Goal: Task Accomplishment & Management: Manage account settings

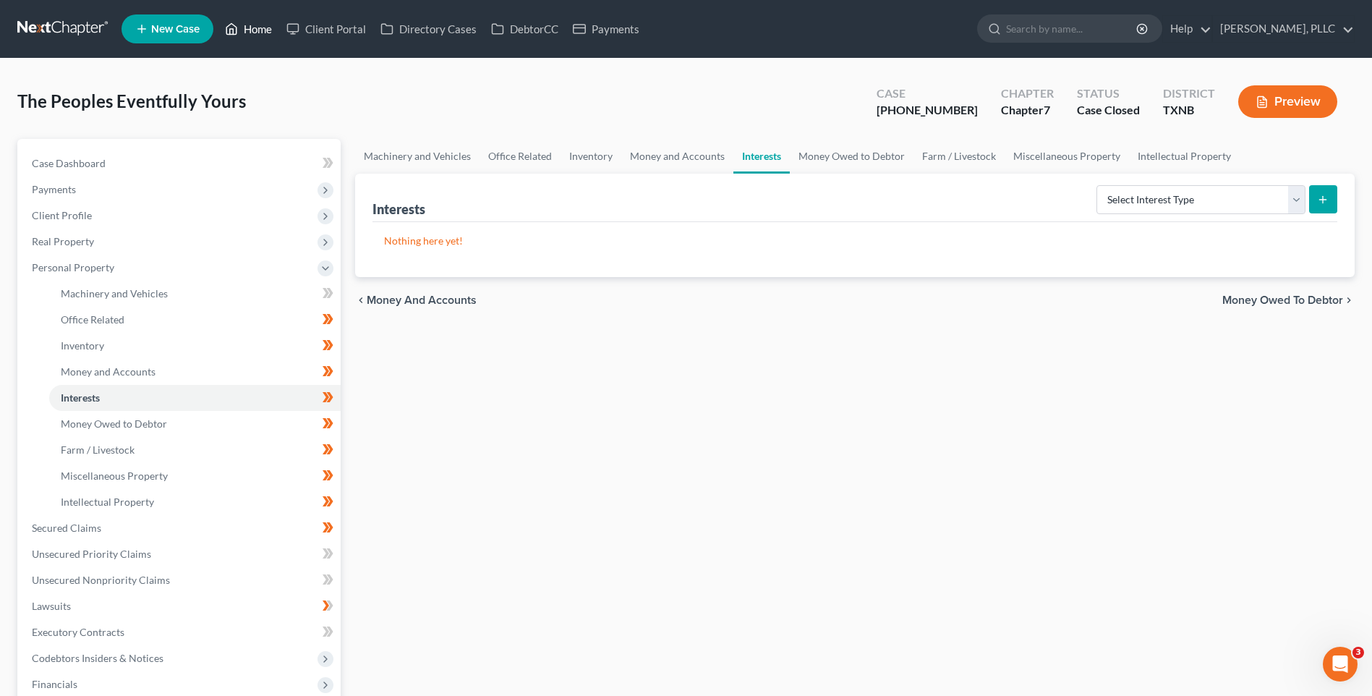
click at [260, 27] on link "Home" at bounding box center [248, 29] width 61 height 26
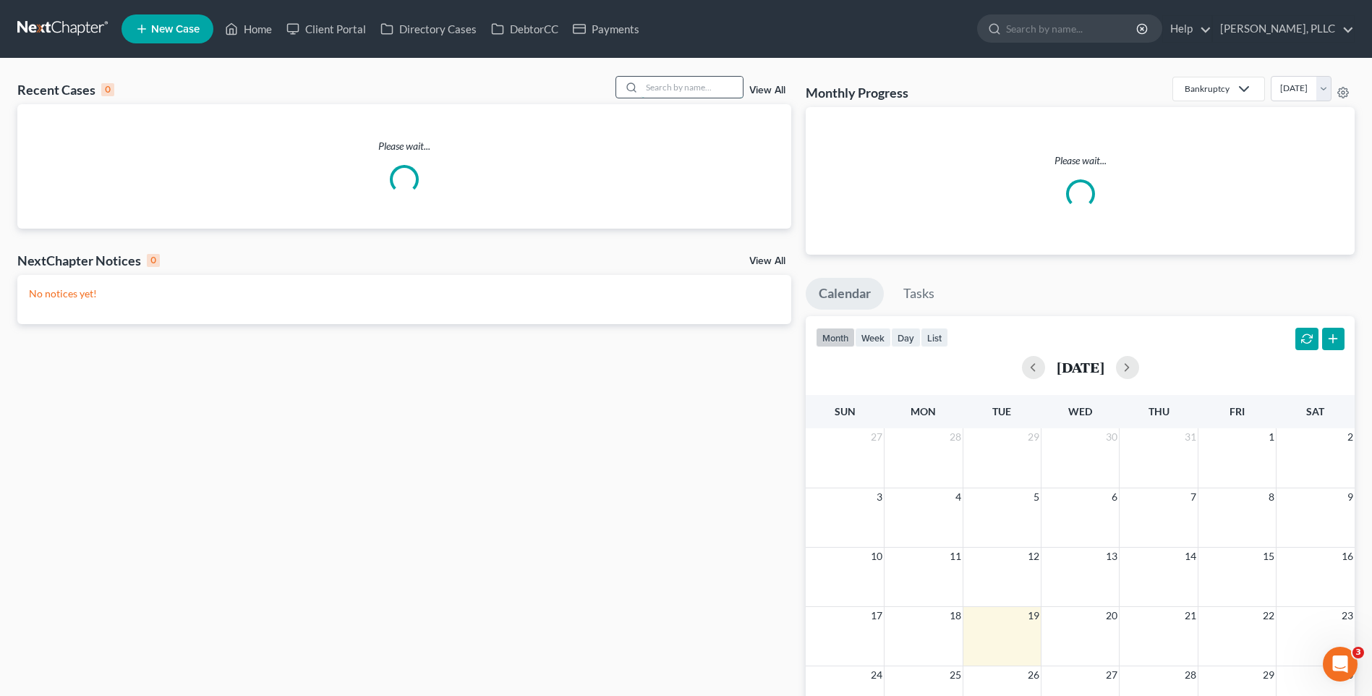
drag, startPoint x: 700, startPoint y: 88, endPoint x: 700, endPoint y: 76, distance: 11.6
click at [699, 88] on input "search" at bounding box center [692, 87] width 101 height 21
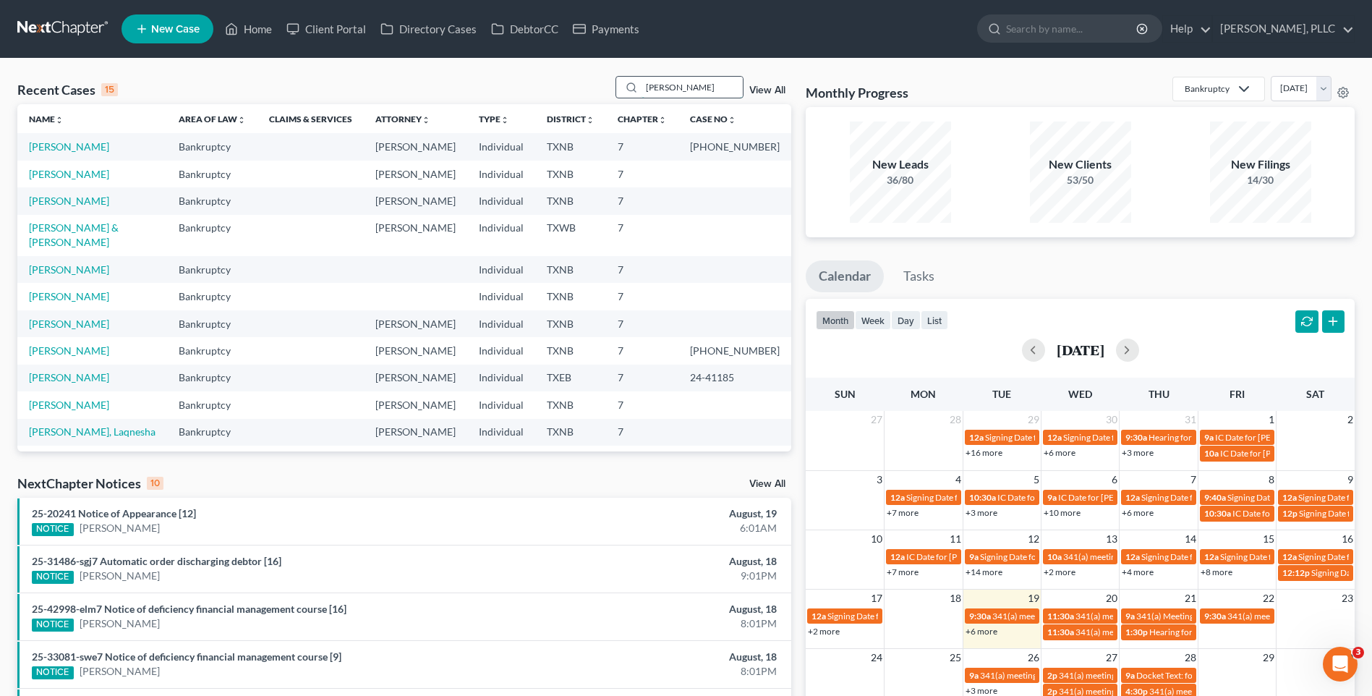
type input "Robinson"
click at [92, 142] on link "[PERSON_NAME]" at bounding box center [69, 146] width 80 height 12
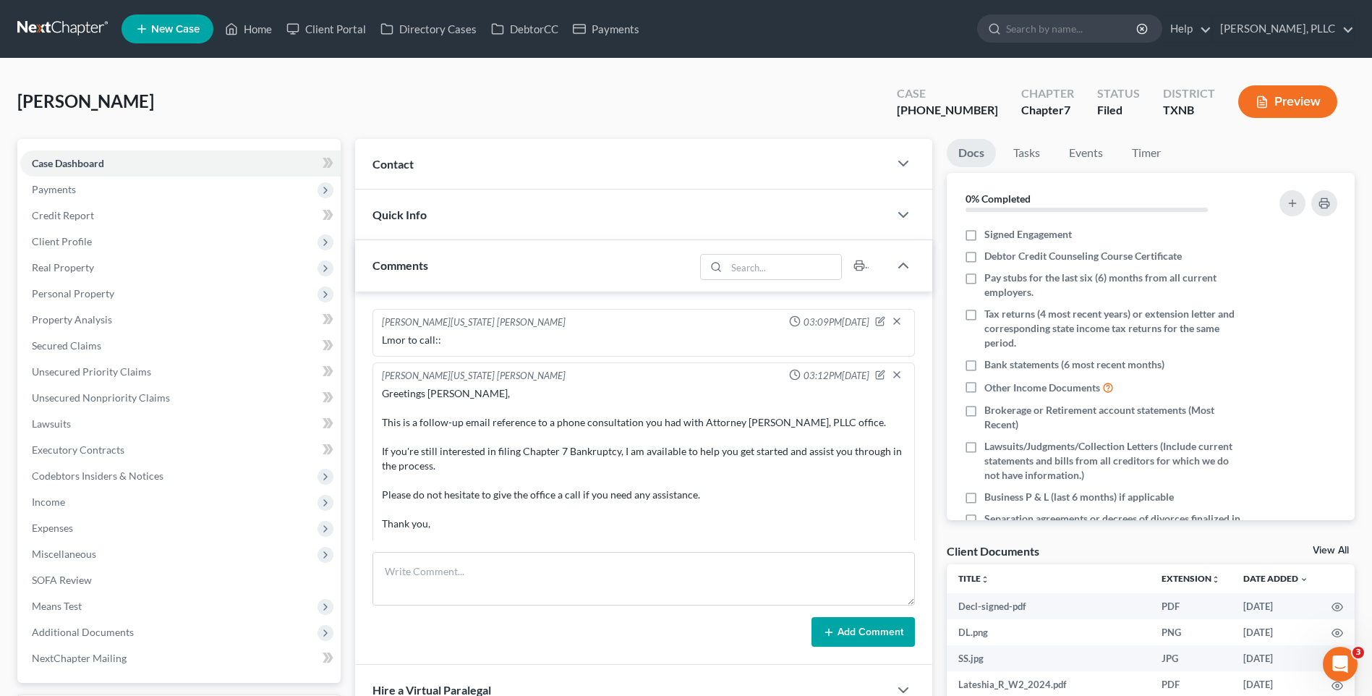
scroll to position [2332, 0]
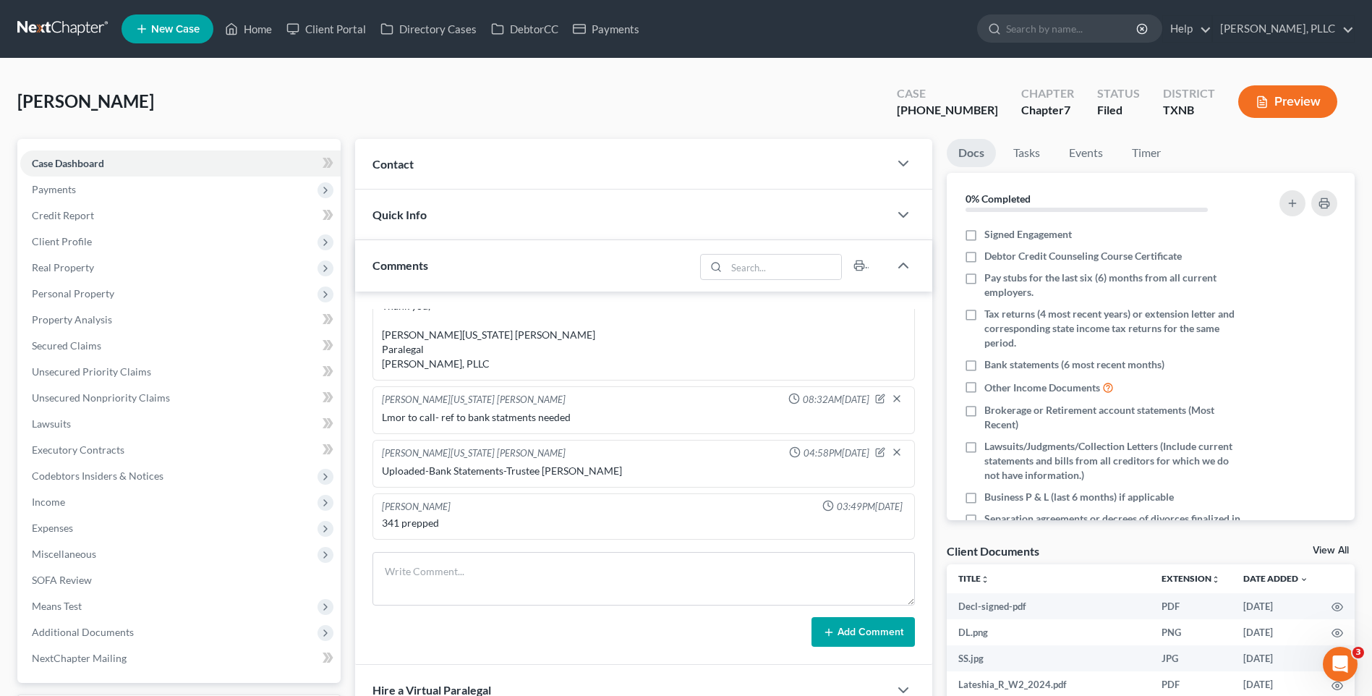
drag, startPoint x: 370, startPoint y: 101, endPoint x: 338, endPoint y: 93, distance: 33.0
click at [370, 101] on div "Robinson, Lateshia Upgraded Case 25-32631-7 Chapter Chapter 7 Status Filed Dist…" at bounding box center [686, 107] width 1338 height 63
click at [252, 24] on link "Home" at bounding box center [248, 29] width 61 height 26
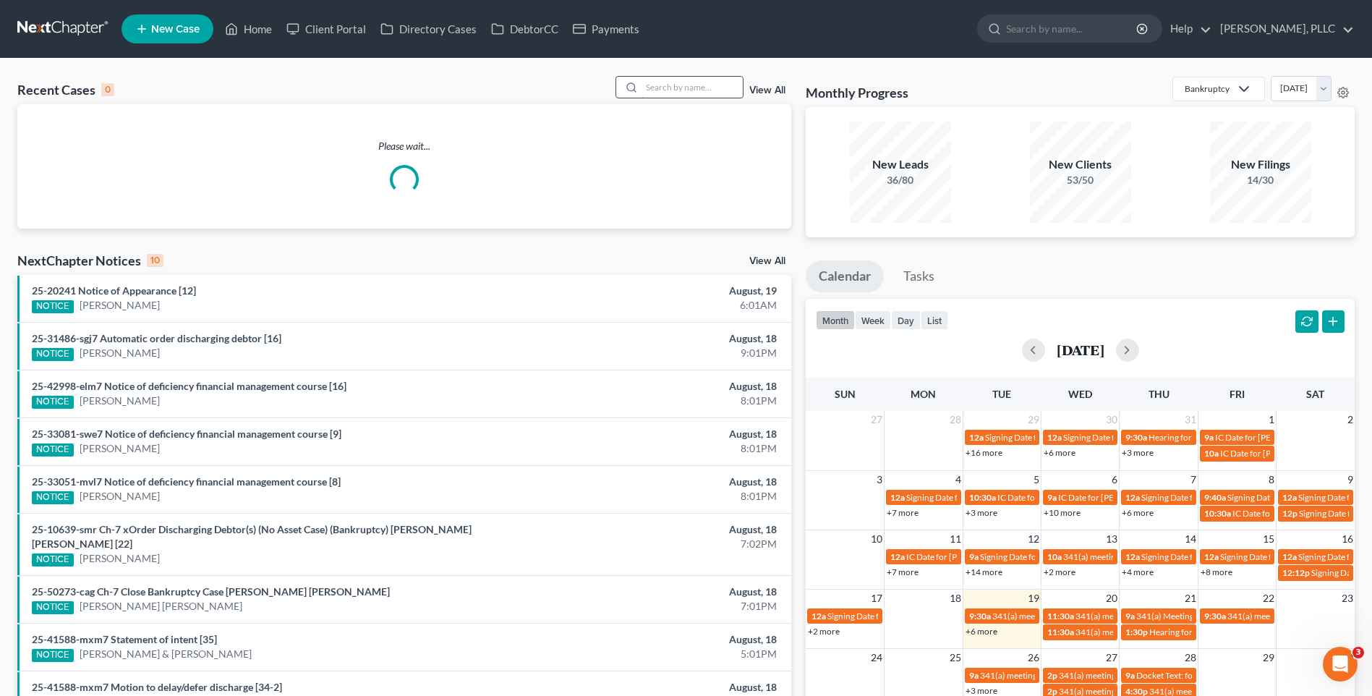
click at [674, 88] on input "search" at bounding box center [692, 87] width 101 height 21
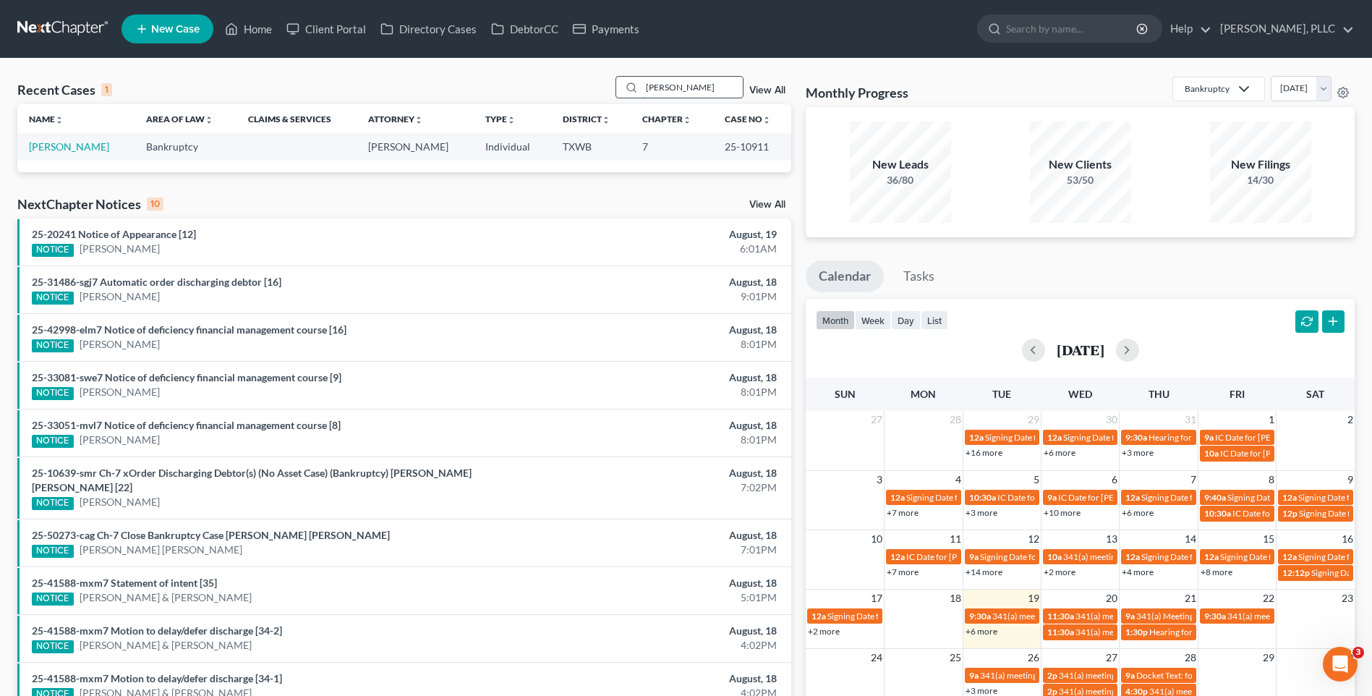
type input "[PERSON_NAME]"
click at [42, 141] on link "[PERSON_NAME]" at bounding box center [69, 146] width 80 height 12
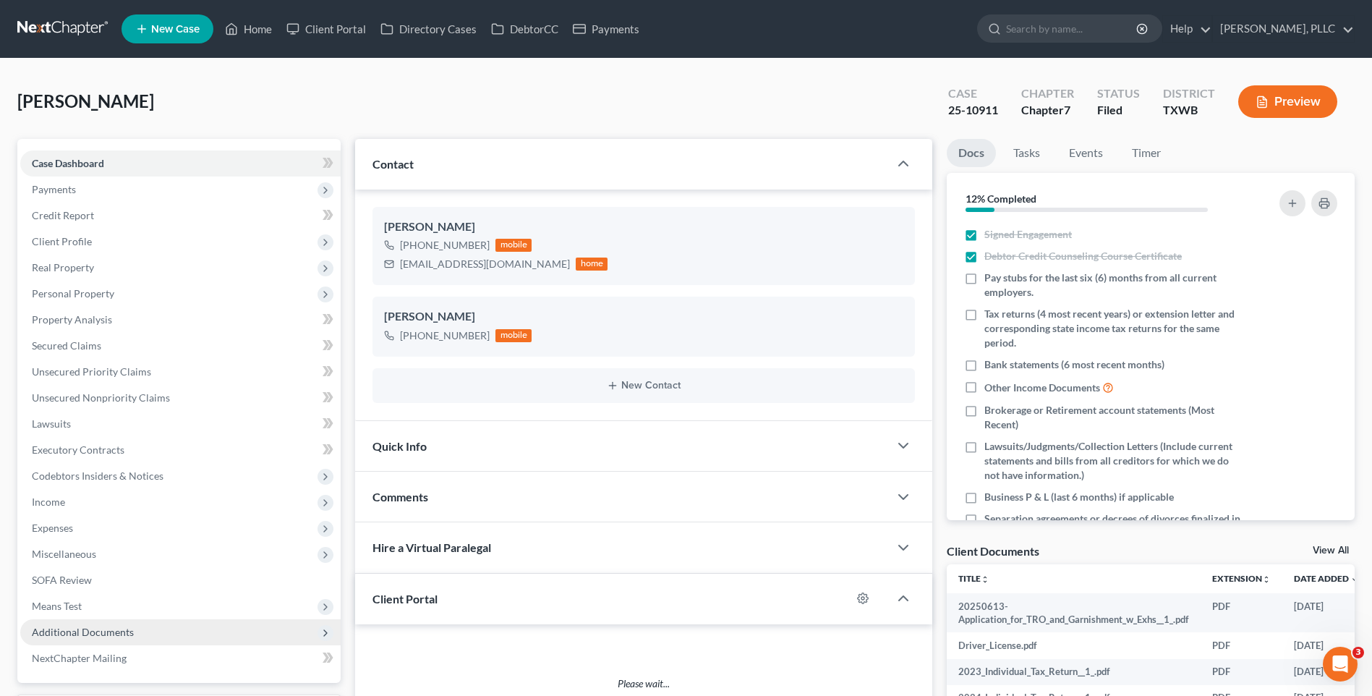
click at [102, 629] on span "Additional Documents" at bounding box center [83, 632] width 102 height 12
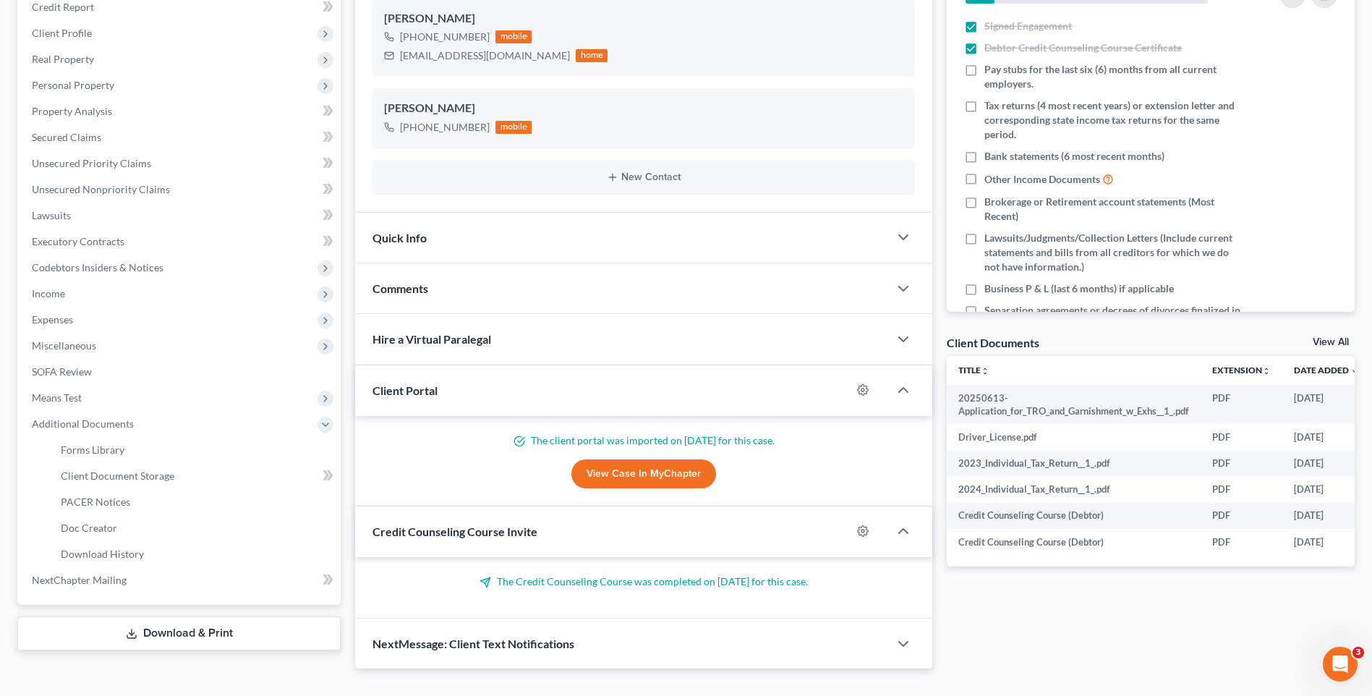
scroll to position [232, 0]
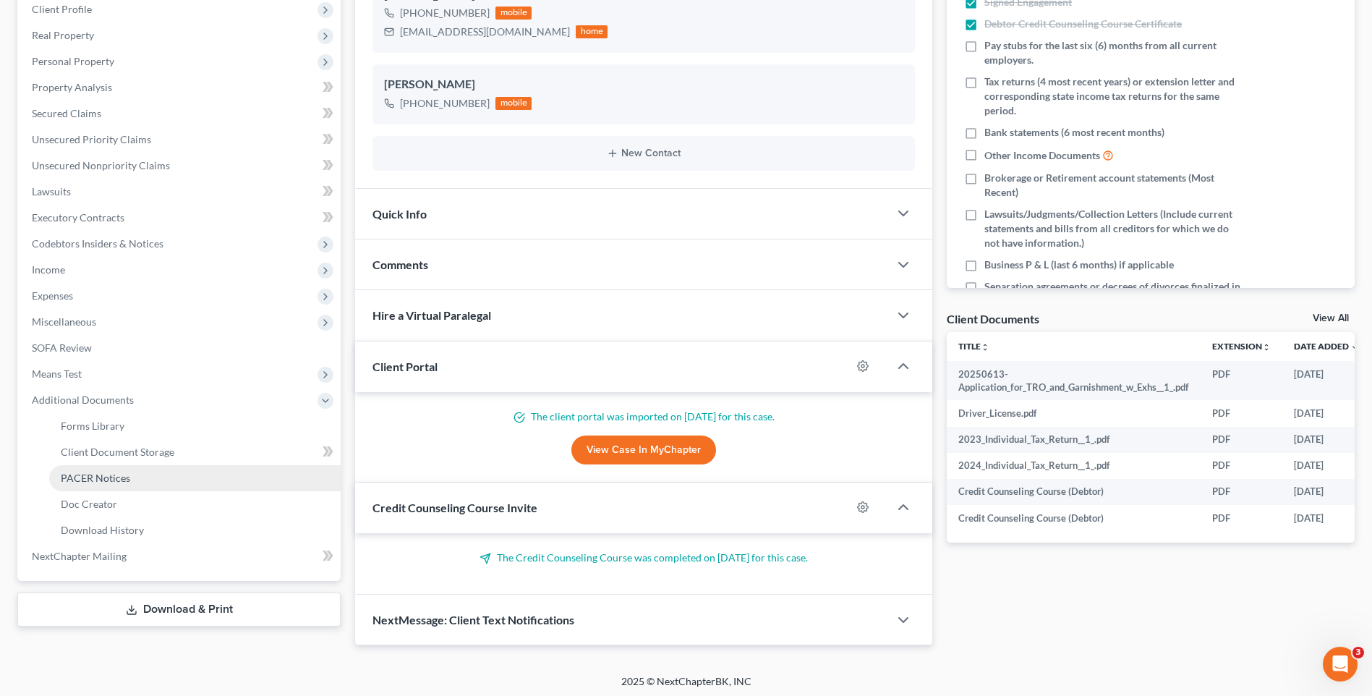
click at [88, 478] on span "PACER Notices" at bounding box center [95, 478] width 69 height 12
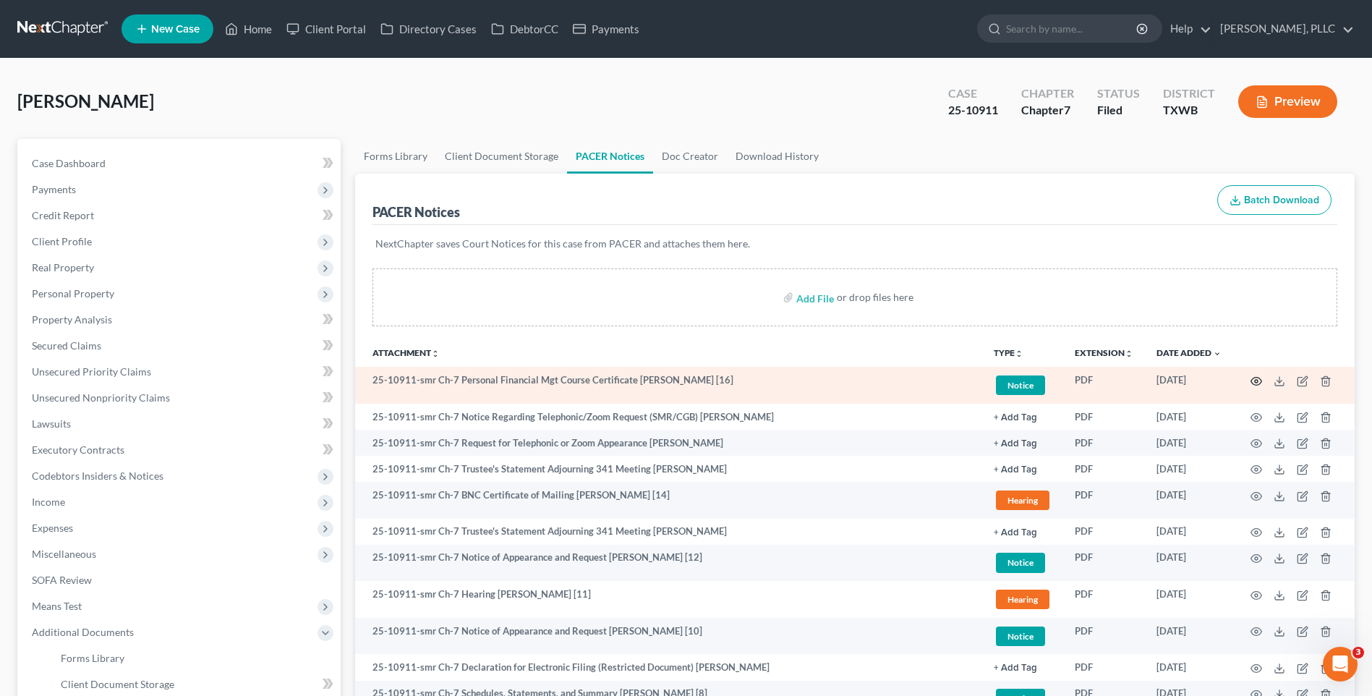
click at [1260, 378] on icon "button" at bounding box center [1257, 381] width 11 height 8
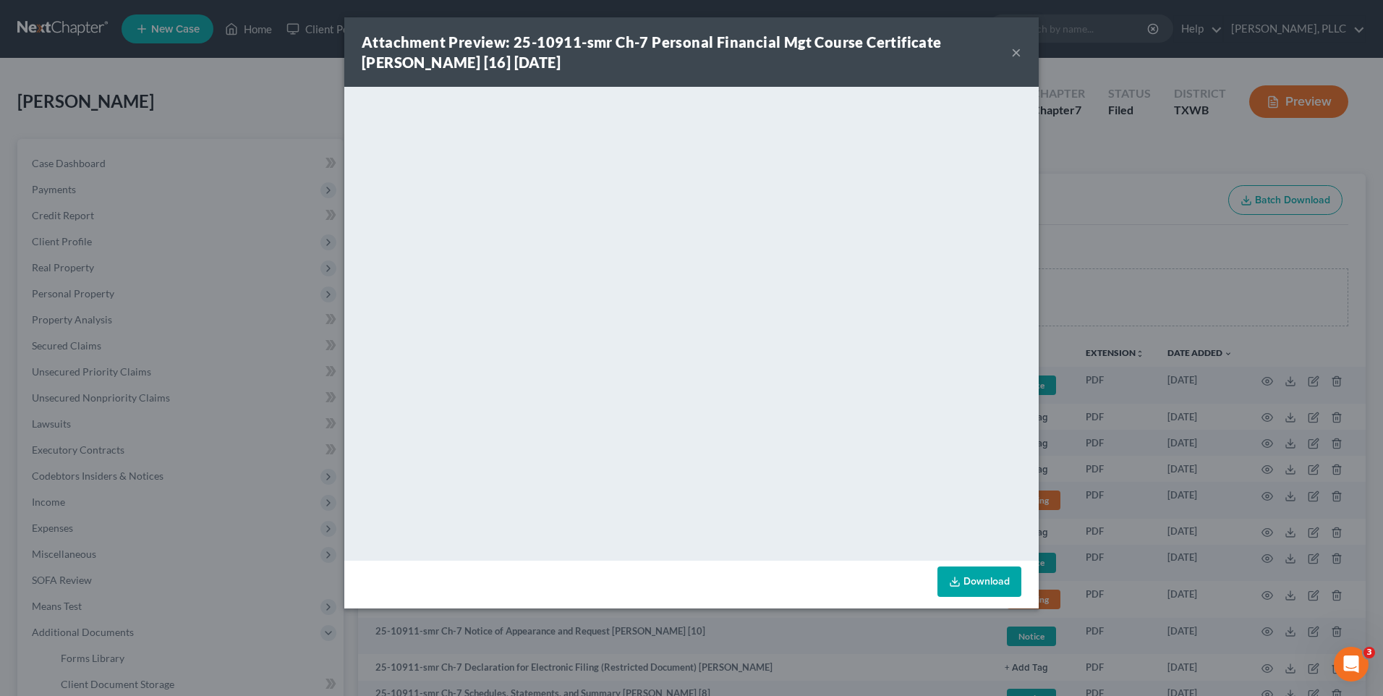
click at [1014, 54] on button "×" at bounding box center [1016, 51] width 10 height 17
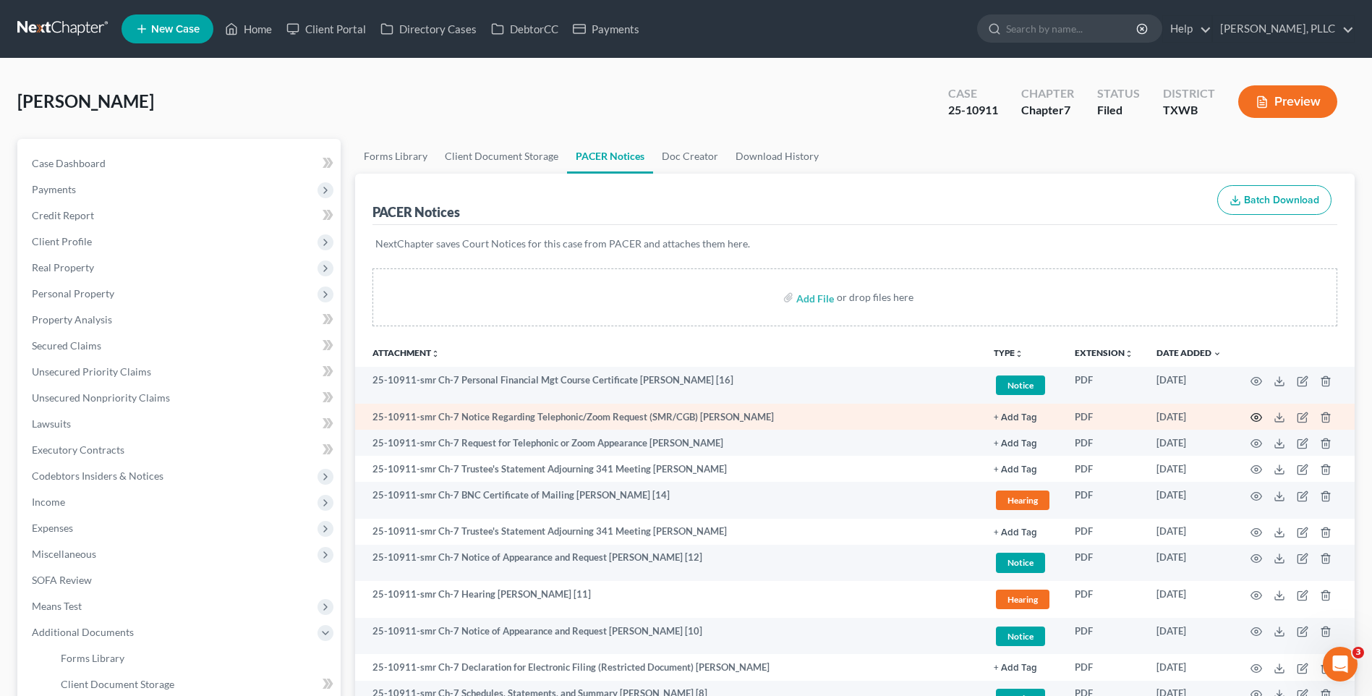
click at [1258, 417] on circle "button" at bounding box center [1256, 417] width 3 height 3
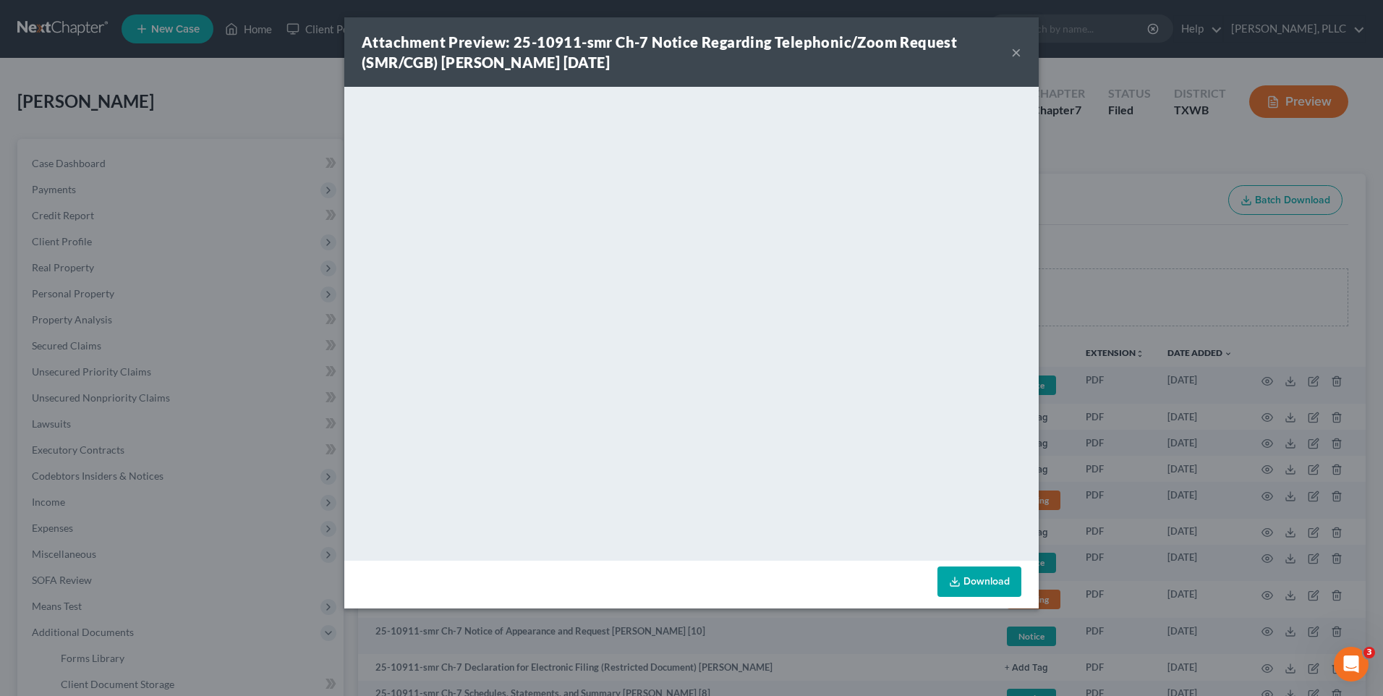
click at [1011, 54] on button "×" at bounding box center [1016, 51] width 10 height 17
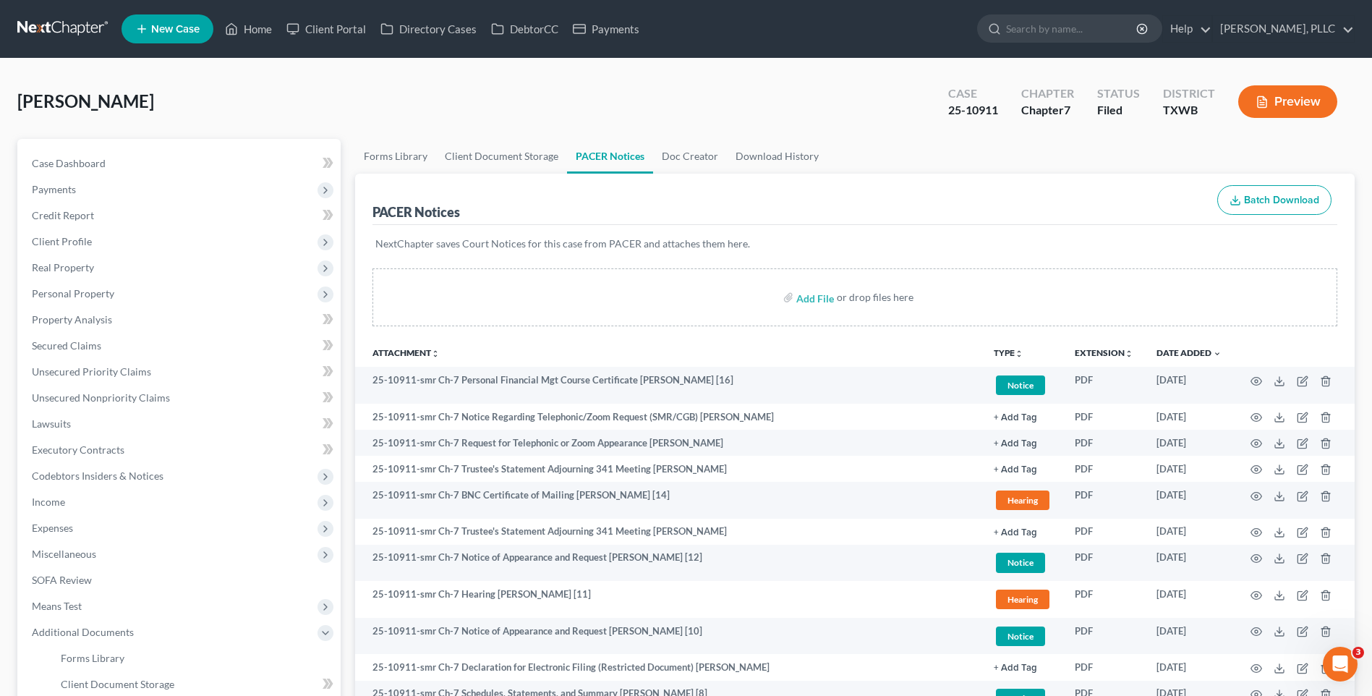
click at [141, 120] on div "Pearley, Tamala Upgraded Case 25-10911 Chapter Chapter 7 Status Filed District …" at bounding box center [686, 107] width 1338 height 63
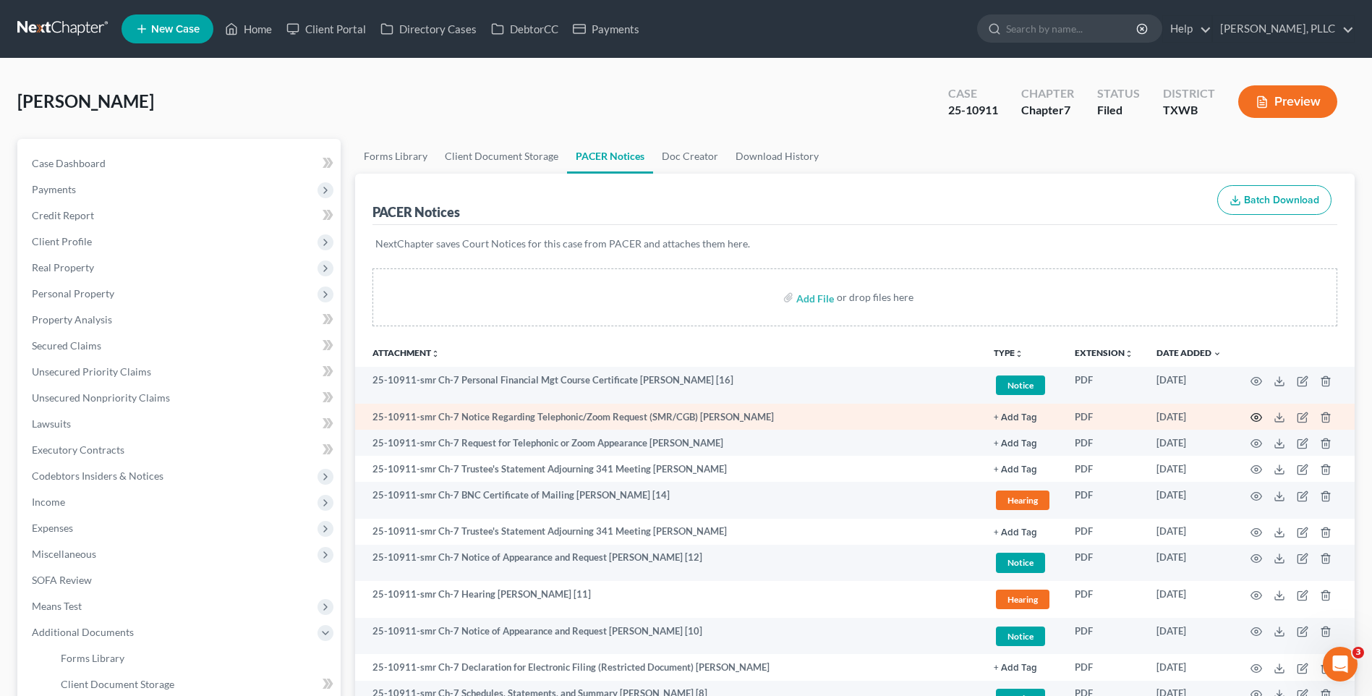
click at [1260, 414] on icon "button" at bounding box center [1257, 418] width 12 height 12
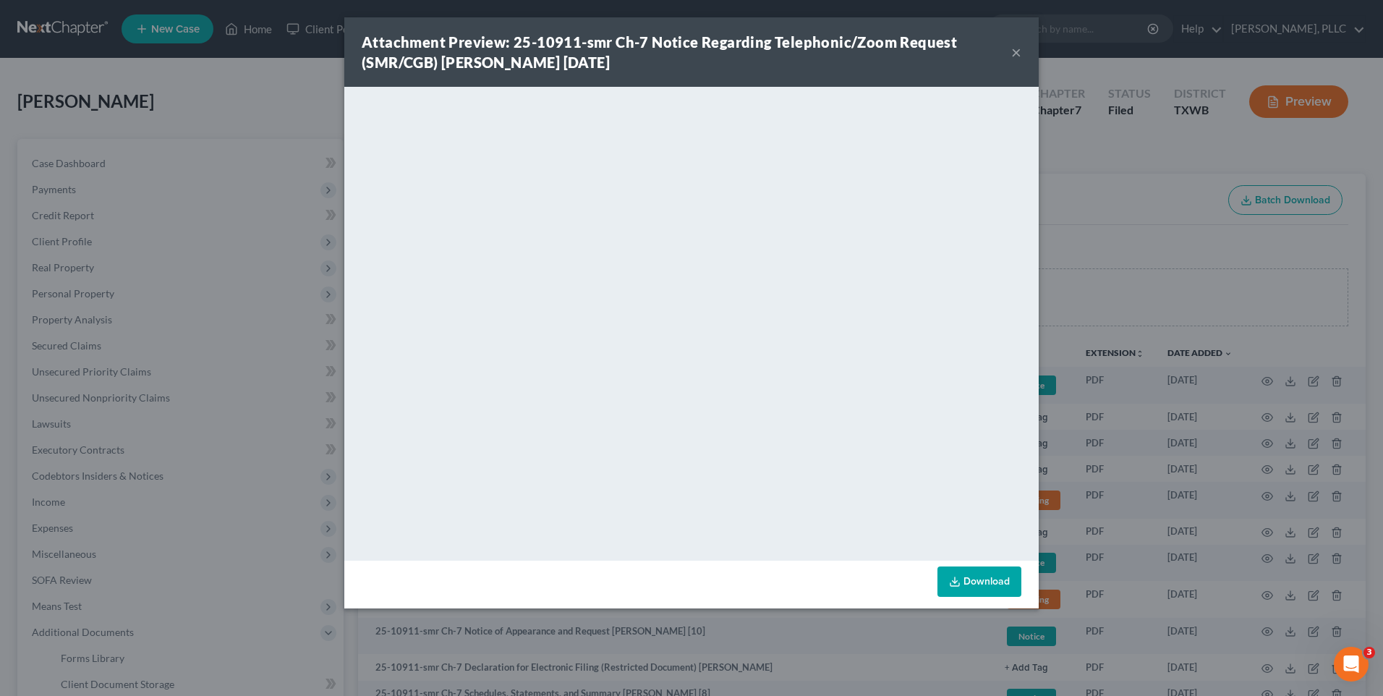
click at [1013, 51] on button "×" at bounding box center [1016, 51] width 10 height 17
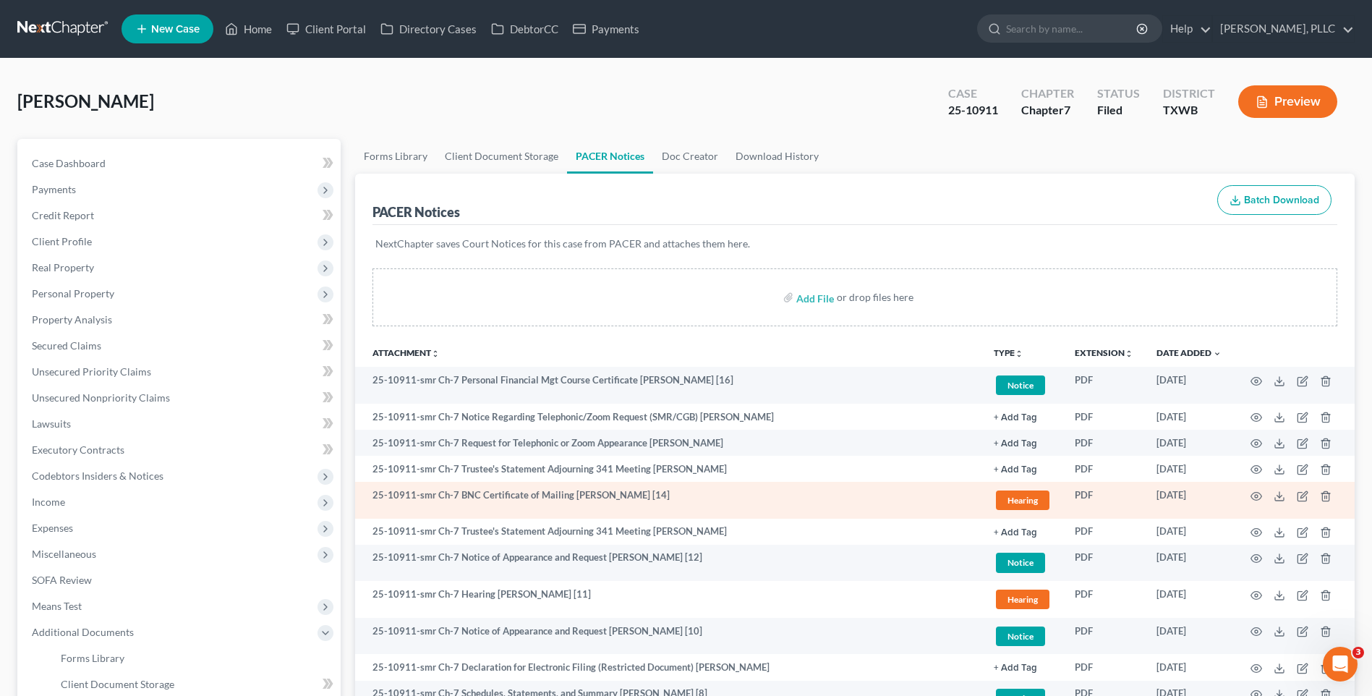
click at [1254, 487] on td at bounding box center [1295, 500] width 122 height 37
click at [1254, 493] on icon "button" at bounding box center [1257, 496] width 11 height 8
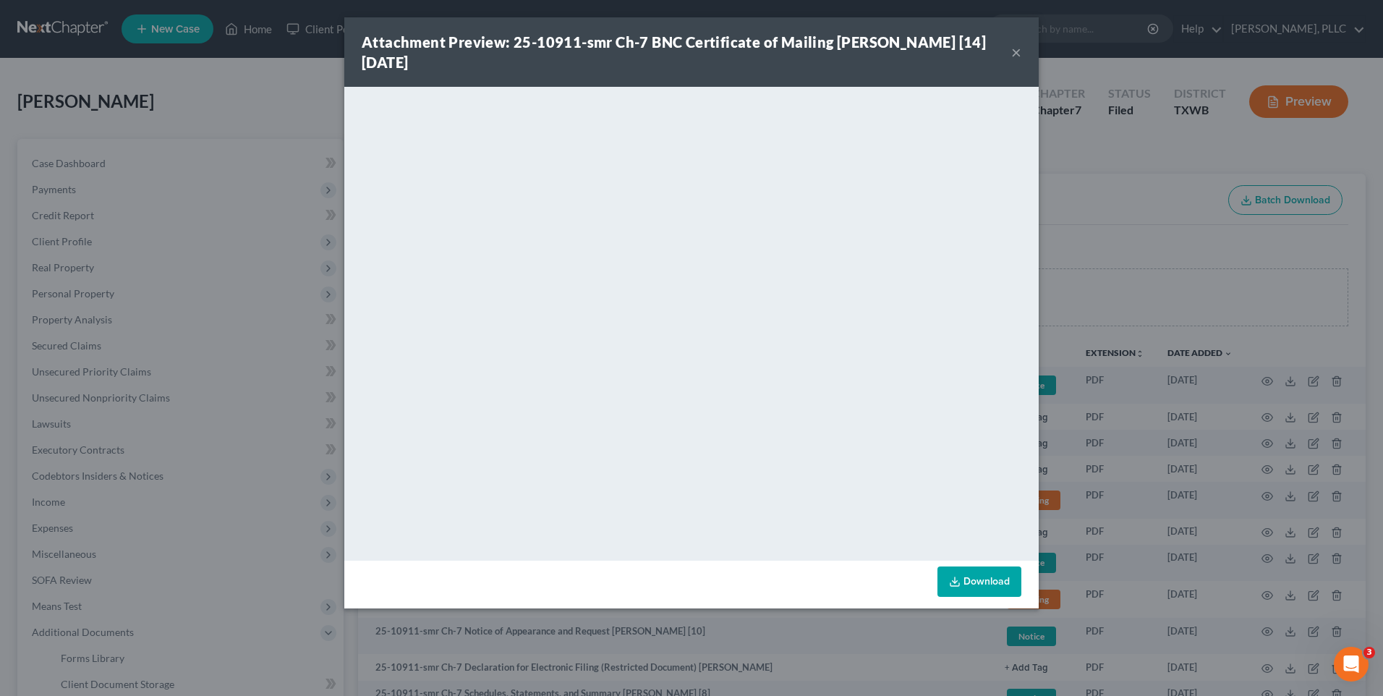
click at [1019, 51] on button "×" at bounding box center [1016, 51] width 10 height 17
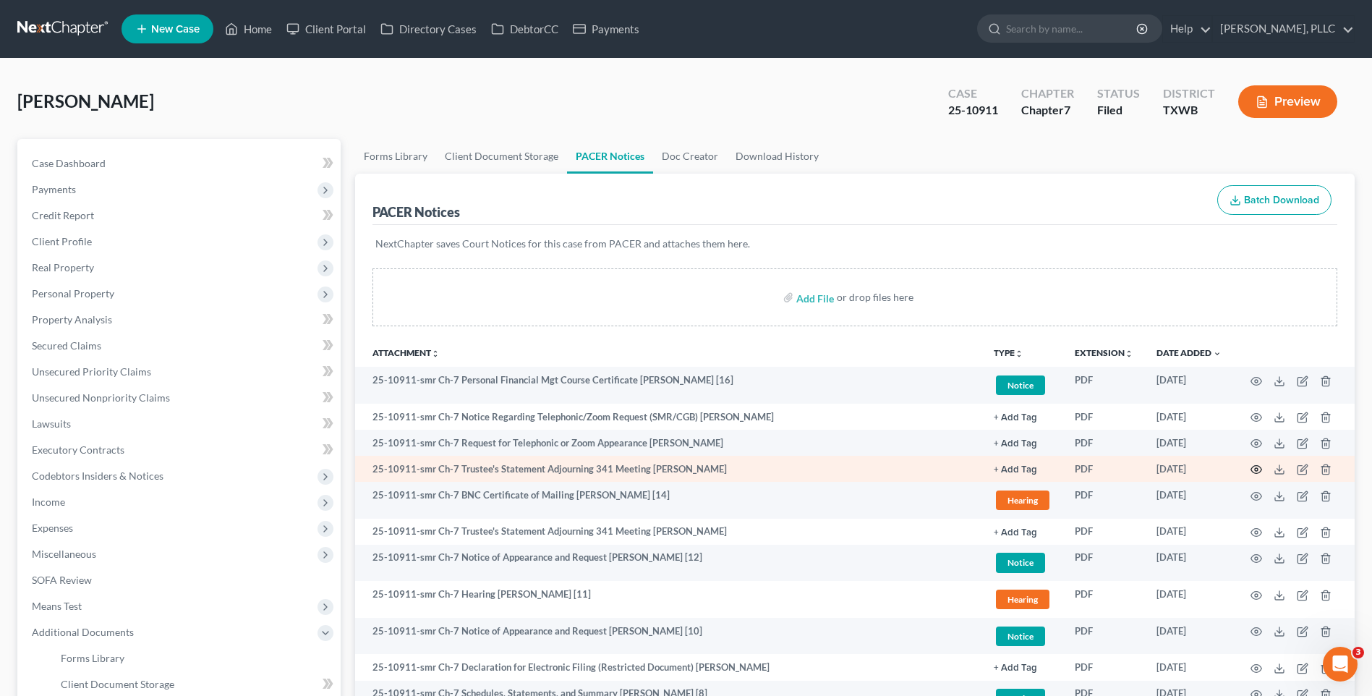
click at [1257, 465] on icon "button" at bounding box center [1257, 470] width 12 height 12
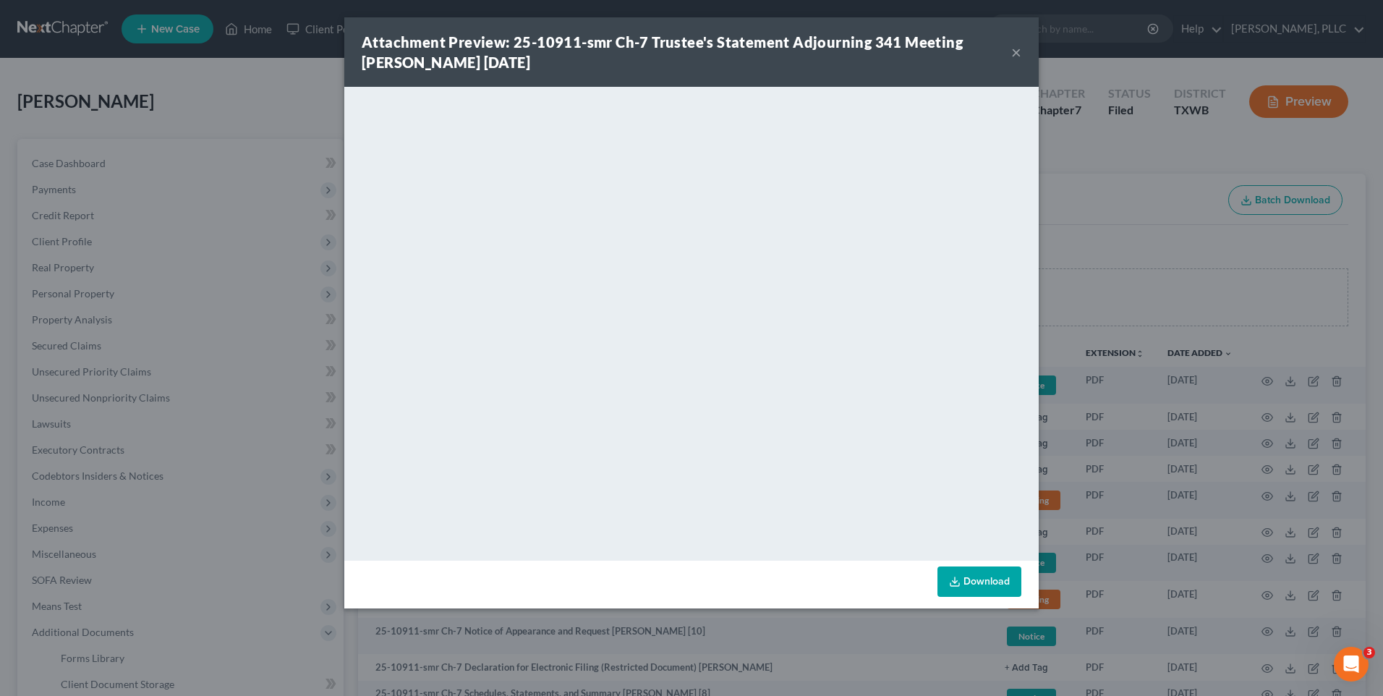
click at [1017, 53] on button "×" at bounding box center [1016, 51] width 10 height 17
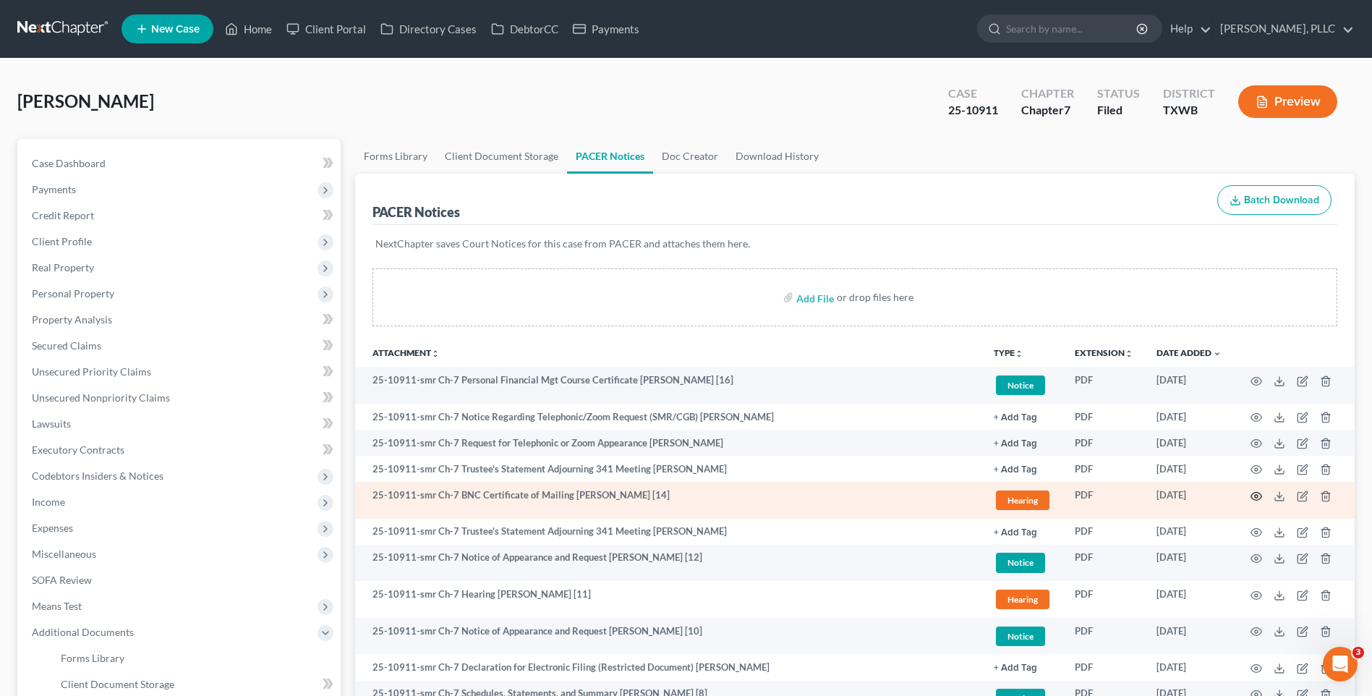
click at [1258, 494] on icon "button" at bounding box center [1257, 497] width 12 height 12
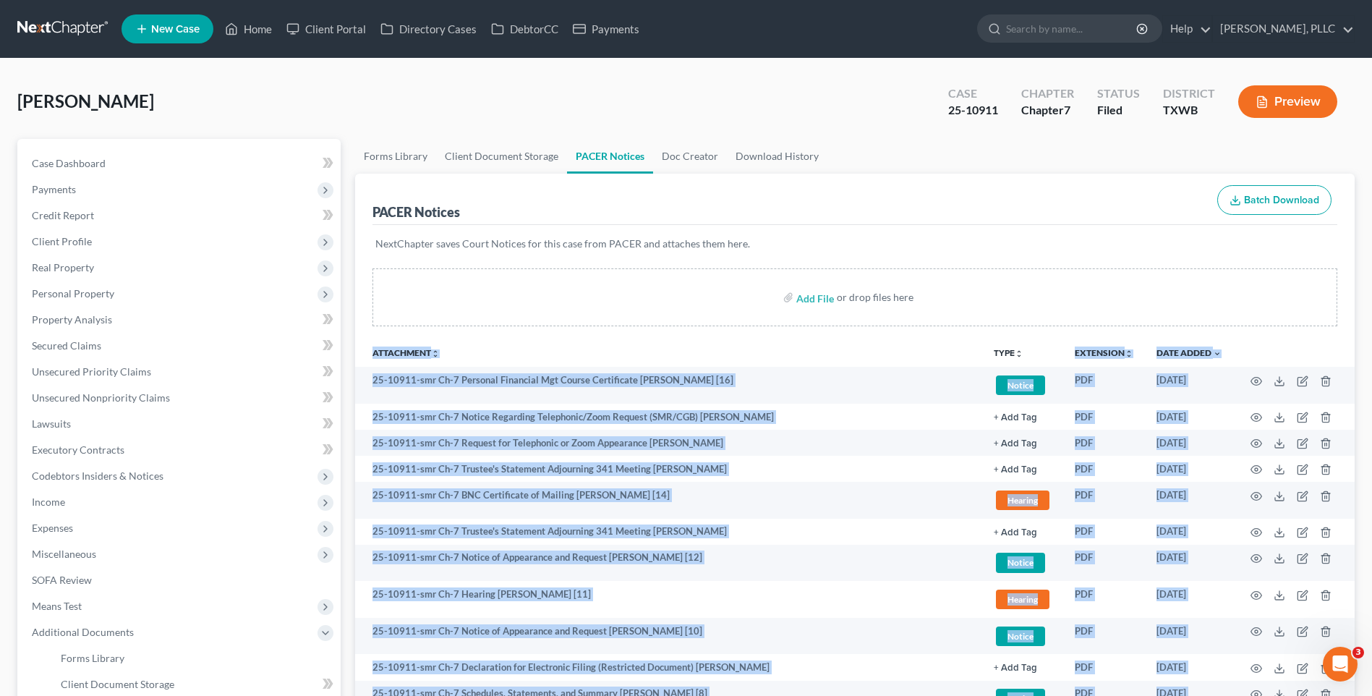
drag, startPoint x: 1040, startPoint y: 247, endPoint x: 1050, endPoint y: 320, distance: 73.8
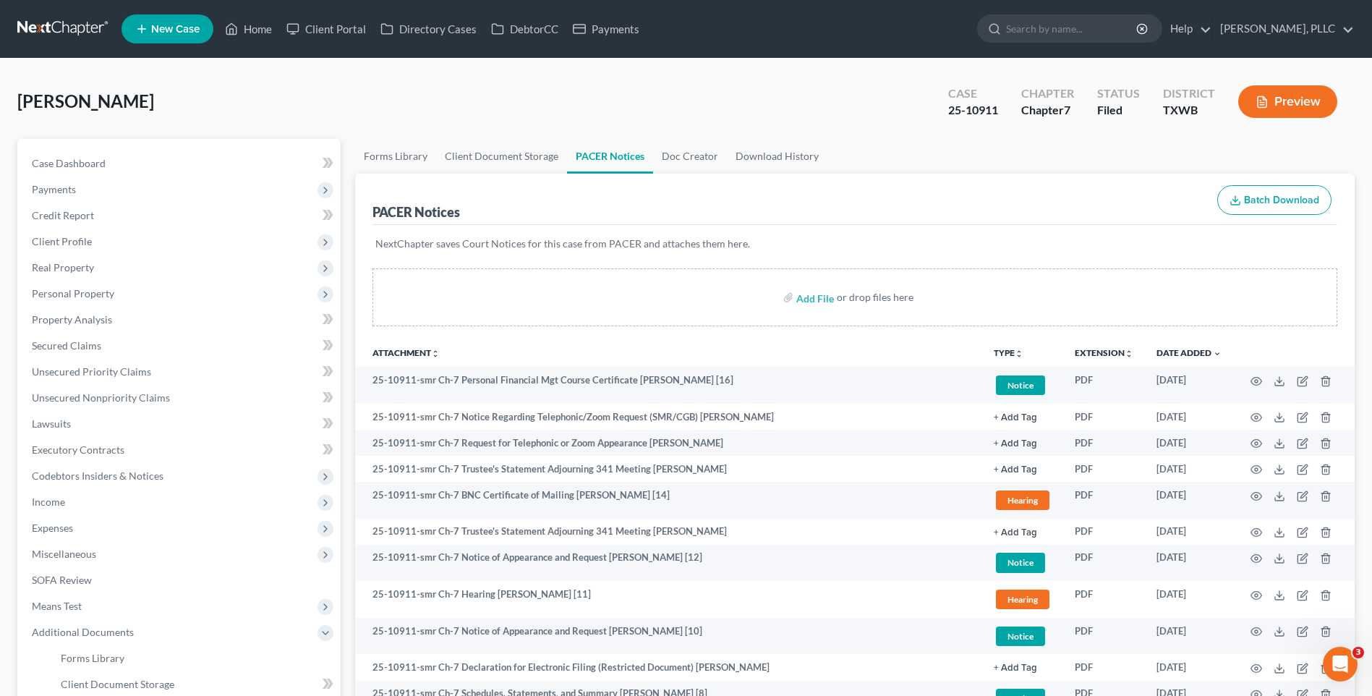
click at [658, 287] on div "Add File or drop files here" at bounding box center [855, 297] width 965 height 58
click at [49, 157] on span "Case Dashboard" at bounding box center [69, 163] width 74 height 12
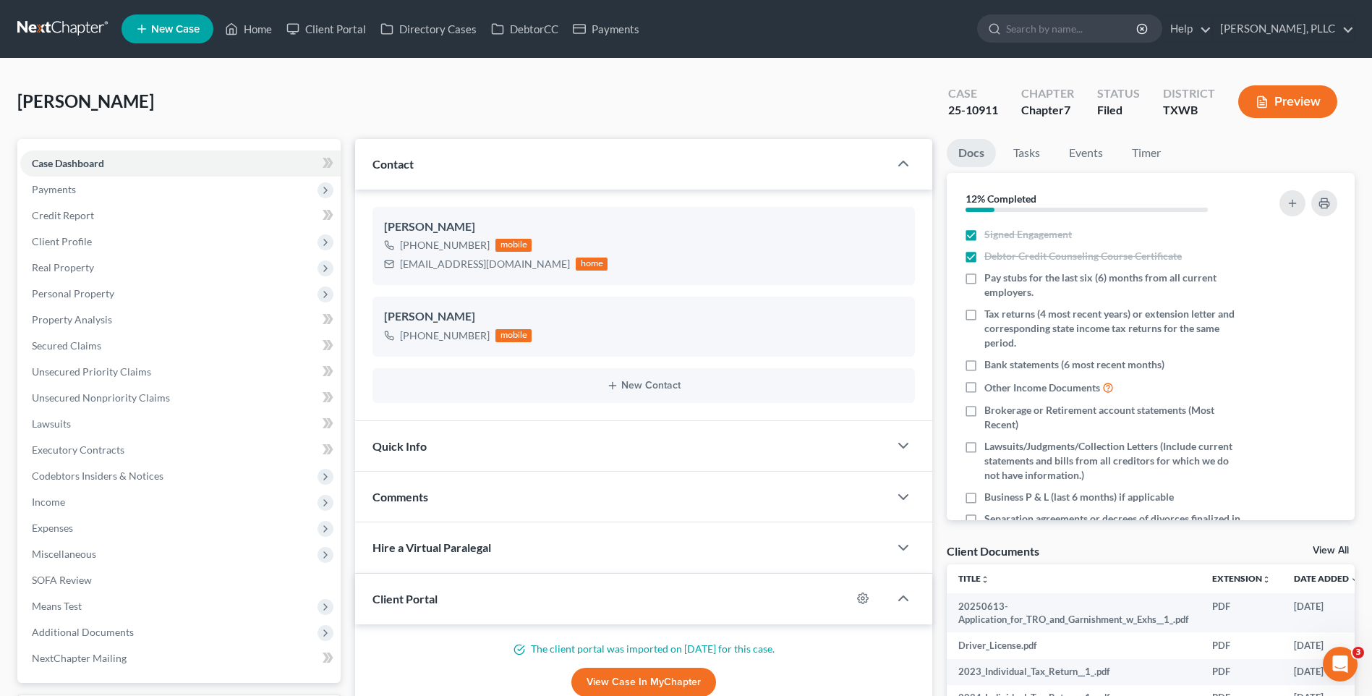
click at [537, 112] on div "Pearley, Tamala Upgraded Case 25-10911 Chapter Chapter 7 Status Filed District …" at bounding box center [686, 107] width 1338 height 63
click at [80, 631] on span "Additional Documents" at bounding box center [83, 632] width 102 height 12
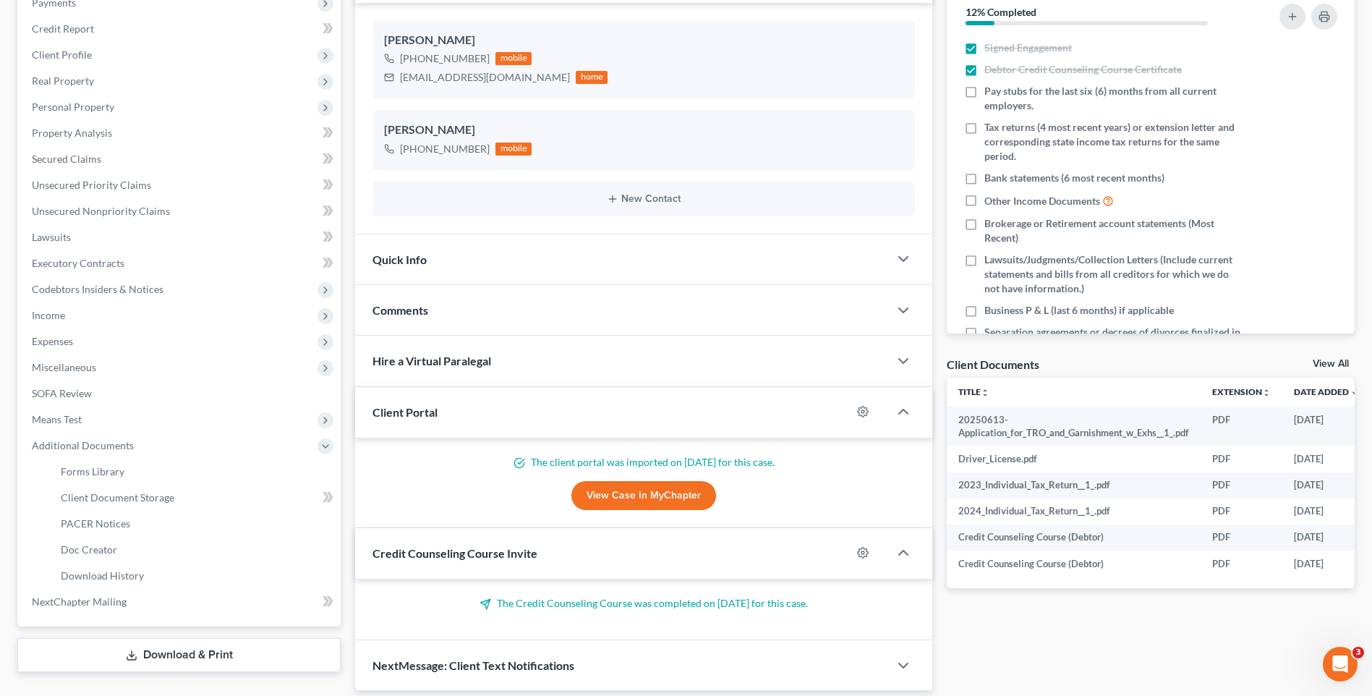
scroll to position [194, 0]
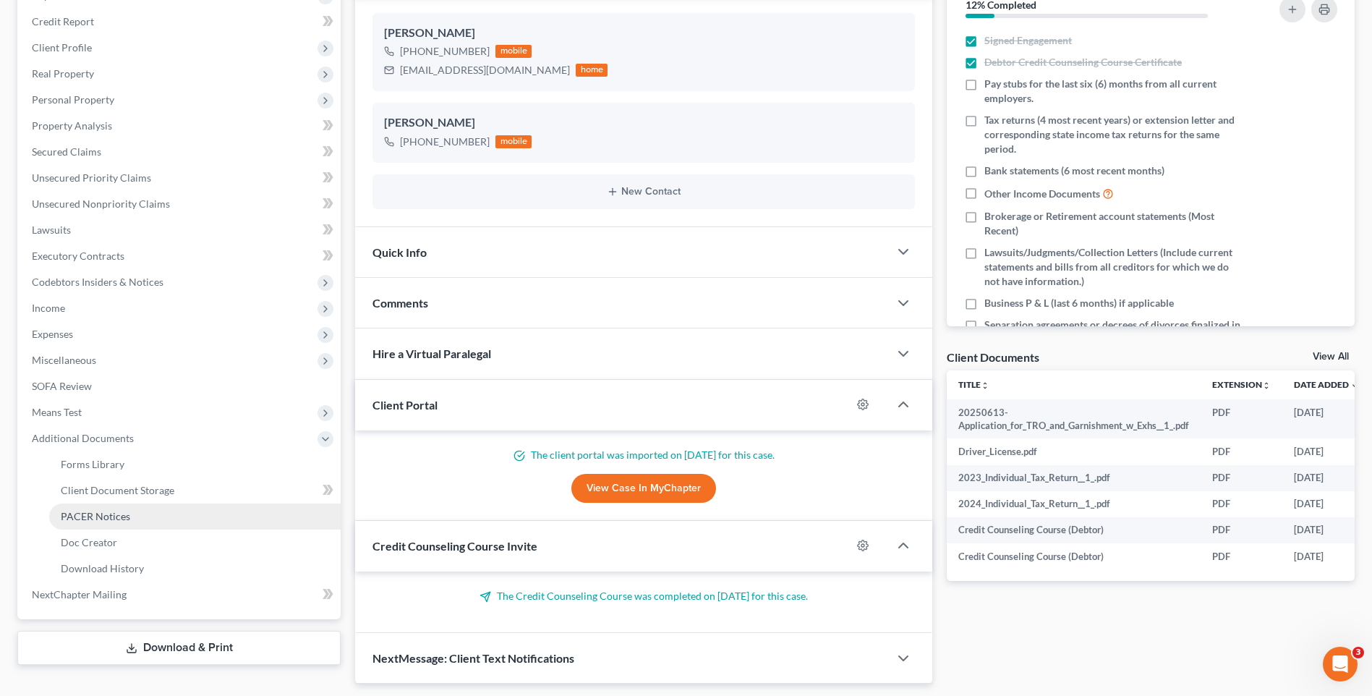
click at [88, 514] on span "PACER Notices" at bounding box center [95, 516] width 69 height 12
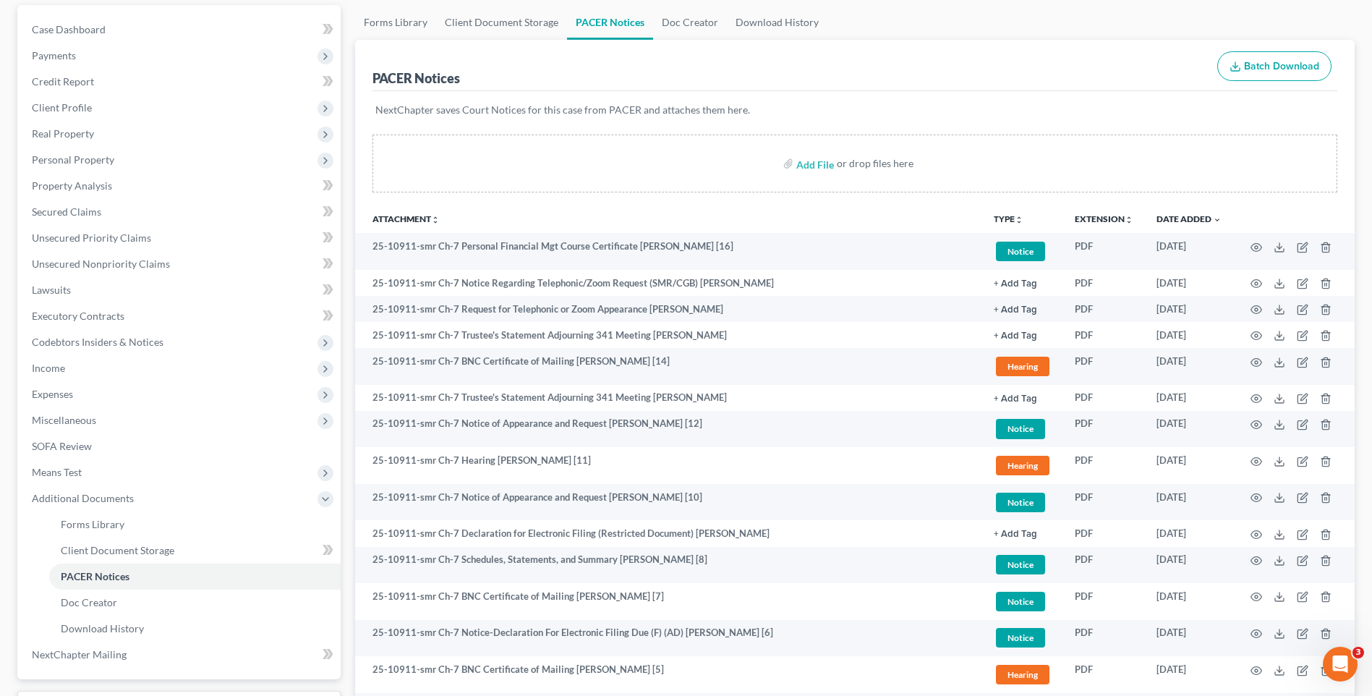
scroll to position [136, 0]
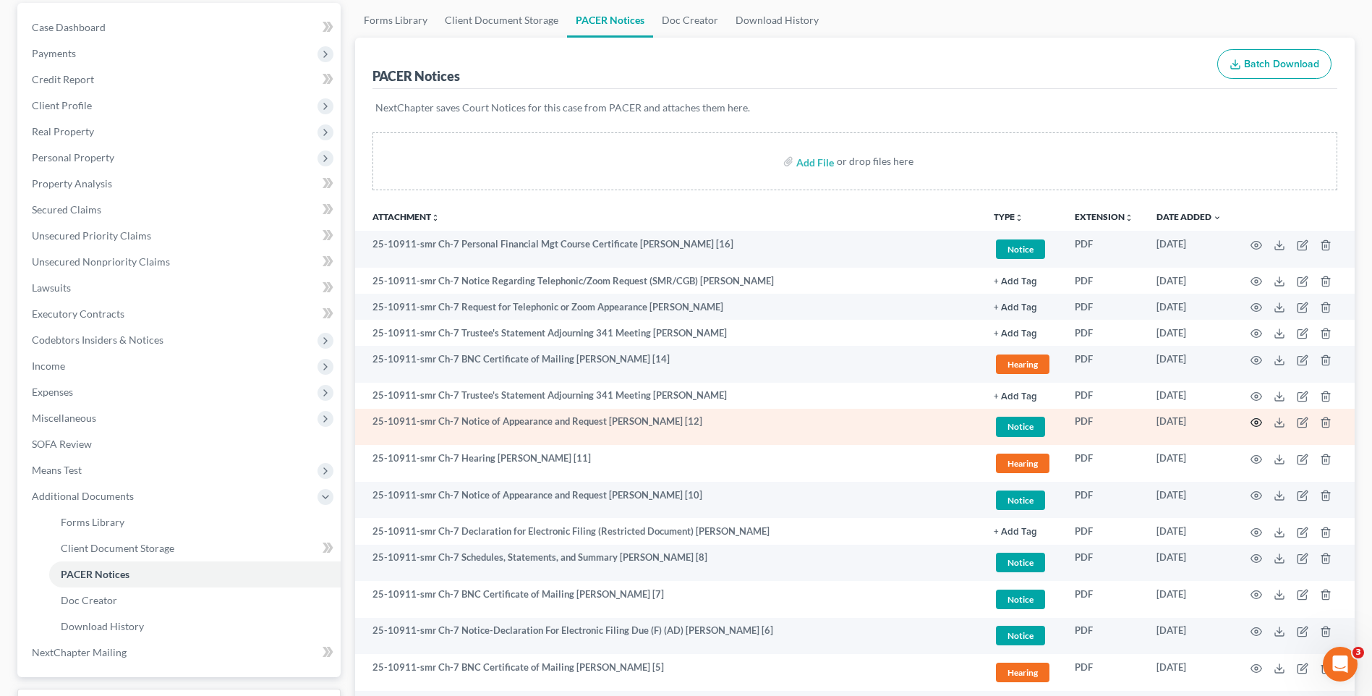
click at [1255, 419] on icon "button" at bounding box center [1257, 423] width 11 height 8
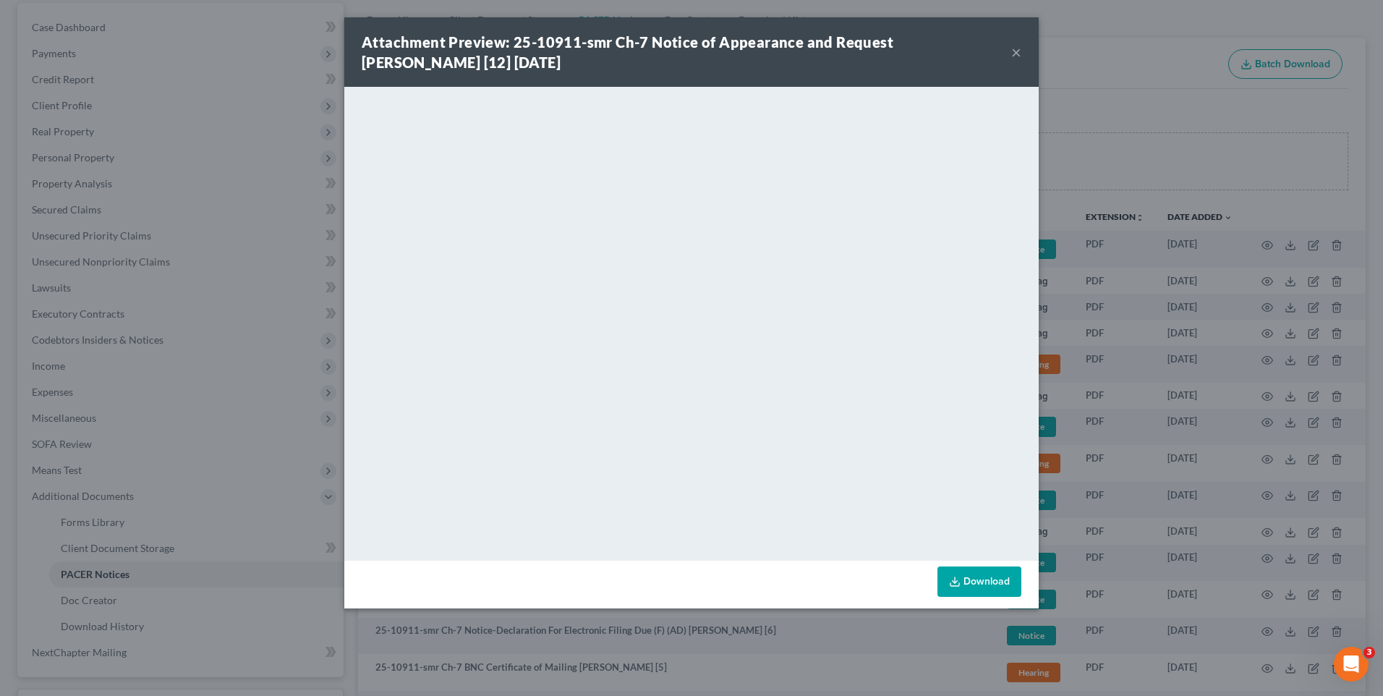
click at [1016, 48] on button "×" at bounding box center [1016, 51] width 10 height 17
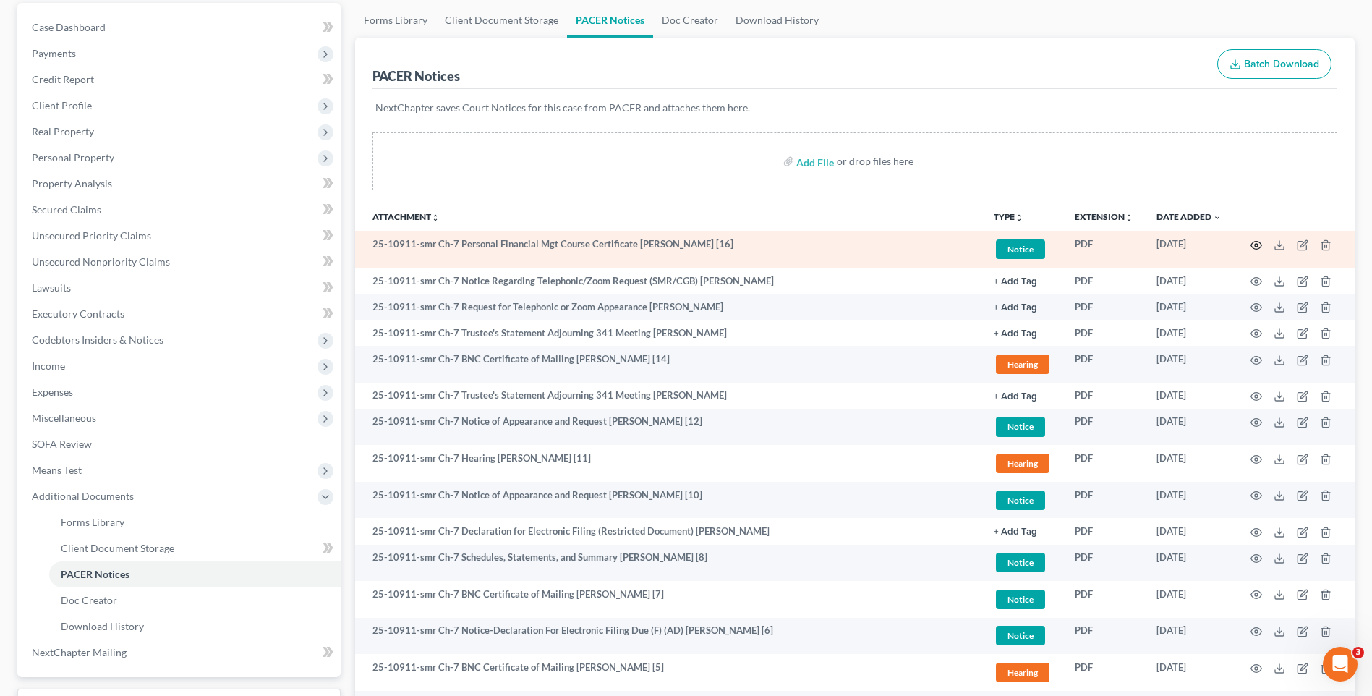
click at [1257, 242] on icon "button" at bounding box center [1257, 245] width 12 height 12
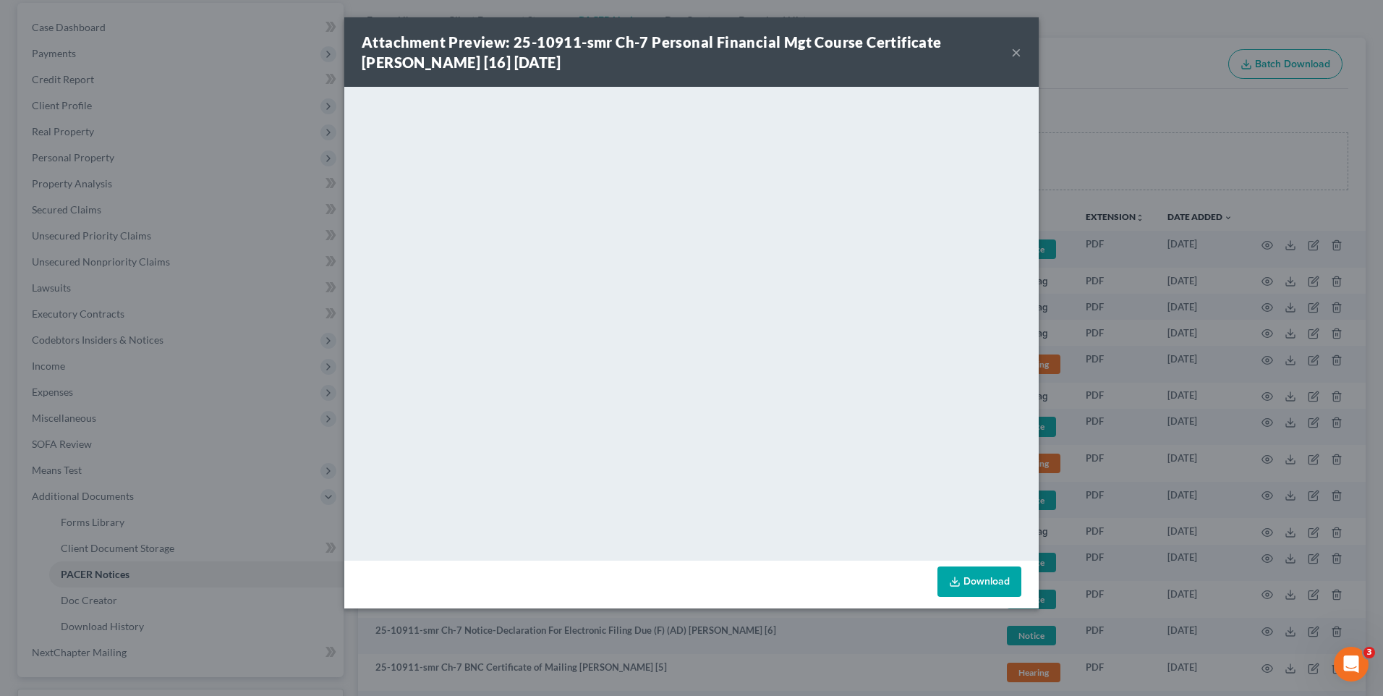
click at [1015, 48] on button "×" at bounding box center [1016, 51] width 10 height 17
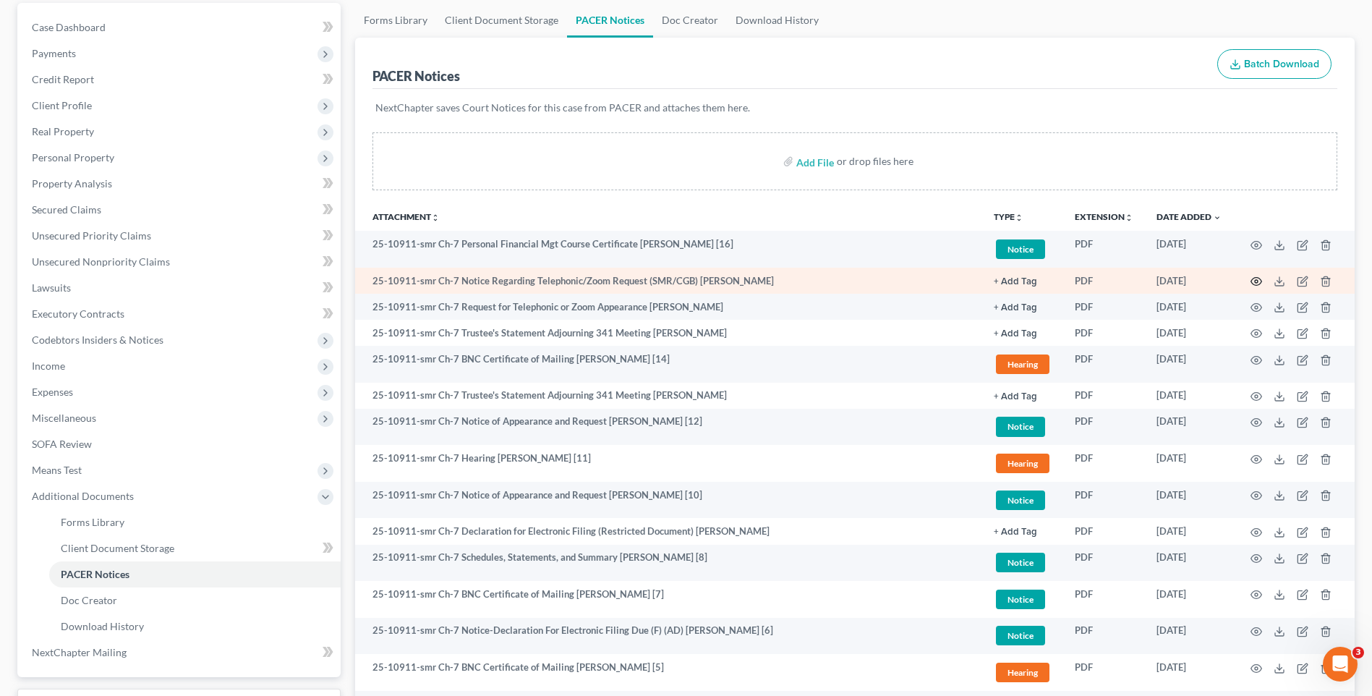
click at [1257, 280] on circle "button" at bounding box center [1256, 281] width 3 height 3
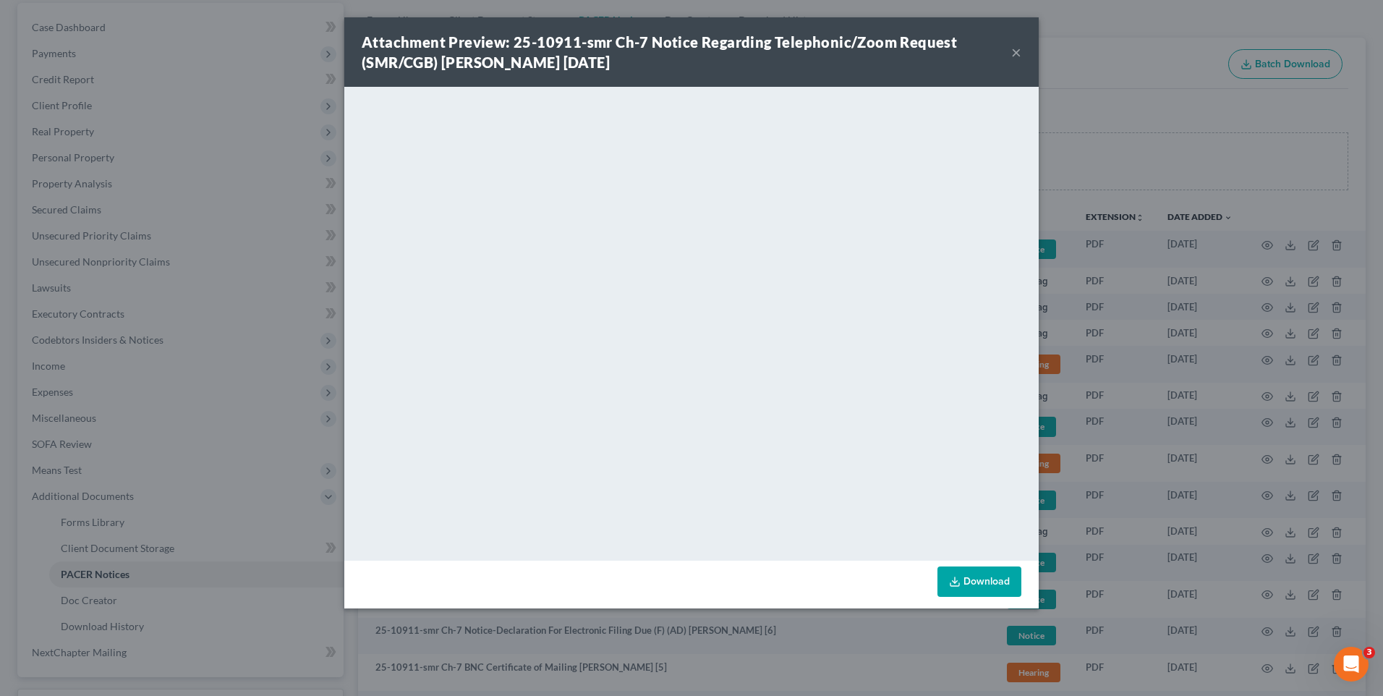
click at [1020, 50] on button "×" at bounding box center [1016, 51] width 10 height 17
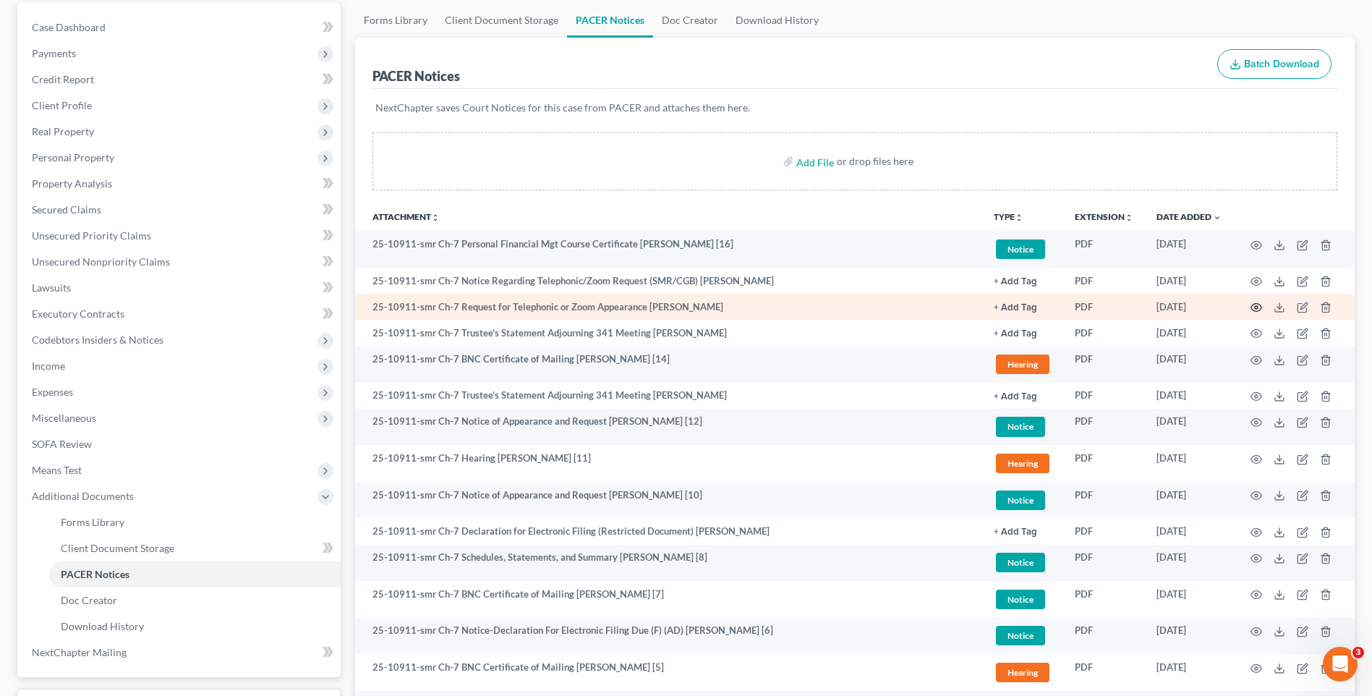
click at [1256, 307] on icon "button" at bounding box center [1257, 308] width 12 height 12
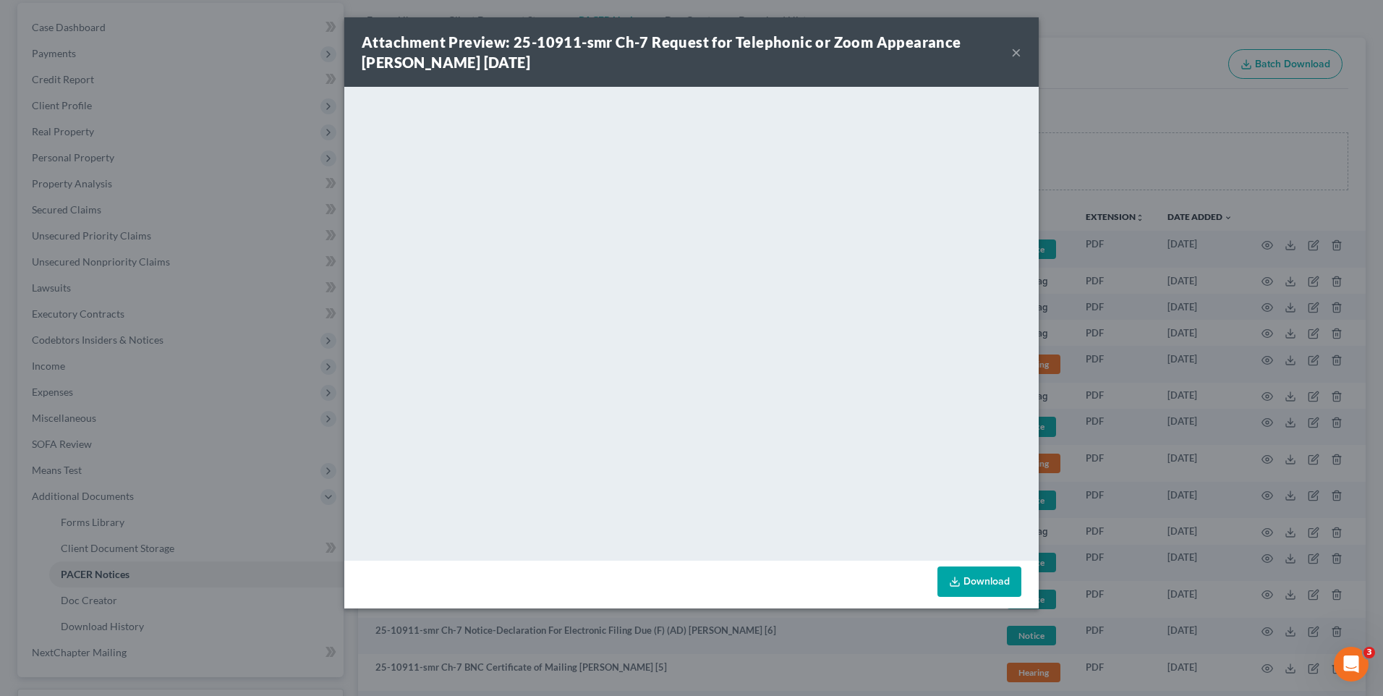
click at [1018, 52] on button "×" at bounding box center [1016, 51] width 10 height 17
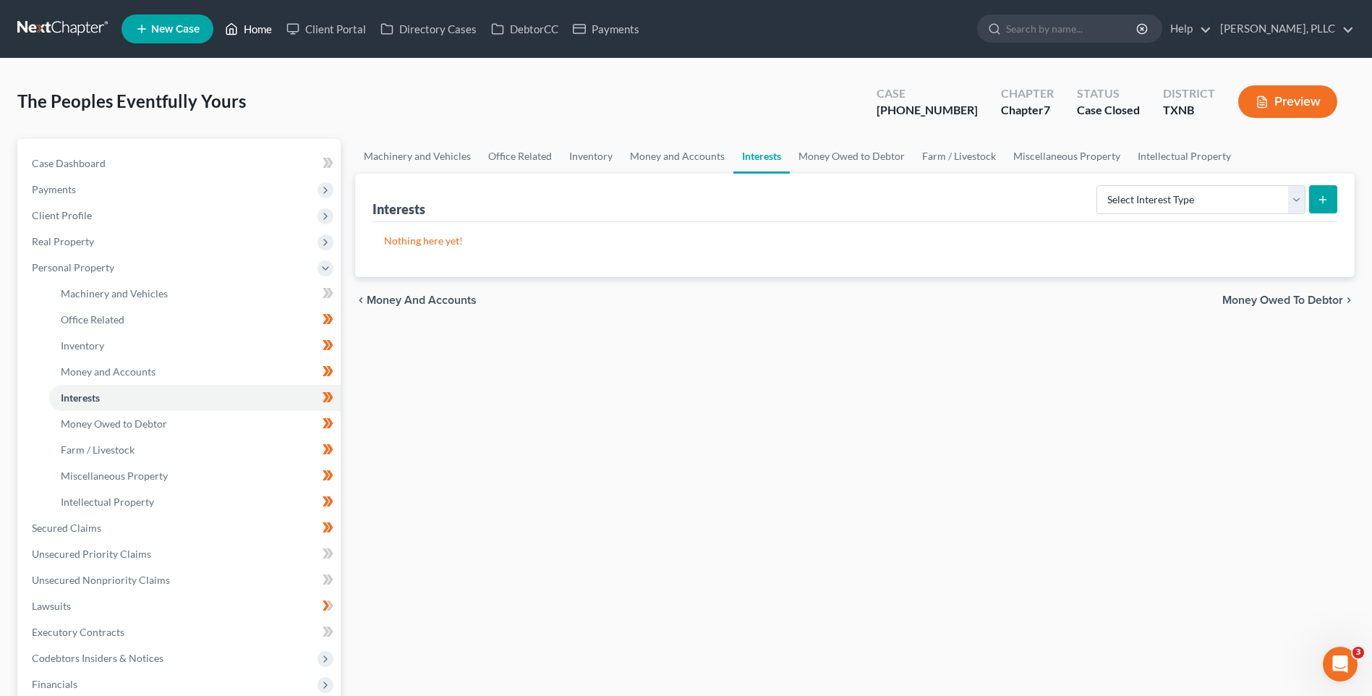
drag, startPoint x: 0, startPoint y: 0, endPoint x: 255, endPoint y: 27, distance: 256.1
click at [255, 27] on link "Home" at bounding box center [248, 29] width 61 height 26
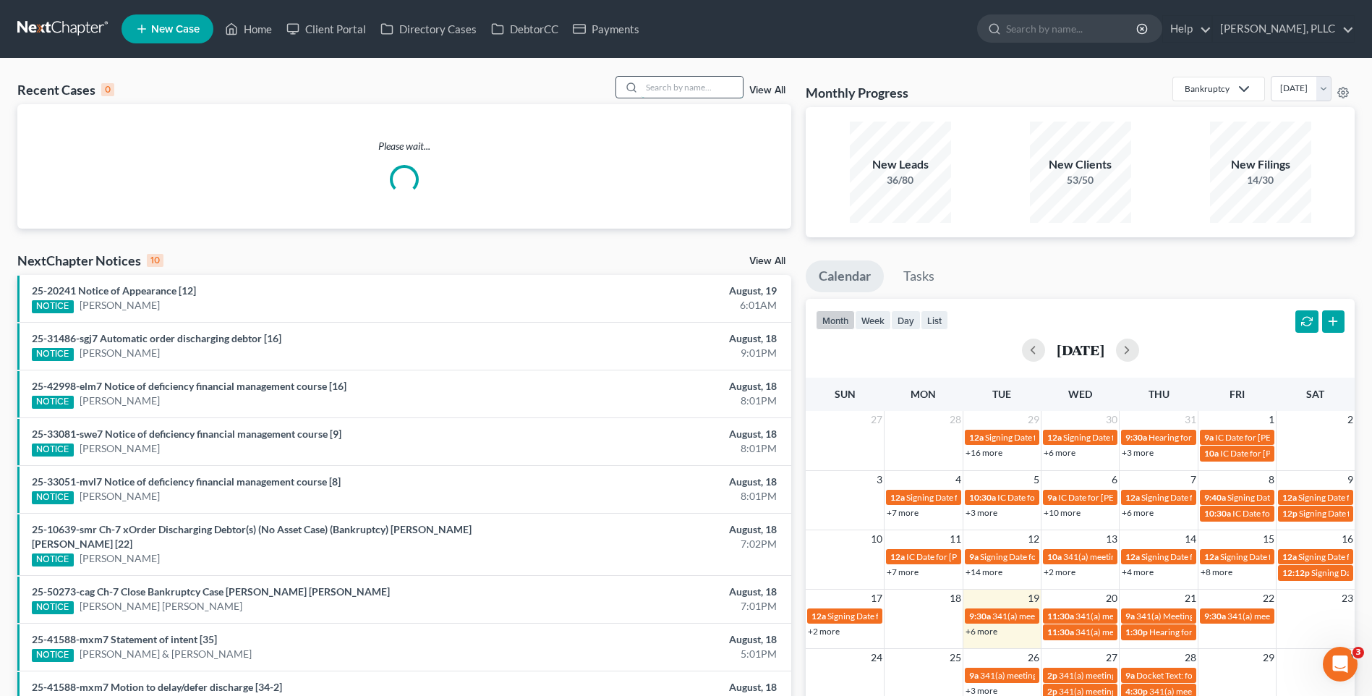
click at [674, 90] on input "search" at bounding box center [692, 87] width 101 height 21
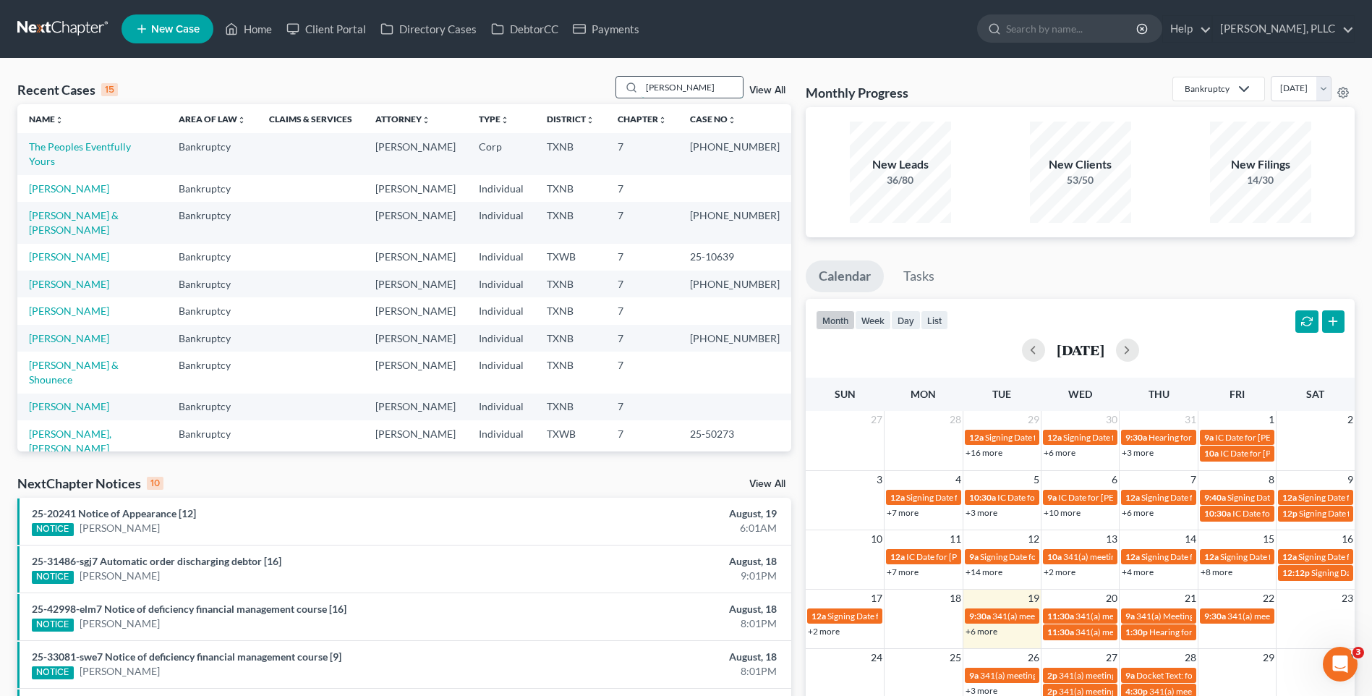
type input "Strickland"
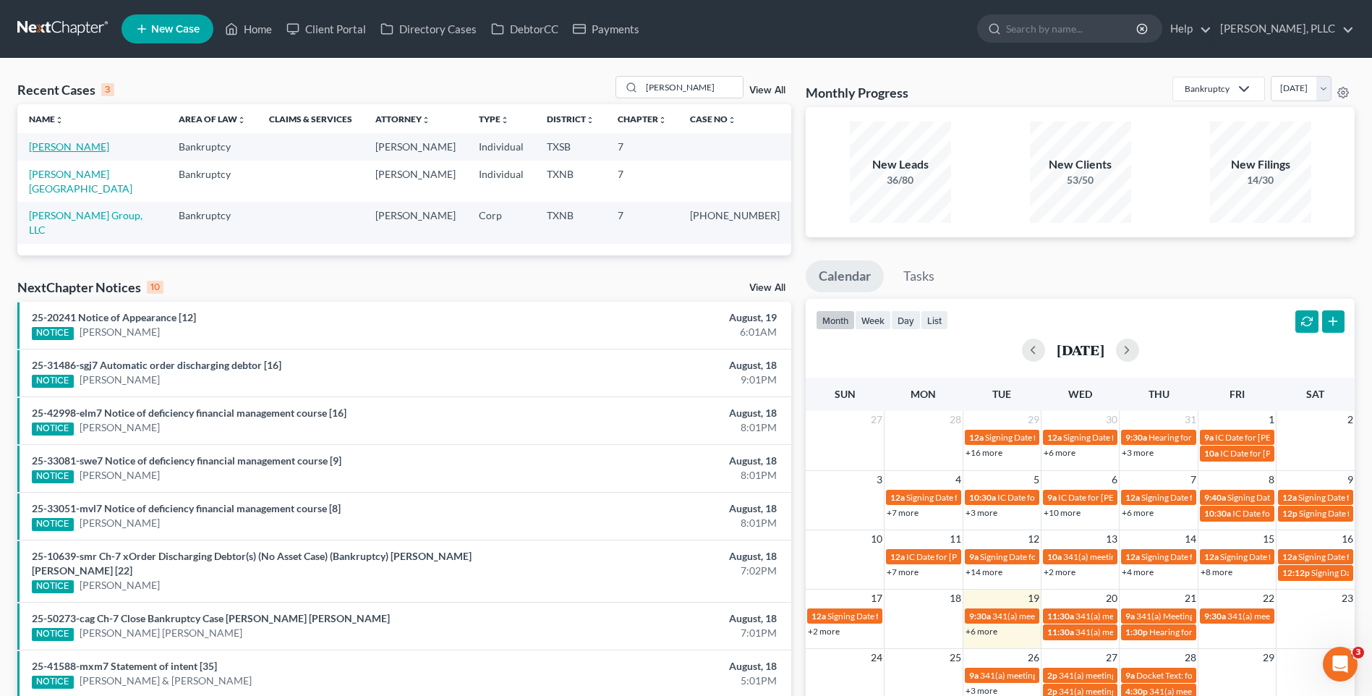
click at [41, 142] on link "[PERSON_NAME]" at bounding box center [69, 146] width 80 height 12
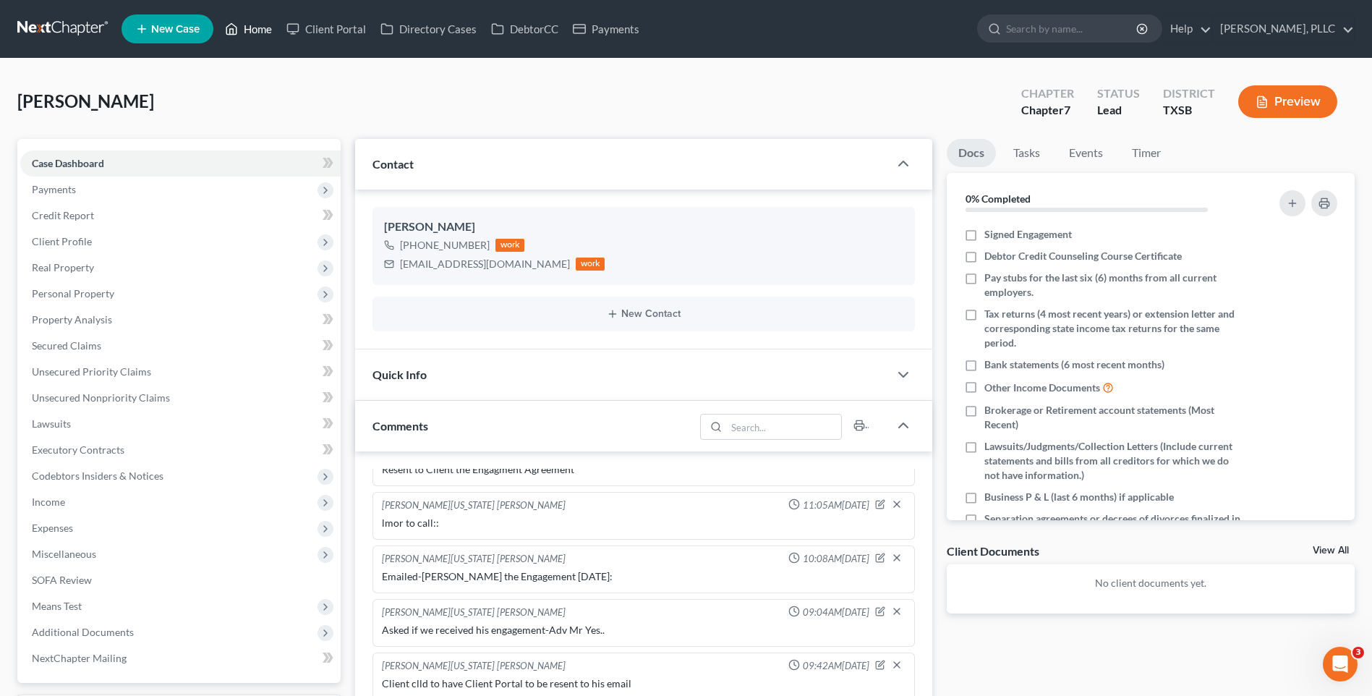
click at [272, 33] on link "Home" at bounding box center [248, 29] width 61 height 26
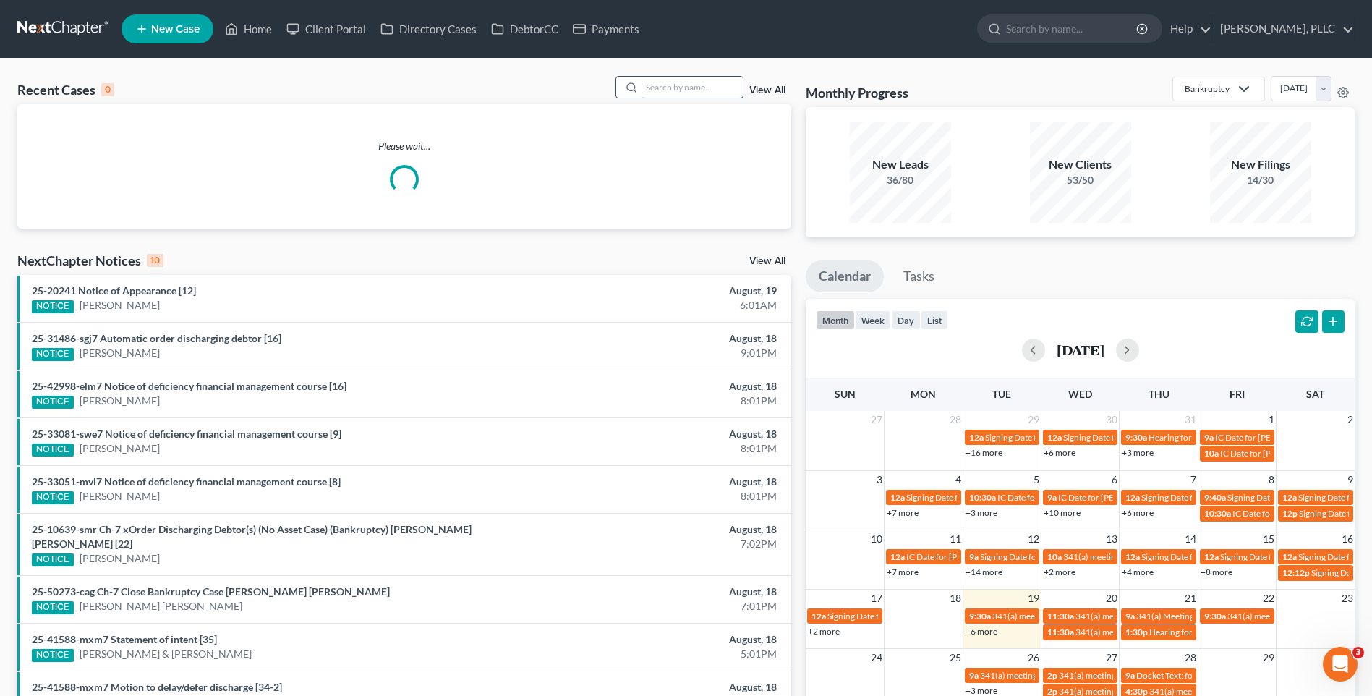
click at [689, 88] on input "search" at bounding box center [692, 87] width 101 height 21
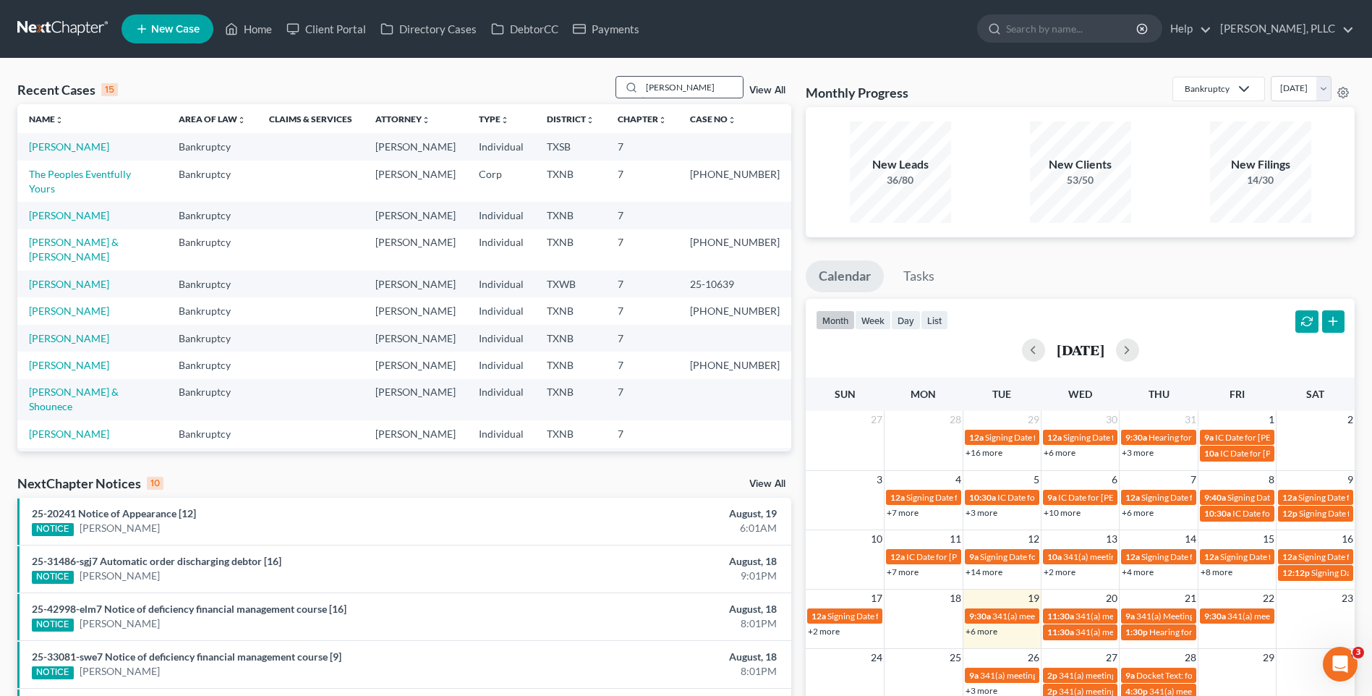
type input "Strickland"
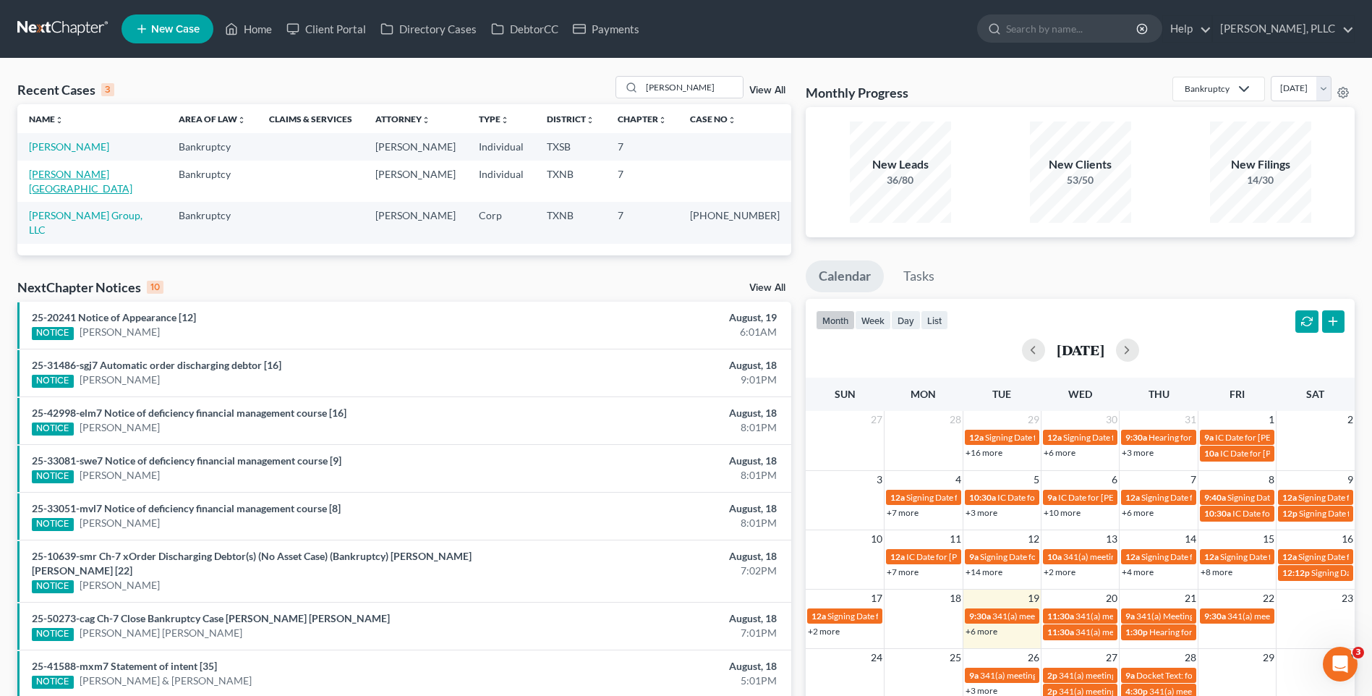
click at [76, 173] on link "[PERSON_NAME][GEOGRAPHIC_DATA]" at bounding box center [80, 181] width 103 height 27
select select "1"
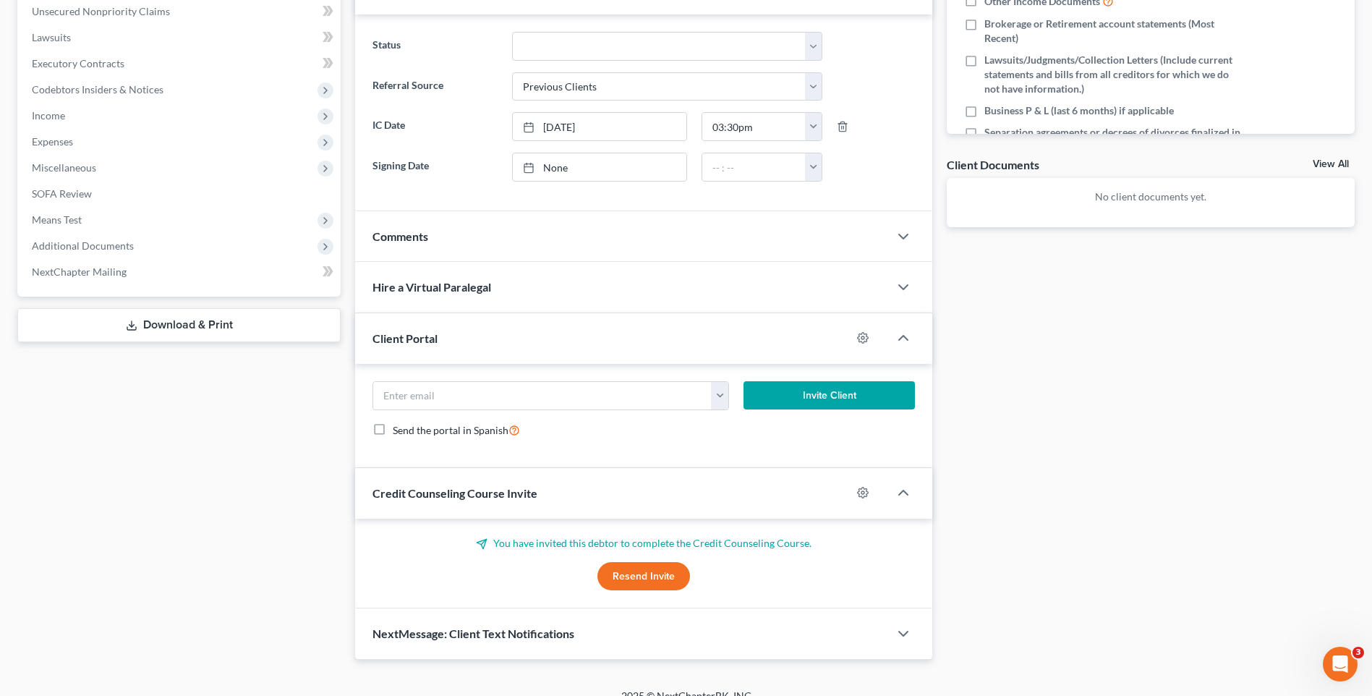
scroll to position [405, 0]
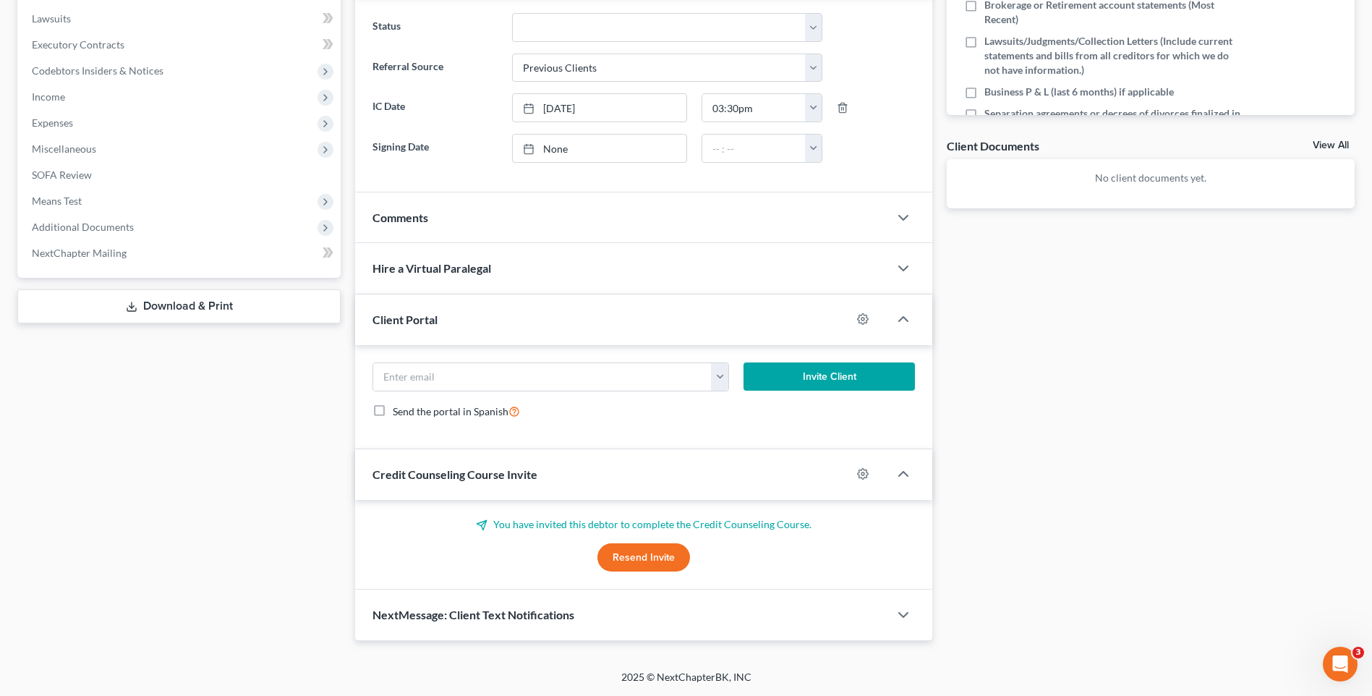
click at [1206, 436] on div "Docs Tasks Events Timer 0% Completed Nothing here yet! Signed Engagement Debtor…" at bounding box center [1151, 187] width 423 height 907
click at [1087, 459] on div "Docs Tasks Events Timer 0% Completed Nothing here yet! Signed Engagement Debtor…" at bounding box center [1151, 187] width 423 height 907
click at [1367, 372] on div "Strickland, Mason Upgraded Chapter Chapter 7 Status Lead District TXNB Preview …" at bounding box center [686, 161] width 1372 height 1016
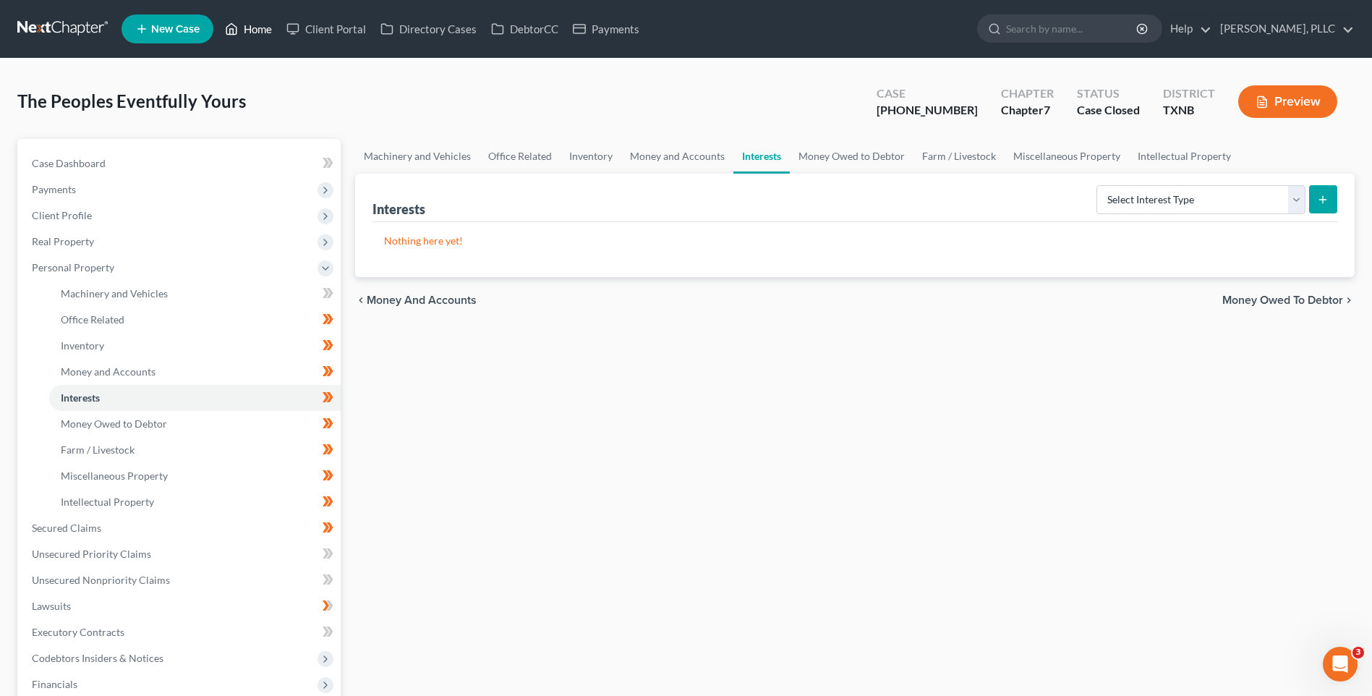
click at [265, 28] on link "Home" at bounding box center [248, 29] width 61 height 26
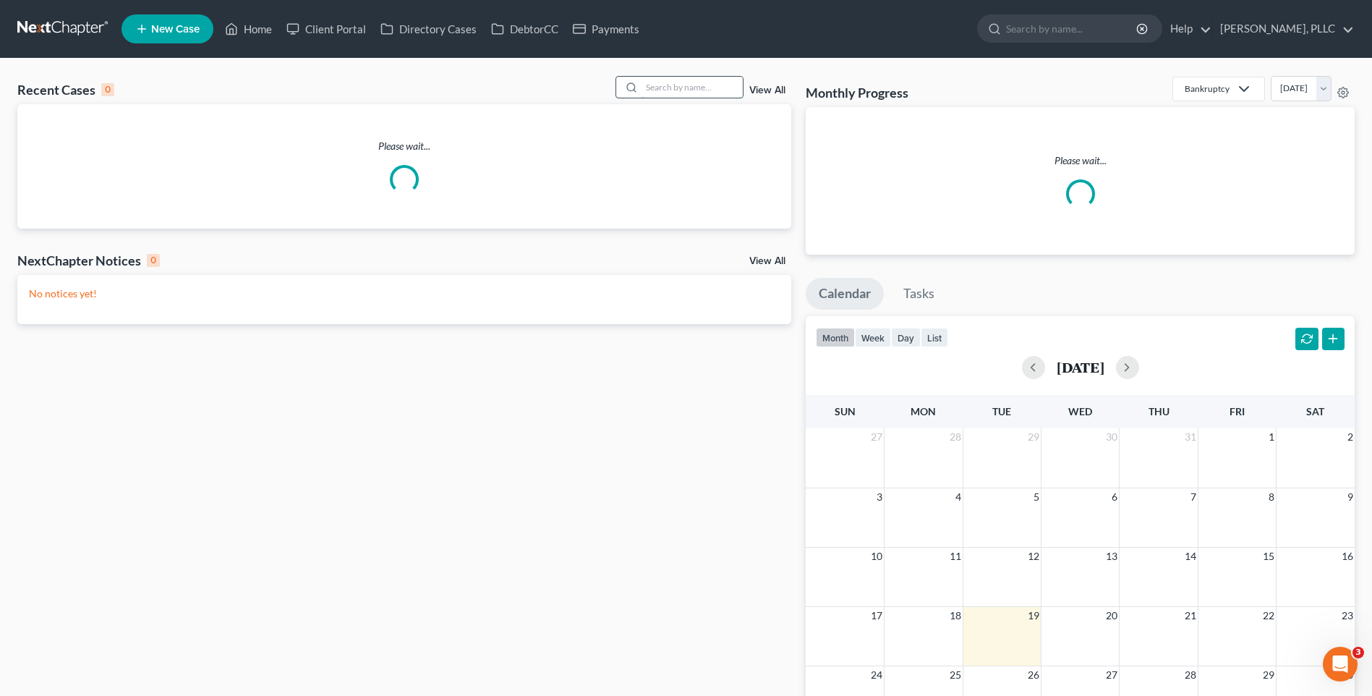
click at [684, 93] on input "search" at bounding box center [692, 87] width 101 height 21
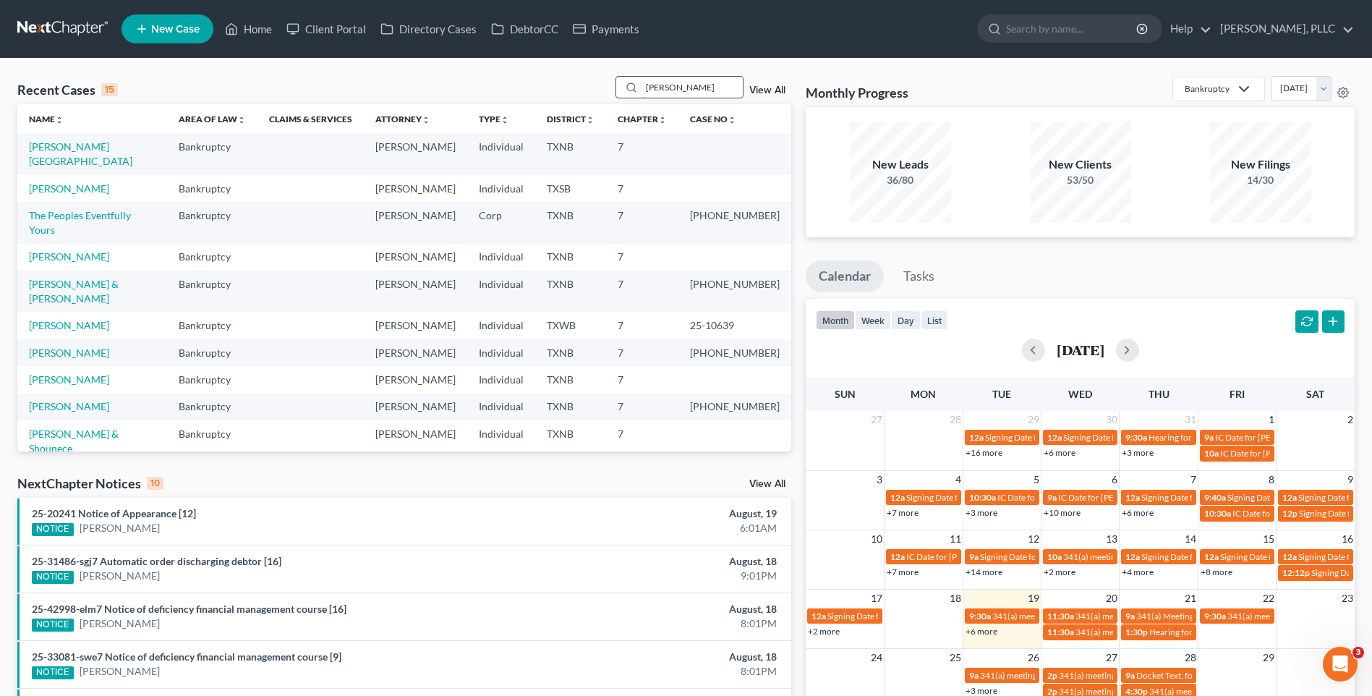
type input "[PERSON_NAME]"
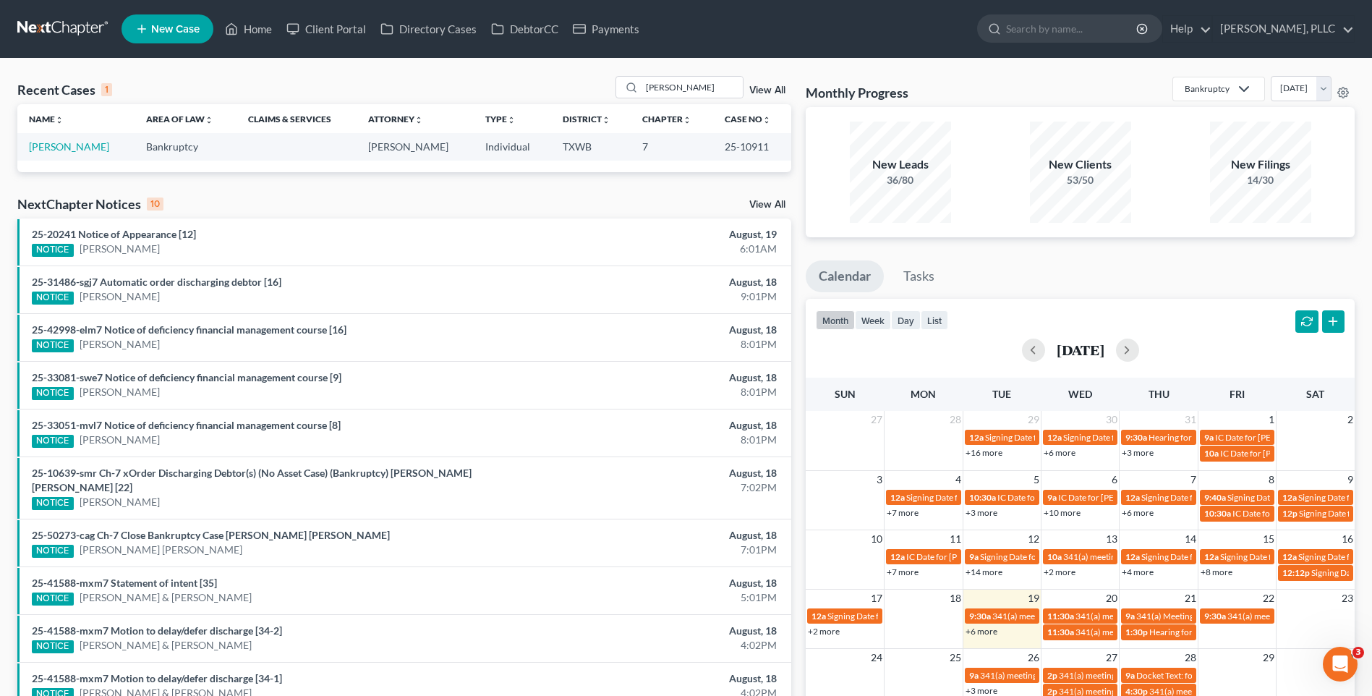
click at [984, 85] on div "Monthly Progress Bankruptcy Bankruptcy Consumer Protection Law August 2025 July…" at bounding box center [1080, 91] width 549 height 31
click at [323, 90] on div "Recent Cases 1 Pearley View All" at bounding box center [404, 90] width 774 height 28
drag, startPoint x: 690, startPoint y: 90, endPoint x: 475, endPoint y: 63, distance: 216.6
click at [522, 90] on div "Recent Cases 1 Pearley View All" at bounding box center [404, 90] width 774 height 28
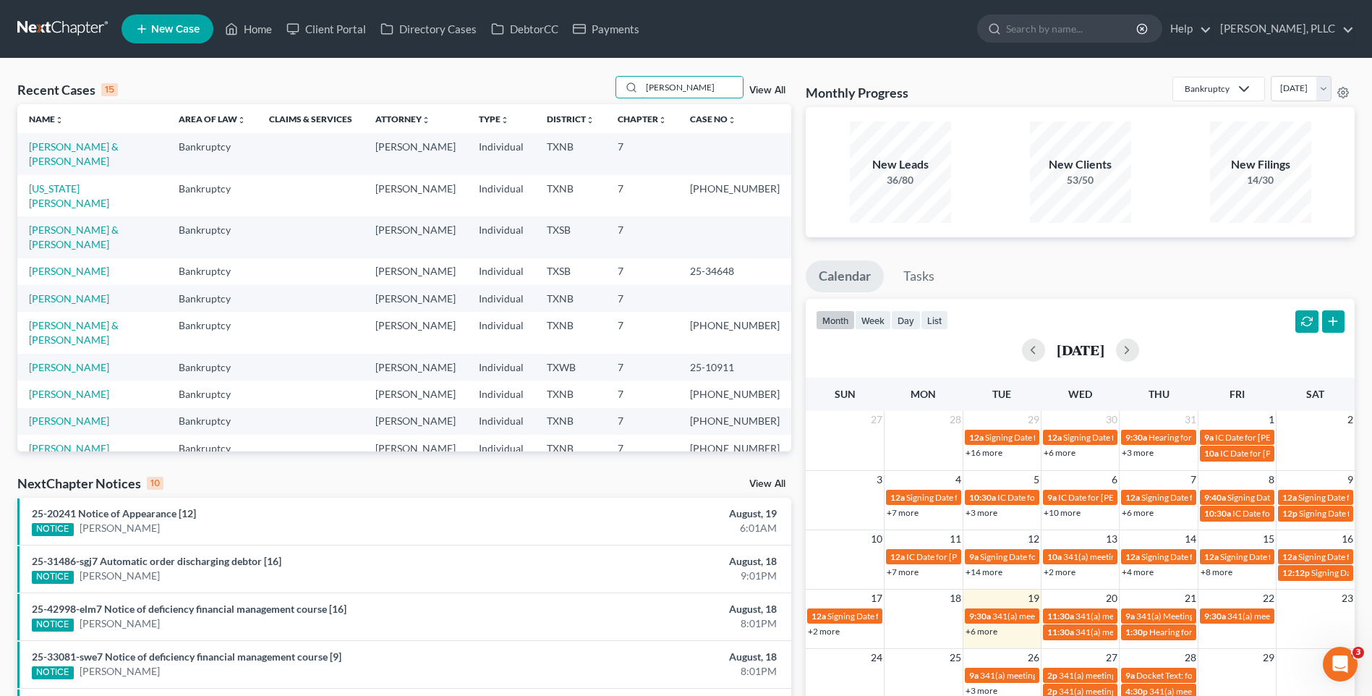
type input "[PERSON_NAME]"
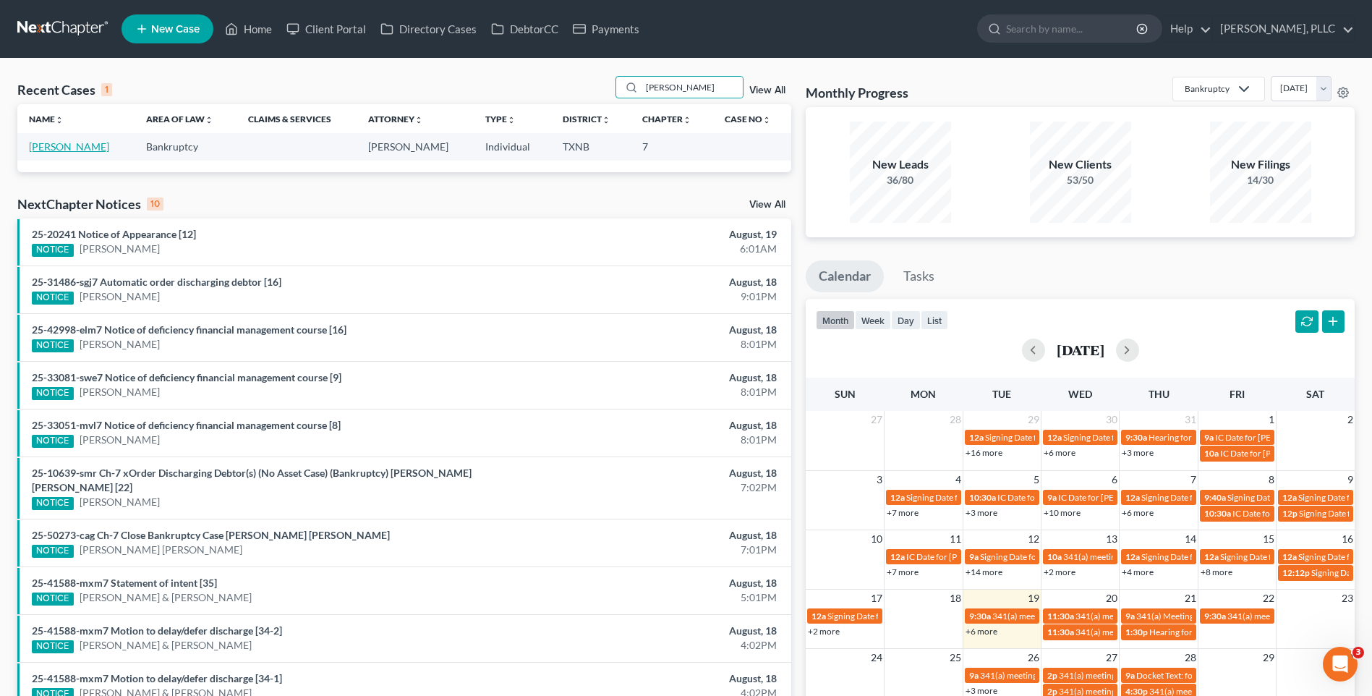
click at [93, 145] on link "Witherspoon, Lashanta" at bounding box center [69, 146] width 80 height 12
select select "6"
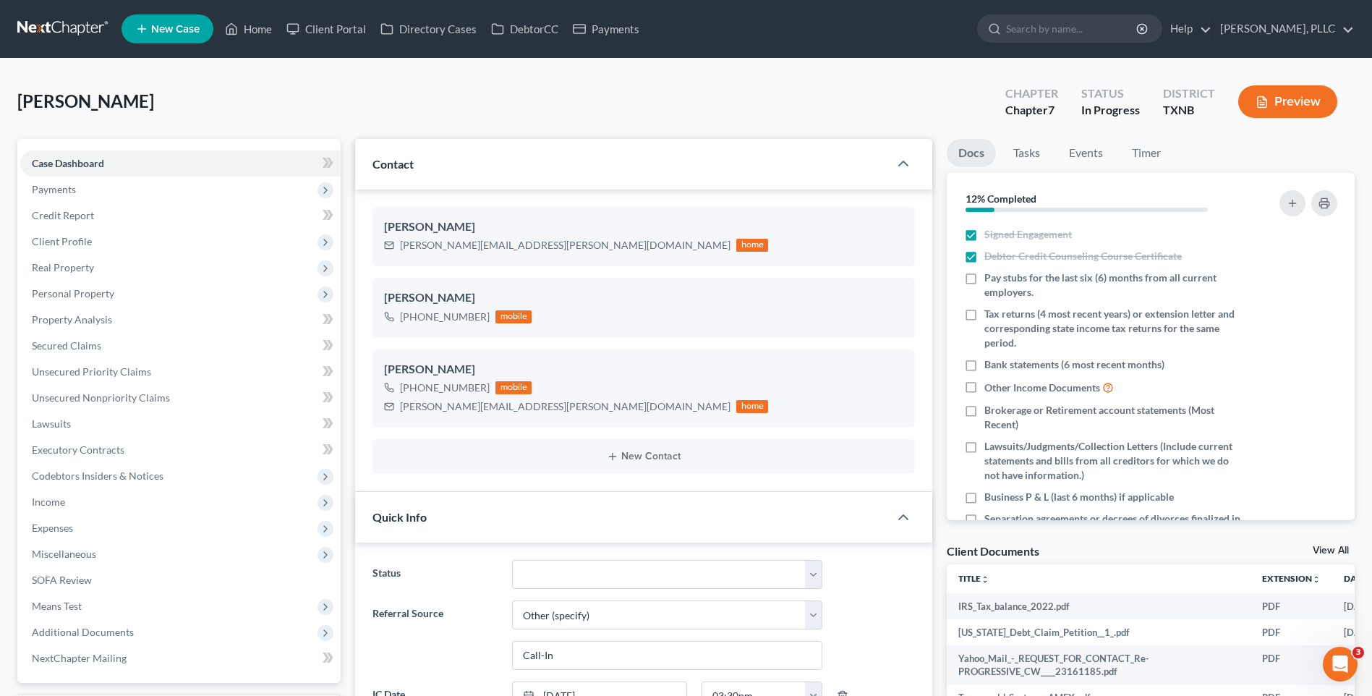
scroll to position [1493, 0]
click at [353, 22] on link "Client Portal" at bounding box center [326, 29] width 94 height 26
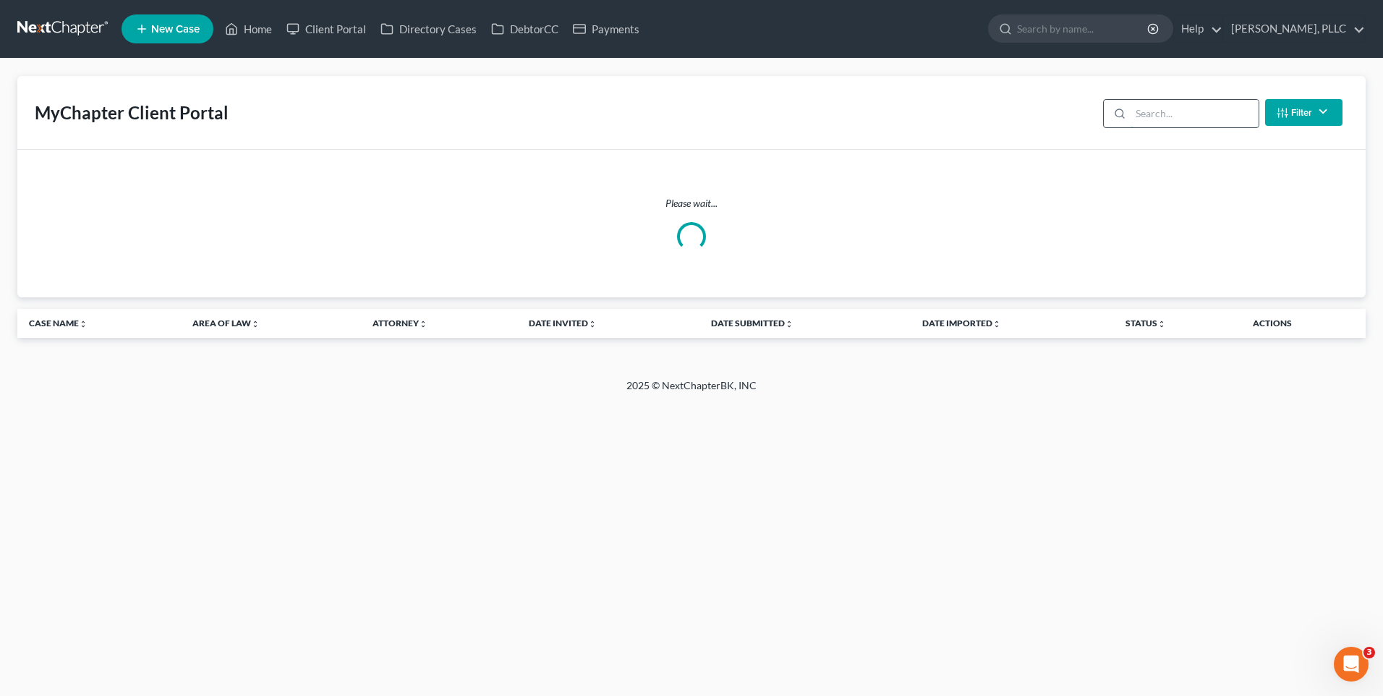
click at [1155, 113] on input "search" at bounding box center [1195, 113] width 128 height 27
type input "Witherspoon"
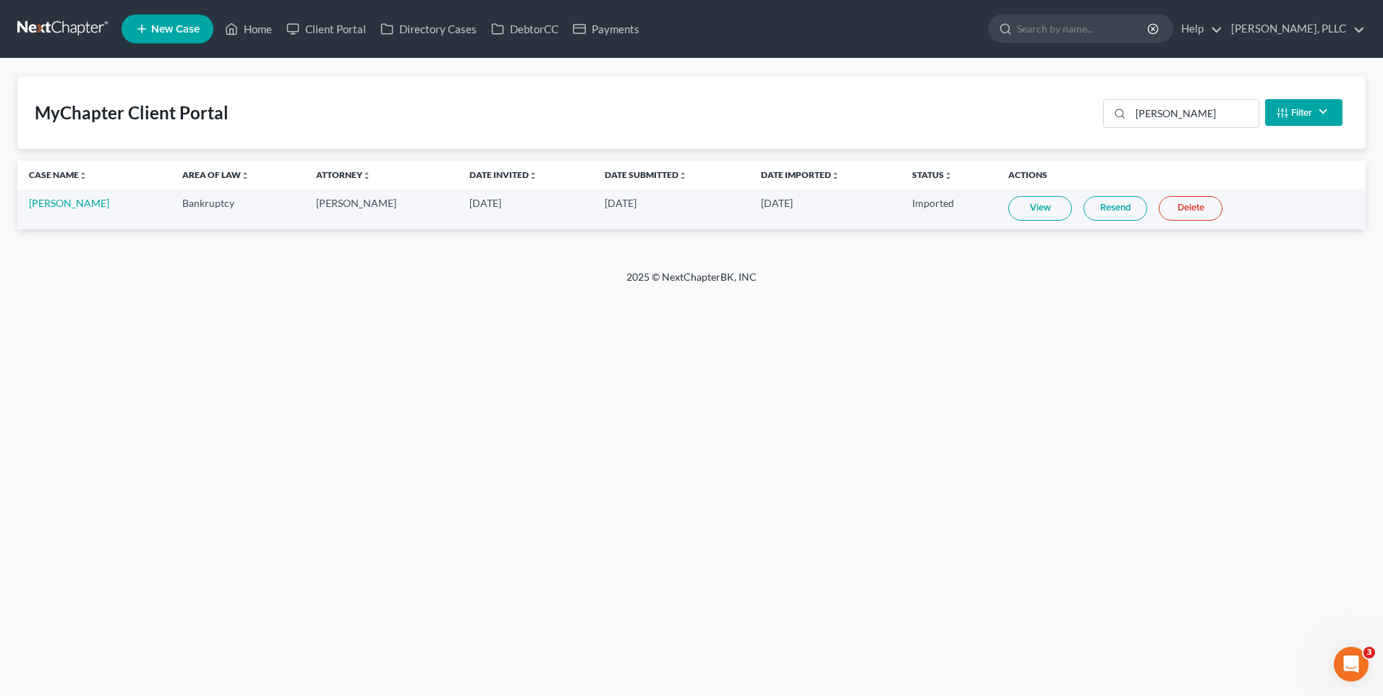
click at [54, 429] on div "Home New Case Client Portal Directory Cases DebtorCC Payments Guy Harvey Holman…" at bounding box center [691, 348] width 1383 height 696
click at [320, 483] on div "Home New Case Client Portal Directory Cases DebtorCC Payments Guy Harvey Holman…" at bounding box center [691, 348] width 1383 height 696
drag, startPoint x: 467, startPoint y: 529, endPoint x: 483, endPoint y: 541, distance: 20.1
click at [467, 529] on div "Home New Case Client Portal Directory Cases DebtorCC Payments Guy Harvey Holman…" at bounding box center [691, 348] width 1383 height 696
click at [369, 536] on div "Home New Case Client Portal Directory Cases DebtorCC Payments Guy Harvey Holman…" at bounding box center [691, 348] width 1383 height 696
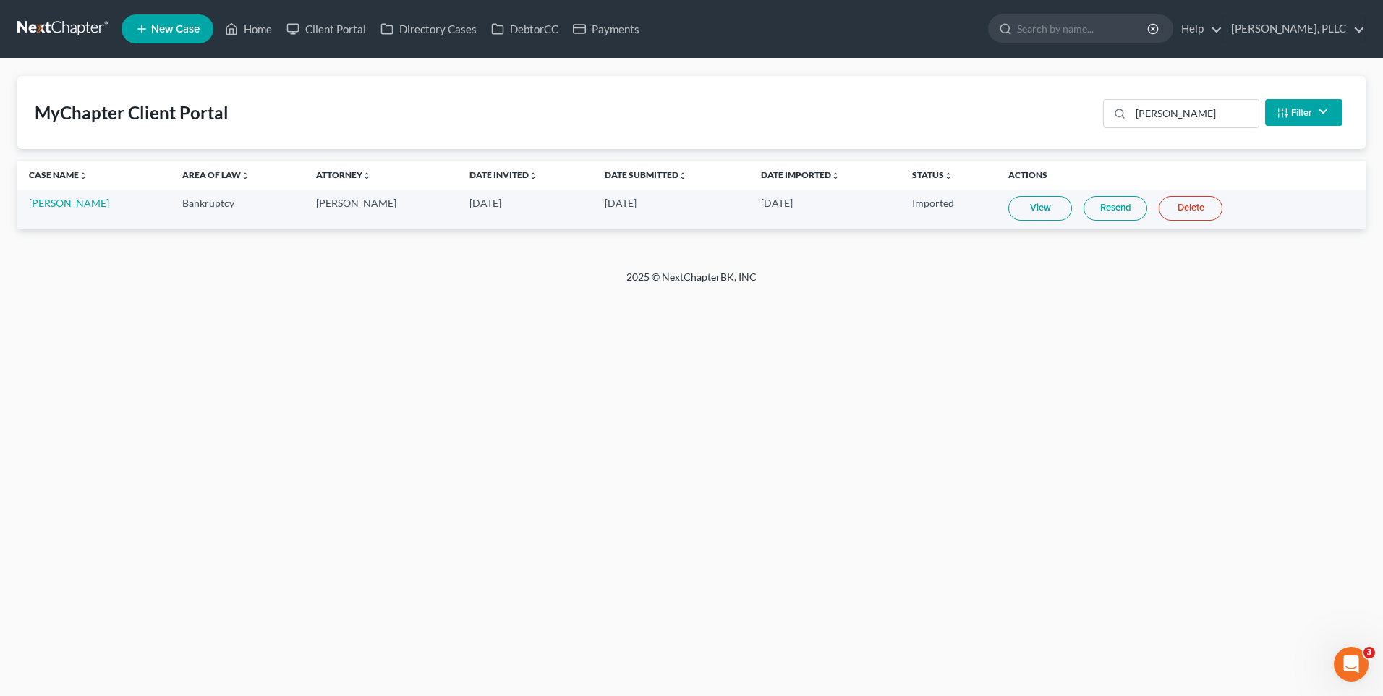
click at [286, 510] on div "Home New Case Client Portal Directory Cases DebtorCC Payments Guy Harvey Holman…" at bounding box center [691, 348] width 1383 height 696
click at [345, 509] on div "Home New Case Client Portal Directory Cases DebtorCC Payments Guy Harvey Holman…" at bounding box center [691, 348] width 1383 height 696
click at [261, 331] on div "Home New Case Client Portal Directory Cases DebtorCC Payments Guy Harvey Holman…" at bounding box center [691, 348] width 1383 height 696
click at [260, 25] on link "Home" at bounding box center [248, 29] width 61 height 26
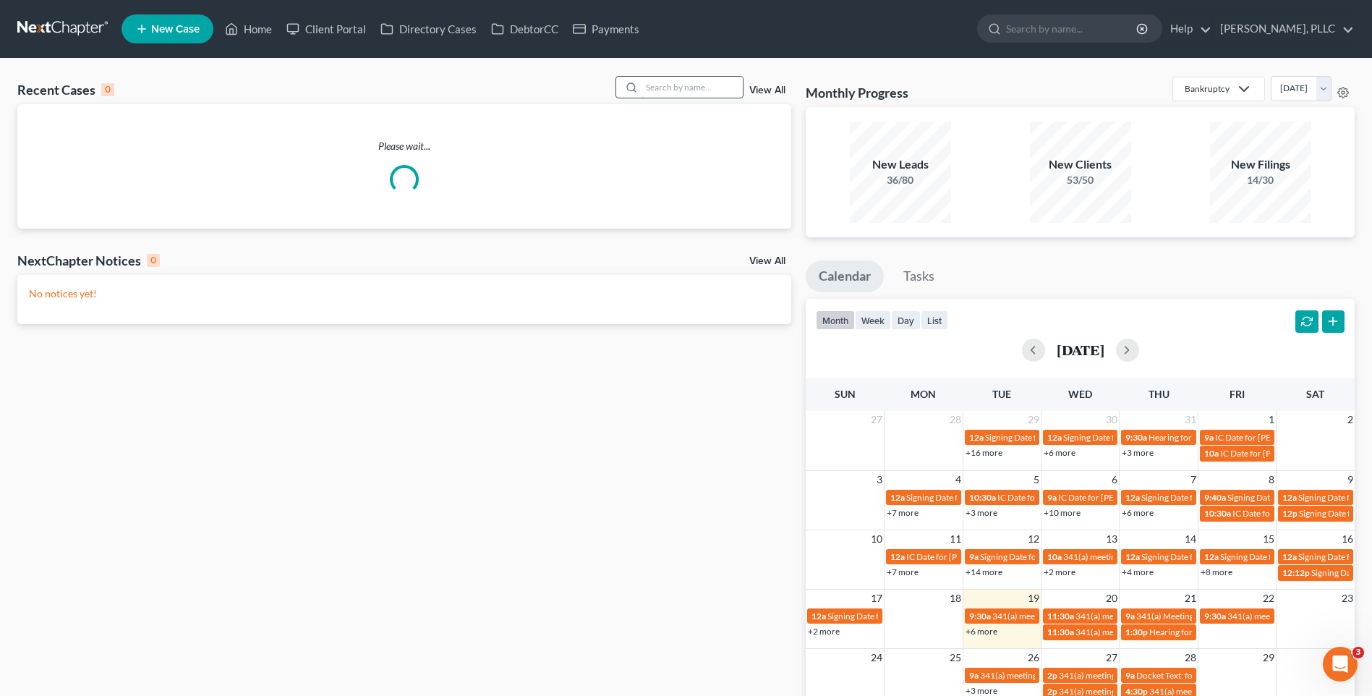
click at [685, 88] on input "search" at bounding box center [692, 87] width 101 height 21
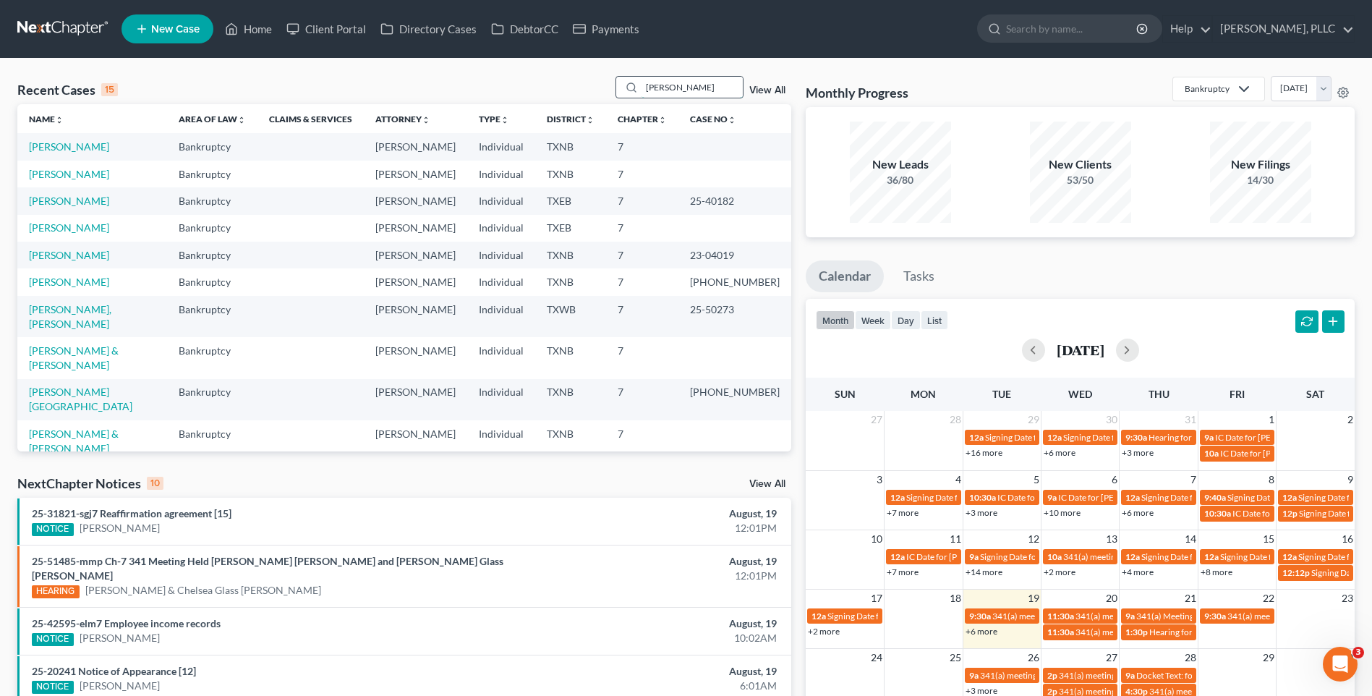
type input "Lashanta"
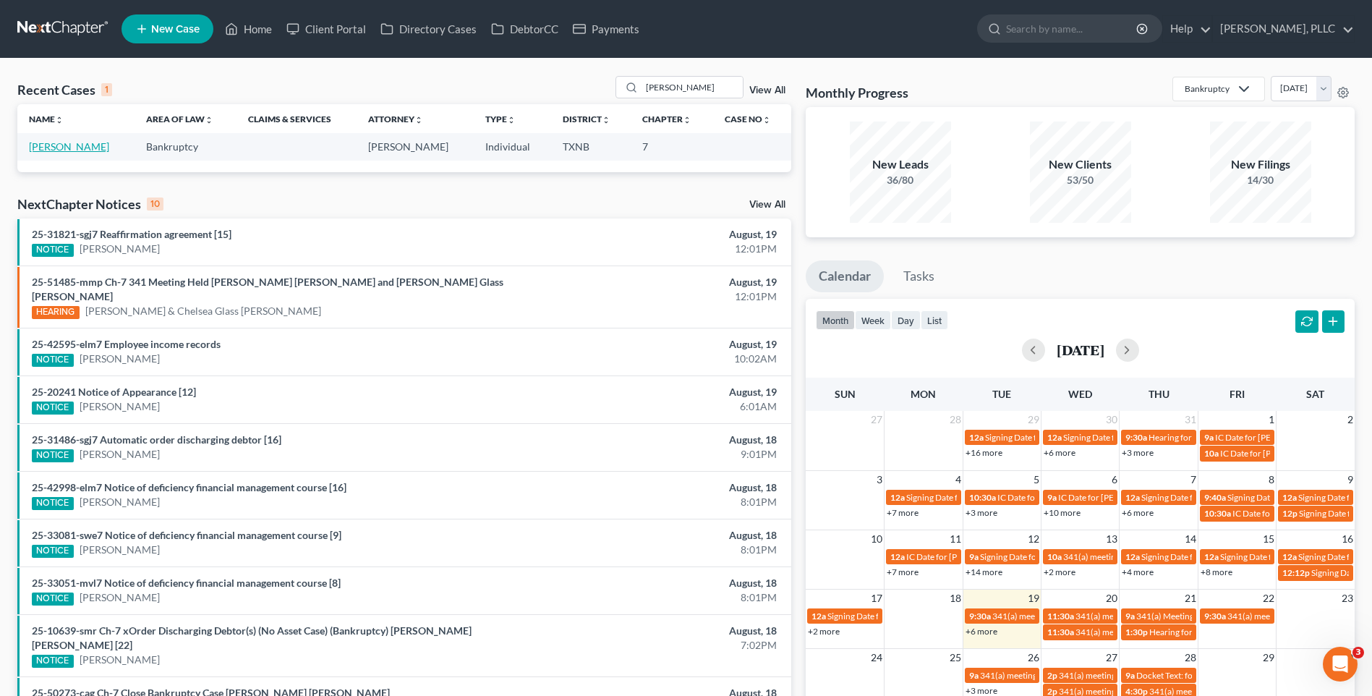
click at [54, 144] on link "Witherspoon, Lashanta" at bounding box center [69, 146] width 80 height 12
select select "6"
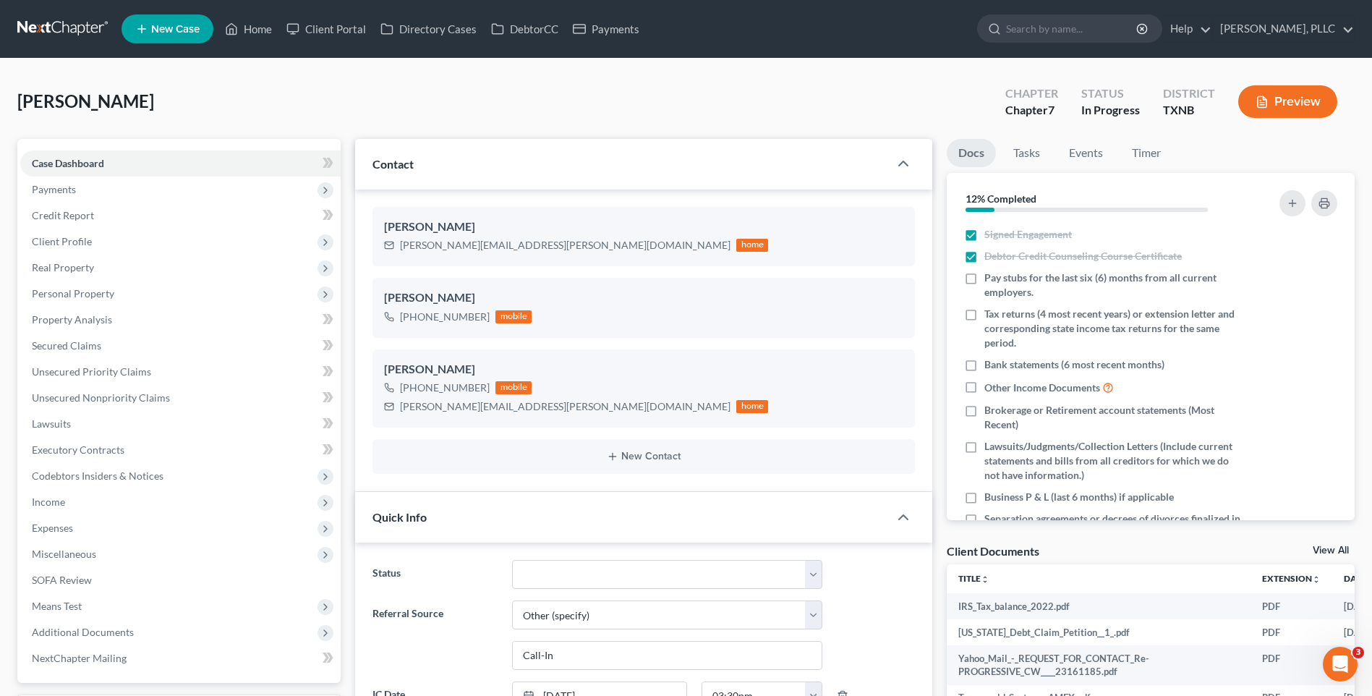
scroll to position [1493, 0]
click at [84, 344] on span "Secured Claims" at bounding box center [66, 345] width 69 height 12
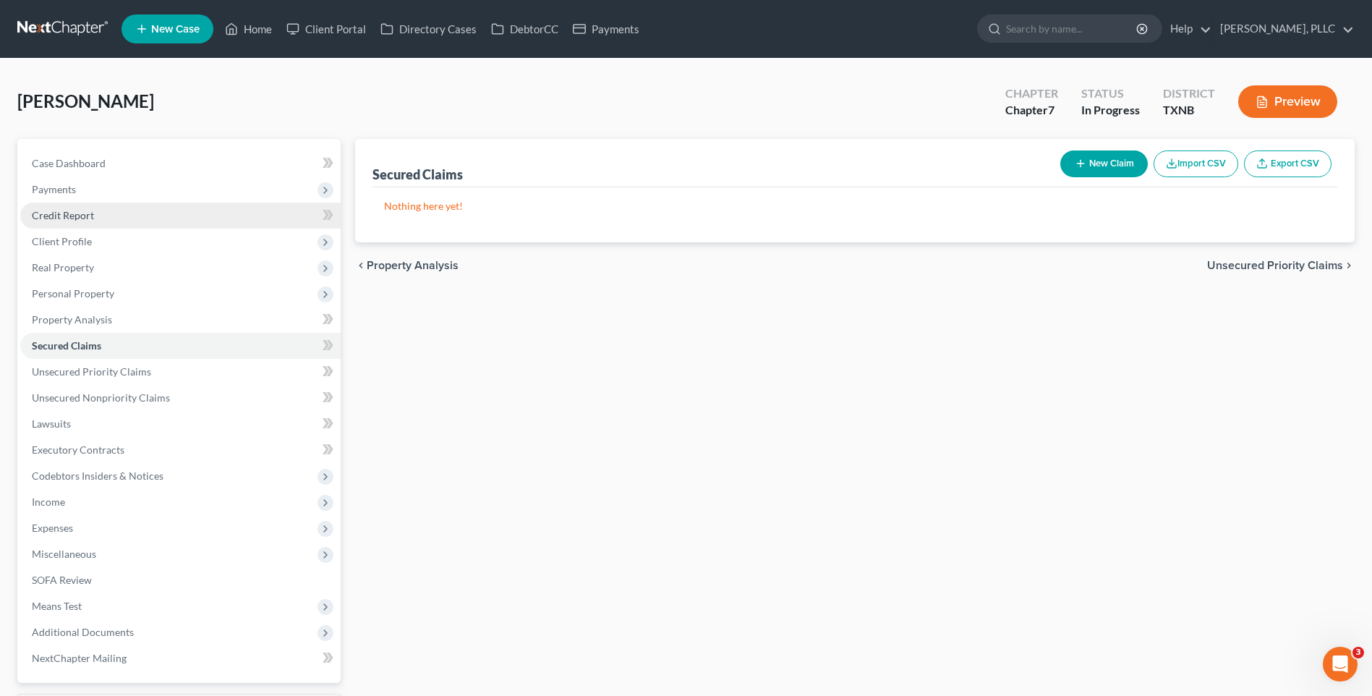
click at [75, 212] on span "Credit Report" at bounding box center [63, 215] width 62 height 12
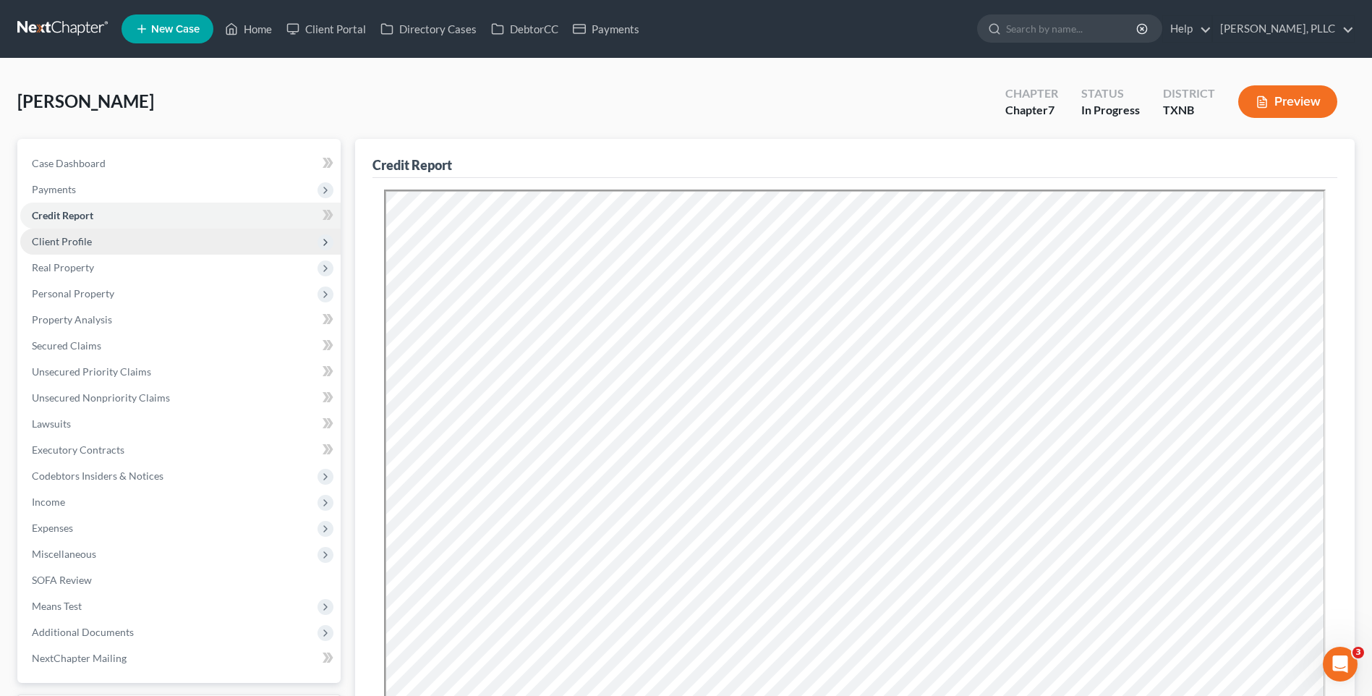
click at [68, 238] on span "Client Profile" at bounding box center [62, 241] width 60 height 12
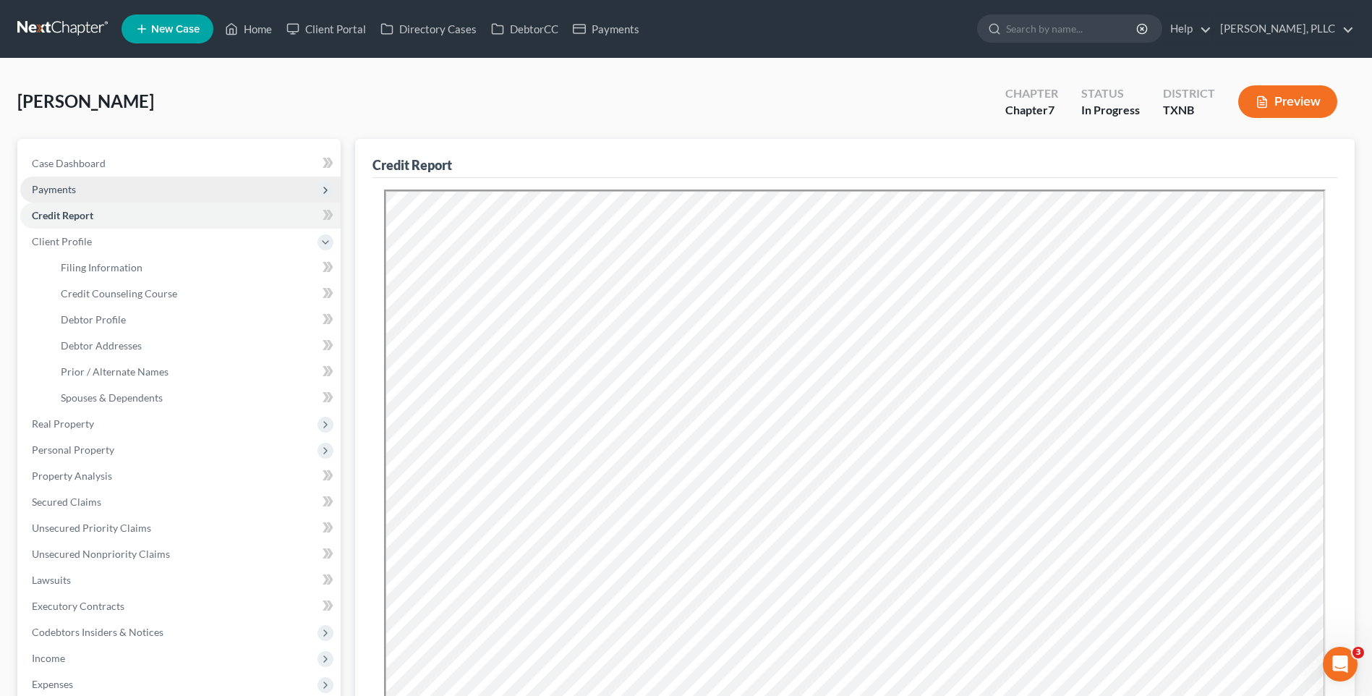
click at [62, 184] on span "Payments" at bounding box center [54, 189] width 44 height 12
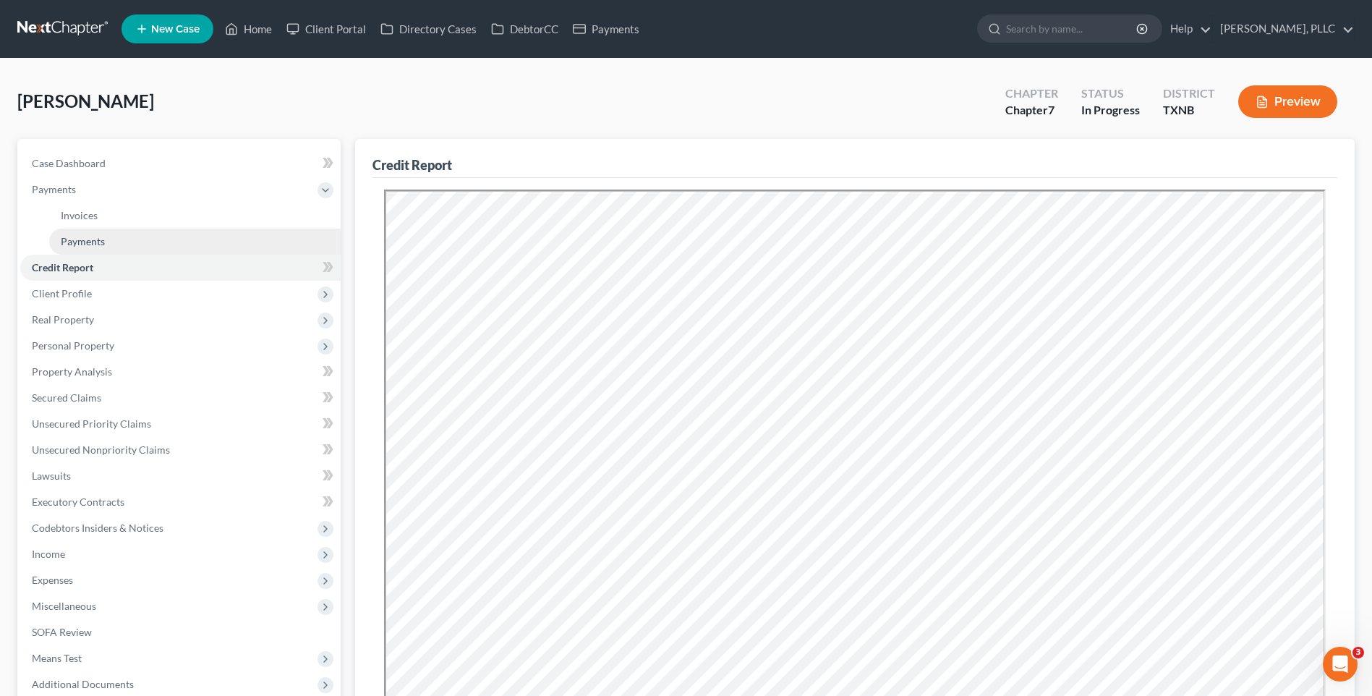
click at [81, 236] on span "Payments" at bounding box center [83, 241] width 44 height 12
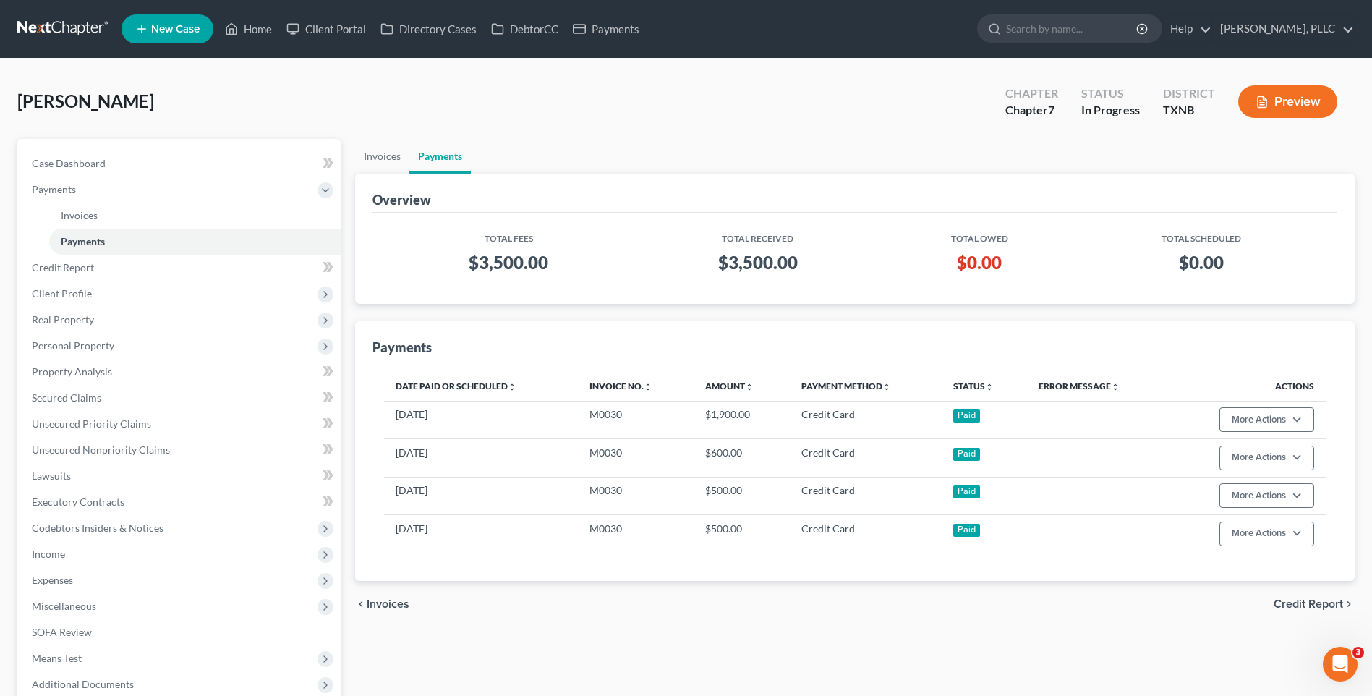
click at [427, 85] on div "Witherspoon, Lashanta Upgraded Chapter Chapter 7 Status In Progress District TX…" at bounding box center [686, 107] width 1338 height 63
click at [319, 28] on link "Client Portal" at bounding box center [326, 29] width 94 height 26
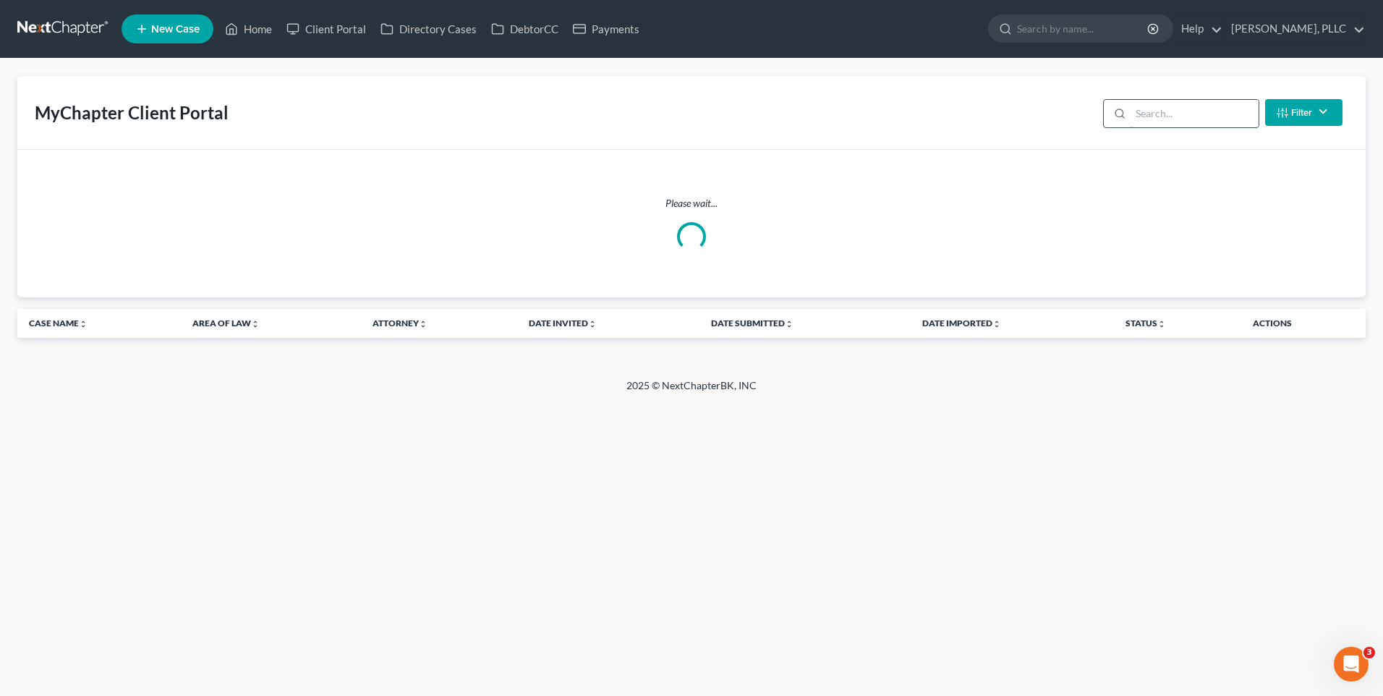
click at [1157, 117] on input "search" at bounding box center [1195, 113] width 128 height 27
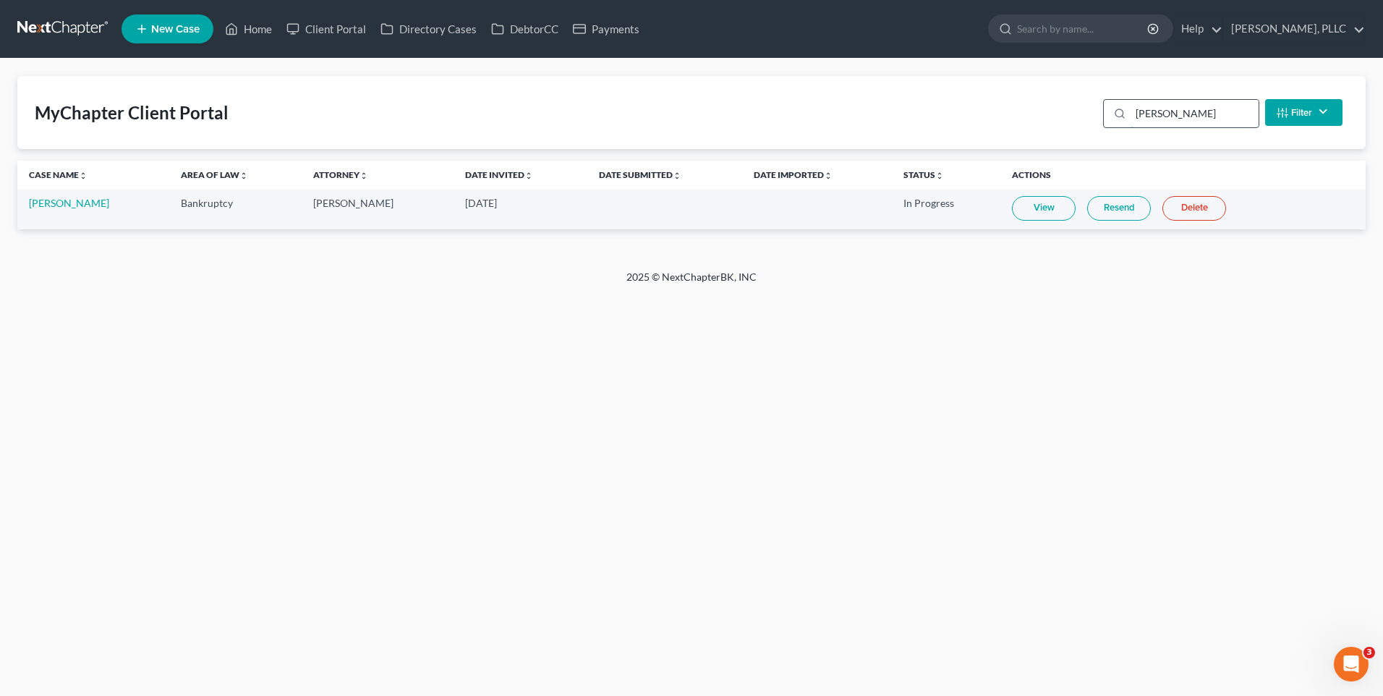
type input "Bertha"
click at [1048, 208] on link "View" at bounding box center [1044, 208] width 64 height 25
click at [263, 33] on link "Home" at bounding box center [248, 29] width 61 height 26
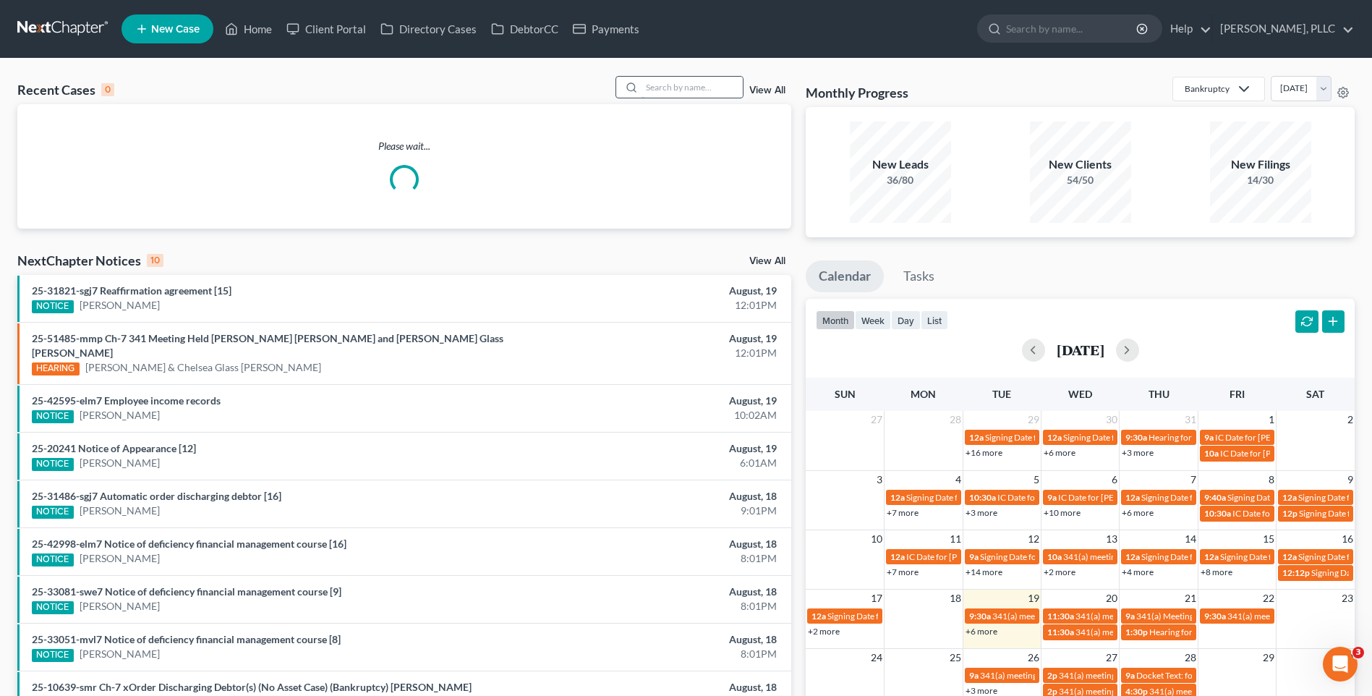
click at [654, 80] on input "search" at bounding box center [692, 87] width 101 height 21
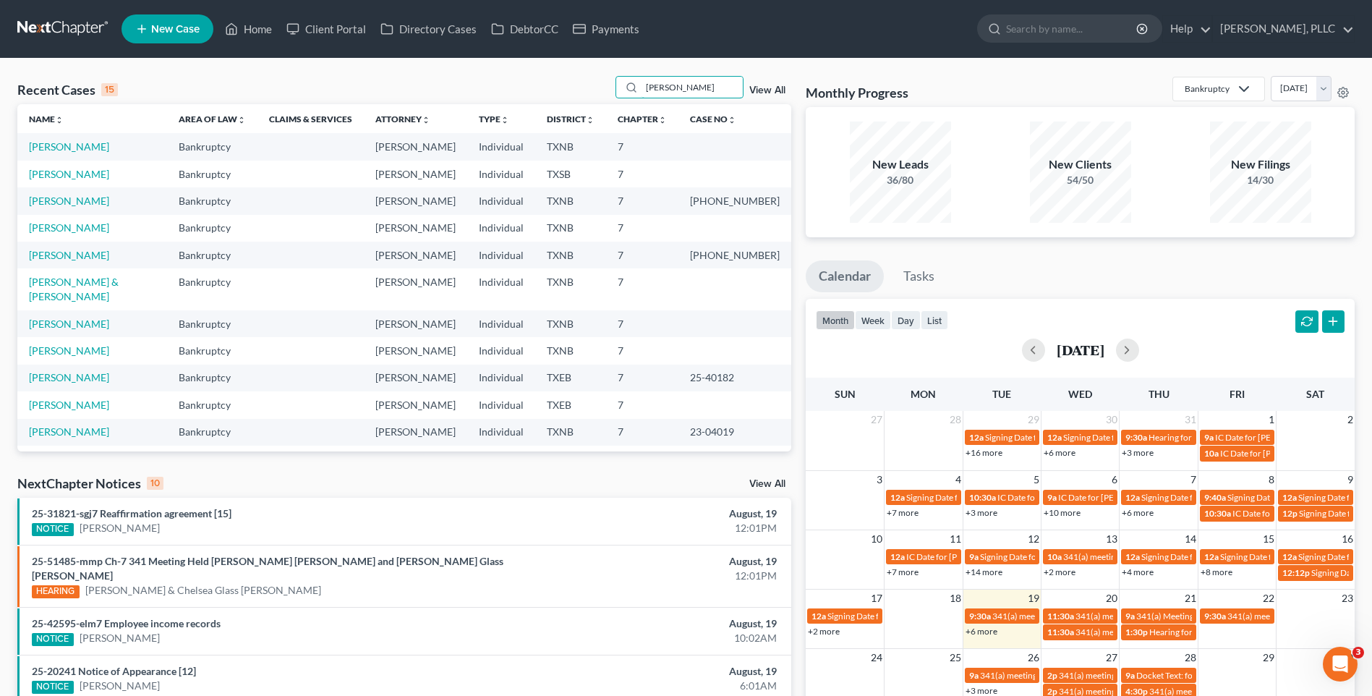
type input "Witherspoon"
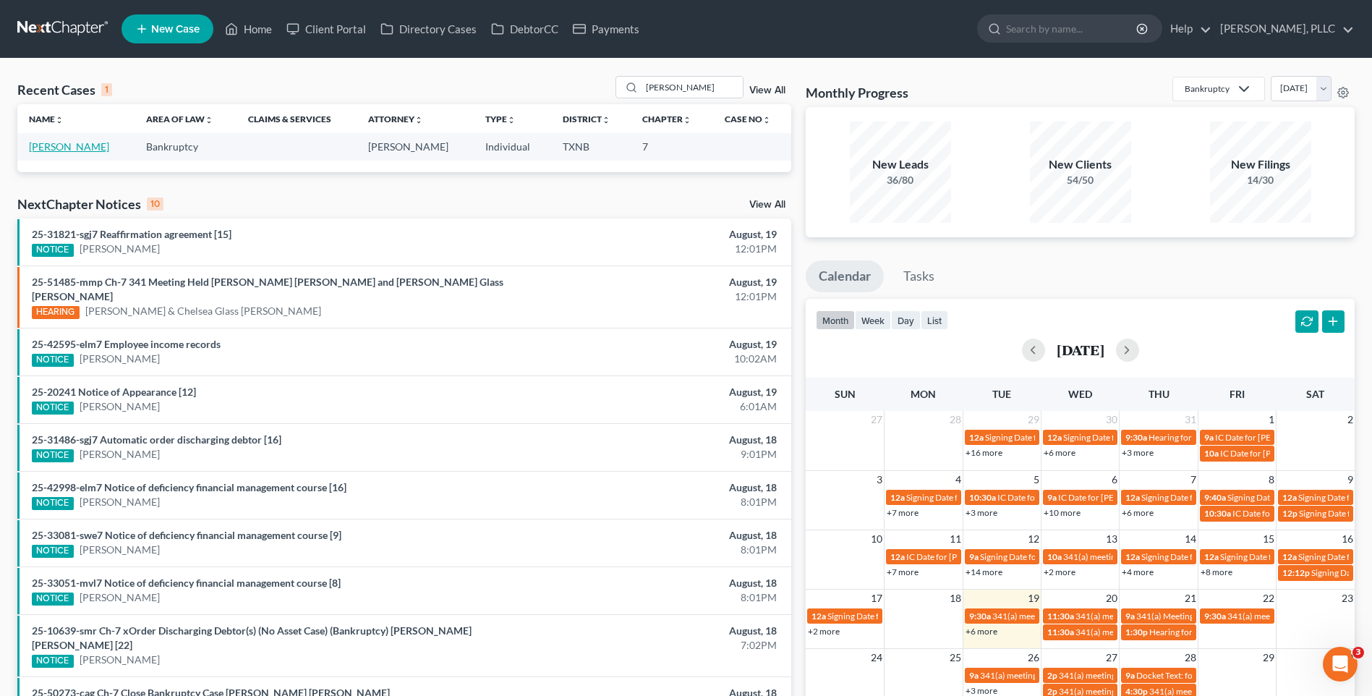
click at [79, 147] on link "Witherspoon, Lashanta" at bounding box center [69, 146] width 80 height 12
select select "6"
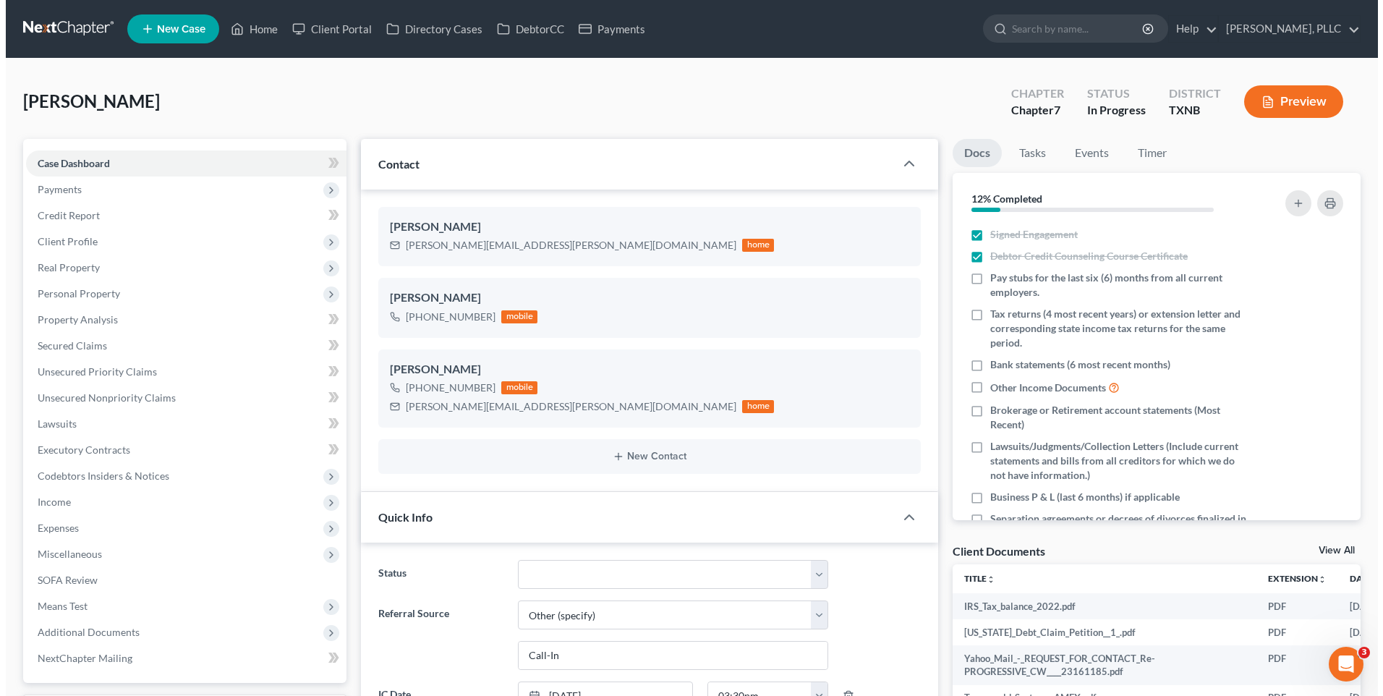
scroll to position [1493, 0]
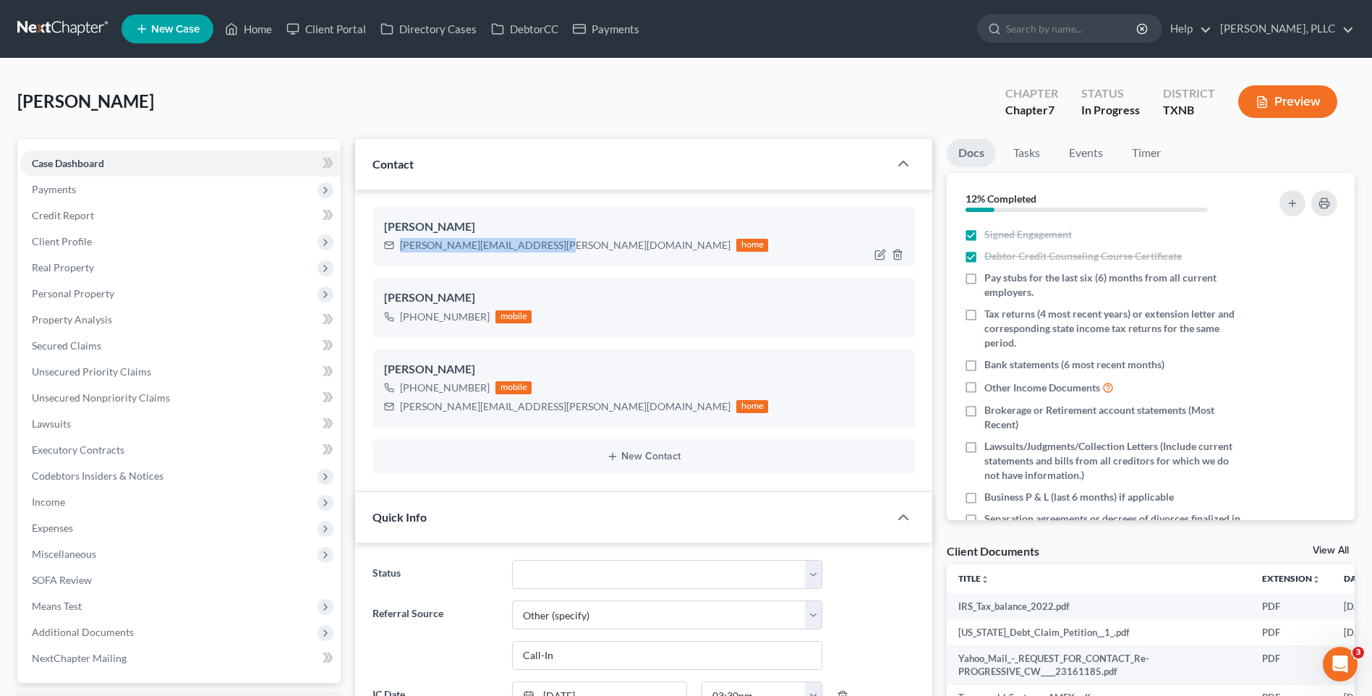
drag, startPoint x: 402, startPoint y: 245, endPoint x: 549, endPoint y: 242, distance: 147.6
click at [549, 242] on div "lashanta.witherspoon@yahoo.com" at bounding box center [565, 245] width 331 height 14
copy div "lashanta.witherspoon@yahoo.com"
click at [394, 240] on icon at bounding box center [389, 245] width 10 height 10
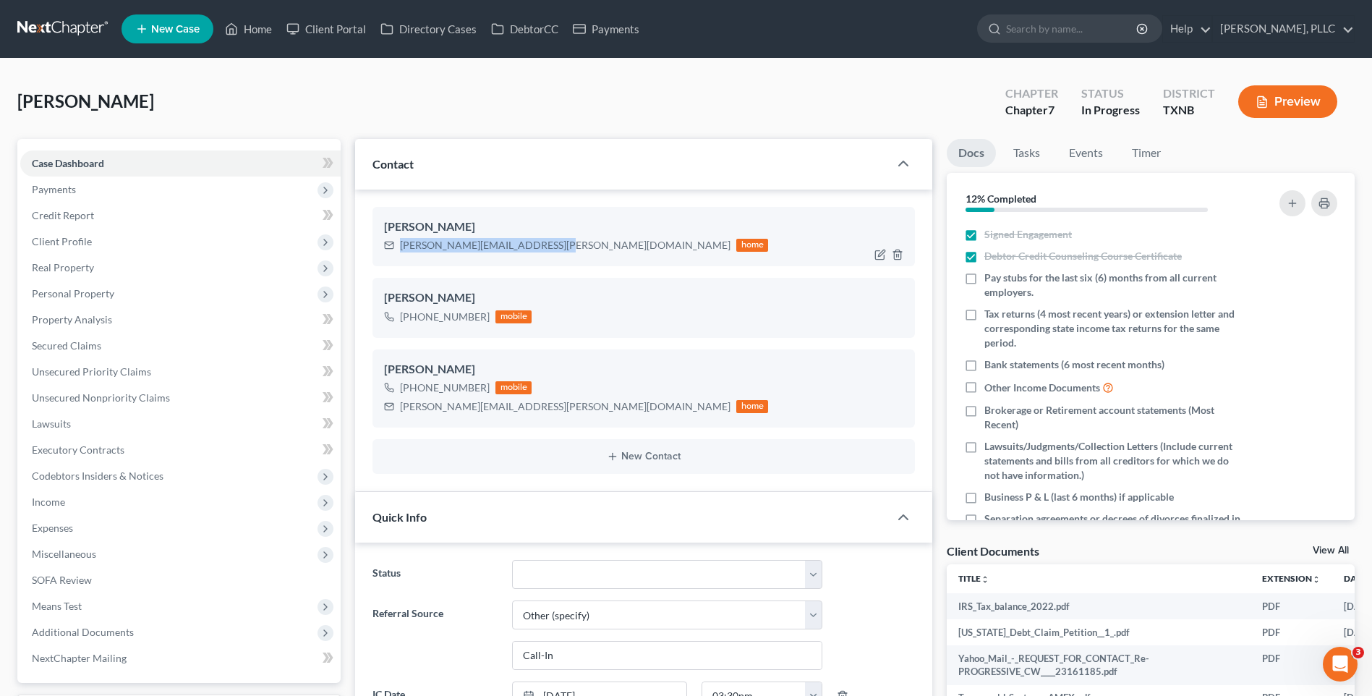
drag, startPoint x: 399, startPoint y: 245, endPoint x: 553, endPoint y: 245, distance: 154.1
click at [553, 245] on div "lashanta.witherspoon@yahoo.com home" at bounding box center [576, 245] width 384 height 19
drag, startPoint x: 553, startPoint y: 245, endPoint x: 542, endPoint y: 245, distance: 10.9
copy div "lashanta.witherspoon@yahoo.com"
click at [527, 111] on div "Witherspoon, Lashanta Upgraded Chapter Chapter 7 Status In Progress District TX…" at bounding box center [686, 107] width 1338 height 63
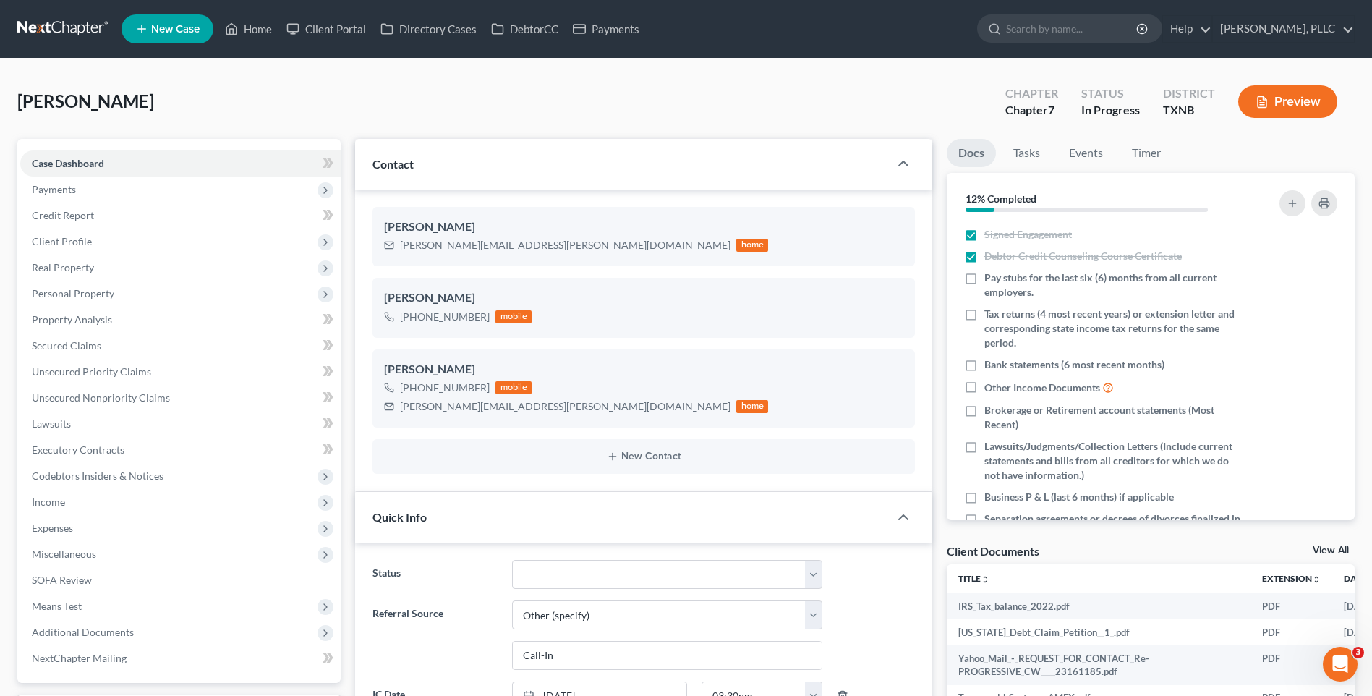
drag, startPoint x: 527, startPoint y: 85, endPoint x: 5, endPoint y: 13, distance: 527.3
click at [527, 84] on div "Witherspoon, Lashanta Upgraded Chapter Chapter 7 Status In Progress District TX…" at bounding box center [686, 107] width 1338 height 63
click at [292, 88] on div "Witherspoon, Lashanta Upgraded Chapter Chapter 7 Status In Progress District TX…" at bounding box center [686, 107] width 1338 height 63
drag, startPoint x: 332, startPoint y: 29, endPoint x: 729, endPoint y: 134, distance: 410.1
click at [332, 29] on link "Client Portal" at bounding box center [326, 29] width 94 height 26
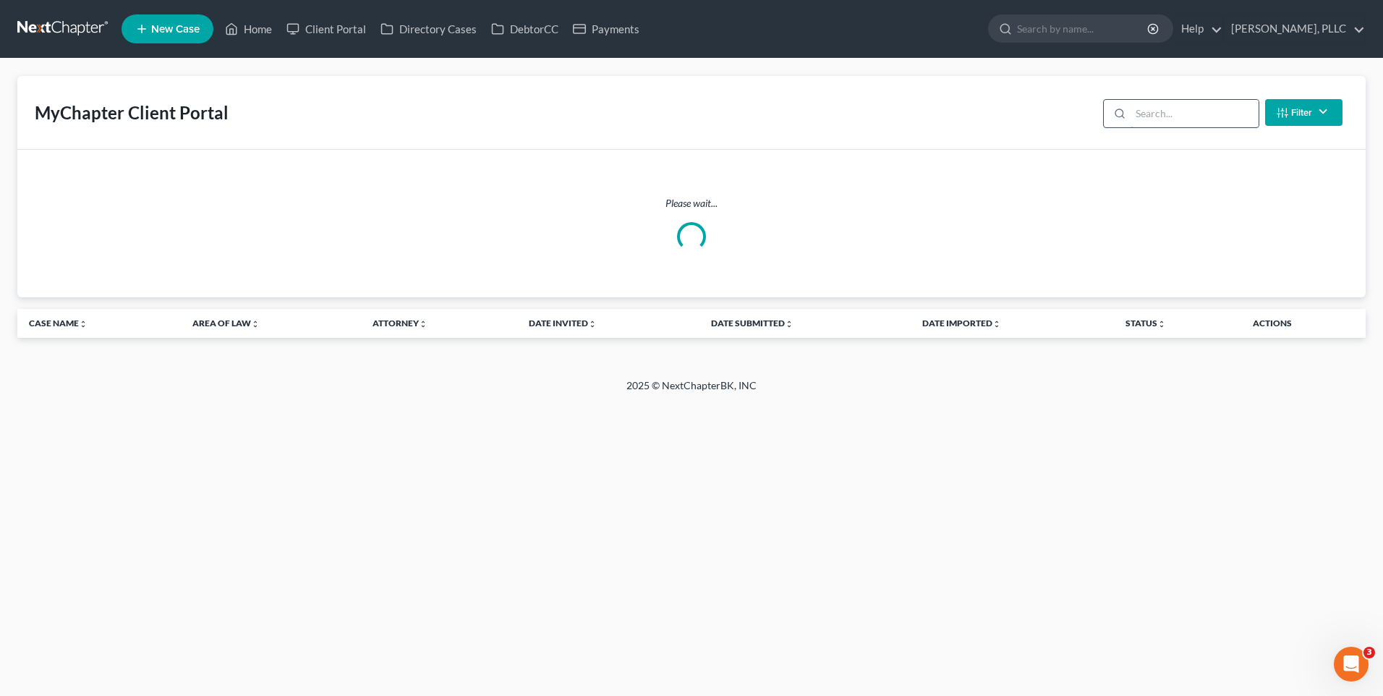
click at [1175, 114] on input "search" at bounding box center [1195, 113] width 128 height 27
type input "rAMSEY"
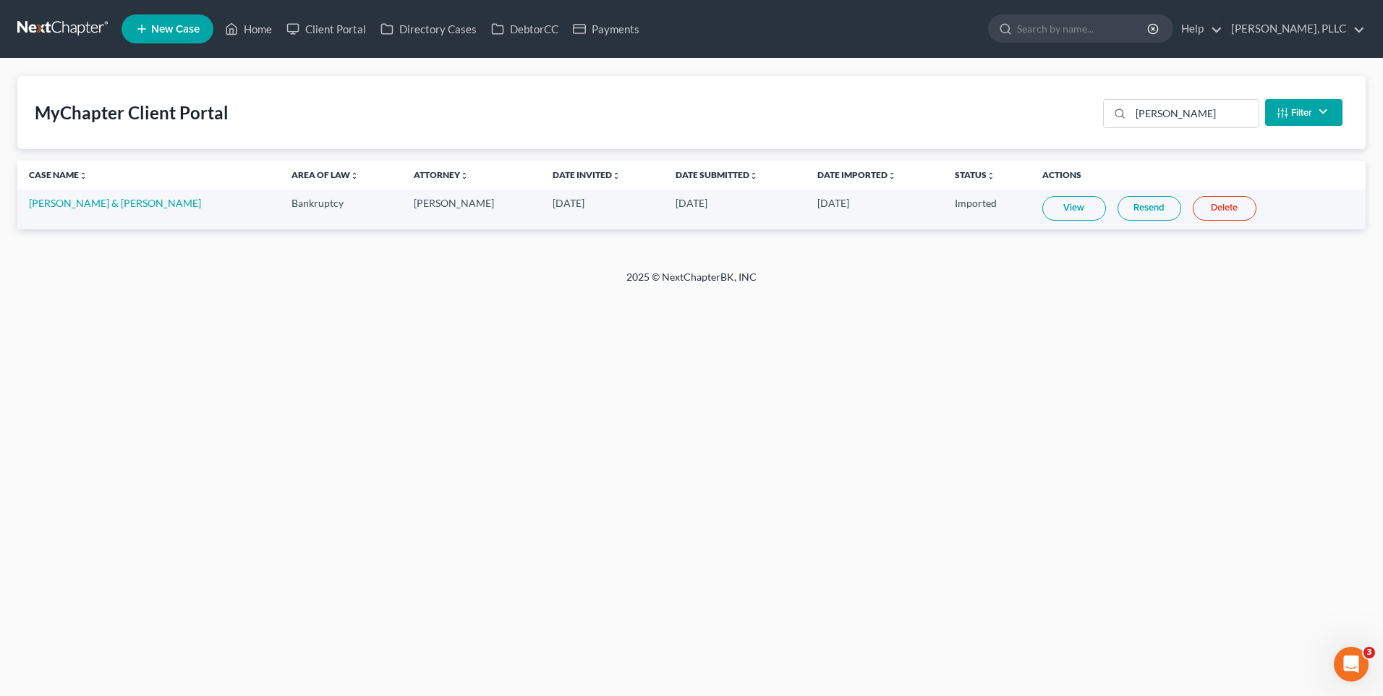
drag, startPoint x: 10, startPoint y: 258, endPoint x: 380, endPoint y: 525, distance: 456.4
click at [12, 260] on div "MyChapter Client Portal rAMSEY Filter Status Filter... Invited With Payment Inv…" at bounding box center [691, 164] width 1383 height 211
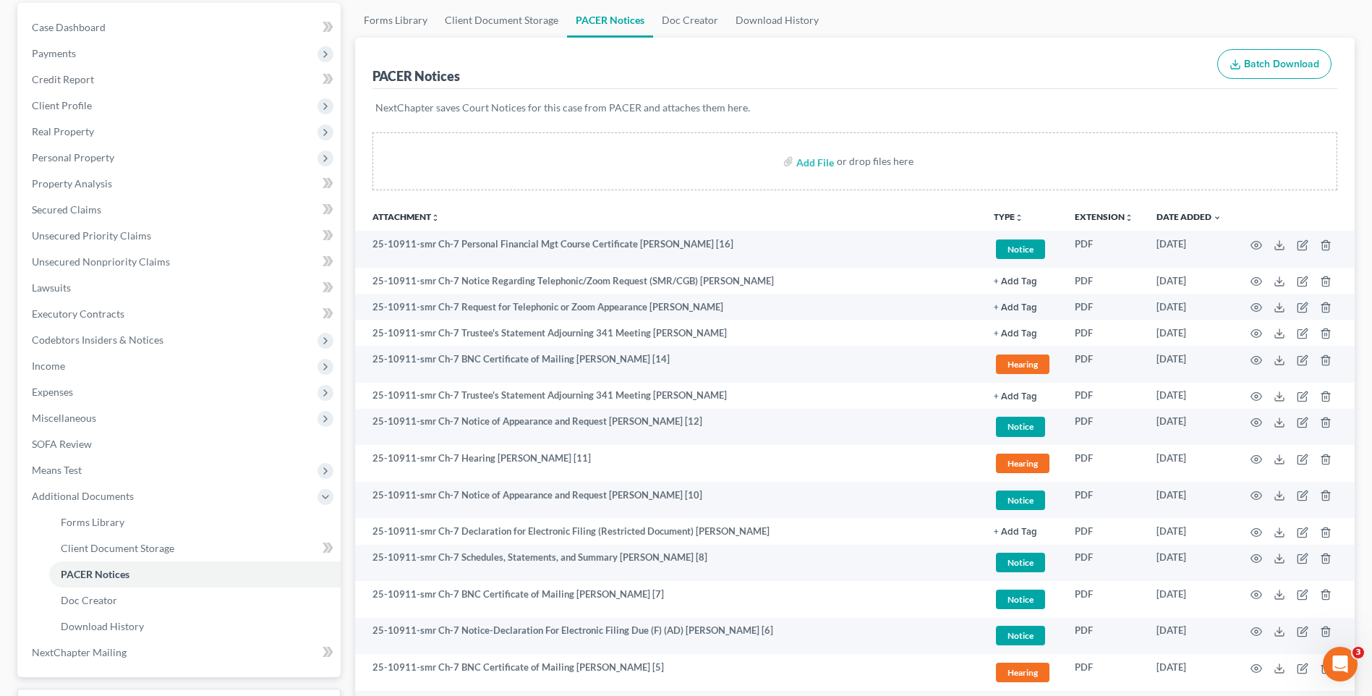
click at [950, 77] on div "PACER Notices Batch Download" at bounding box center [855, 64] width 965 height 52
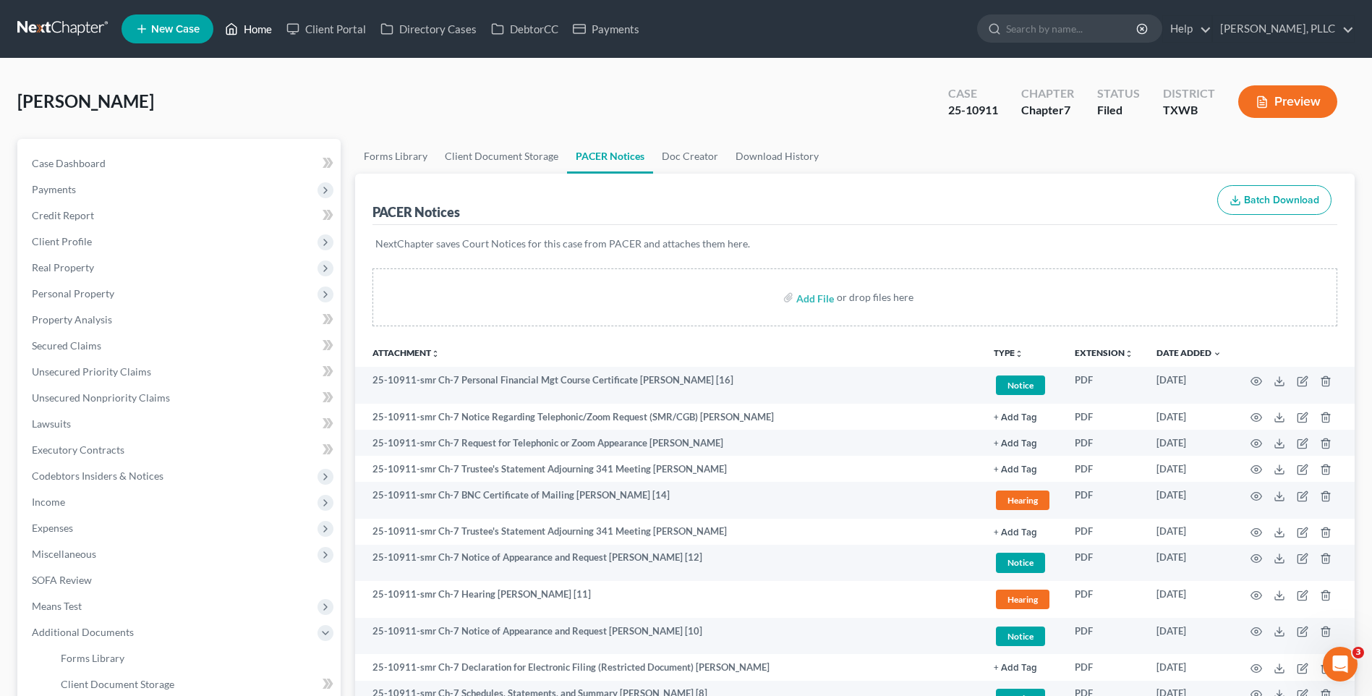
click at [266, 24] on link "Home" at bounding box center [248, 29] width 61 height 26
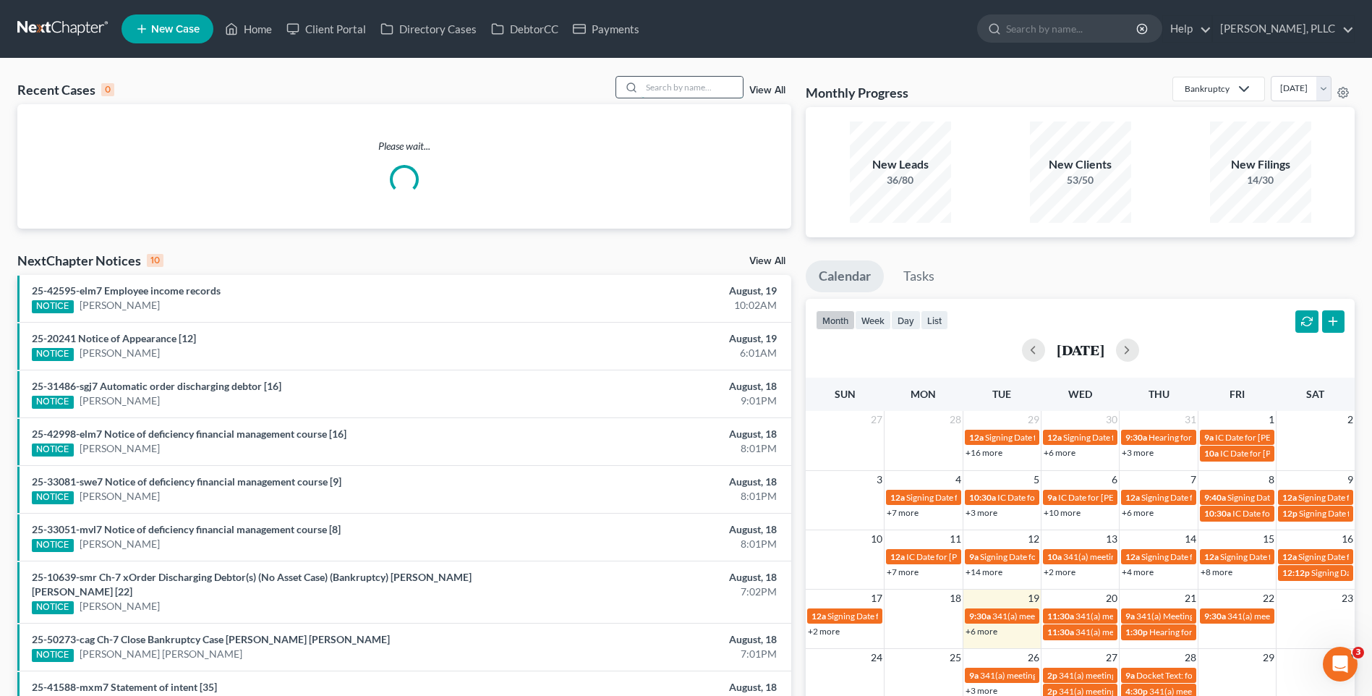
click at [675, 88] on input "search" at bounding box center [692, 87] width 101 height 21
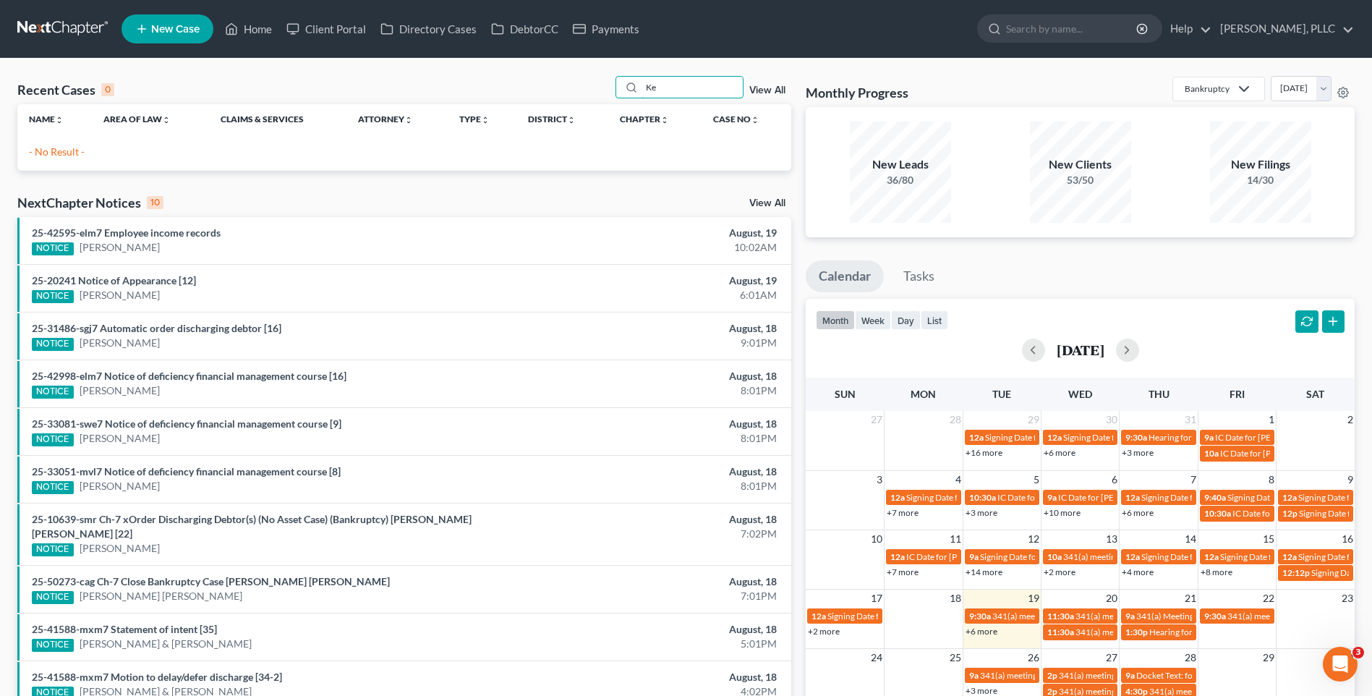
type input "K"
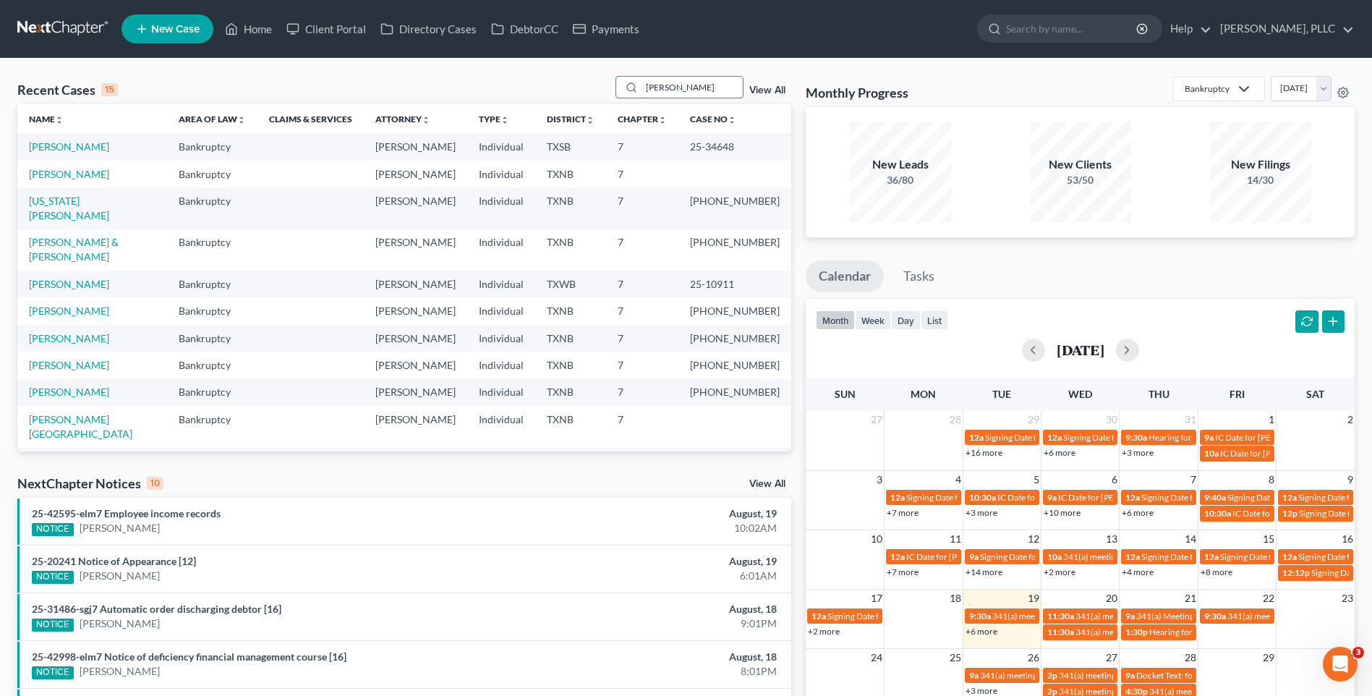
type input "Ramsey"
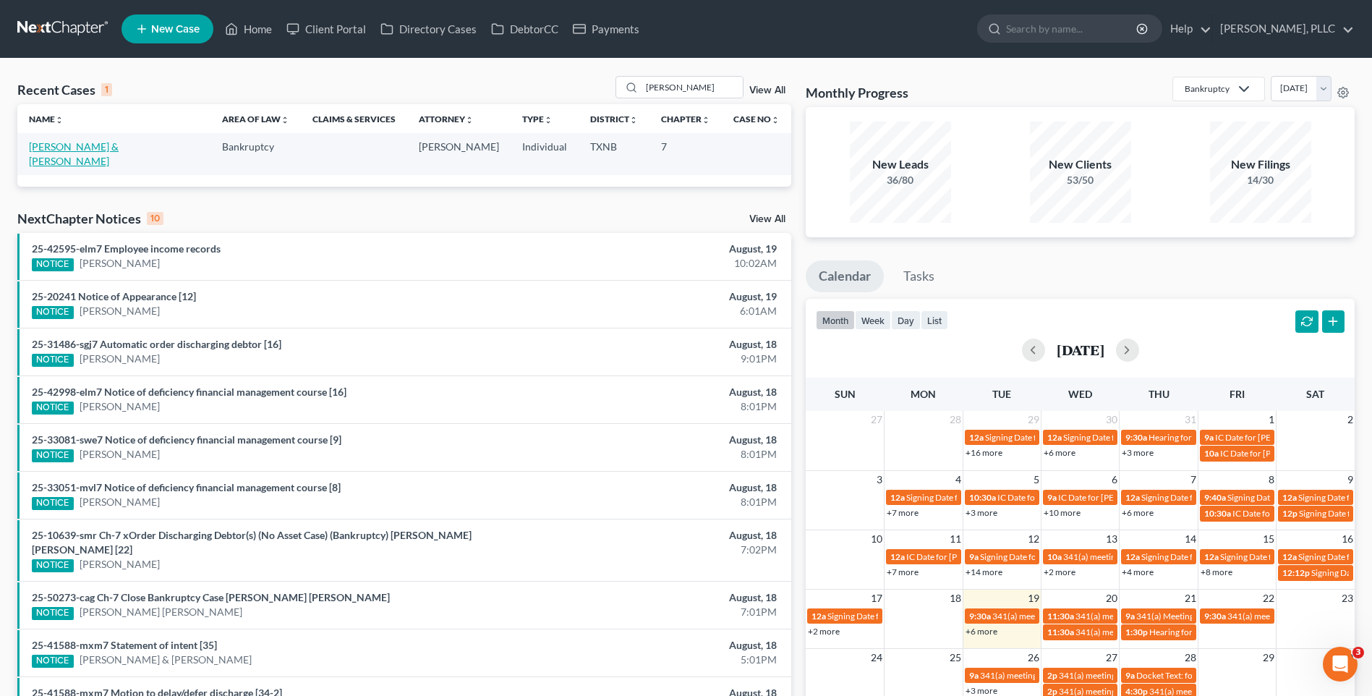
click at [92, 145] on link "[PERSON_NAME] & [PERSON_NAME]" at bounding box center [74, 153] width 90 height 27
select select "4"
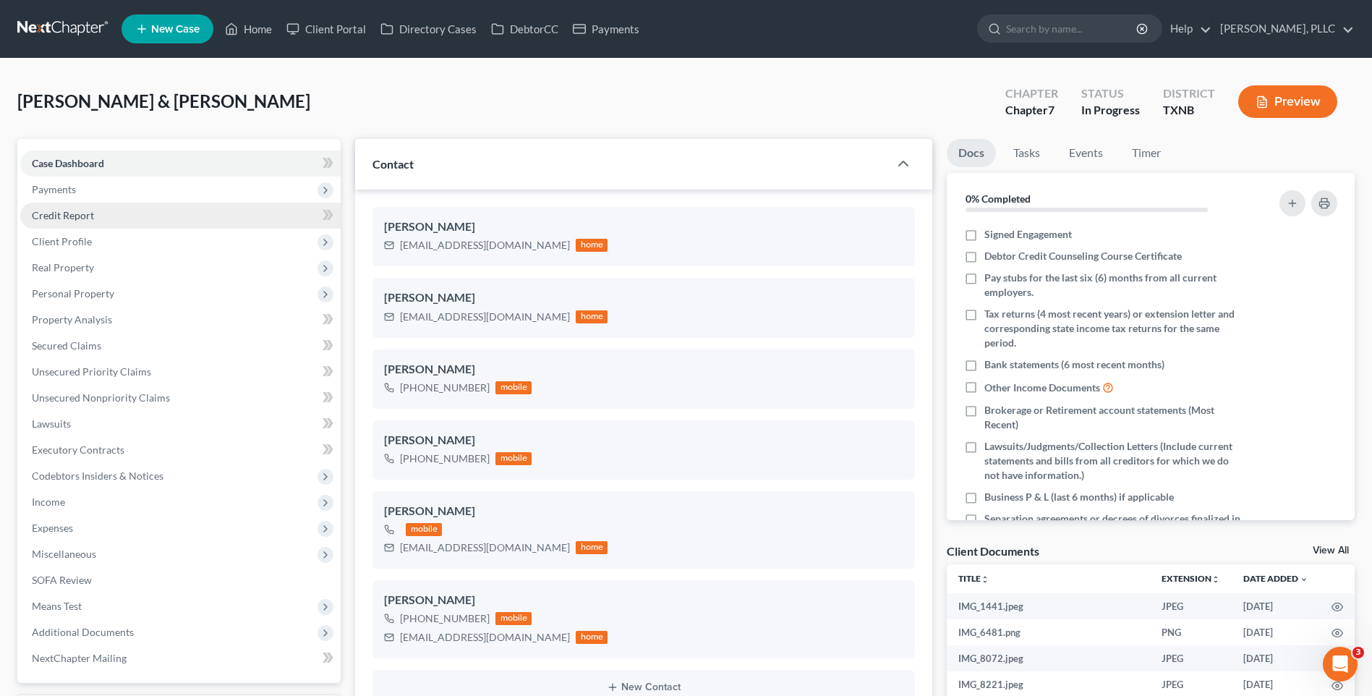
click at [77, 211] on span "Credit Report" at bounding box center [63, 215] width 62 height 12
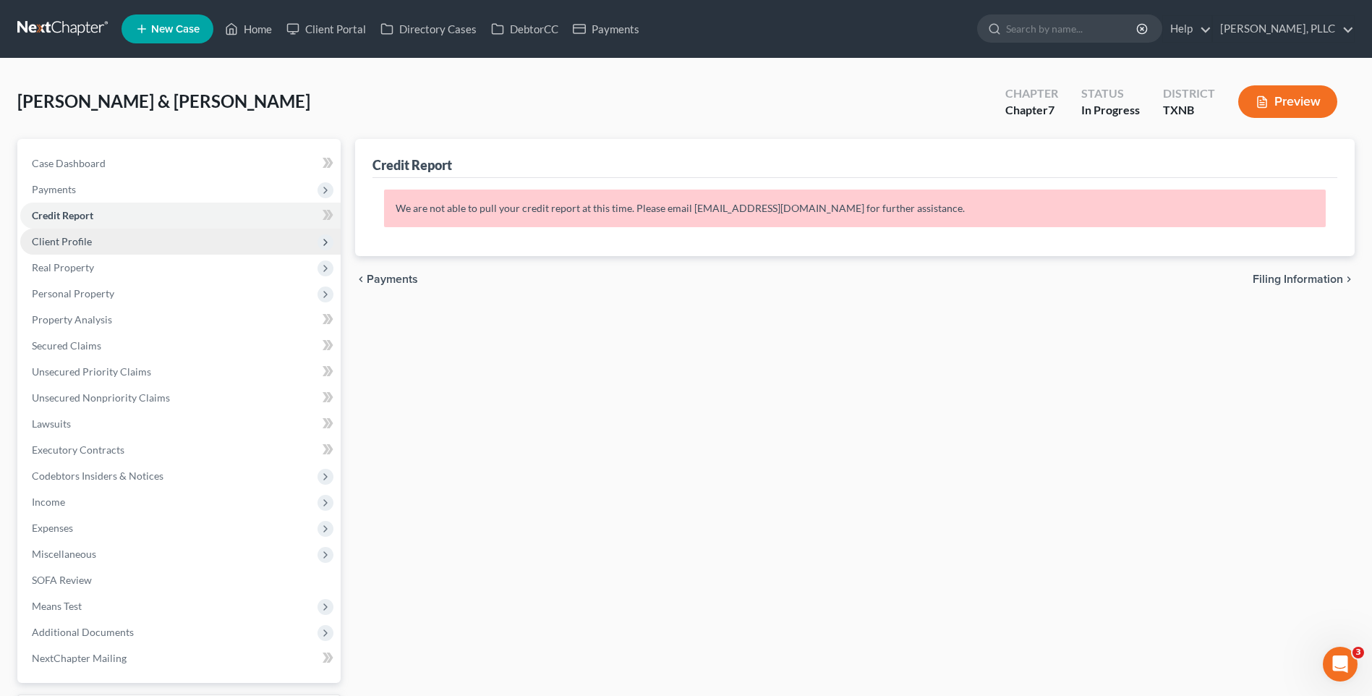
click at [85, 240] on span "Client Profile" at bounding box center [62, 241] width 60 height 12
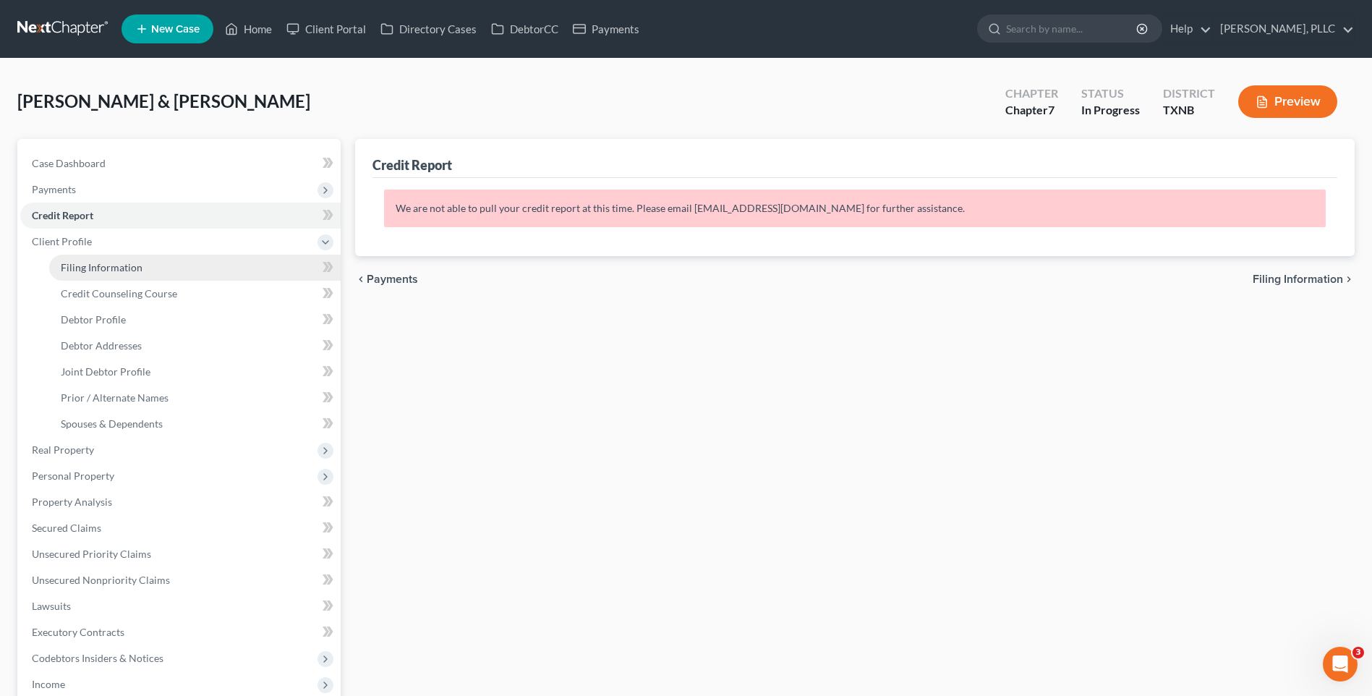
click at [106, 261] on span "Filing Information" at bounding box center [102, 267] width 82 height 12
select select "1"
select select "0"
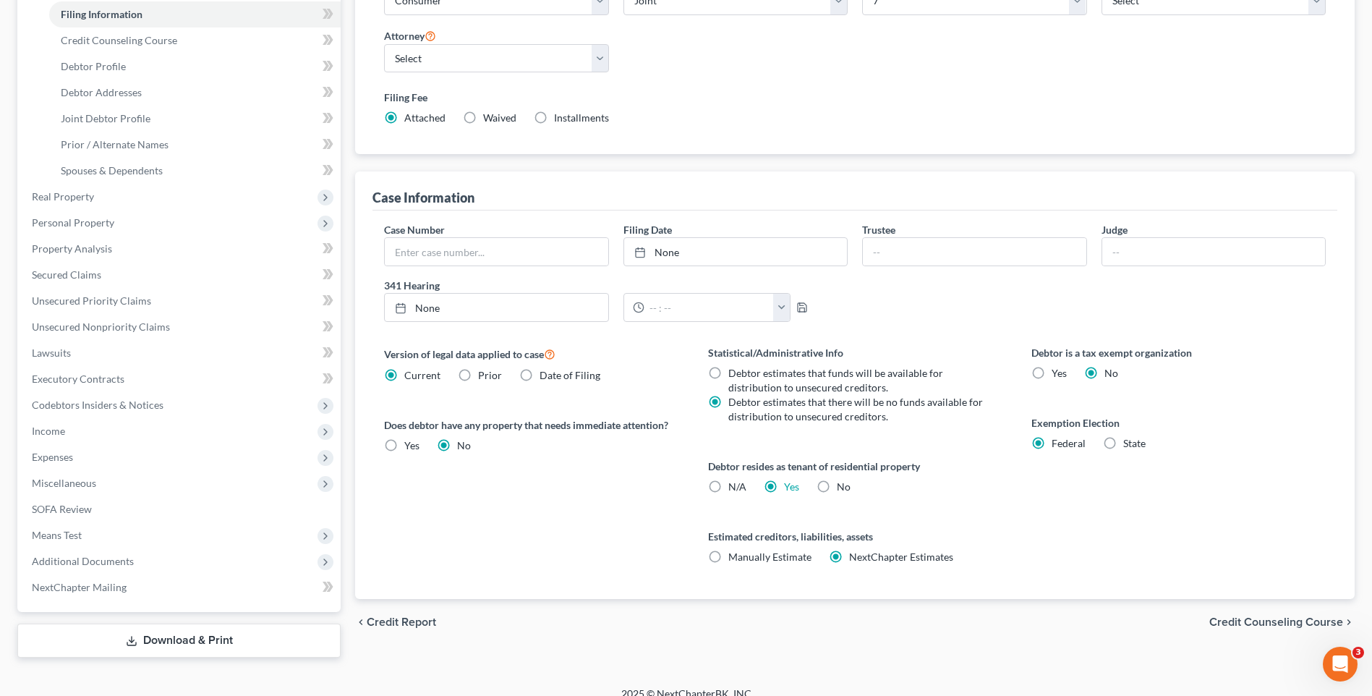
scroll to position [270, 0]
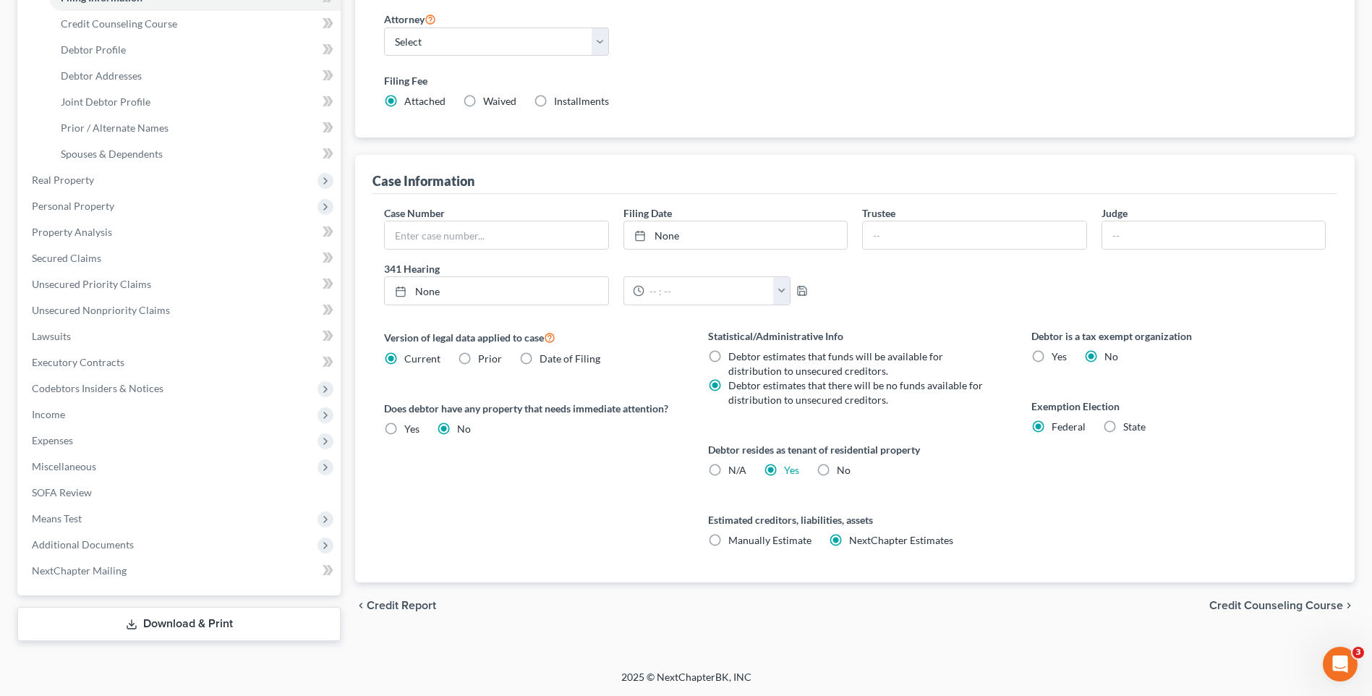
click at [1270, 606] on span "Credit Counseling Course" at bounding box center [1277, 606] width 134 height 12
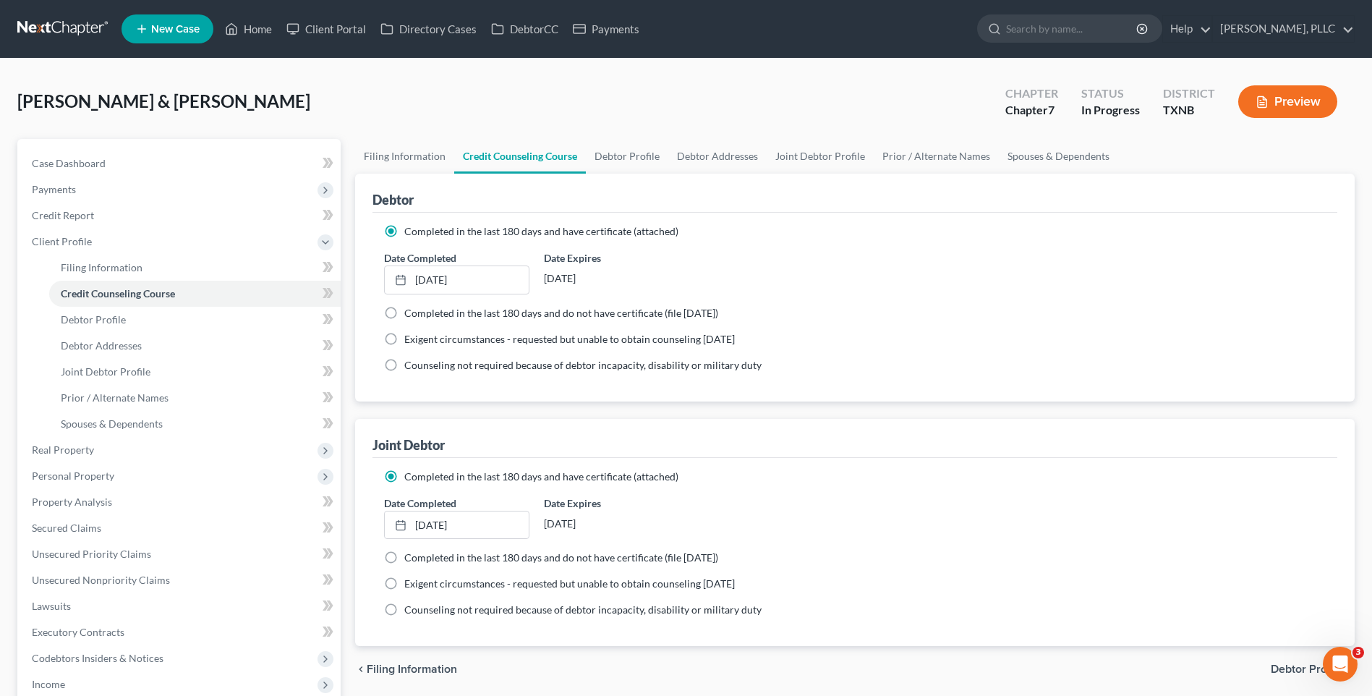
click at [1287, 670] on span "Debtor Profile" at bounding box center [1307, 669] width 72 height 12
select select "1"
select select "2"
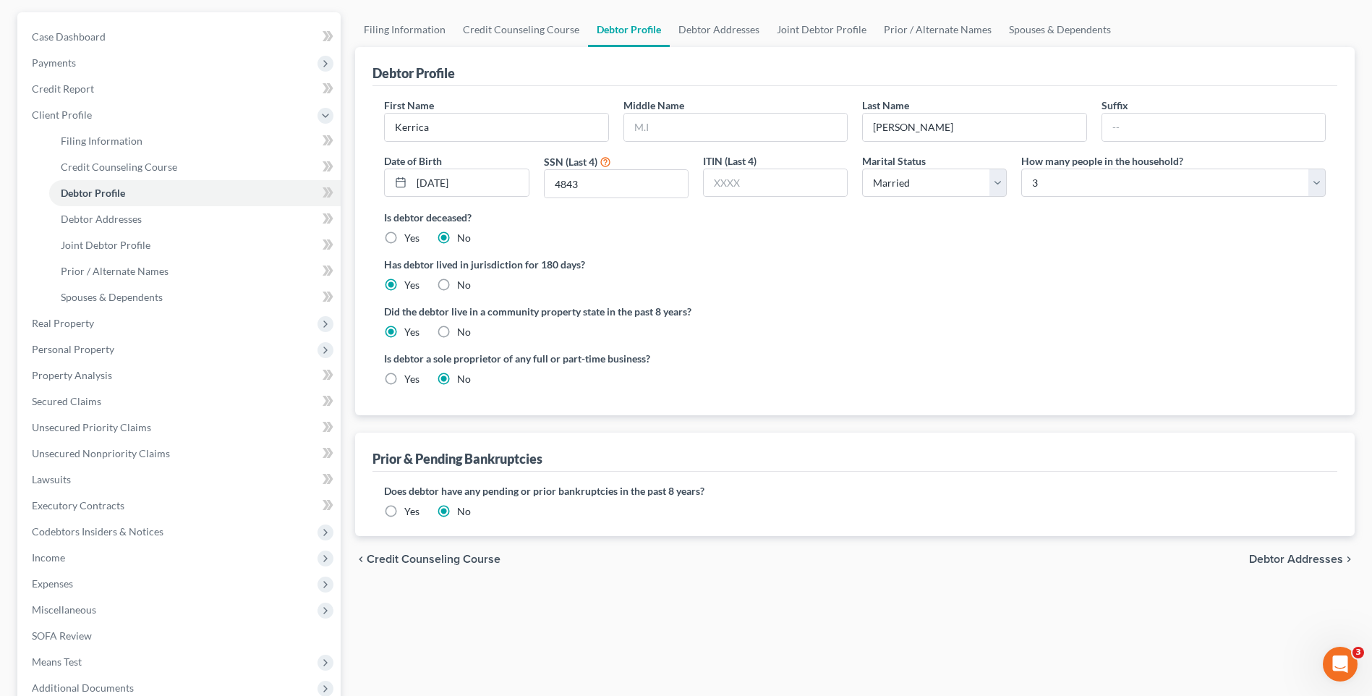
scroll to position [134, 0]
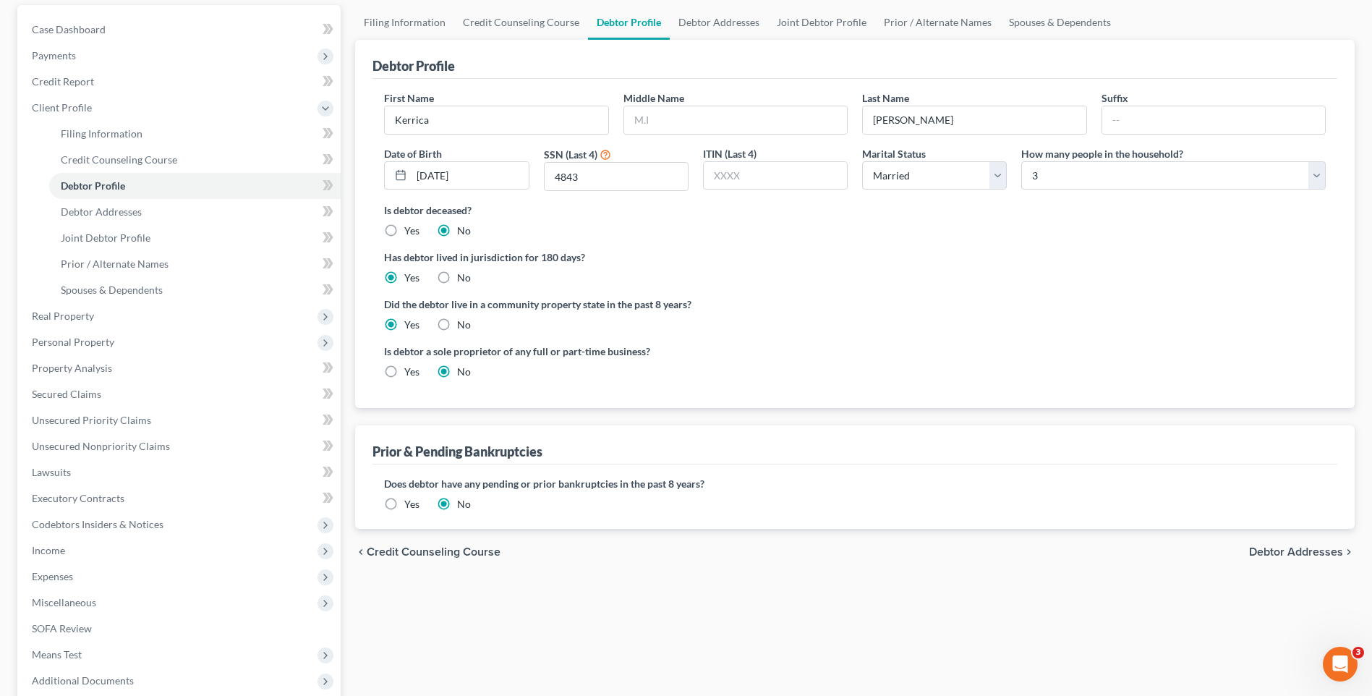
click at [1290, 549] on span "Debtor Addresses" at bounding box center [1296, 552] width 94 height 12
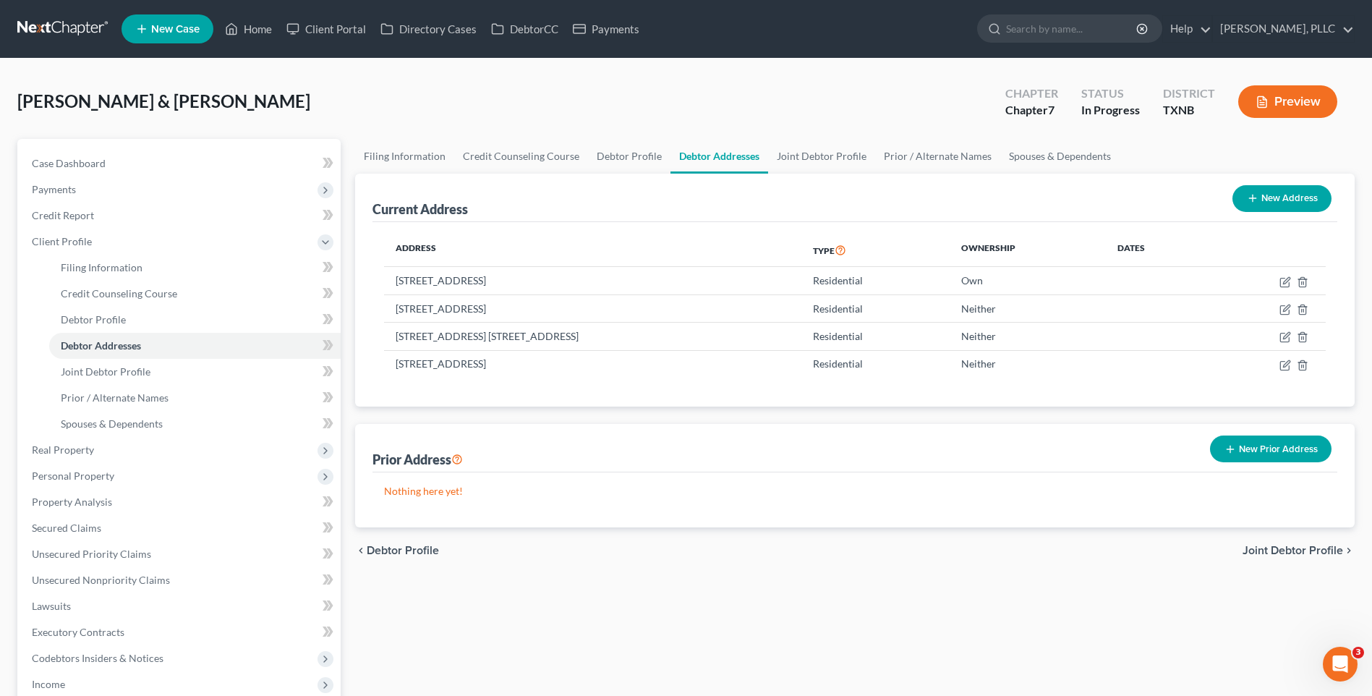
click at [1294, 551] on span "Joint Debtor Profile" at bounding box center [1293, 551] width 101 height 12
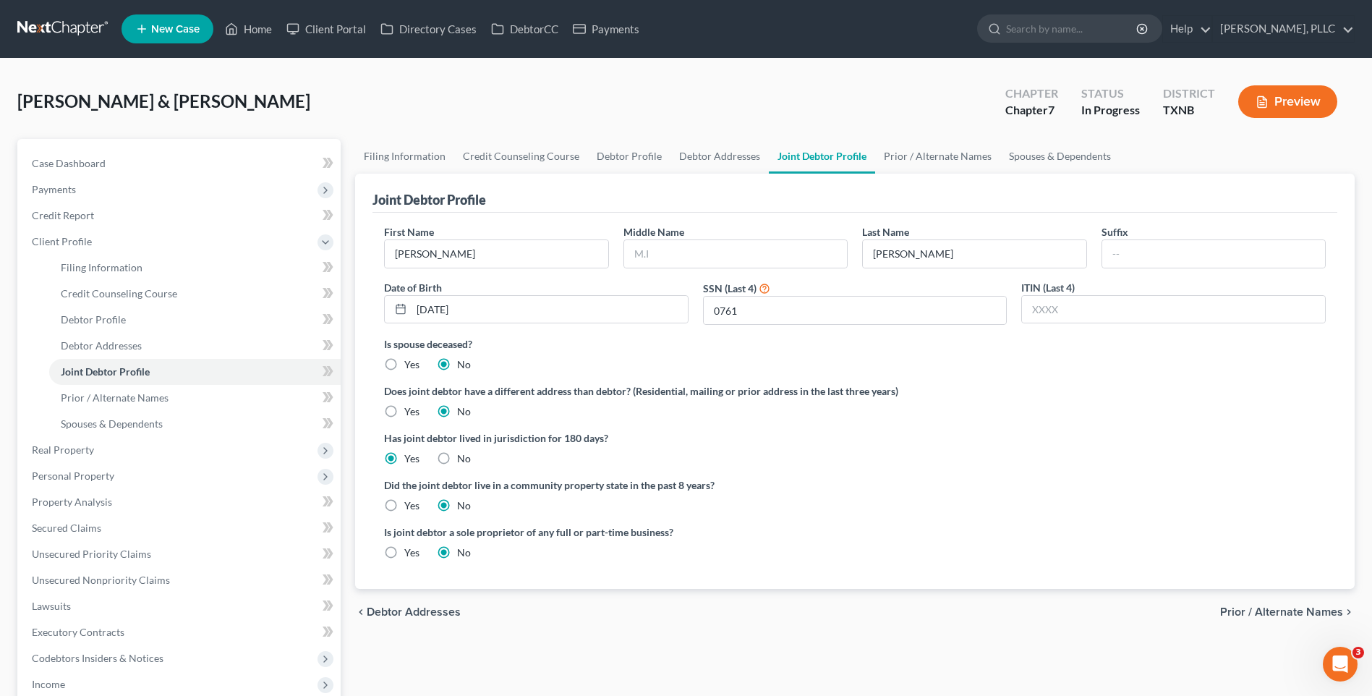
click at [1284, 608] on span "Prior / Alternate Names" at bounding box center [1282, 612] width 123 height 12
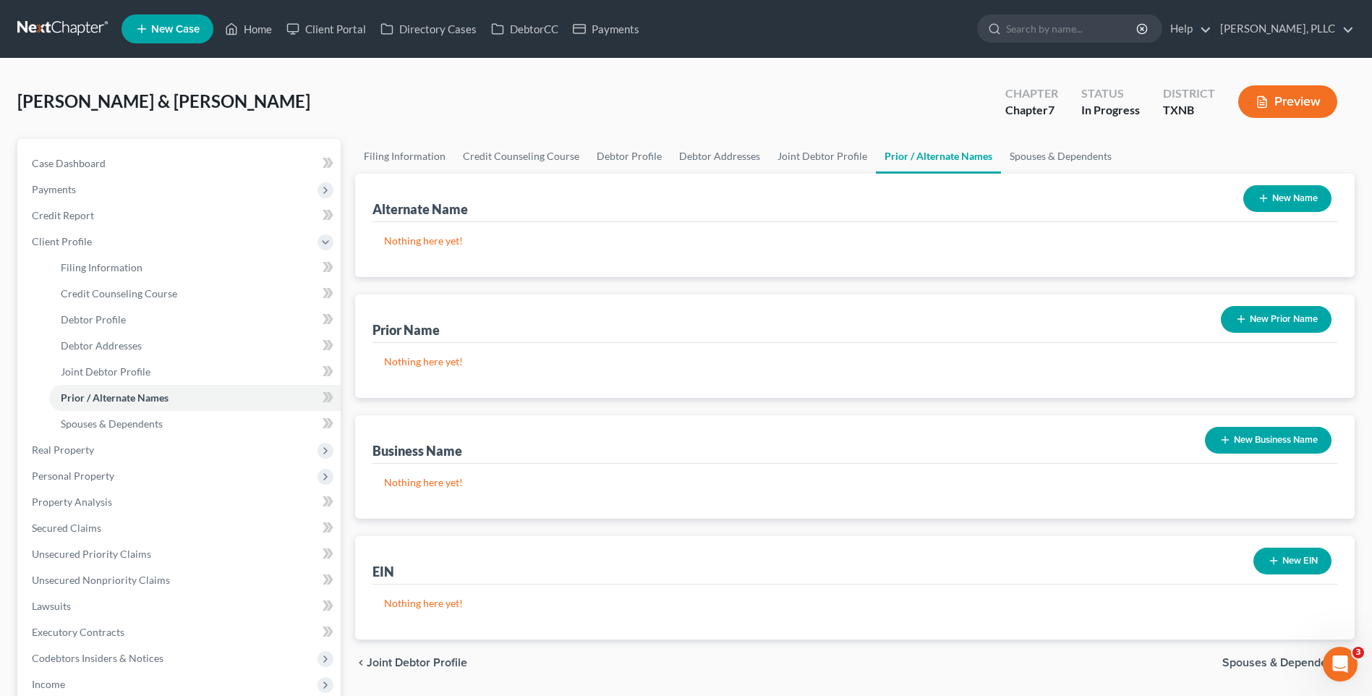
click at [1283, 657] on span "Spouses & Dependents" at bounding box center [1283, 663] width 121 height 12
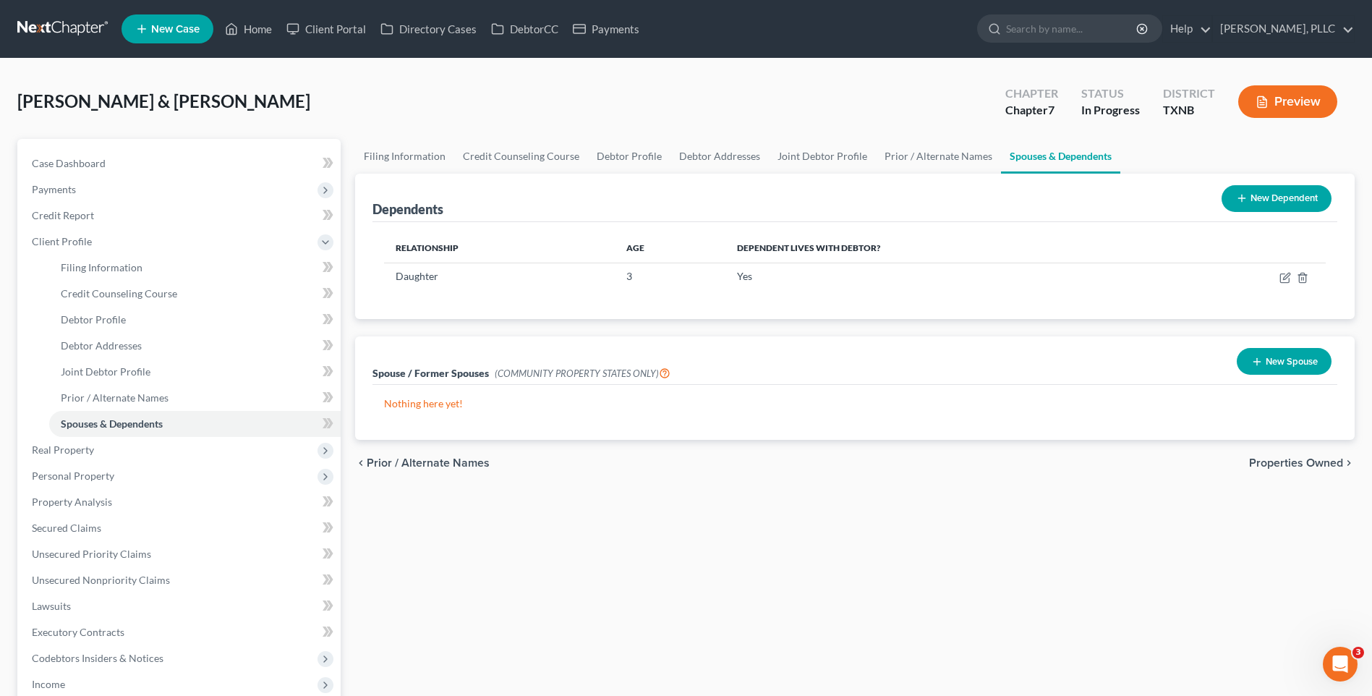
click at [1288, 461] on span "Properties Owned" at bounding box center [1296, 463] width 94 height 12
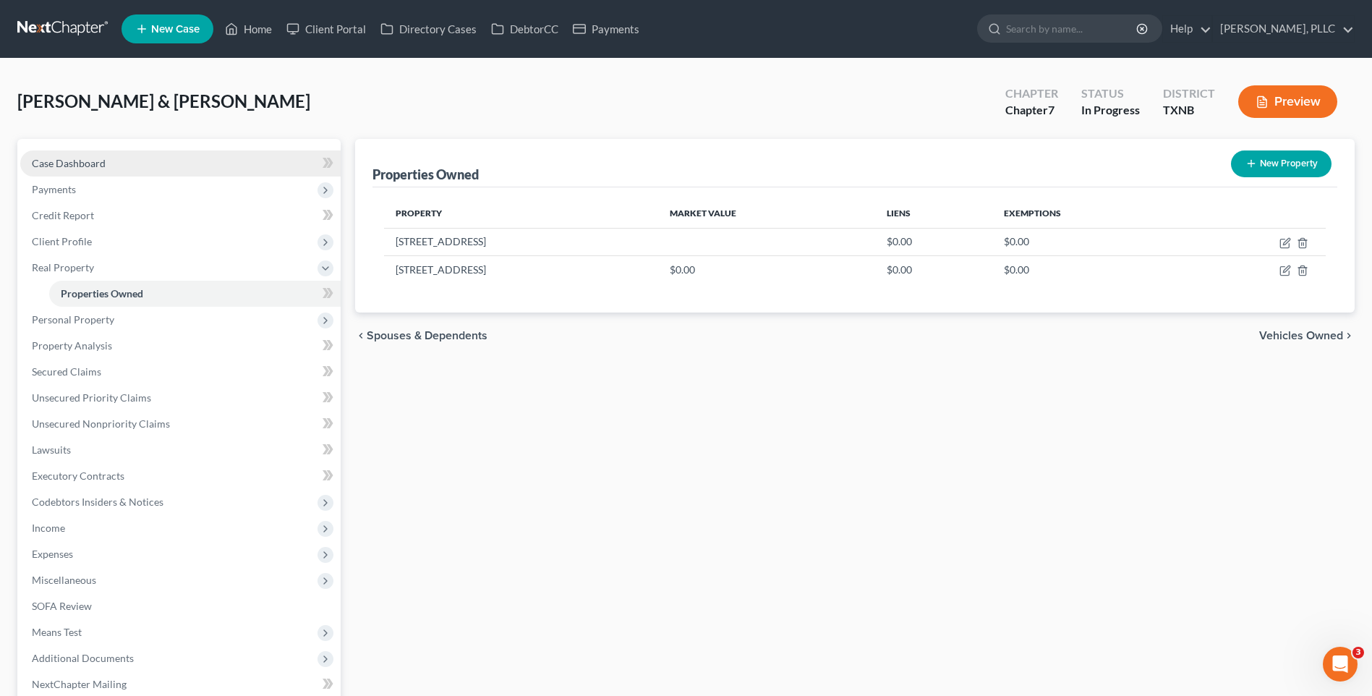
click at [63, 155] on link "Case Dashboard" at bounding box center [180, 163] width 321 height 26
select select "4"
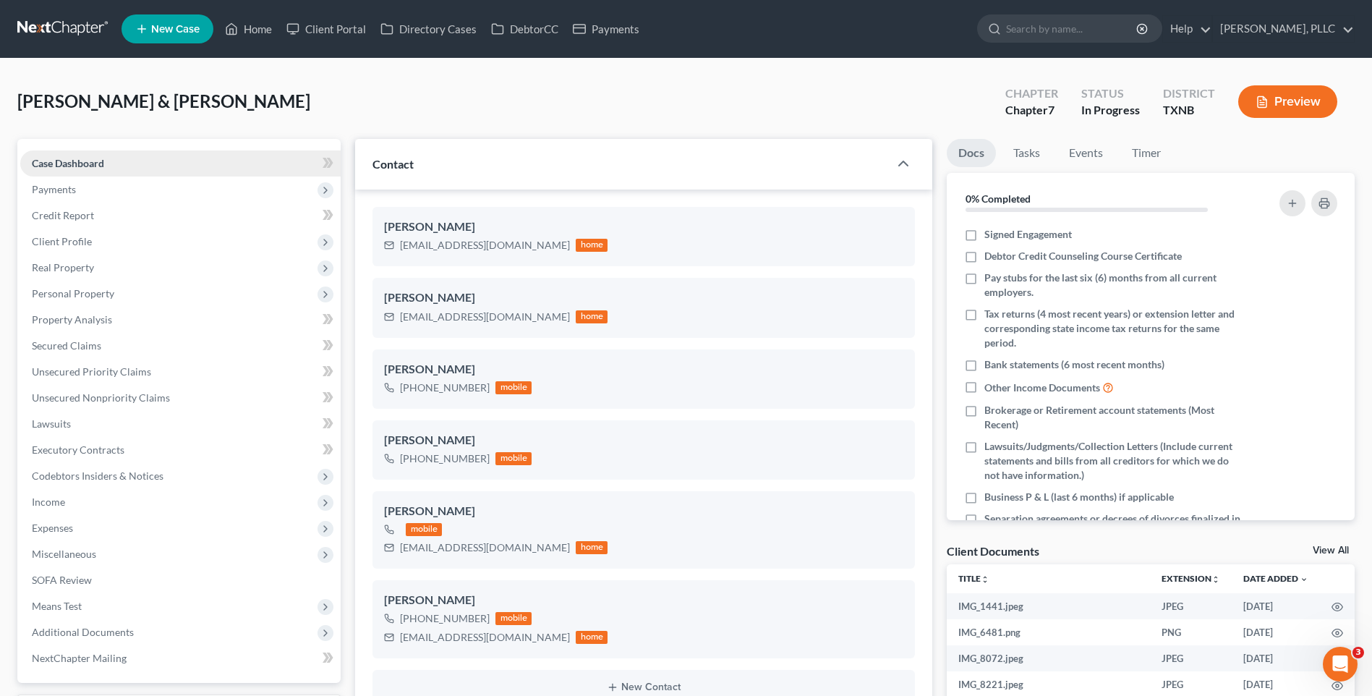
scroll to position [1281, 0]
click at [83, 163] on span "Case Dashboard" at bounding box center [68, 163] width 72 height 12
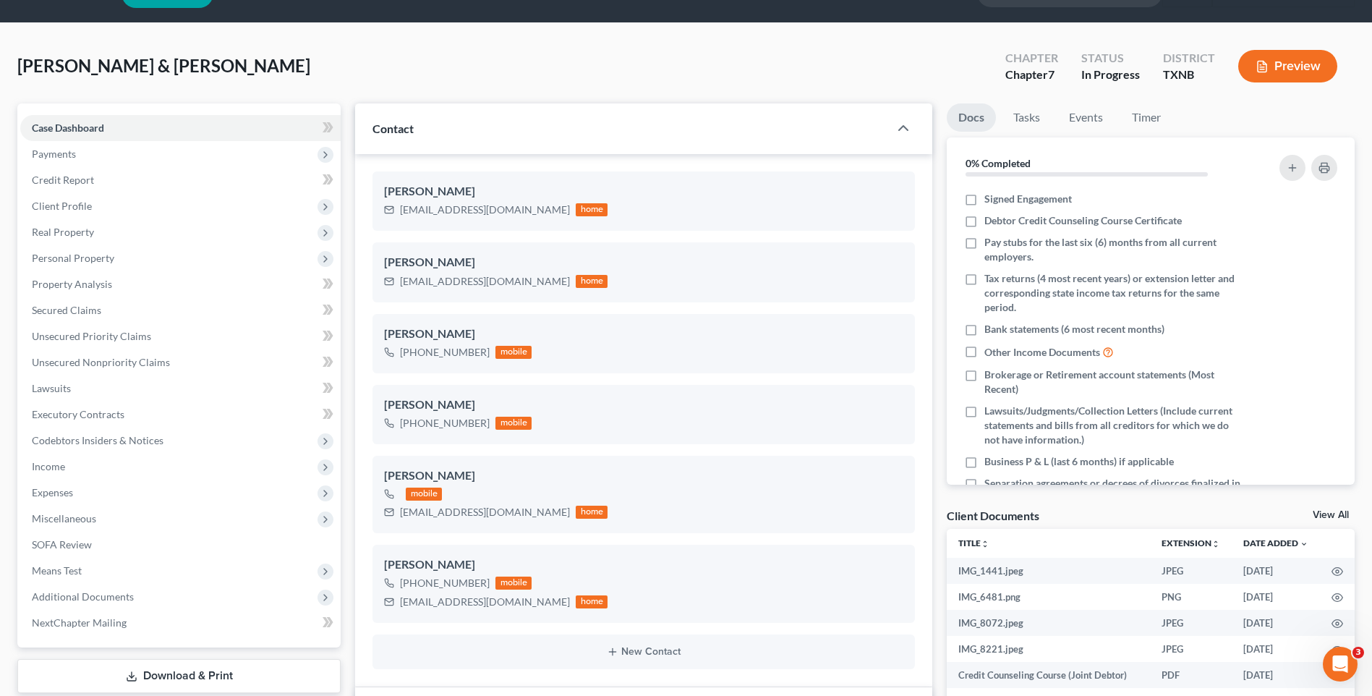
scroll to position [30, 0]
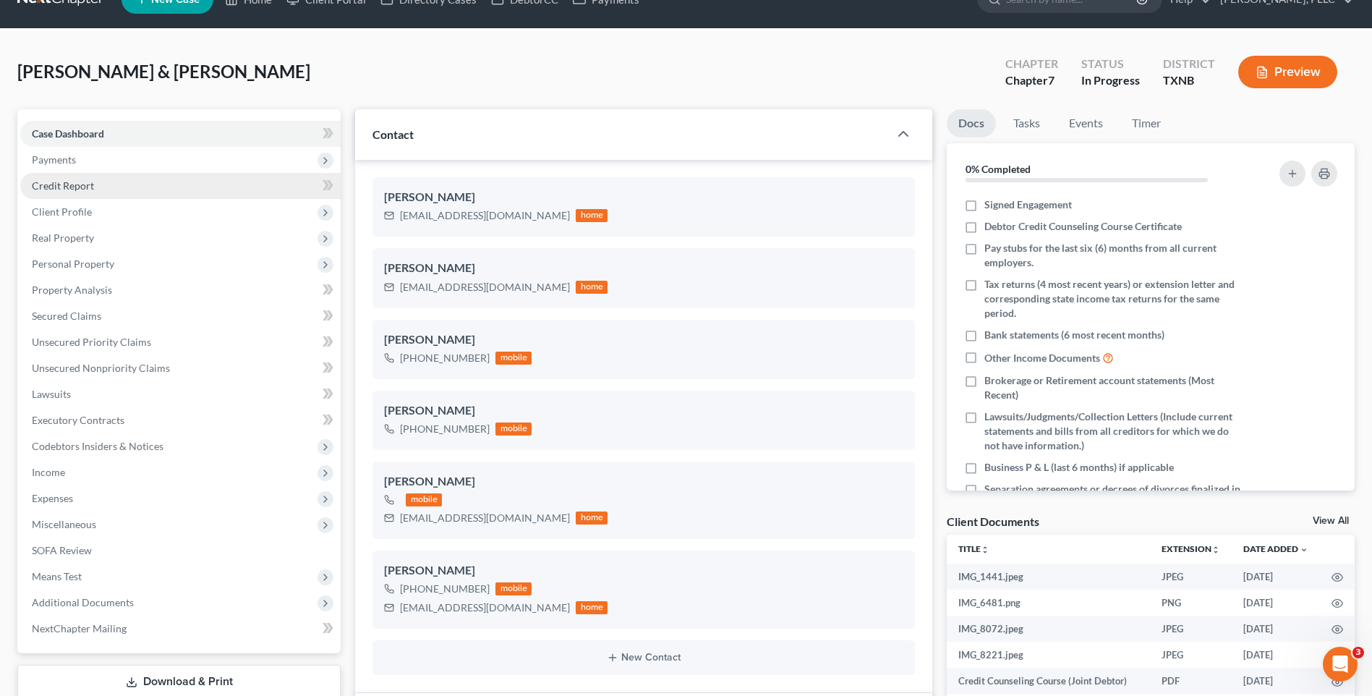
click at [54, 182] on span "Credit Report" at bounding box center [63, 185] width 62 height 12
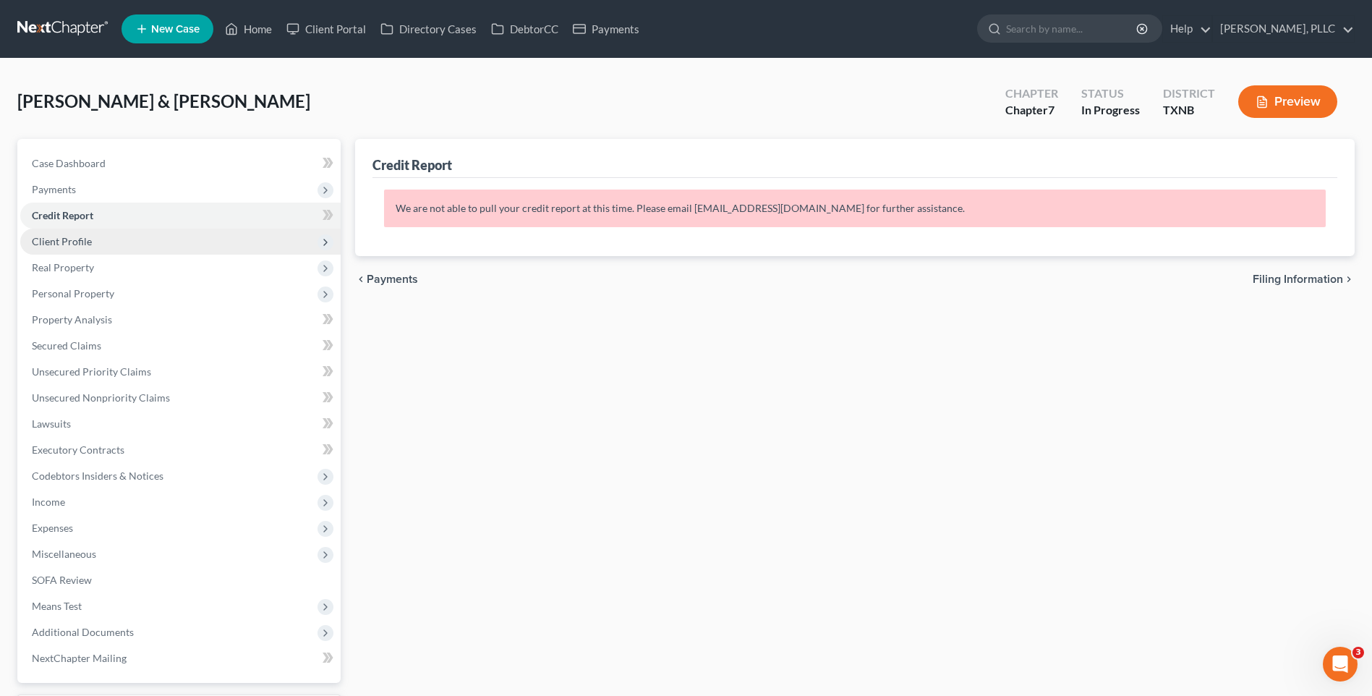
click at [64, 237] on span "Client Profile" at bounding box center [62, 241] width 60 height 12
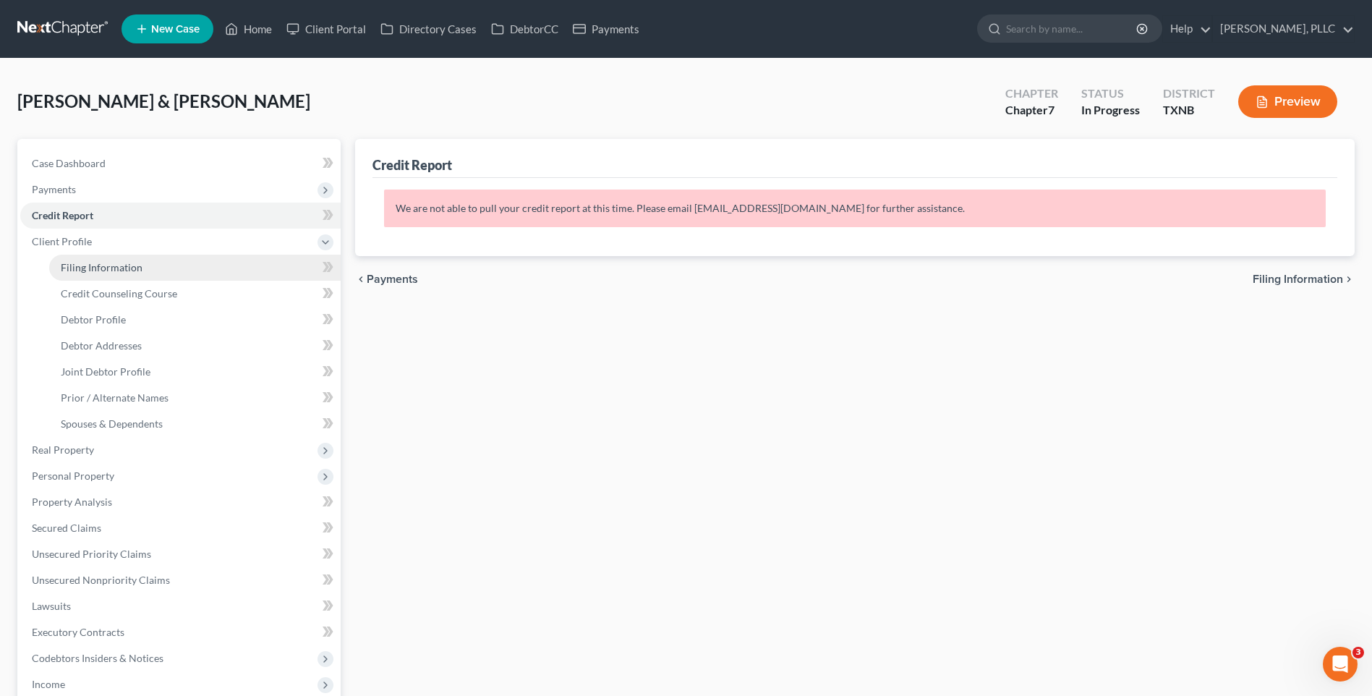
click at [70, 264] on span "Filing Information" at bounding box center [102, 267] width 82 height 12
select select "1"
select select "0"
select select "78"
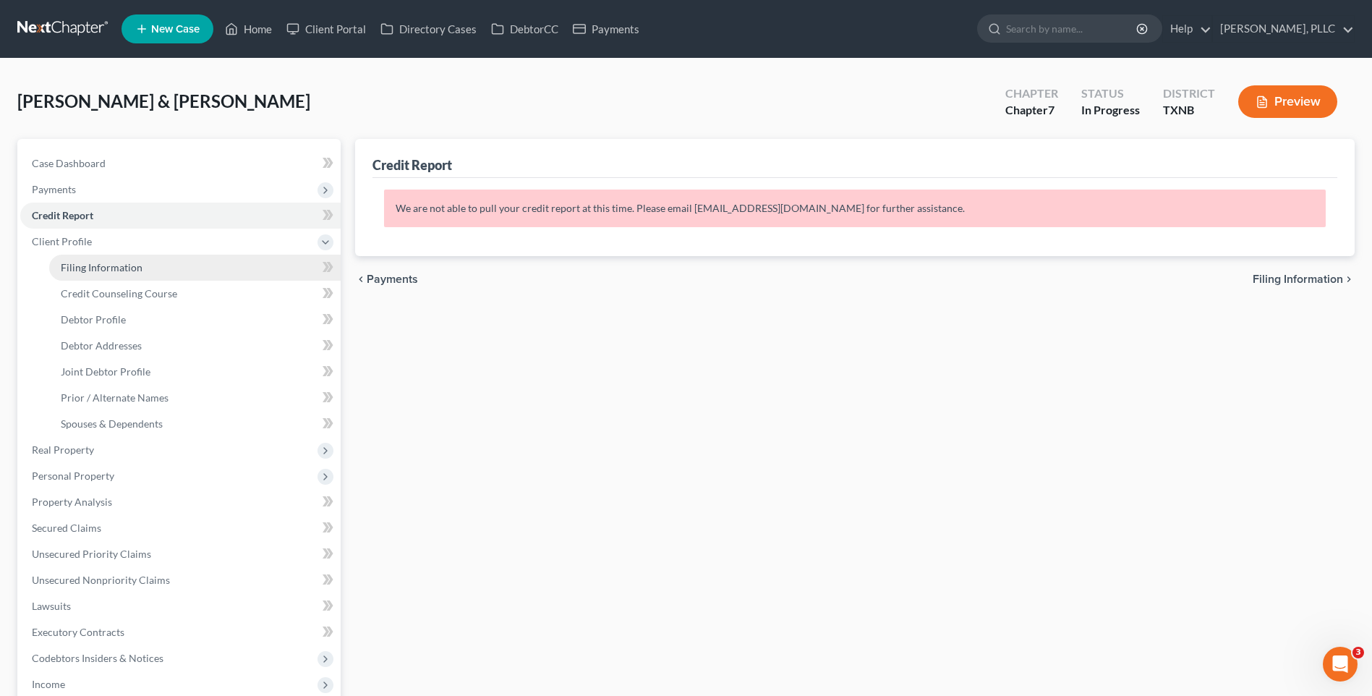
select select "1"
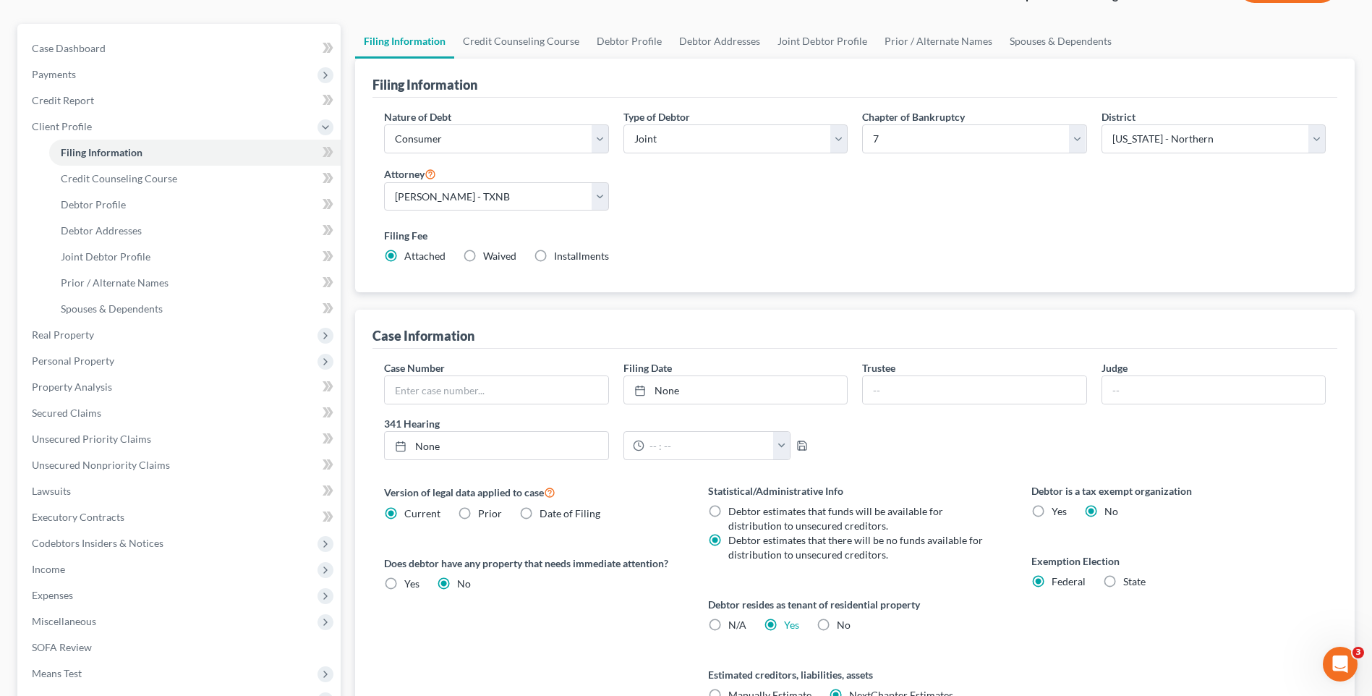
scroll to position [116, 0]
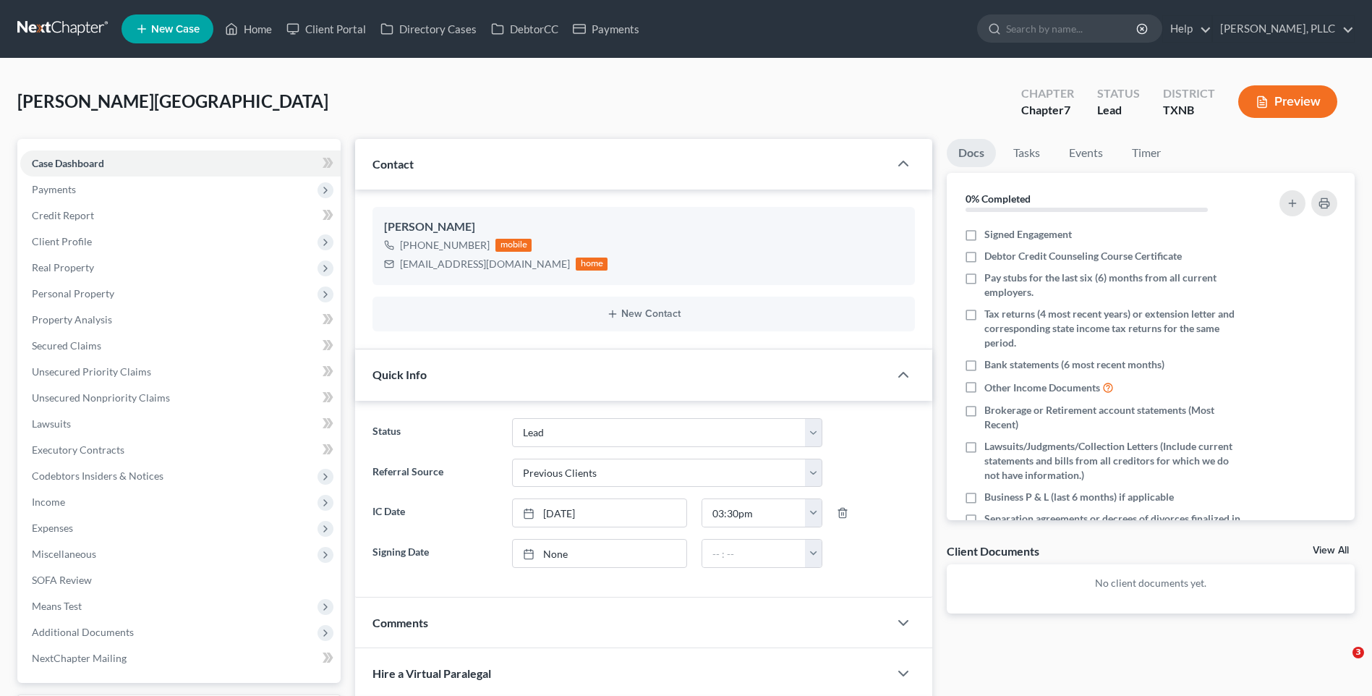
select select "14"
select select "1"
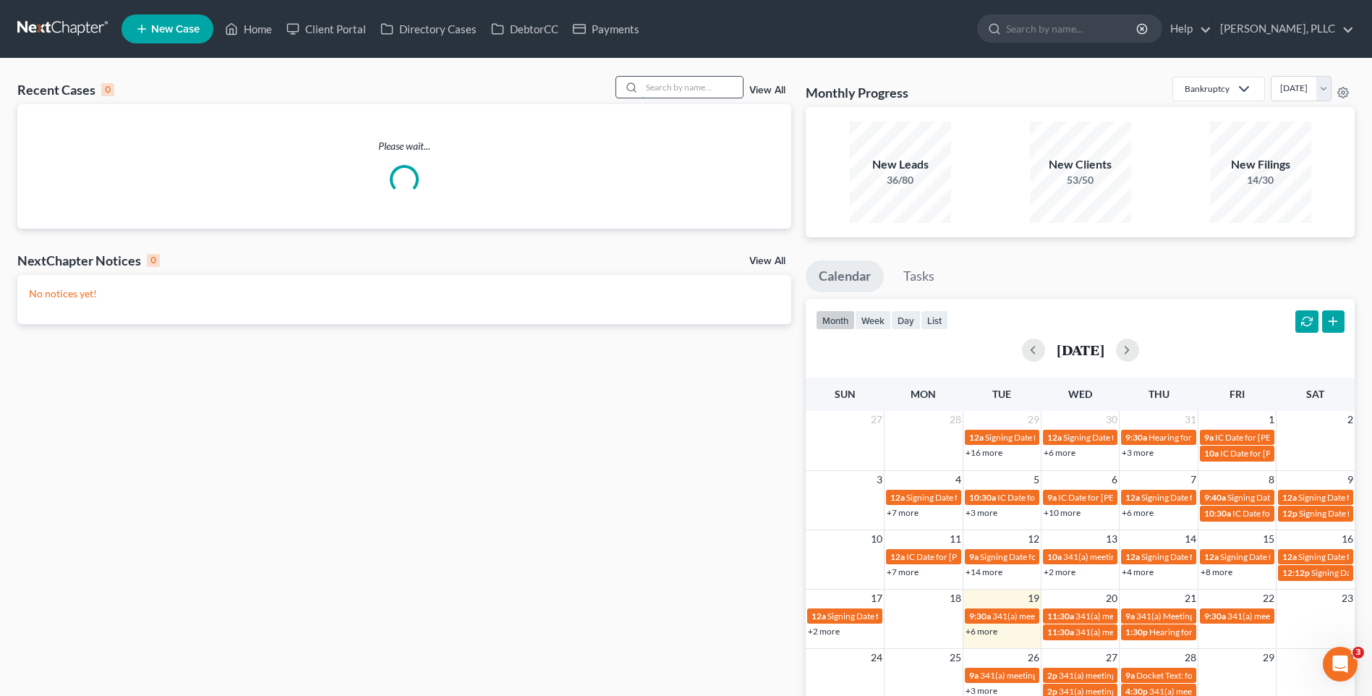
click at [687, 80] on input "search" at bounding box center [692, 87] width 101 height 21
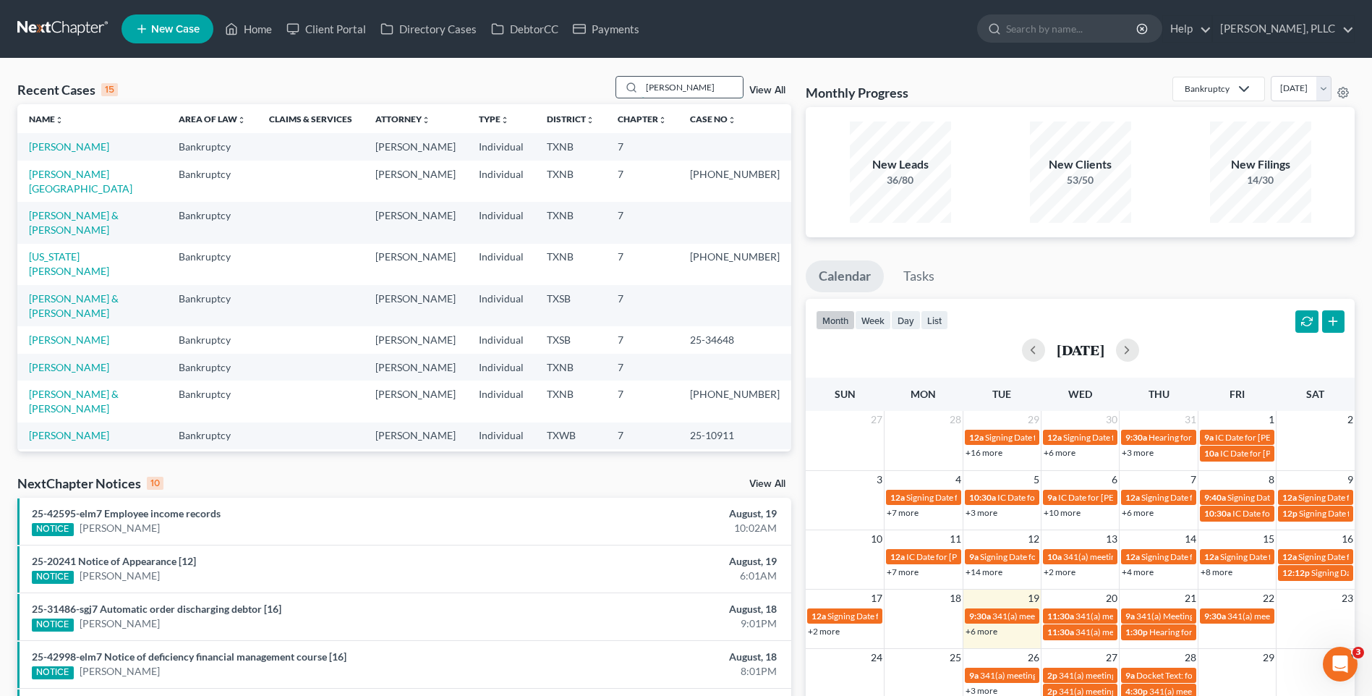
type input "[PERSON_NAME]"
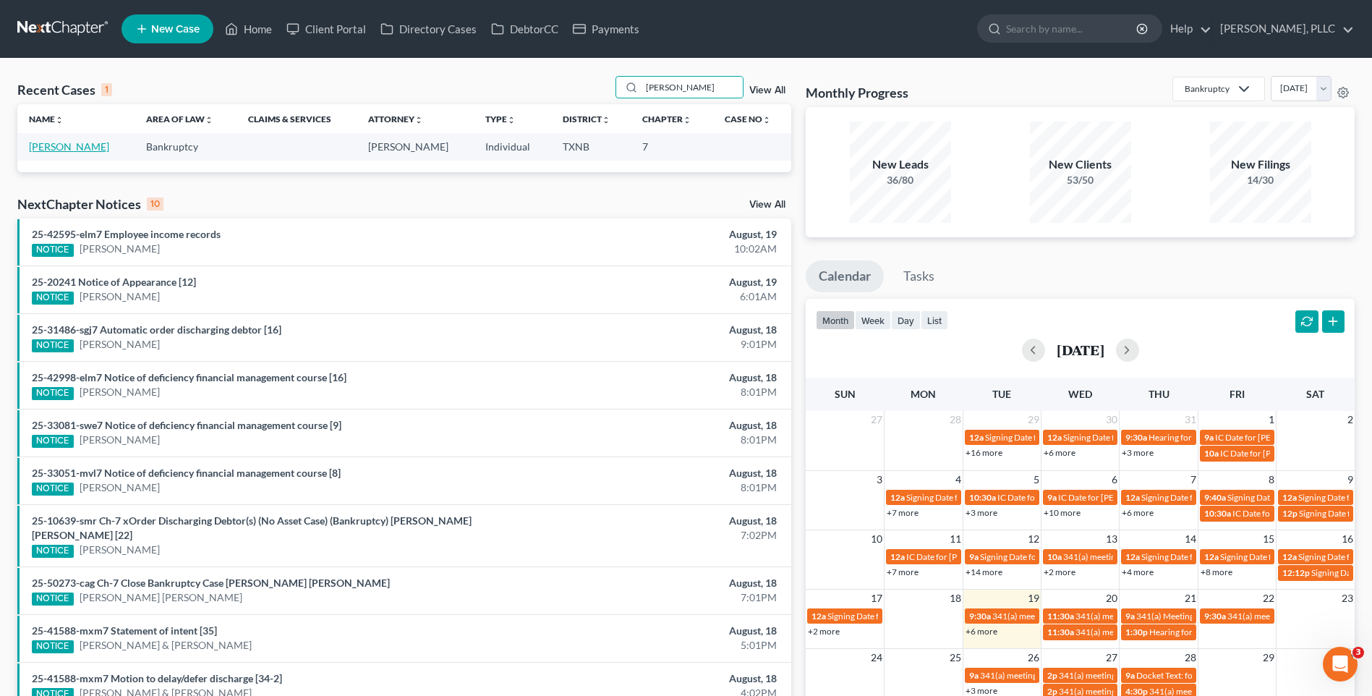
click at [67, 145] on link "[PERSON_NAME]" at bounding box center [69, 146] width 80 height 12
select select "6"
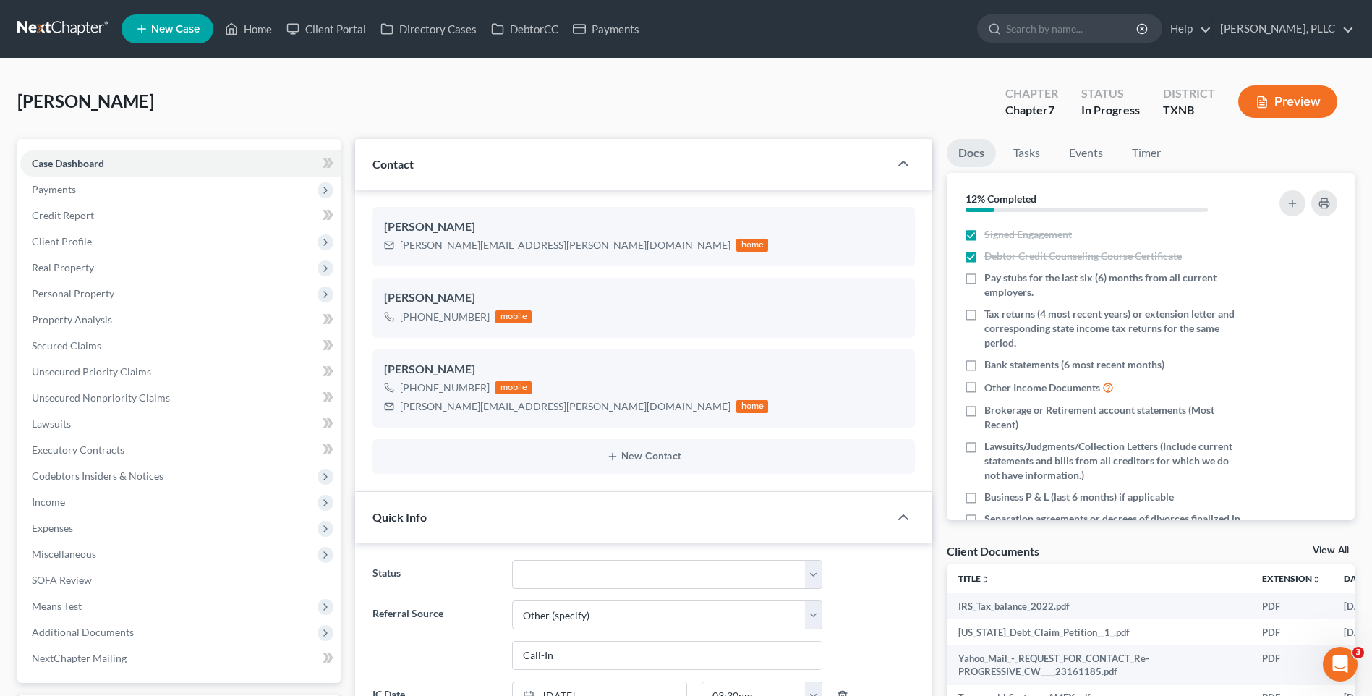
scroll to position [1493, 0]
click at [701, 108] on div "[PERSON_NAME] Upgraded Chapter Chapter 7 Status In [GEOGRAPHIC_DATA] [GEOGRAPHI…" at bounding box center [686, 107] width 1338 height 63
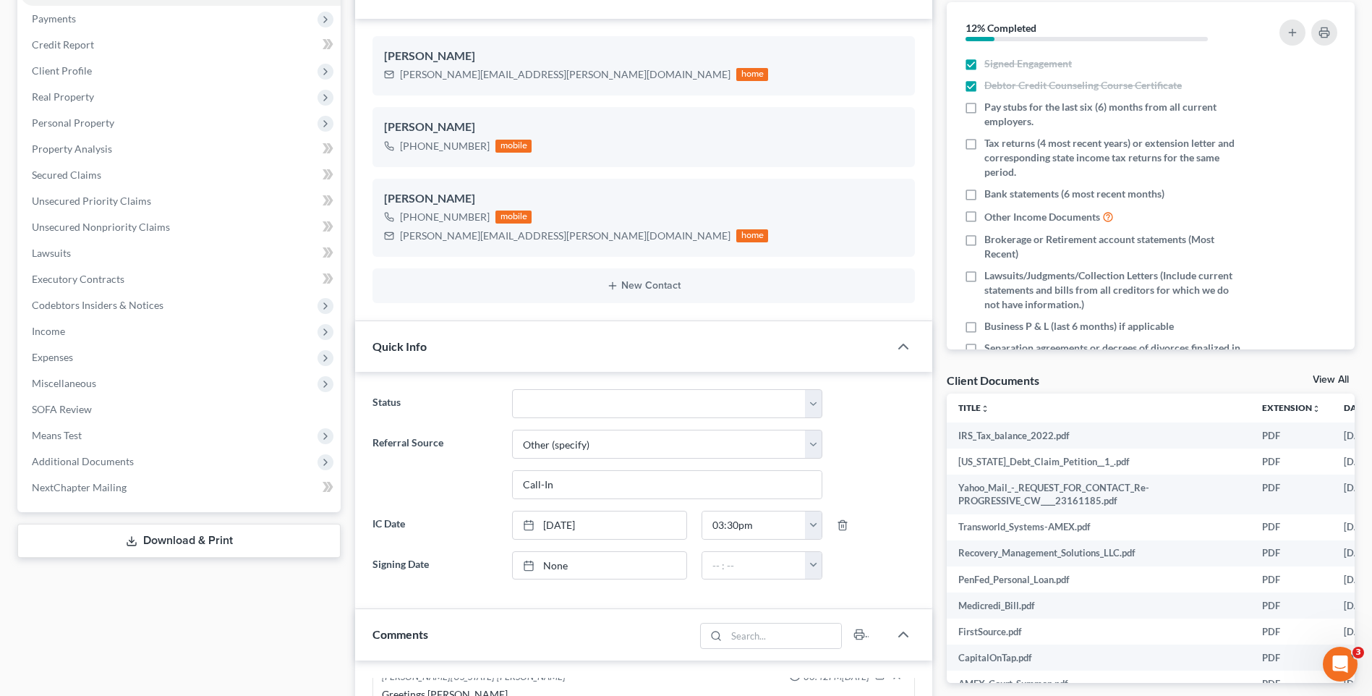
scroll to position [0, 0]
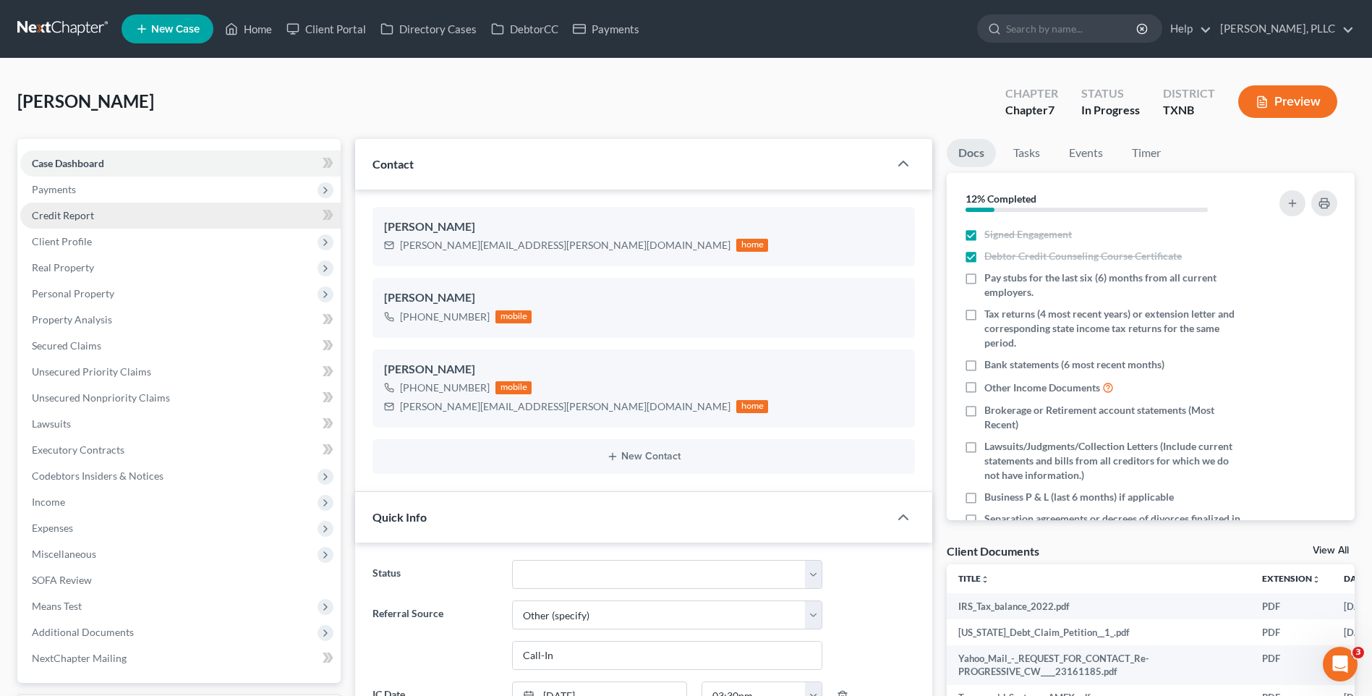
click at [171, 206] on link "Credit Report" at bounding box center [180, 216] width 321 height 26
click at [93, 216] on span "Credit Report" at bounding box center [63, 215] width 62 height 12
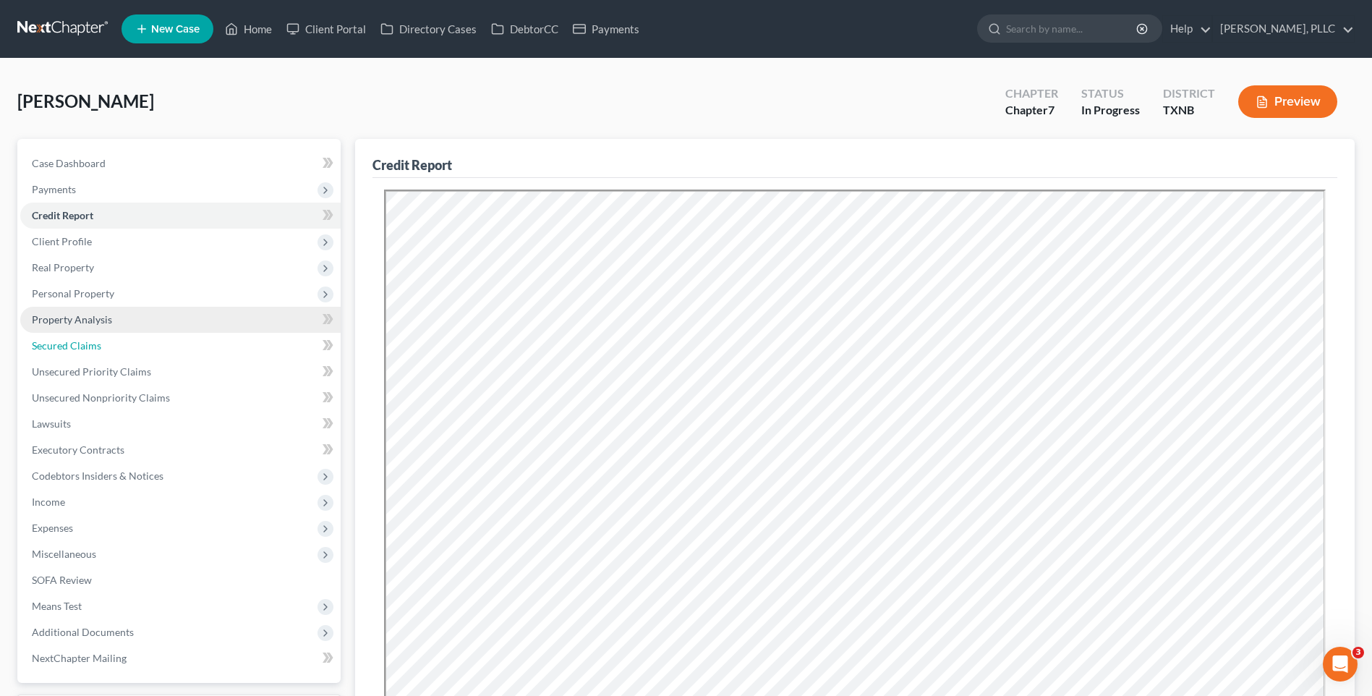
drag, startPoint x: 83, startPoint y: 345, endPoint x: 78, endPoint y: 329, distance: 16.7
click at [82, 345] on span "Secured Claims" at bounding box center [66, 345] width 69 height 12
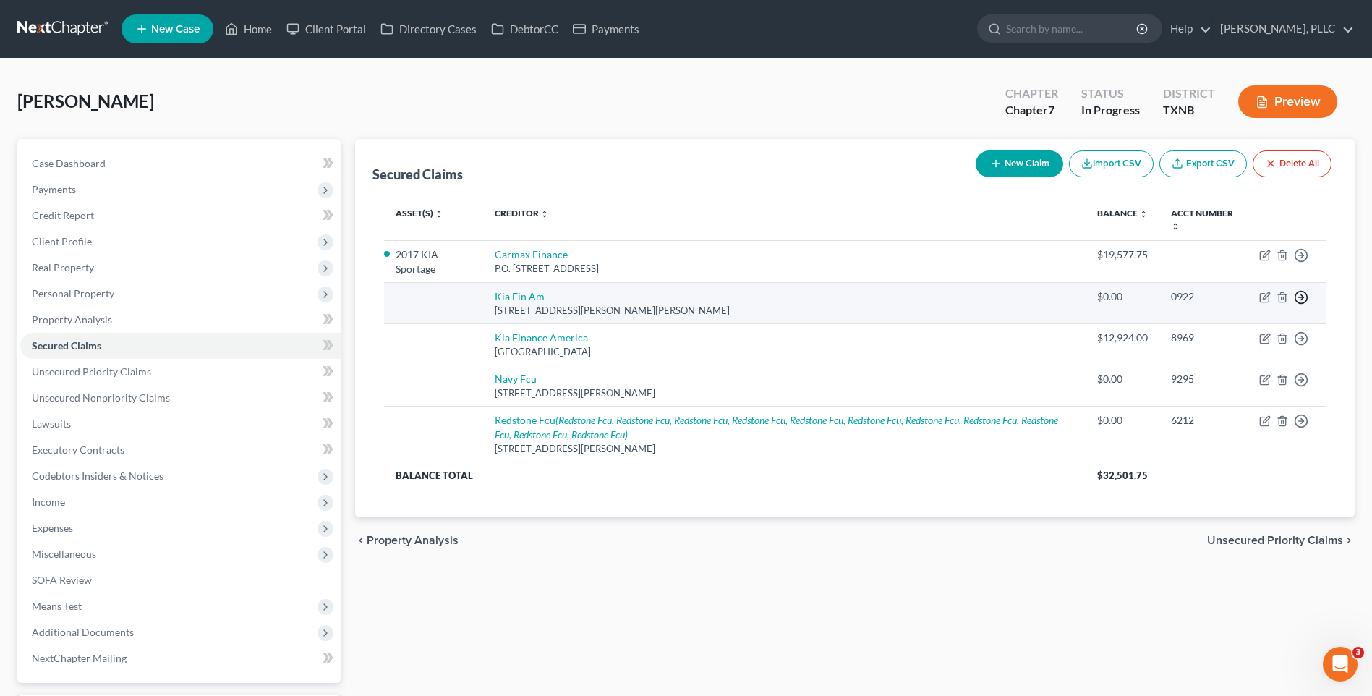
click at [1302, 263] on icon "button" at bounding box center [1301, 255] width 14 height 14
click at [1224, 334] on link "Move to F" at bounding box center [1235, 333] width 121 height 25
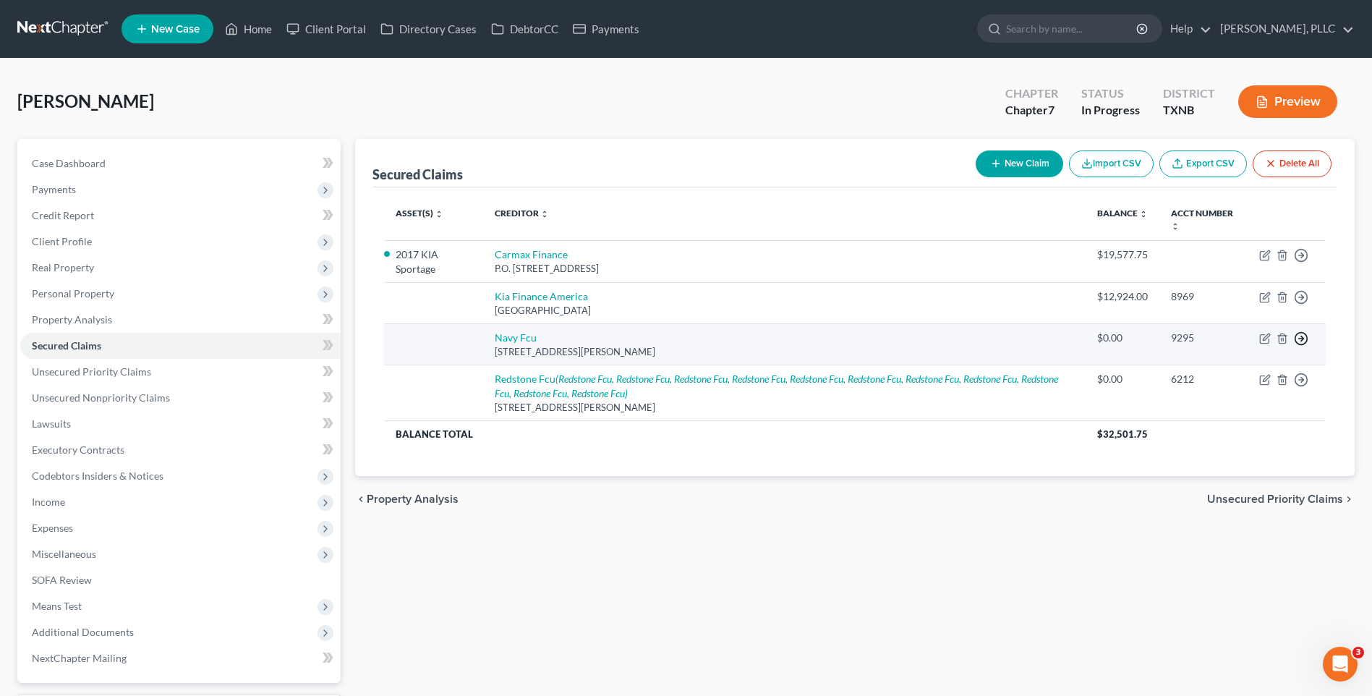
click at [1302, 262] on circle "button" at bounding box center [1302, 256] width 12 height 12
click at [1211, 370] on link "Move to F" at bounding box center [1235, 374] width 121 height 25
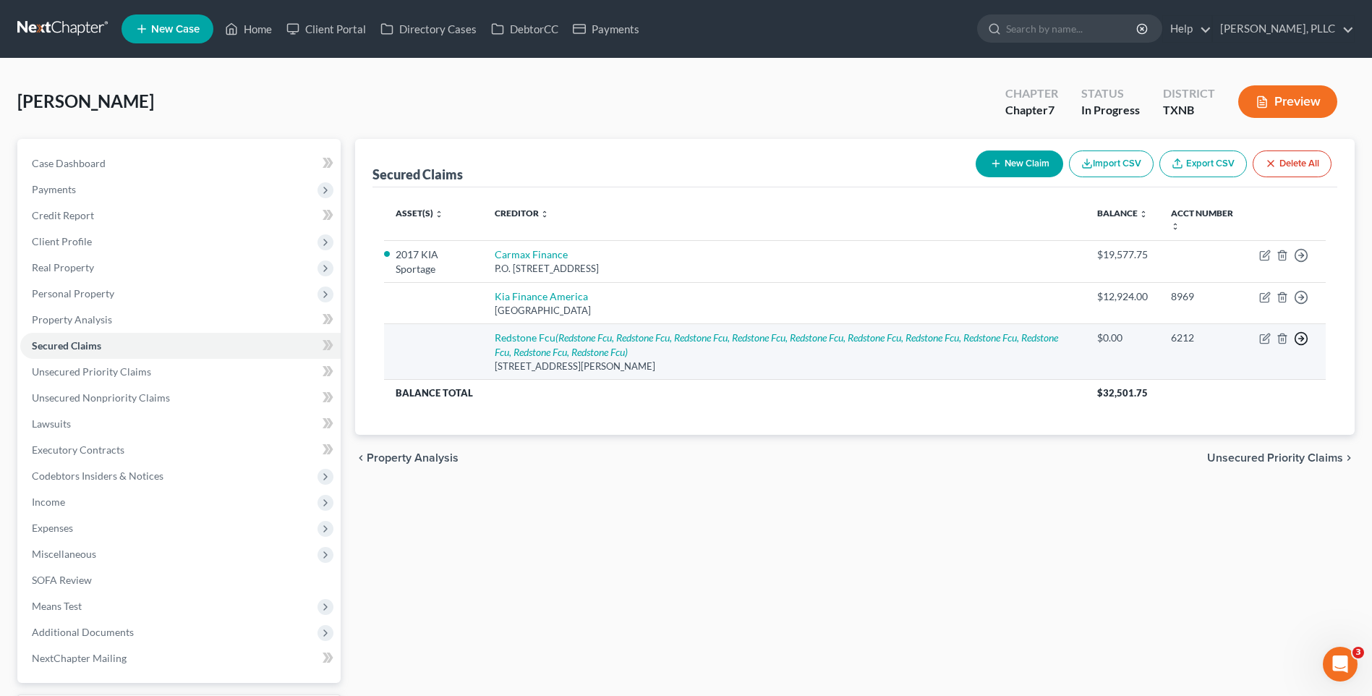
click at [1305, 263] on icon "button" at bounding box center [1301, 255] width 14 height 14
click at [1230, 374] on link "Move to F" at bounding box center [1235, 374] width 121 height 25
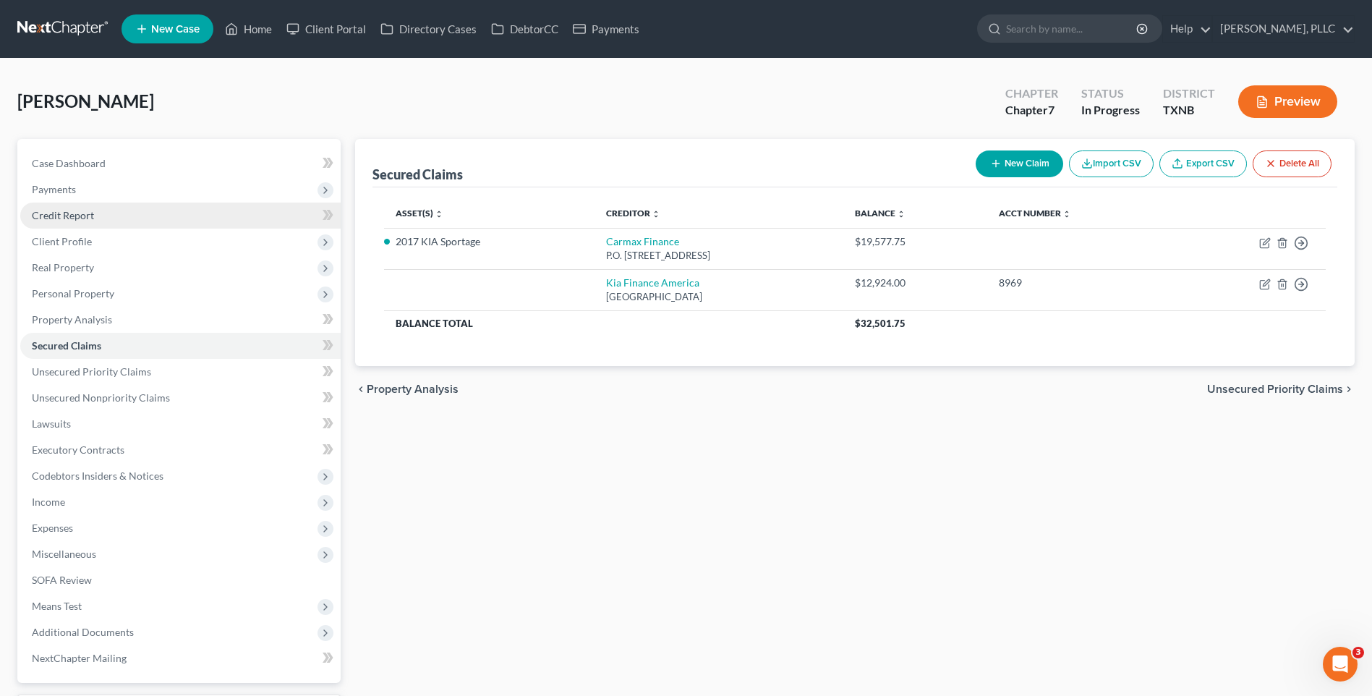
click at [59, 211] on span "Credit Report" at bounding box center [63, 215] width 62 height 12
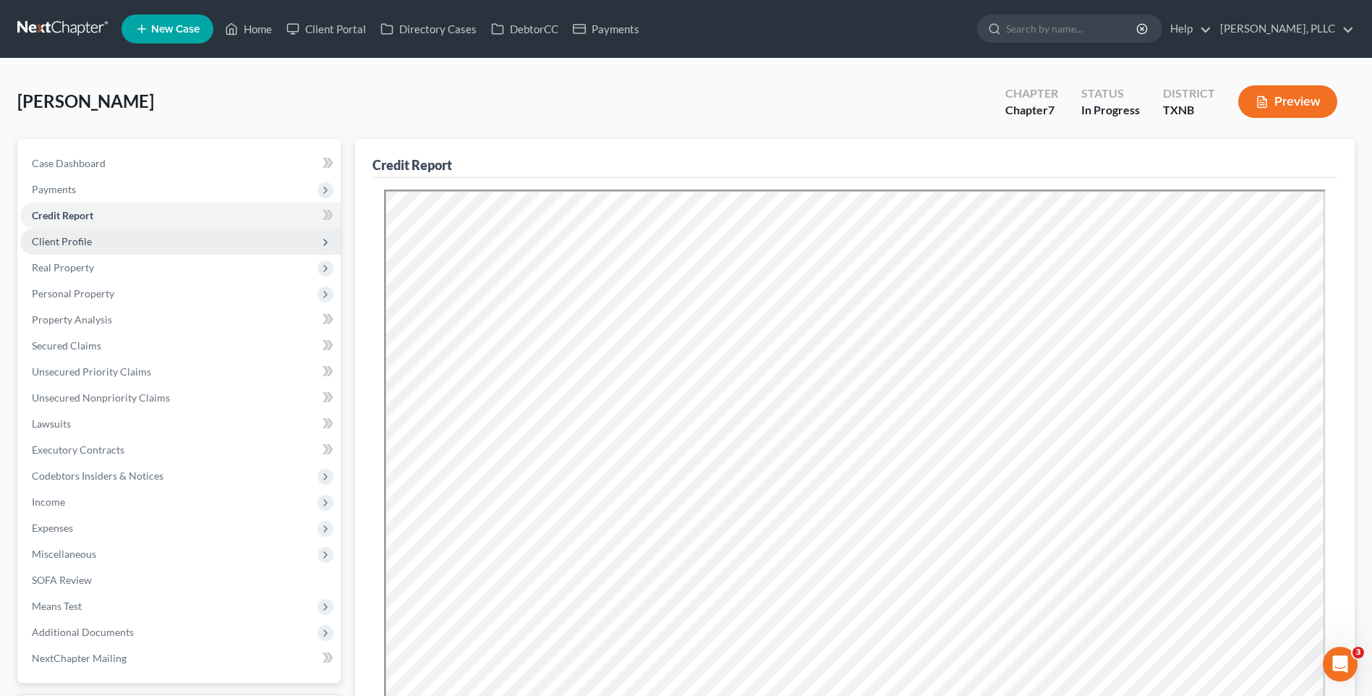
click at [87, 238] on span "Client Profile" at bounding box center [62, 241] width 60 height 12
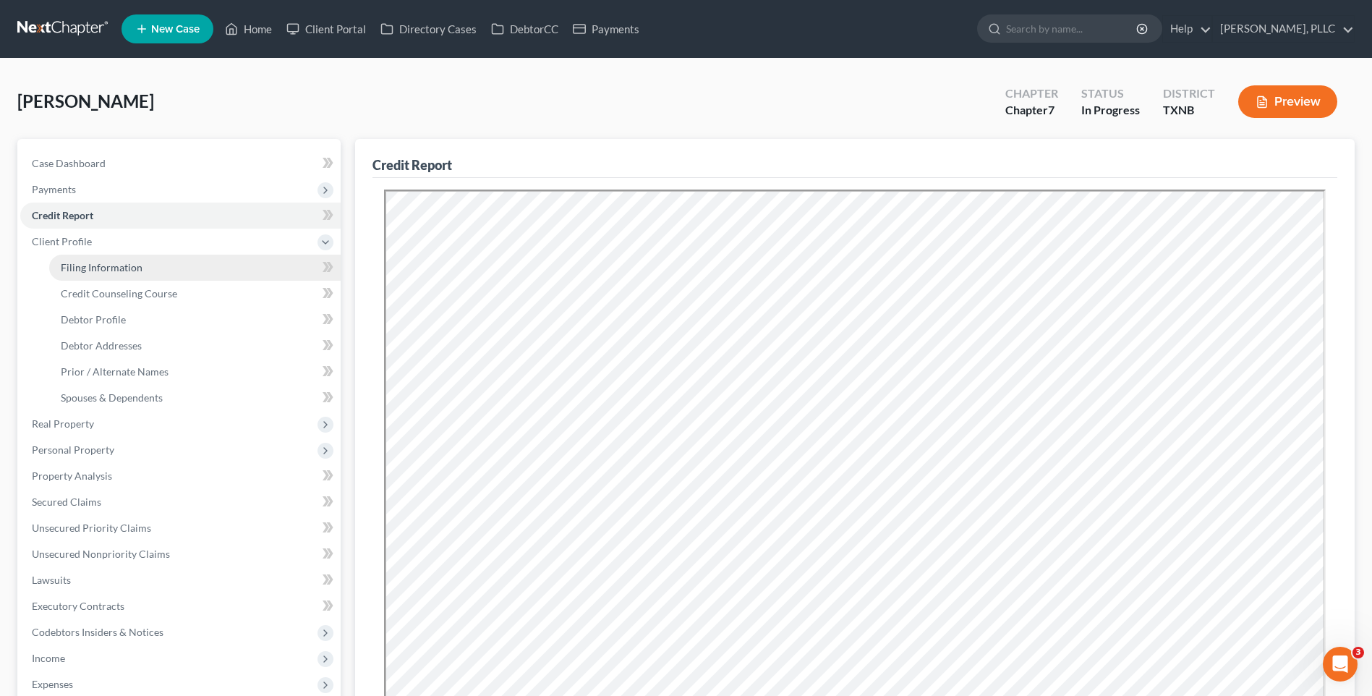
click at [86, 263] on span "Filing Information" at bounding box center [102, 267] width 82 height 12
select select "1"
select select "0"
select select "45"
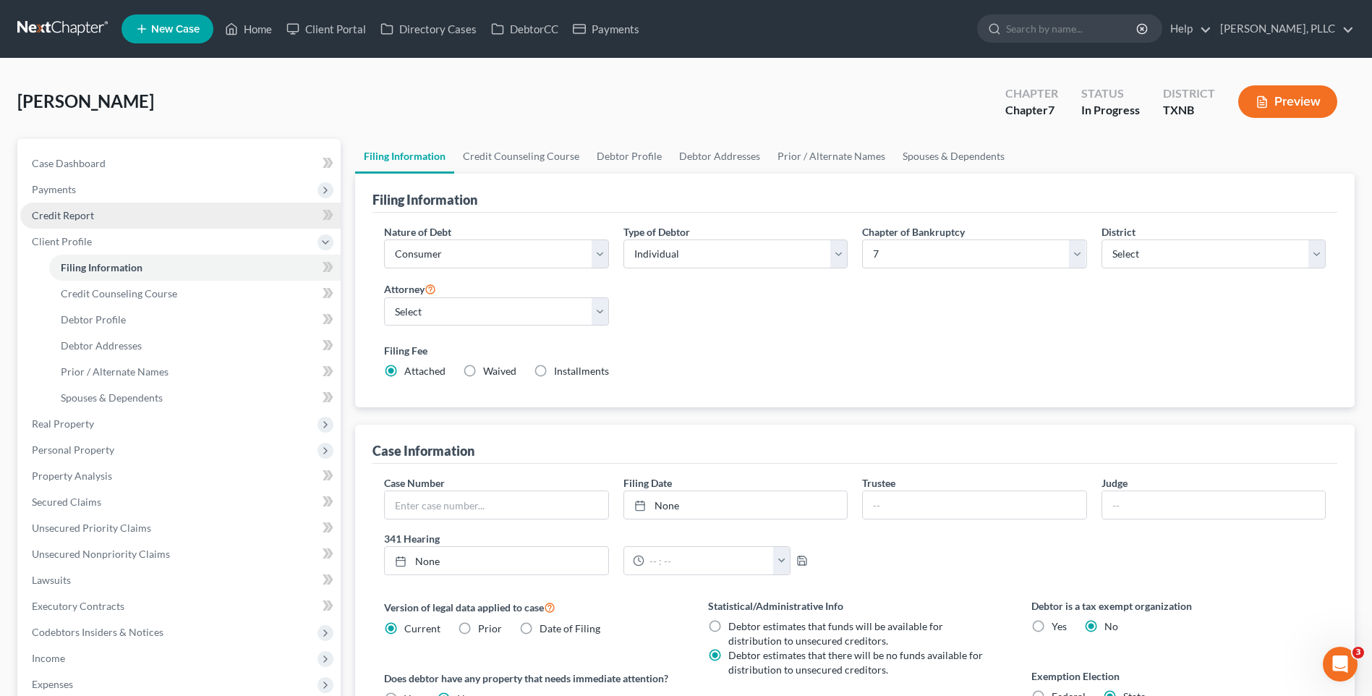
click at [70, 213] on span "Credit Report" at bounding box center [63, 215] width 62 height 12
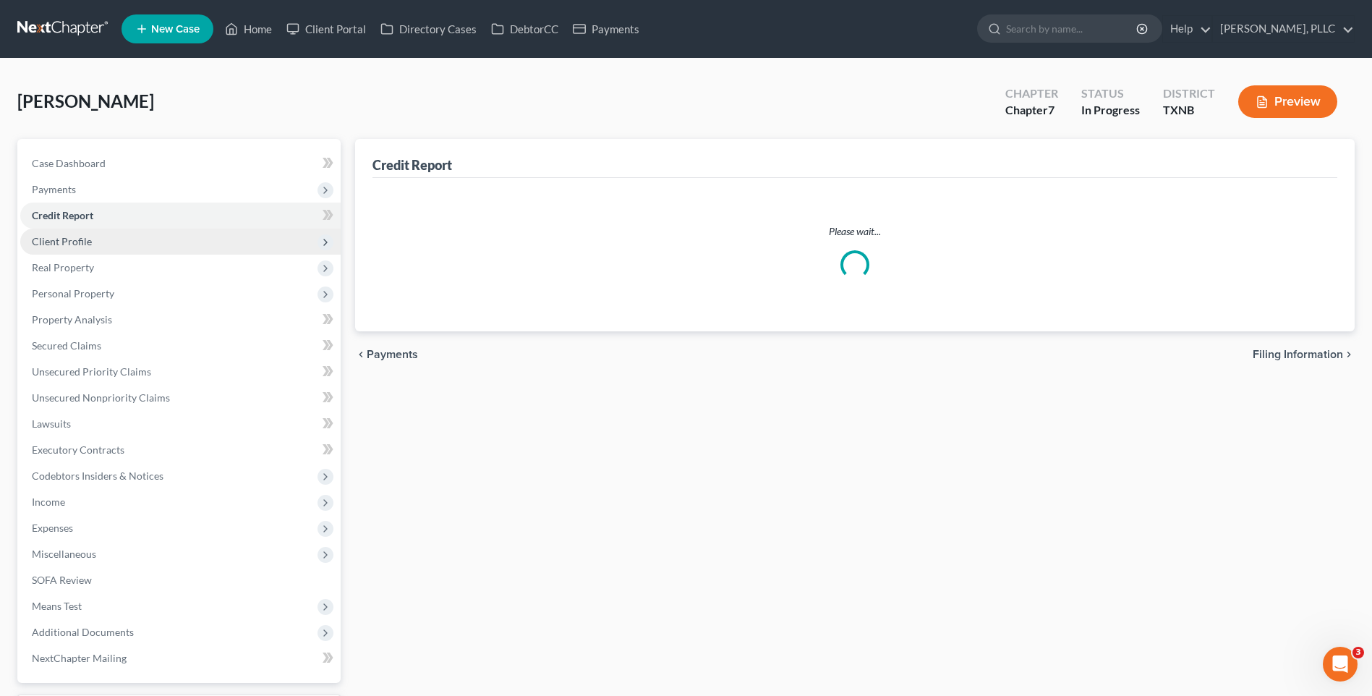
click at [67, 233] on span "Client Profile" at bounding box center [180, 242] width 321 height 26
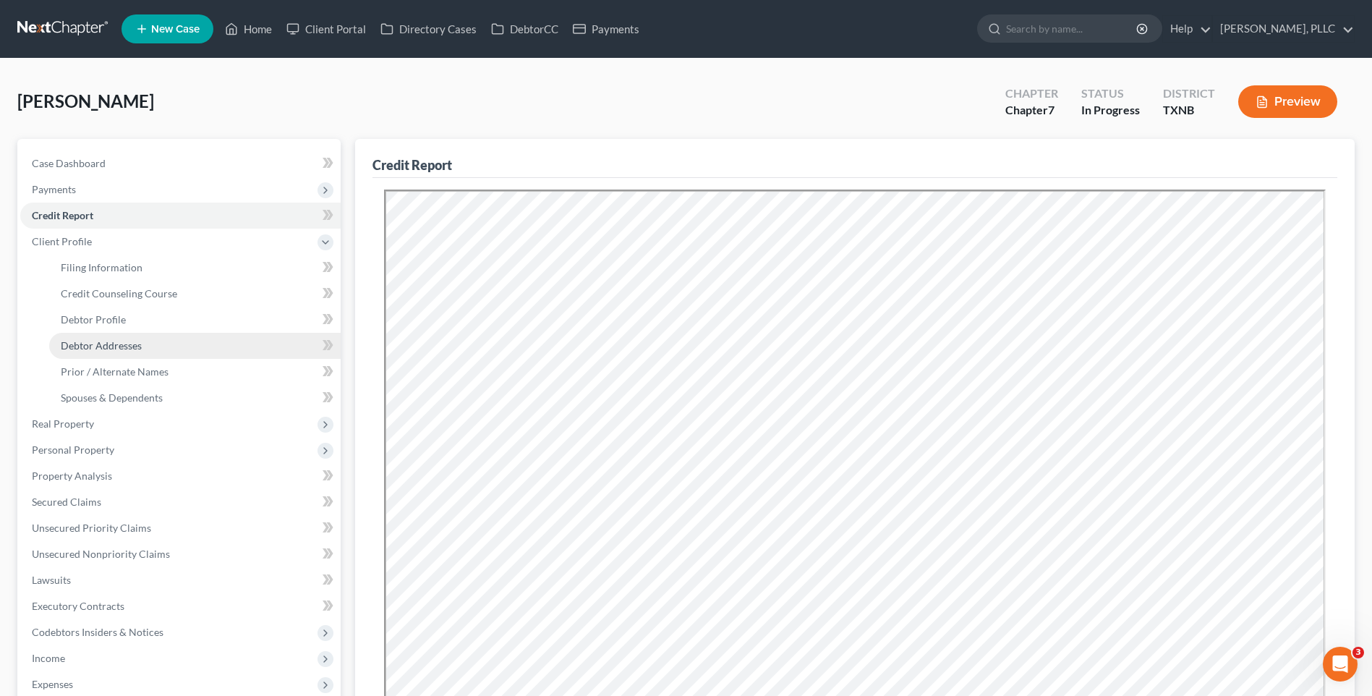
click at [95, 343] on span "Debtor Addresses" at bounding box center [101, 345] width 81 height 12
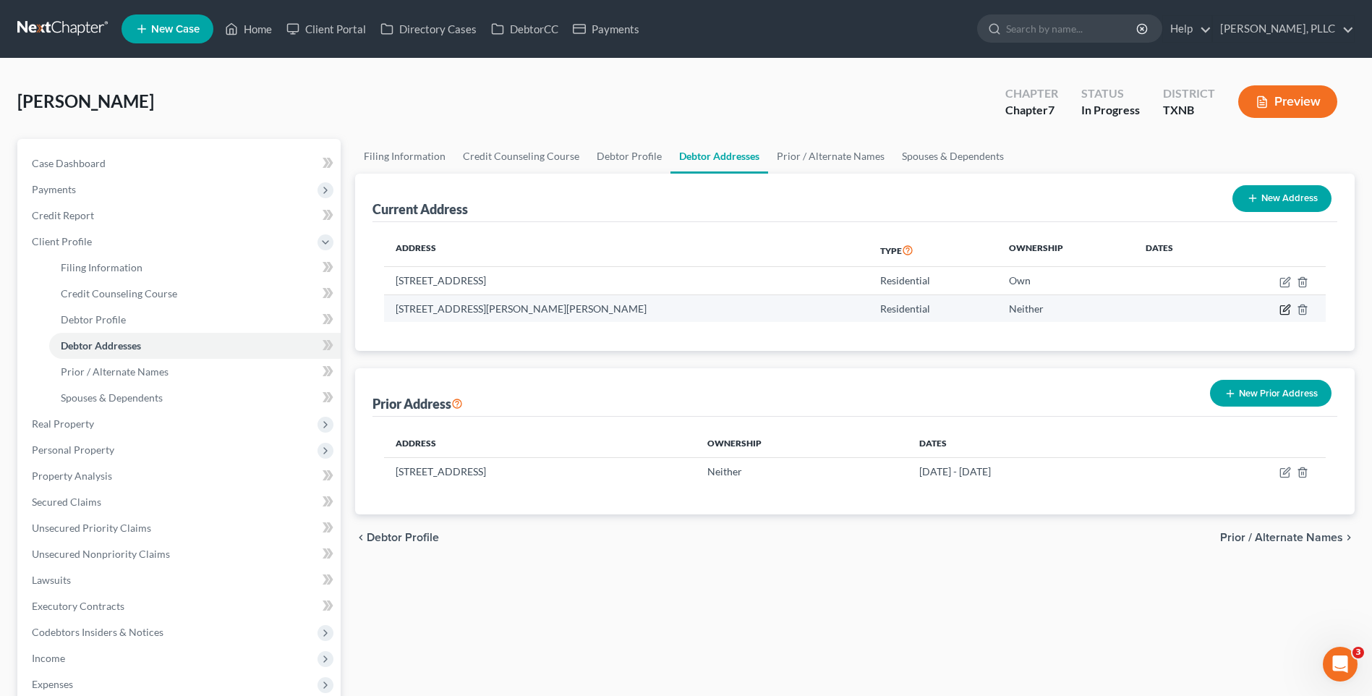
click at [1288, 308] on icon "button" at bounding box center [1286, 310] width 12 height 12
select select "45"
select select "0"
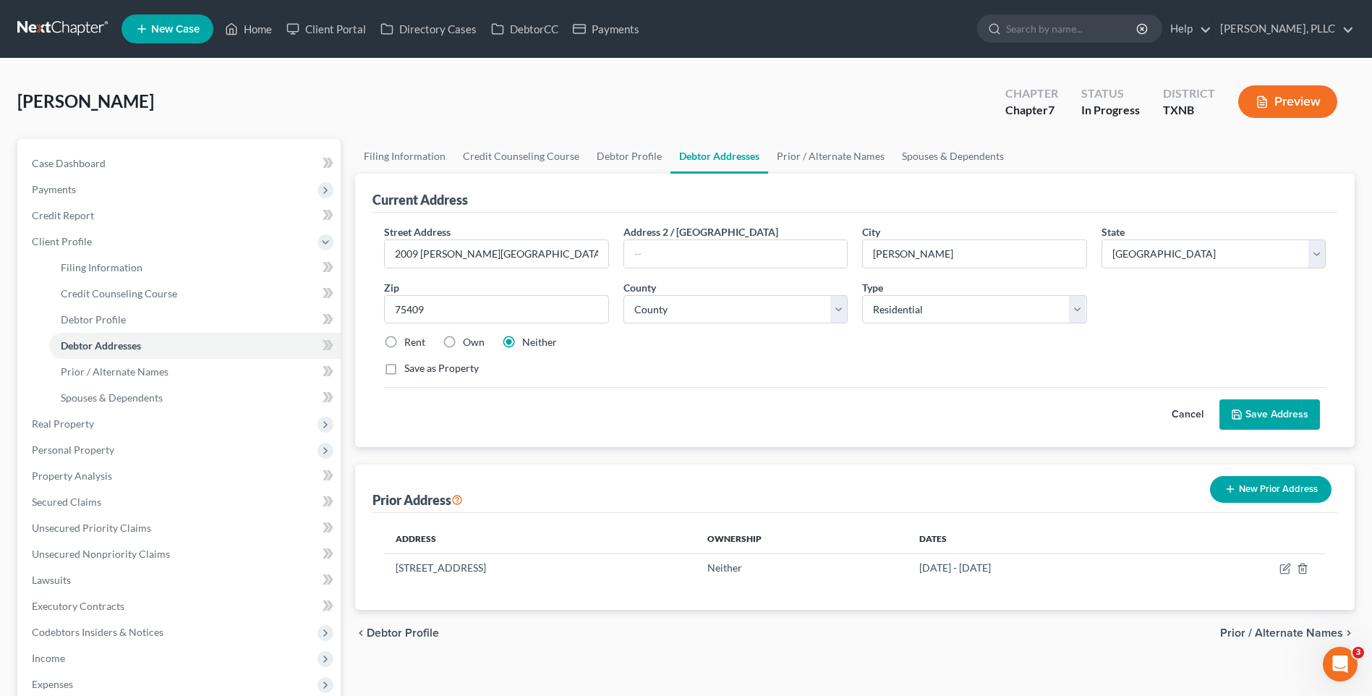
click at [404, 341] on label "Rent" at bounding box center [414, 342] width 21 height 14
click at [410, 341] on input "Rent" at bounding box center [414, 339] width 9 height 9
radio input "true"
click at [1264, 412] on button "Save Address" at bounding box center [1270, 414] width 101 height 30
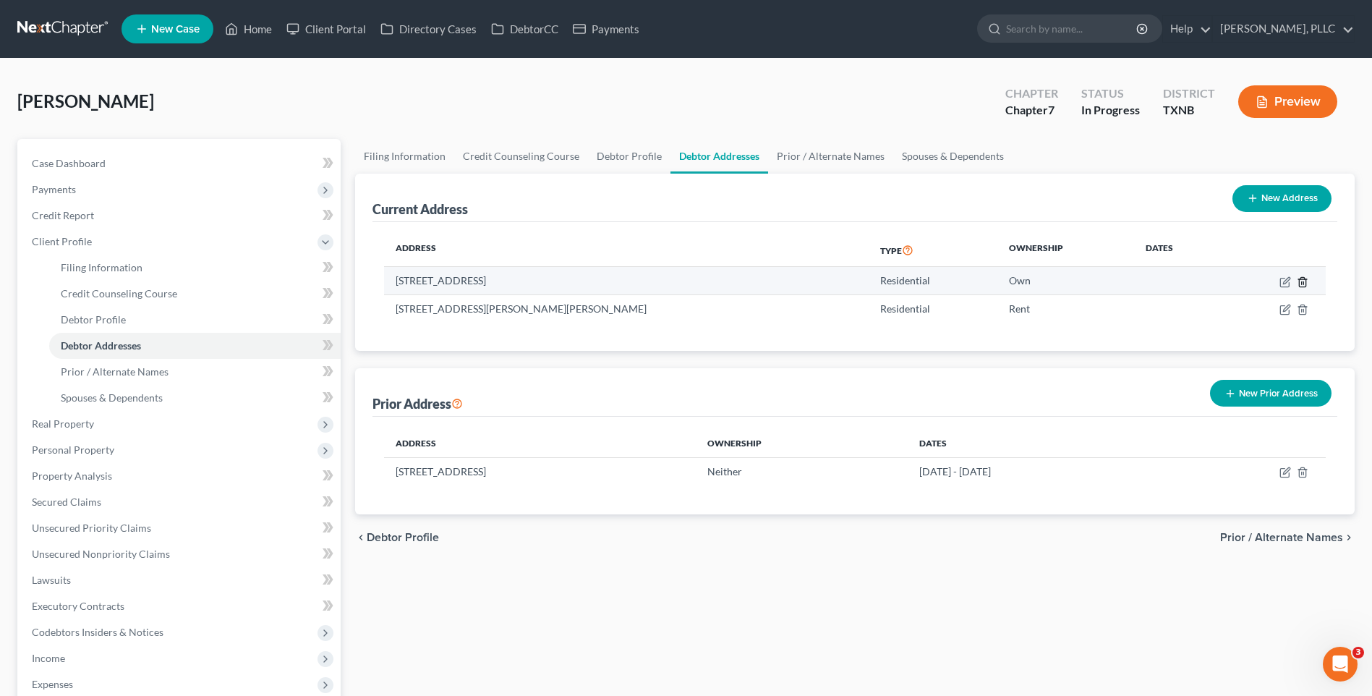
click at [1303, 281] on icon "button" at bounding box center [1303, 282] width 12 height 12
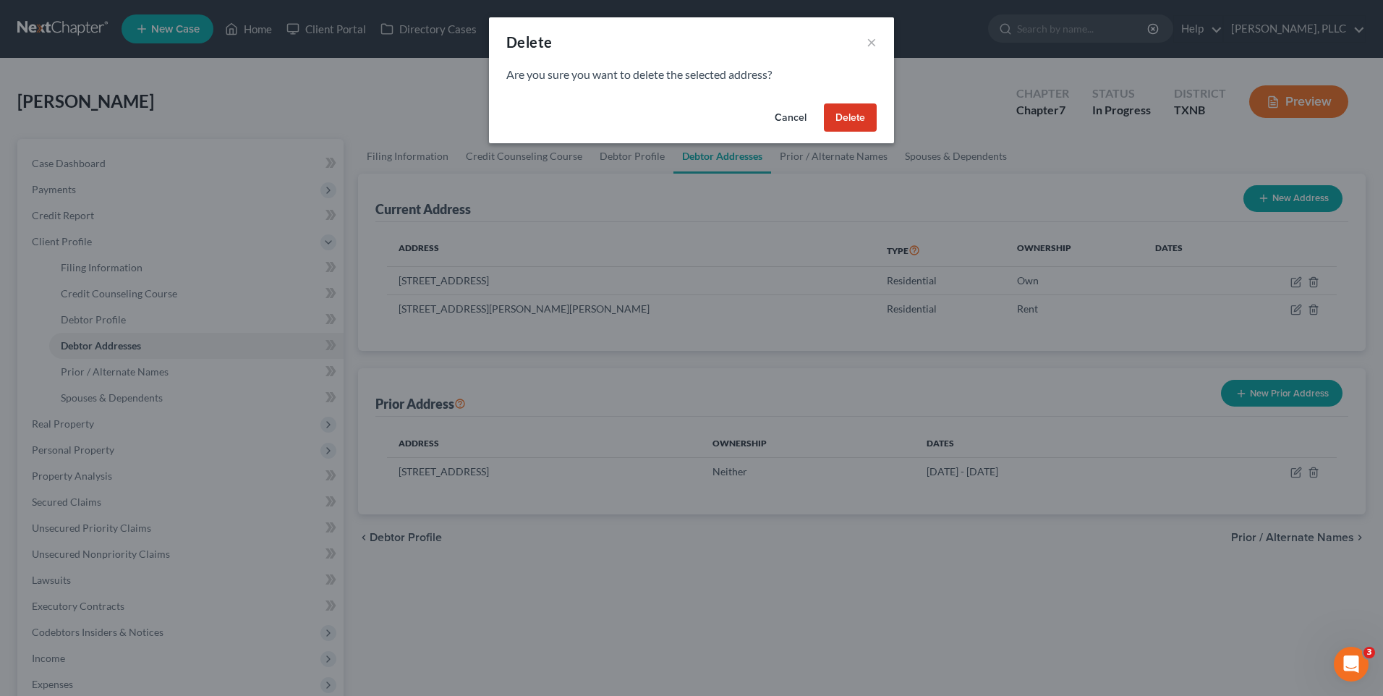
click at [849, 116] on button "Delete" at bounding box center [850, 117] width 53 height 29
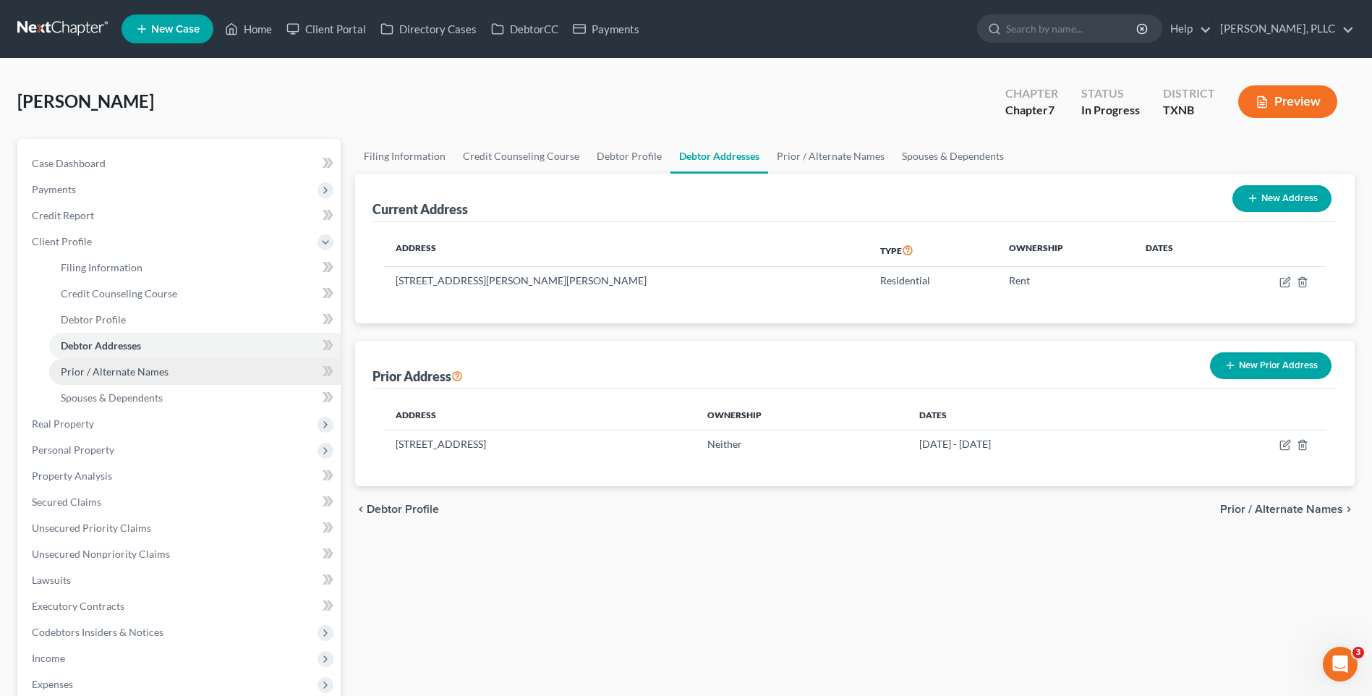
click at [106, 366] on span "Prior / Alternate Names" at bounding box center [115, 371] width 108 height 12
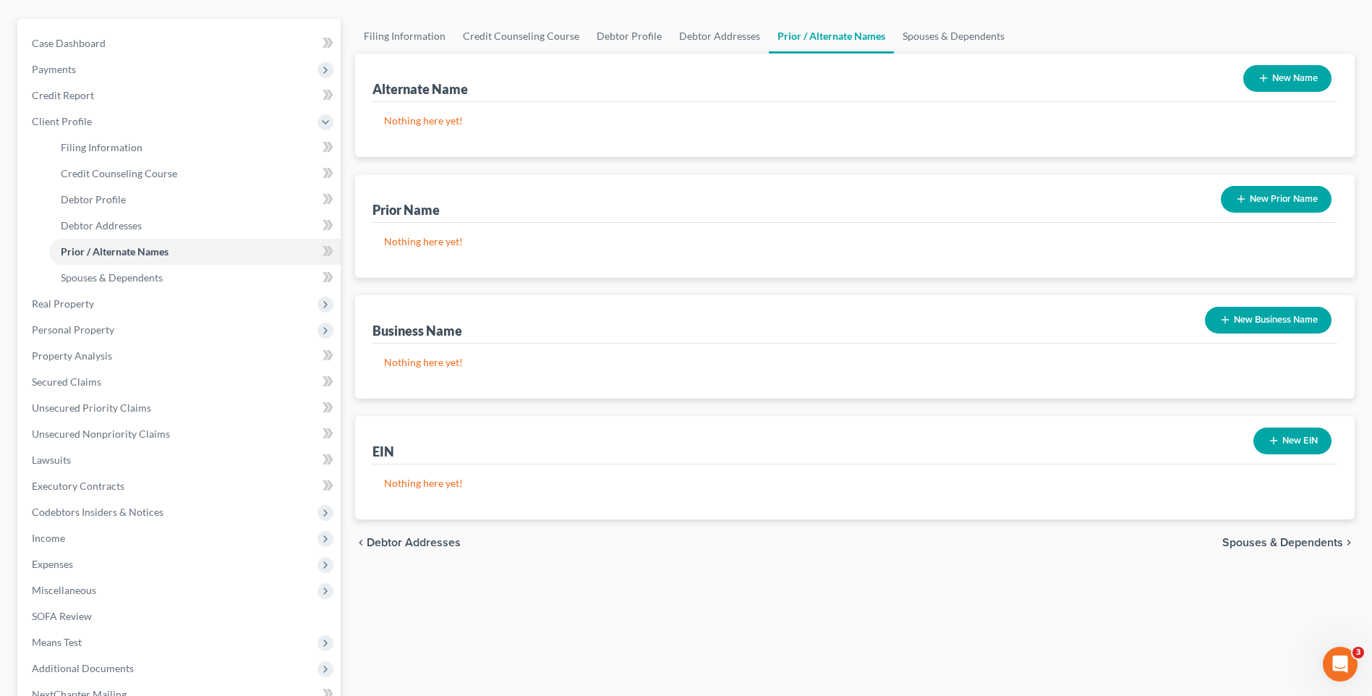
scroll to position [166, 0]
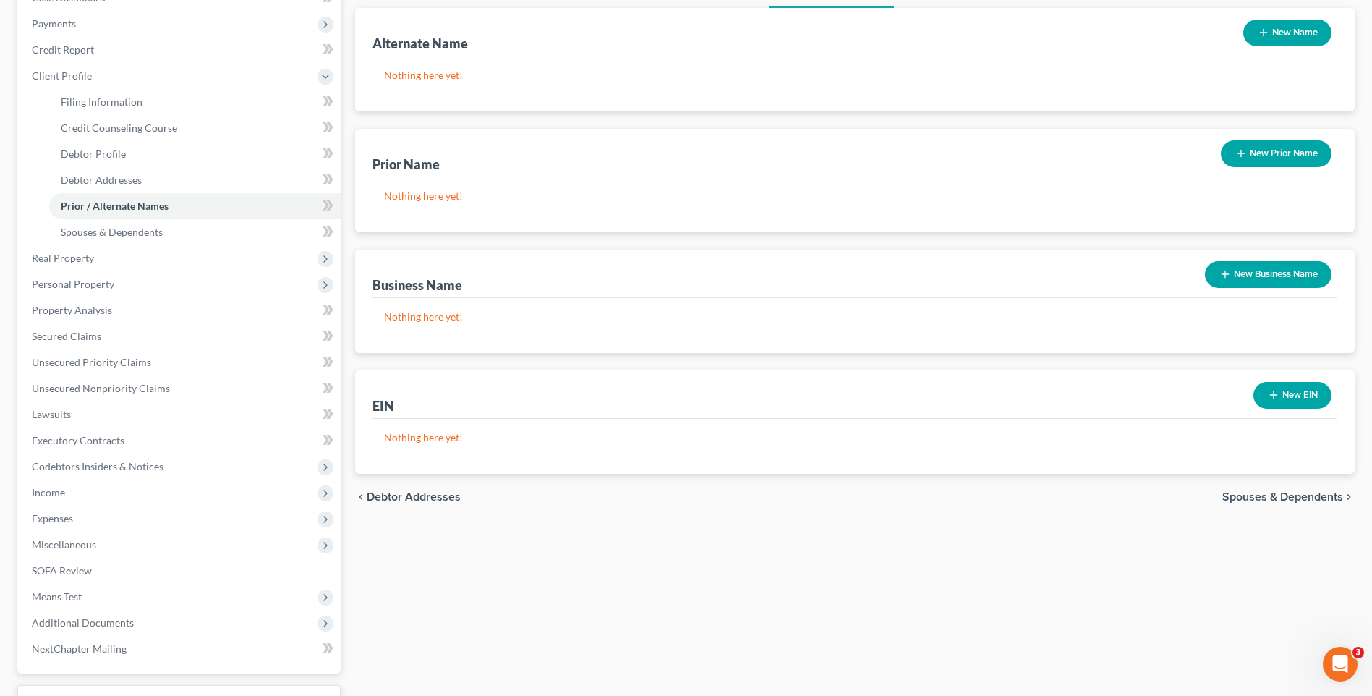
click at [1255, 496] on span "Spouses & Dependents" at bounding box center [1283, 497] width 121 height 12
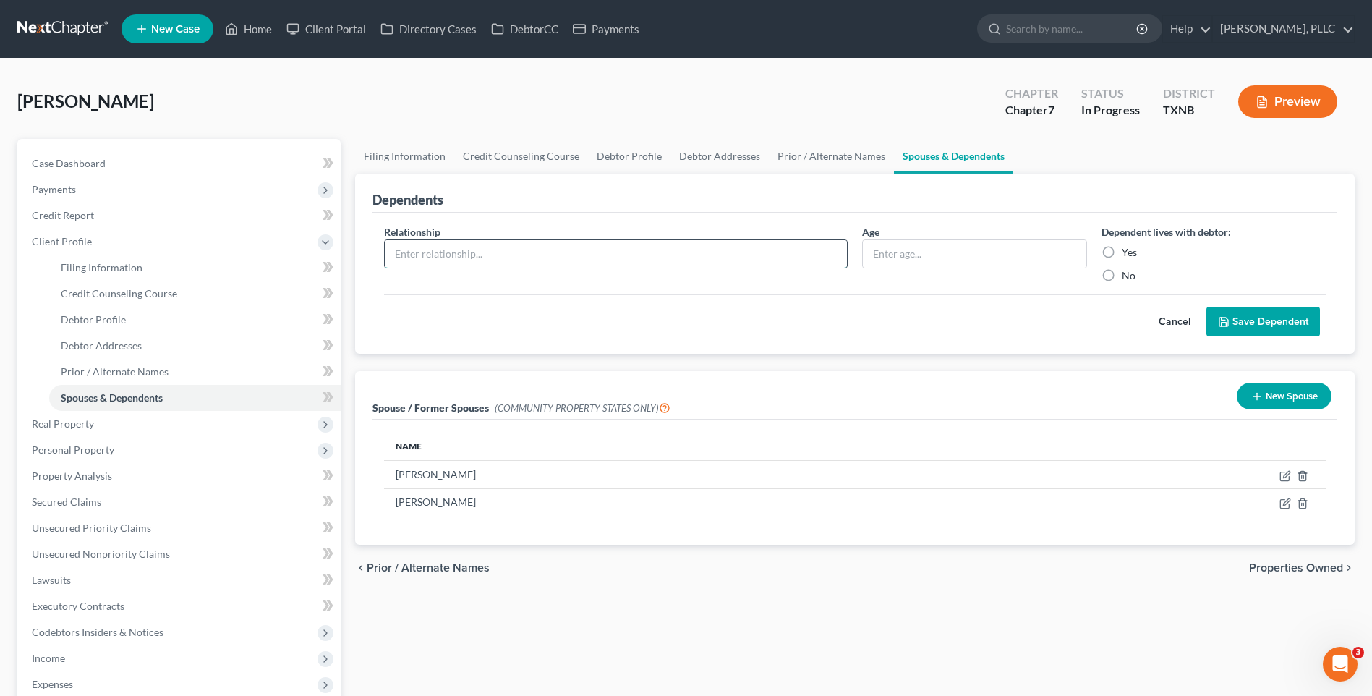
click at [407, 252] on input "text" at bounding box center [616, 253] width 462 height 27
click at [65, 211] on span "Credit Report" at bounding box center [63, 215] width 62 height 12
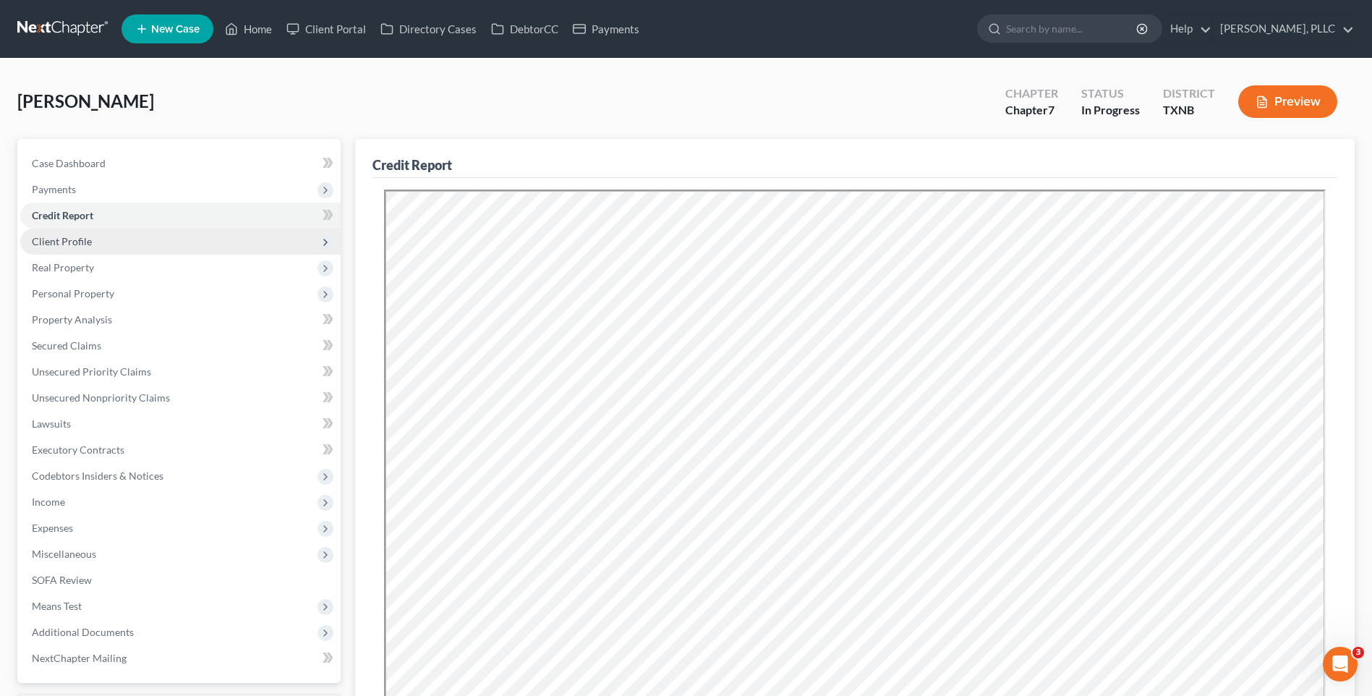
click at [61, 238] on span "Client Profile" at bounding box center [62, 241] width 60 height 12
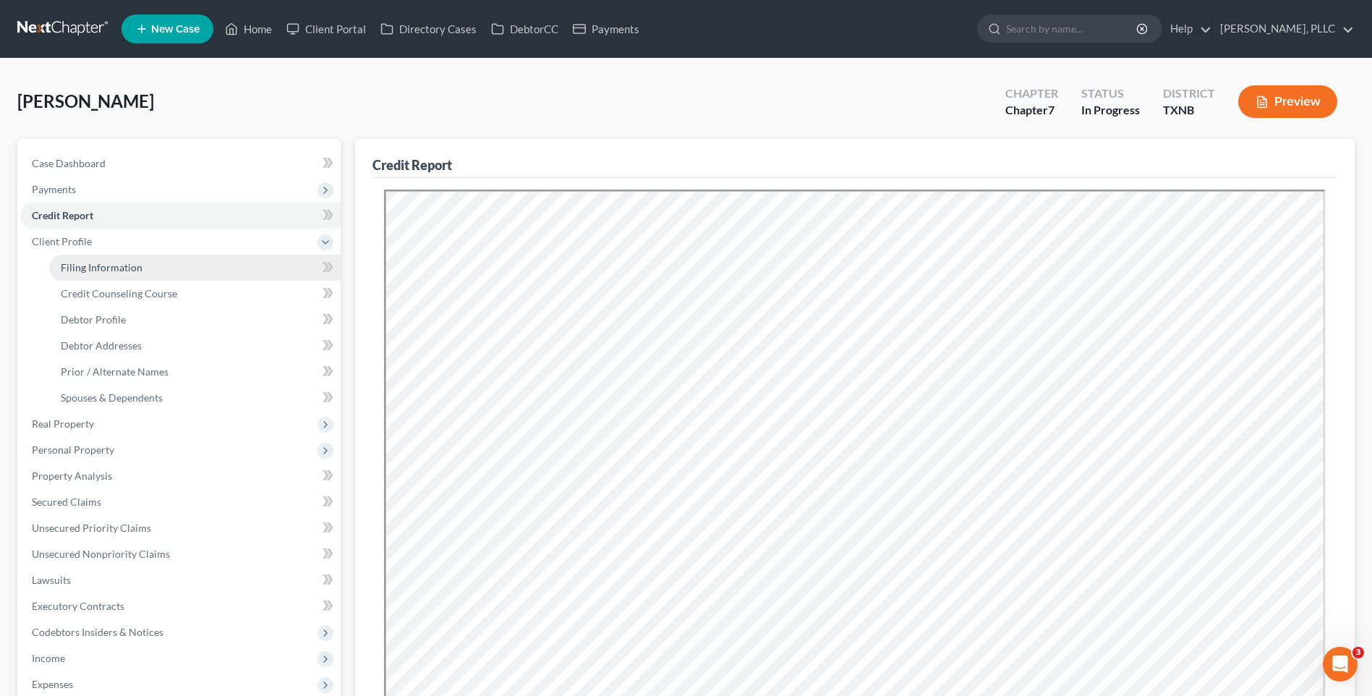
click at [88, 266] on span "Filing Information" at bounding box center [102, 267] width 82 height 12
select select "1"
select select "0"
select select "78"
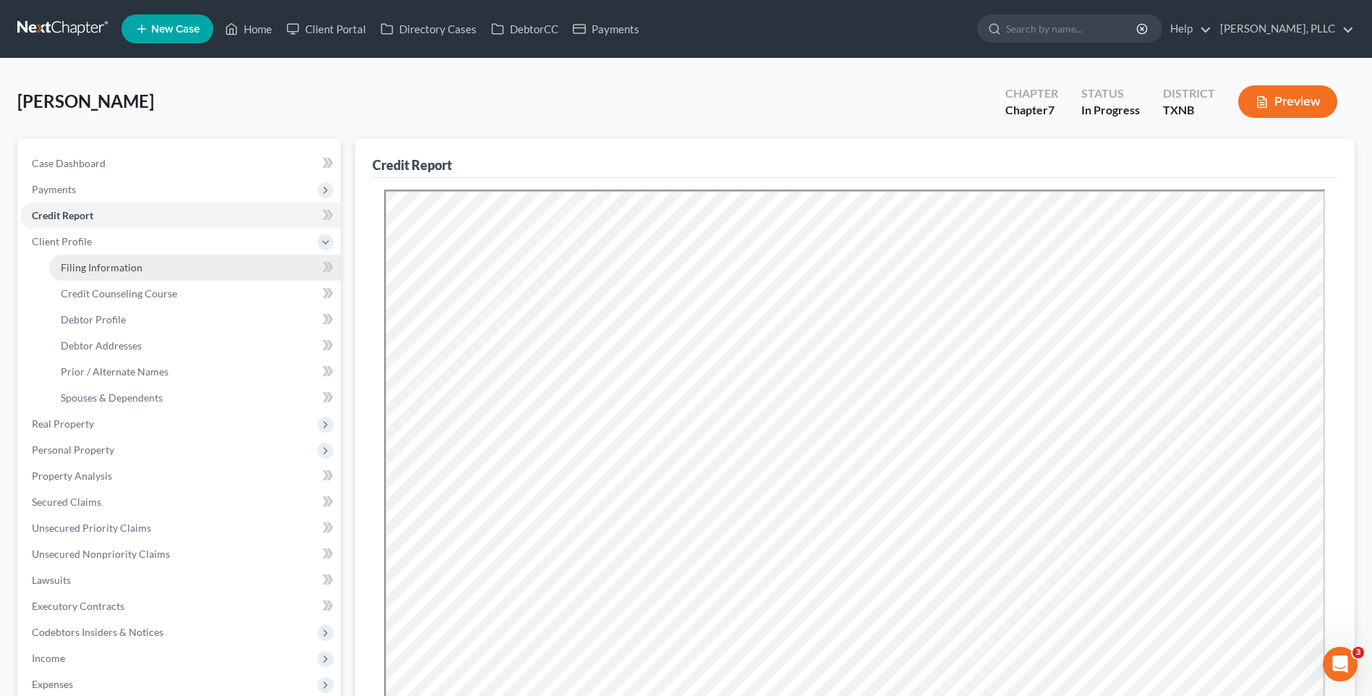
select select "1"
select select "45"
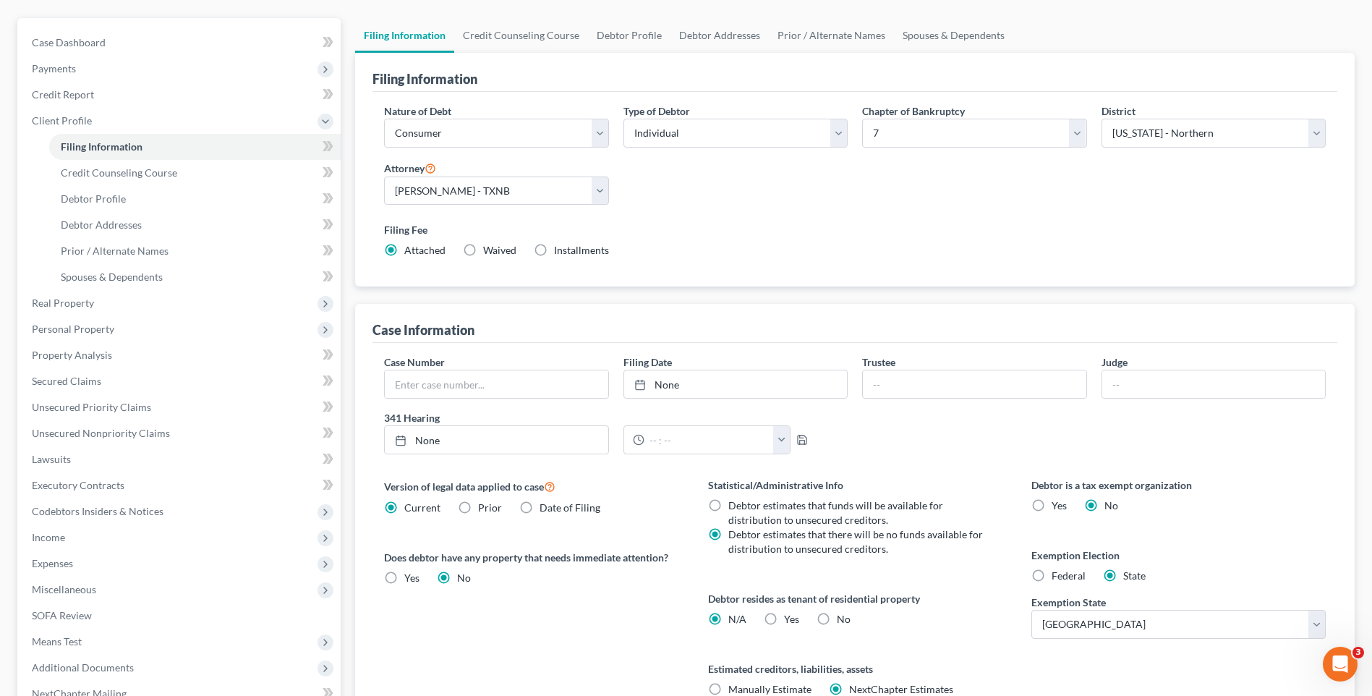
scroll to position [231, 0]
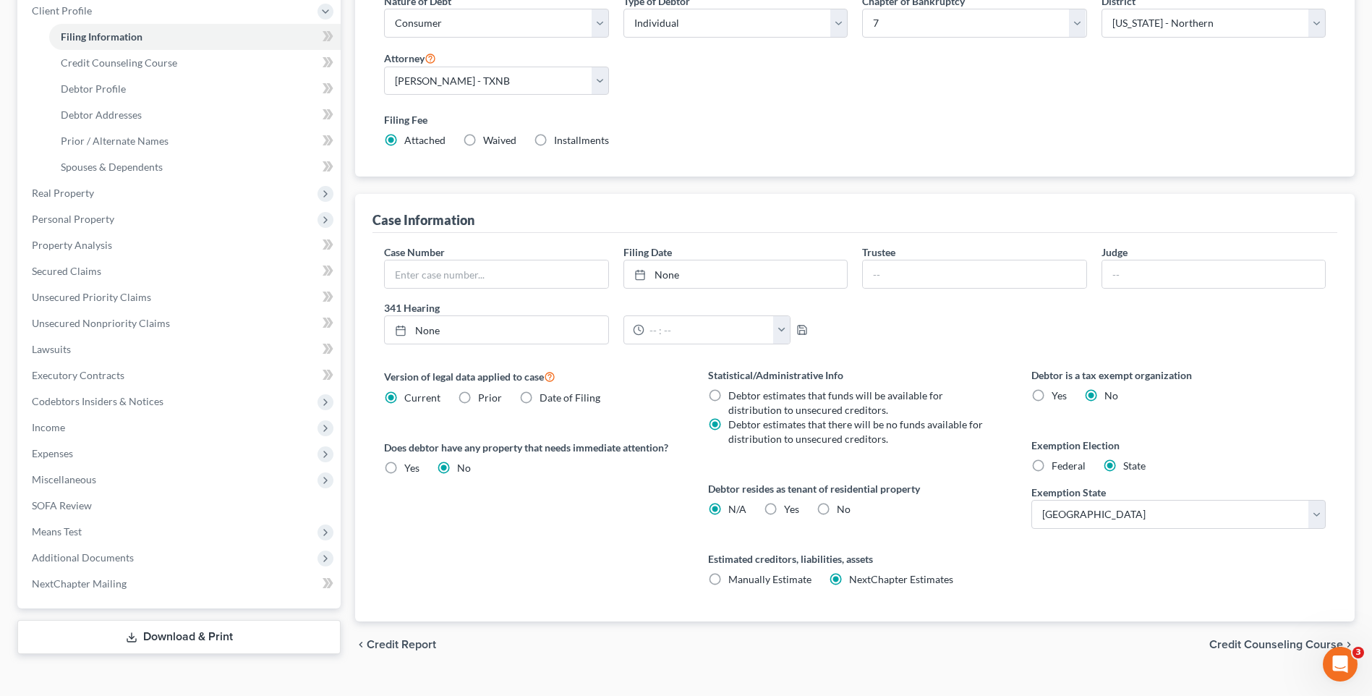
click at [1052, 464] on label "Federal" at bounding box center [1069, 466] width 34 height 14
click at [1058, 464] on input "Federal" at bounding box center [1062, 463] width 9 height 9
radio input "true"
radio input "false"
click at [784, 509] on label "Yes Yes" at bounding box center [791, 509] width 15 height 14
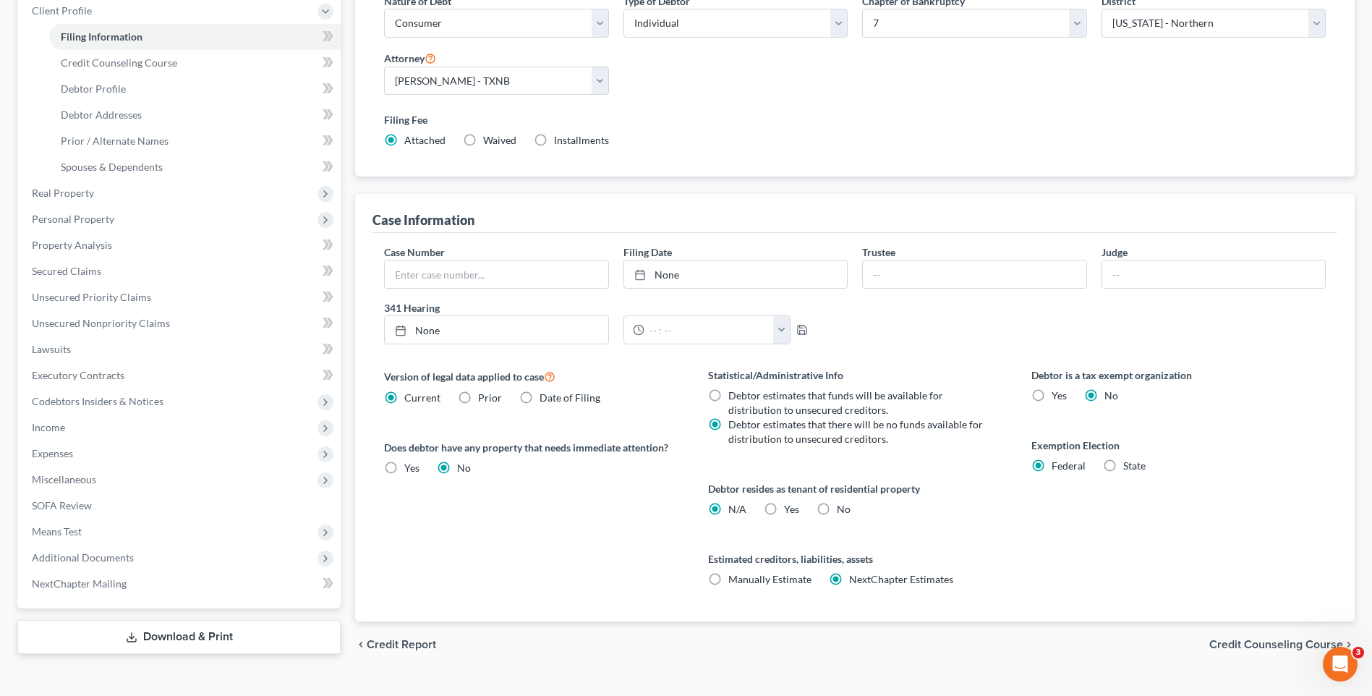
click at [790, 509] on input "Yes Yes" at bounding box center [794, 506] width 9 height 9
radio input "true"
radio input "false"
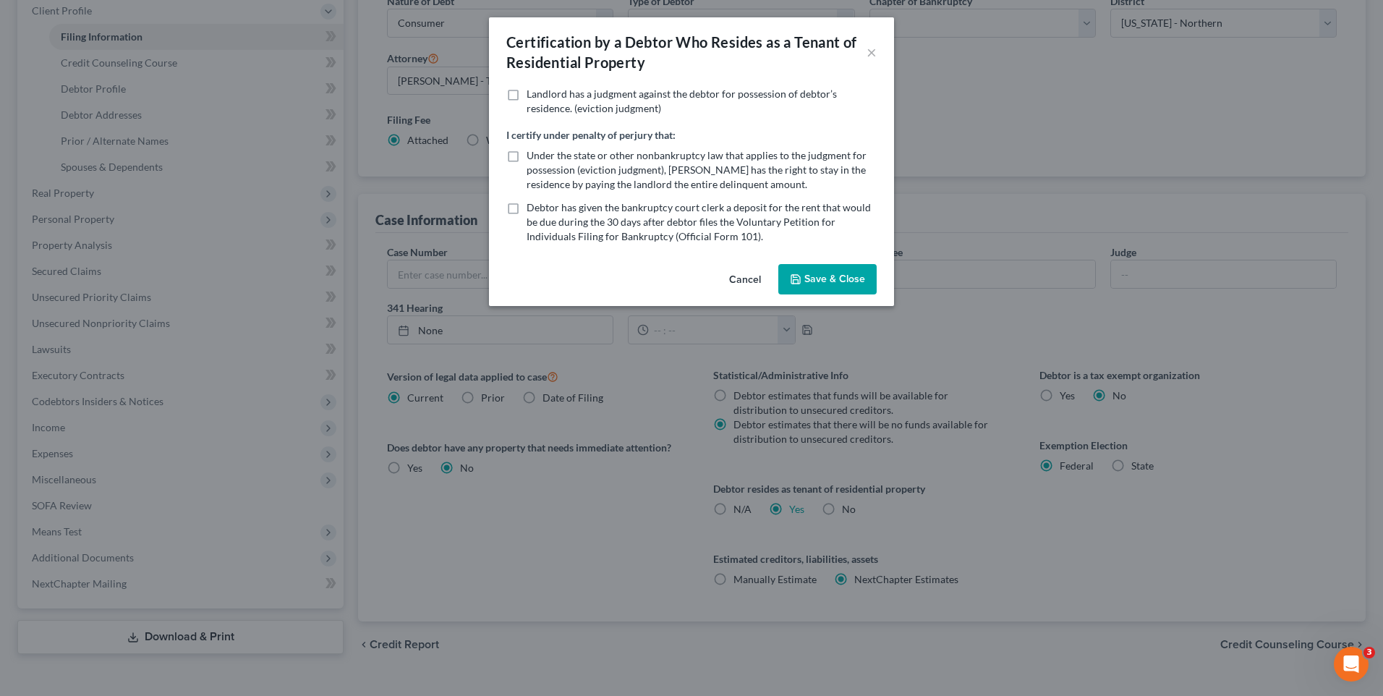
click at [739, 276] on button "Cancel" at bounding box center [745, 280] width 55 height 29
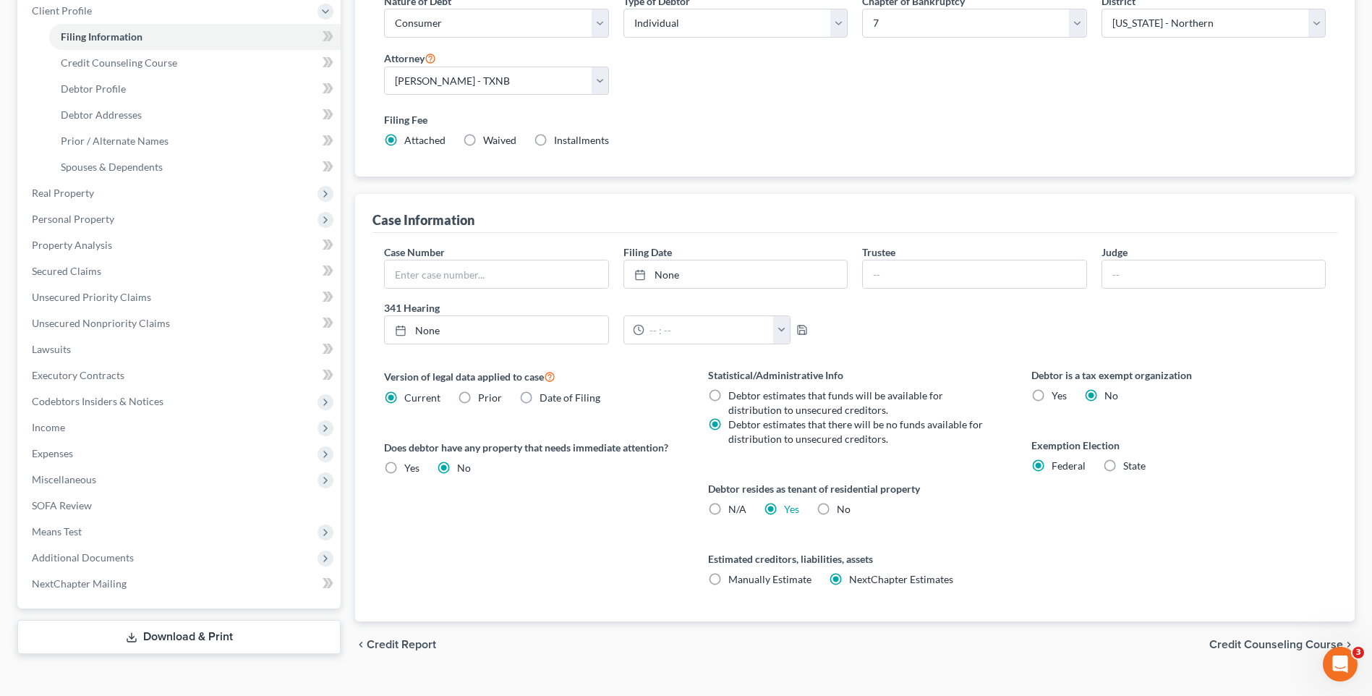
click at [1259, 641] on span "Credit Counseling Course" at bounding box center [1277, 645] width 134 height 12
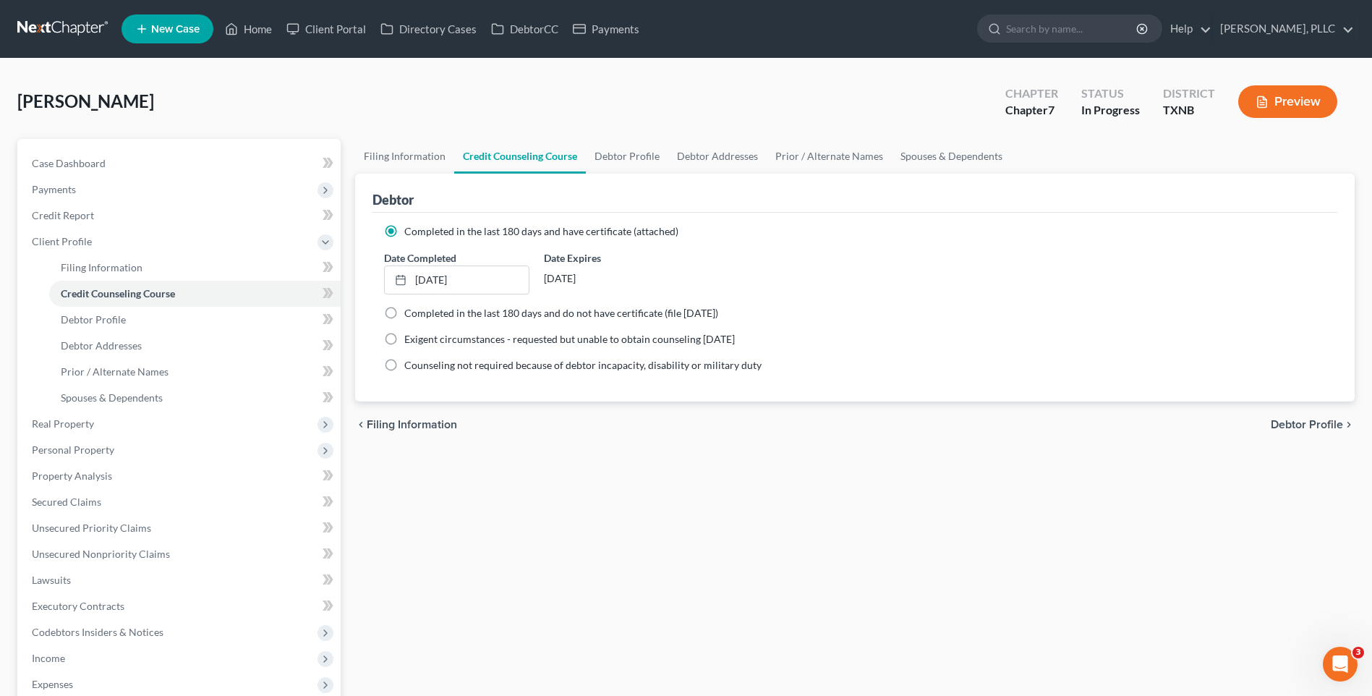
click at [1304, 415] on div "chevron_left Filing Information Debtor Profile chevron_right" at bounding box center [855, 425] width 1000 height 46
click at [1296, 419] on span "Debtor Profile" at bounding box center [1307, 425] width 72 height 12
select select "0"
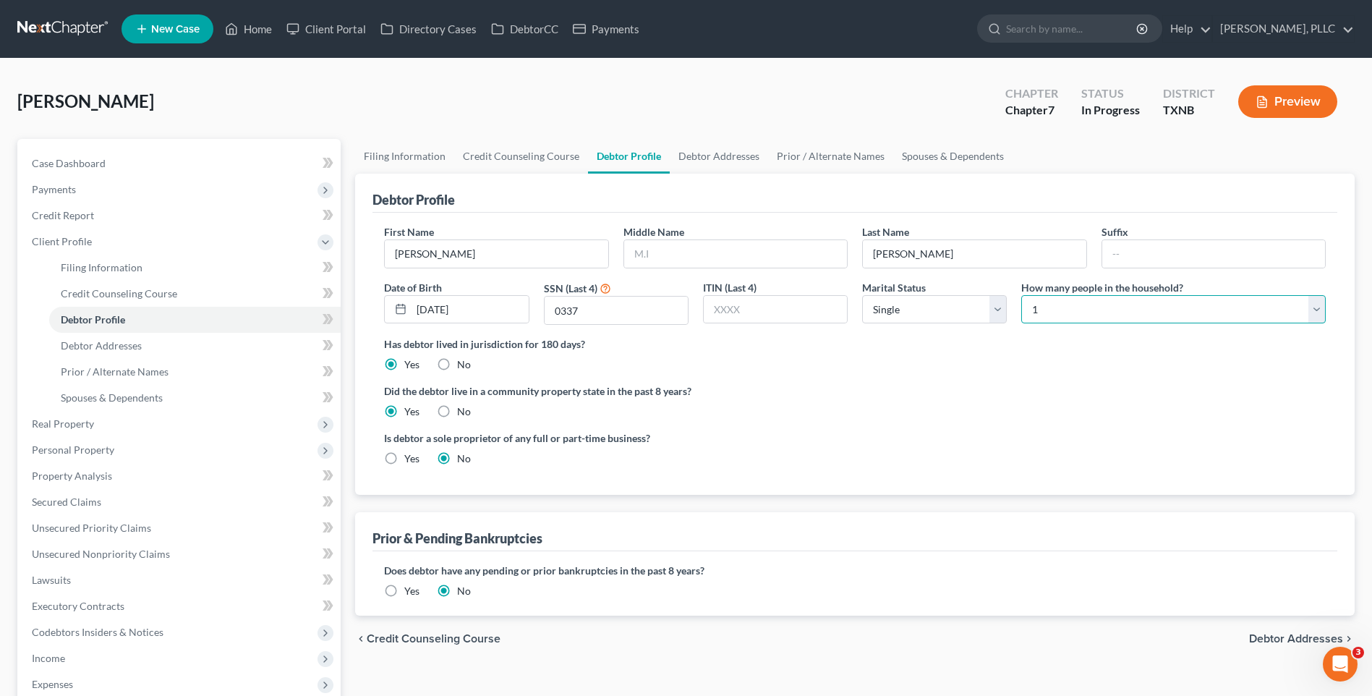
click at [1318, 311] on select "Select 1 2 3 4 5 6 7 8 9 10 11 12 13 14 15 16 17 18 19 20" at bounding box center [1174, 309] width 305 height 29
select select "1"
click at [1022, 295] on select "Select 1 2 3 4 5 6 7 8 9 10 11 12 13 14 15 16 17 18 19 20" at bounding box center [1174, 309] width 305 height 29
click at [1274, 639] on span "Debtor Addresses" at bounding box center [1296, 639] width 94 height 12
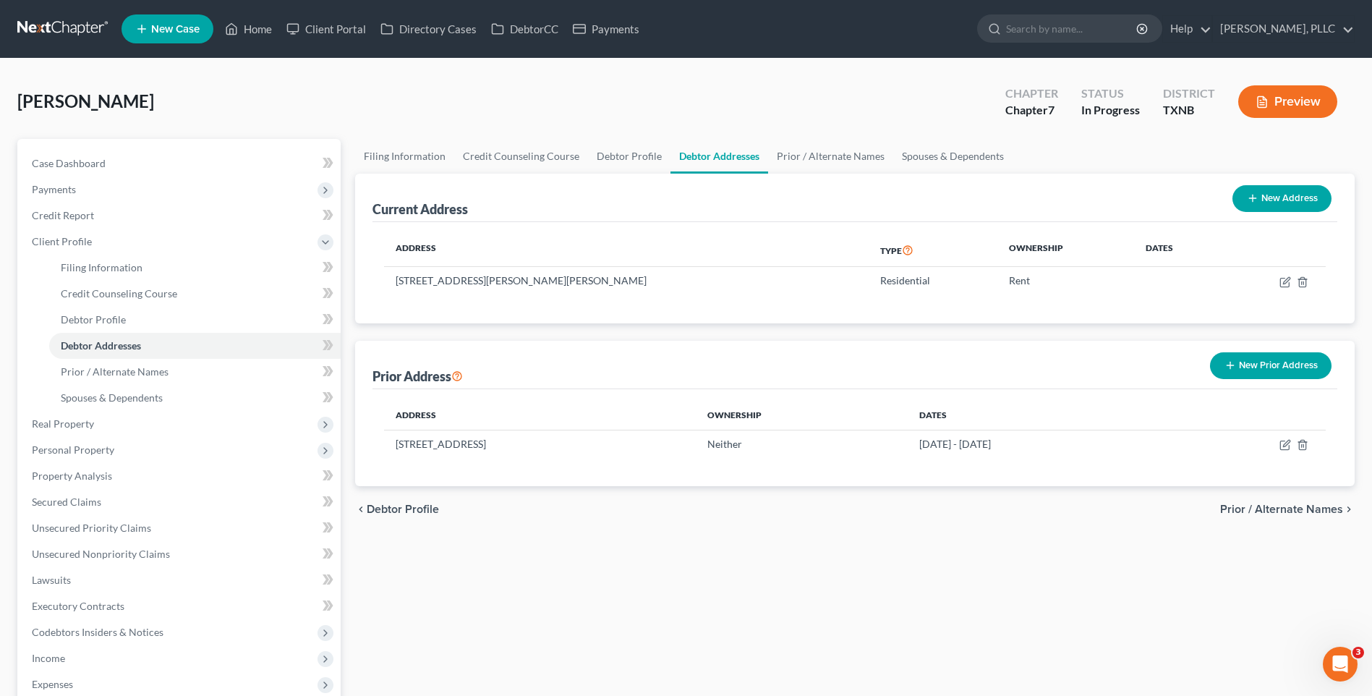
click at [1272, 507] on span "Prior / Alternate Names" at bounding box center [1282, 510] width 123 height 12
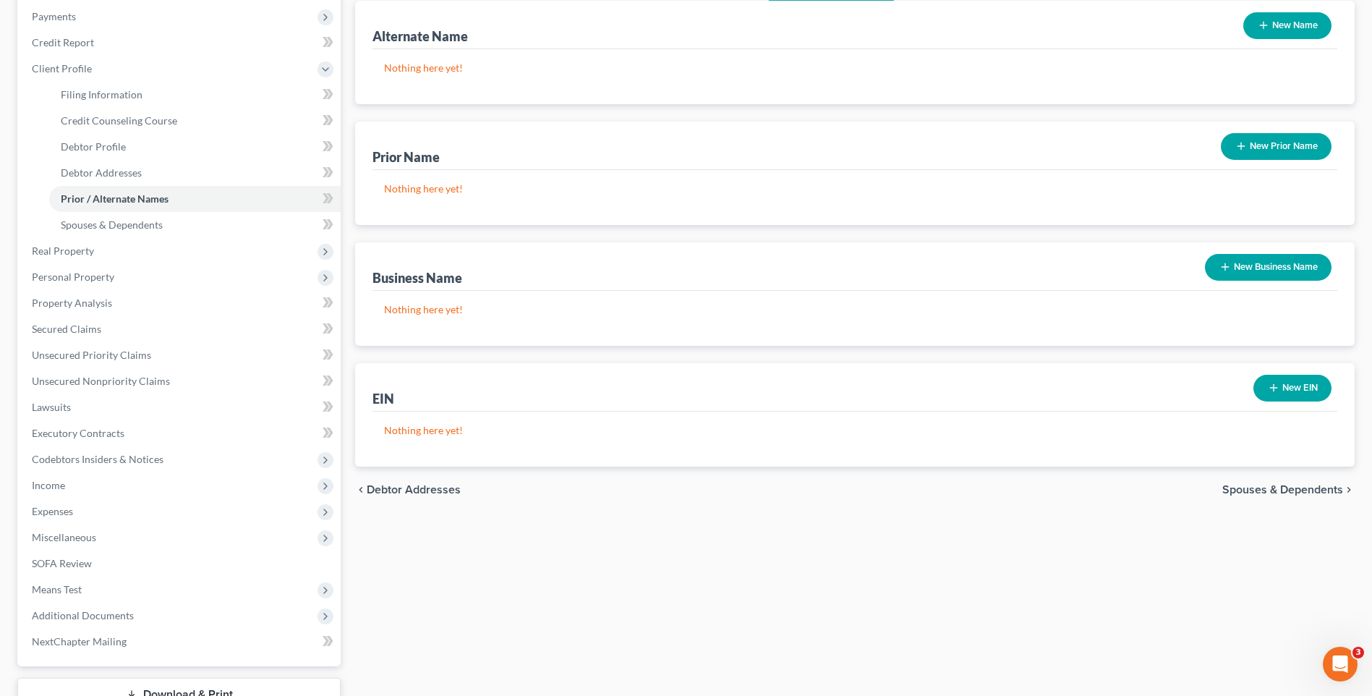
scroll to position [172, 0]
click at [1249, 485] on span "Spouses & Dependents" at bounding box center [1283, 491] width 121 height 12
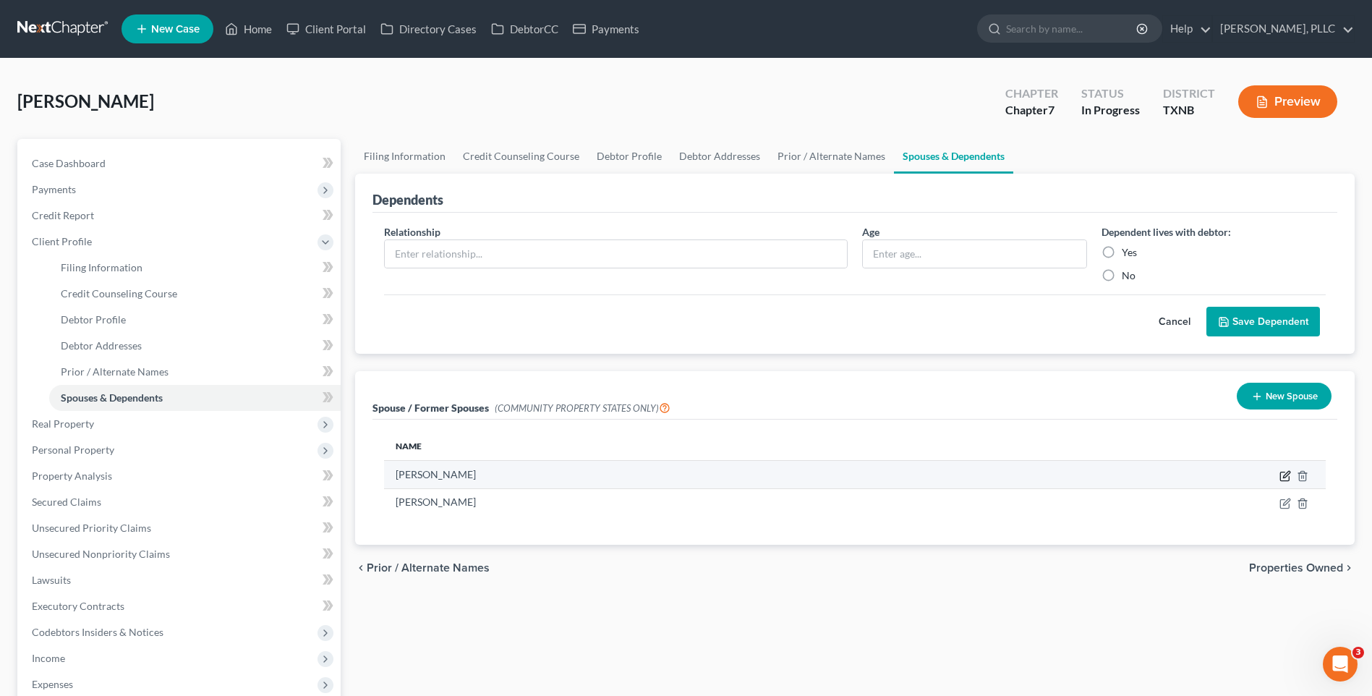
click at [1284, 472] on icon "button" at bounding box center [1285, 476] width 9 height 9
select select "8"
select select "45"
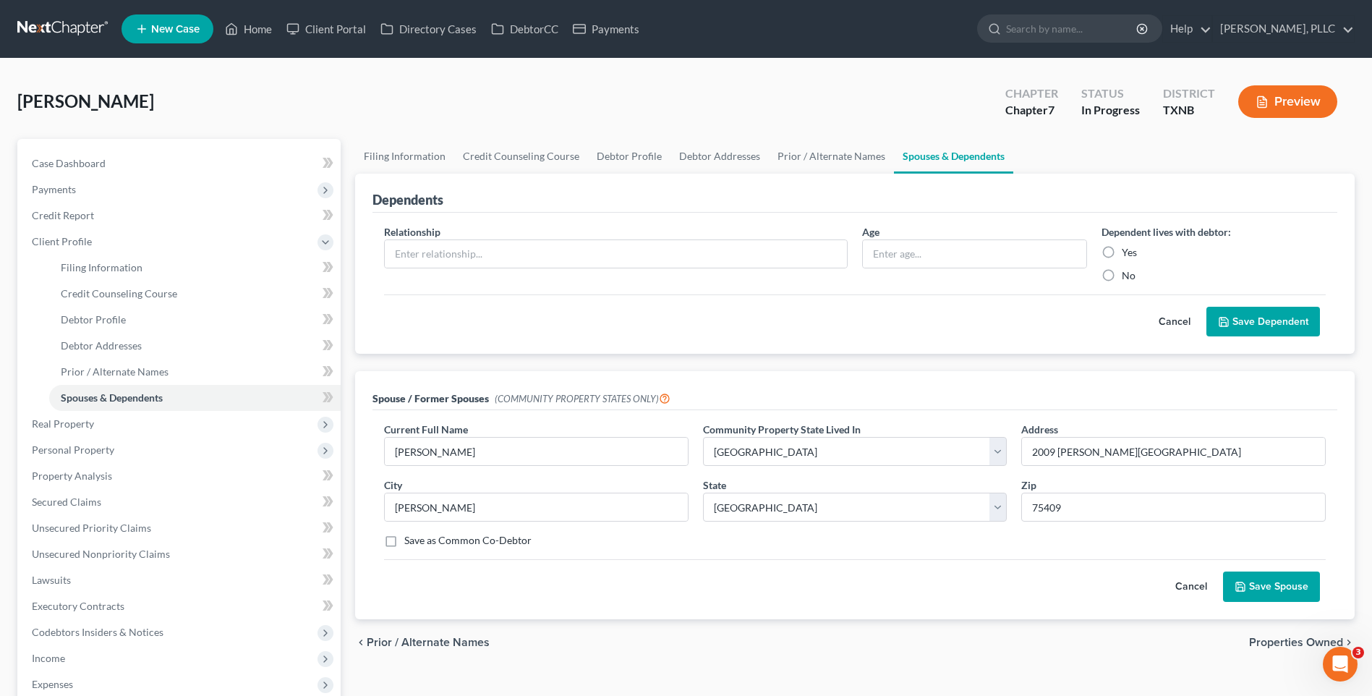
click at [1288, 586] on button "Save Spouse" at bounding box center [1271, 587] width 97 height 30
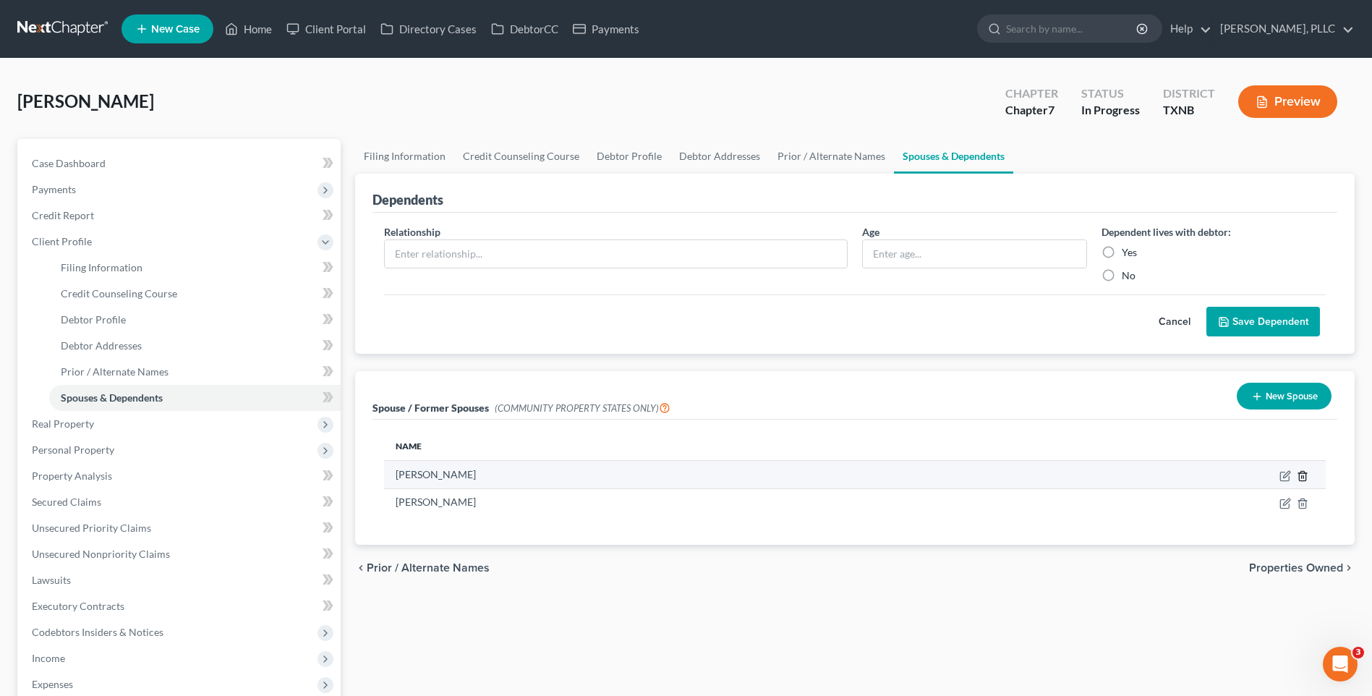
click at [1302, 473] on polyline "button" at bounding box center [1303, 473] width 9 height 0
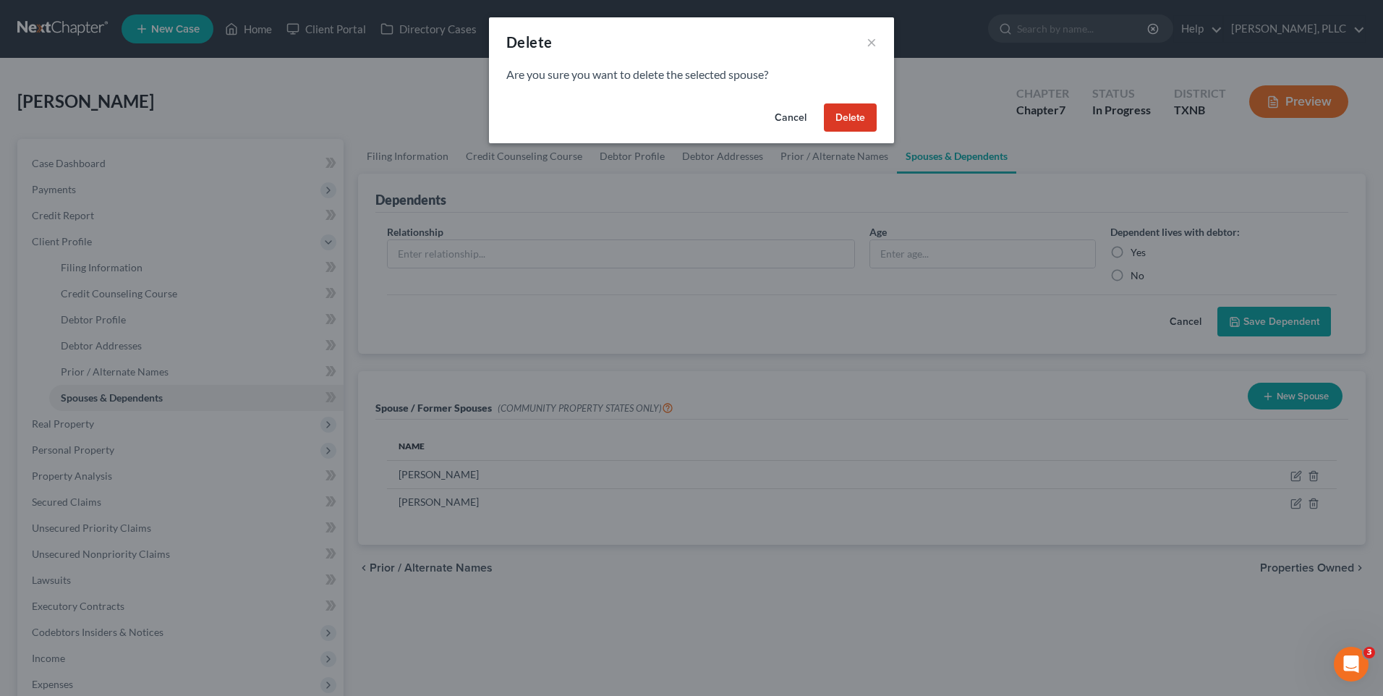
click at [845, 114] on button "Delete" at bounding box center [850, 117] width 53 height 29
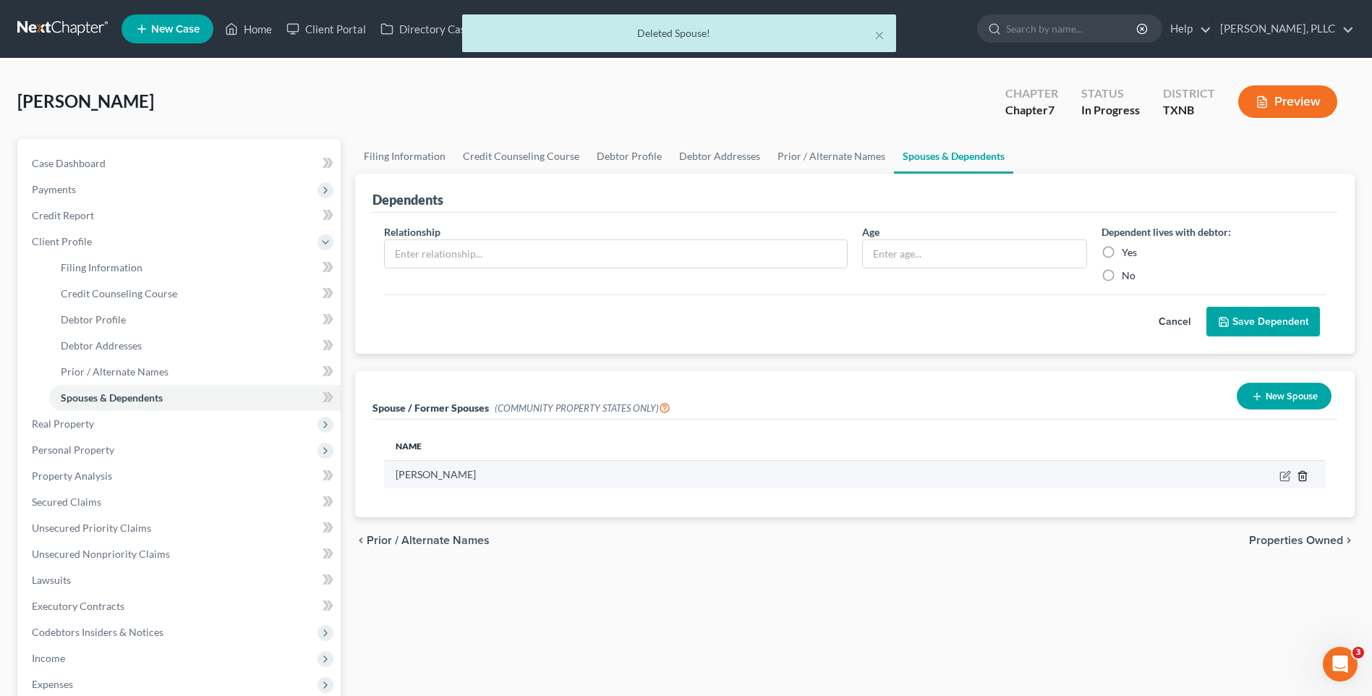
click at [1303, 474] on icon "button" at bounding box center [1303, 476] width 12 height 12
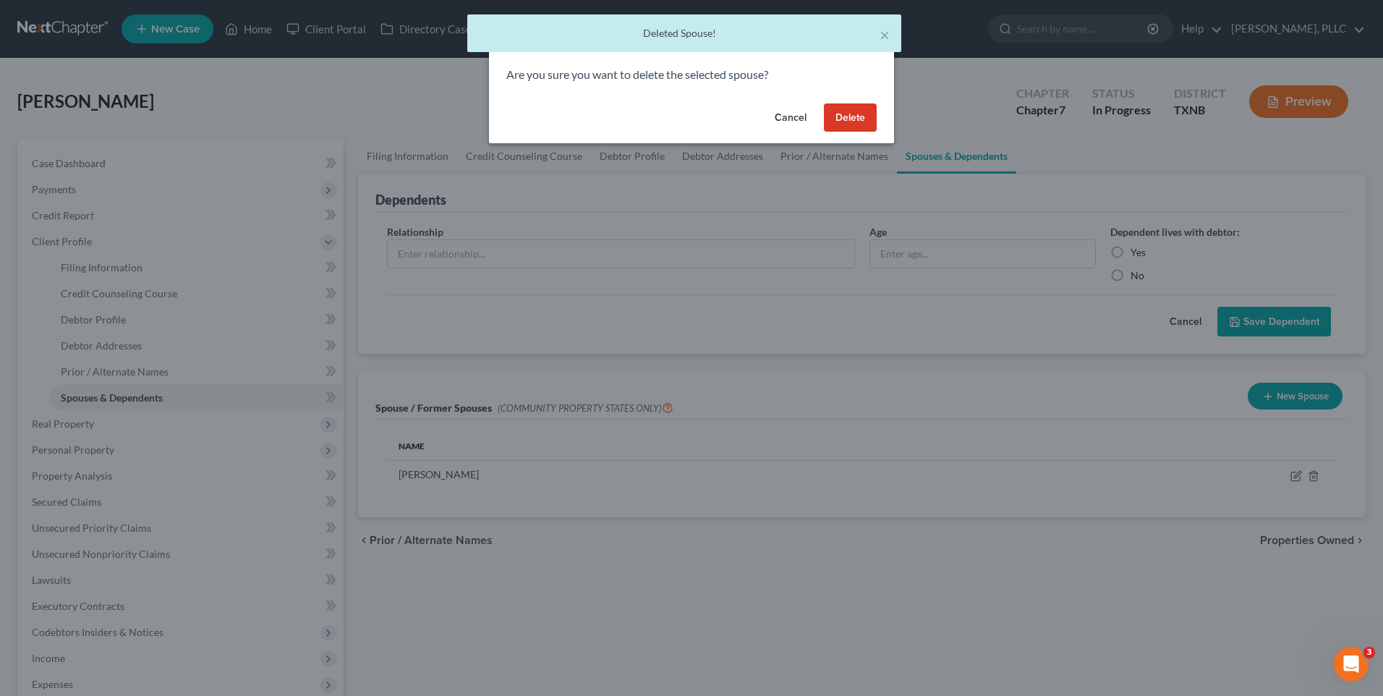
click at [848, 122] on button "Delete" at bounding box center [850, 117] width 53 height 29
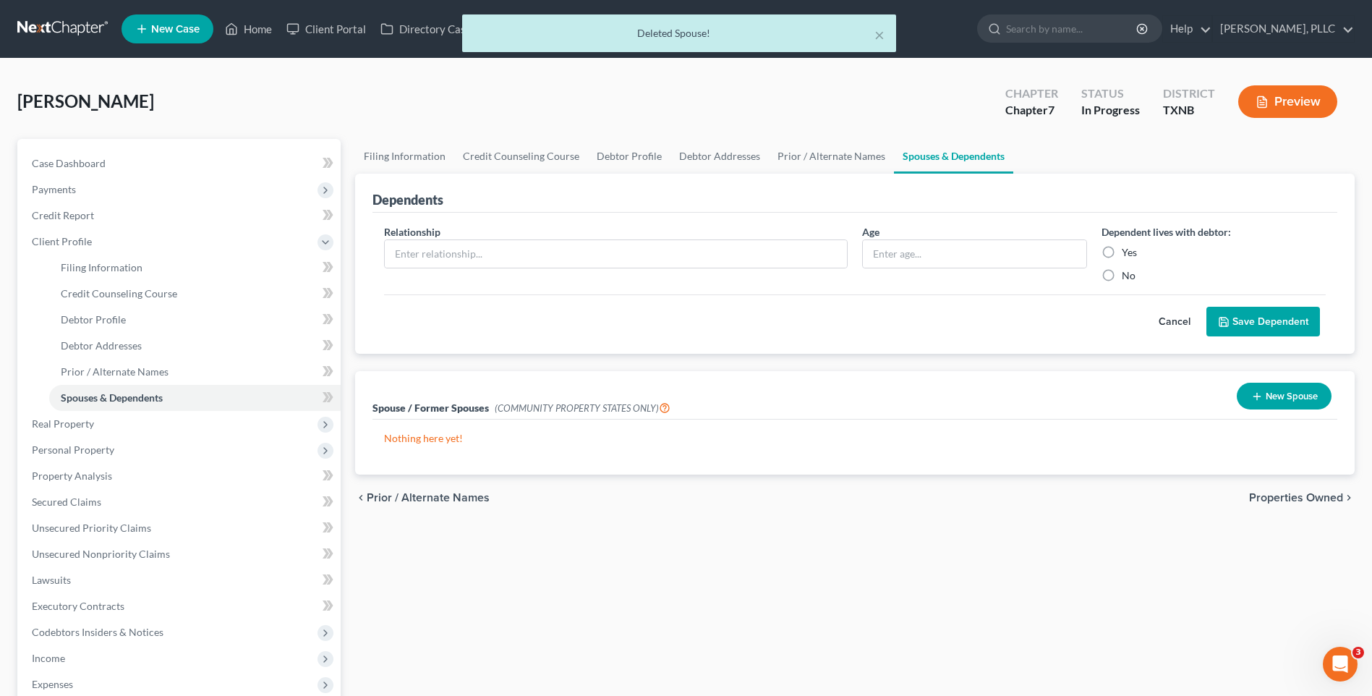
click at [1306, 395] on button "New Spouse" at bounding box center [1284, 396] width 95 height 27
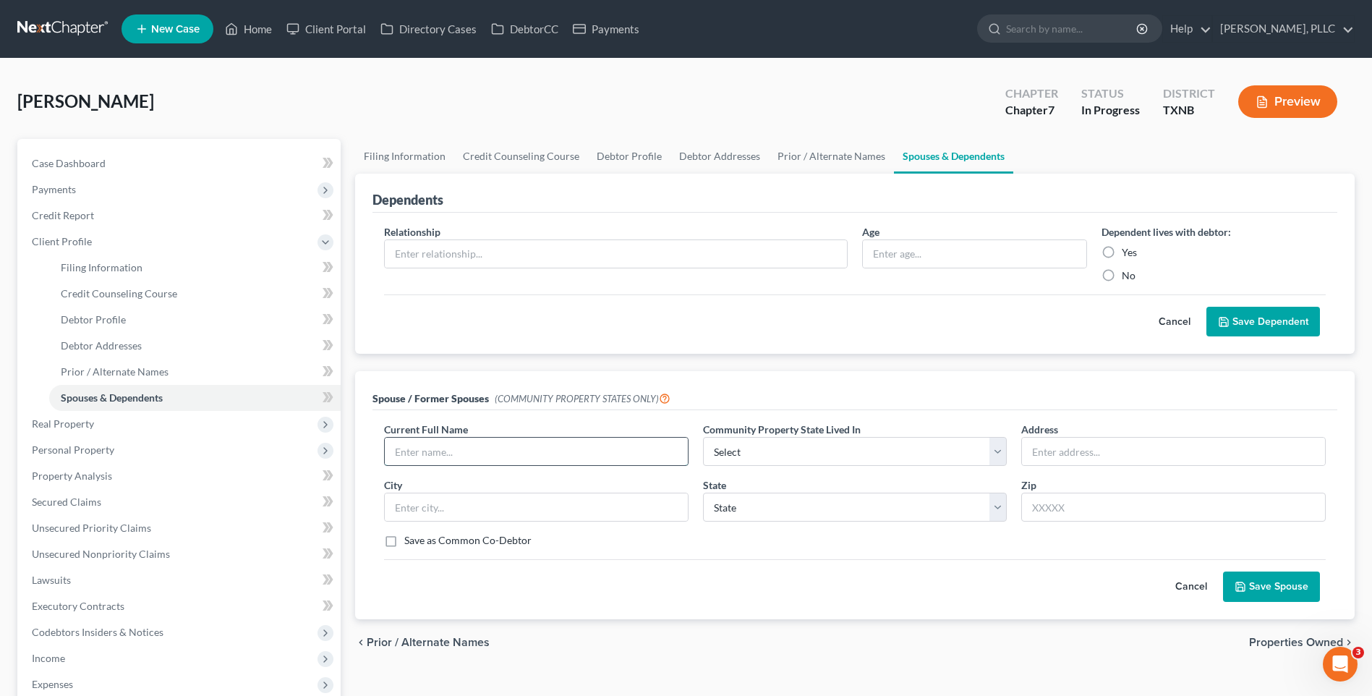
click at [447, 459] on input "text" at bounding box center [536, 451] width 303 height 27
type input "Maurice Rhodes"
select select "8"
type input "2009 Yarbrough Drive"
type input "Anna"
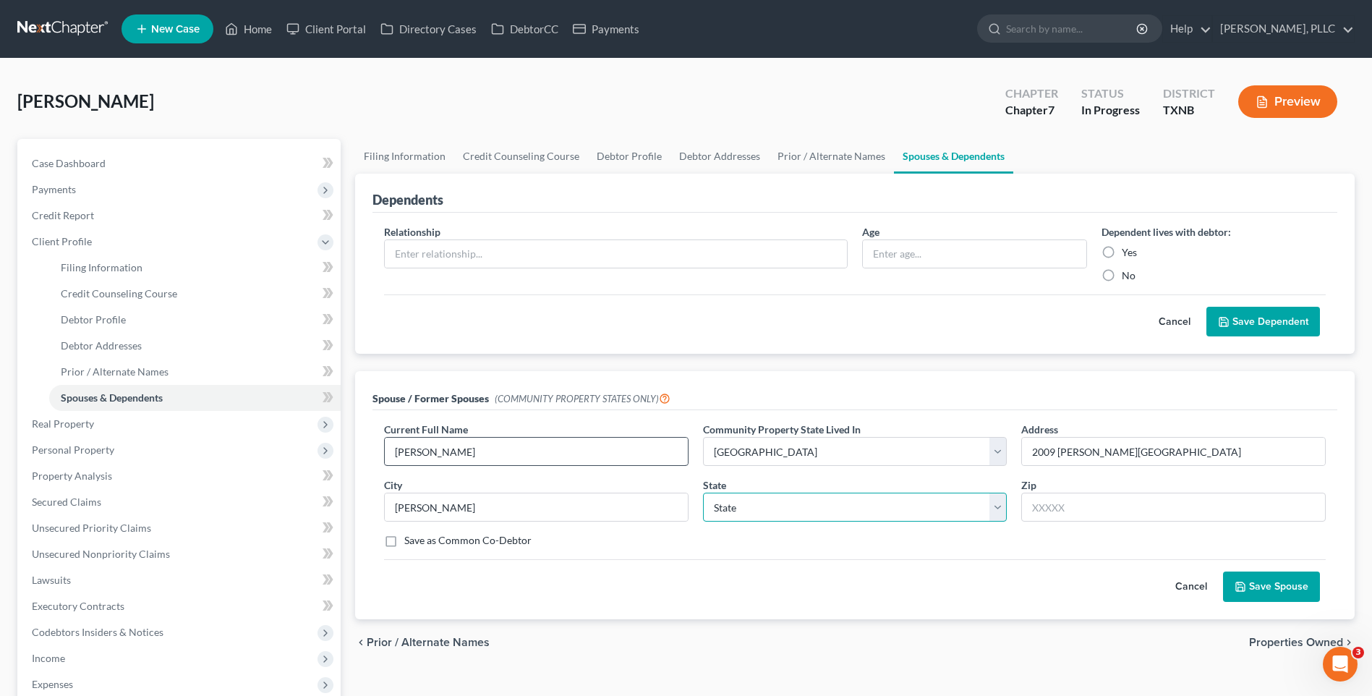
select select "45"
type input "75409"
click at [488, 455] on input "Maurice Rhodes" at bounding box center [536, 451] width 303 height 27
type input "Maurice Rhodes (boyfriend)"
click at [1268, 585] on button "Save Spouse" at bounding box center [1271, 587] width 97 height 30
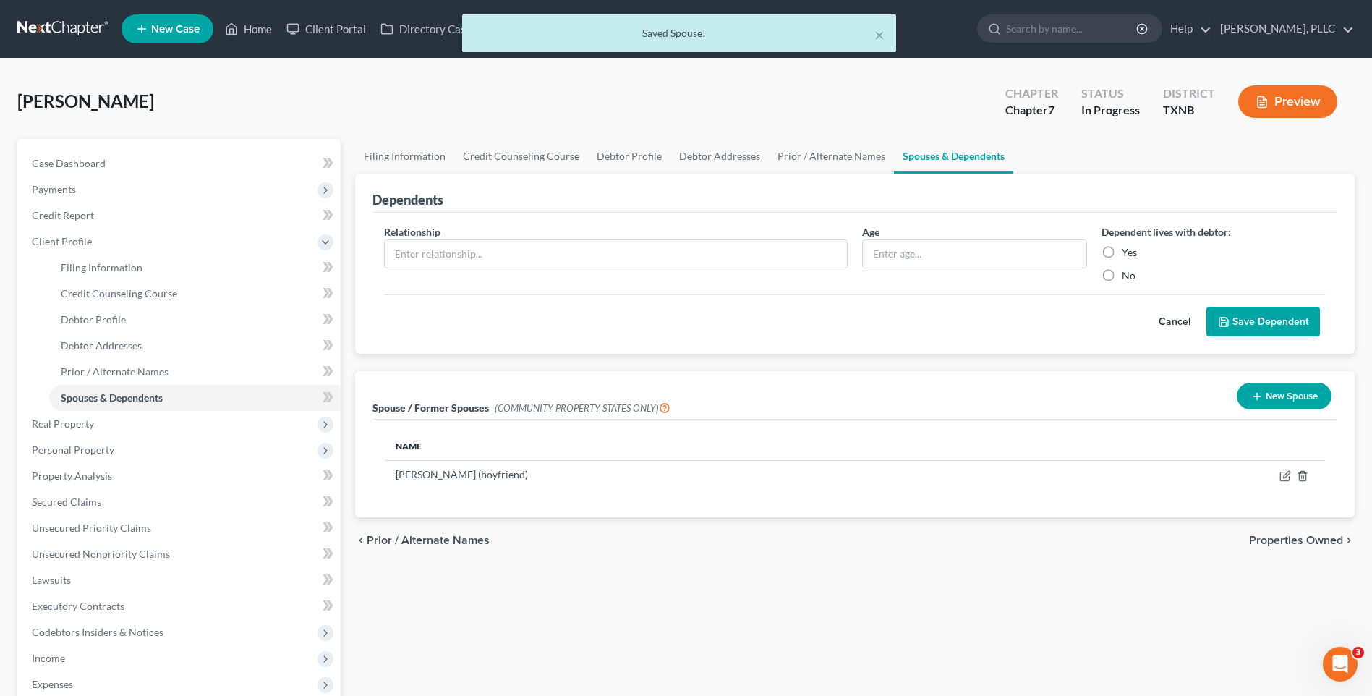
click at [1287, 540] on span "Properties Owned" at bounding box center [1296, 541] width 94 height 12
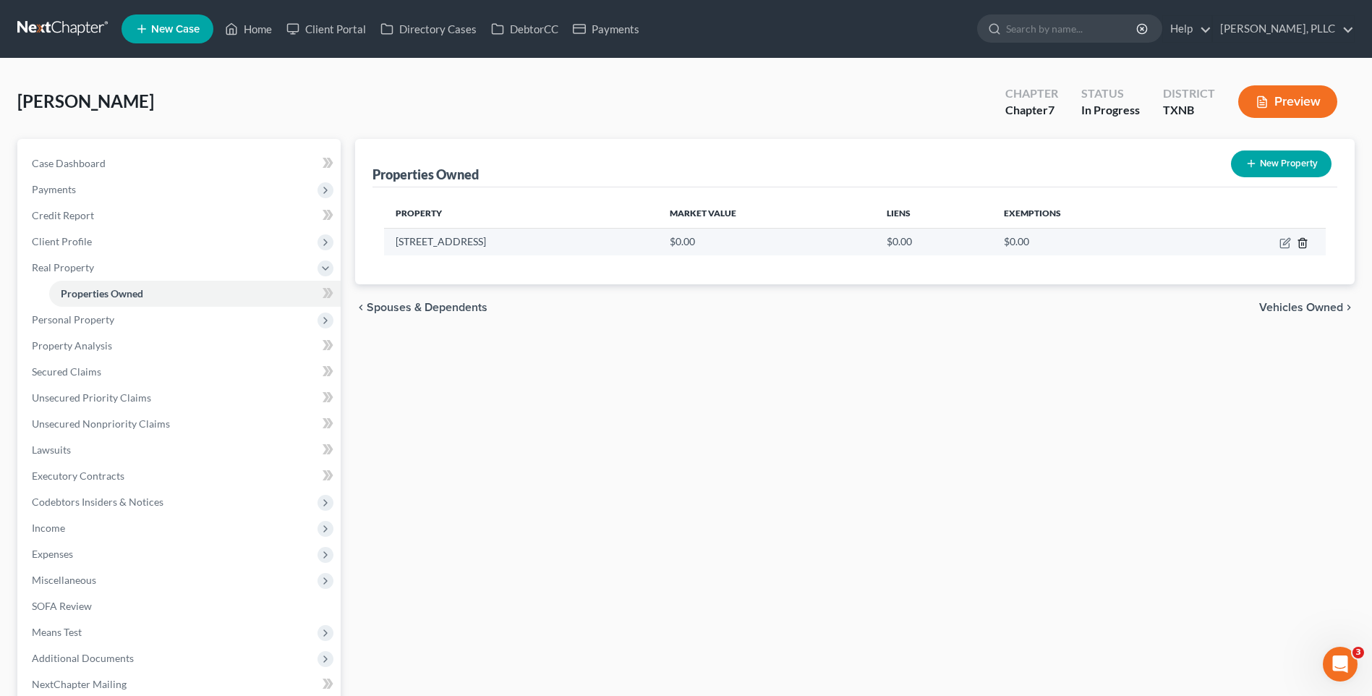
click at [1299, 240] on icon "button" at bounding box center [1302, 242] width 7 height 9
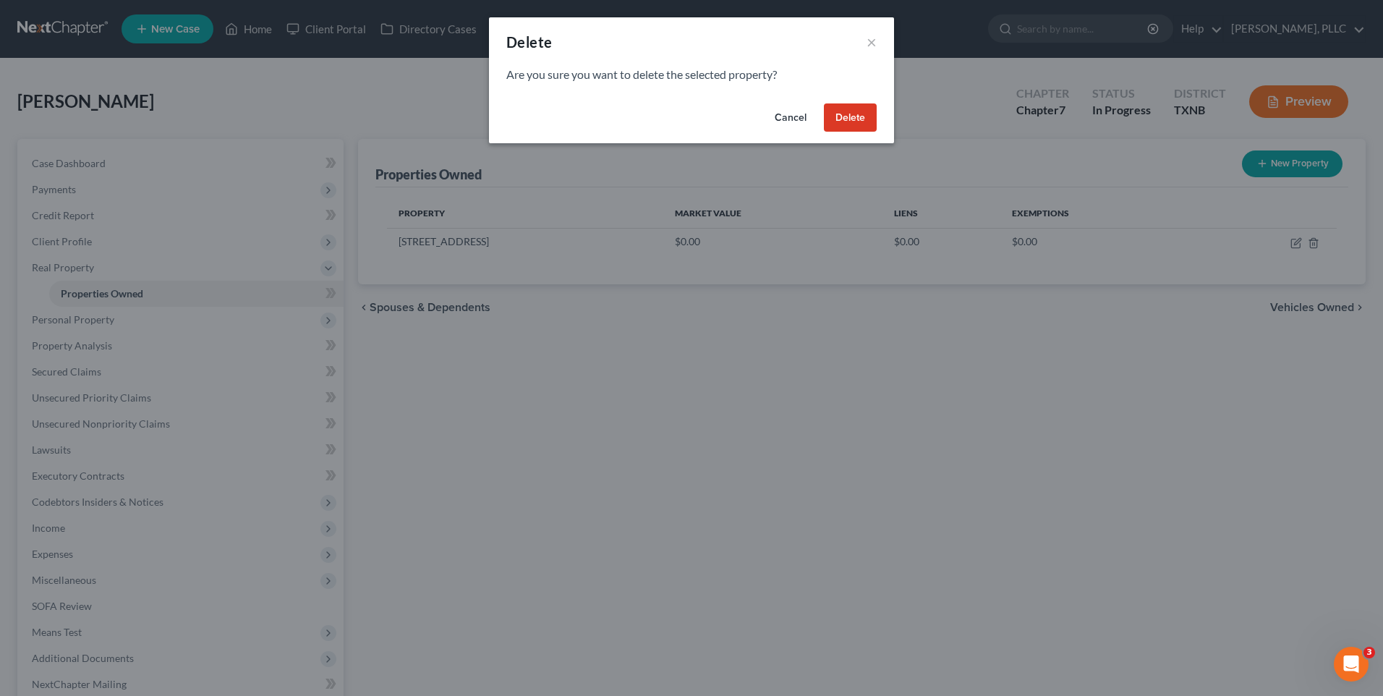
click at [828, 119] on button "Delete" at bounding box center [850, 117] width 53 height 29
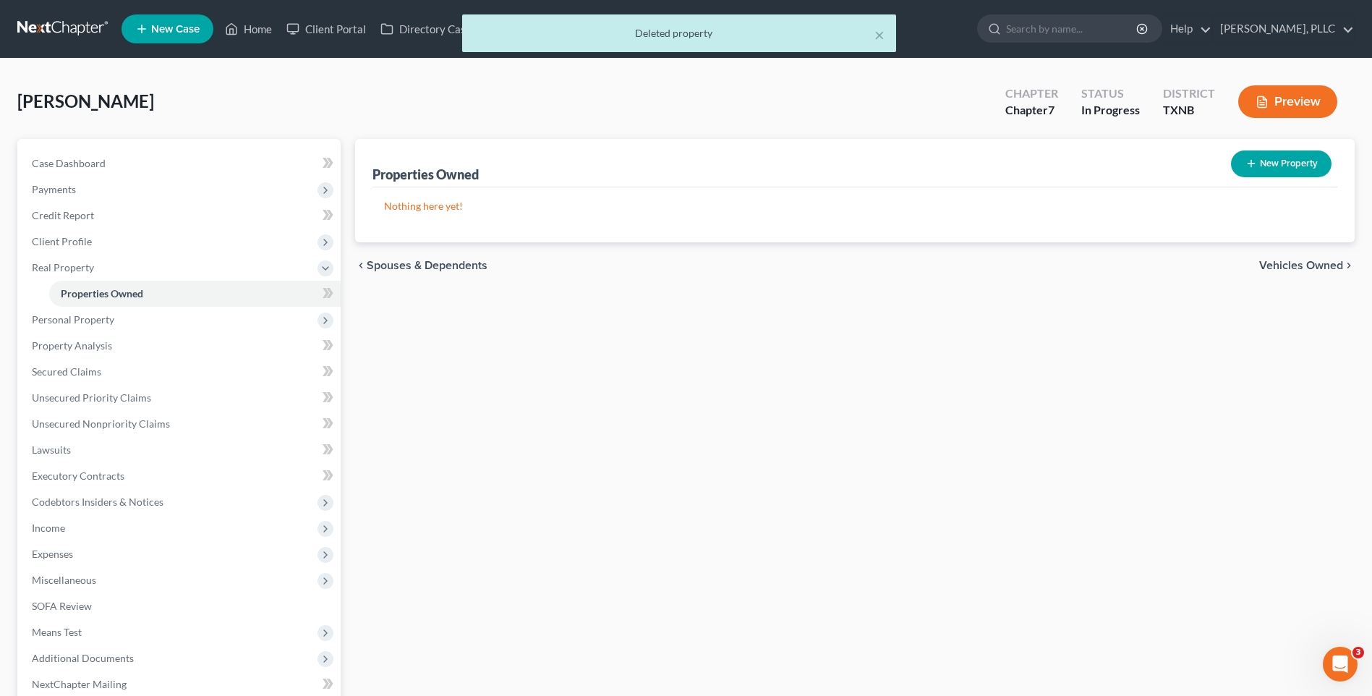
click at [1274, 263] on span "Vehicles Owned" at bounding box center [1302, 266] width 84 height 12
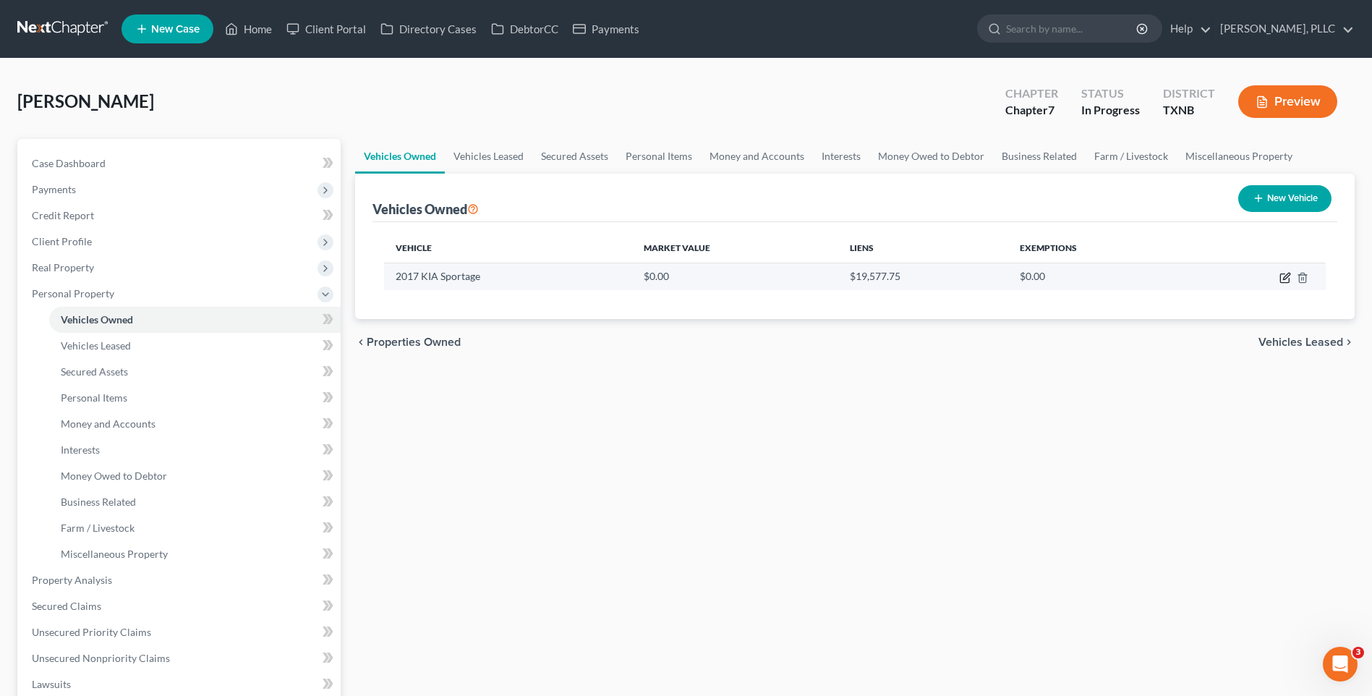
click at [1283, 277] on icon "button" at bounding box center [1286, 278] width 12 height 12
select select "0"
select select "9"
select select "2"
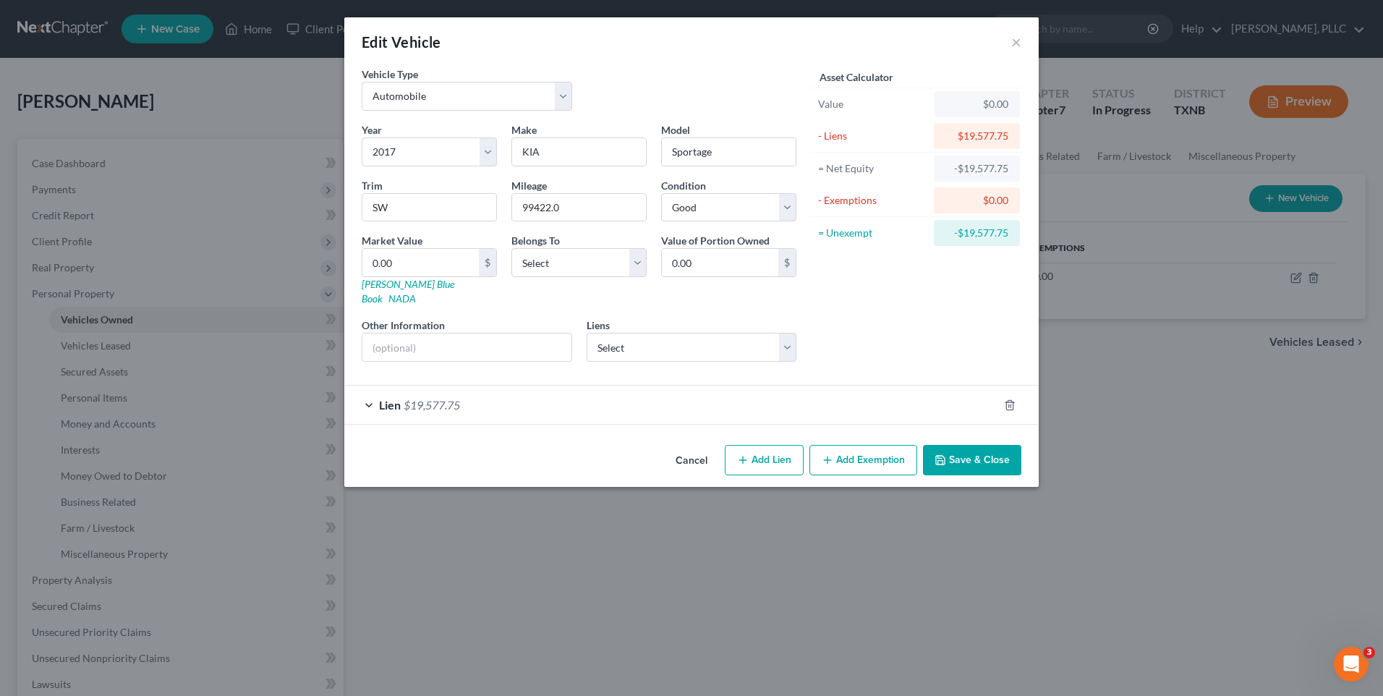
click at [404, 398] on span "$19,577.75" at bounding box center [432, 405] width 56 height 14
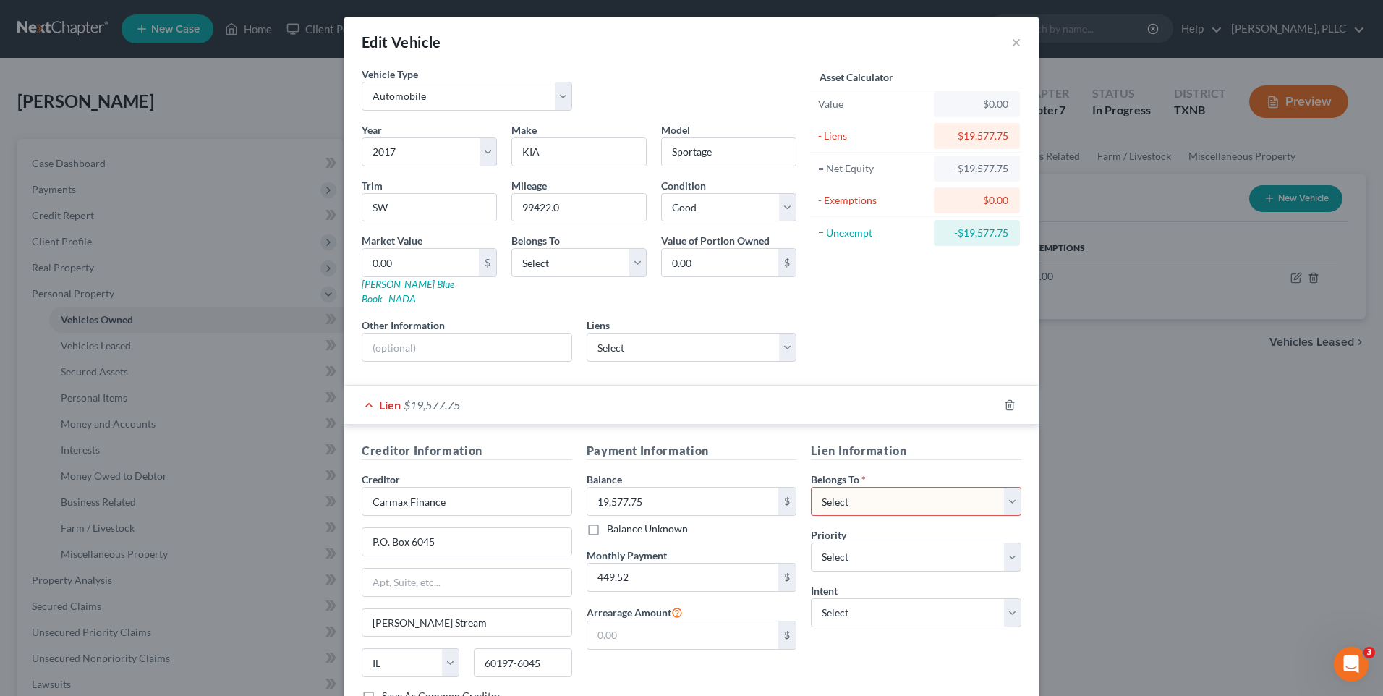
click at [920, 318] on div "Asset Calculator Value $0.00 - Liens $19,577.75 = Net Equity -$19,577.75 - Exem…" at bounding box center [916, 220] width 225 height 307
click at [1005, 487] on select "Select Debtor 1 Only Debtor 2 Only Debtor 1 And Debtor 2 Only At Least One Of T…" at bounding box center [916, 501] width 211 height 29
click at [873, 645] on div "Lien Information Belongs To * Select Debtor 1 Only Debtor 2 Only Debtor 1 And D…" at bounding box center [916, 578] width 225 height 273
click at [1005, 598] on select "Select Surrender Redeem Reaffirm Avoid Other" at bounding box center [916, 612] width 211 height 29
click at [870, 641] on div "Lien Information Belongs To * Select Debtor 1 Only Debtor 2 Only Debtor 1 And D…" at bounding box center [916, 578] width 225 height 273
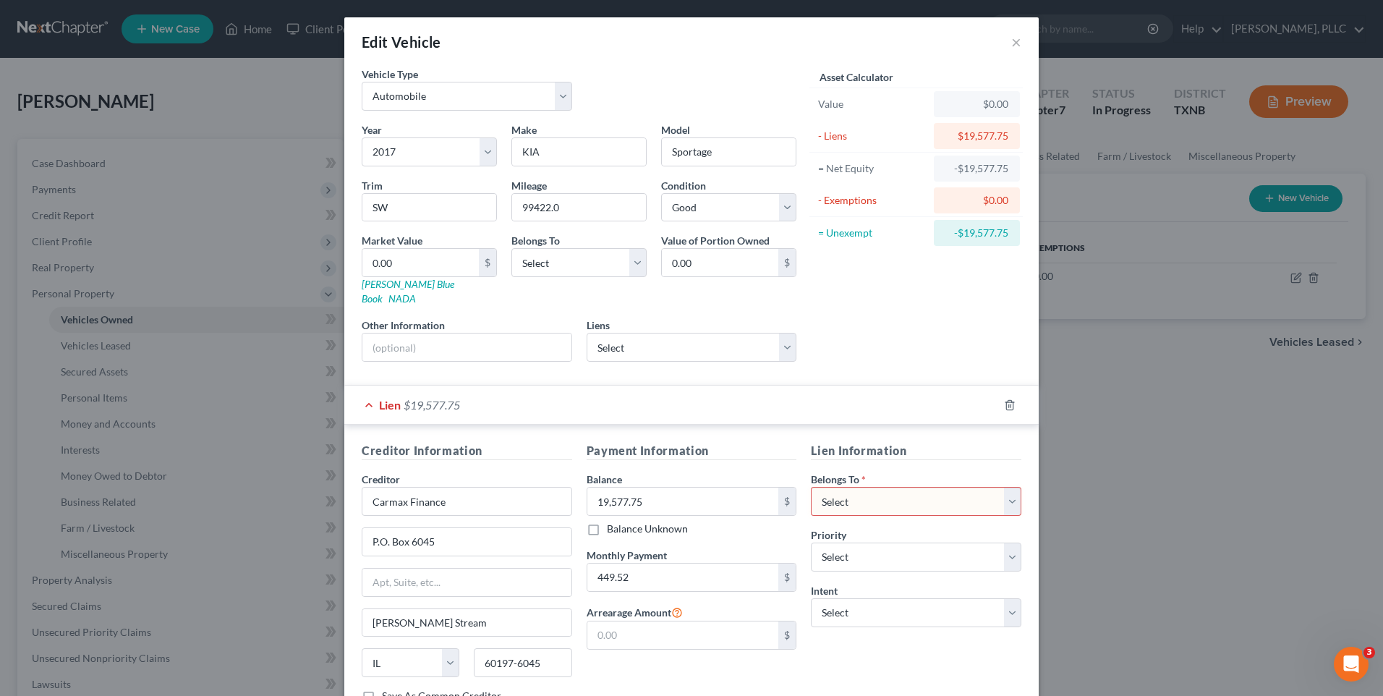
click at [1010, 487] on select "Select Debtor 1 Only Debtor 2 Only Debtor 1 And Debtor 2 Only At Least One Of T…" at bounding box center [916, 501] width 211 height 29
click at [862, 658] on div "Lien Information Belongs To * Select Debtor 1 Only Debtor 2 Only Debtor 1 And D…" at bounding box center [916, 578] width 225 height 273
click at [1005, 598] on select "Select Surrender Redeem Reaffirm Avoid Other" at bounding box center [916, 612] width 211 height 29
select select "2"
click at [811, 598] on select "Select Surrender Redeem Reaffirm Avoid Other" at bounding box center [916, 612] width 211 height 29
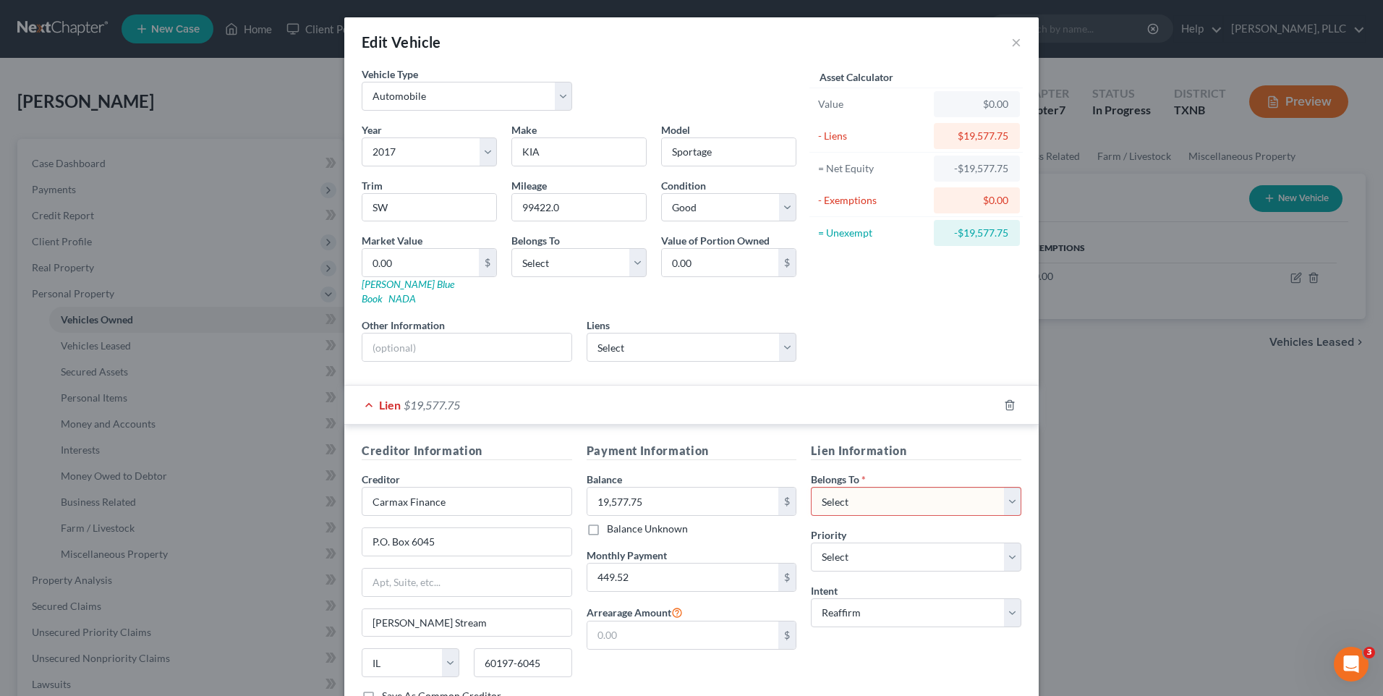
scroll to position [95, 0]
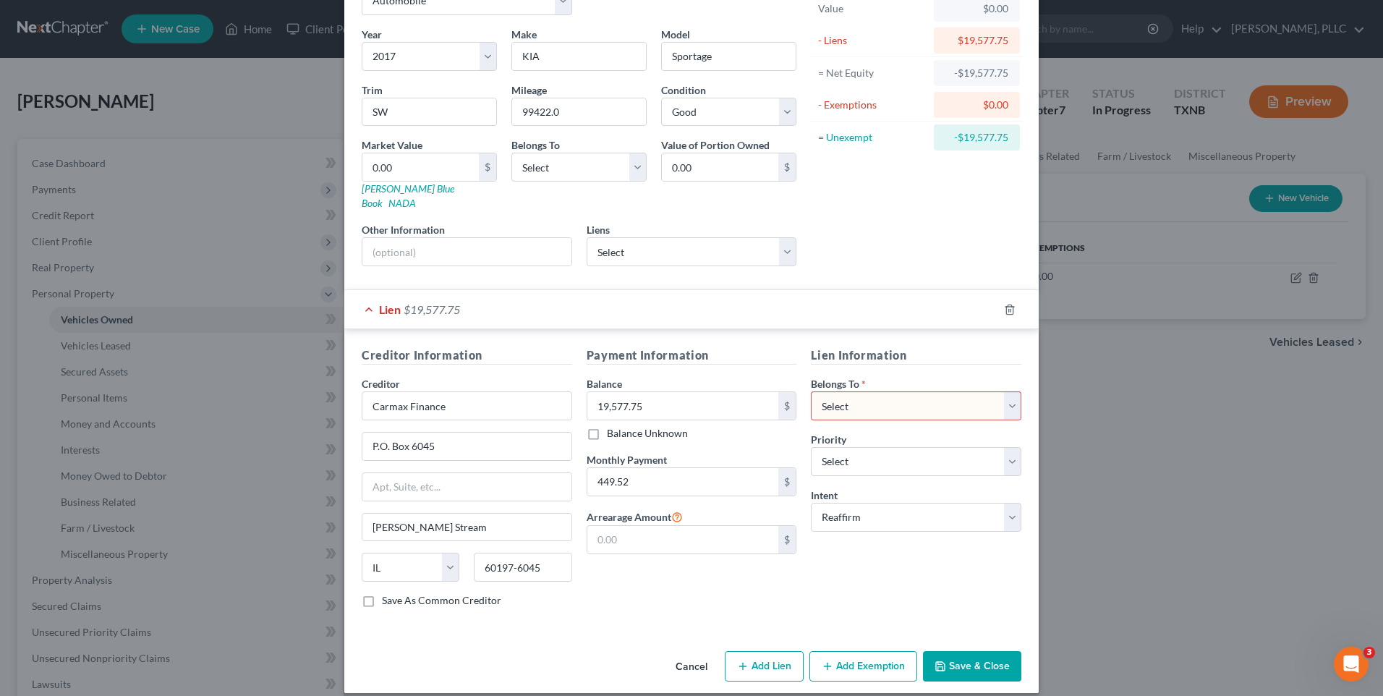
click at [959, 651] on button "Save & Close" at bounding box center [972, 666] width 98 height 30
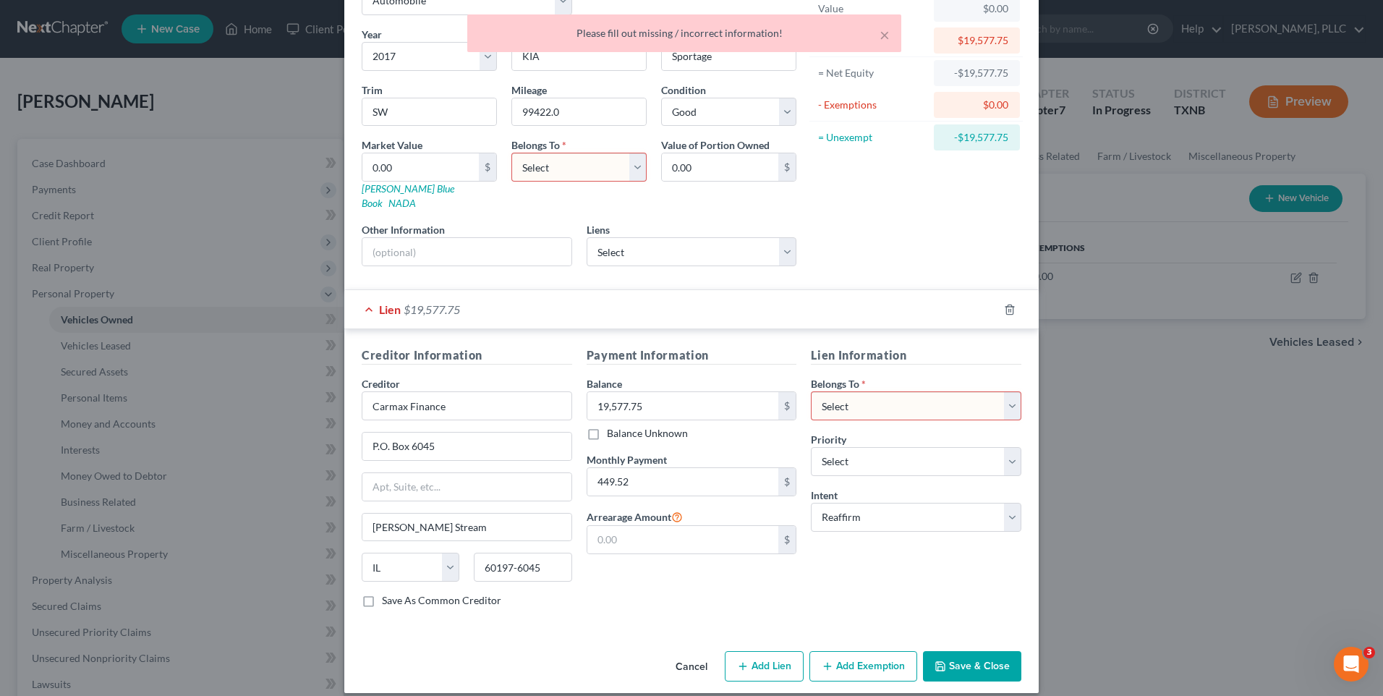
click at [635, 166] on select "Select Debtor 1 Only Debtor 2 Only Debtor 1 And Debtor 2 Only At Least One Of T…" at bounding box center [579, 167] width 135 height 29
drag, startPoint x: 880, startPoint y: 227, endPoint x: 928, endPoint y: 208, distance: 50.9
click at [881, 224] on div "Asset Calculator Value $0.00 - Liens $19,577.75 = Net Equity -$19,577.75 - Exem…" at bounding box center [916, 124] width 225 height 307
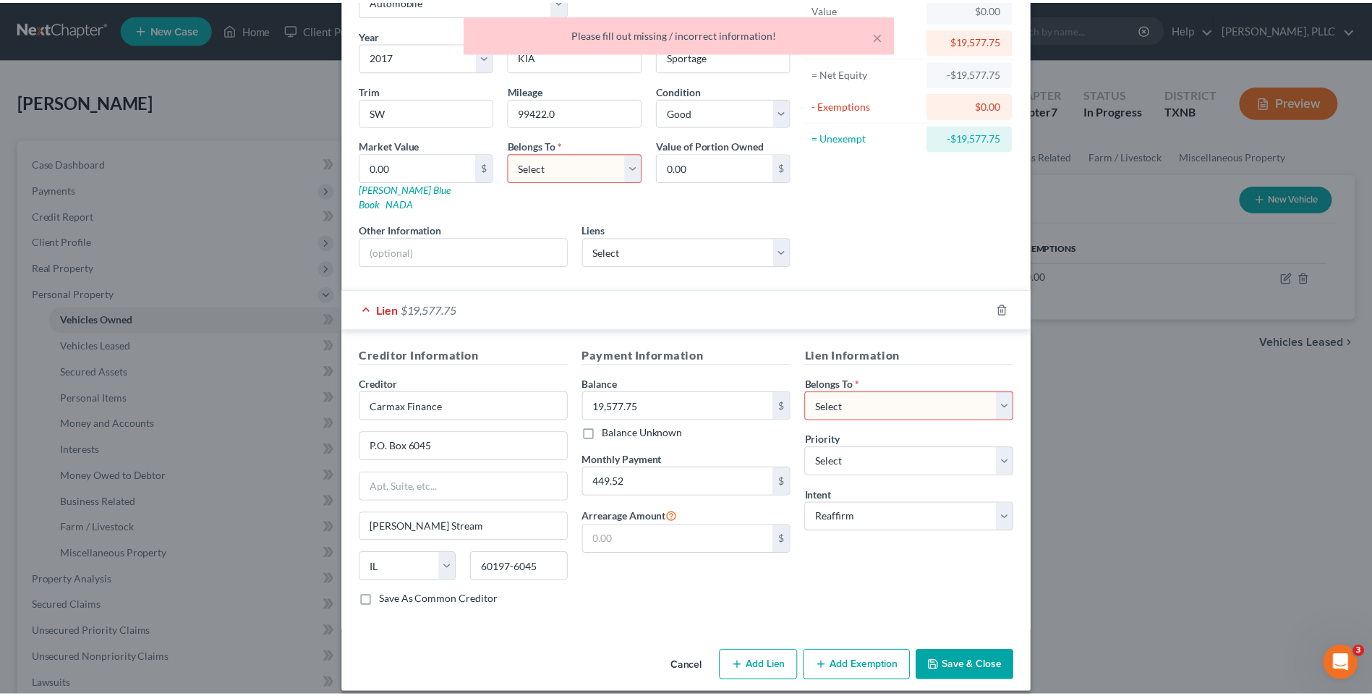
scroll to position [0, 0]
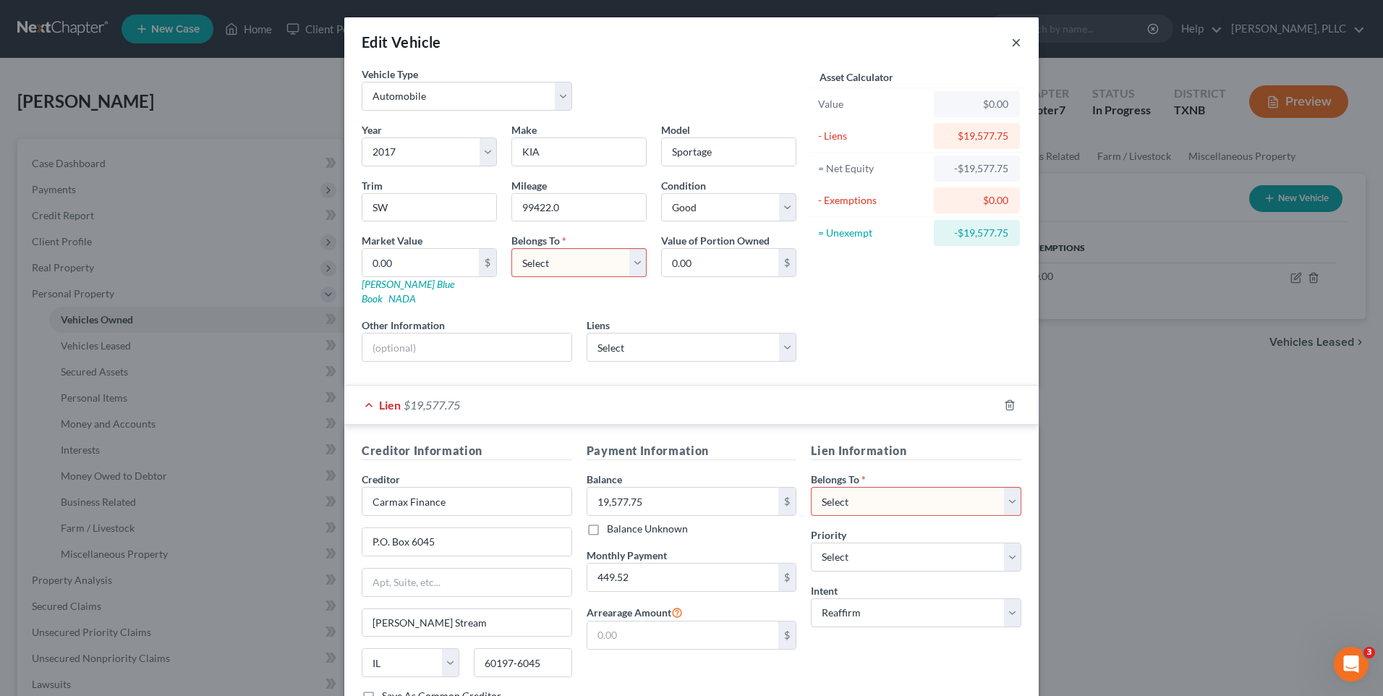
click at [1011, 43] on button "×" at bounding box center [1016, 41] width 10 height 17
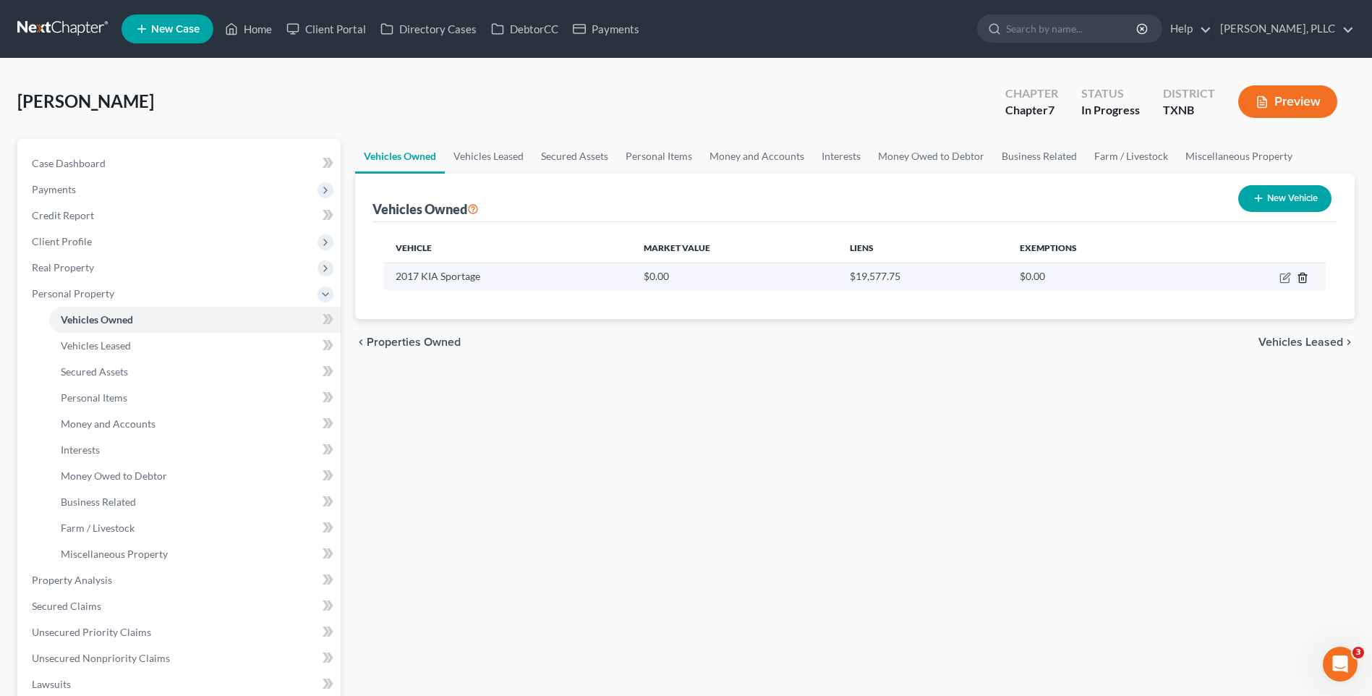
click at [1299, 281] on icon "button" at bounding box center [1303, 278] width 12 height 12
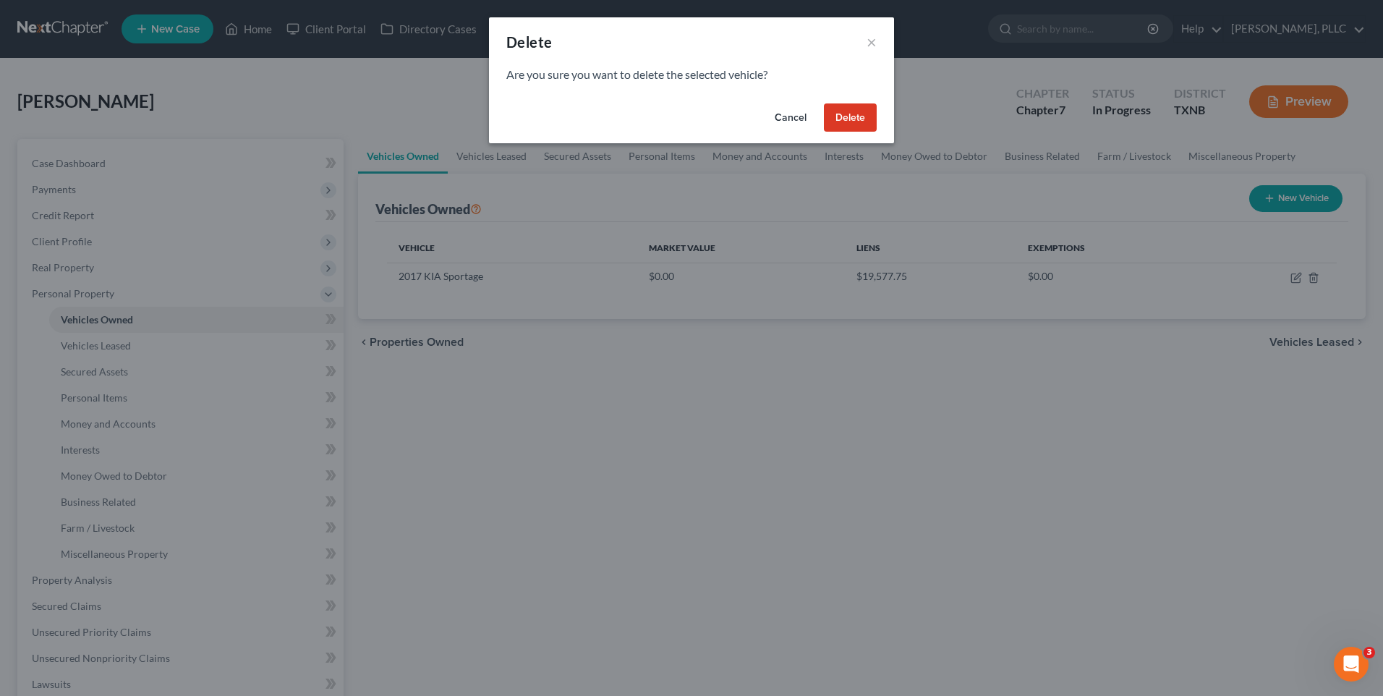
click at [858, 120] on button "Delete" at bounding box center [850, 117] width 53 height 29
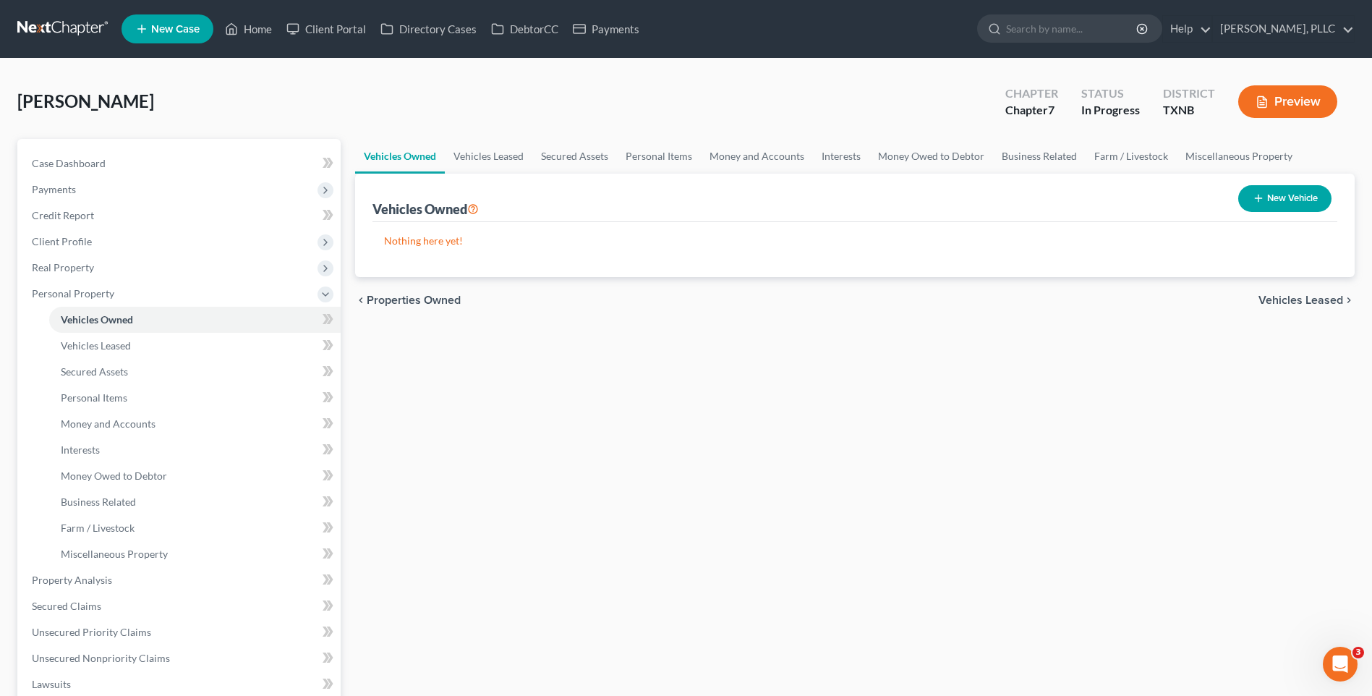
click at [1294, 300] on span "Vehicles Leased" at bounding box center [1301, 300] width 85 height 12
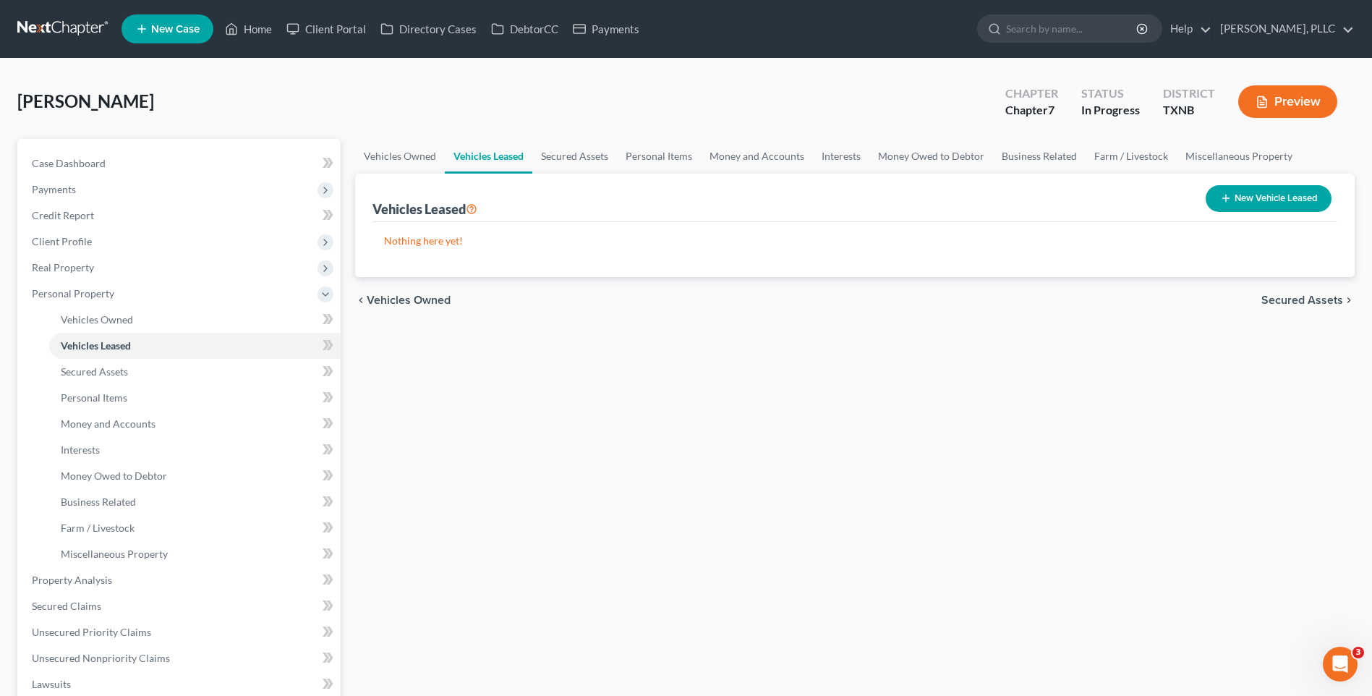
click at [1292, 297] on span "Secured Assets" at bounding box center [1303, 300] width 82 height 12
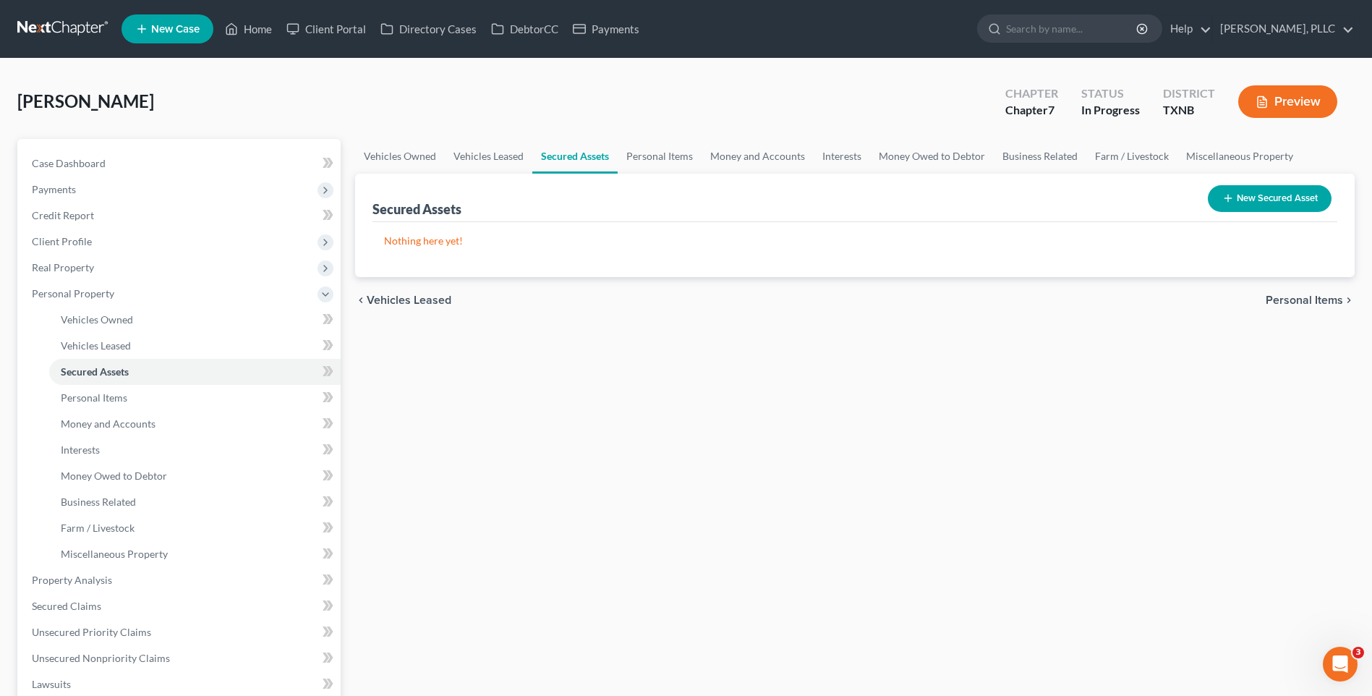
click at [1293, 297] on span "Personal Items" at bounding box center [1304, 300] width 77 height 12
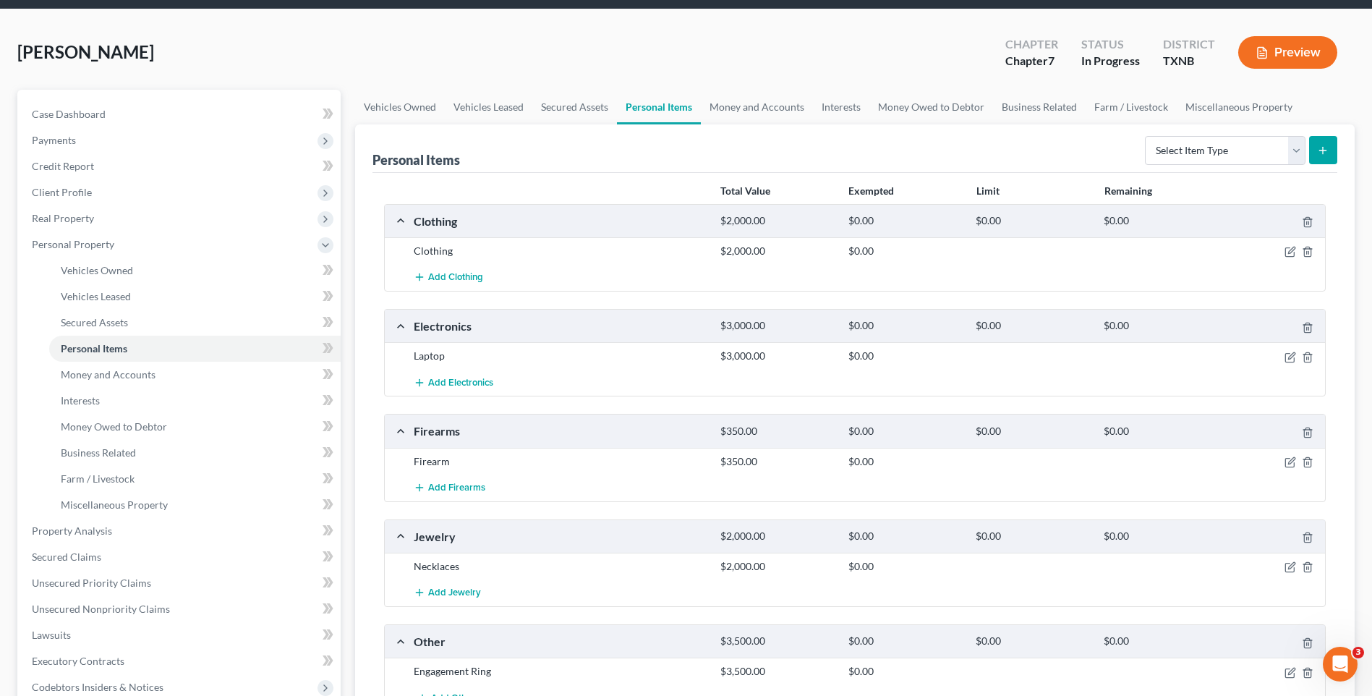
scroll to position [58, 0]
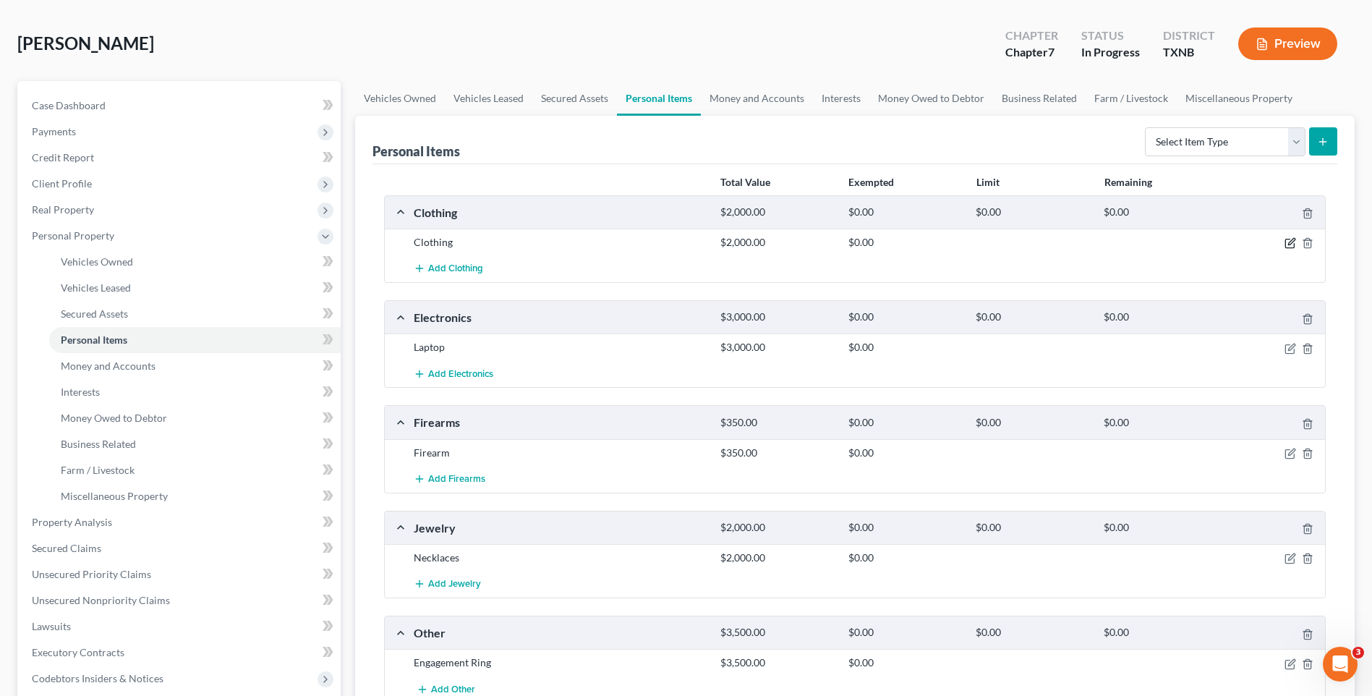
click at [1290, 245] on icon "button" at bounding box center [1292, 242] width 7 height 7
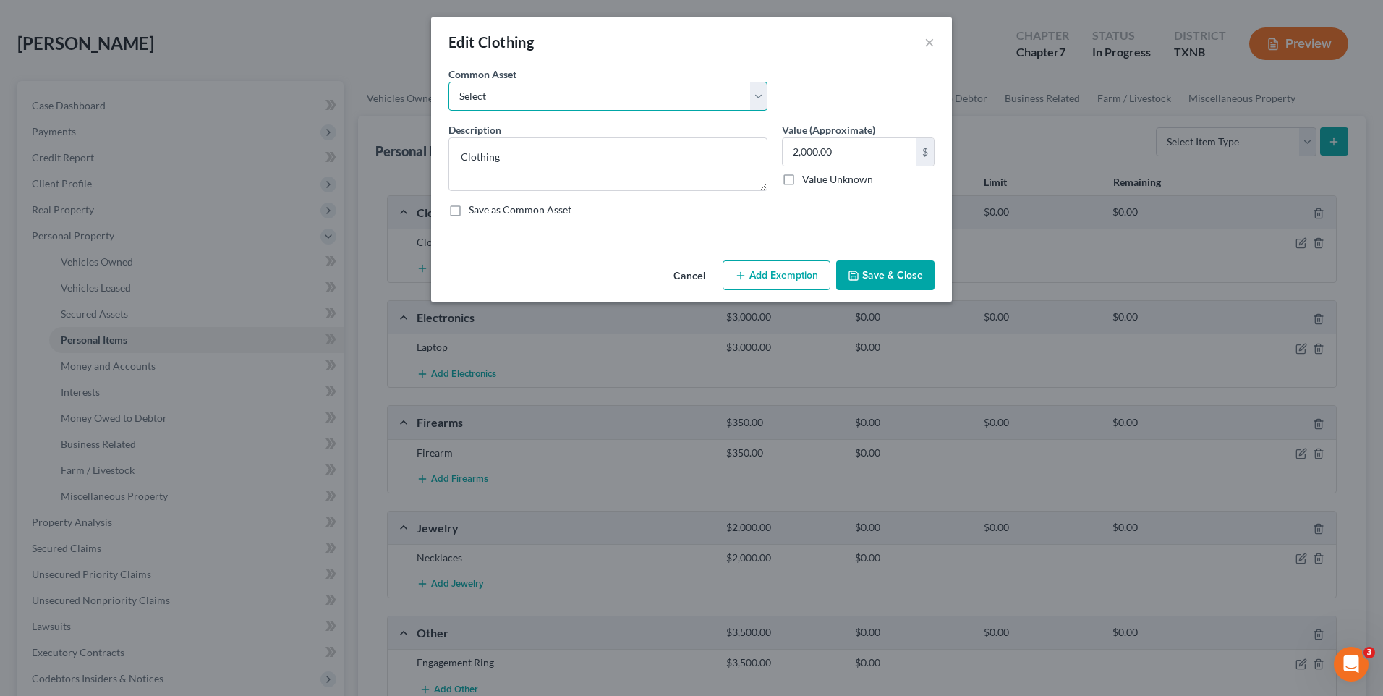
click at [759, 94] on select "Select Clothing (Adult)" at bounding box center [608, 96] width 319 height 29
select select "0"
click at [449, 82] on select "Select Clothing (Adult)" at bounding box center [608, 96] width 319 height 29
type textarea "Clothing (Adult)"
type input "600.00"
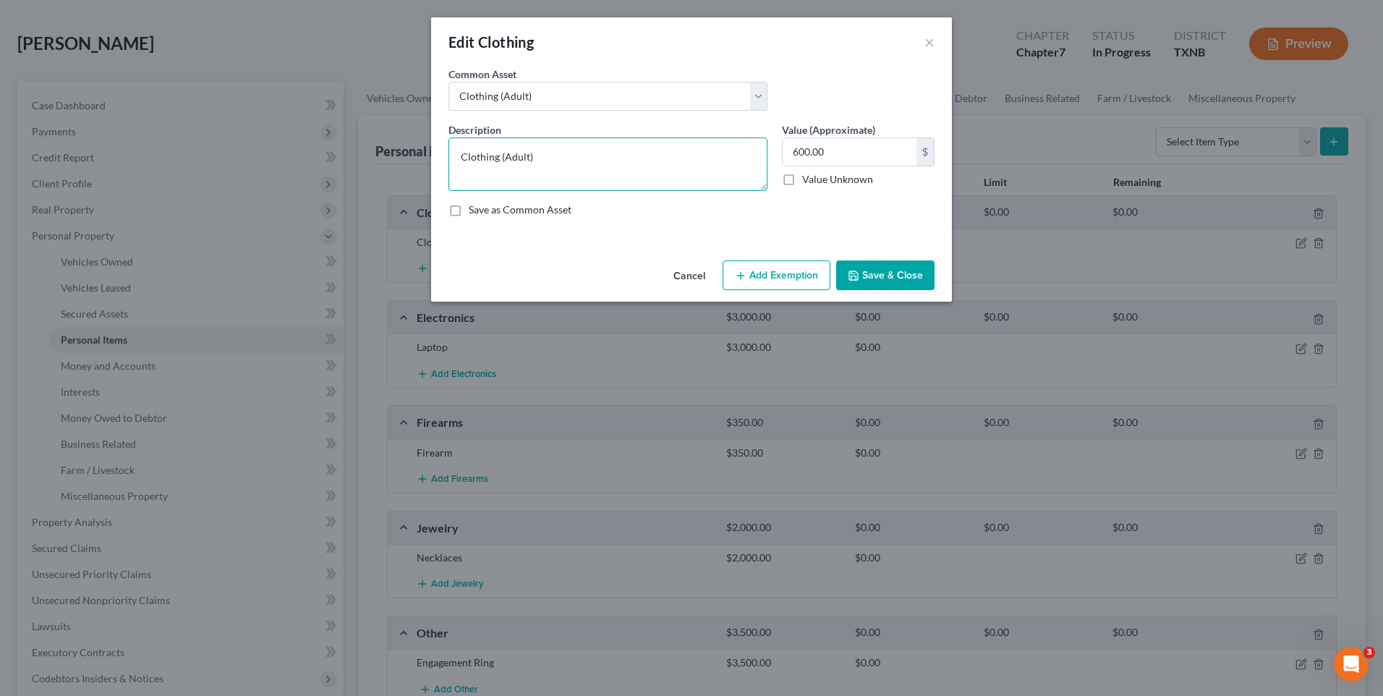
click at [538, 159] on textarea "Clothing (Adult)" at bounding box center [608, 164] width 319 height 54
type textarea "Clothing (Adult). shoes, belts,"
click at [903, 272] on button "Save & Close" at bounding box center [885, 275] width 98 height 30
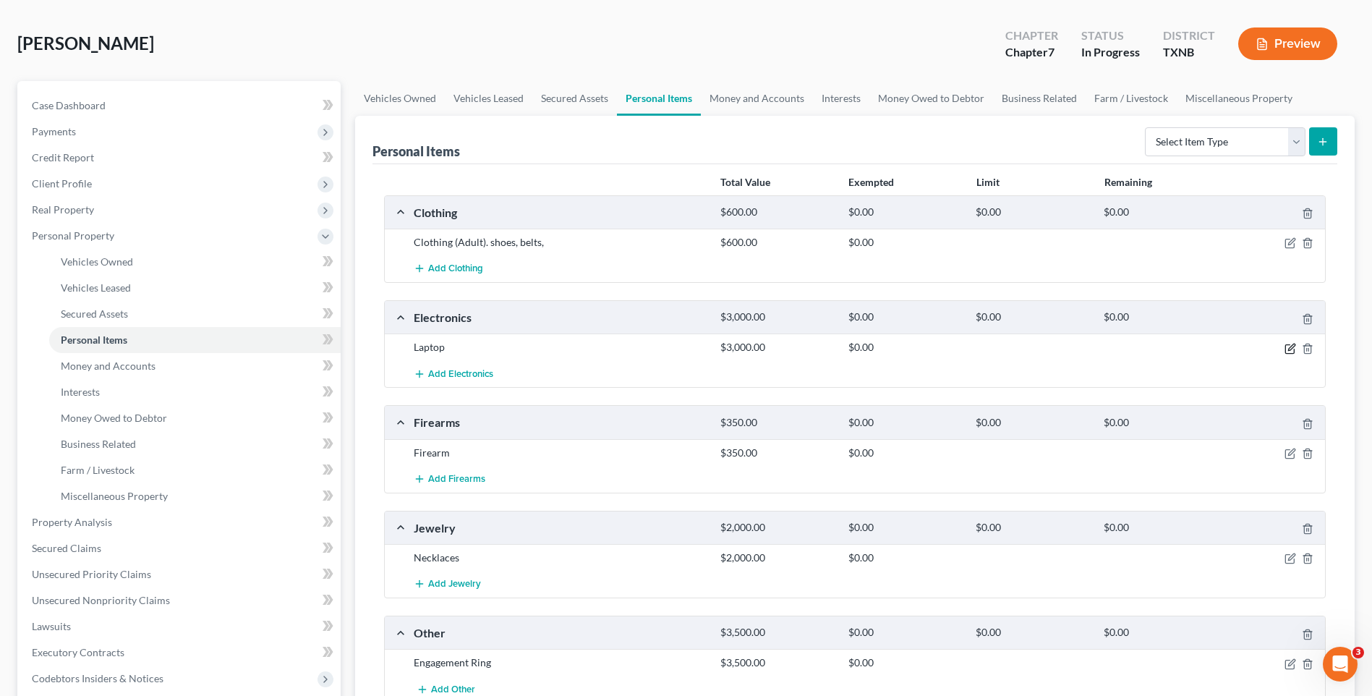
click at [1289, 347] on icon "button" at bounding box center [1291, 349] width 12 height 12
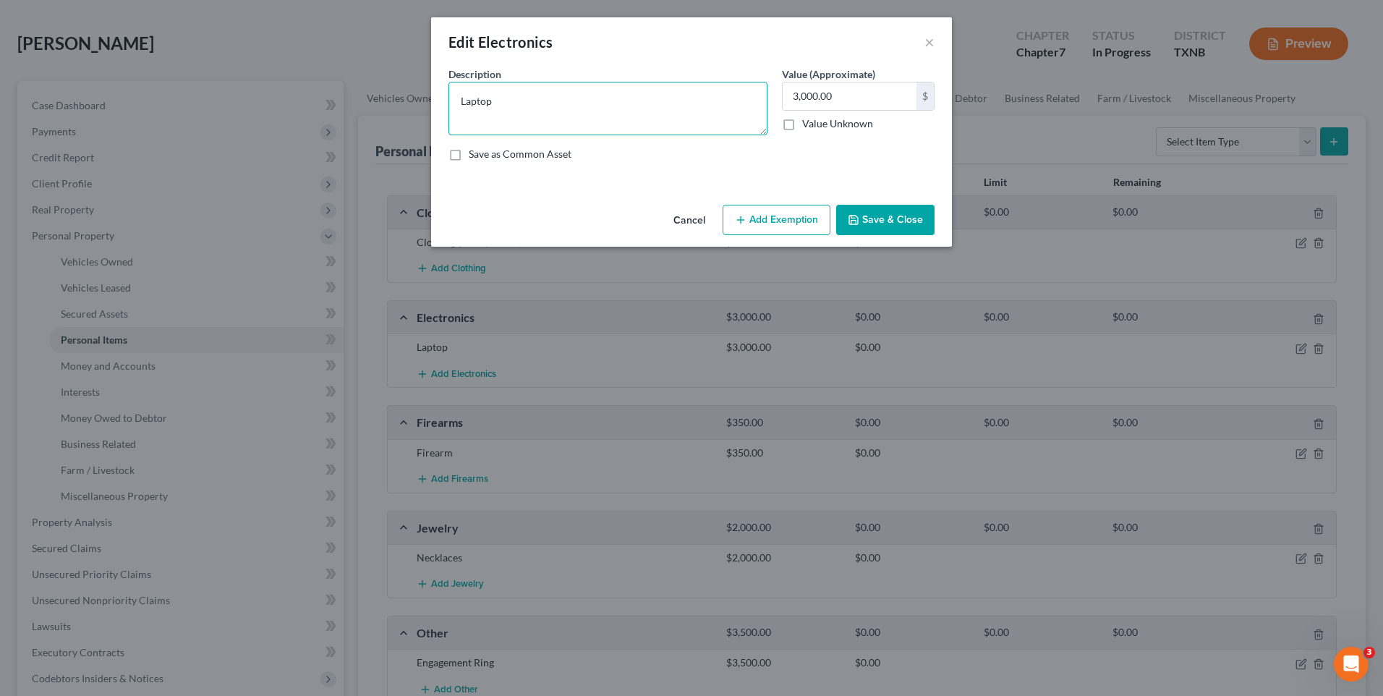
click at [496, 106] on textarea "Laptop" at bounding box center [608, 109] width 319 height 54
click at [607, 106] on textarea "Laptop, Cell phone, I-pad, Lap-top," at bounding box center [608, 109] width 319 height 54
drag, startPoint x: 611, startPoint y: 103, endPoint x: 575, endPoint y: 100, distance: 35.6
click at [575, 100] on textarea "Laptop, Cell phone, I-pad, Lap-top," at bounding box center [608, 109] width 319 height 54
type textarea "Laptop, Cell phone, I-pad,"
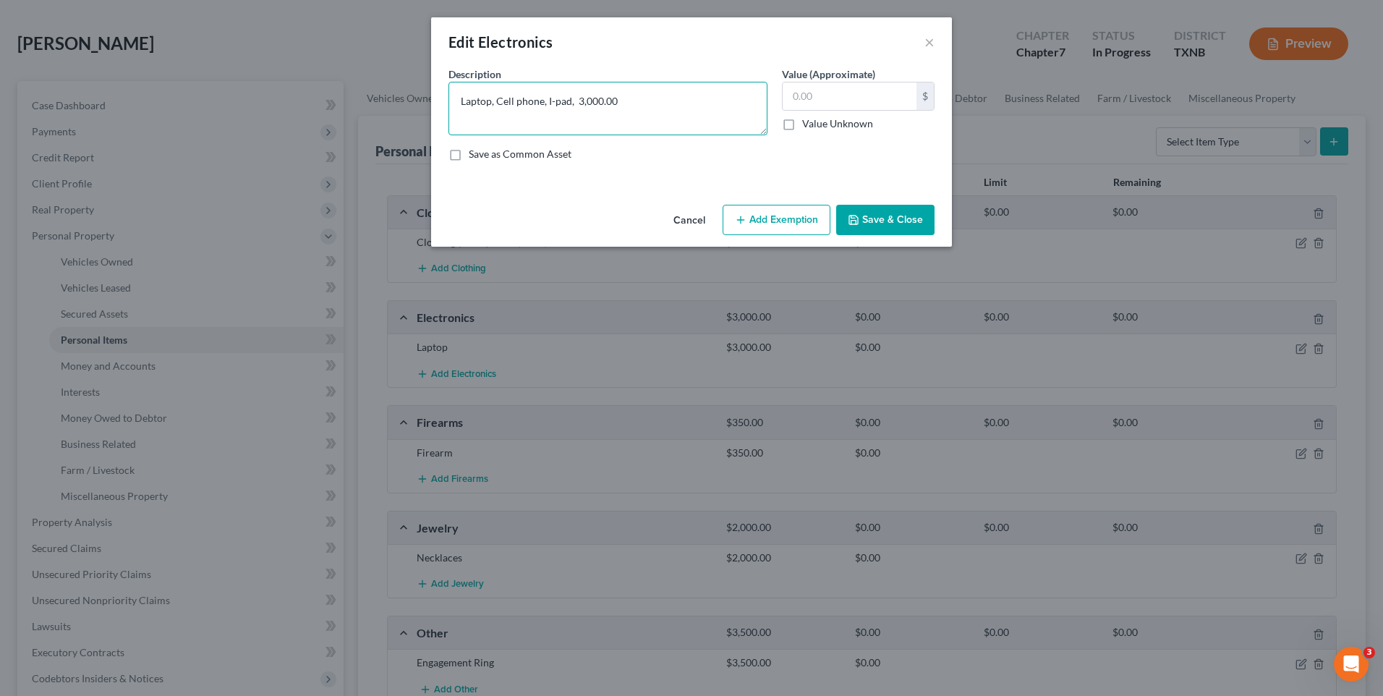
click at [701, 90] on textarea "Laptop, Cell phone, I-pad, 3,000.00" at bounding box center [608, 109] width 319 height 54
drag, startPoint x: 572, startPoint y: 104, endPoint x: 643, endPoint y: 97, distance: 71.3
click at [643, 97] on textarea "Laptop, Cell phone, I-pad, 3,000.00" at bounding box center [608, 109] width 319 height 54
type textarea "Laptop, Cell phone, I-pad,"
click at [820, 111] on div "$ Value Unknown" at bounding box center [858, 106] width 153 height 49
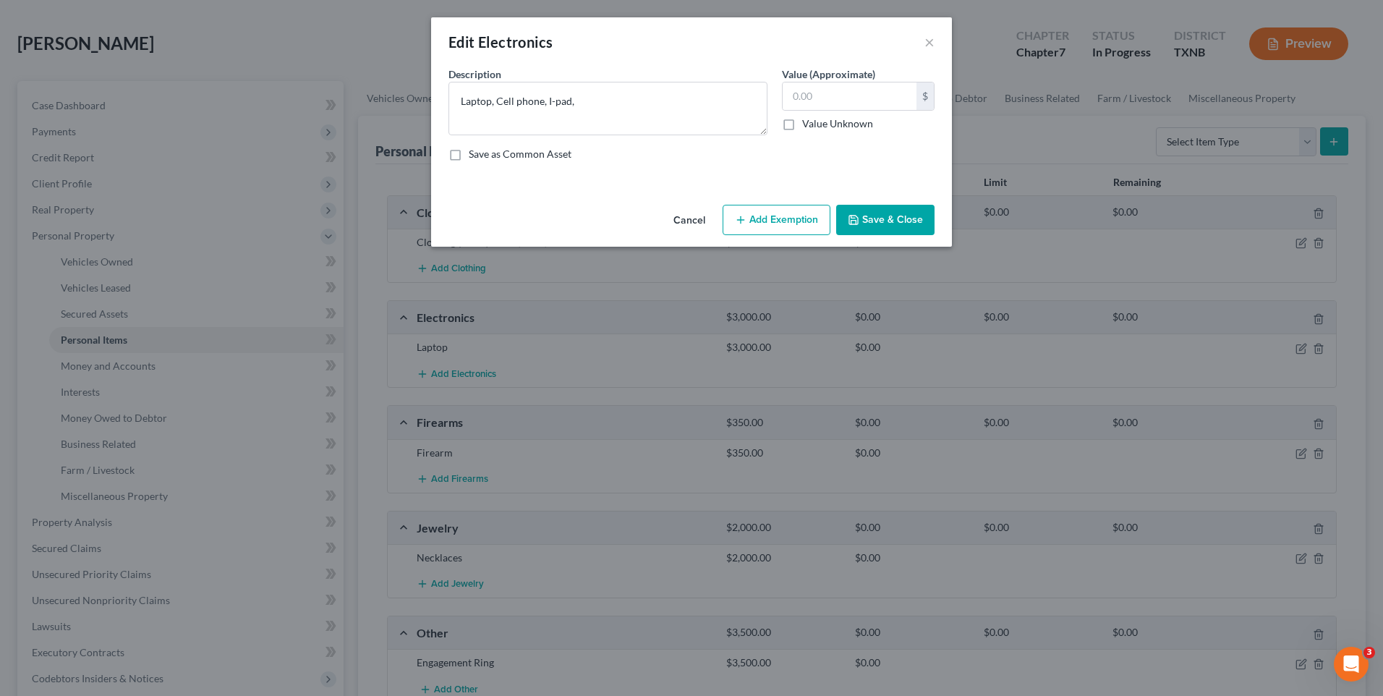
click at [849, 81] on label "Value (Approximate)" at bounding box center [828, 74] width 93 height 15
click at [839, 96] on input "text" at bounding box center [850, 95] width 134 height 27
type input "700.00"
click at [877, 224] on button "Save & Close" at bounding box center [885, 220] width 98 height 30
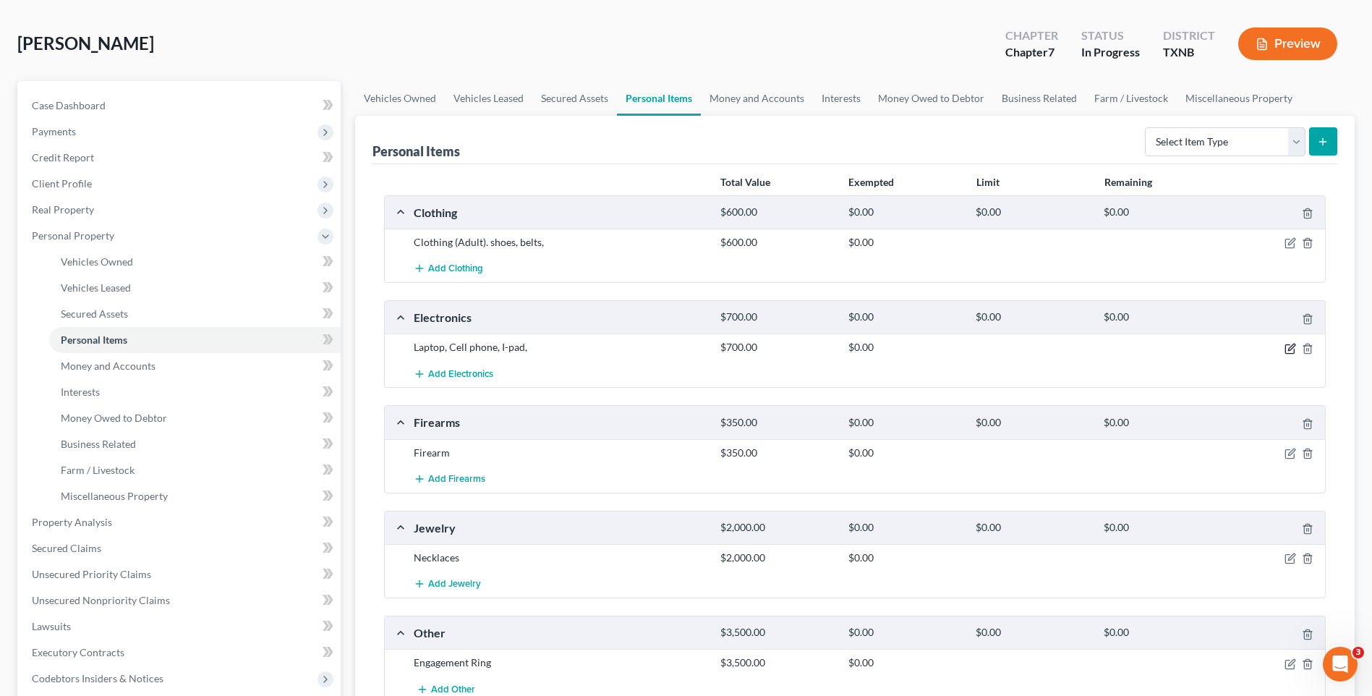
click at [1291, 345] on icon "button" at bounding box center [1291, 349] width 12 height 12
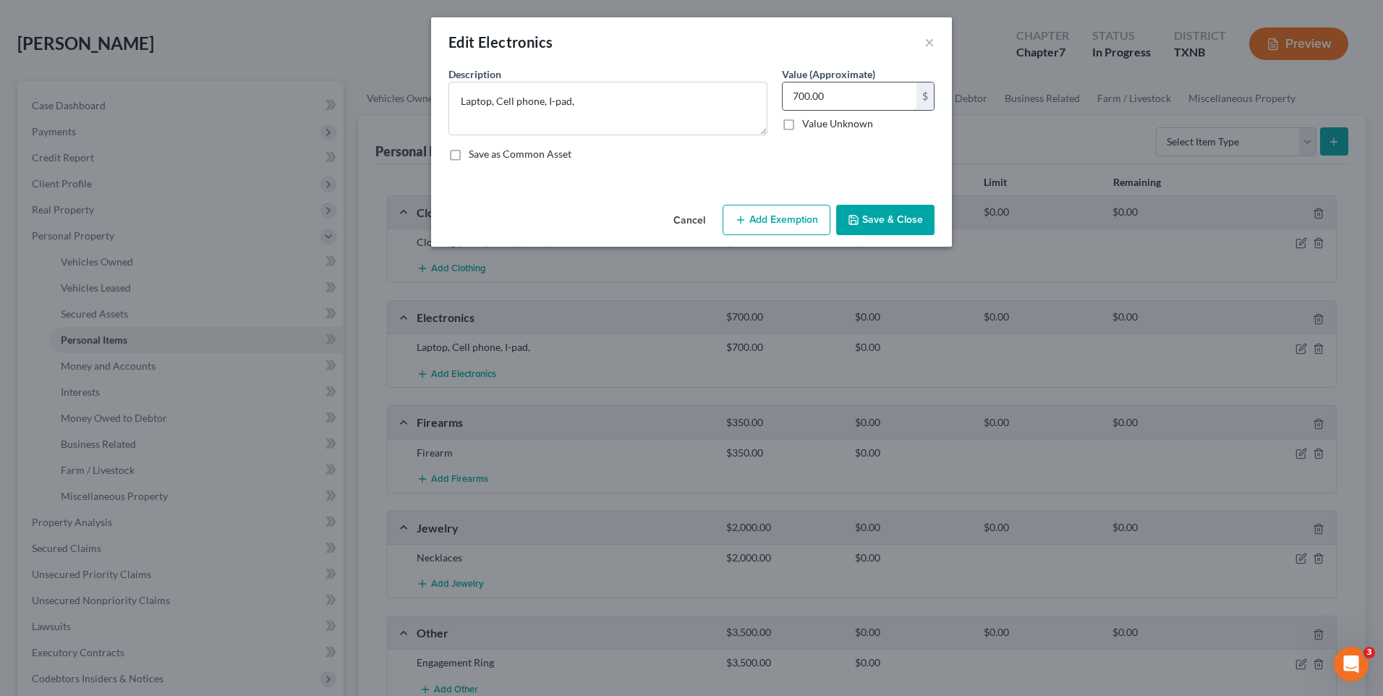
click at [828, 95] on input "700.00" at bounding box center [850, 95] width 134 height 27
type input "1,000.00"
click at [888, 221] on button "Save & Close" at bounding box center [885, 220] width 98 height 30
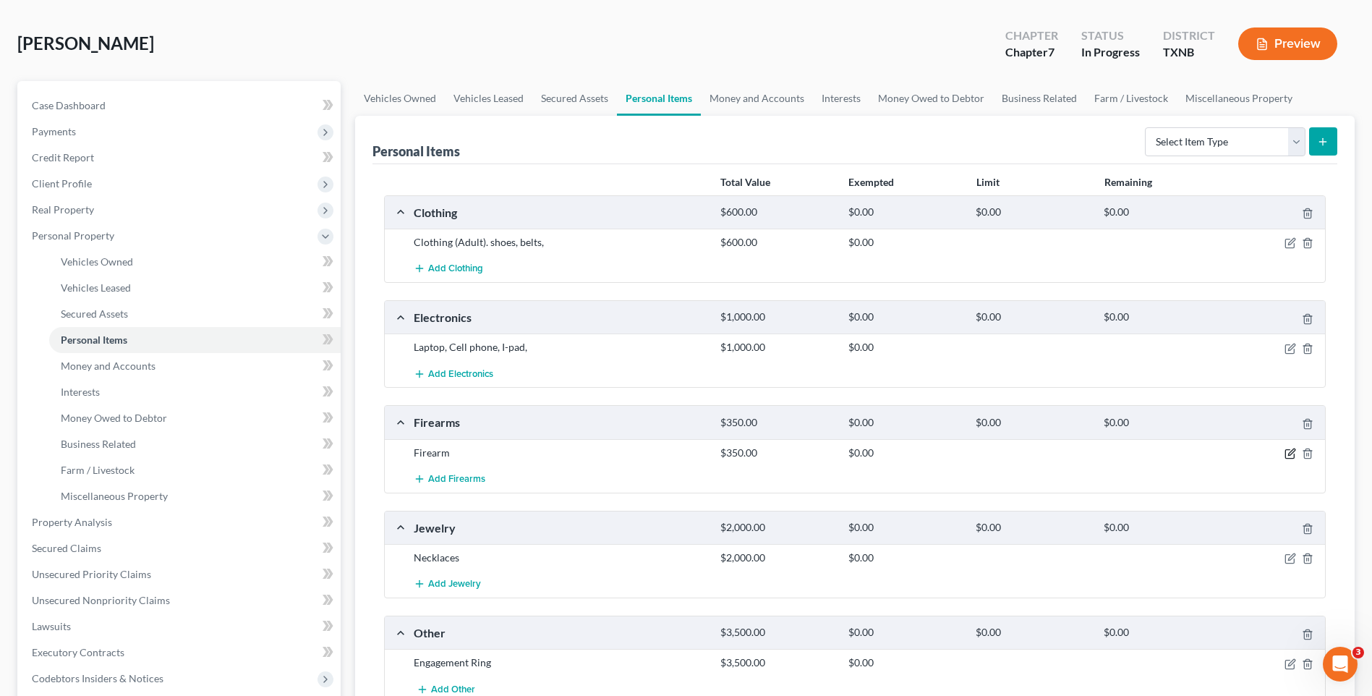
click at [1291, 451] on icon "button" at bounding box center [1291, 454] width 12 height 12
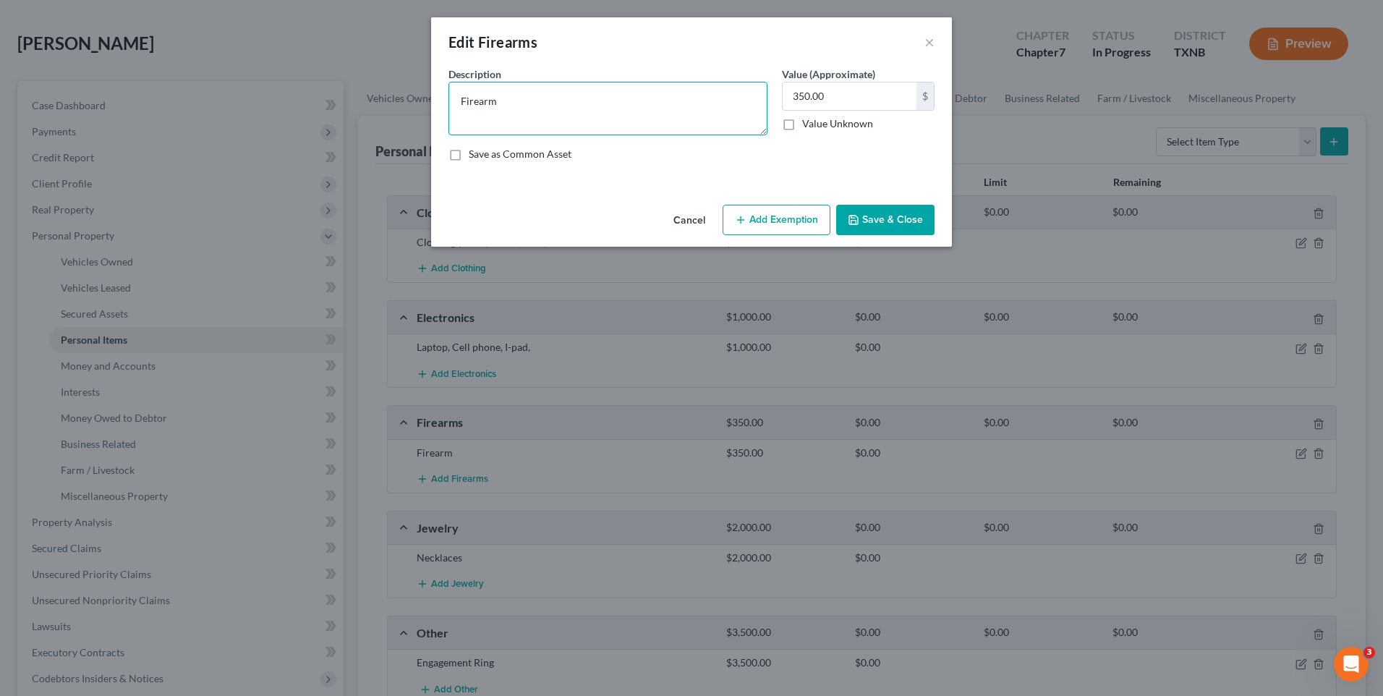
click at [506, 101] on textarea "Firearm" at bounding box center [608, 109] width 319 height 54
type textarea "Firearm-9mm"
click at [907, 219] on button "Save & Close" at bounding box center [885, 220] width 98 height 30
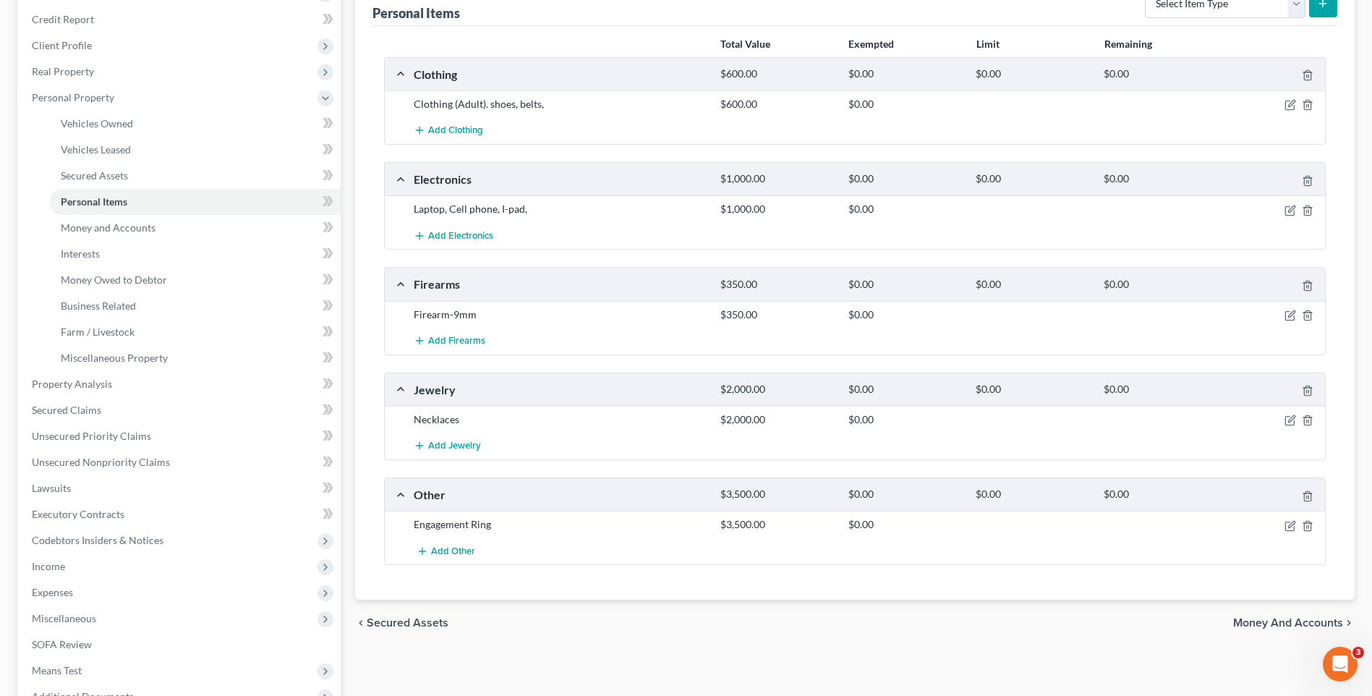
scroll to position [198, 0]
click at [1290, 420] on icon "button" at bounding box center [1292, 418] width 7 height 7
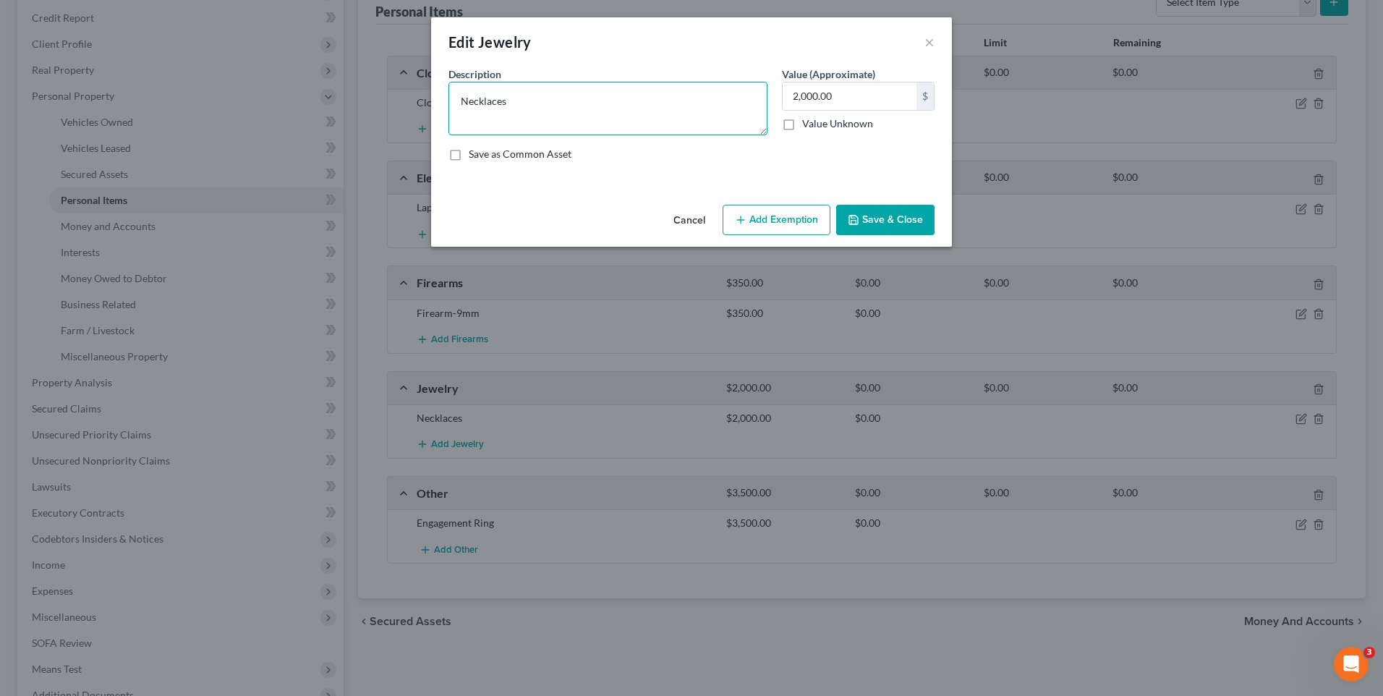
click at [510, 101] on textarea "Necklaces" at bounding box center [608, 109] width 319 height 54
type textarea "Necklaces, watches,"
click at [865, 98] on input "2,000.00" at bounding box center [850, 95] width 134 height 27
type input "500.00"
click at [891, 210] on button "Save & Close" at bounding box center [885, 220] width 98 height 30
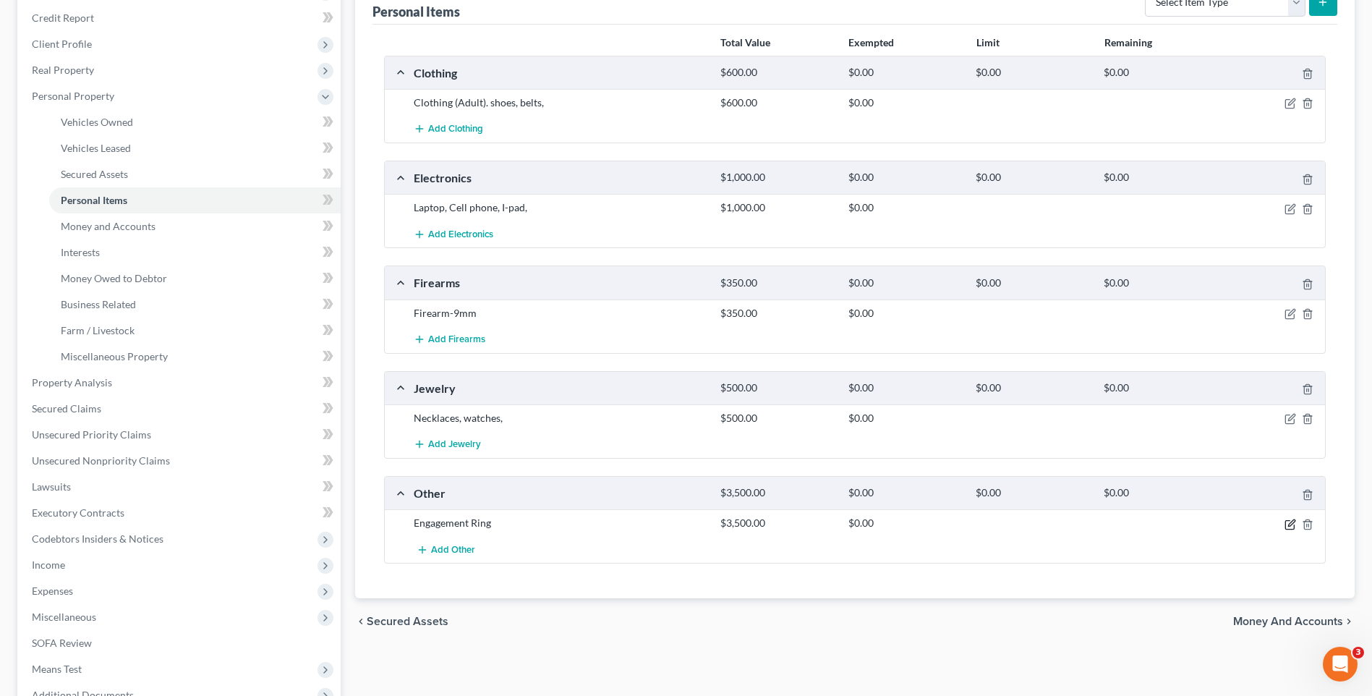
click at [1292, 523] on icon "button" at bounding box center [1291, 525] width 12 height 12
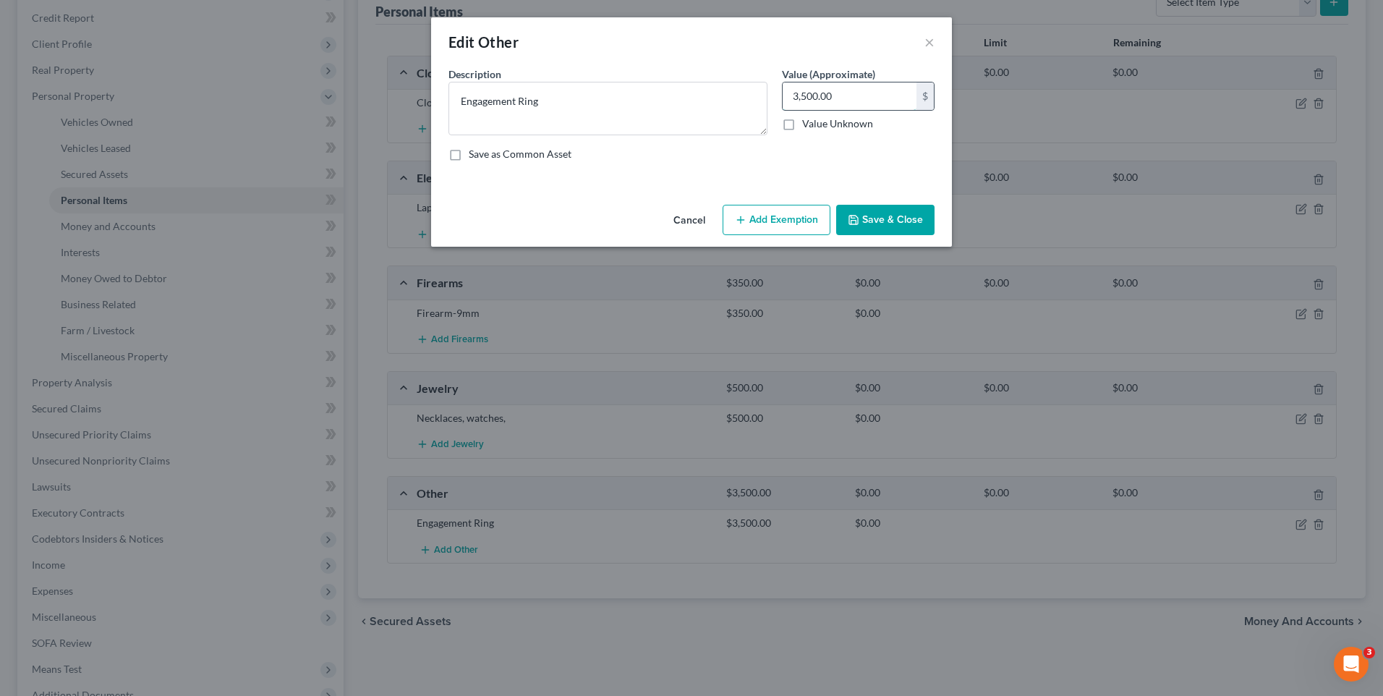
click at [855, 93] on input "3,500.00" at bounding box center [850, 95] width 134 height 27
type input "1,500.00"
click at [909, 213] on button "Save & Close" at bounding box center [885, 220] width 98 height 30
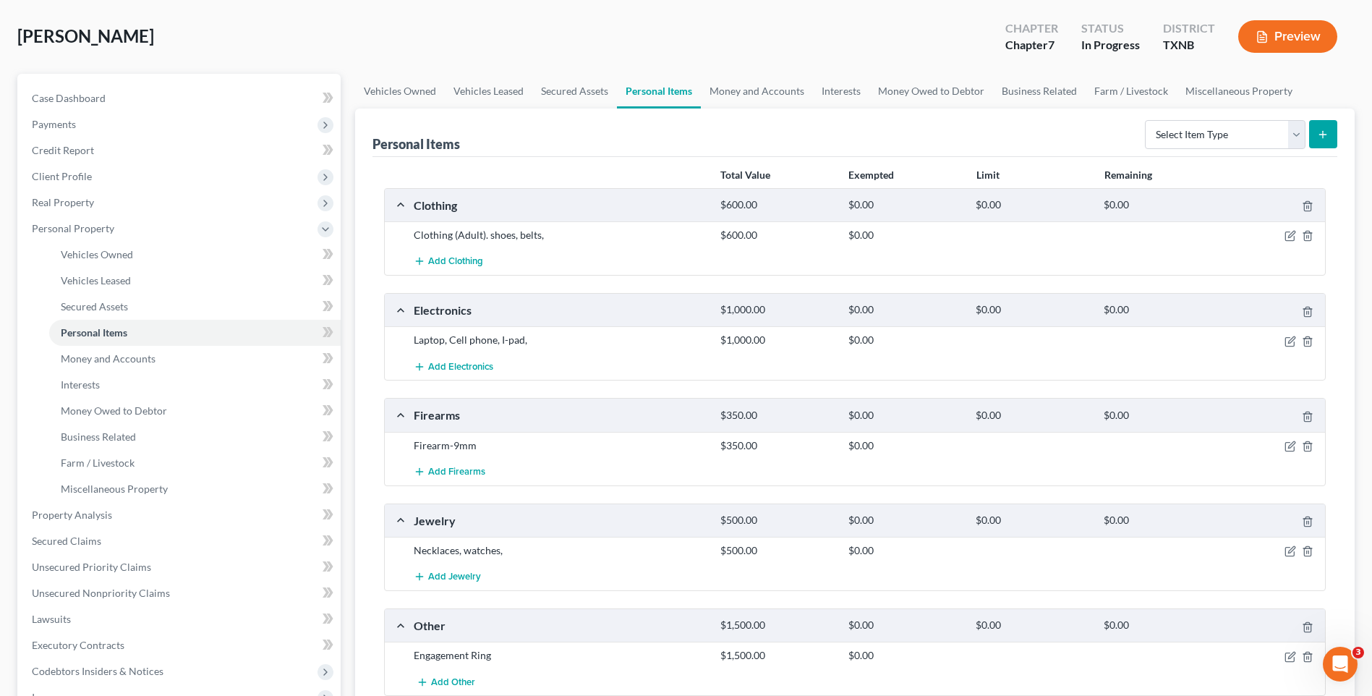
scroll to position [46, 0]
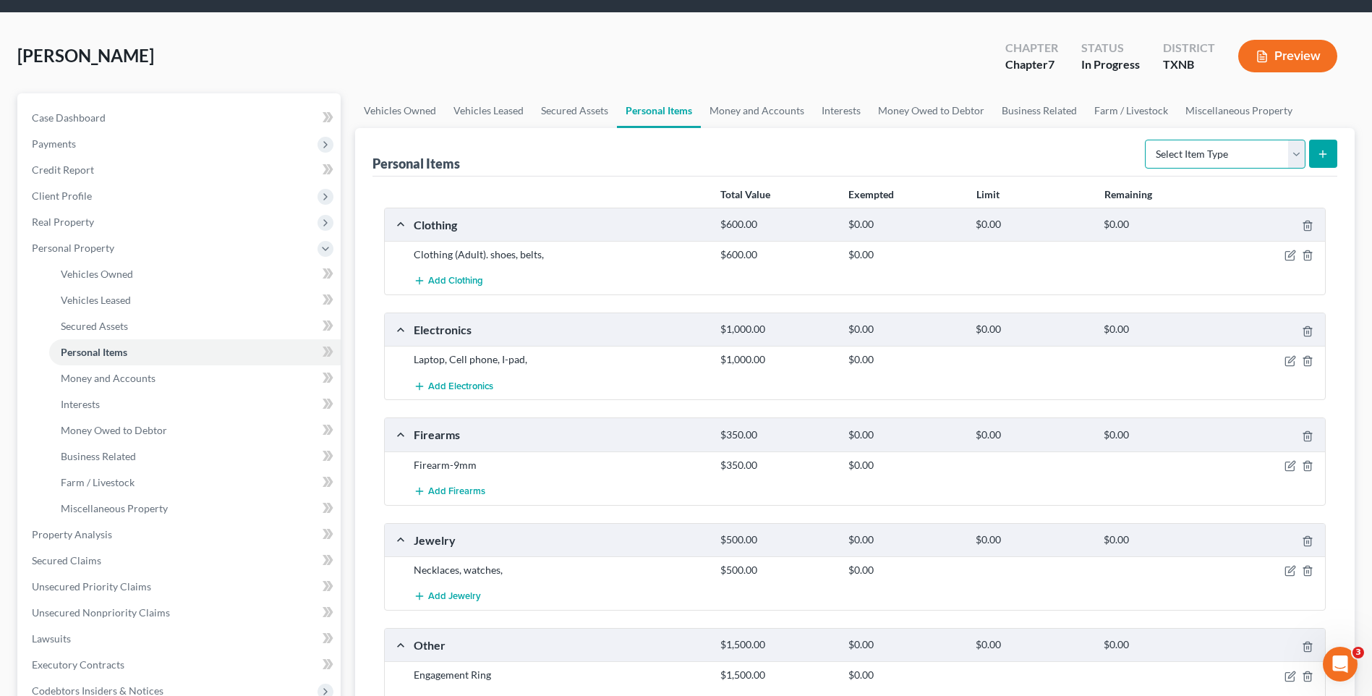
click at [1294, 152] on select "Select Item Type Clothing Collectibles Of Value Electronics Firearms Household …" at bounding box center [1225, 154] width 161 height 29
select select "household_goods"
click at [1147, 140] on select "Select Item Type Clothing Collectibles Of Value Electronics Firearms Household …" at bounding box center [1225, 154] width 161 height 29
click at [1323, 156] on icon "submit" at bounding box center [1323, 154] width 12 height 12
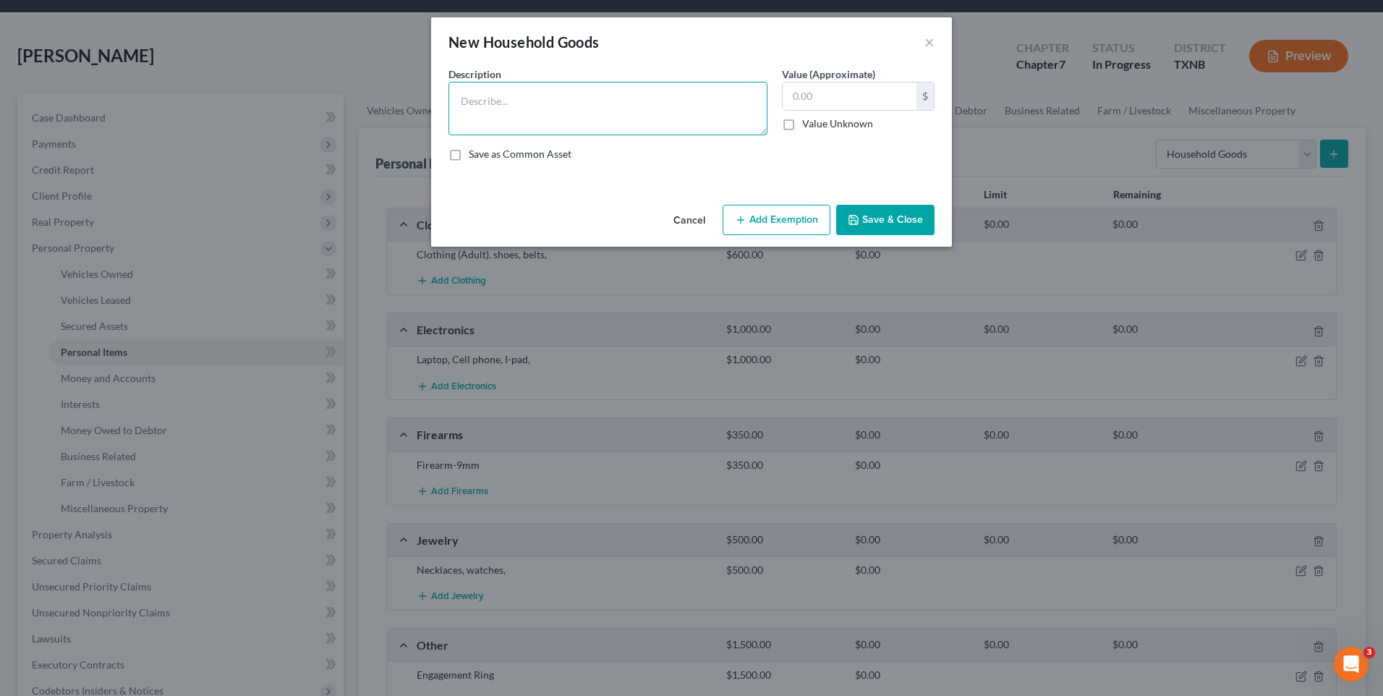
click at [540, 97] on textarea at bounding box center [608, 109] width 319 height 54
click at [744, 105] on textarea "pots, pans, linens, comforter, dishes, living room set, bedroom set, dinette ta…" at bounding box center [608, 109] width 319 height 54
click at [476, 116] on textarea "pots, pans, linens, comforter, dishes, living room set, bedroom set (2), dinett…" at bounding box center [608, 109] width 319 height 54
click at [578, 122] on textarea "pots, pans, linens, comforter, dishes, living room set, bedroom set (2), dinett…" at bounding box center [608, 109] width 319 height 54
type textarea "pots, pans, linens, comforter, dishes, living room set, bedroom set (2), dinett…"
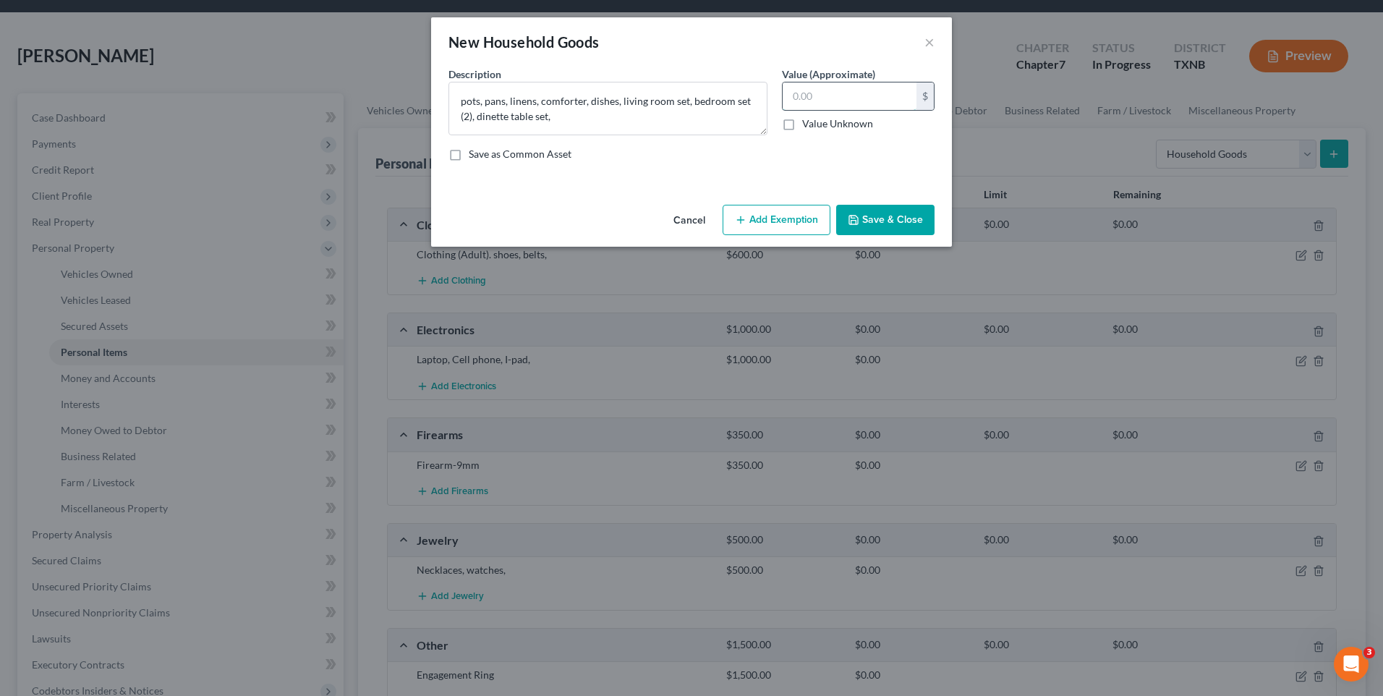
click at [862, 100] on input "text" at bounding box center [850, 95] width 134 height 27
type input "1,000.00"
click at [907, 223] on button "Save & Close" at bounding box center [885, 220] width 98 height 30
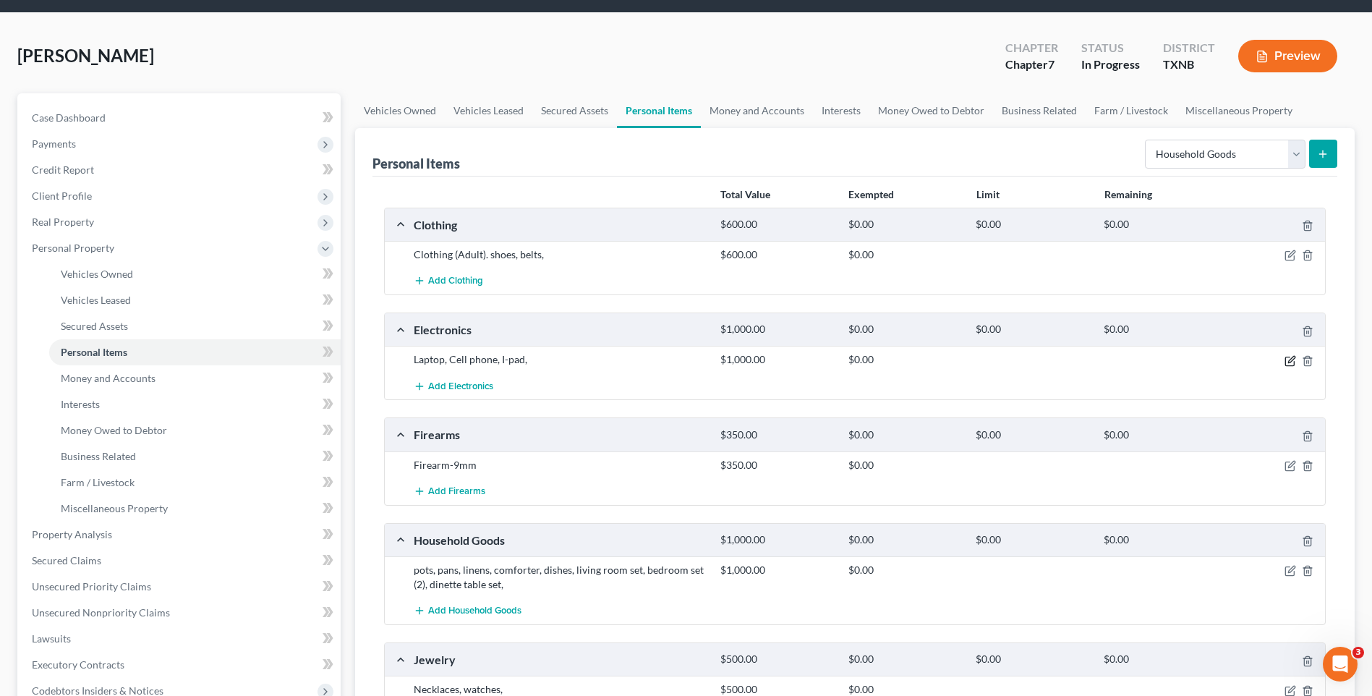
click at [1291, 359] on icon "button" at bounding box center [1292, 359] width 7 height 7
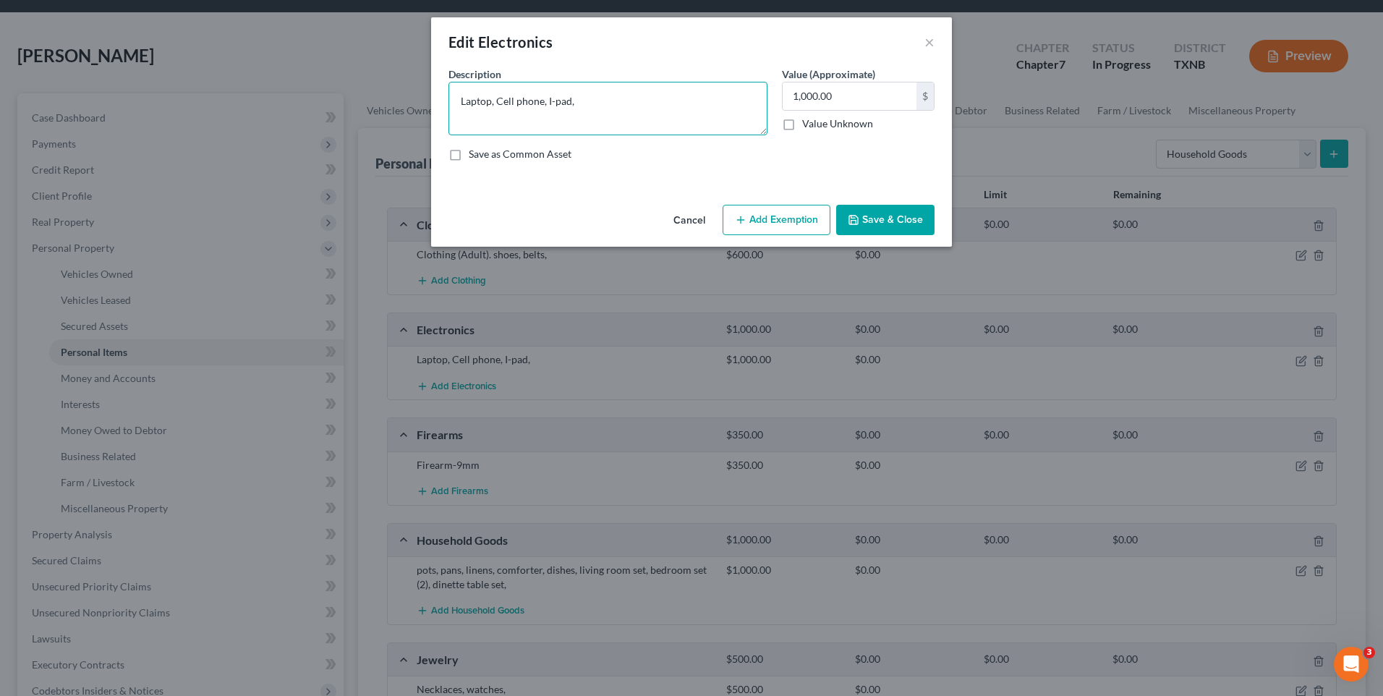
click at [574, 103] on textarea "Laptop, Cell phone, I-pad," at bounding box center [608, 109] width 319 height 54
type textarea "Laptop, Cell phone, I-pad, washer/dryer,"
type input "1,200.00"
click at [897, 215] on button "Save & Close" at bounding box center [885, 220] width 98 height 30
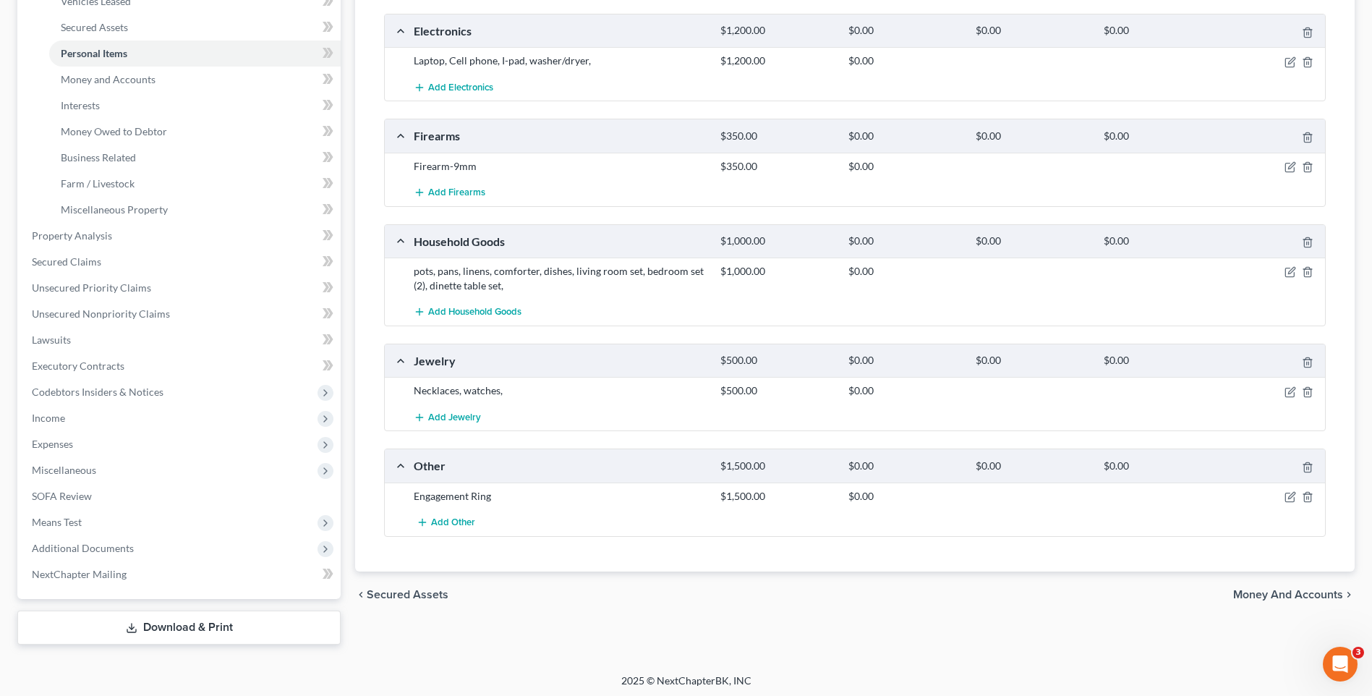
scroll to position [348, 0]
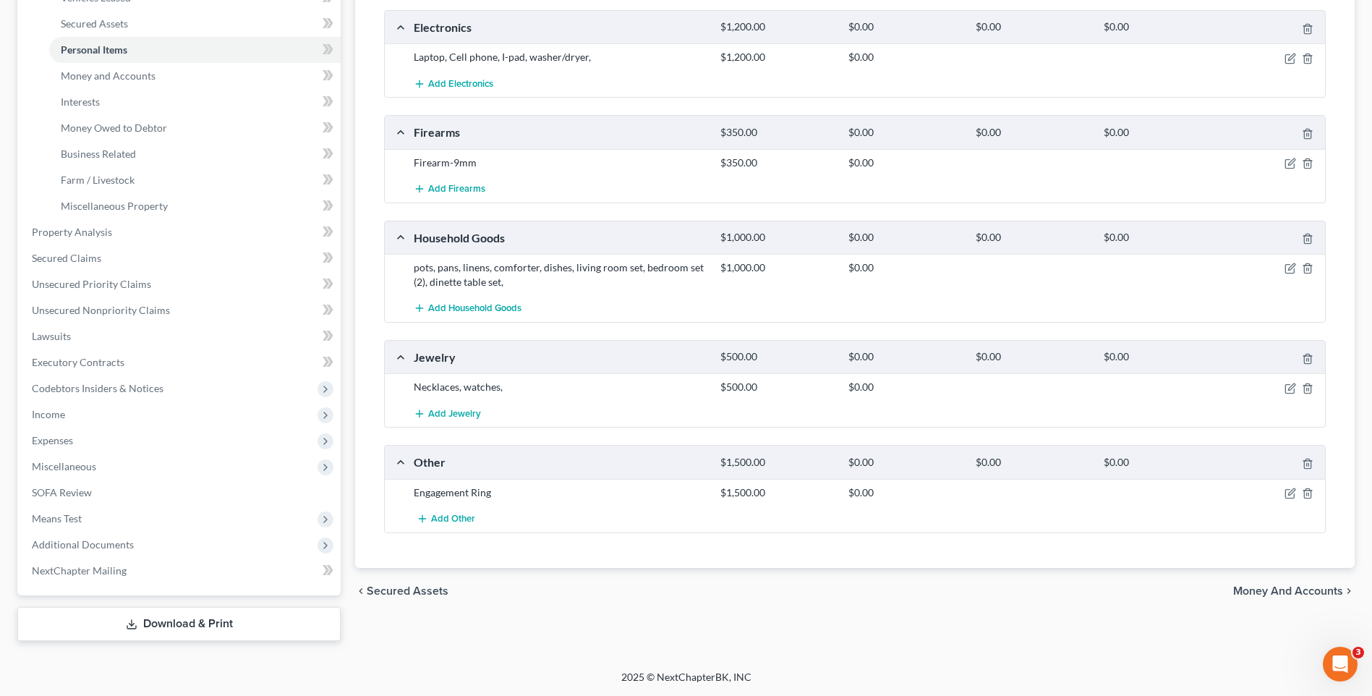
click at [1278, 587] on span "Money and Accounts" at bounding box center [1289, 591] width 110 height 12
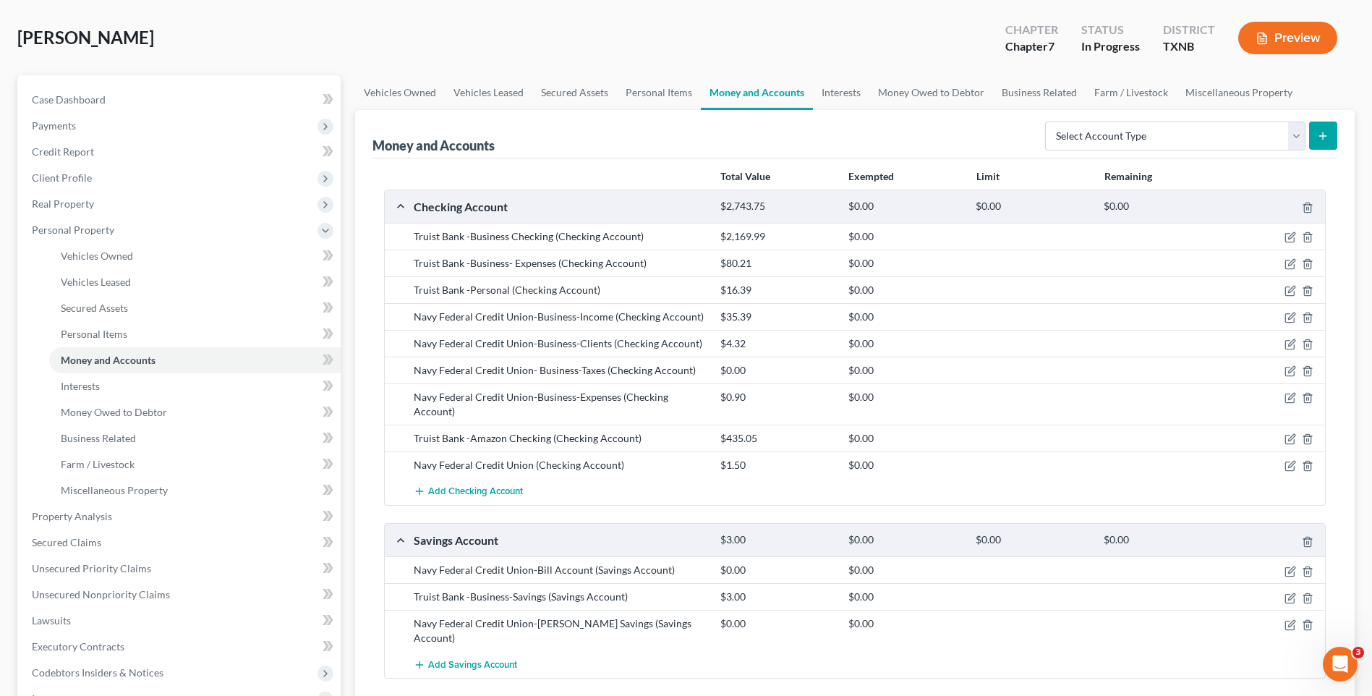
scroll to position [66, 0]
click at [1309, 236] on icon "button" at bounding box center [1308, 235] width 12 height 12
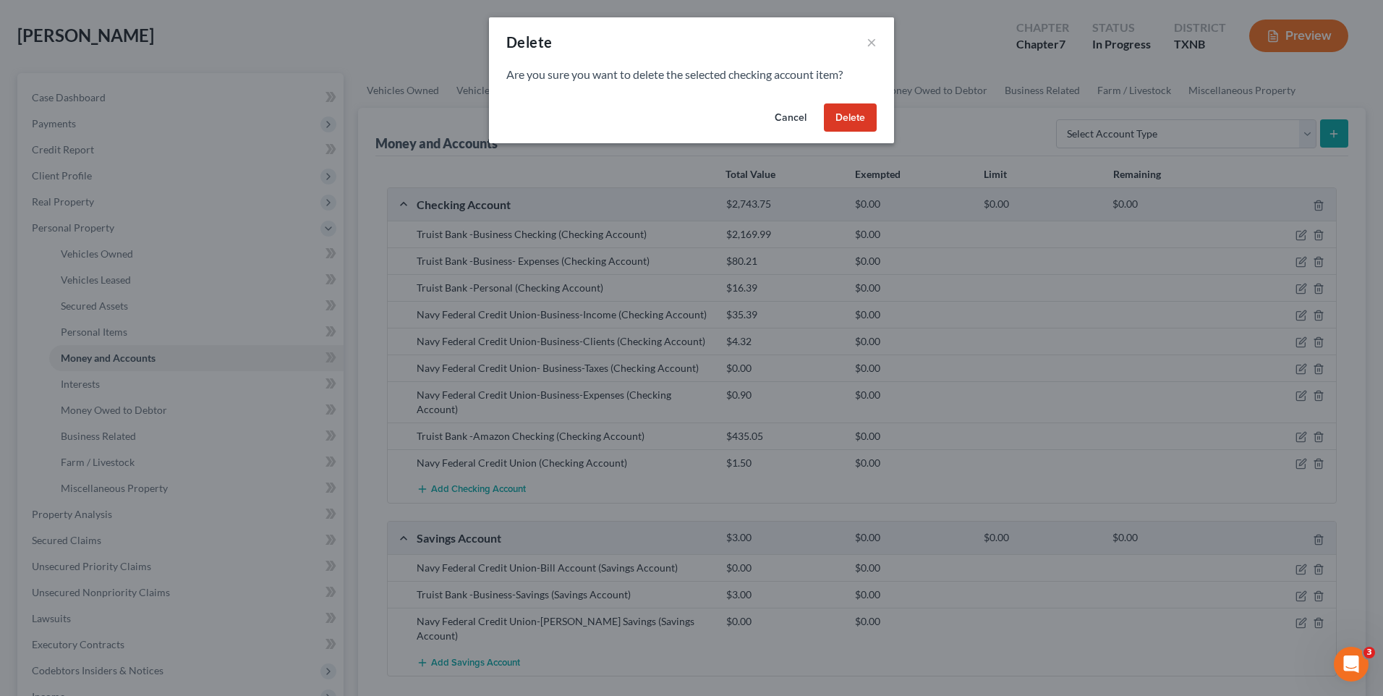
click at [847, 116] on button "Delete" at bounding box center [850, 117] width 53 height 29
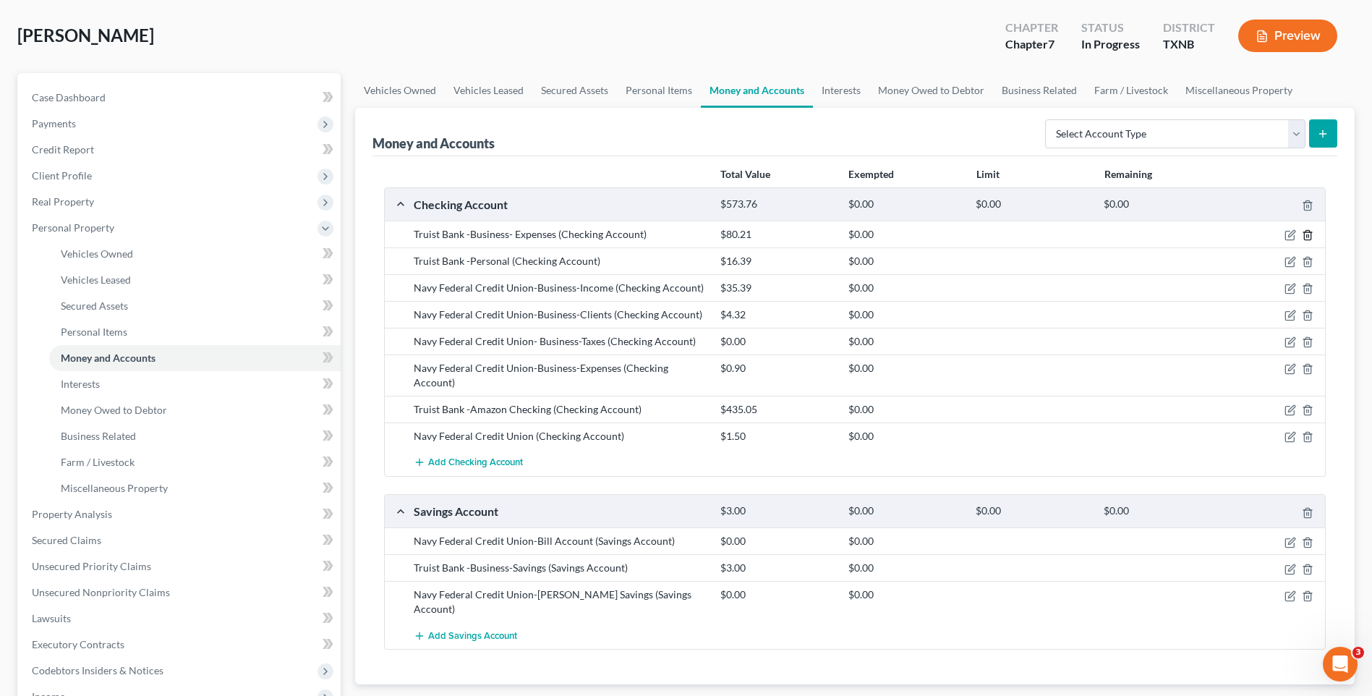
click at [1306, 234] on icon "button" at bounding box center [1308, 235] width 12 height 12
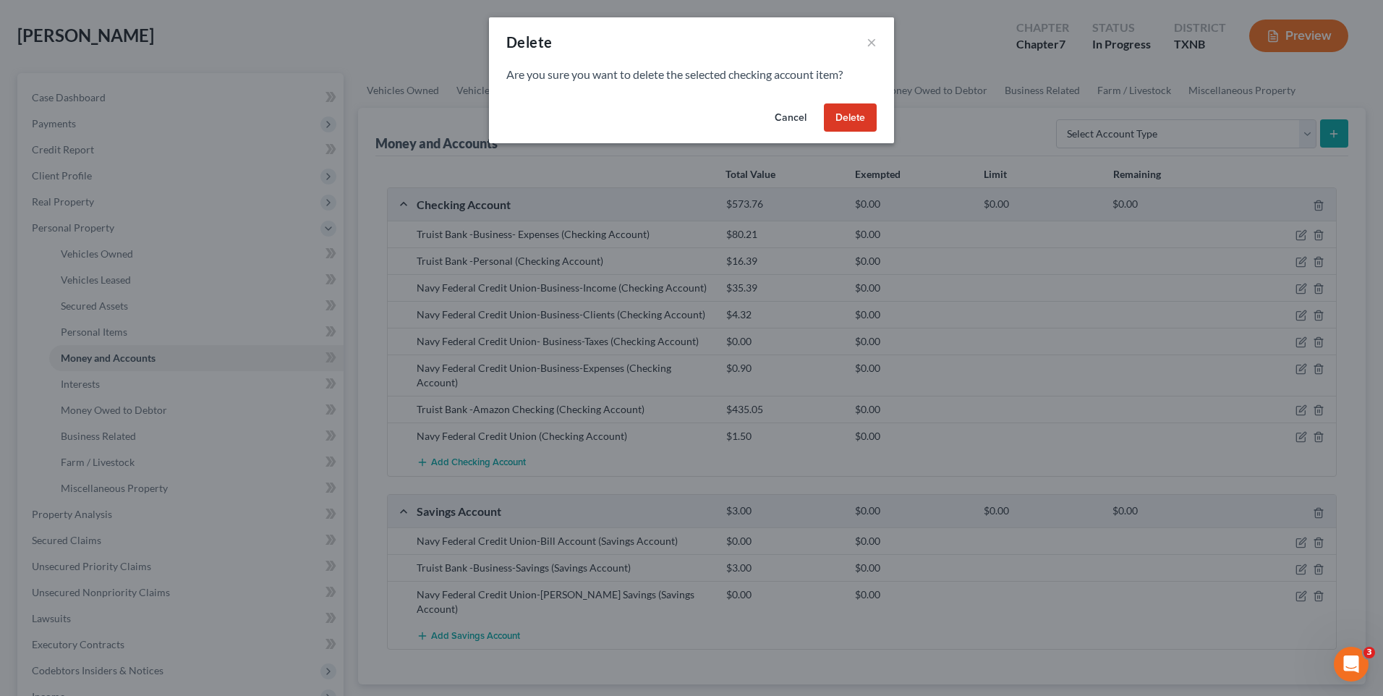
click at [843, 117] on button "Delete" at bounding box center [850, 117] width 53 height 29
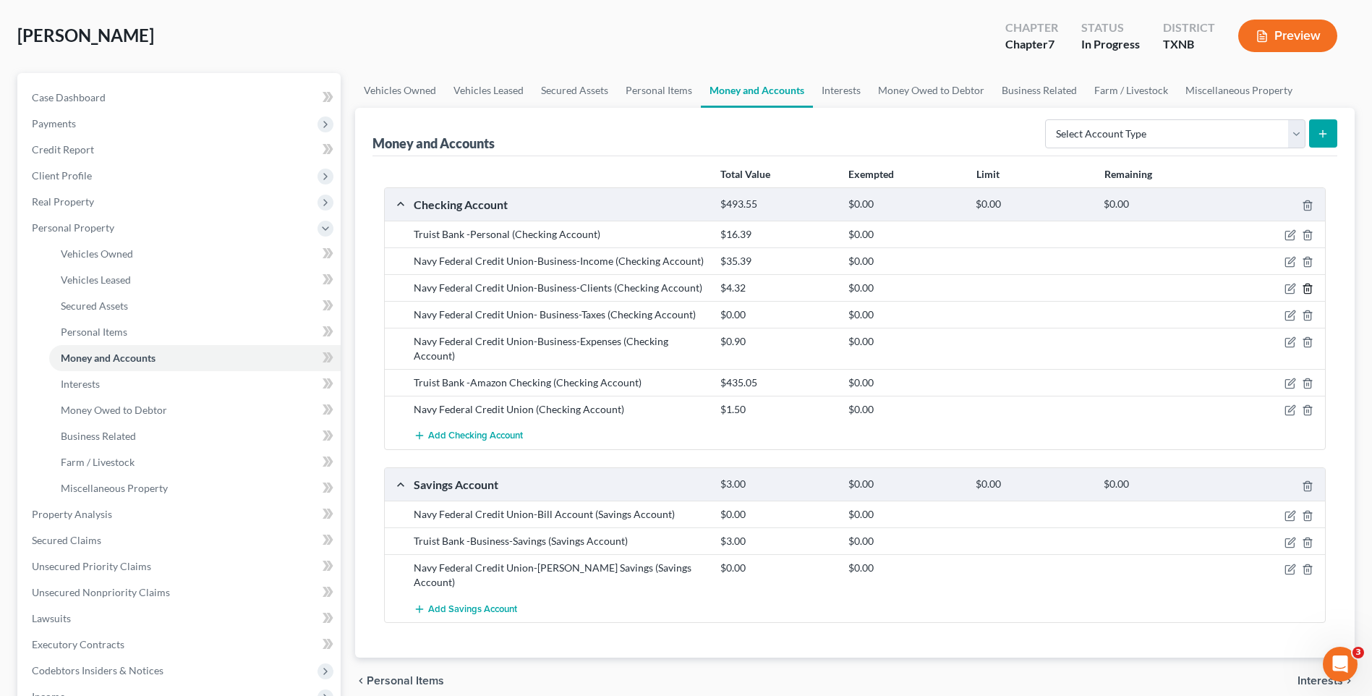
click at [1304, 288] on icon "button" at bounding box center [1308, 289] width 12 height 12
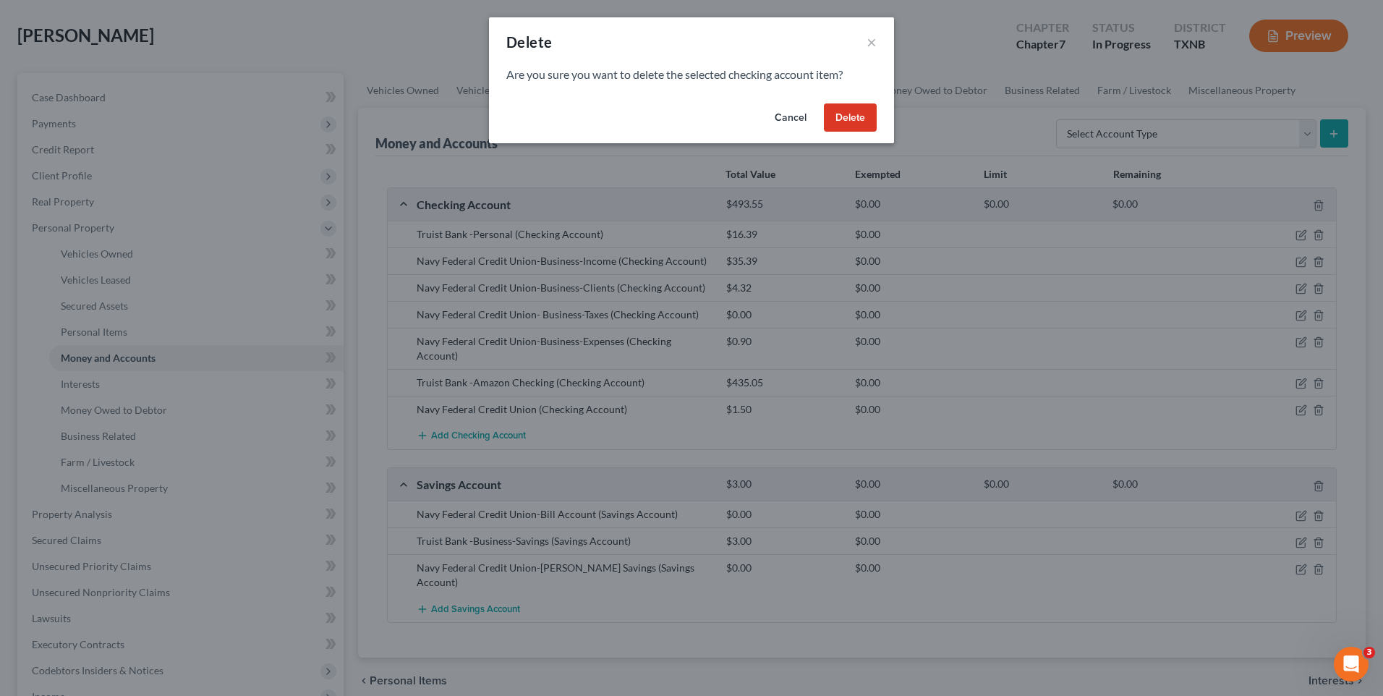
click at [850, 122] on button "Delete" at bounding box center [850, 117] width 53 height 29
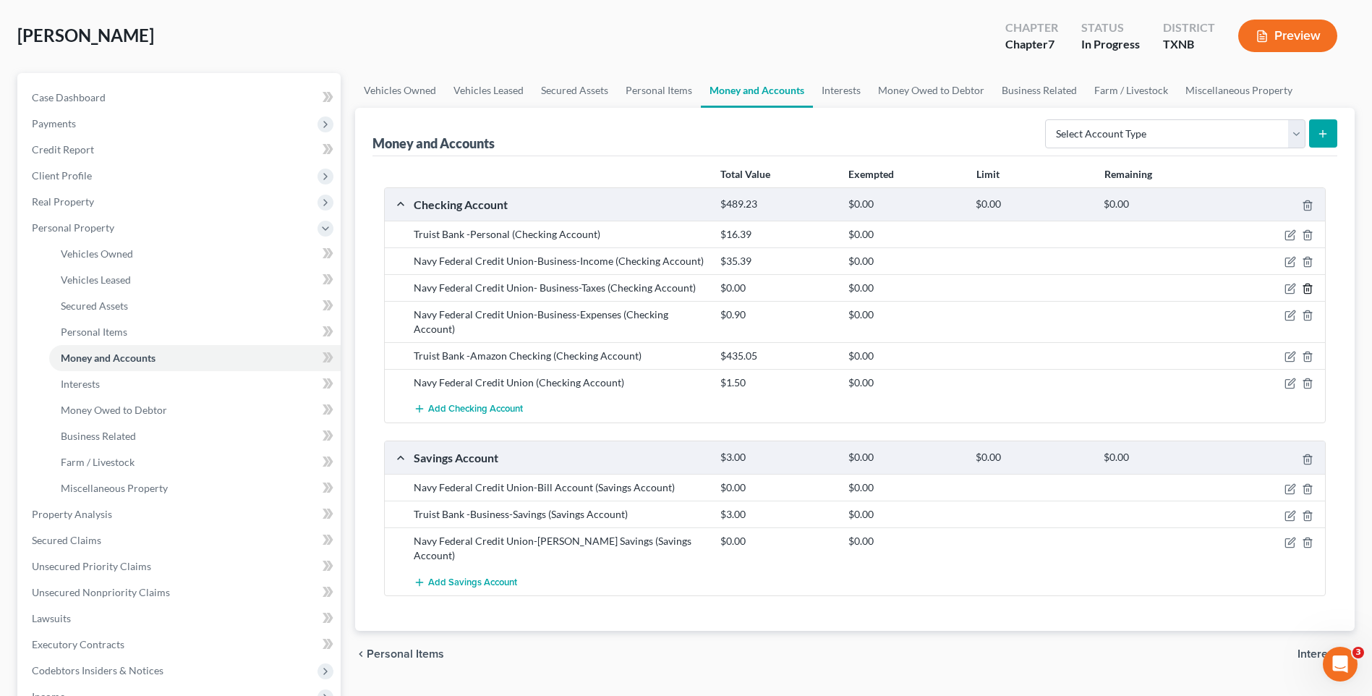
click at [1305, 285] on icon "button" at bounding box center [1308, 289] width 12 height 12
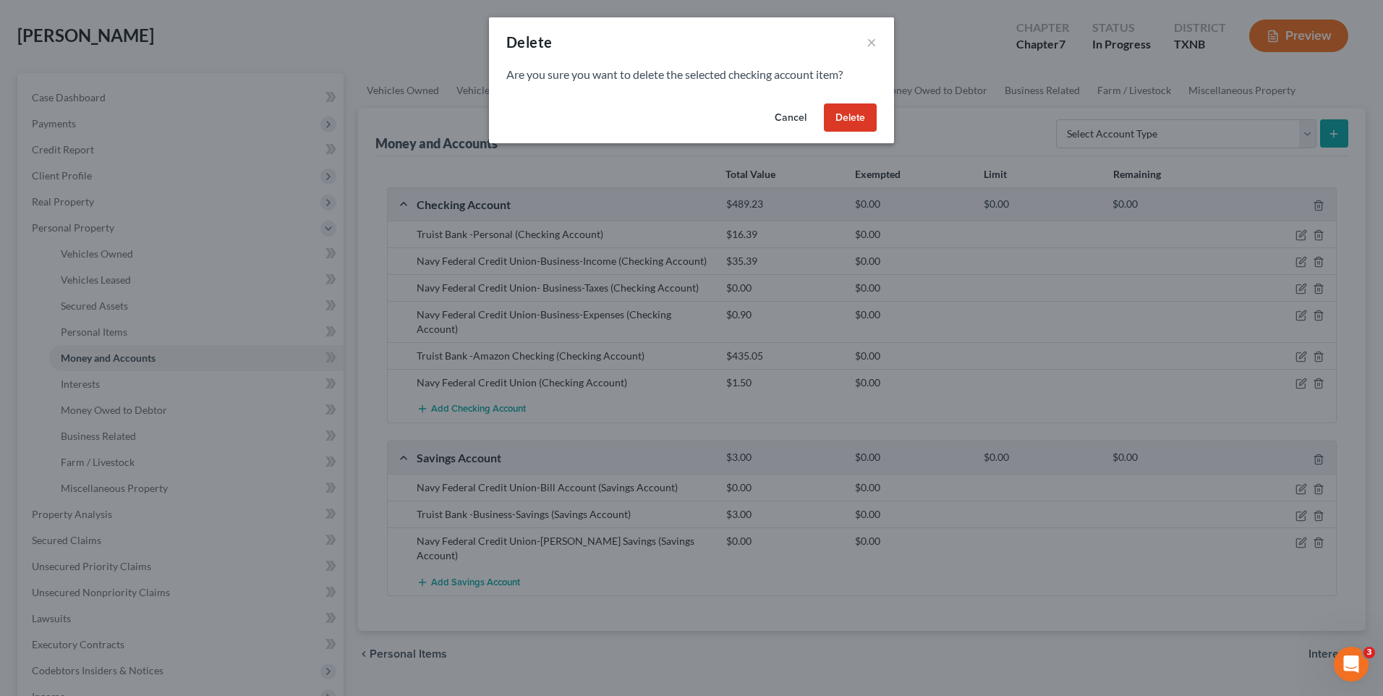
click at [833, 118] on button "Delete" at bounding box center [850, 117] width 53 height 29
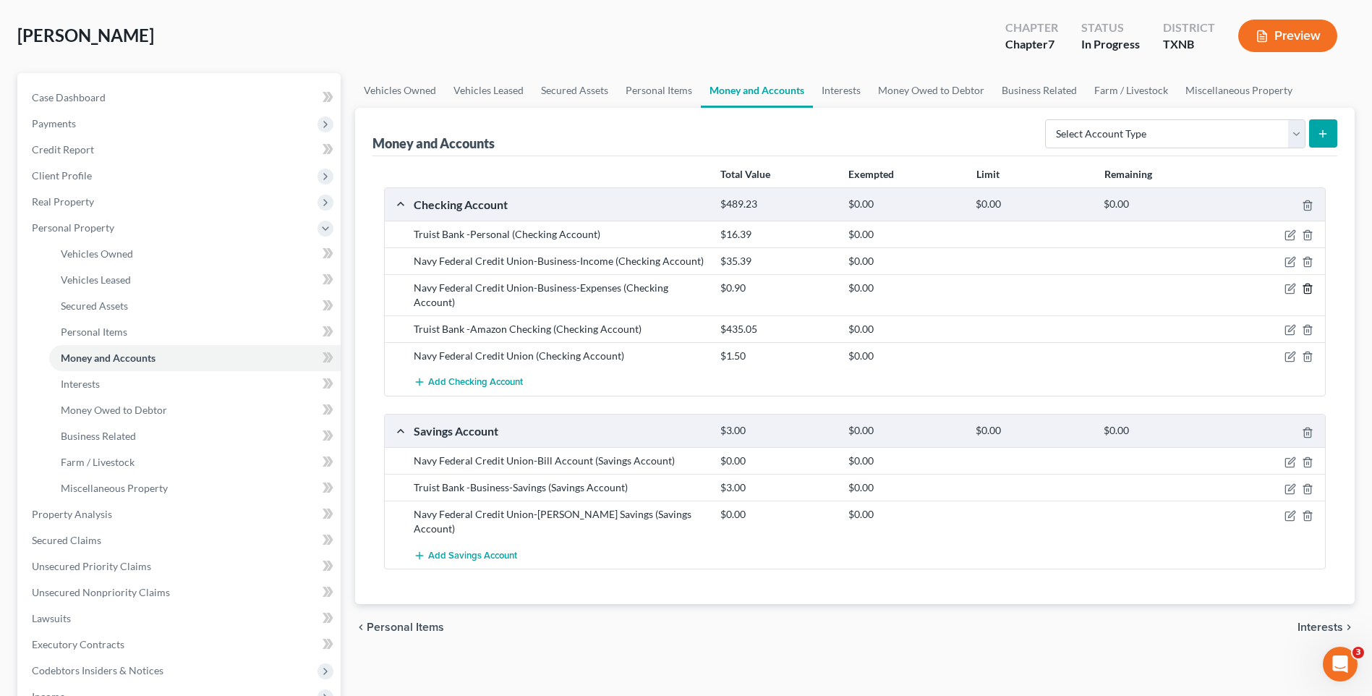
click at [1306, 284] on icon "button" at bounding box center [1307, 288] width 7 height 9
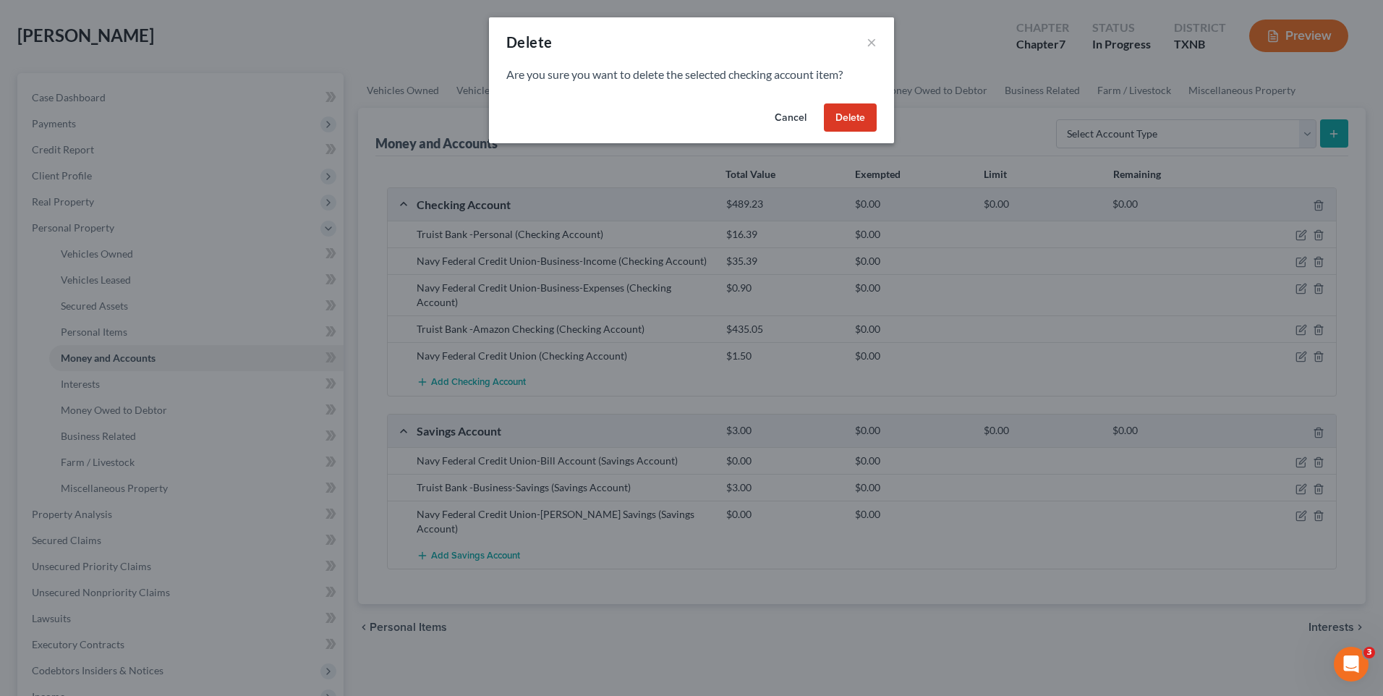
click at [847, 116] on button "Delete" at bounding box center [850, 117] width 53 height 29
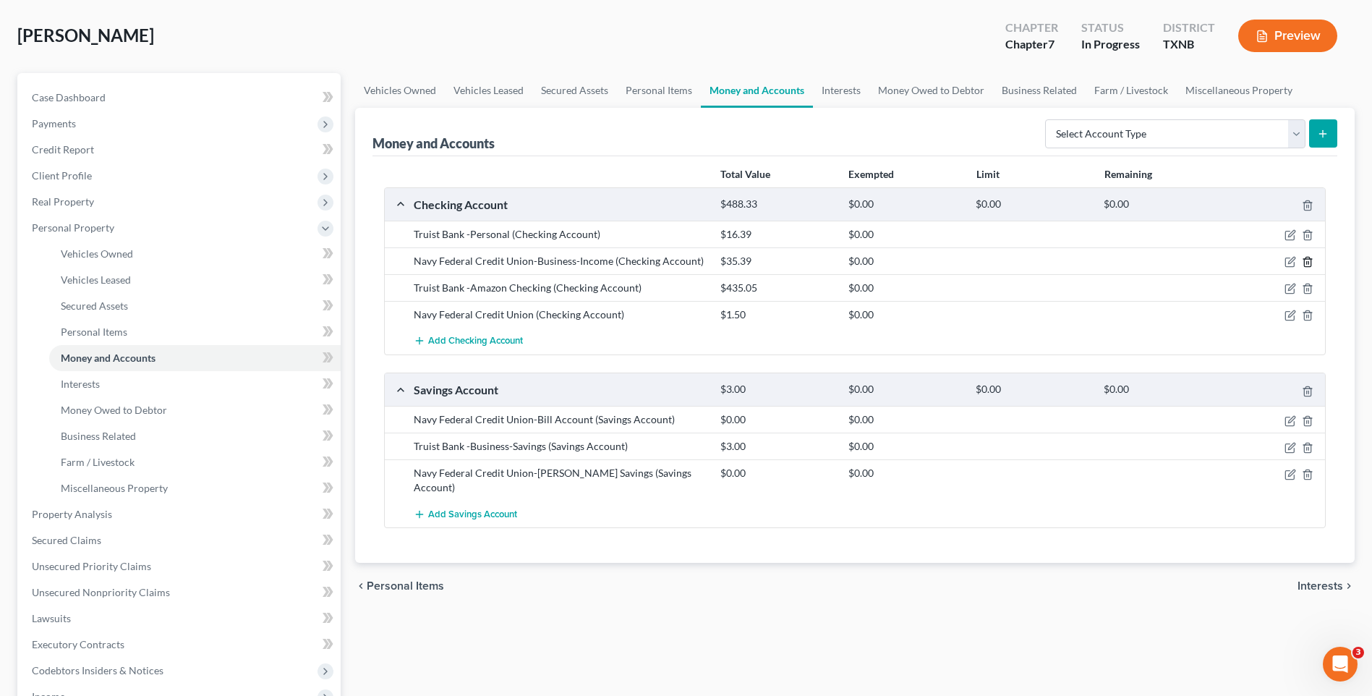
click at [1309, 260] on icon "button" at bounding box center [1308, 262] width 12 height 12
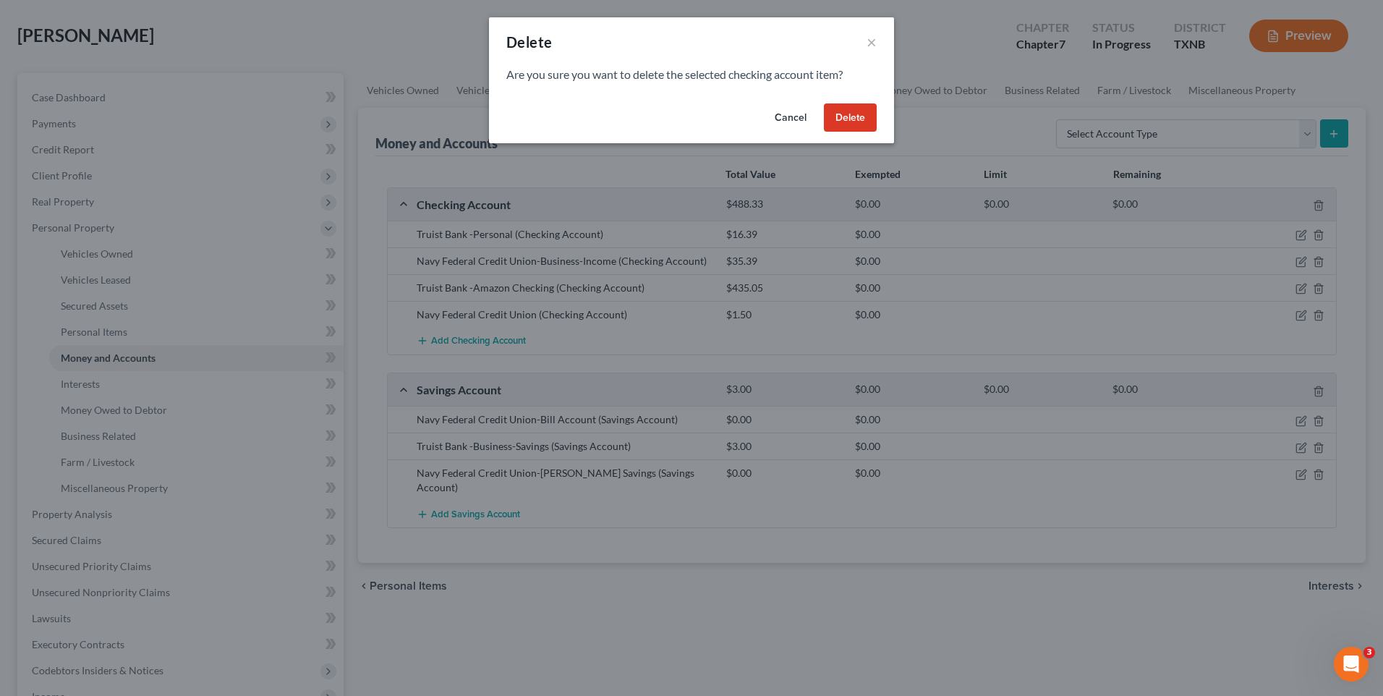
click at [859, 115] on button "Delete" at bounding box center [850, 117] width 53 height 29
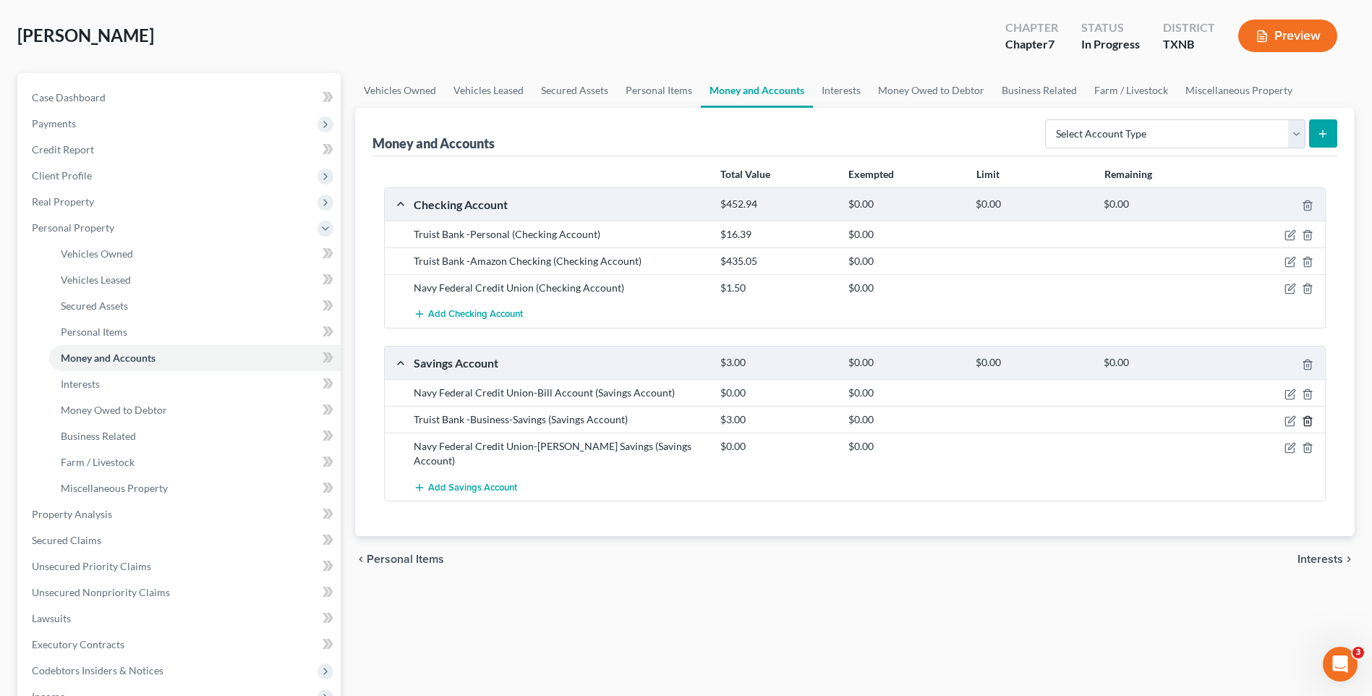
click at [1309, 421] on line "button" at bounding box center [1309, 421] width 0 height 3
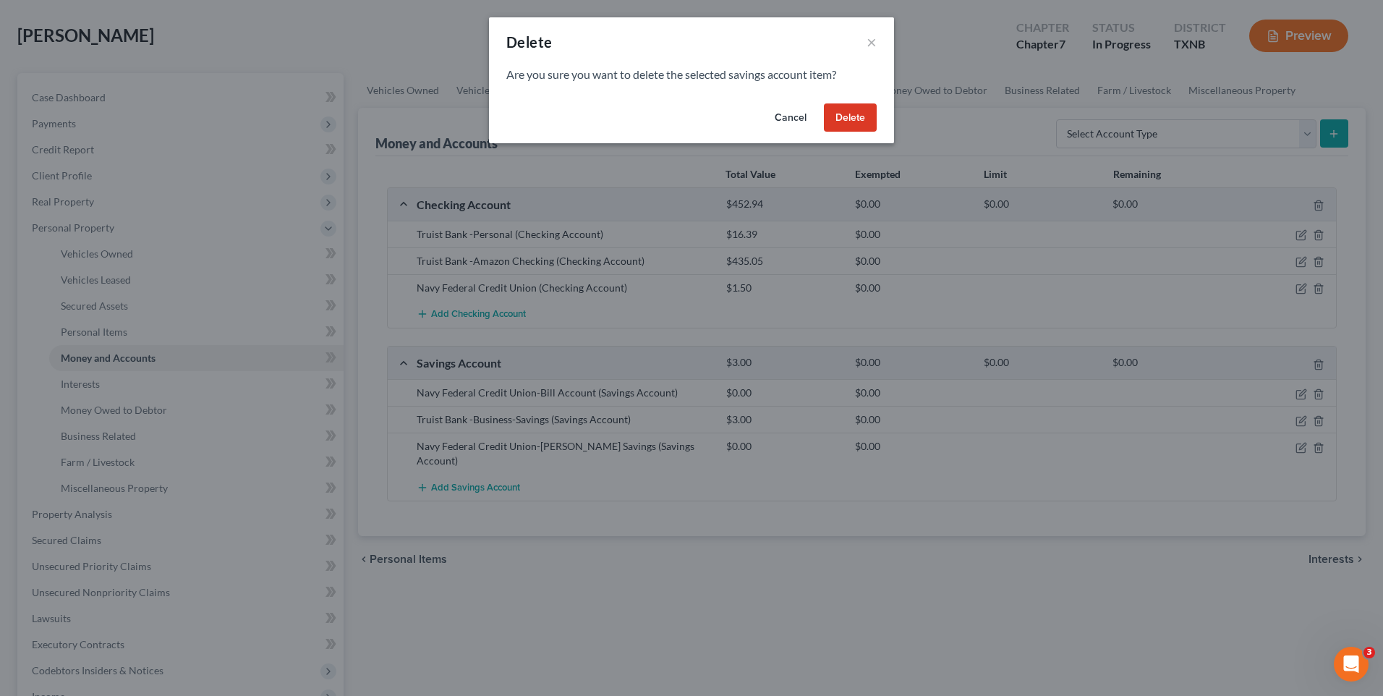
click at [842, 114] on button "Delete" at bounding box center [850, 117] width 53 height 29
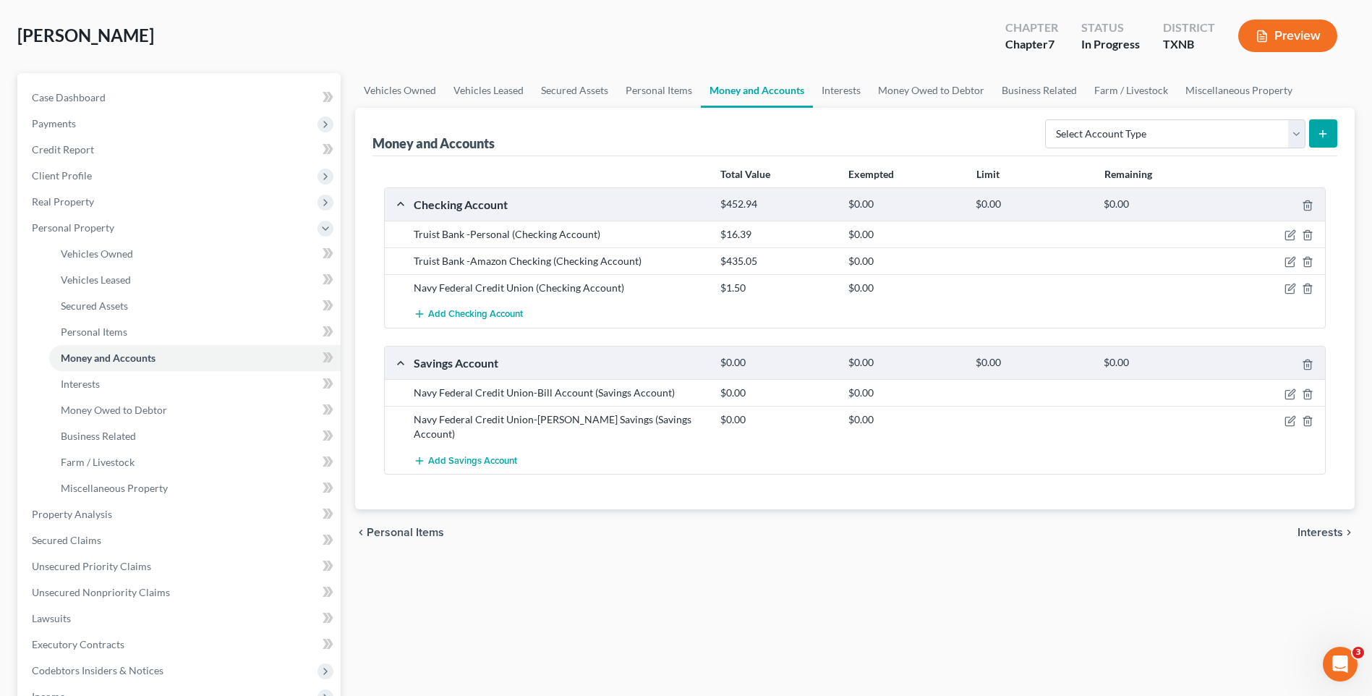
click at [1329, 527] on span "Interests" at bounding box center [1321, 533] width 46 height 12
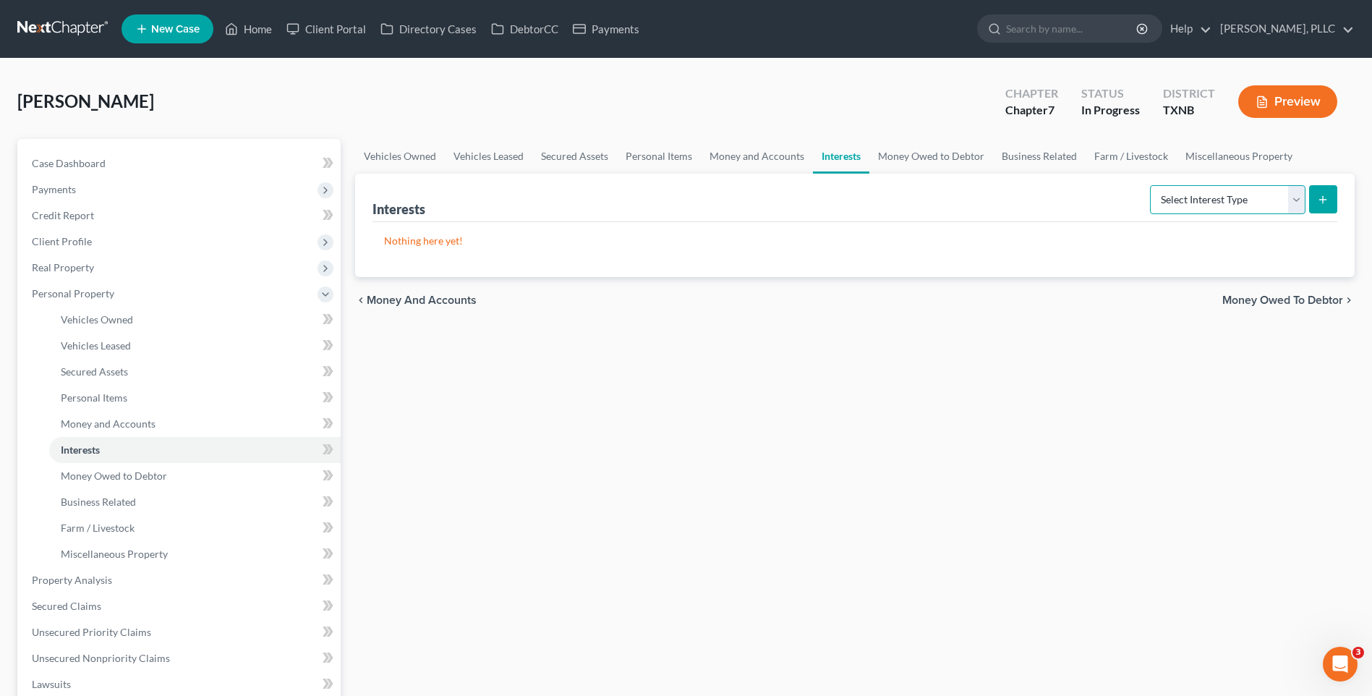
click at [1300, 199] on select "Select Interest Type 401K Annuity Bond Education IRA Government Bond Government…" at bounding box center [1228, 199] width 156 height 29
click at [1298, 200] on select "Select Interest Type 401K Annuity Bond Education IRA Government Bond Government…" at bounding box center [1228, 199] width 156 height 29
select select "term_life_insurance"
click at [1152, 185] on select "Select Interest Type 401K Annuity Bond Education IRA Government Bond Government…" at bounding box center [1228, 199] width 156 height 29
click at [1319, 203] on icon "submit" at bounding box center [1323, 200] width 12 height 12
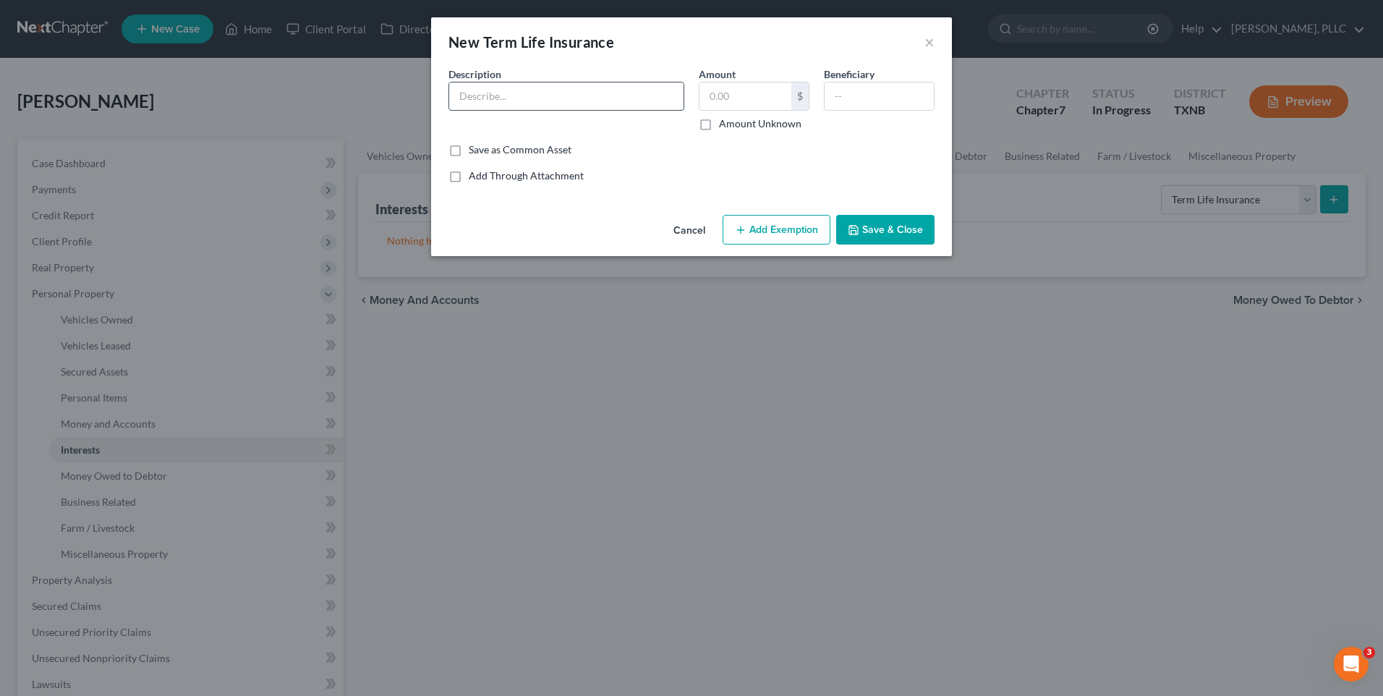
click at [491, 106] on input "text" at bounding box center [566, 95] width 234 height 27
click at [546, 99] on input "New York" at bounding box center [566, 95] width 234 height 27
click at [520, 88] on input "New York" at bounding box center [566, 95] width 234 height 27
click at [532, 96] on input "New York" at bounding box center [566, 95] width 234 height 27
drag, startPoint x: 528, startPoint y: 95, endPoint x: 583, endPoint y: 99, distance: 55.1
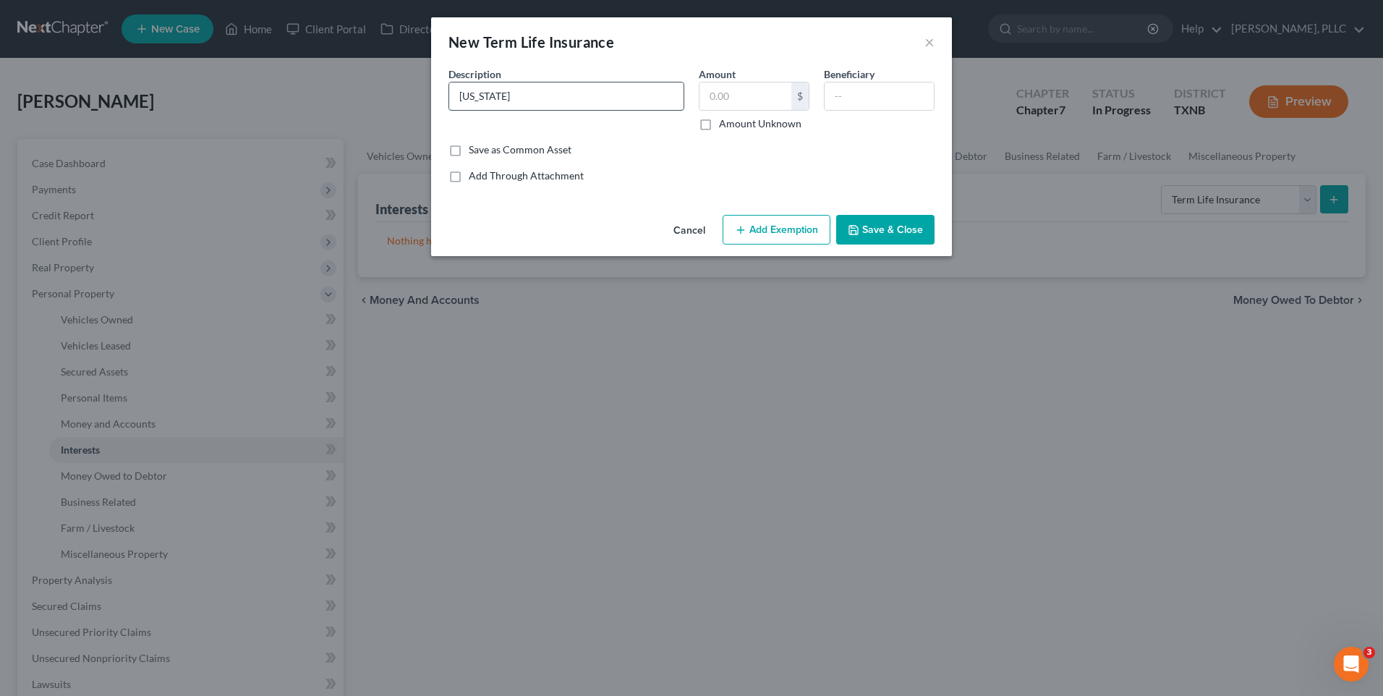
click at [583, 99] on input "New York" at bounding box center [566, 95] width 234 height 27
click at [584, 99] on input "New York" at bounding box center [566, 95] width 234 height 27
drag, startPoint x: 632, startPoint y: 101, endPoint x: 529, endPoint y: 104, distance: 102.8
click at [529, 104] on input "New York Life ( Schakerra Warren $50K)" at bounding box center [566, 95] width 234 height 27
type input "New York Life ( 500K)"
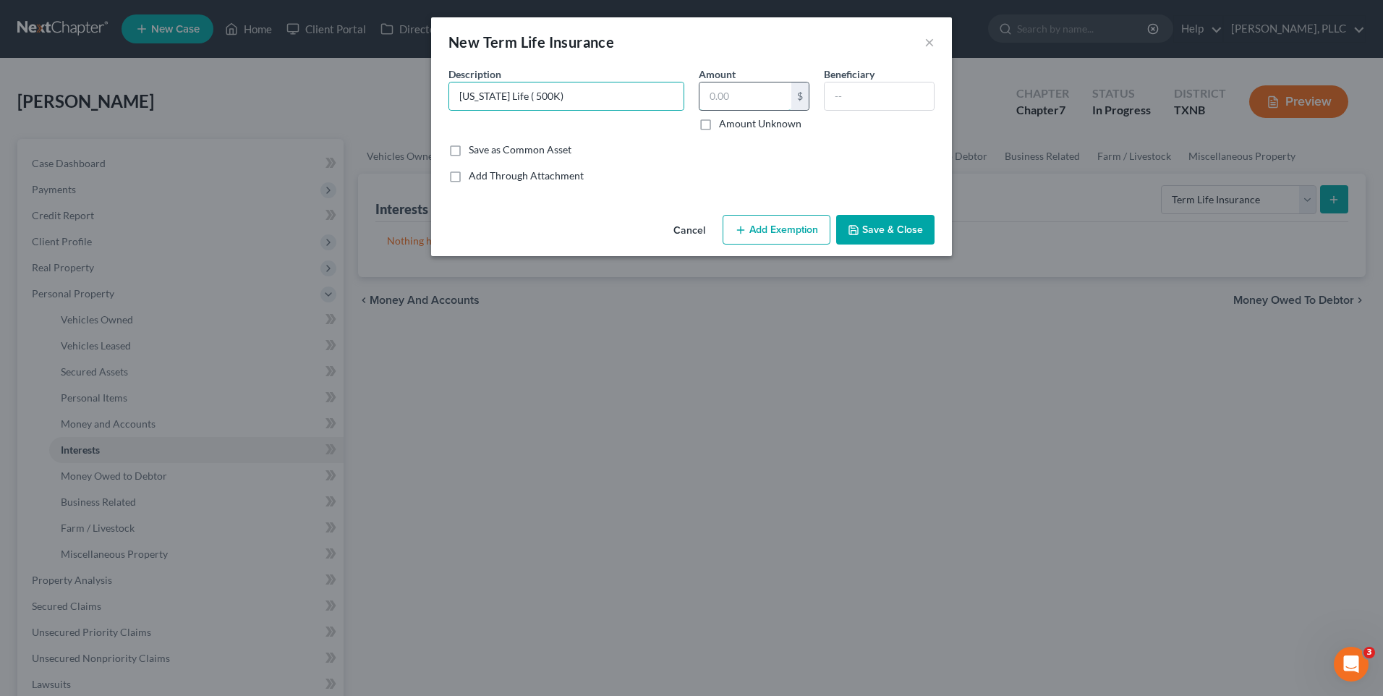
click at [755, 99] on input "text" at bounding box center [746, 95] width 92 height 27
type input "0.00"
click at [846, 99] on input "text" at bounding box center [879, 95] width 109 height 27
type input "Lateasha Witherspoon"
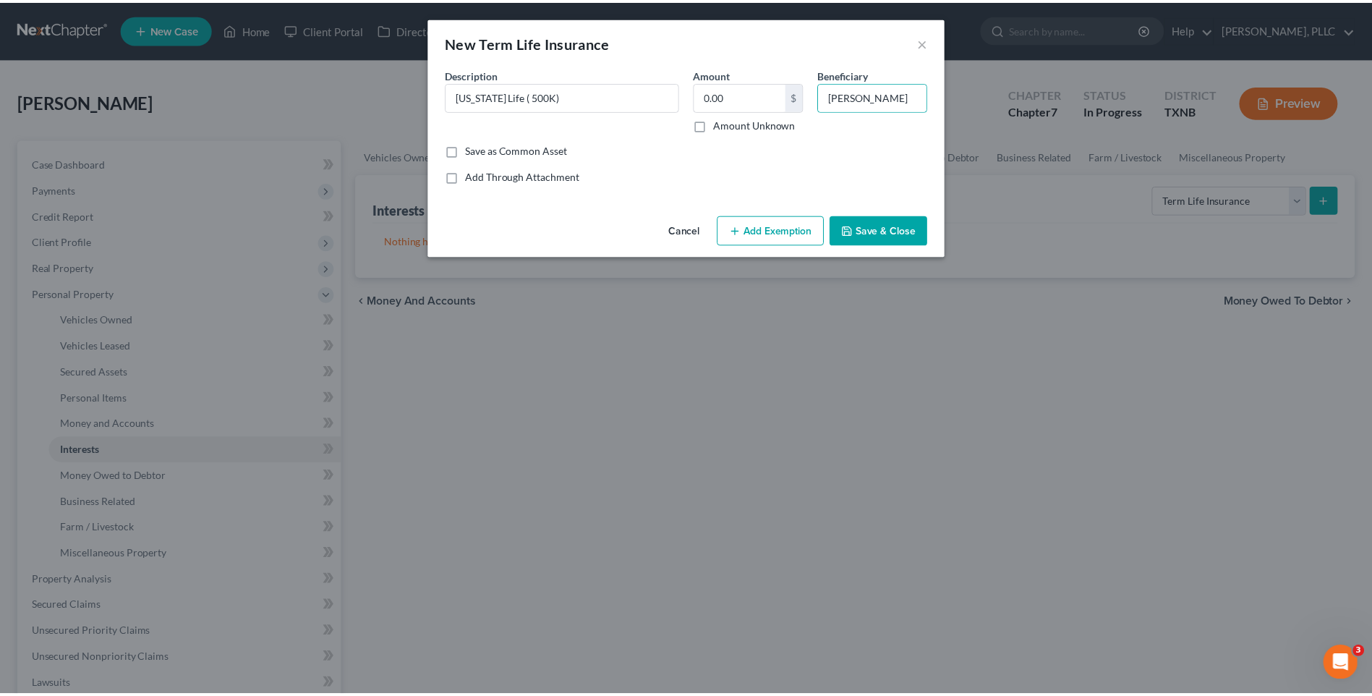
scroll to position [0, 0]
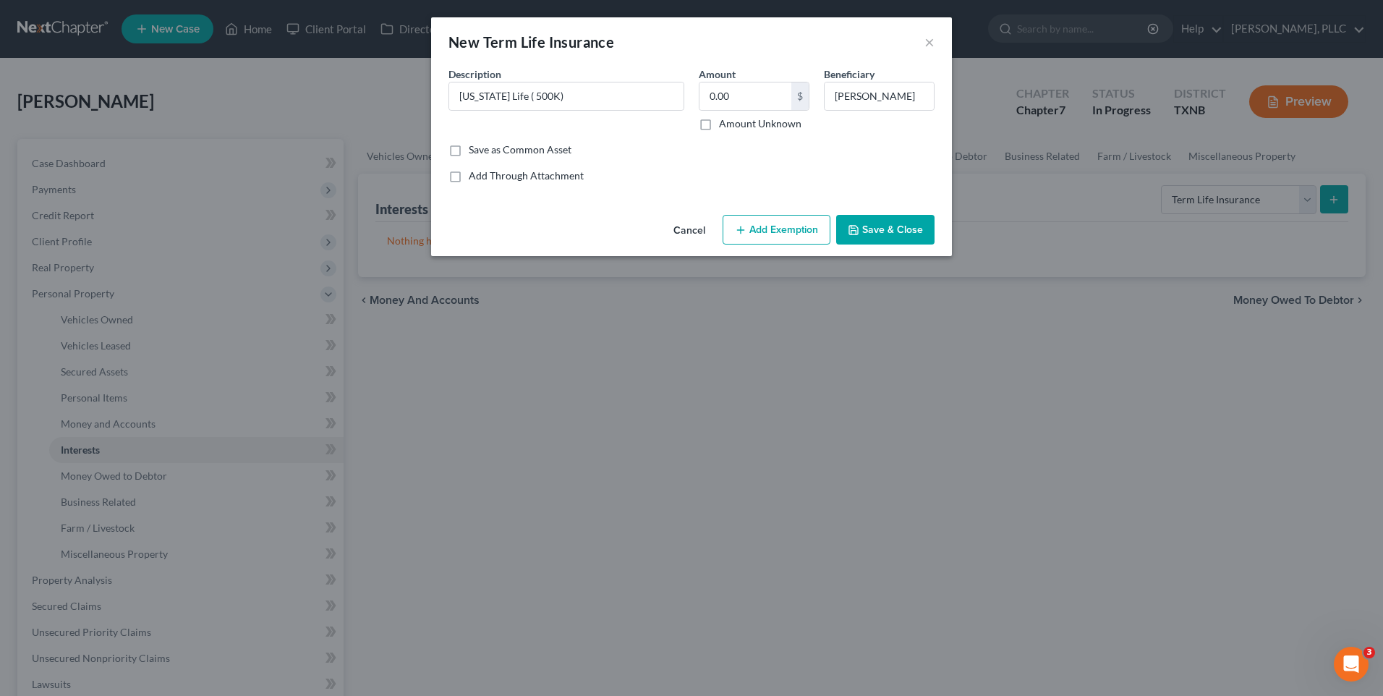
click at [884, 224] on button "Save & Close" at bounding box center [885, 230] width 98 height 30
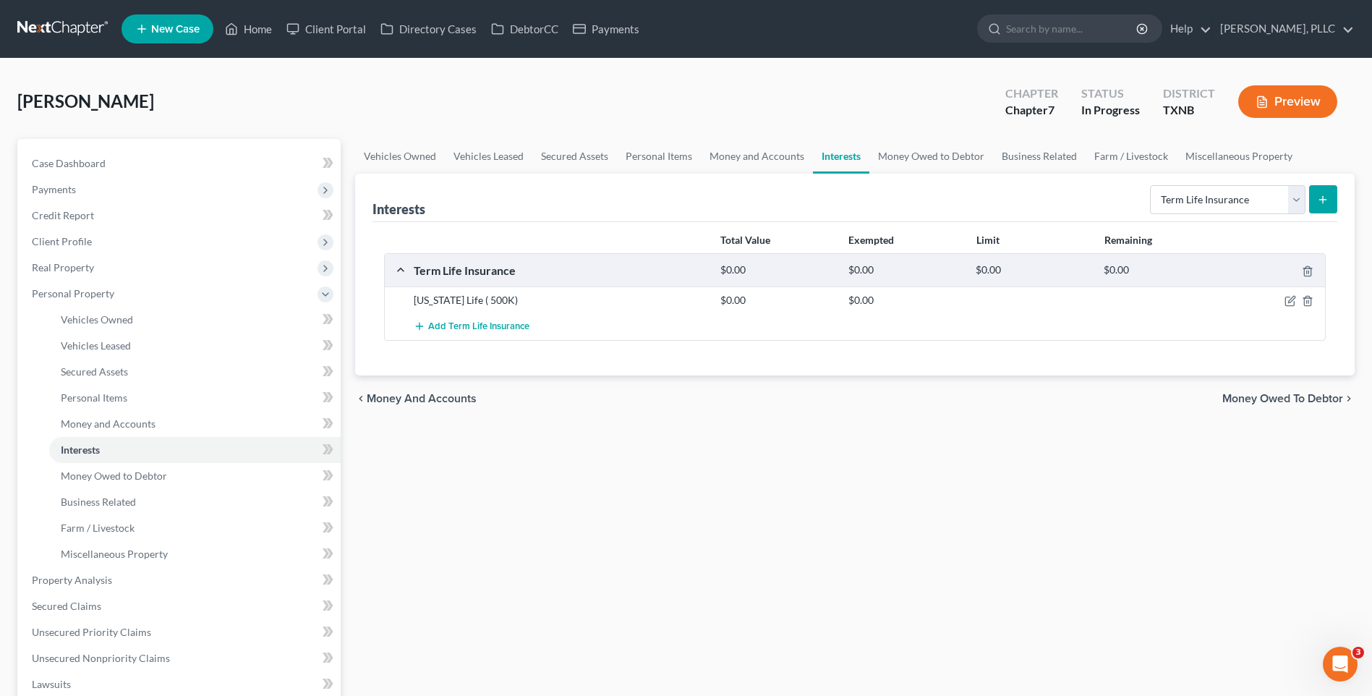
click at [1273, 395] on span "Money Owed to Debtor" at bounding box center [1283, 399] width 121 height 12
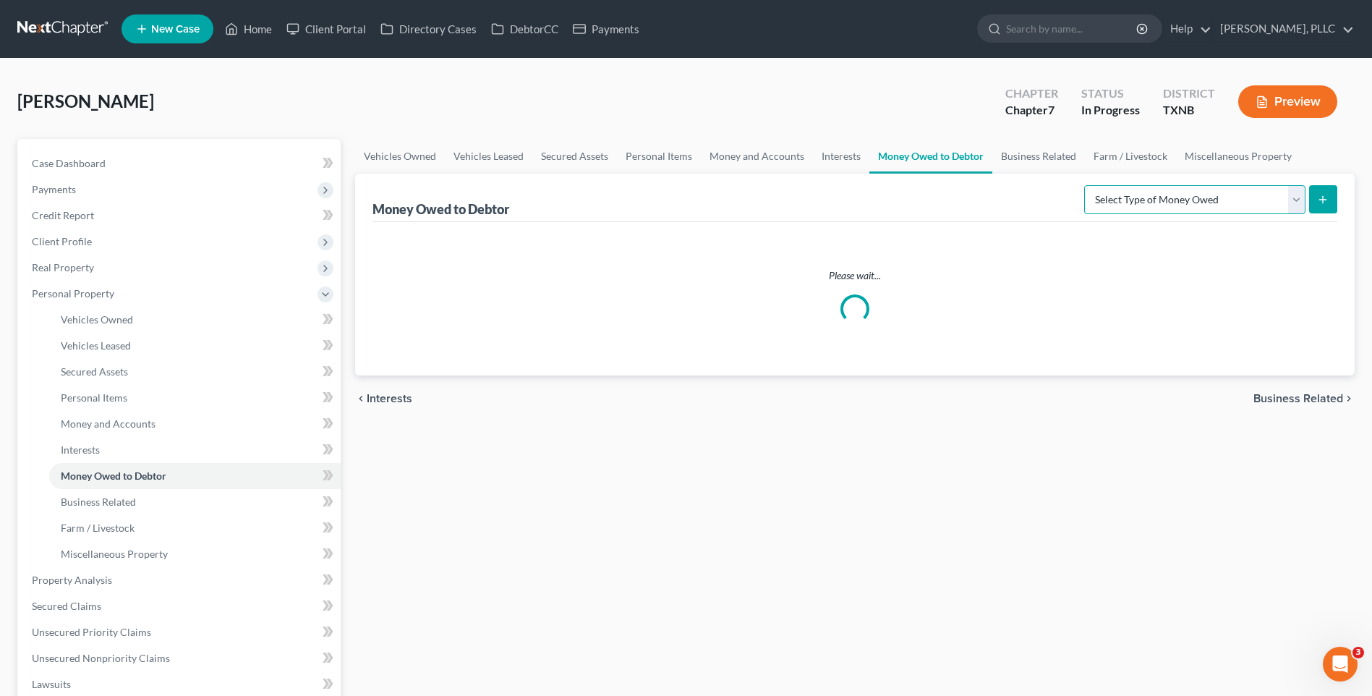
click at [1302, 193] on select "Select Type of Money Owed Accounts Receivable Alimony Child Support Claims Agai…" at bounding box center [1194, 199] width 221 height 29
click at [930, 525] on div "Vehicles Owned Vehicles Leased Secured Assets Personal Items Money and Accounts…" at bounding box center [855, 564] width 1014 height 850
click at [1283, 300] on span "Business Related" at bounding box center [1299, 300] width 90 height 12
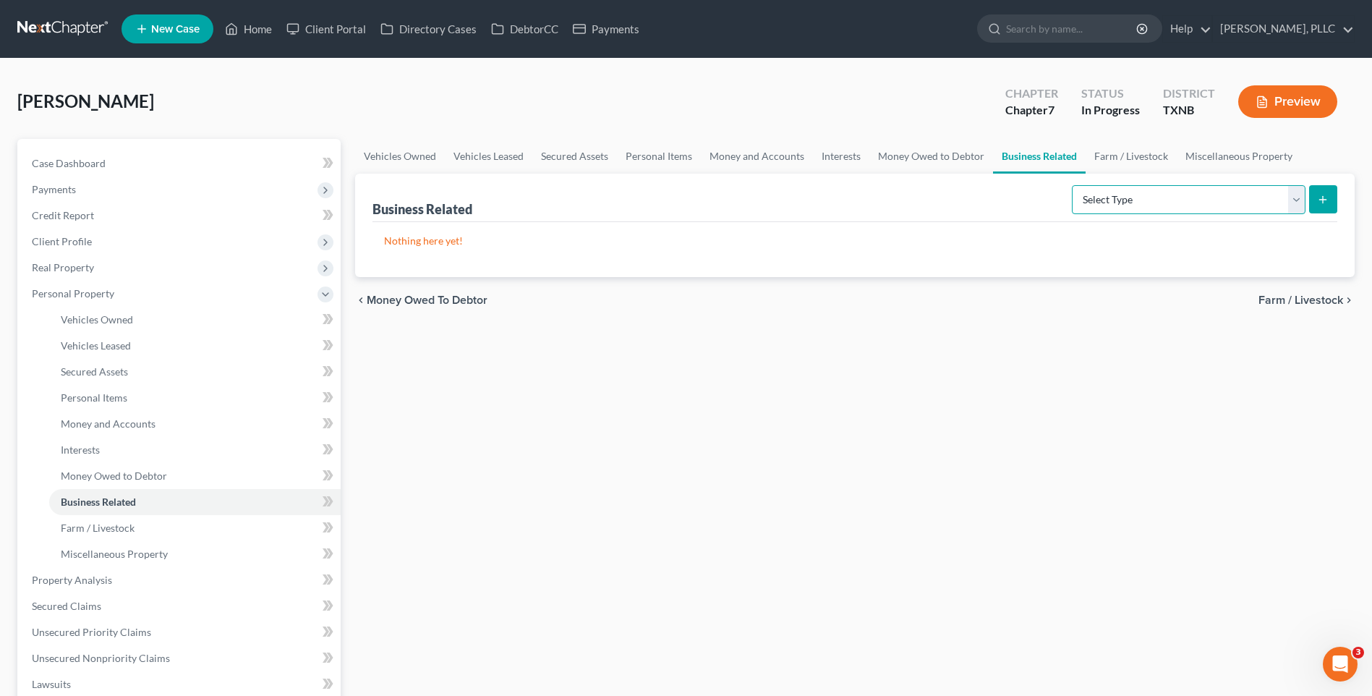
click at [1296, 198] on select "Select Type Customer Lists Franchises Inventory Licenses Machinery Office Equip…" at bounding box center [1189, 199] width 234 height 29
click at [1111, 566] on div "Vehicles Owned Vehicles Leased Secured Assets Personal Items Money and Accounts…" at bounding box center [855, 564] width 1014 height 850
click at [1304, 298] on span "Farm / Livestock" at bounding box center [1301, 300] width 85 height 12
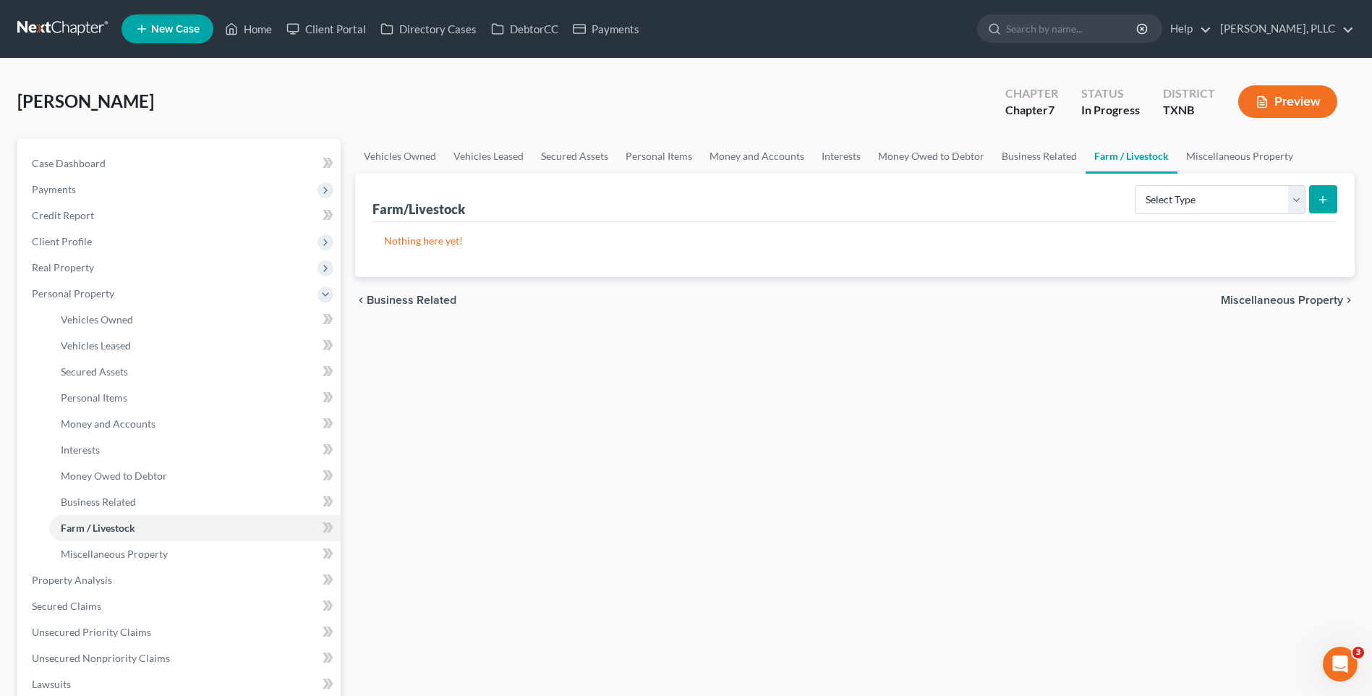
click at [1304, 305] on span "Miscellaneous Property" at bounding box center [1282, 300] width 122 height 12
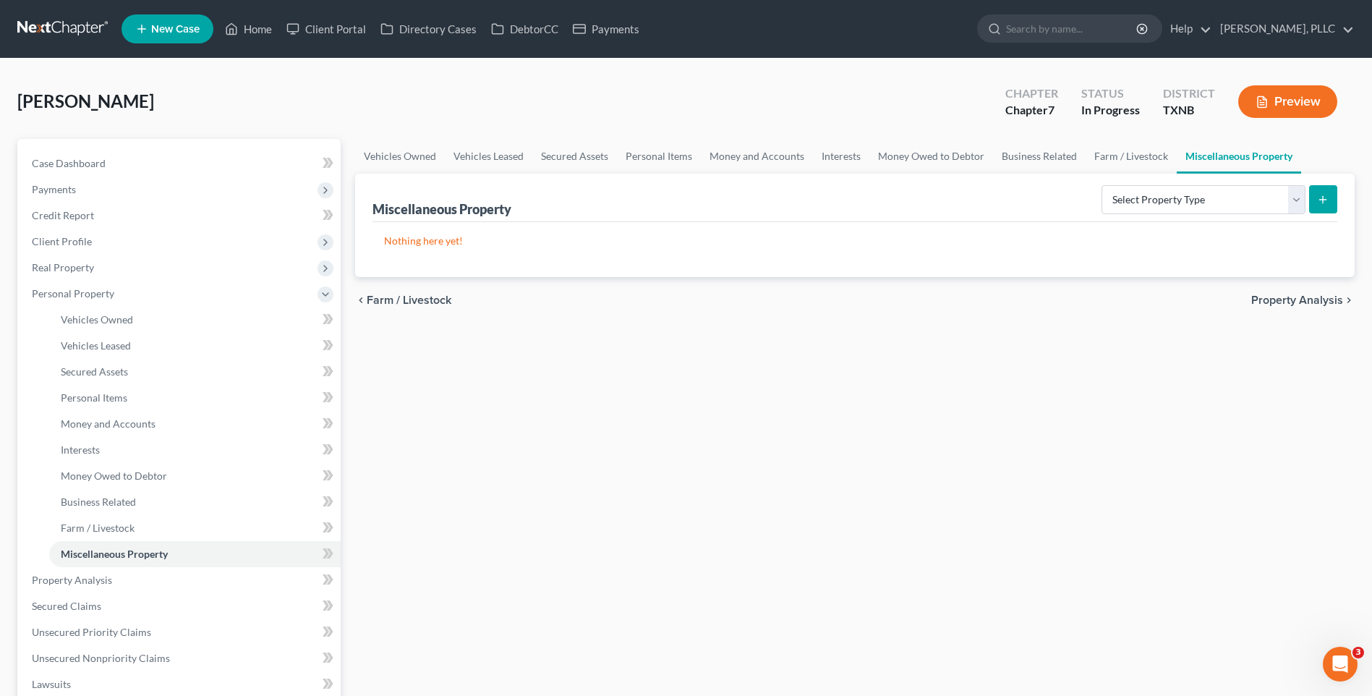
click at [1304, 302] on span "Property Analysis" at bounding box center [1298, 300] width 92 height 12
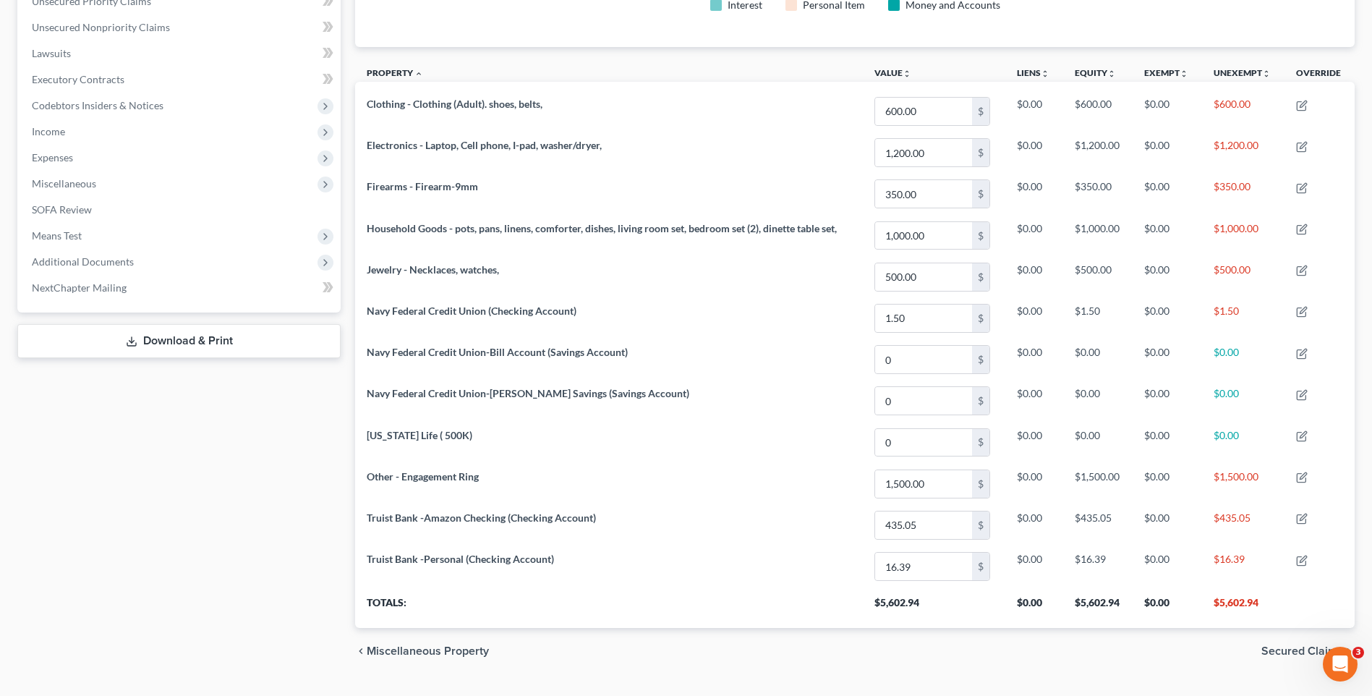
scroll to position [404, 0]
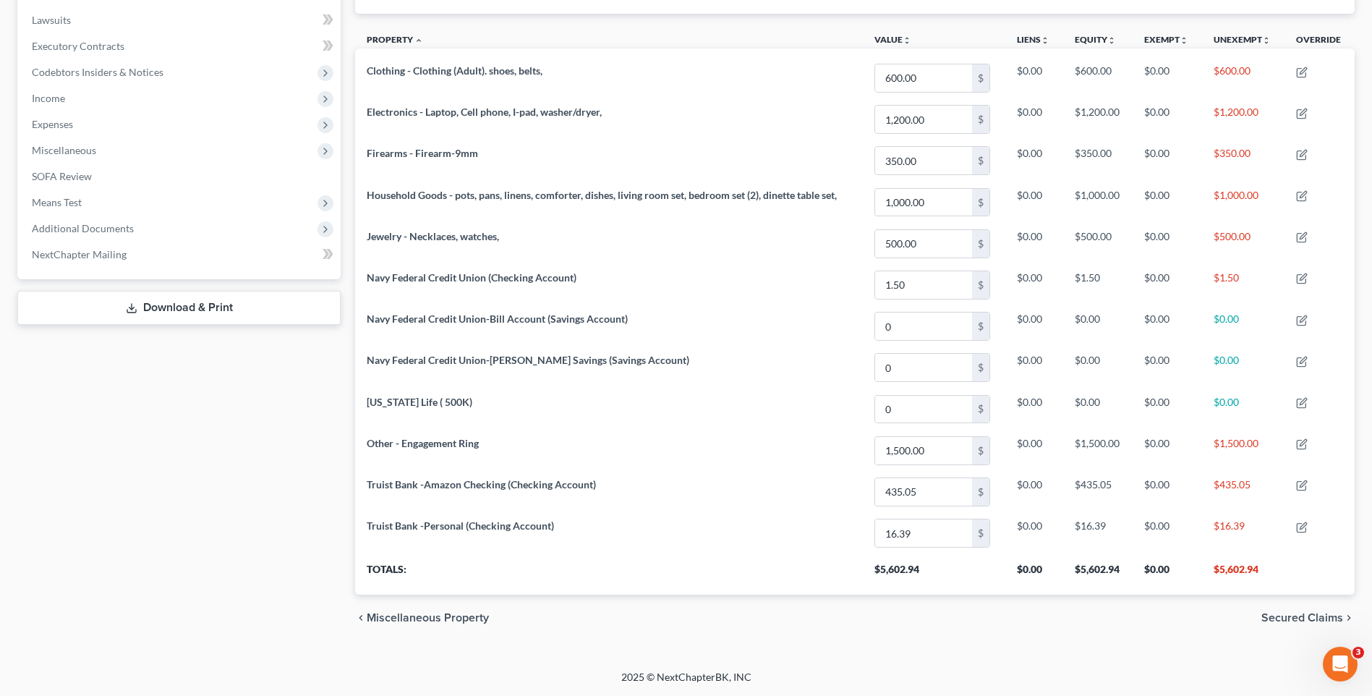
click at [1286, 616] on span "Secured Claims" at bounding box center [1303, 618] width 82 height 12
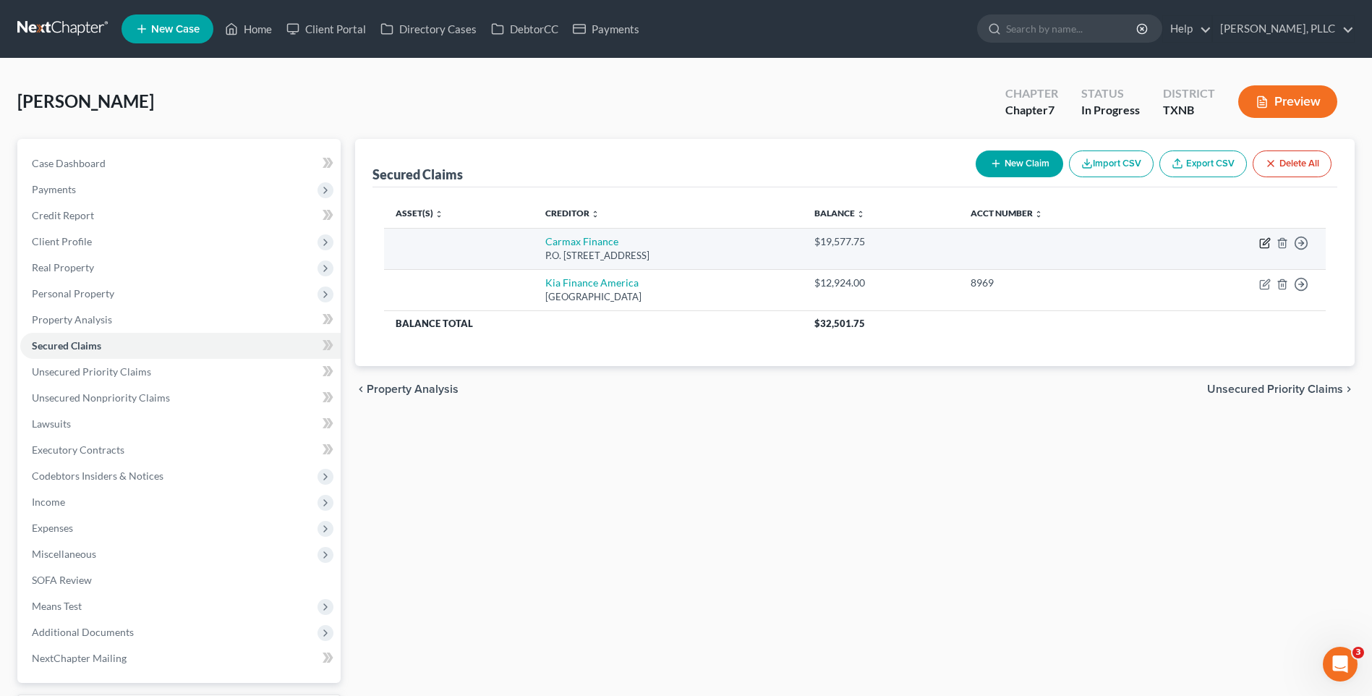
click at [1269, 242] on icon "button" at bounding box center [1266, 243] width 12 height 12
select select "14"
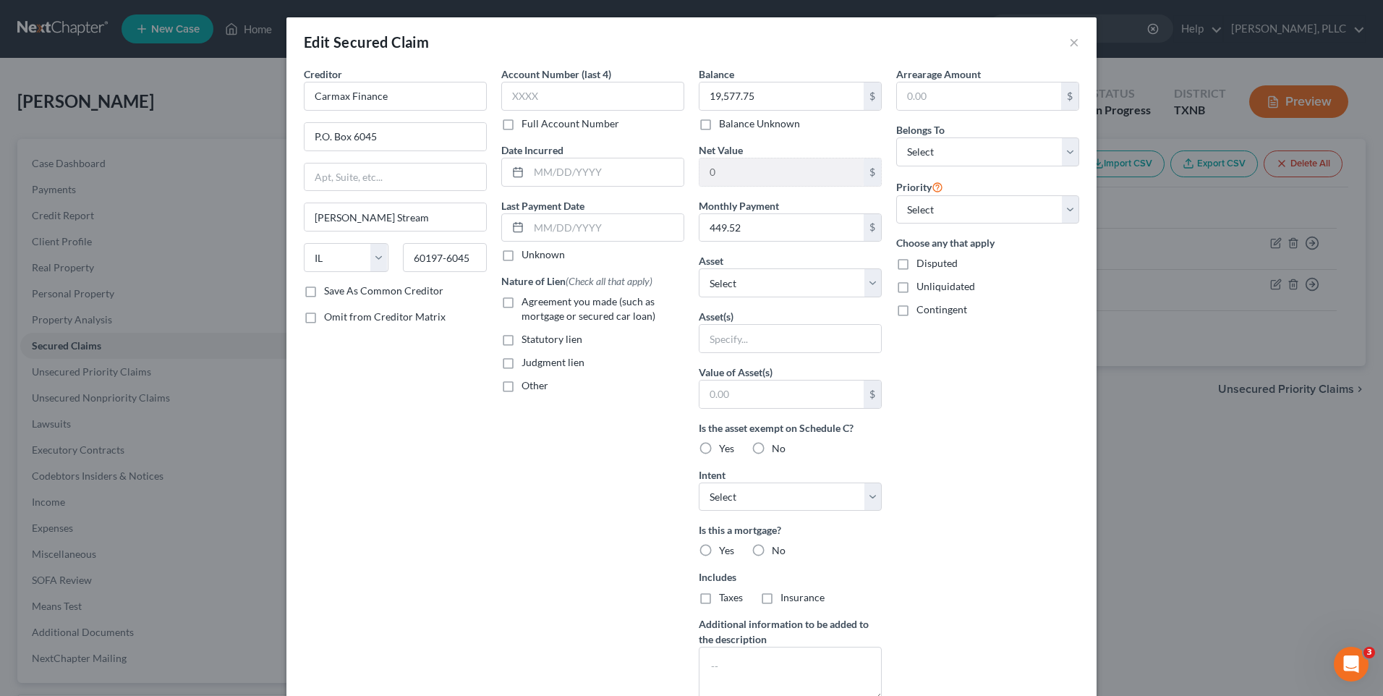
click at [1179, 519] on div "Edit Secured Claim × Creditor * Carmax Finance P.O. Box 6045 Carol Stream State…" at bounding box center [691, 348] width 1383 height 696
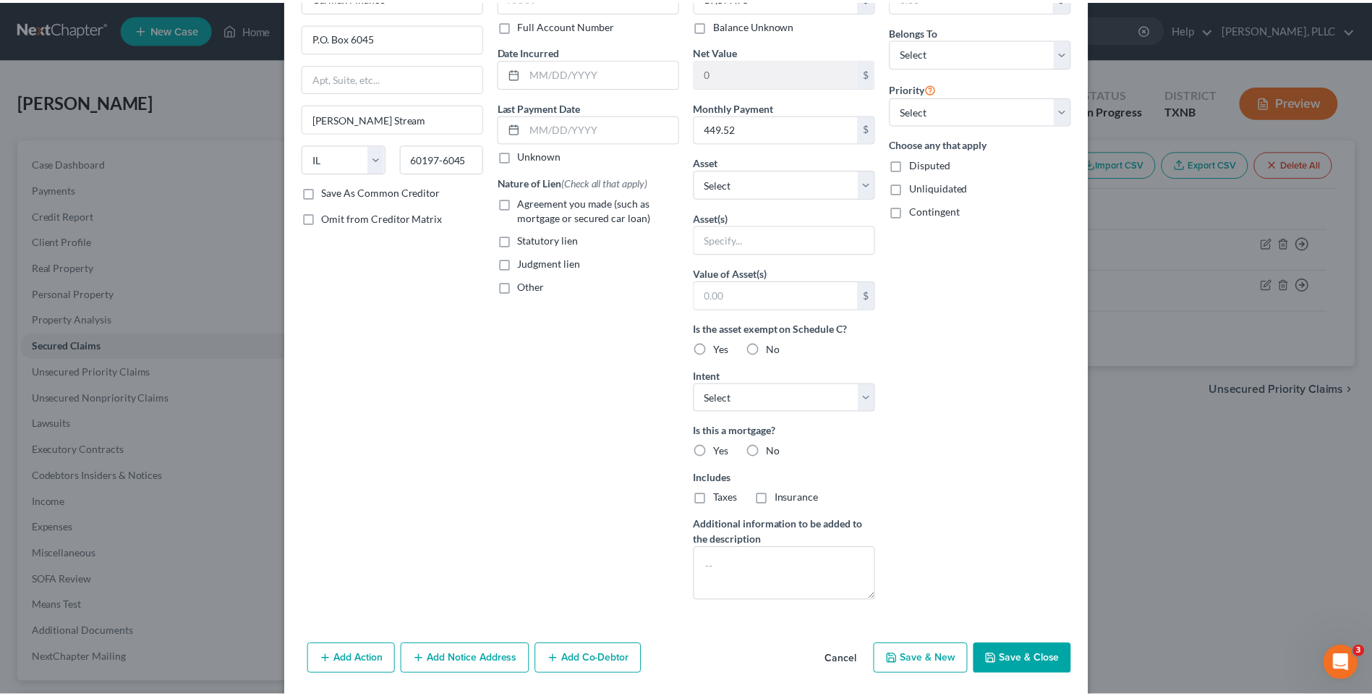
scroll to position [149, 0]
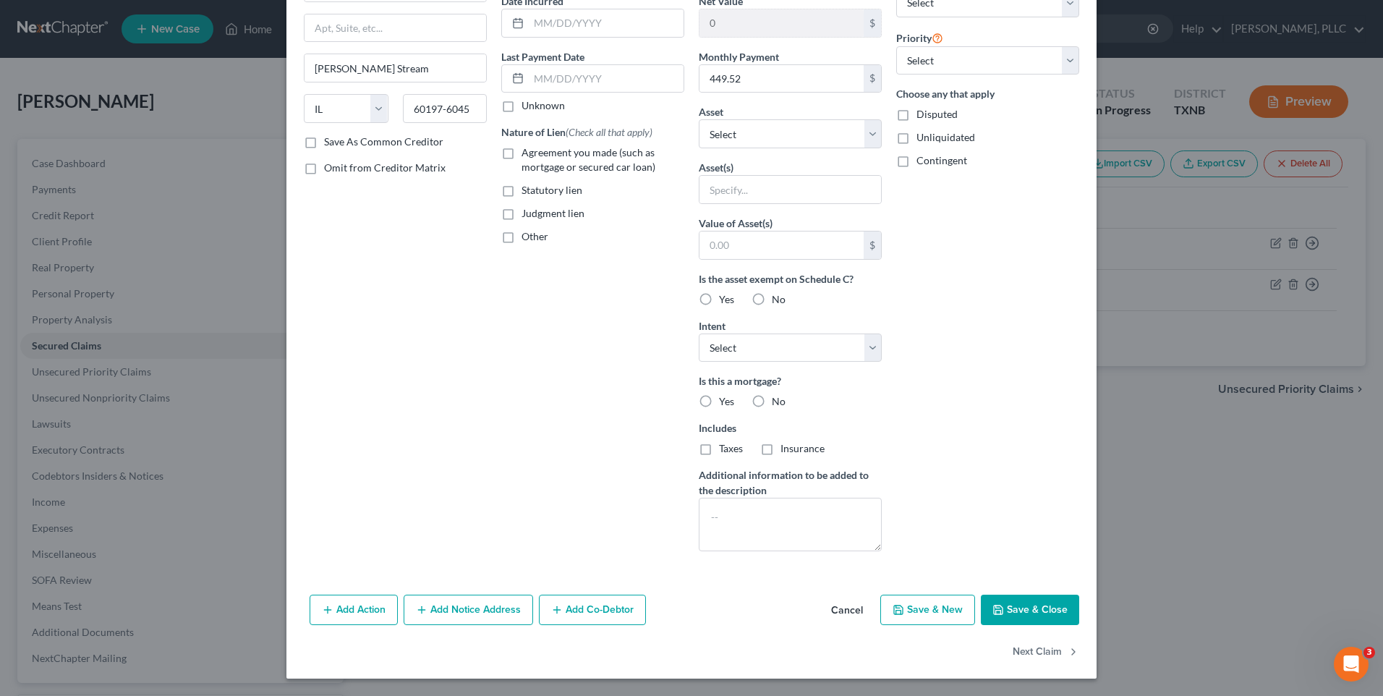
click at [1024, 606] on button "Save & Close" at bounding box center [1030, 610] width 98 height 30
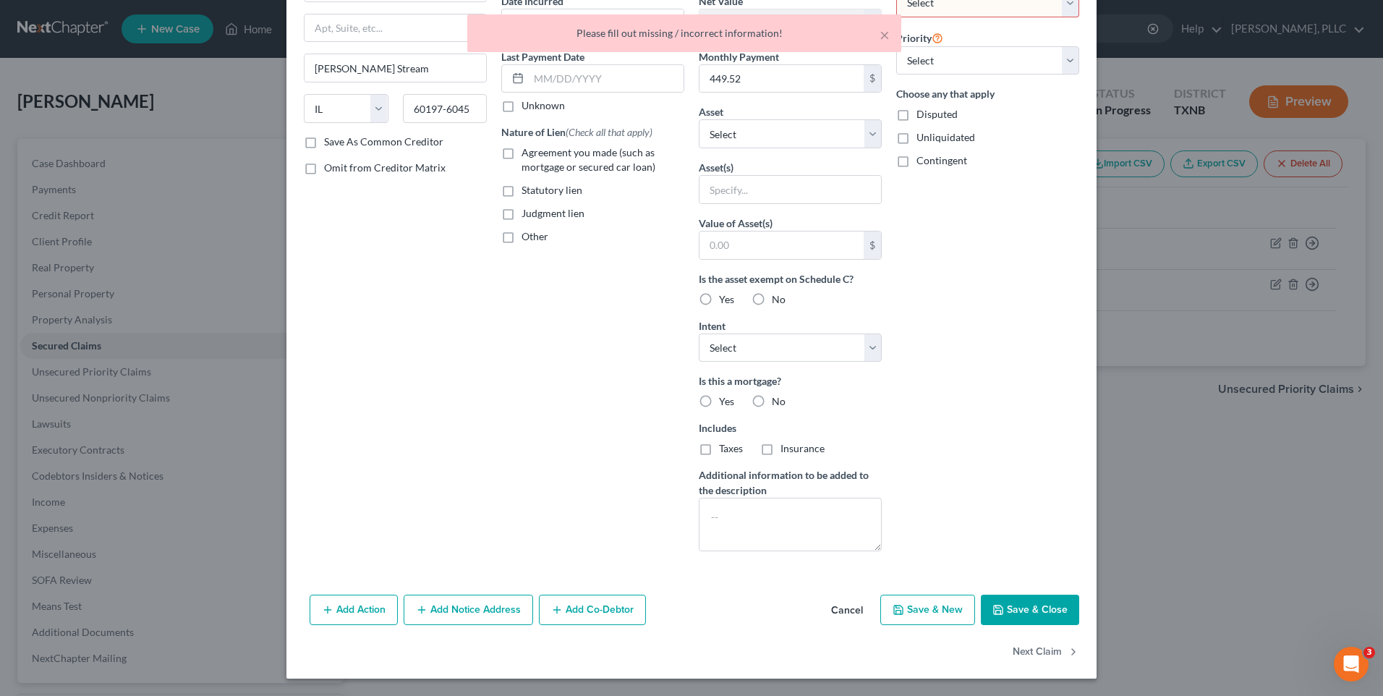
click at [836, 606] on button "Cancel" at bounding box center [847, 610] width 55 height 29
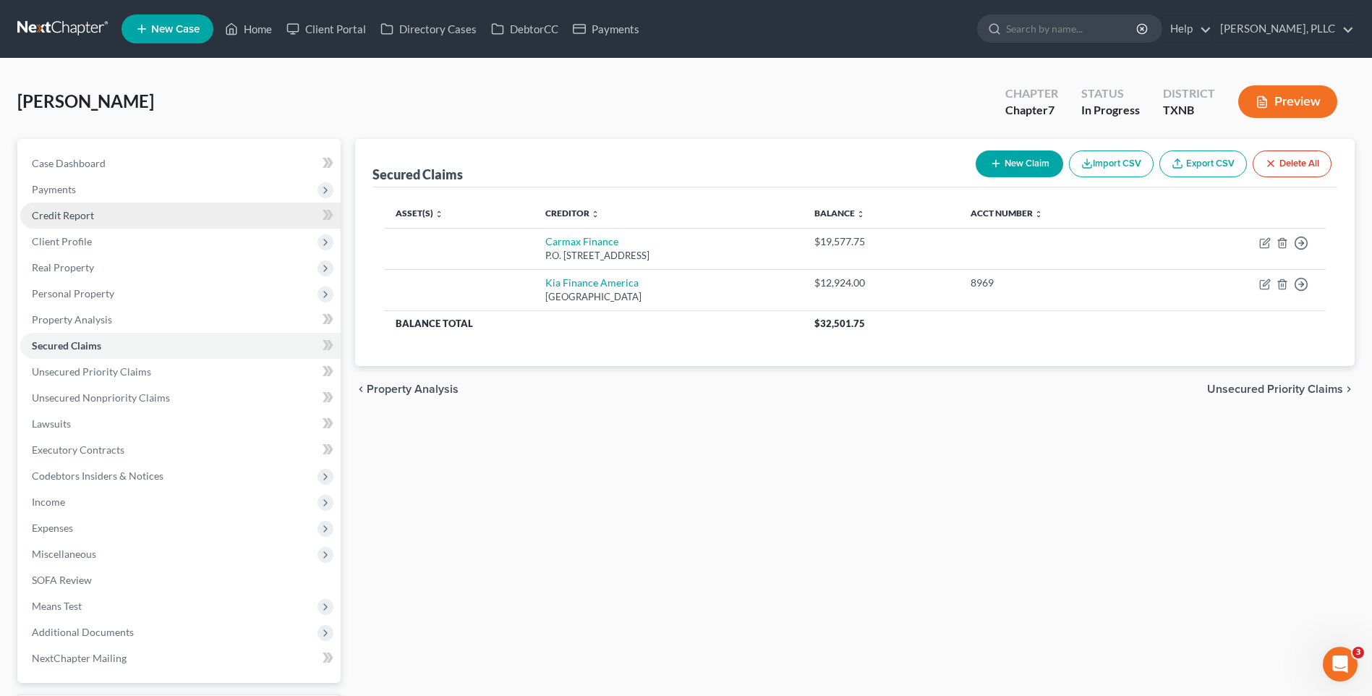
click at [55, 211] on span "Credit Report" at bounding box center [63, 215] width 62 height 12
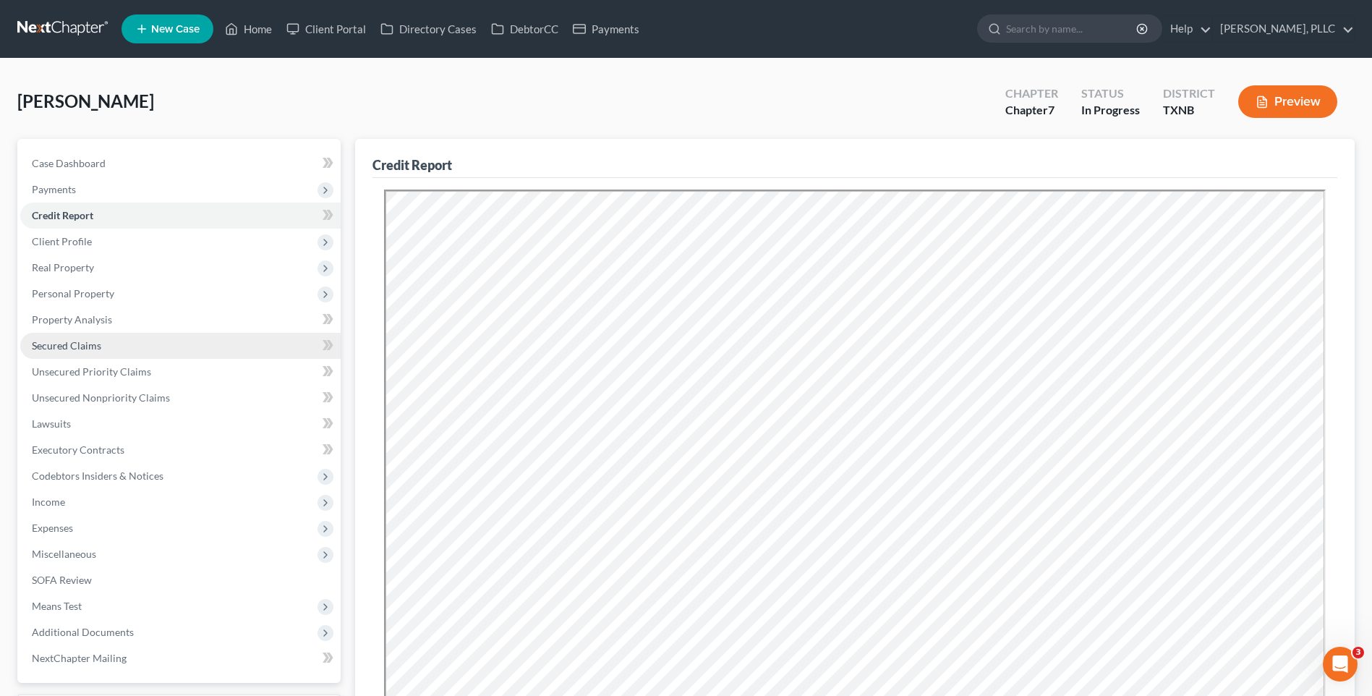
click at [61, 336] on link "Secured Claims" at bounding box center [180, 346] width 321 height 26
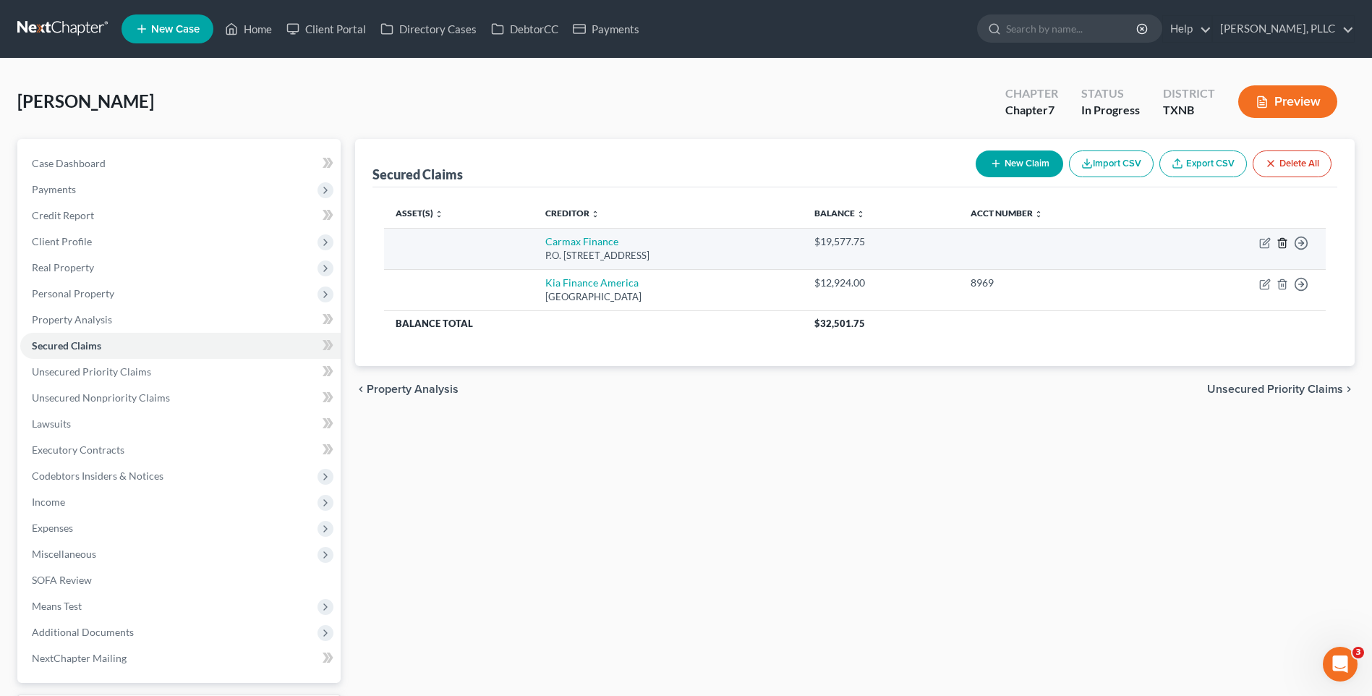
click at [1284, 243] on icon "button" at bounding box center [1283, 243] width 12 height 12
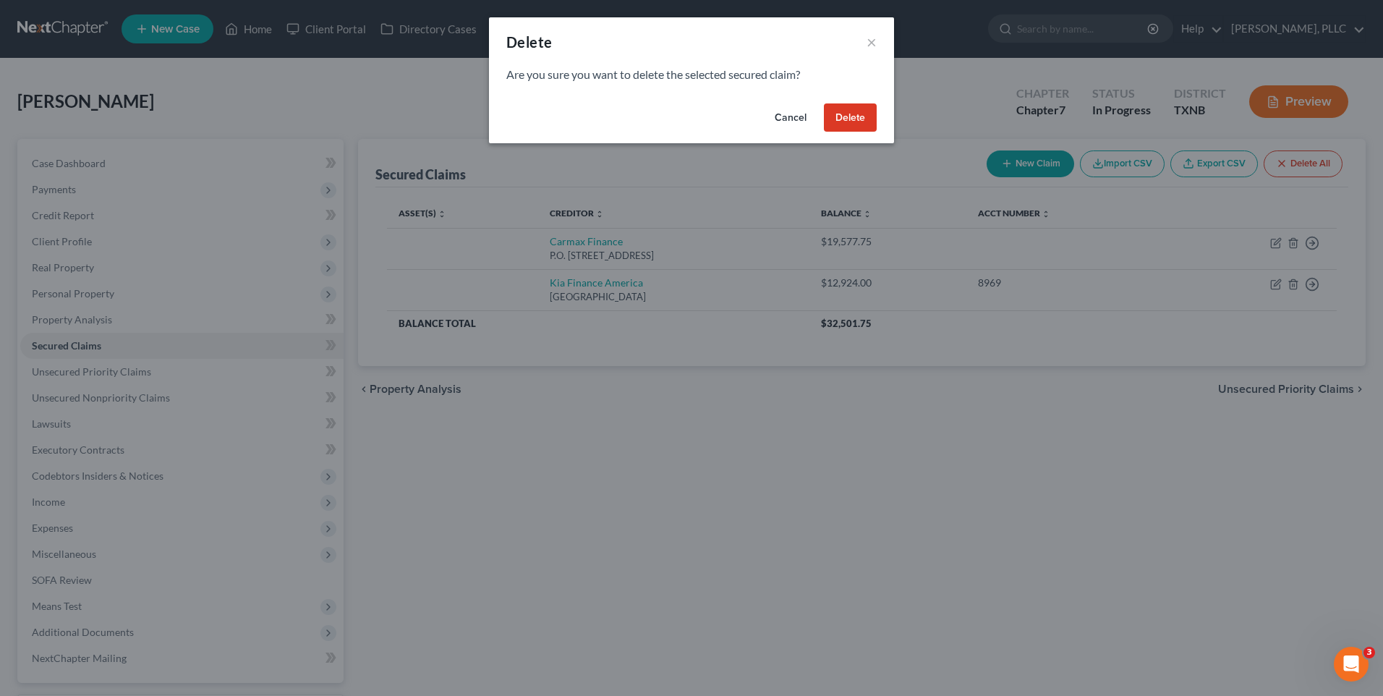
click at [862, 107] on button "Delete" at bounding box center [850, 117] width 53 height 29
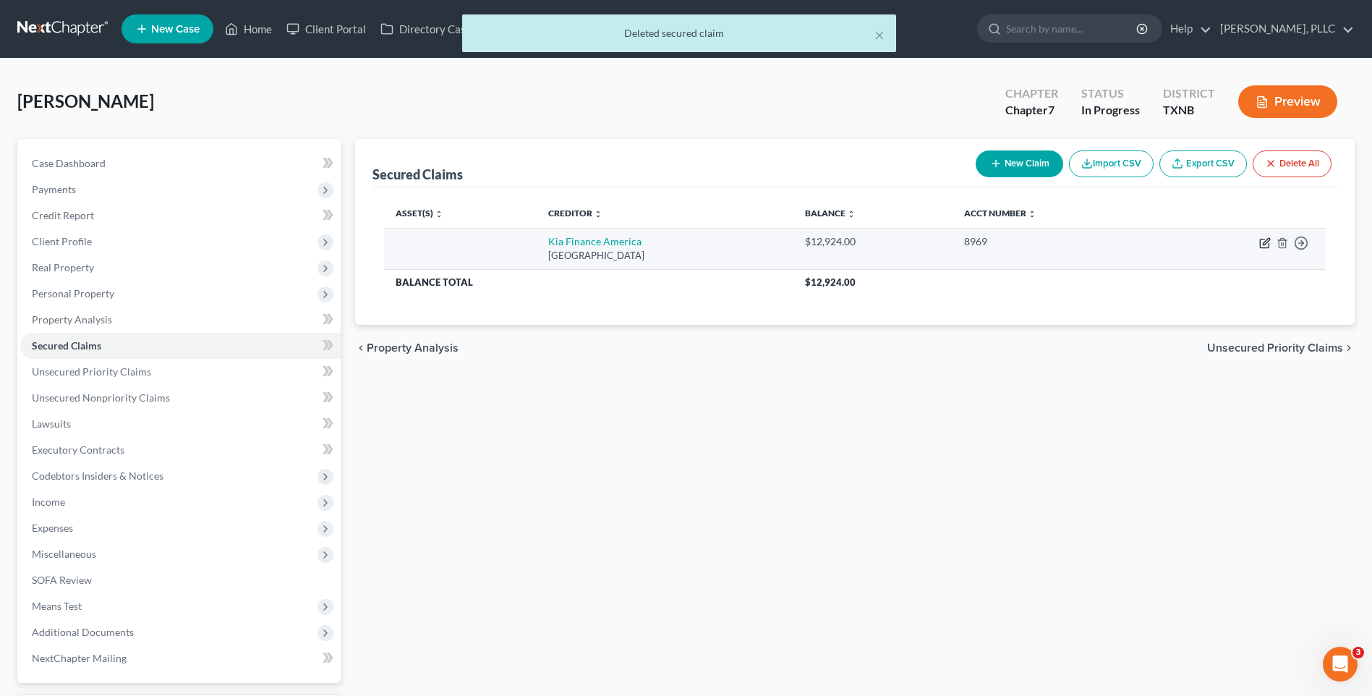
click at [1262, 239] on icon "button" at bounding box center [1264, 243] width 9 height 9
select select "4"
select select "0"
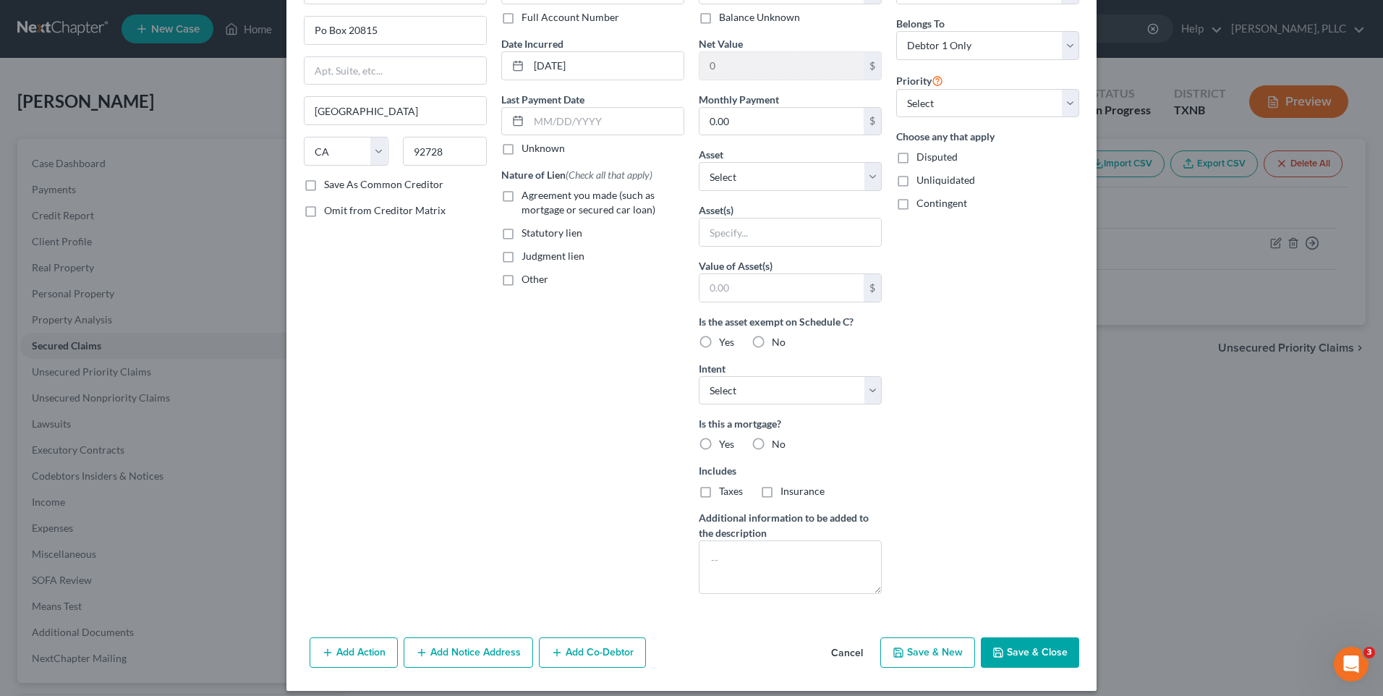
scroll to position [119, 0]
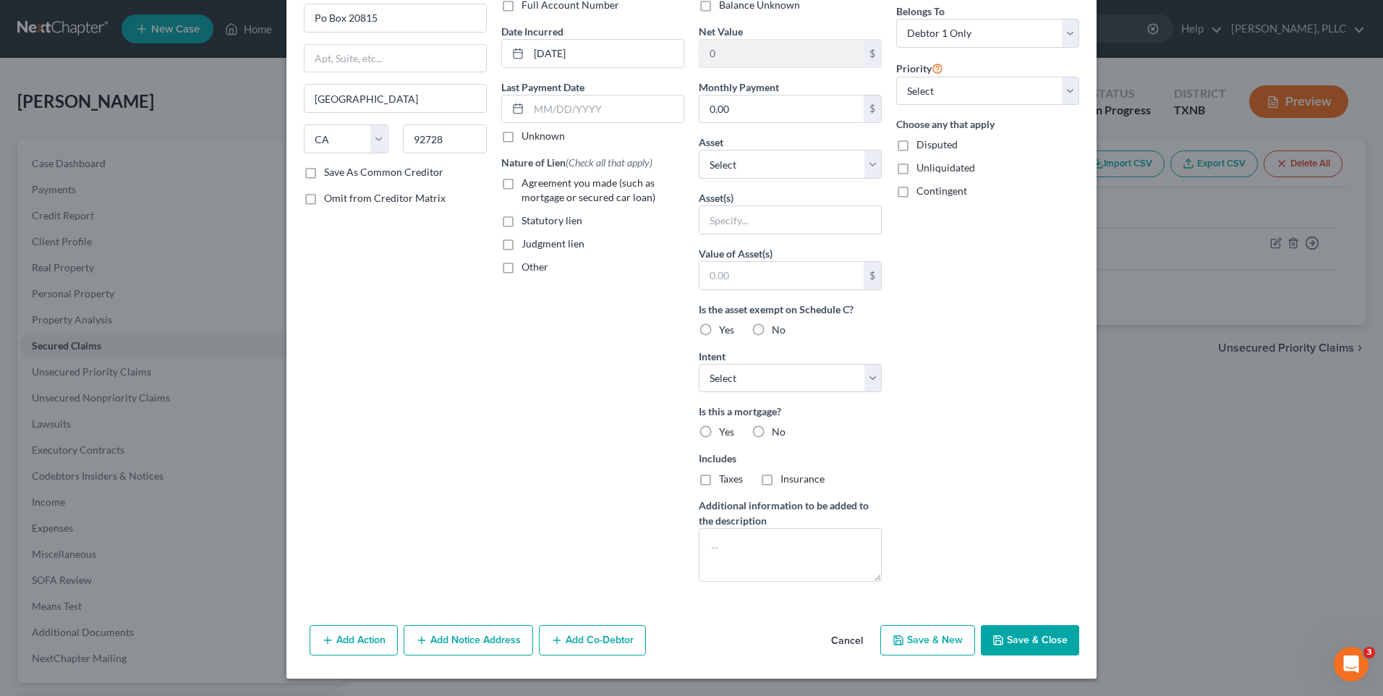
click at [993, 634] on button "Save & Close" at bounding box center [1030, 640] width 98 height 30
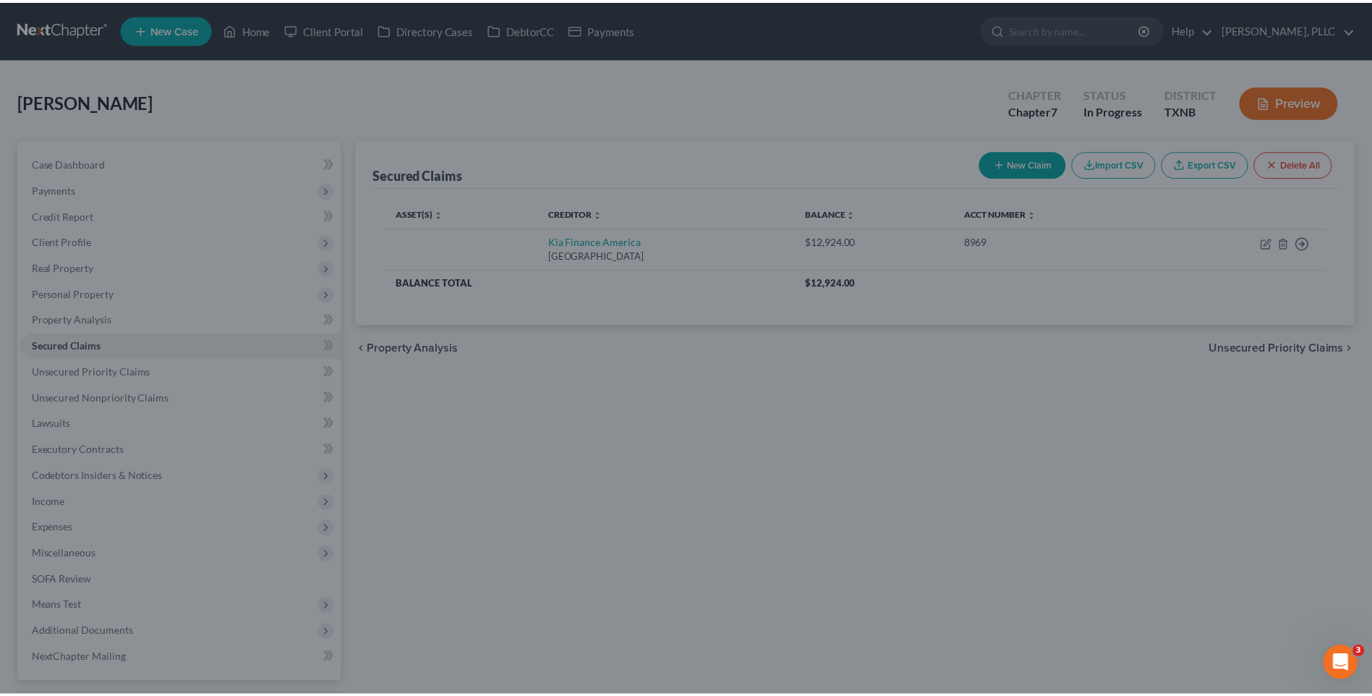
scroll to position [0, 0]
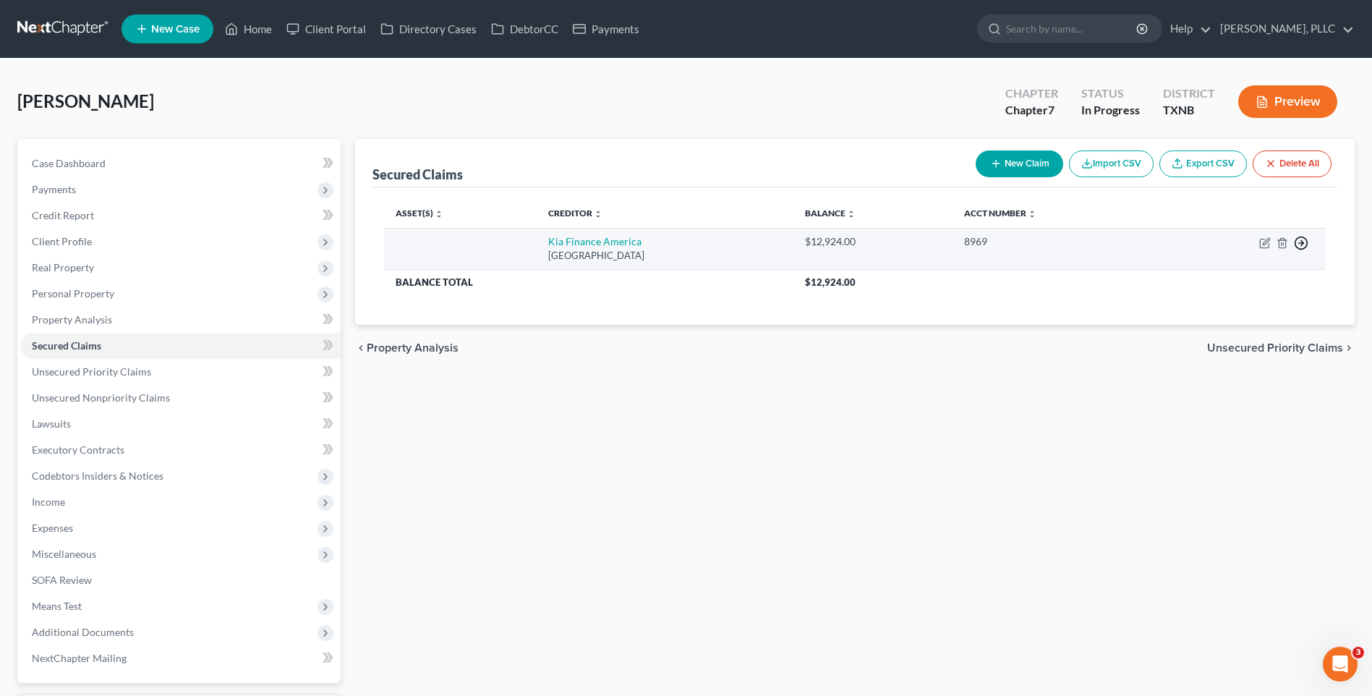
click at [1299, 239] on icon "button" at bounding box center [1301, 243] width 14 height 14
click at [1224, 279] on link "Move to F" at bounding box center [1235, 278] width 121 height 25
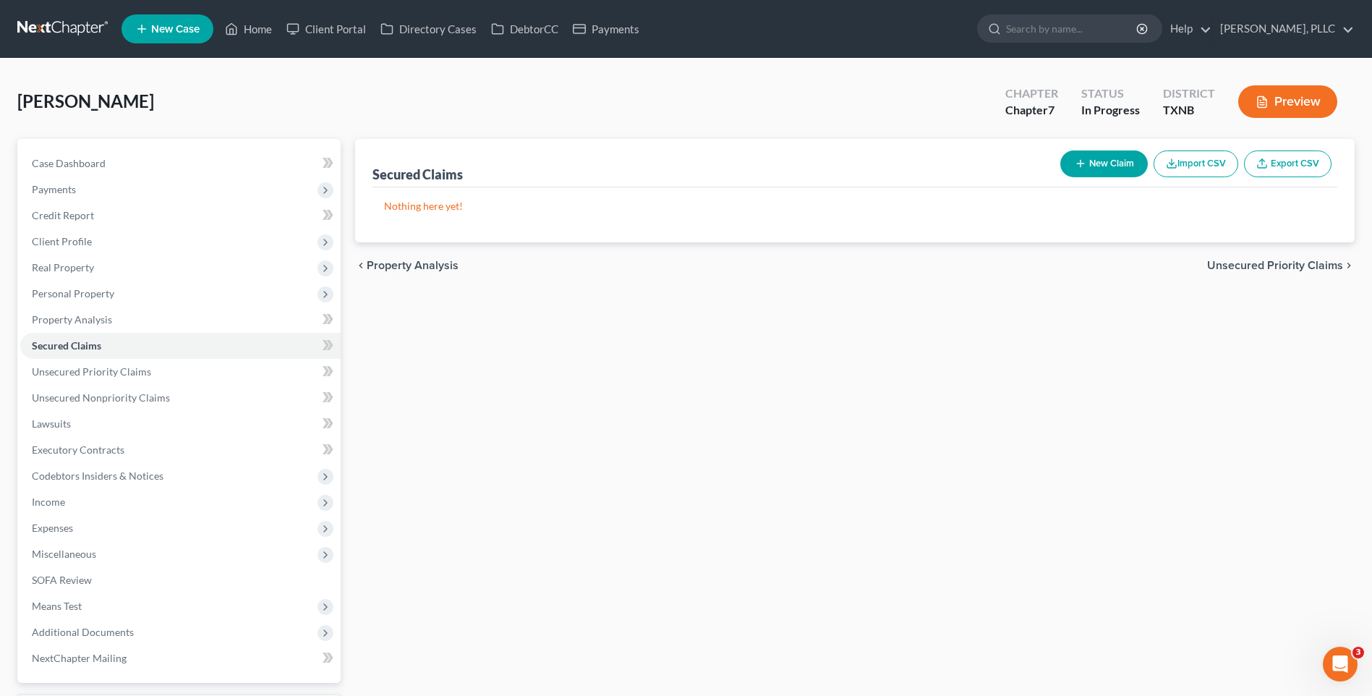
click at [1282, 260] on span "Unsecured Priority Claims" at bounding box center [1275, 266] width 136 height 12
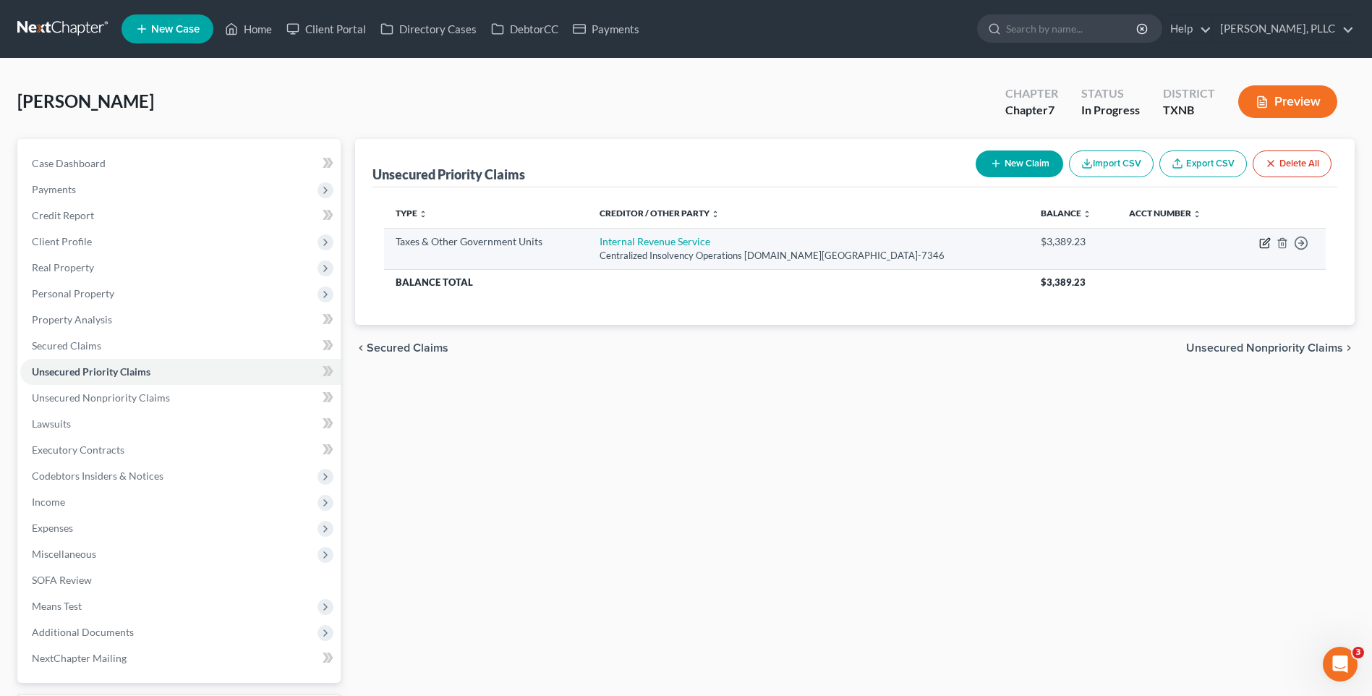
click at [1265, 237] on icon "button" at bounding box center [1266, 243] width 12 height 12
select select "0"
select select "39"
select select "0"
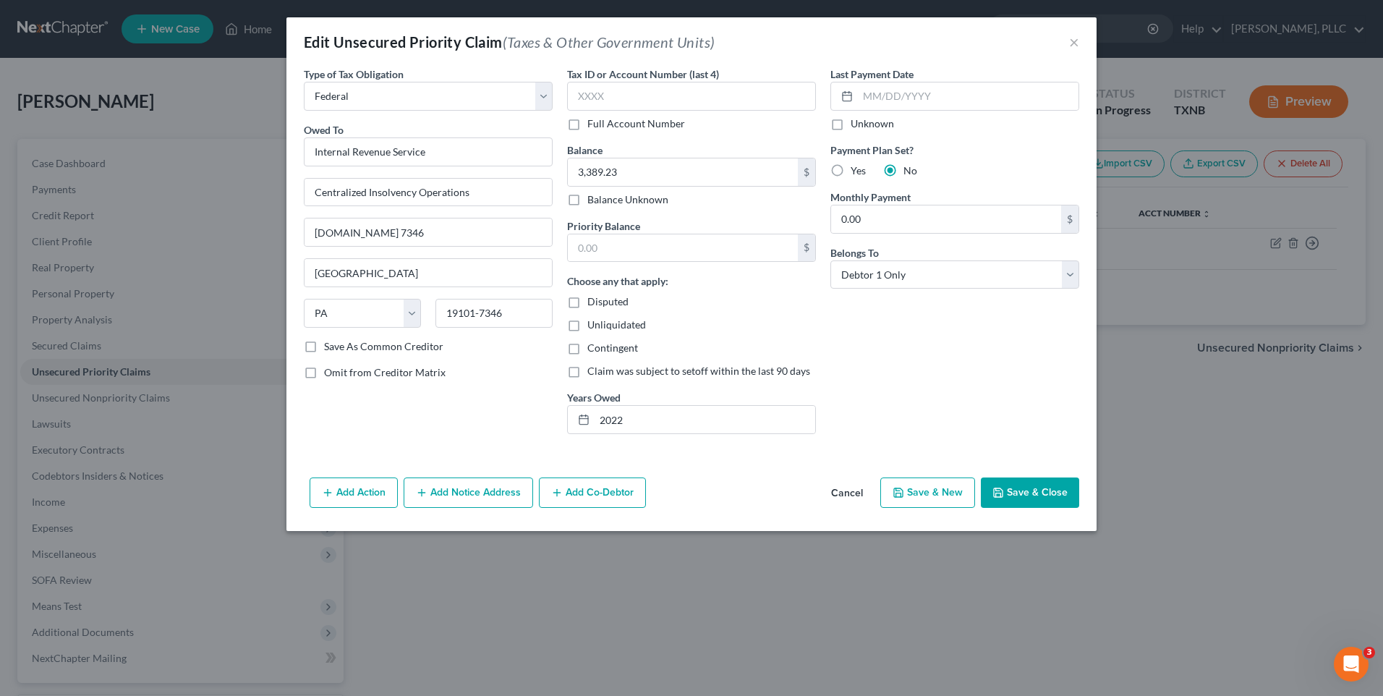
click at [1037, 490] on button "Save & Close" at bounding box center [1030, 492] width 98 height 30
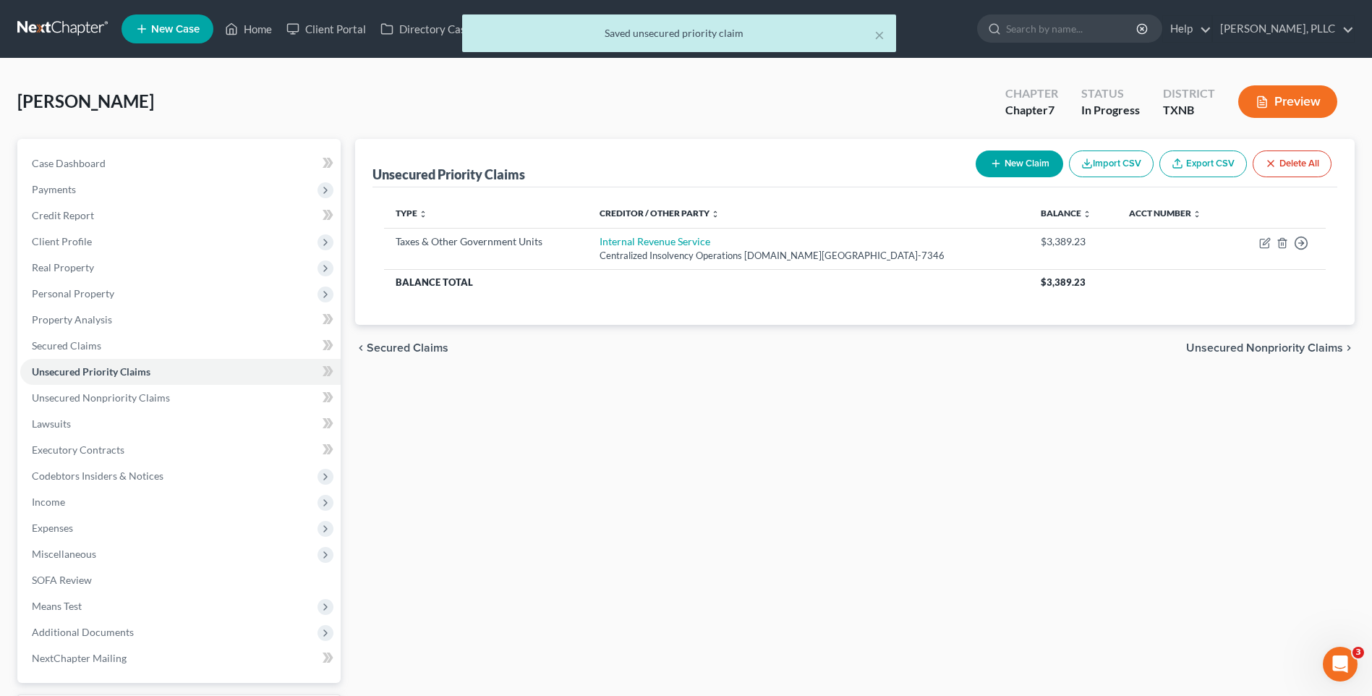
click at [1248, 347] on span "Unsecured Nonpriority Claims" at bounding box center [1265, 348] width 157 height 12
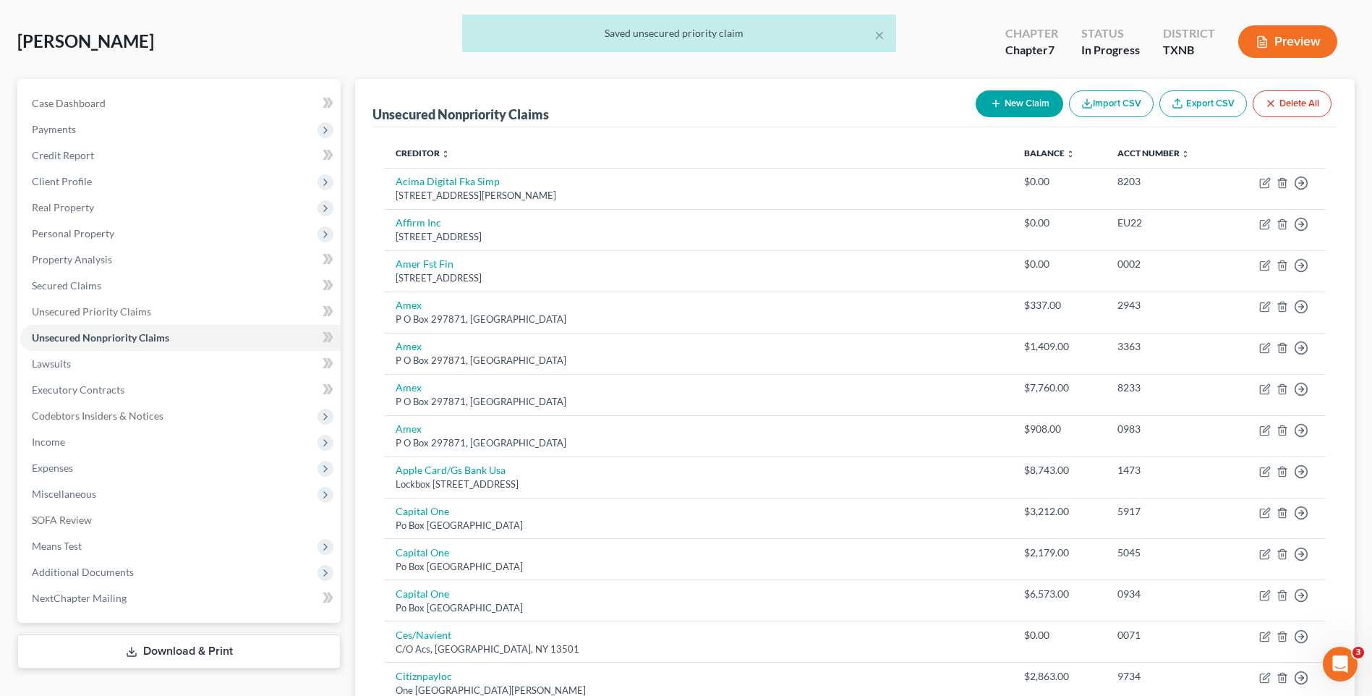
scroll to position [64, 0]
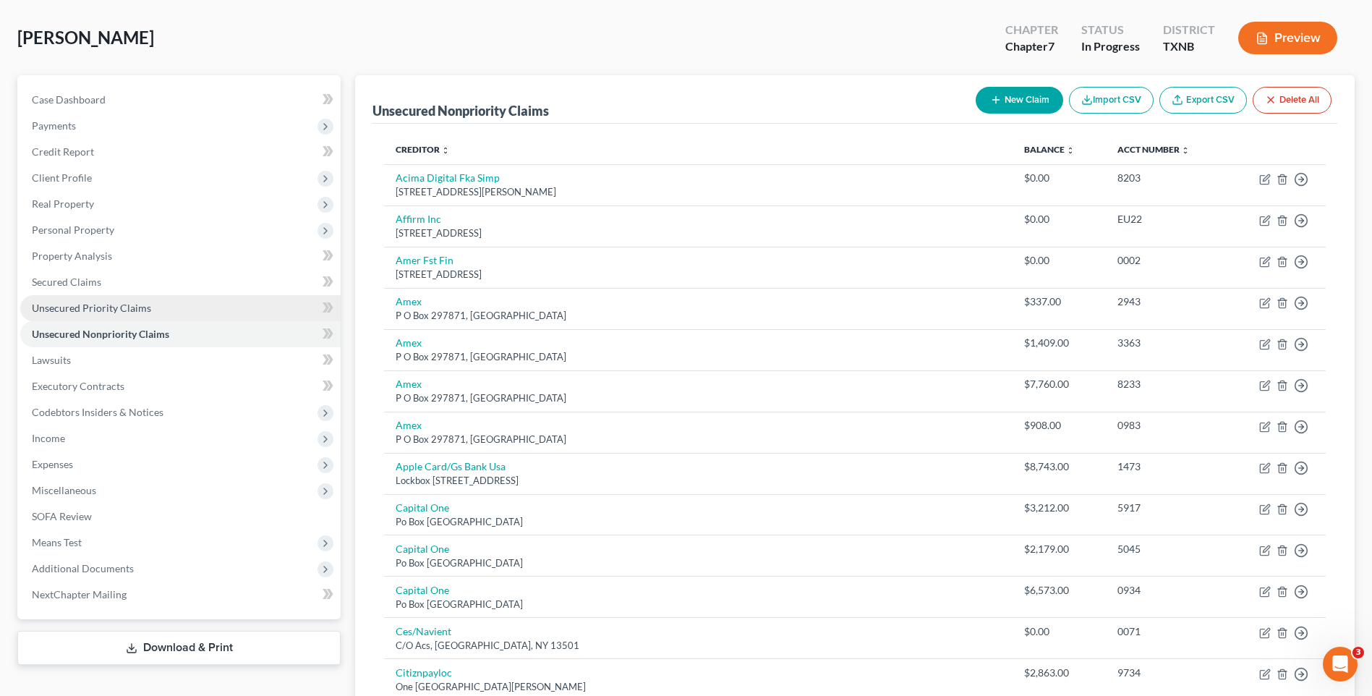
click at [52, 307] on span "Unsecured Priority Claims" at bounding box center [91, 308] width 119 height 12
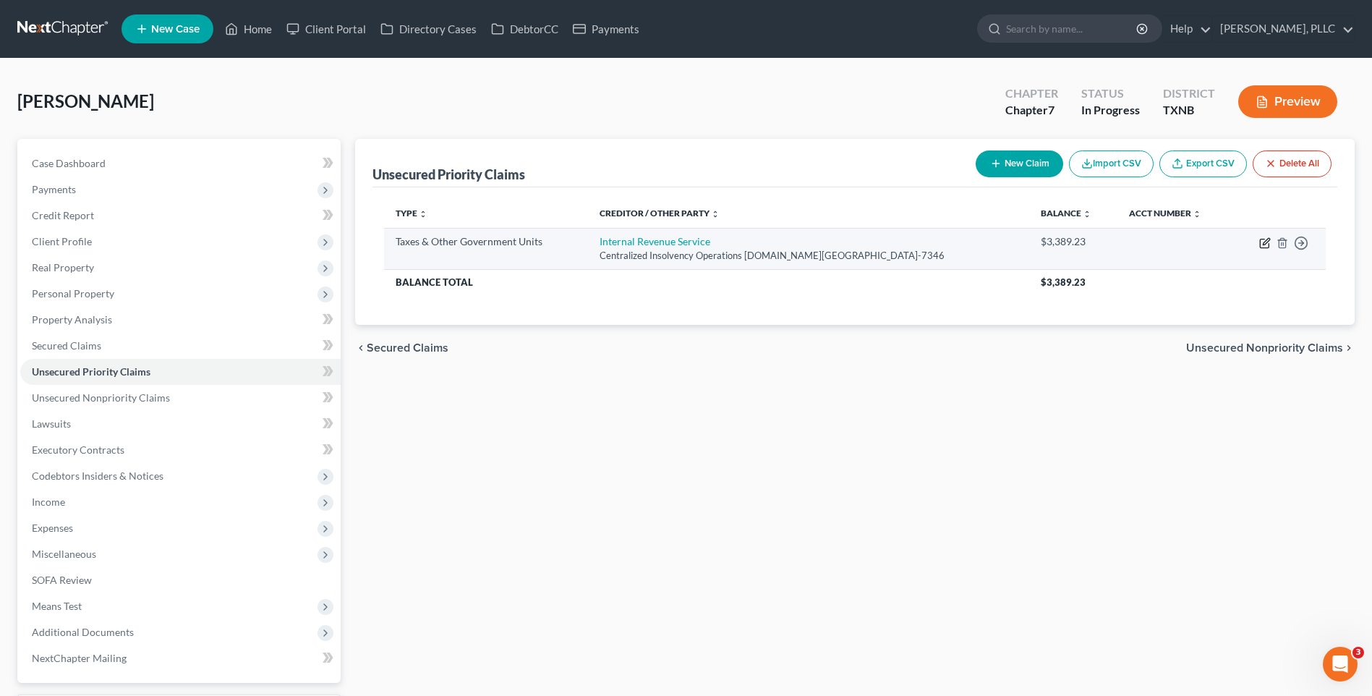
click at [1262, 242] on icon "button" at bounding box center [1266, 243] width 12 height 12
select select "0"
select select "39"
select select "0"
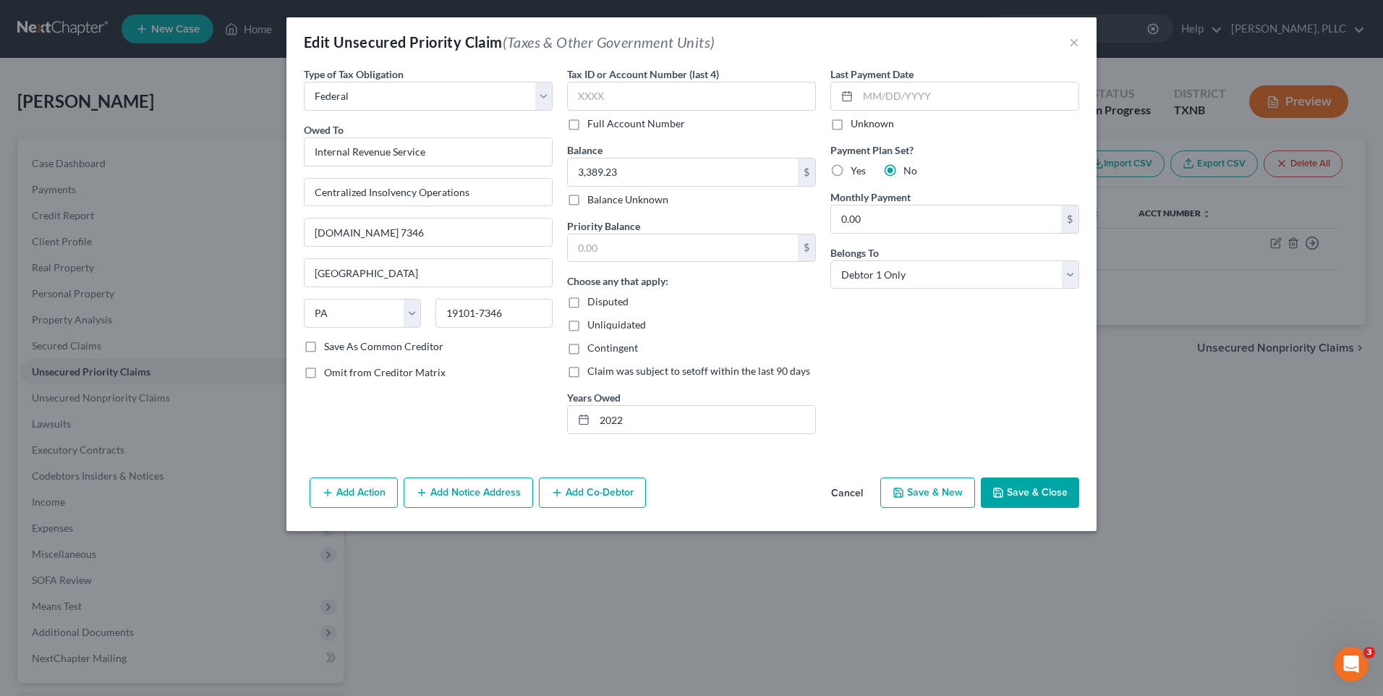
click at [851, 169] on label "Yes" at bounding box center [858, 171] width 15 height 14
click at [857, 169] on input "Yes" at bounding box center [861, 168] width 9 height 9
radio input "true"
type input "4"
type input "50.00"
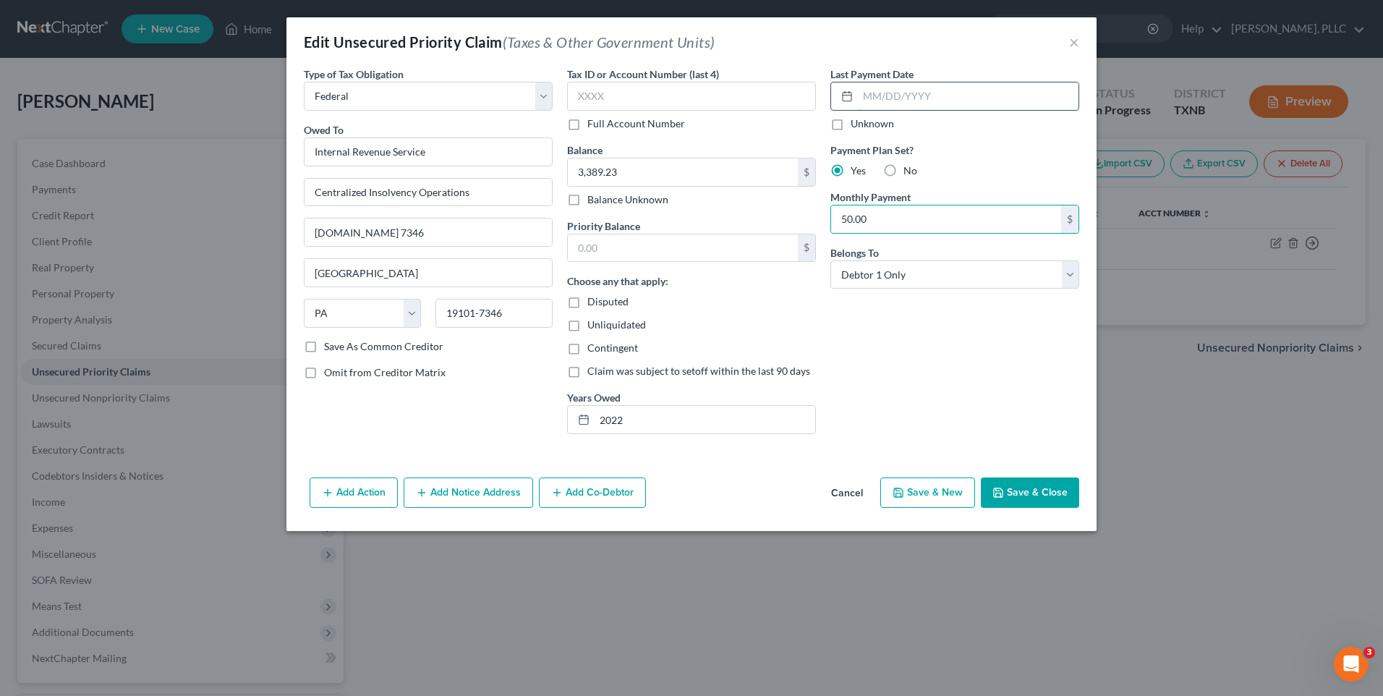
click at [932, 93] on input "text" at bounding box center [968, 95] width 221 height 27
drag, startPoint x: 862, startPoint y: 402, endPoint x: 873, endPoint y: 218, distance: 184.1
click at [866, 370] on div "Last Payment Date Unknown Payment Plan Set? Yes No Monthly Payment 50.00 $ Belo…" at bounding box center [954, 256] width 263 height 379
click at [874, 213] on input "50.00" at bounding box center [946, 218] width 230 height 27
type input "45.00"
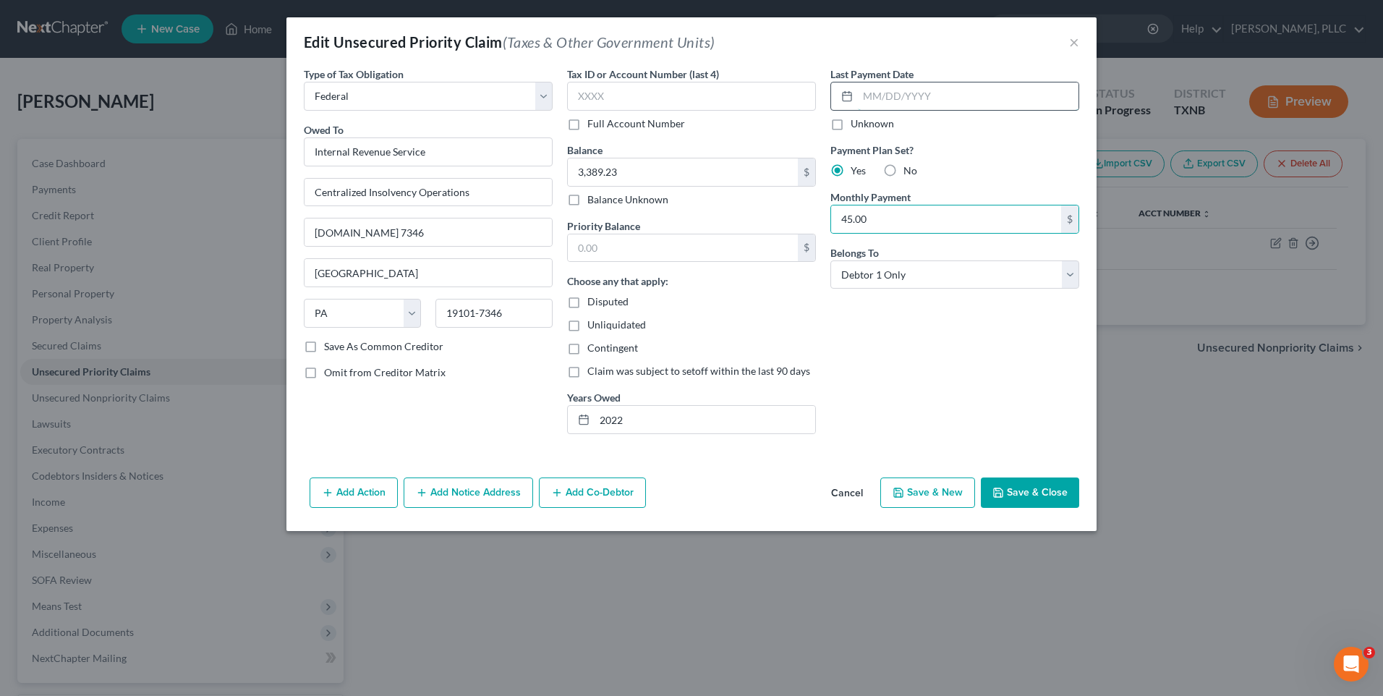
click at [933, 98] on input "text" at bounding box center [968, 95] width 221 height 27
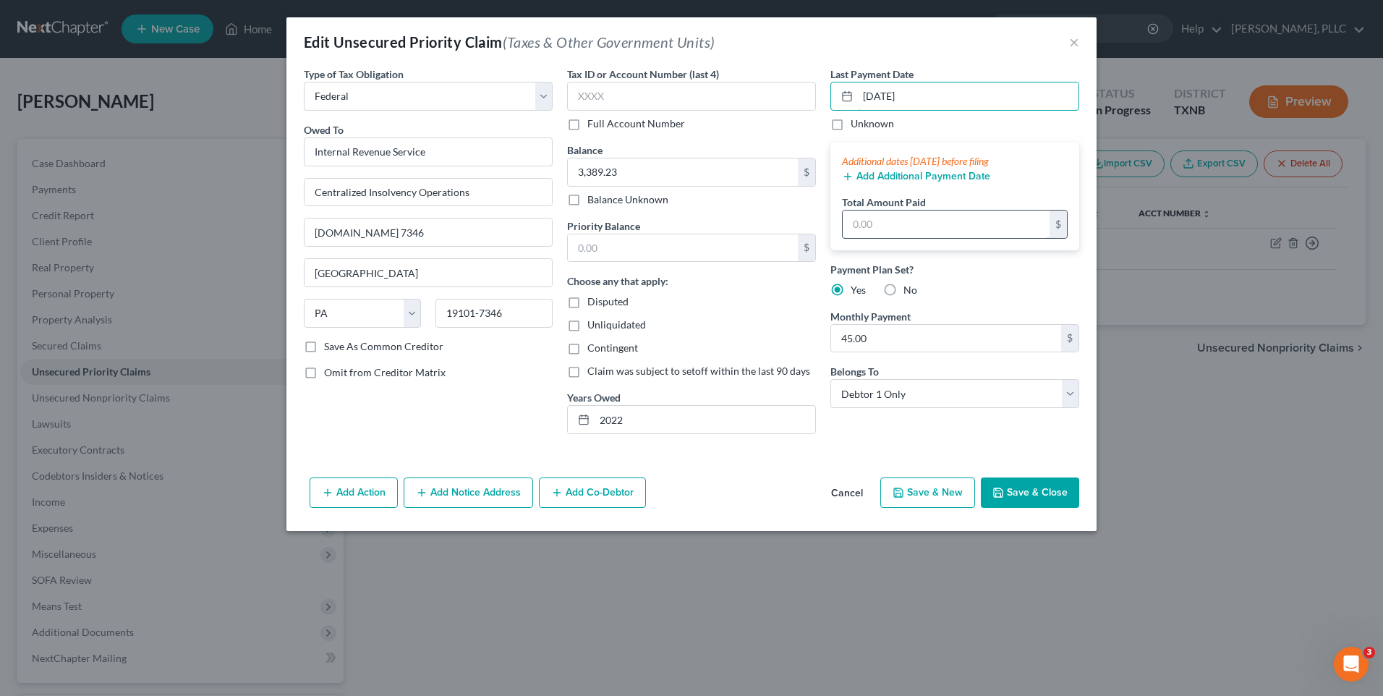
type input "[DATE]"
click at [906, 231] on input "text" at bounding box center [946, 224] width 207 height 27
type input "45.00"
click at [1036, 495] on button "Save & Close" at bounding box center [1030, 492] width 98 height 30
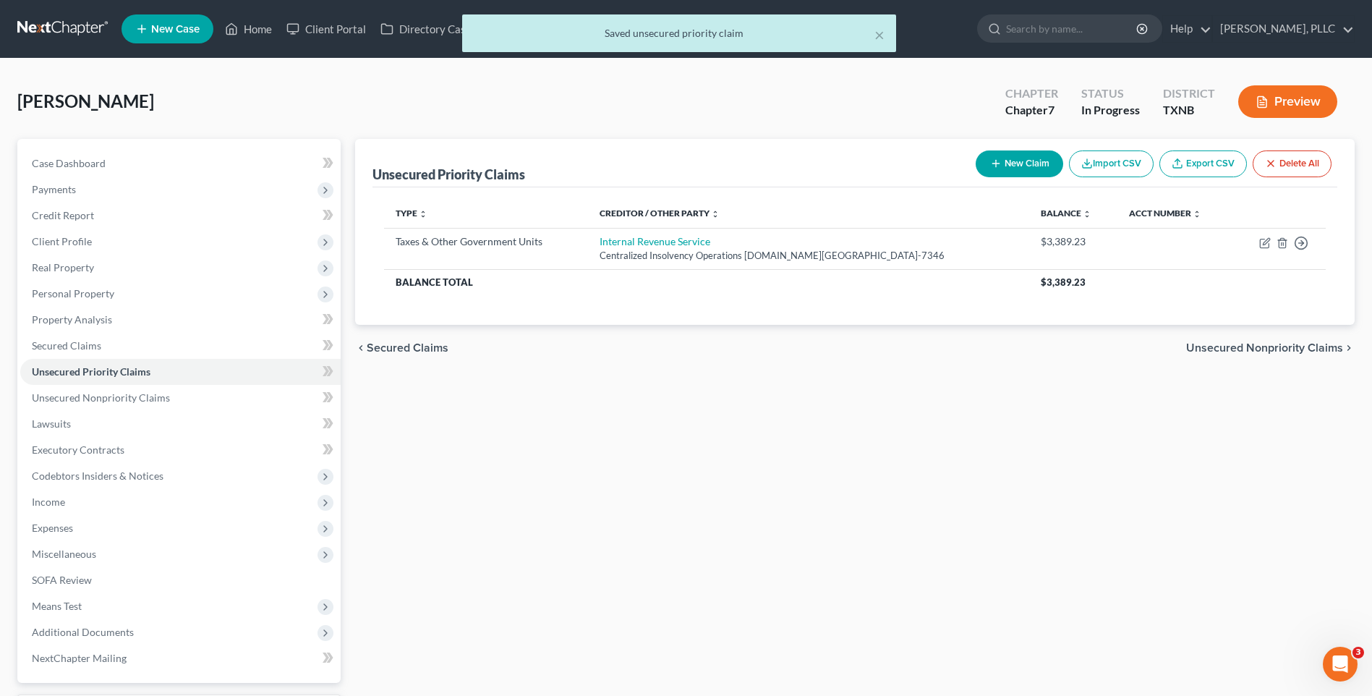
click at [1229, 347] on span "Unsecured Nonpriority Claims" at bounding box center [1265, 348] width 157 height 12
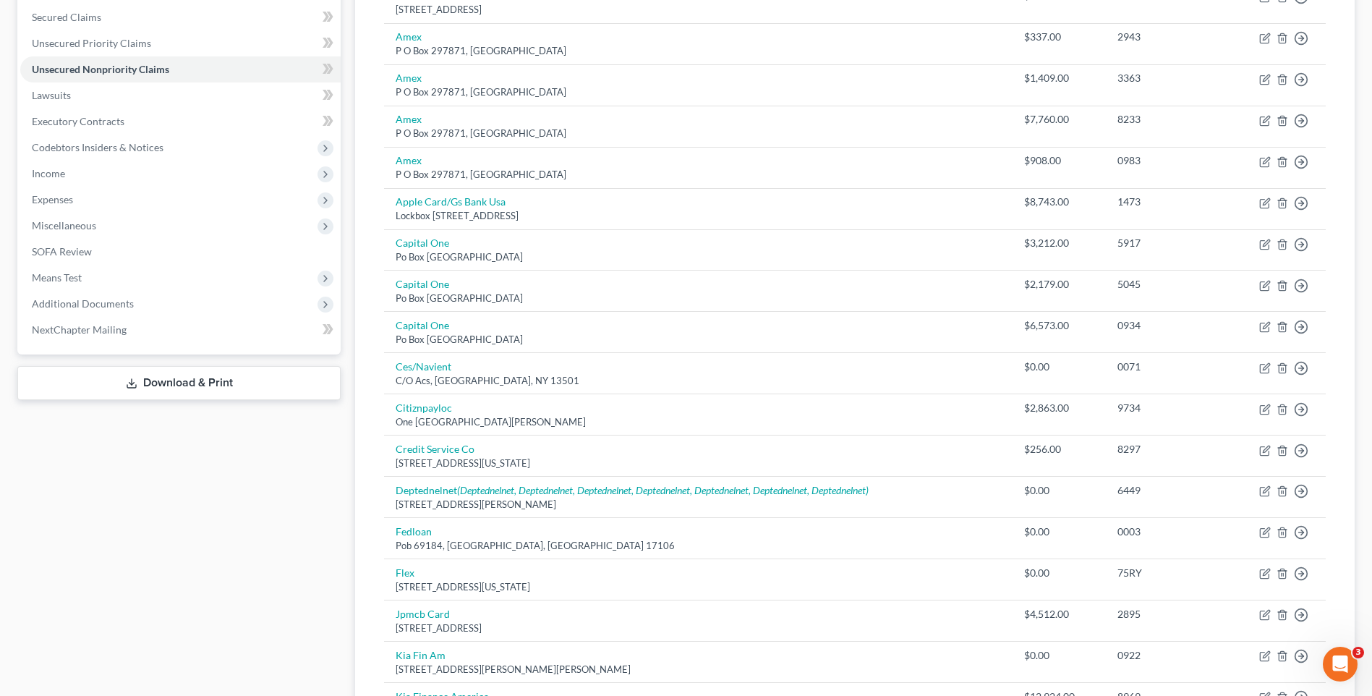
scroll to position [334, 0]
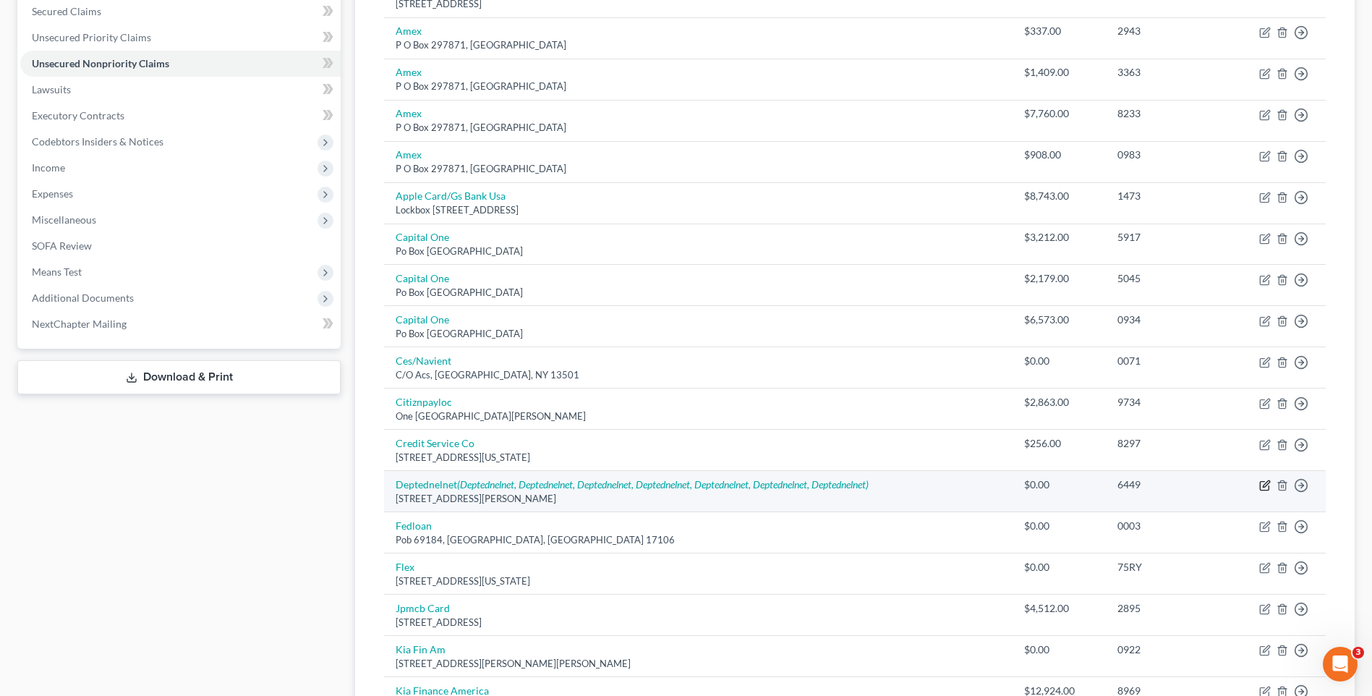
click at [1265, 483] on icon "button" at bounding box center [1266, 486] width 12 height 12
select select "5"
select select "17"
select select "0"
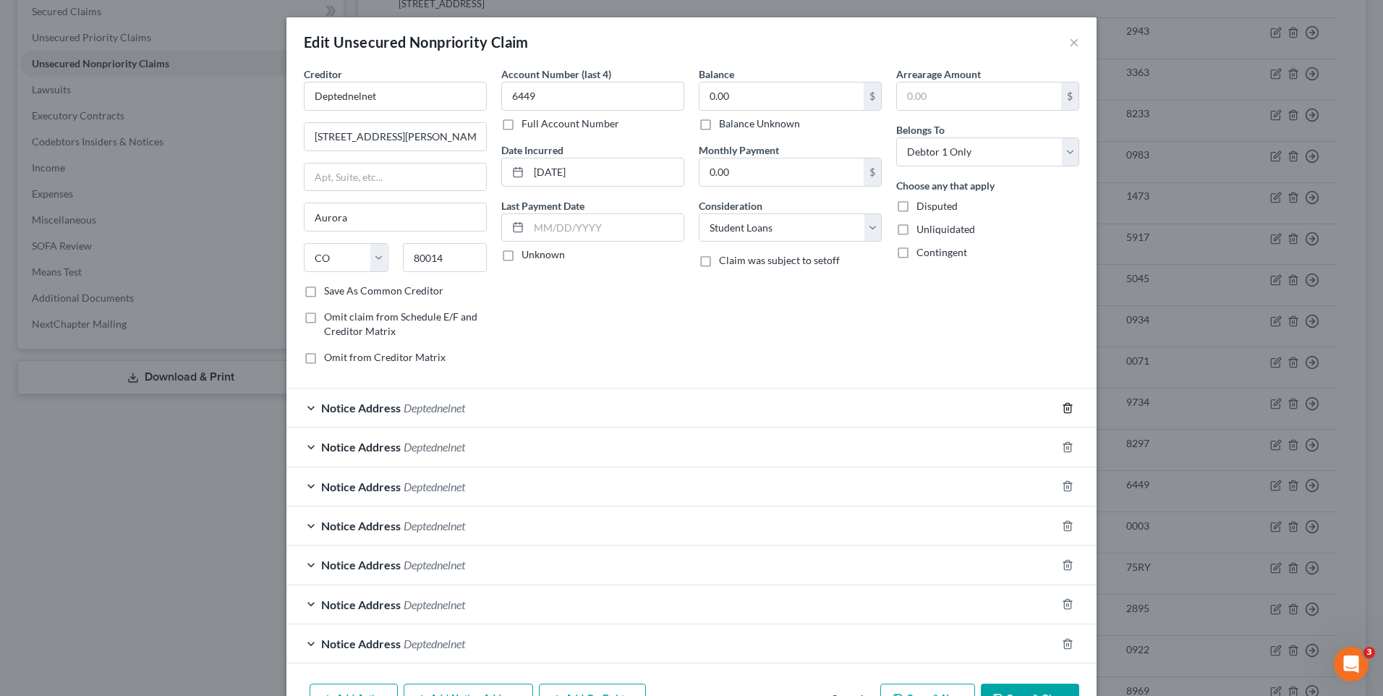
click at [1064, 404] on icon "button" at bounding box center [1067, 407] width 7 height 9
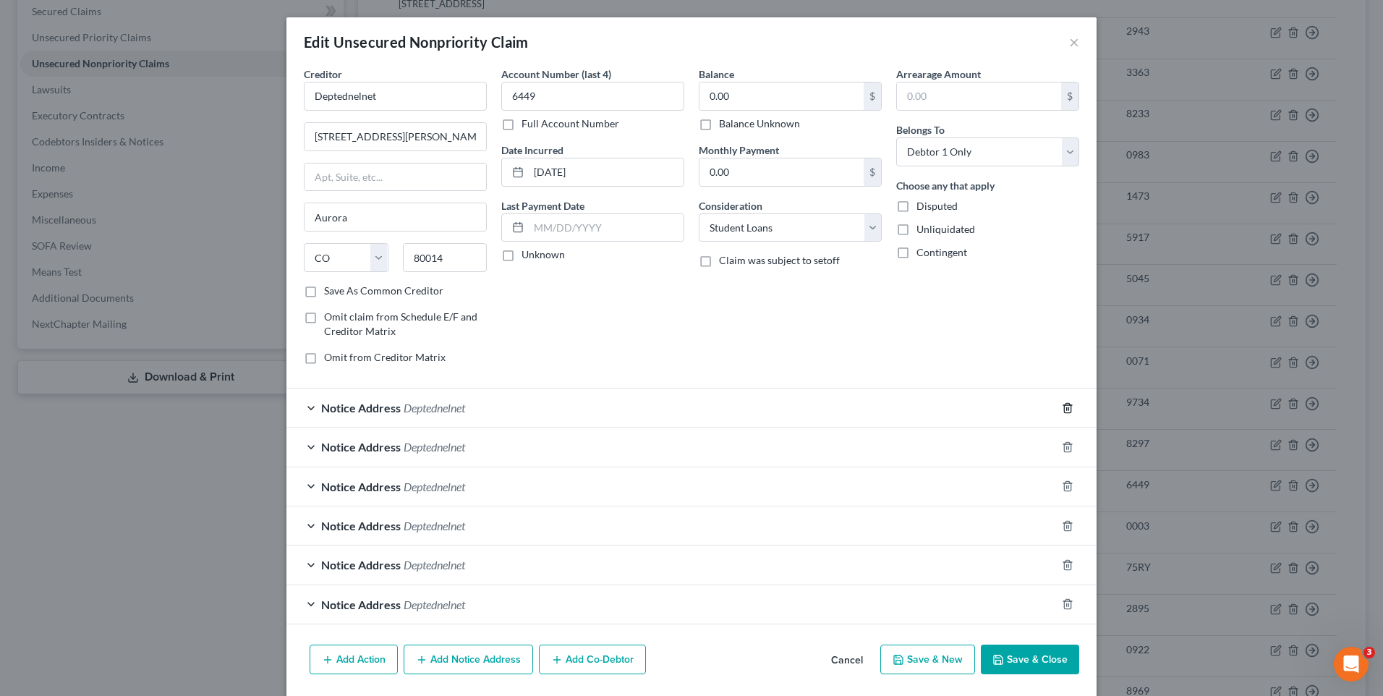
click at [1064, 403] on icon "button" at bounding box center [1067, 407] width 7 height 9
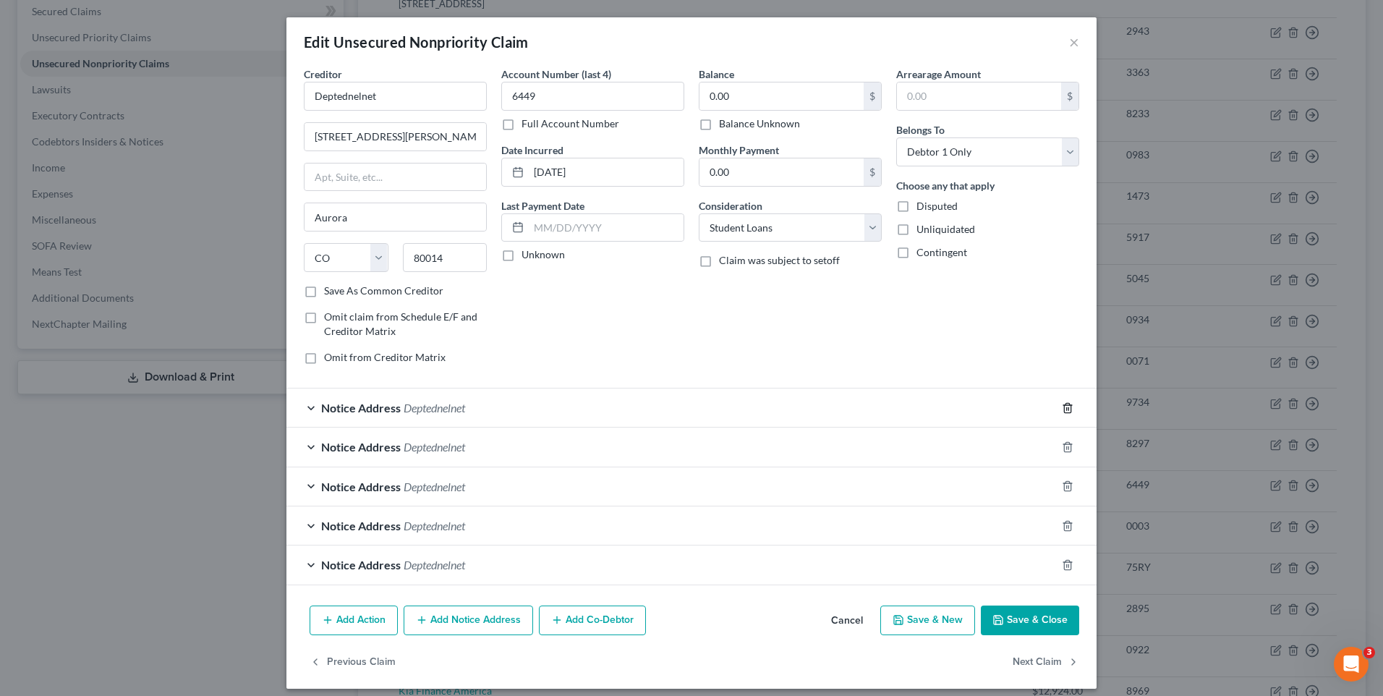
click at [1064, 403] on icon "button" at bounding box center [1067, 407] width 7 height 9
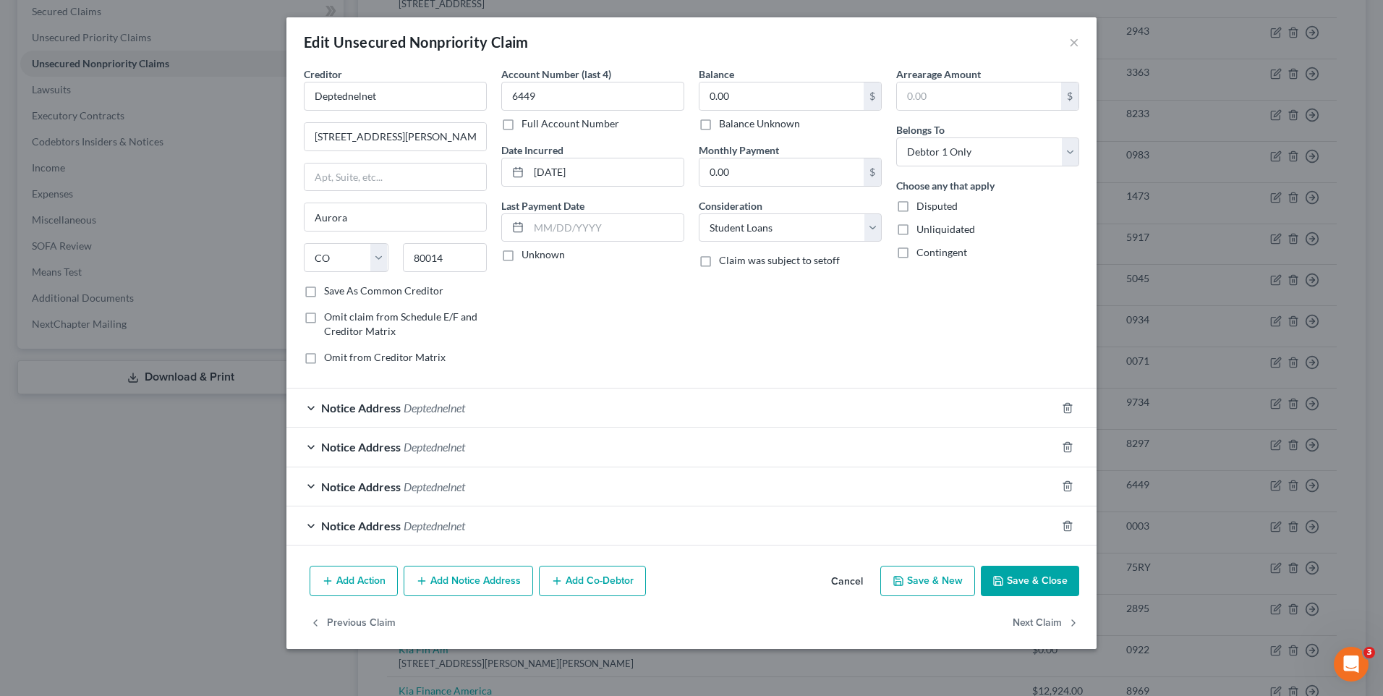
click at [1061, 403] on div at bounding box center [1076, 407] width 41 height 23
click at [1066, 404] on icon "button" at bounding box center [1067, 407] width 7 height 9
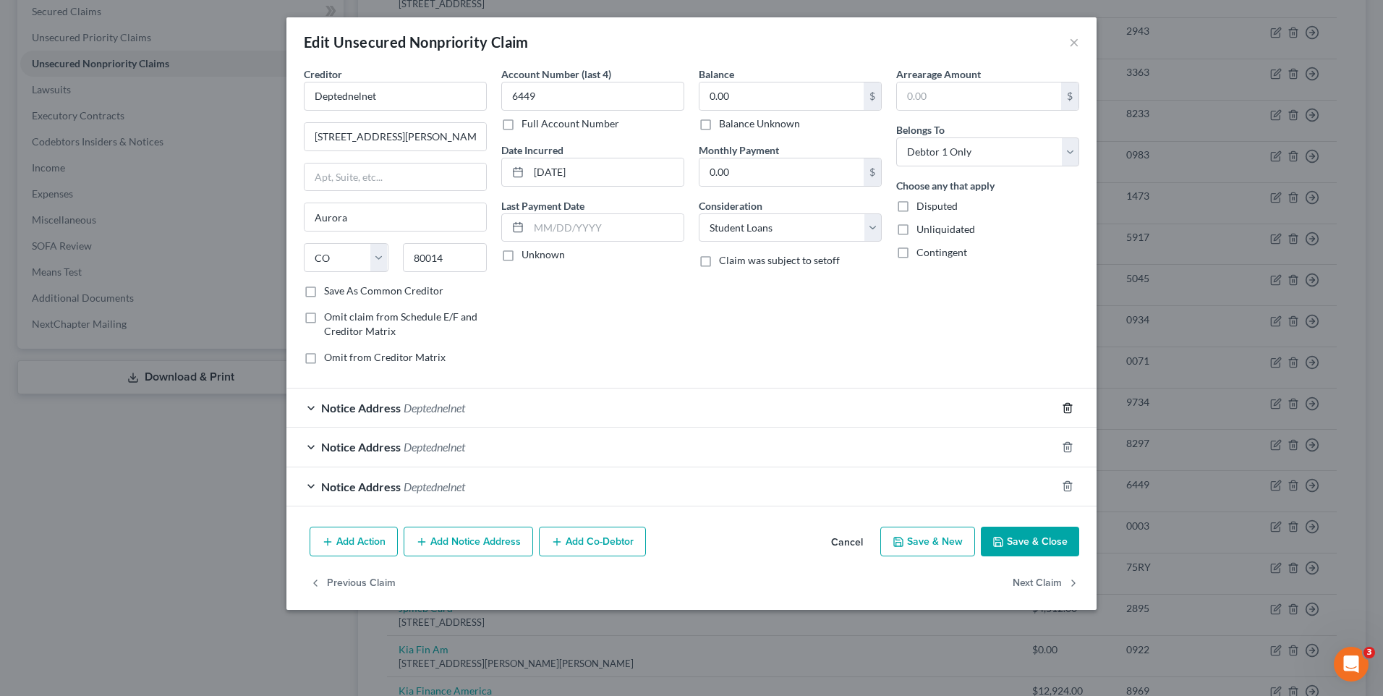
click at [1069, 405] on polyline "button" at bounding box center [1068, 405] width 9 height 0
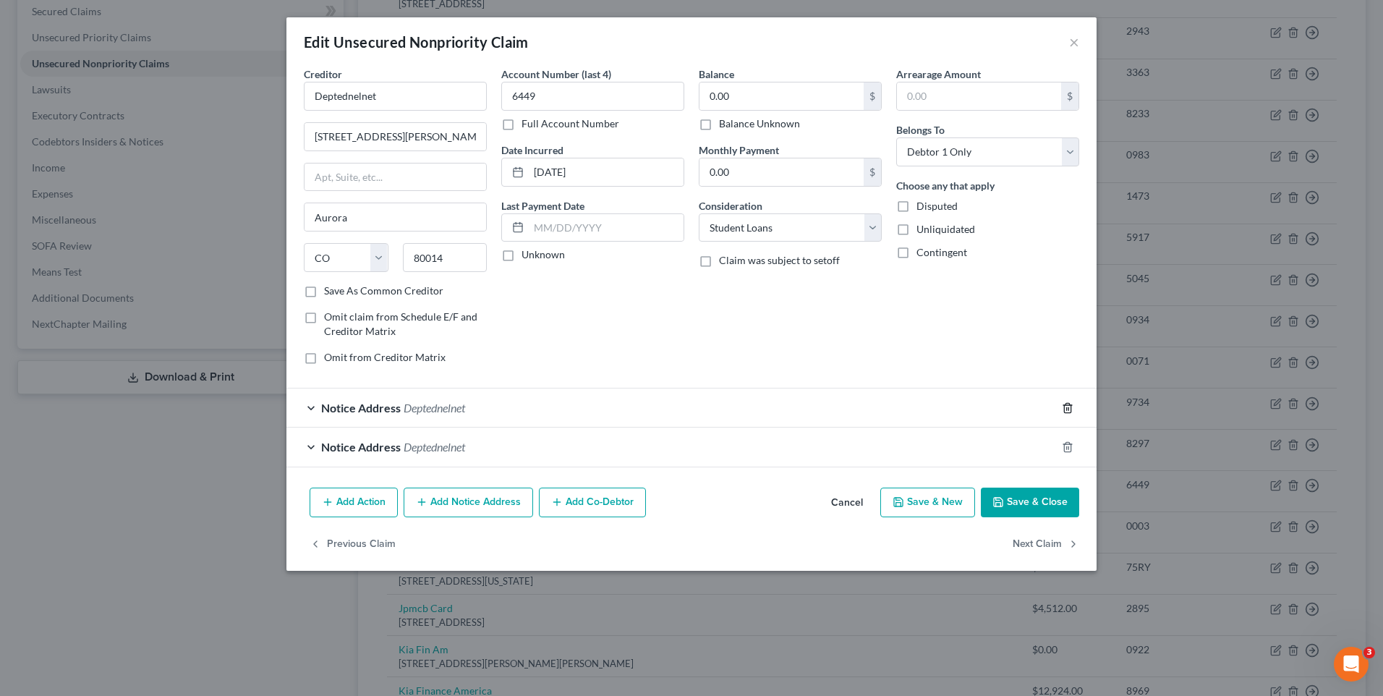
click at [1069, 407] on icon "button" at bounding box center [1068, 408] width 12 height 12
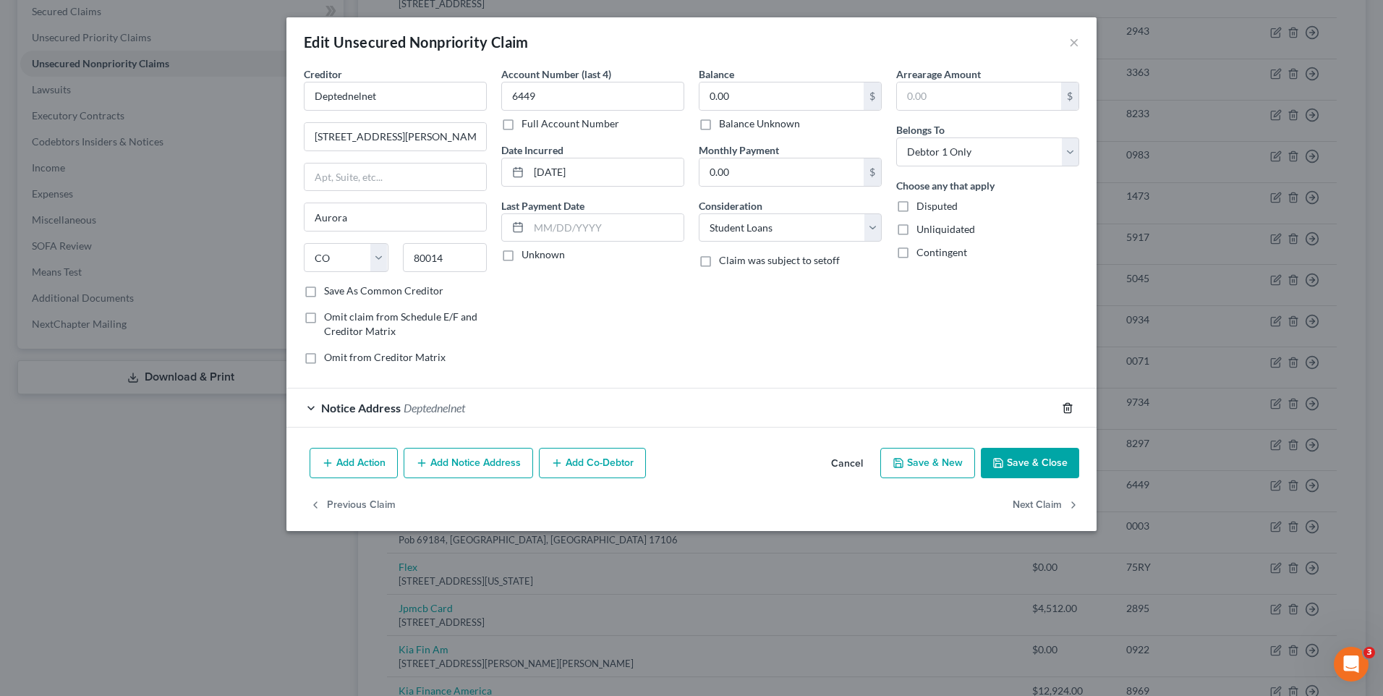
click at [1068, 407] on icon "button" at bounding box center [1068, 408] width 12 height 12
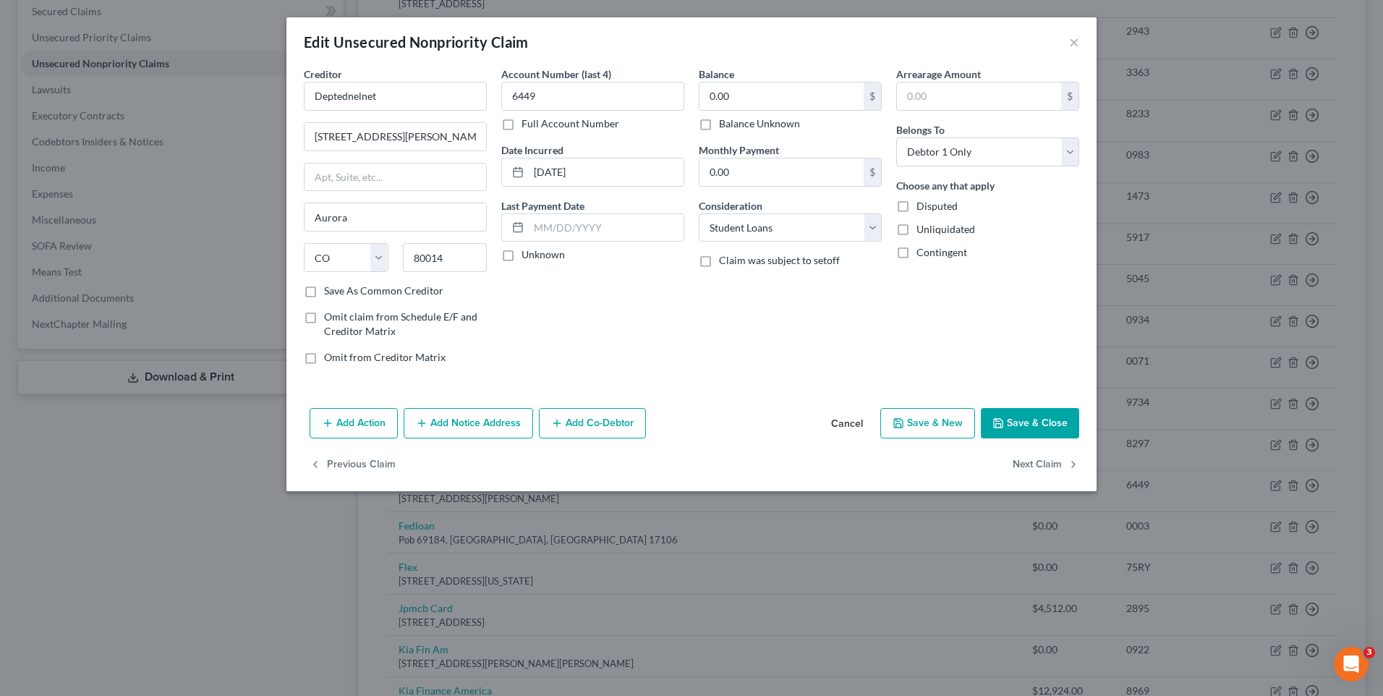
click at [1050, 423] on button "Save & Close" at bounding box center [1030, 423] width 98 height 30
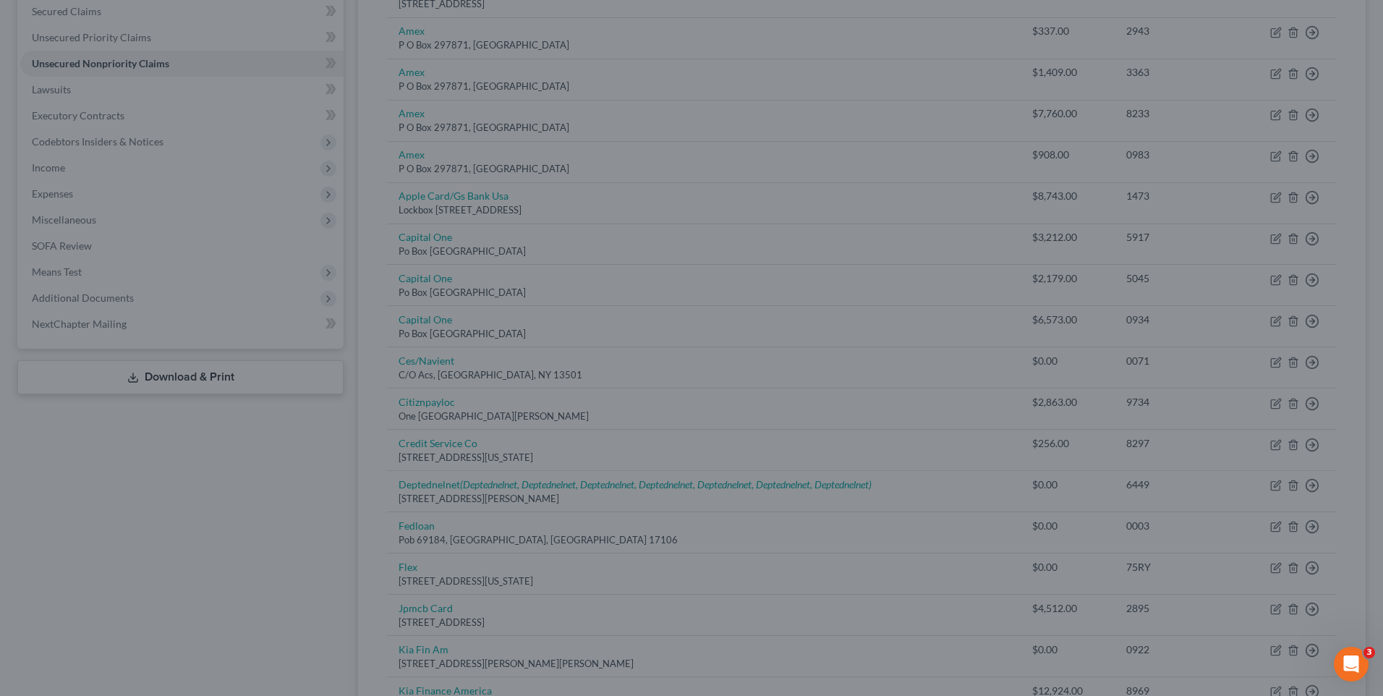
type input "0"
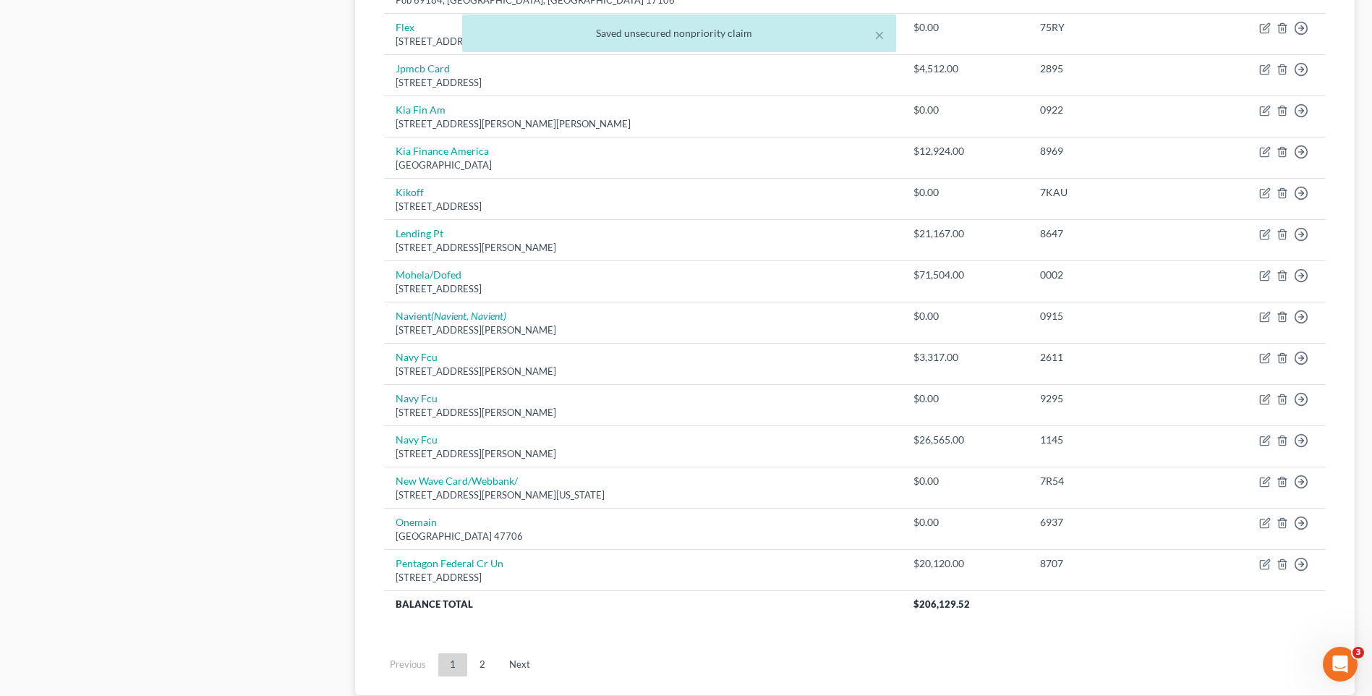
scroll to position [876, 0]
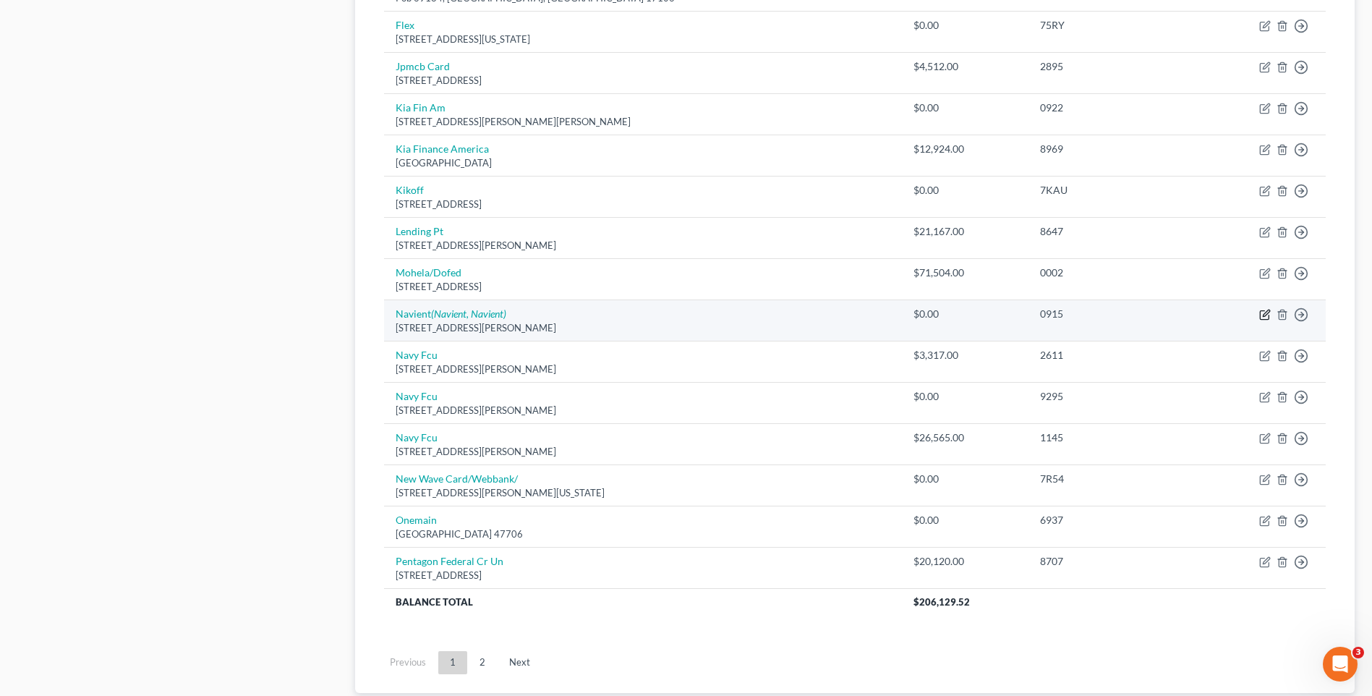
click at [1266, 313] on icon "button" at bounding box center [1266, 313] width 7 height 7
select select "7"
select select "17"
select select "0"
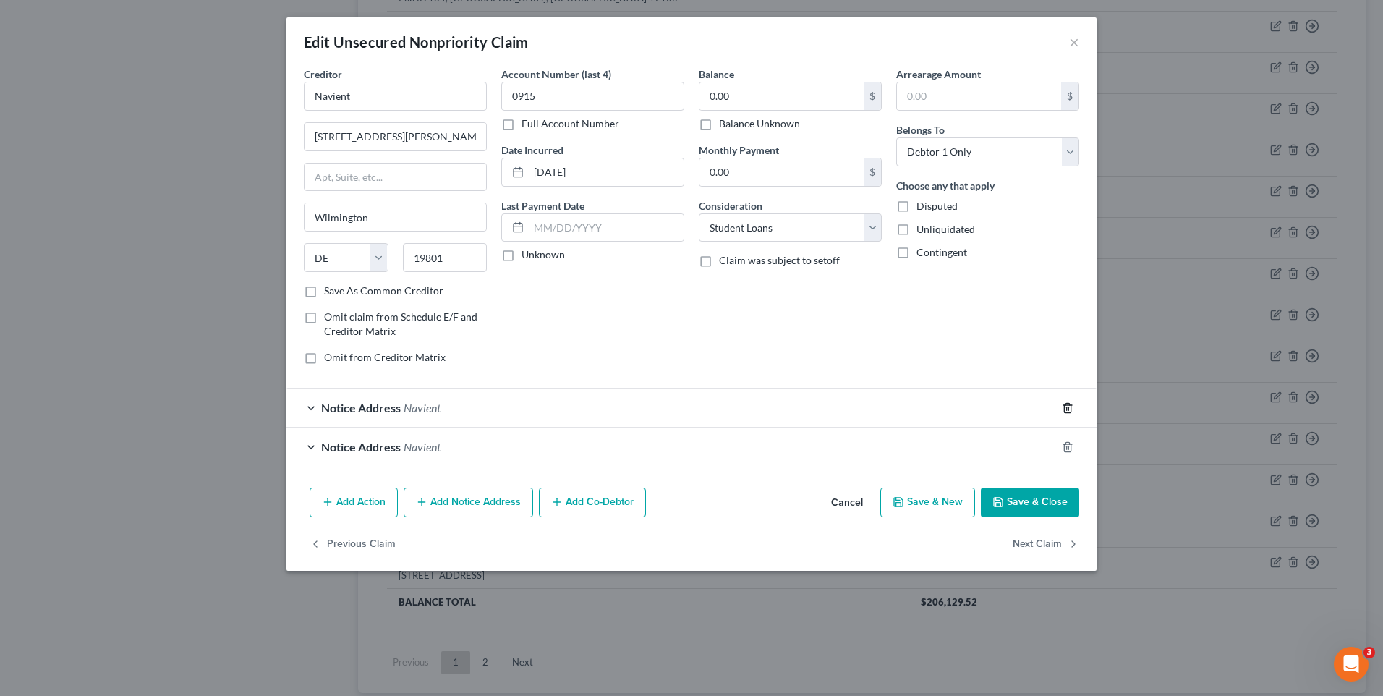
click at [1064, 402] on div at bounding box center [1076, 407] width 41 height 23
click at [1065, 404] on icon "button" at bounding box center [1068, 408] width 12 height 12
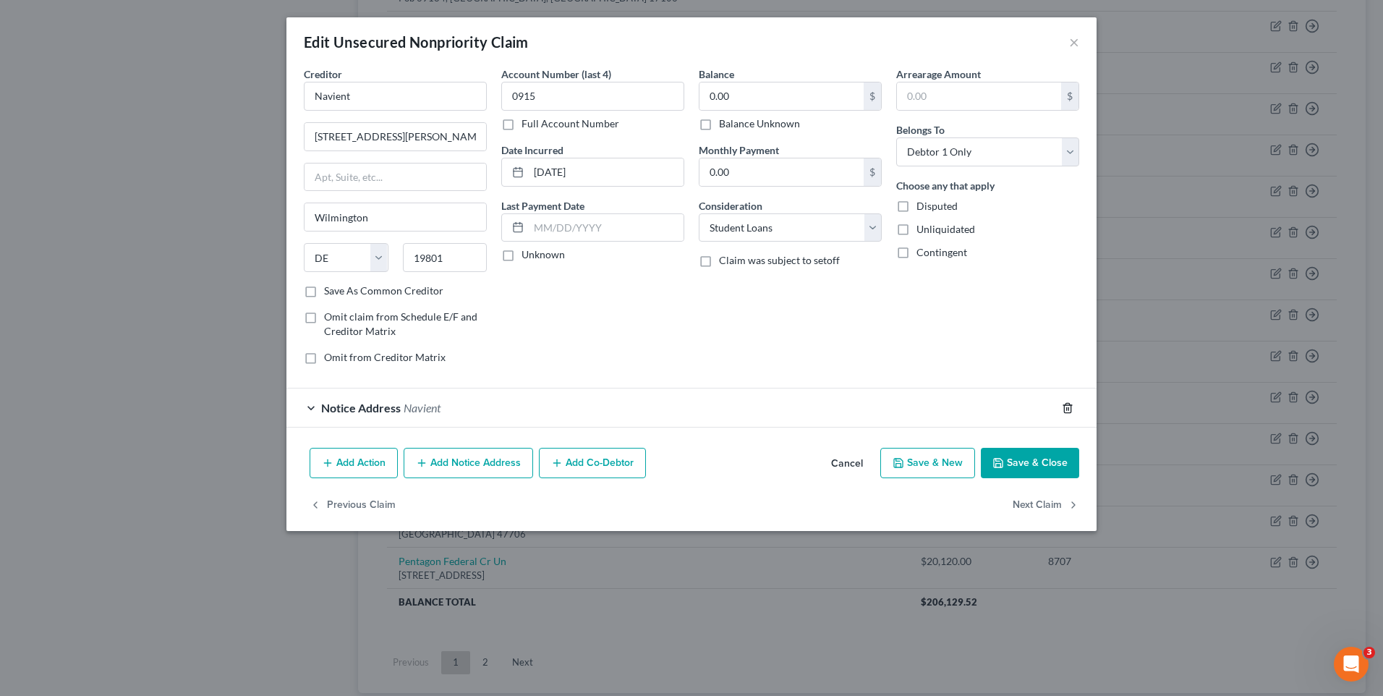
click at [1065, 404] on icon "button" at bounding box center [1068, 408] width 12 height 12
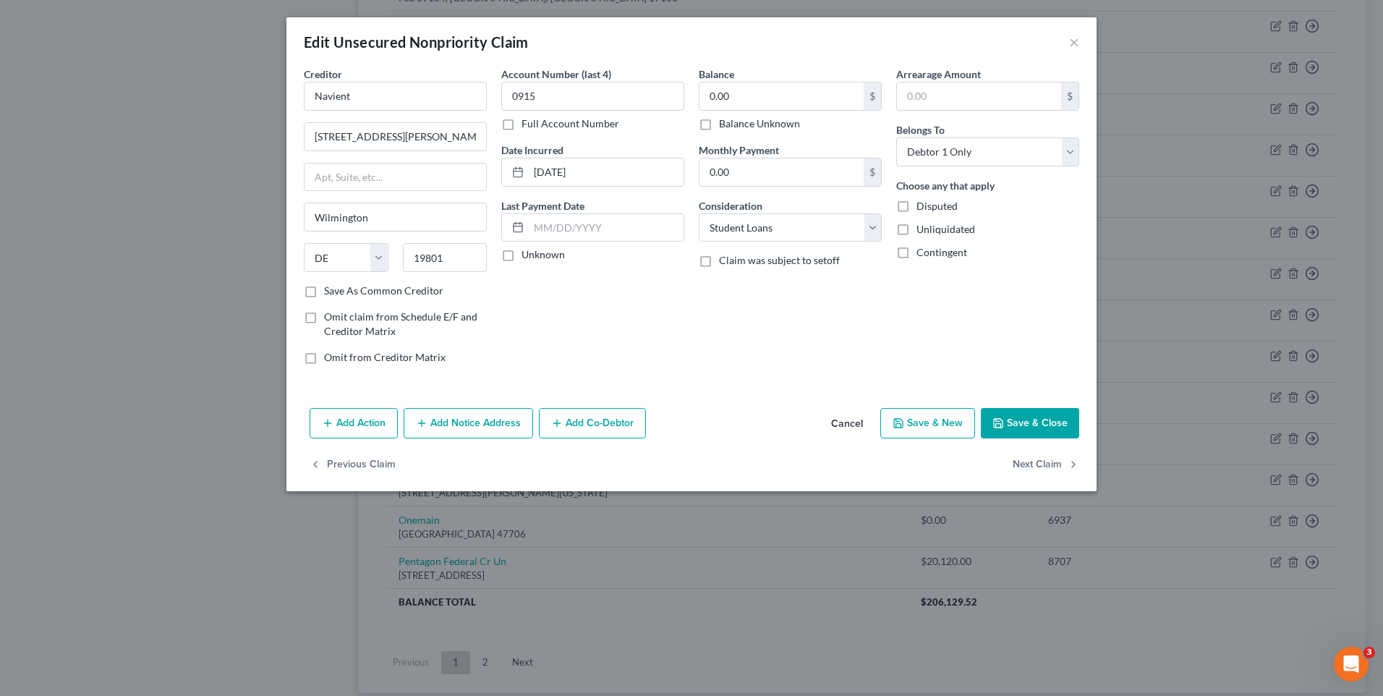
click at [1031, 420] on button "Save & Close" at bounding box center [1030, 423] width 98 height 30
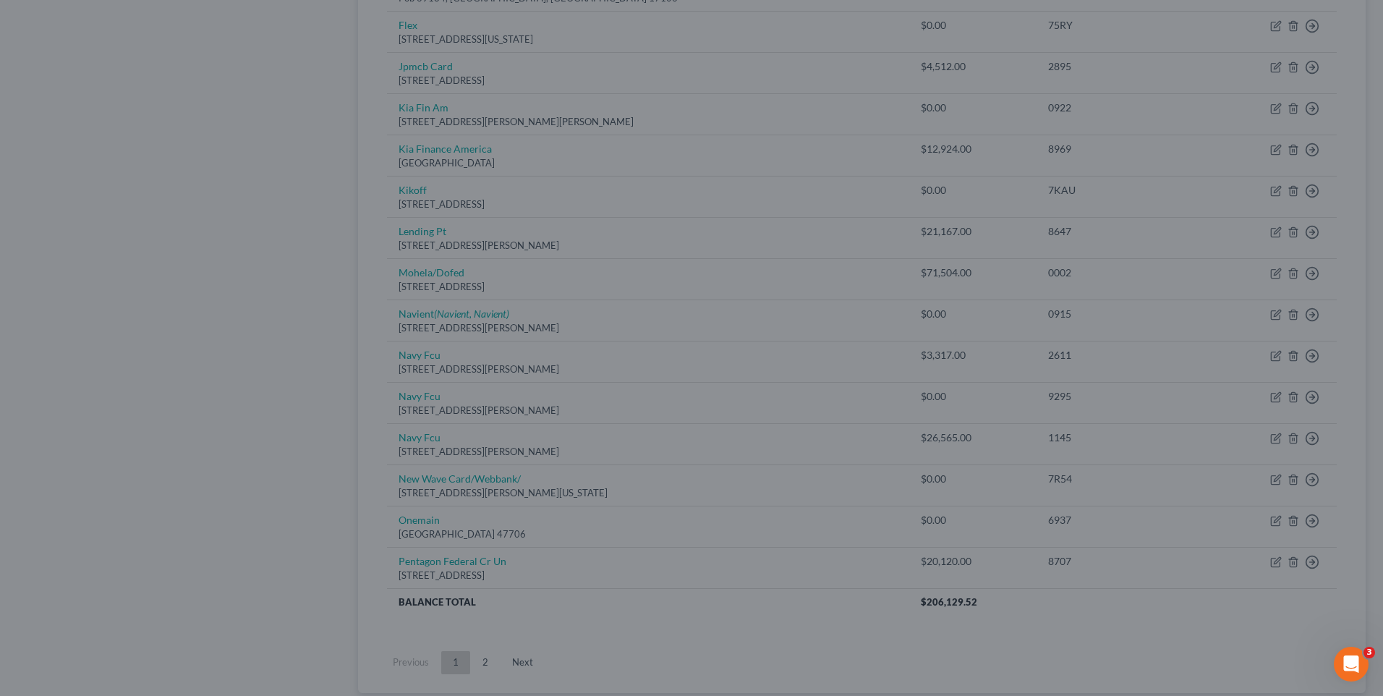
type input "0"
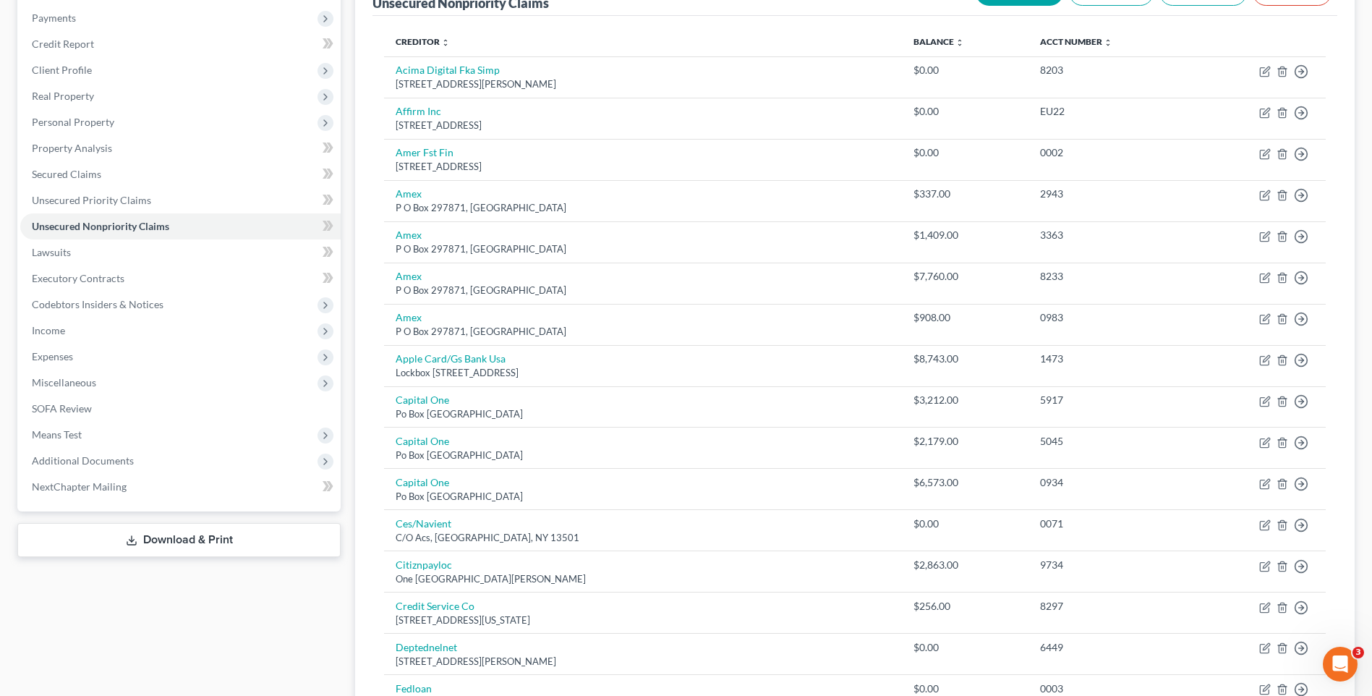
scroll to position [174, 0]
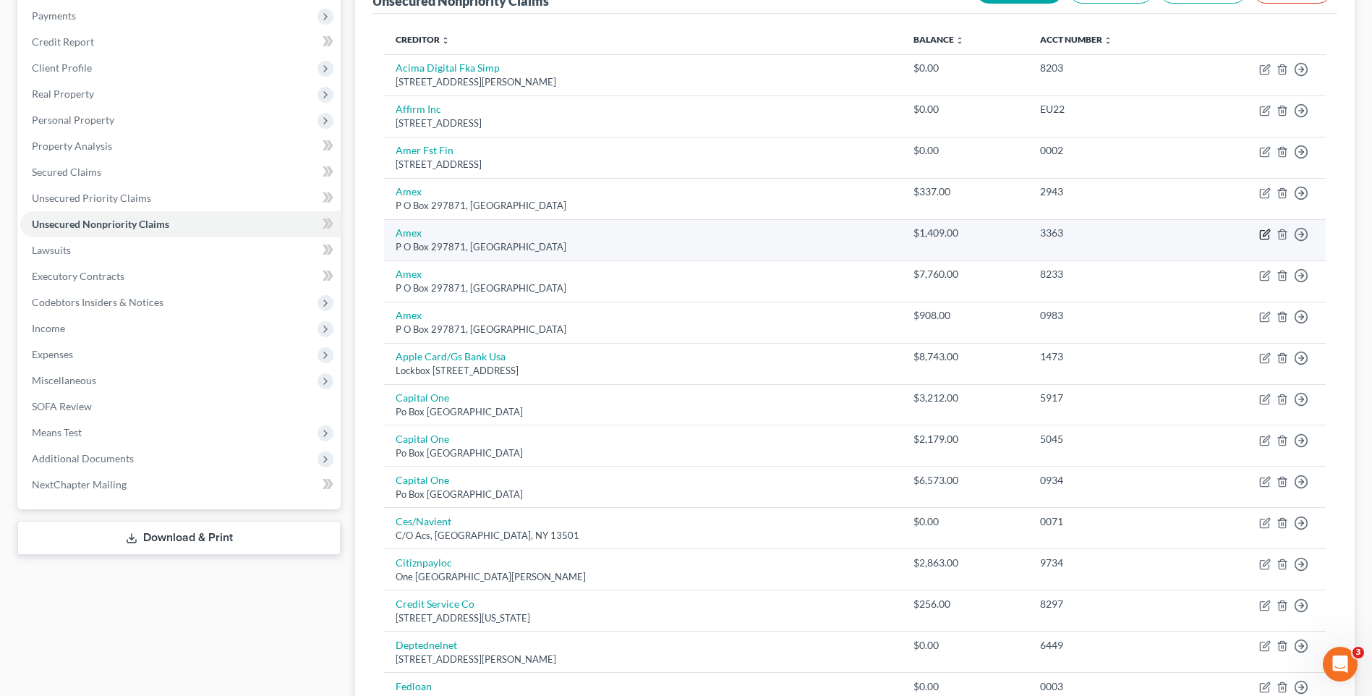
click at [1262, 232] on icon "button" at bounding box center [1266, 235] width 12 height 12
select select "9"
select select "0"
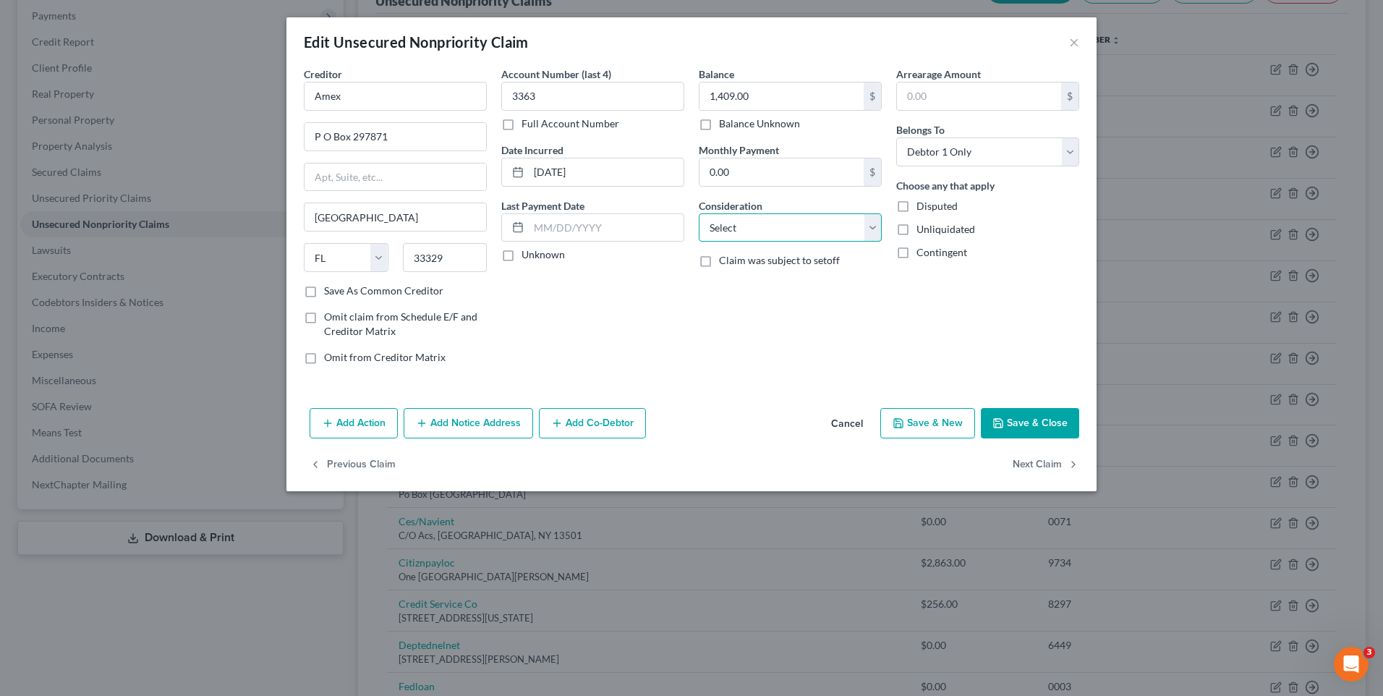
click at [873, 228] on select "Select Cable / Satellite Services Collection Agency Credit Card Debt Debt Couns…" at bounding box center [790, 227] width 183 height 29
click at [699, 213] on select "Select Cable / Satellite Services Collection Agency Credit Card Debt Debt Couns…" at bounding box center [790, 227] width 183 height 29
click at [872, 226] on select "Select Cable / Satellite Services Collection Agency Credit Card Debt Debt Couns…" at bounding box center [790, 227] width 183 height 29
select select "14"
click at [699, 213] on select "Select Cable / Satellite Services Collection Agency Credit Card Debt Debt Couns…" at bounding box center [790, 227] width 183 height 29
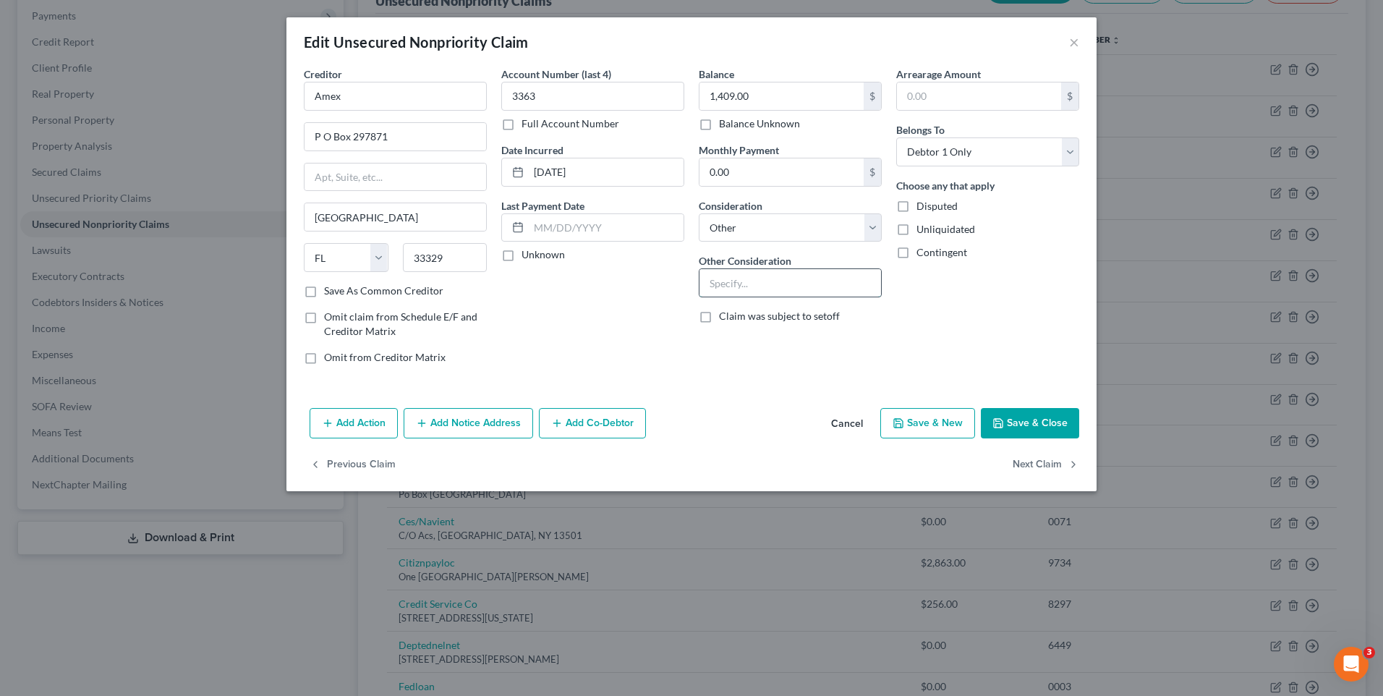
drag, startPoint x: 761, startPoint y: 281, endPoint x: 726, endPoint y: 284, distance: 34.8
click at [726, 284] on input "text" at bounding box center [791, 282] width 182 height 27
type input "Tolls"
select select "2"
click at [1016, 421] on button "Save & Close" at bounding box center [1030, 423] width 98 height 30
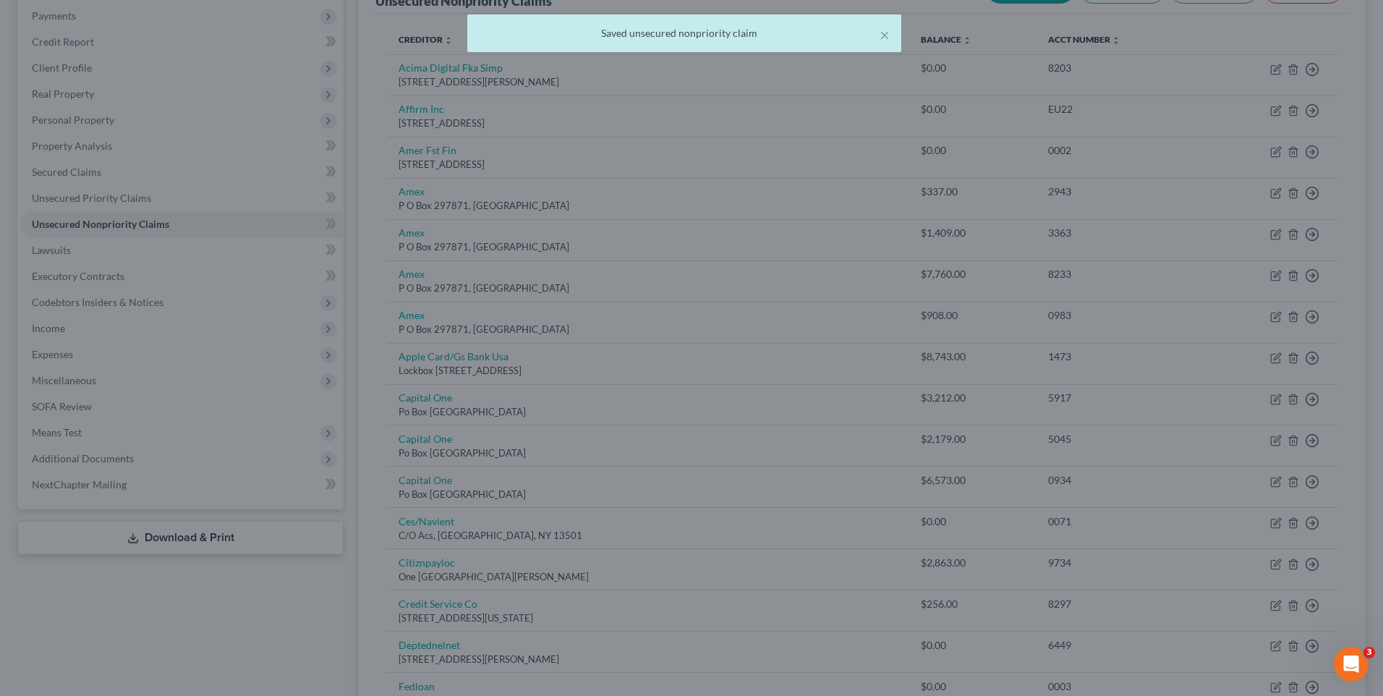
type input "0"
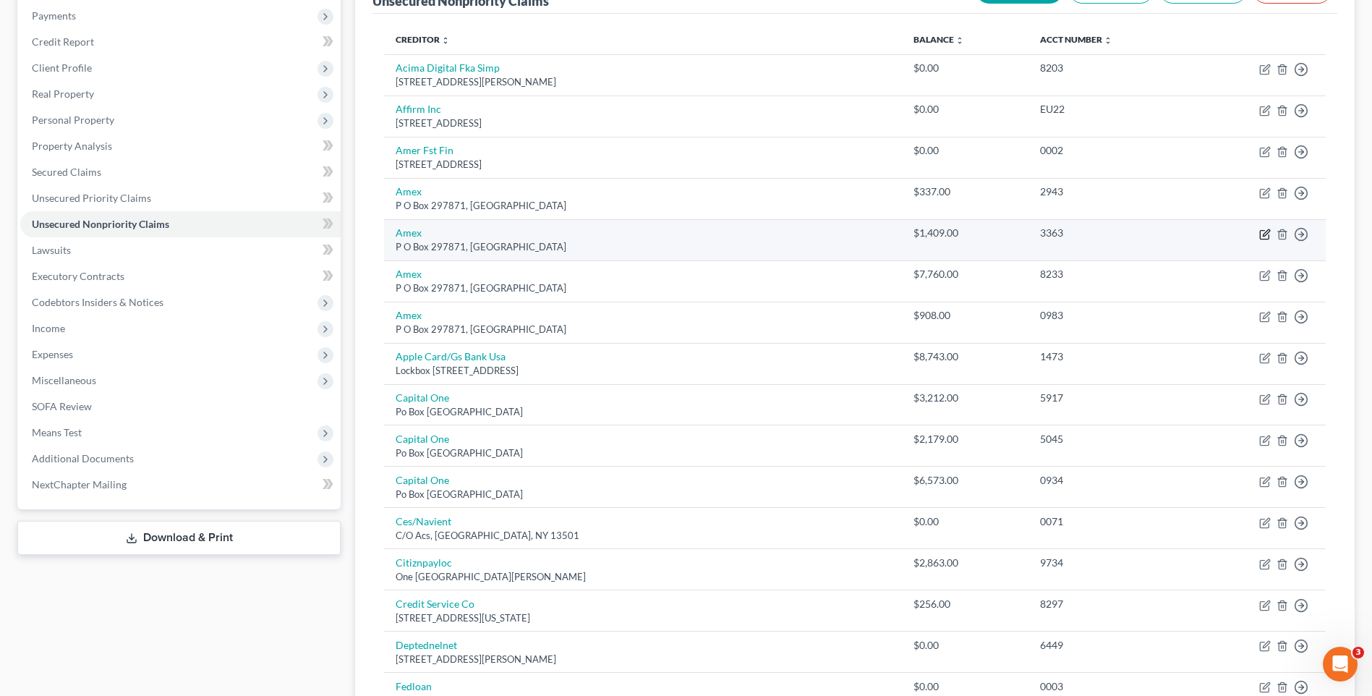
click at [1266, 232] on icon "button" at bounding box center [1266, 232] width 7 height 7
select select "9"
select select "14"
select select "2"
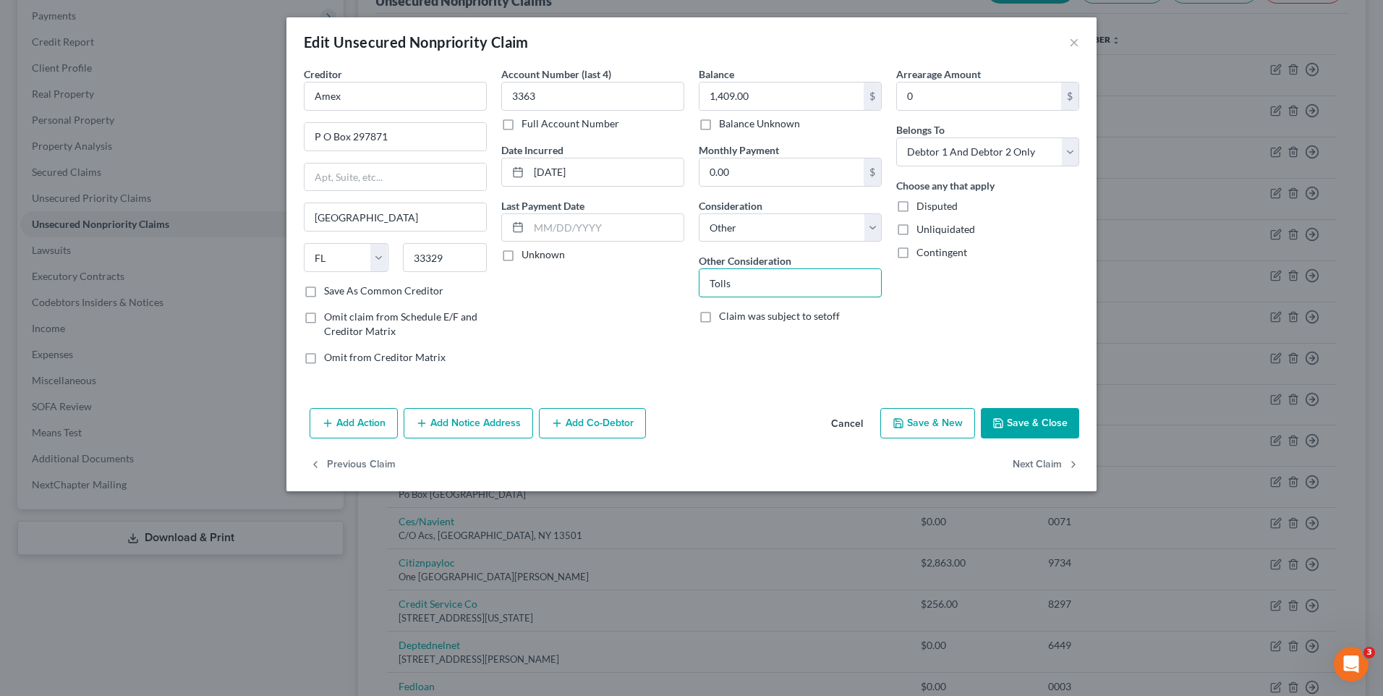
drag, startPoint x: 756, startPoint y: 275, endPoint x: 679, endPoint y: 287, distance: 77.7
click at [679, 287] on div "Creditor * Amex P O Box 297871 Fort Lauderdale State AL AK AR AZ CA CO CT DE DC…" at bounding box center [692, 222] width 790 height 310
drag, startPoint x: 726, startPoint y: 281, endPoint x: 695, endPoint y: 273, distance: 31.4
click at [695, 273] on div "Balance 1,409.00 $ Balance Unknown Balance Undetermined 1,409.00 $ Balance Unkn…" at bounding box center [791, 222] width 198 height 310
drag, startPoint x: 707, startPoint y: 277, endPoint x: 967, endPoint y: 325, distance: 264.8
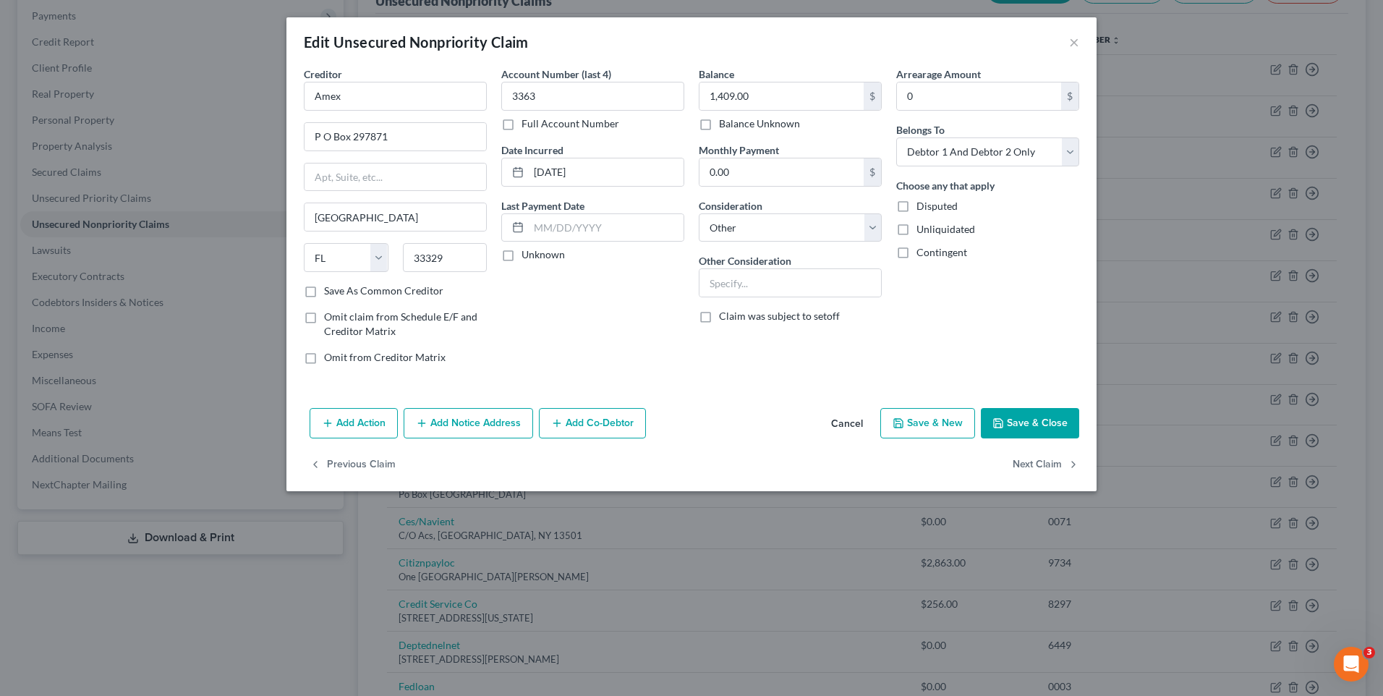
click at [967, 325] on div "Arrearage Amount 0 $ Belongs To * Select Debtor 1 Only Debtor 2 Only Debtor 1 A…" at bounding box center [988, 222] width 198 height 310
drag, startPoint x: 870, startPoint y: 225, endPoint x: 807, endPoint y: 243, distance: 65.5
click at [870, 225] on select "Select Cable / Satellite Services Collection Agency Credit Card Debt Debt Couns…" at bounding box center [790, 227] width 183 height 29
click at [699, 213] on select "Select Cable / Satellite Services Collection Agency Credit Card Debt Debt Couns…" at bounding box center [790, 227] width 183 height 29
click at [750, 281] on input "text" at bounding box center [791, 282] width 182 height 27
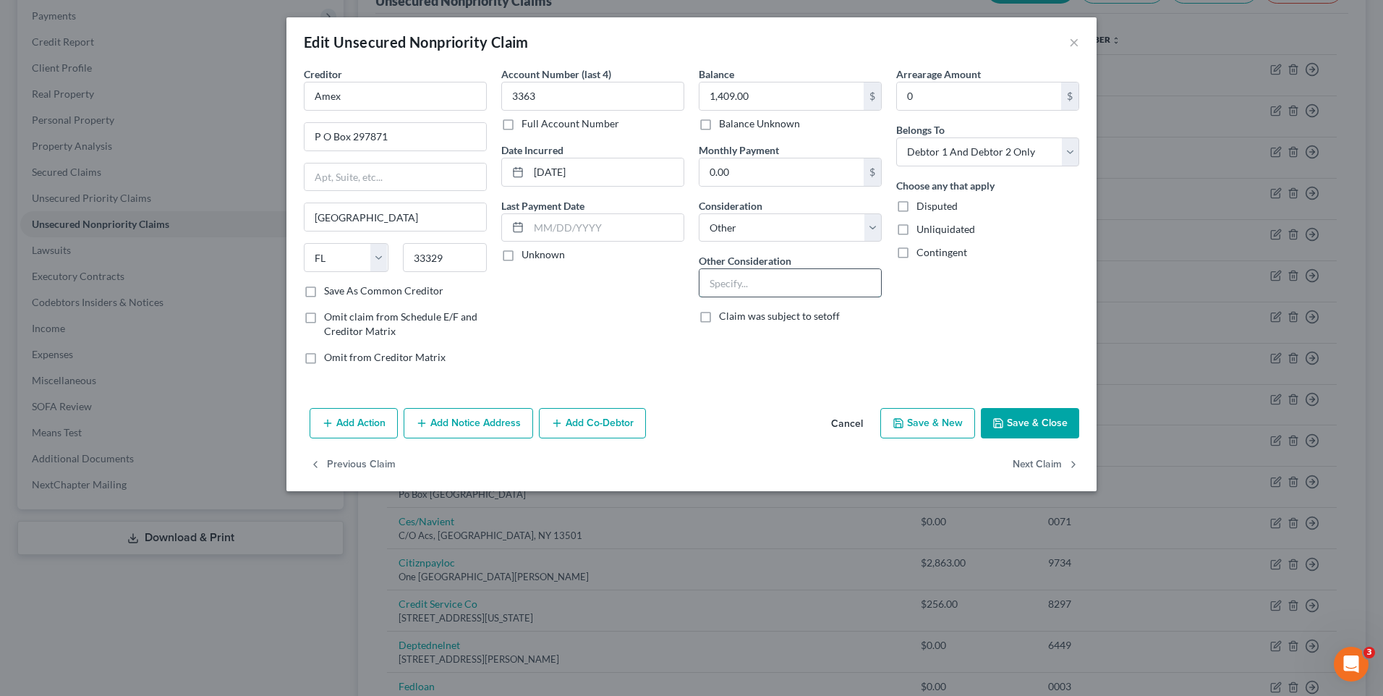
type input "personal gurantee on business debt"
click at [1022, 425] on button "Save & Close" at bounding box center [1030, 423] width 98 height 30
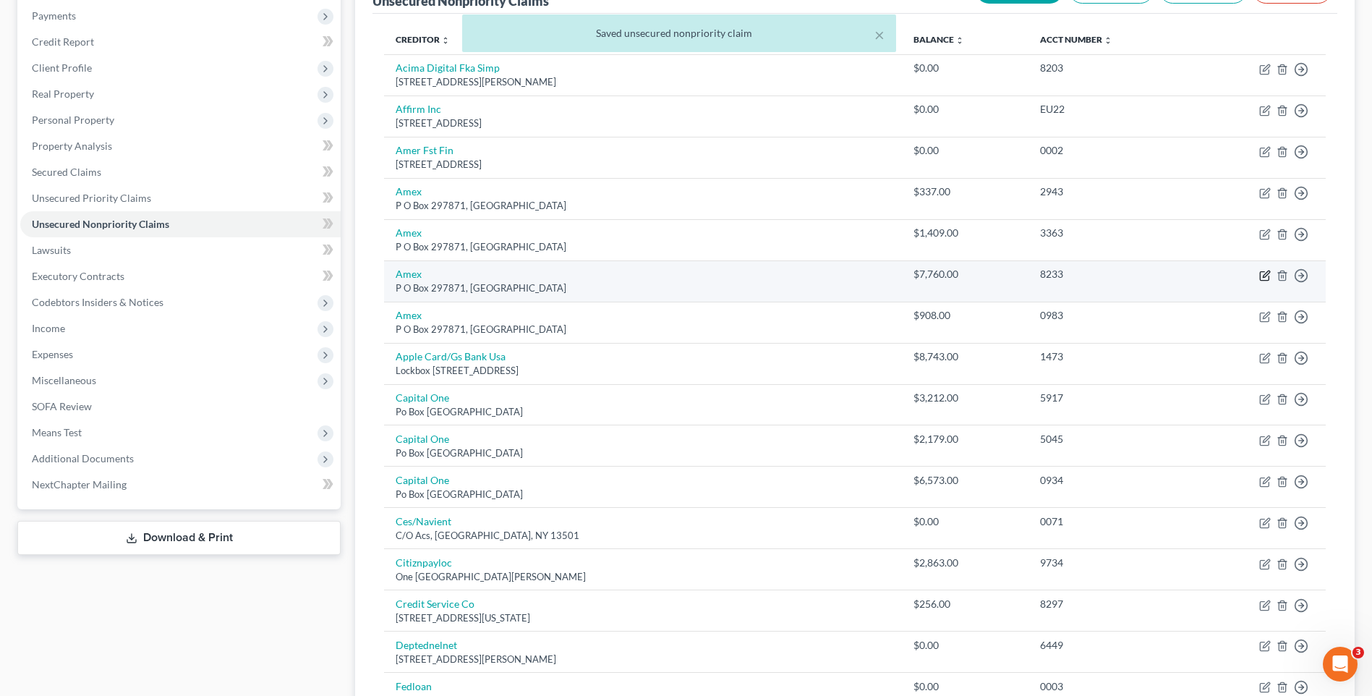
click at [1266, 273] on icon "button" at bounding box center [1266, 274] width 7 height 7
select select "9"
select select "2"
select select "0"
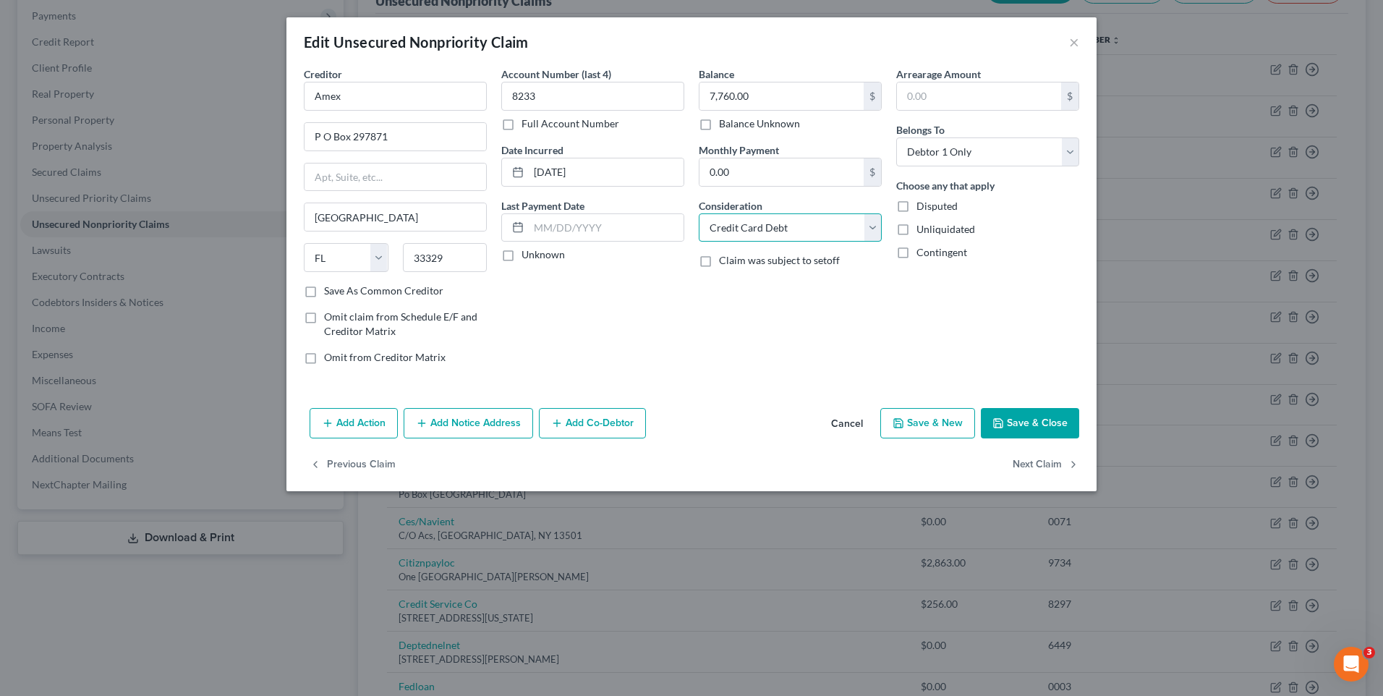
click at [873, 226] on select "Select Cable / Satellite Services Collection Agency Credit Card Debt Debt Couns…" at bounding box center [790, 227] width 183 height 29
select select "14"
click at [699, 213] on select "Select Cable / Satellite Services Collection Agency Credit Card Debt Debt Couns…" at bounding box center [790, 227] width 183 height 29
drag, startPoint x: 749, startPoint y: 279, endPoint x: 737, endPoint y: 285, distance: 13.3
drag, startPoint x: 737, startPoint y: 285, endPoint x: 709, endPoint y: 284, distance: 28.3
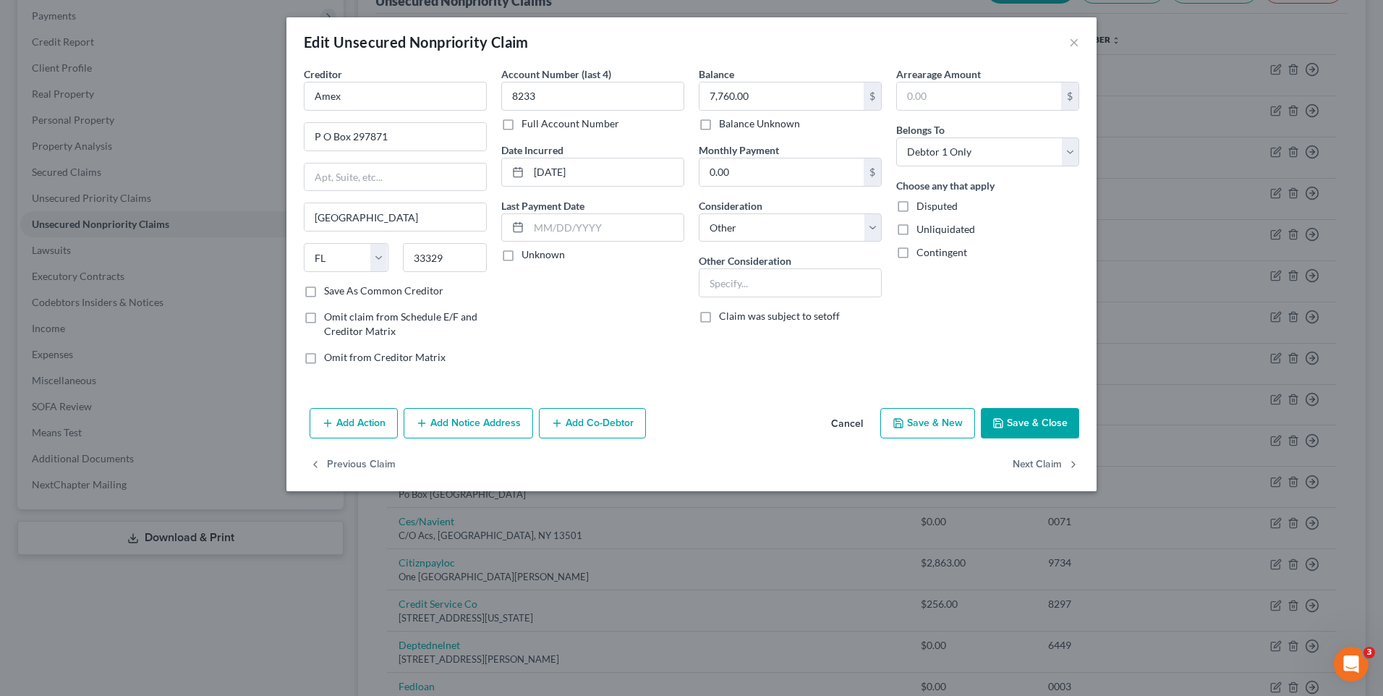
drag, startPoint x: 709, startPoint y: 284, endPoint x: 693, endPoint y: 279, distance: 16.5
click at [693, 279] on div "Balance 7,760.00 $ Balance Unknown Balance Undetermined 7,760.00 $ Balance Unkn…" at bounding box center [791, 222] width 198 height 310
drag, startPoint x: 722, startPoint y: 281, endPoint x: 710, endPoint y: 282, distance: 11.7
click at [710, 282] on input "text" at bounding box center [791, 282] width 182 height 27
type input "personal gurantee on business debt"
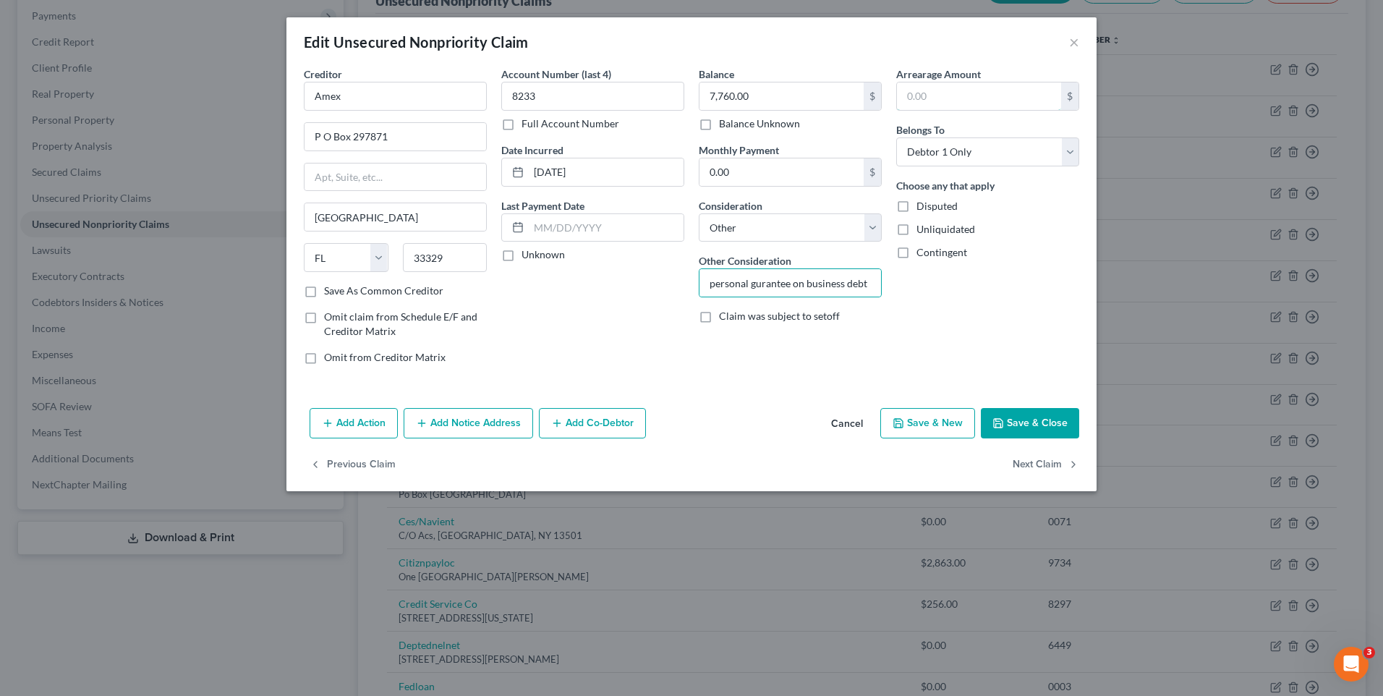
type input "0"
select select "2"
click at [1025, 425] on button "Save & Close" at bounding box center [1030, 423] width 98 height 30
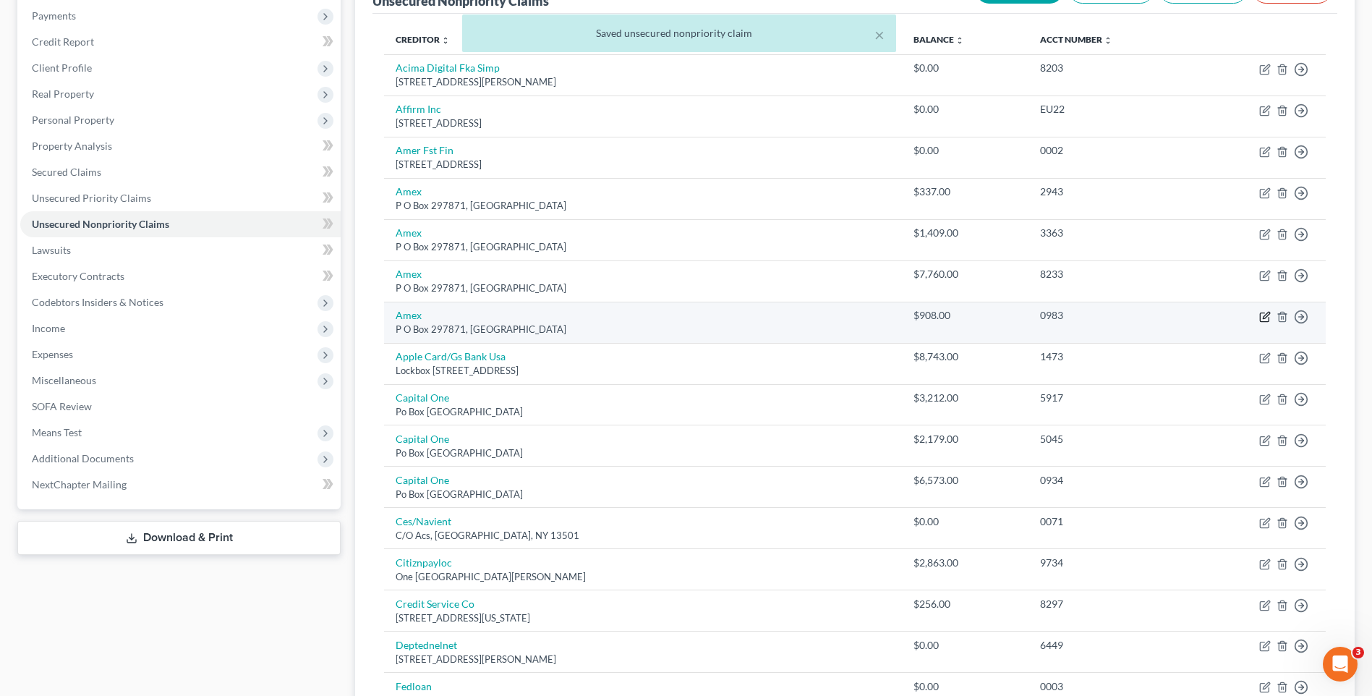
click at [1266, 312] on icon "button" at bounding box center [1266, 317] width 12 height 12
select select "9"
select select "2"
select select "0"
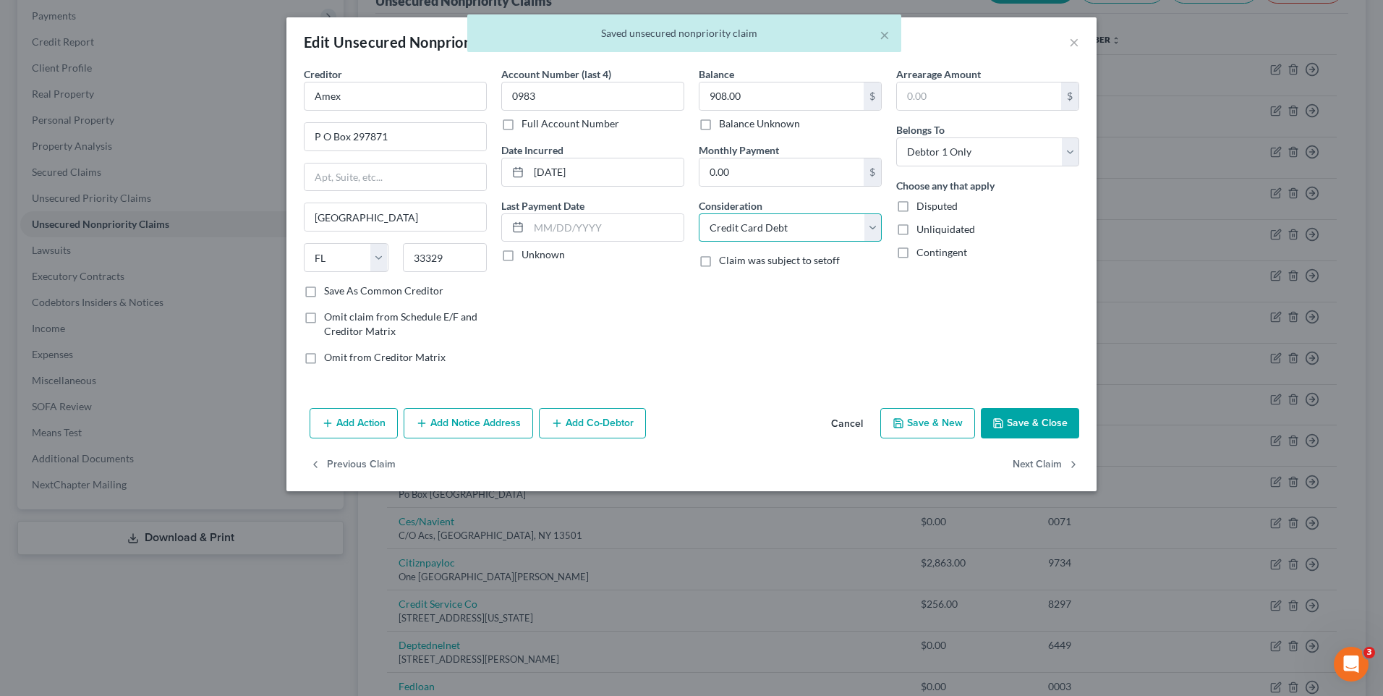
click at [872, 229] on select "Select Cable / Satellite Services Collection Agency Credit Card Debt Debt Couns…" at bounding box center [790, 227] width 183 height 29
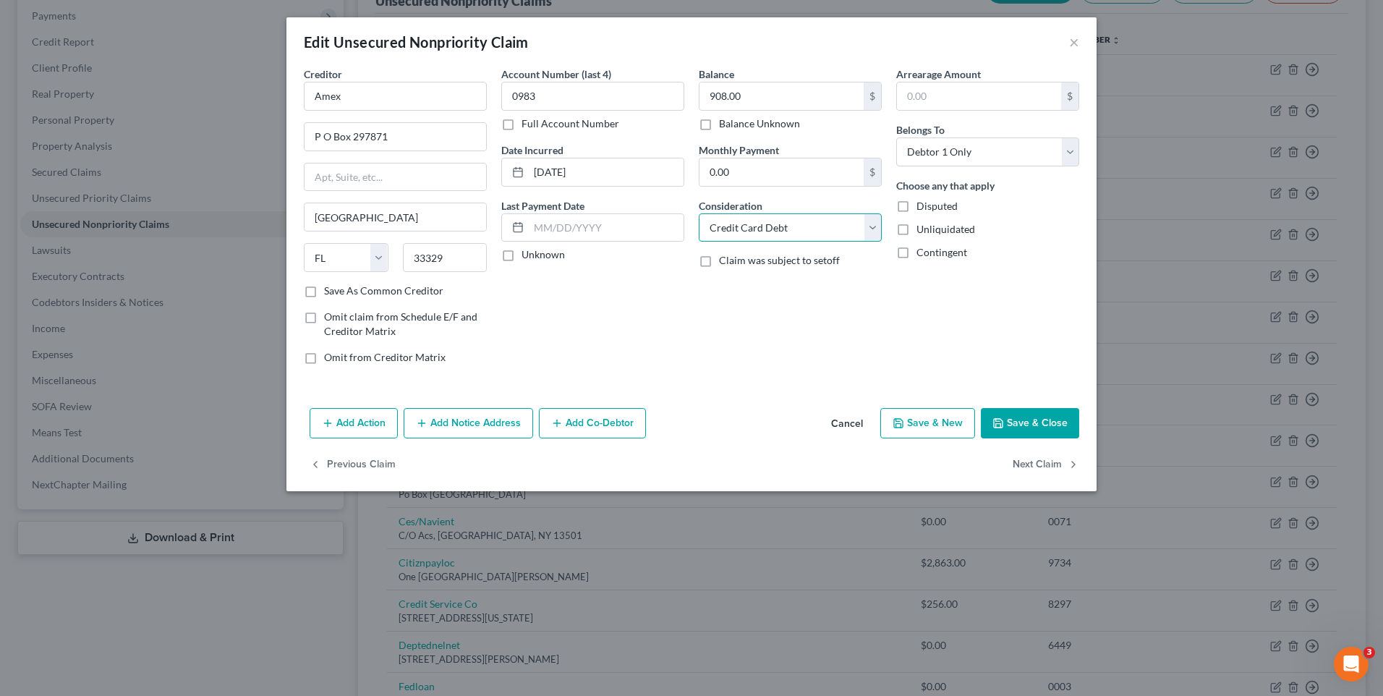
select select "14"
click at [699, 213] on select "Select Cable / Satellite Services Collection Agency Credit Card Debt Debt Couns…" at bounding box center [790, 227] width 183 height 29
drag, startPoint x: 713, startPoint y: 286, endPoint x: 708, endPoint y: 273, distance: 14.0
click at [708, 273] on input "text" at bounding box center [791, 282] width 182 height 27
type input "personal gurantee on business debt"
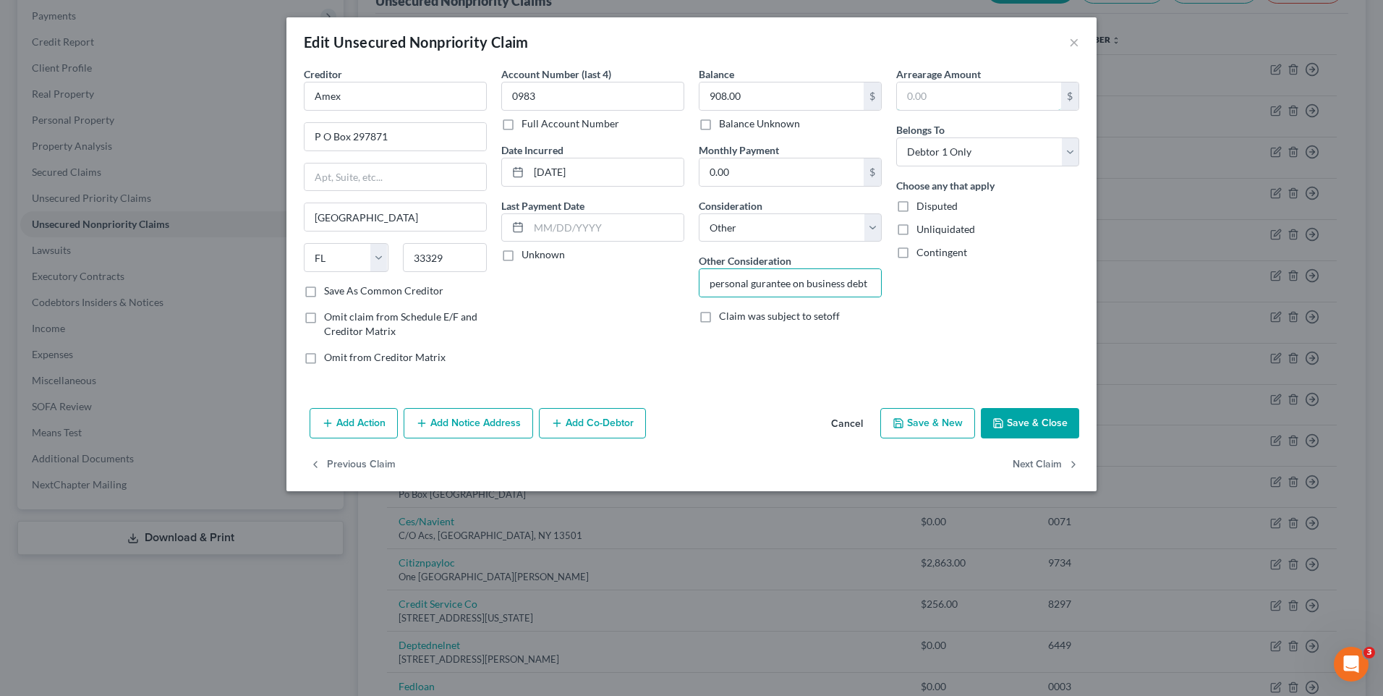
type input "0"
click at [1037, 416] on button "Save & Close" at bounding box center [1030, 423] width 98 height 30
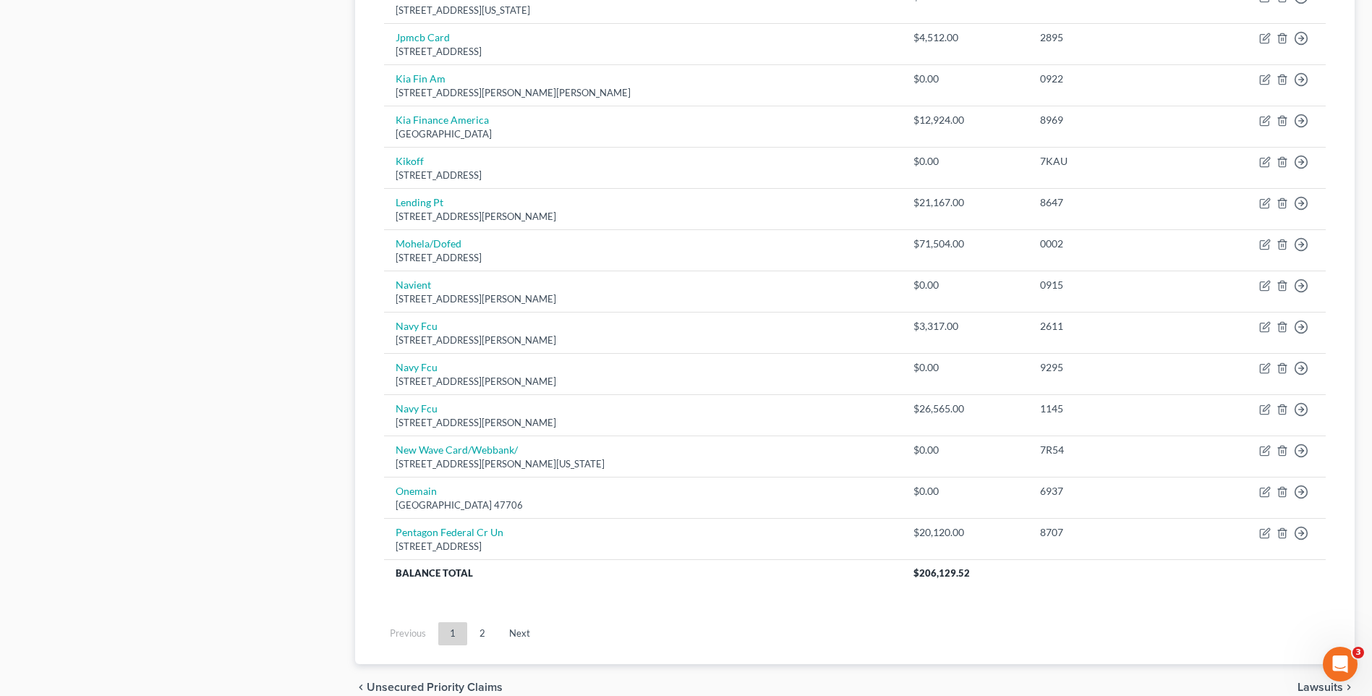
scroll to position [916, 0]
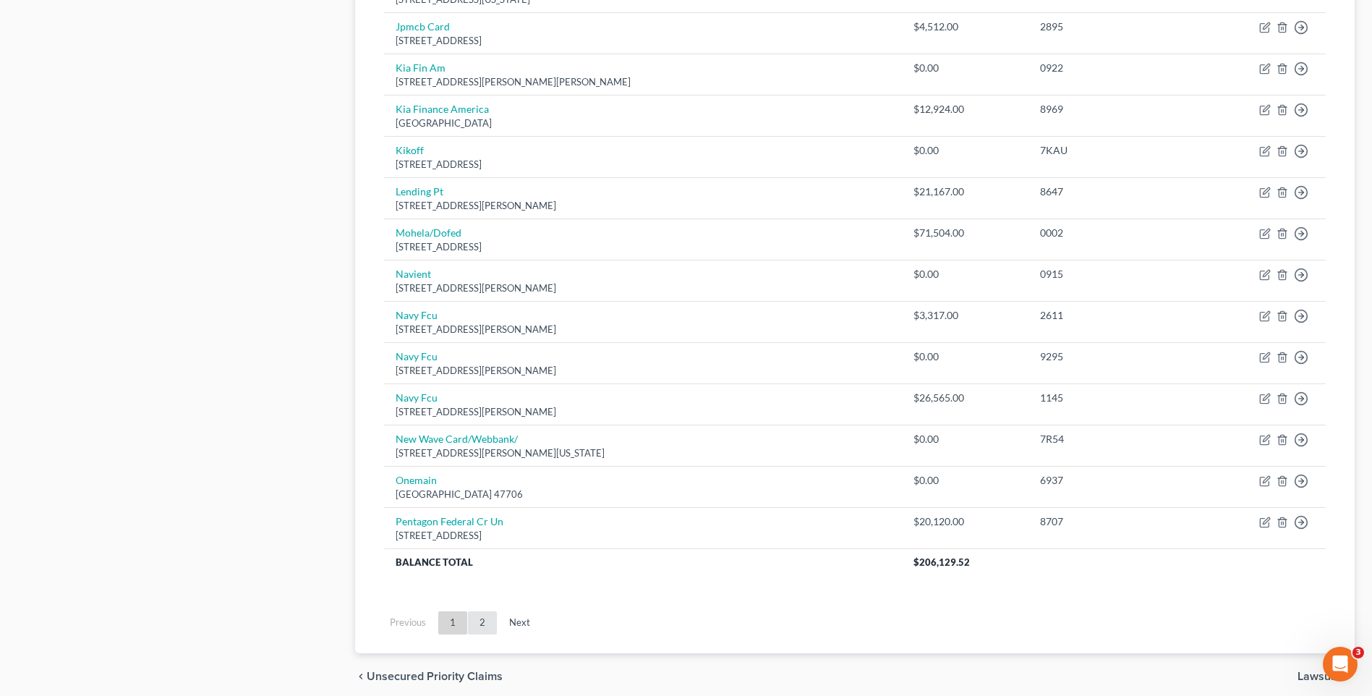
click at [482, 619] on link "2" at bounding box center [482, 622] width 29 height 23
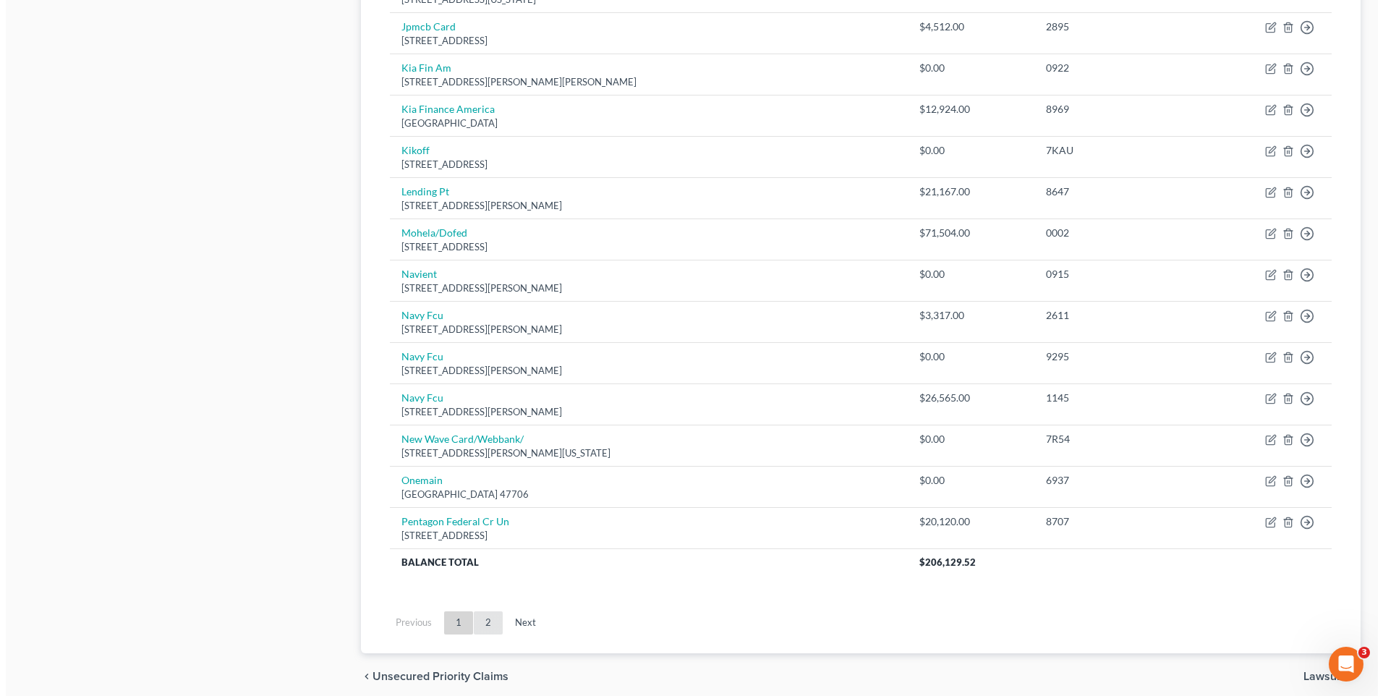
scroll to position [88, 0]
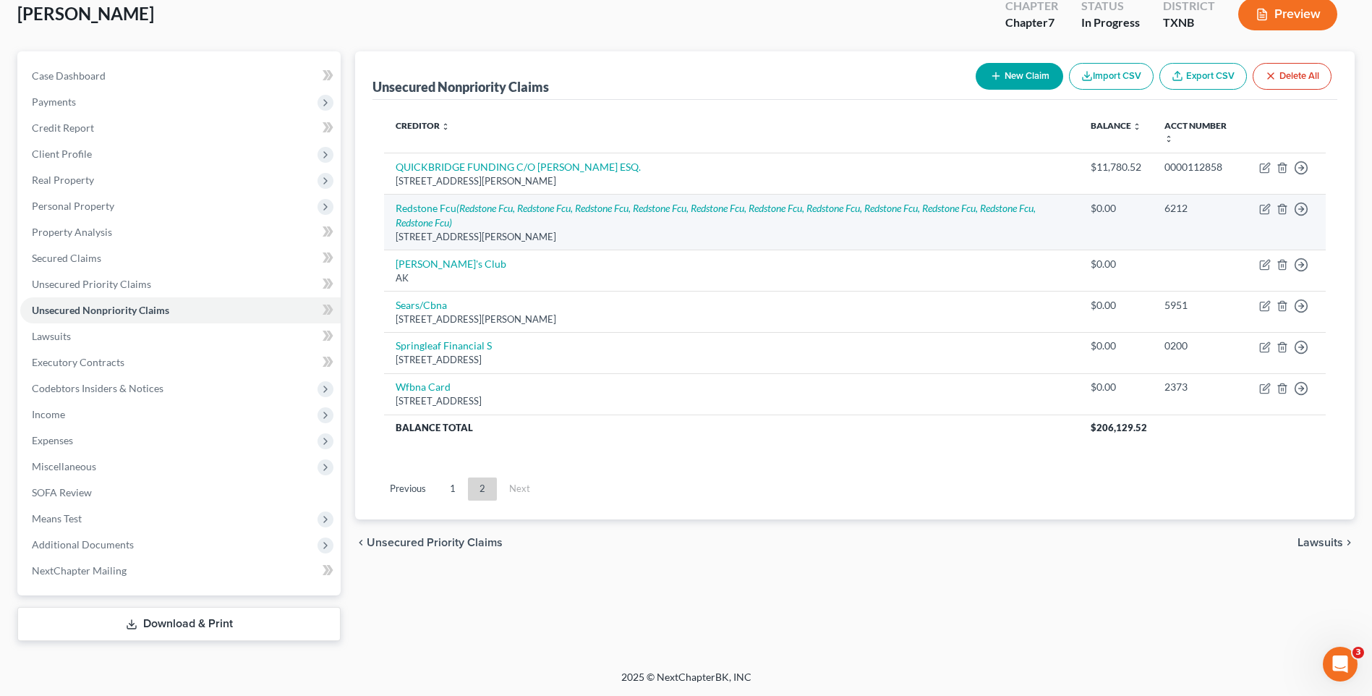
click at [1260, 202] on td "Move to D Move to E Move to G Move to Notice Only" at bounding box center [1287, 222] width 78 height 56
click at [1262, 209] on icon "button" at bounding box center [1266, 209] width 12 height 12
select select "0"
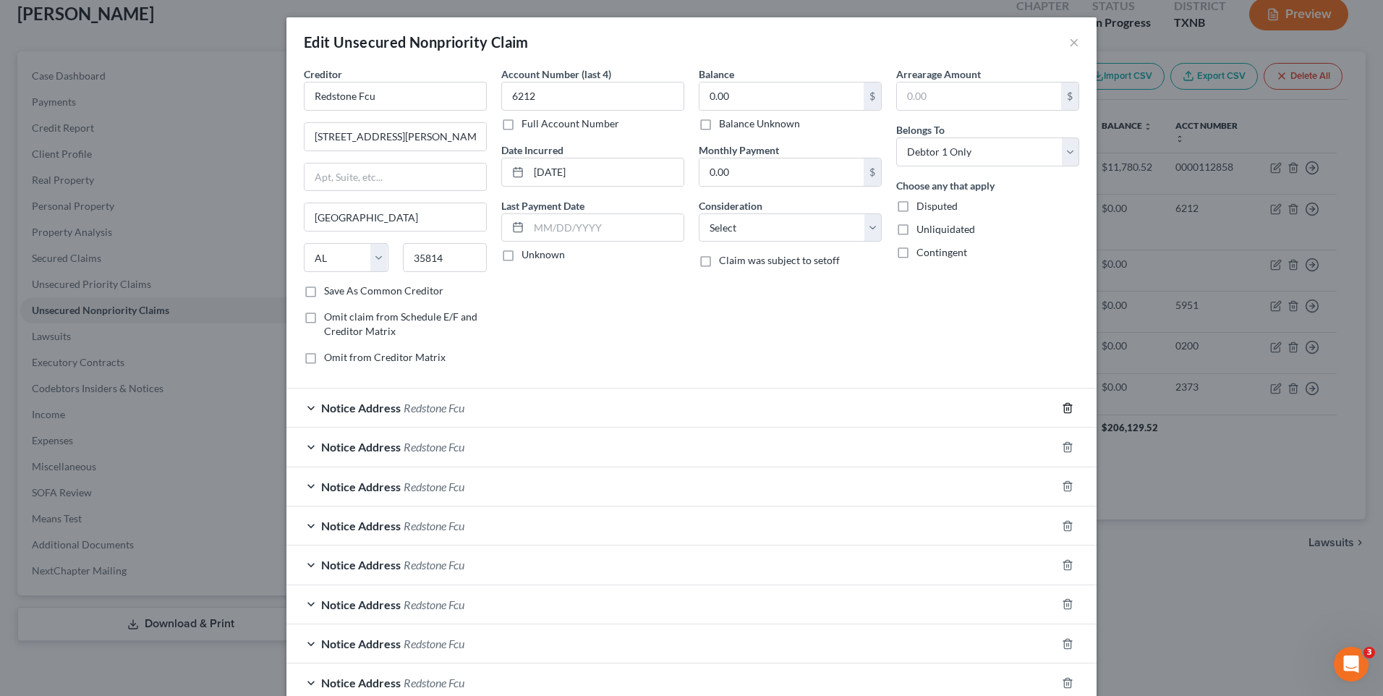
click at [1062, 402] on icon "button" at bounding box center [1068, 408] width 12 height 12
click at [1064, 403] on icon "button" at bounding box center [1067, 407] width 7 height 9
click at [1065, 407] on icon "button" at bounding box center [1068, 408] width 12 height 12
click at [1065, 406] on icon "button" at bounding box center [1068, 408] width 12 height 12
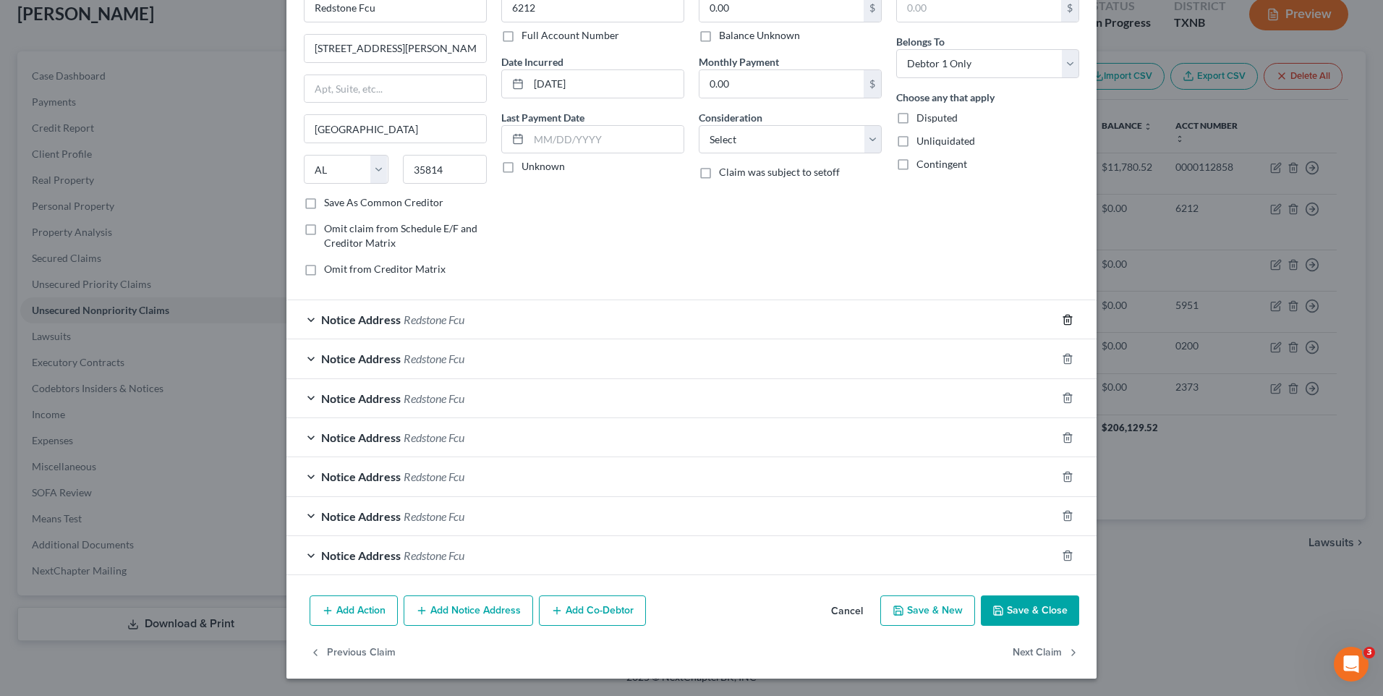
click at [1063, 321] on icon "button" at bounding box center [1068, 320] width 12 height 12
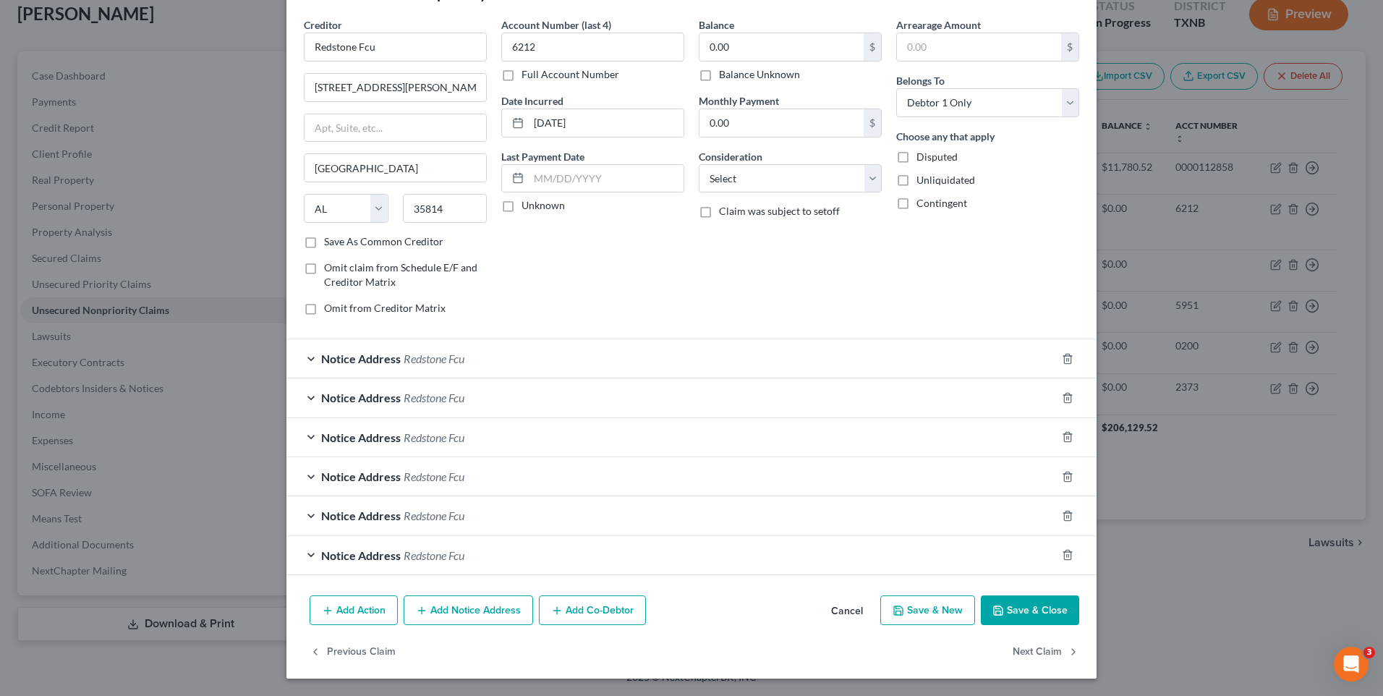
scroll to position [49, 0]
click at [1067, 360] on line "button" at bounding box center [1067, 359] width 0 height 3
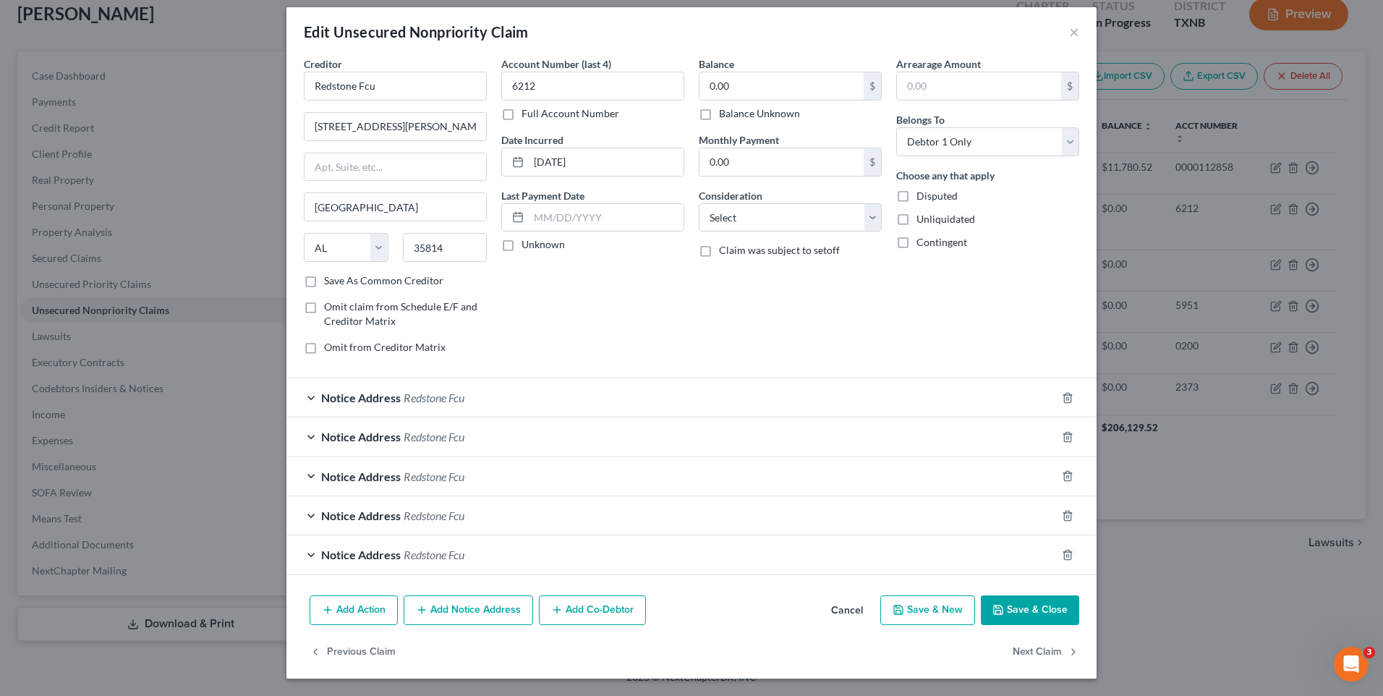
scroll to position [10, 0]
click at [1062, 399] on icon "button" at bounding box center [1068, 398] width 12 height 12
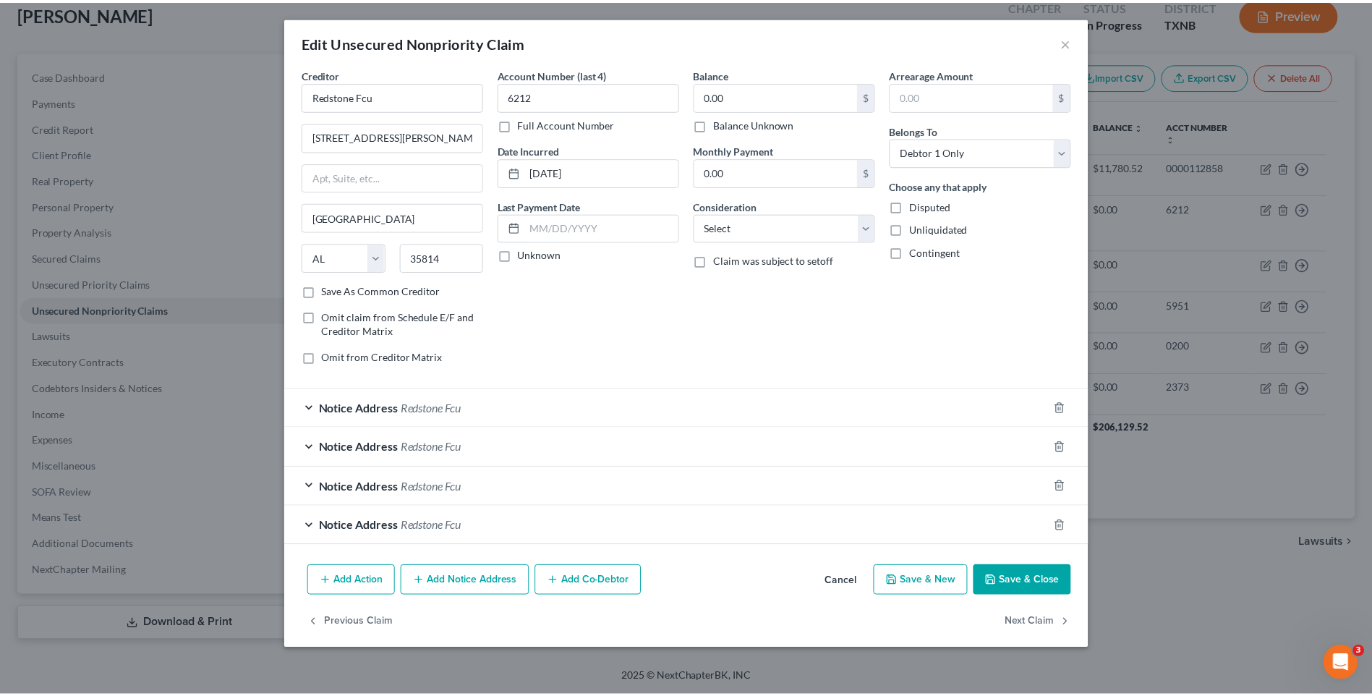
scroll to position [0, 0]
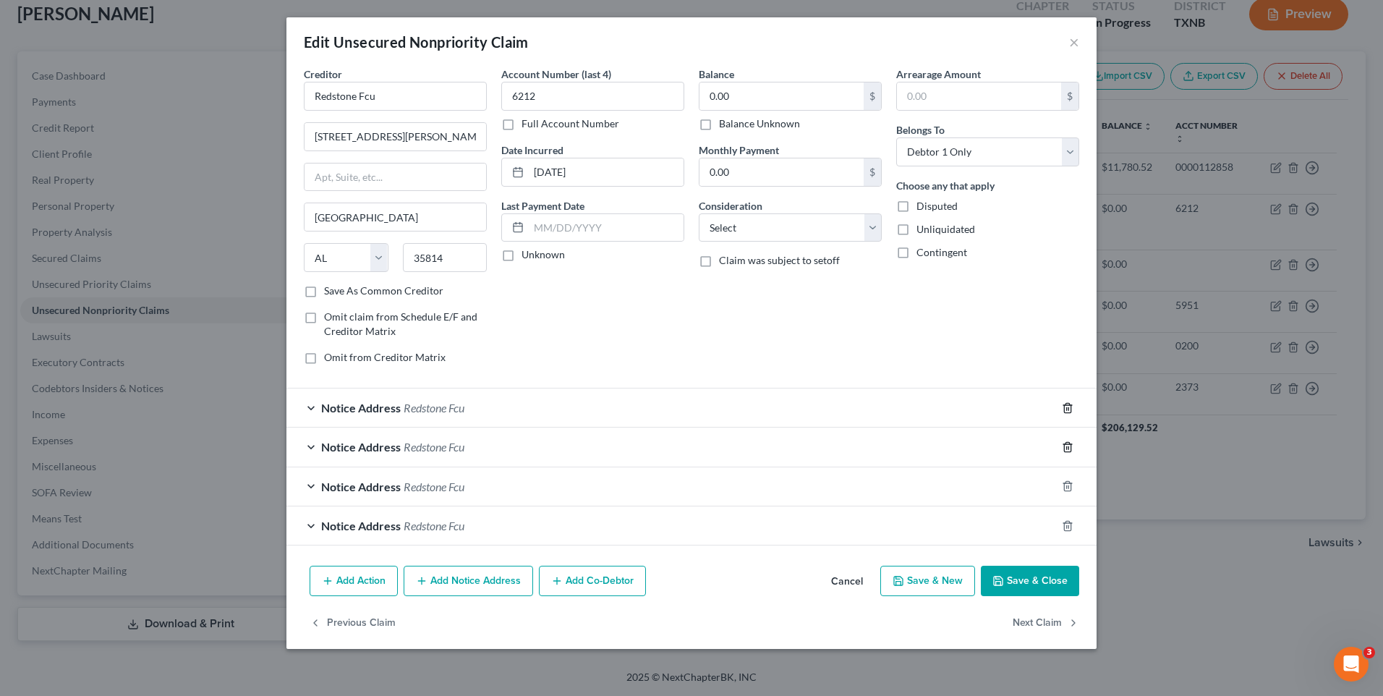
click at [1068, 405] on polyline "button" at bounding box center [1068, 405] width 9 height 0
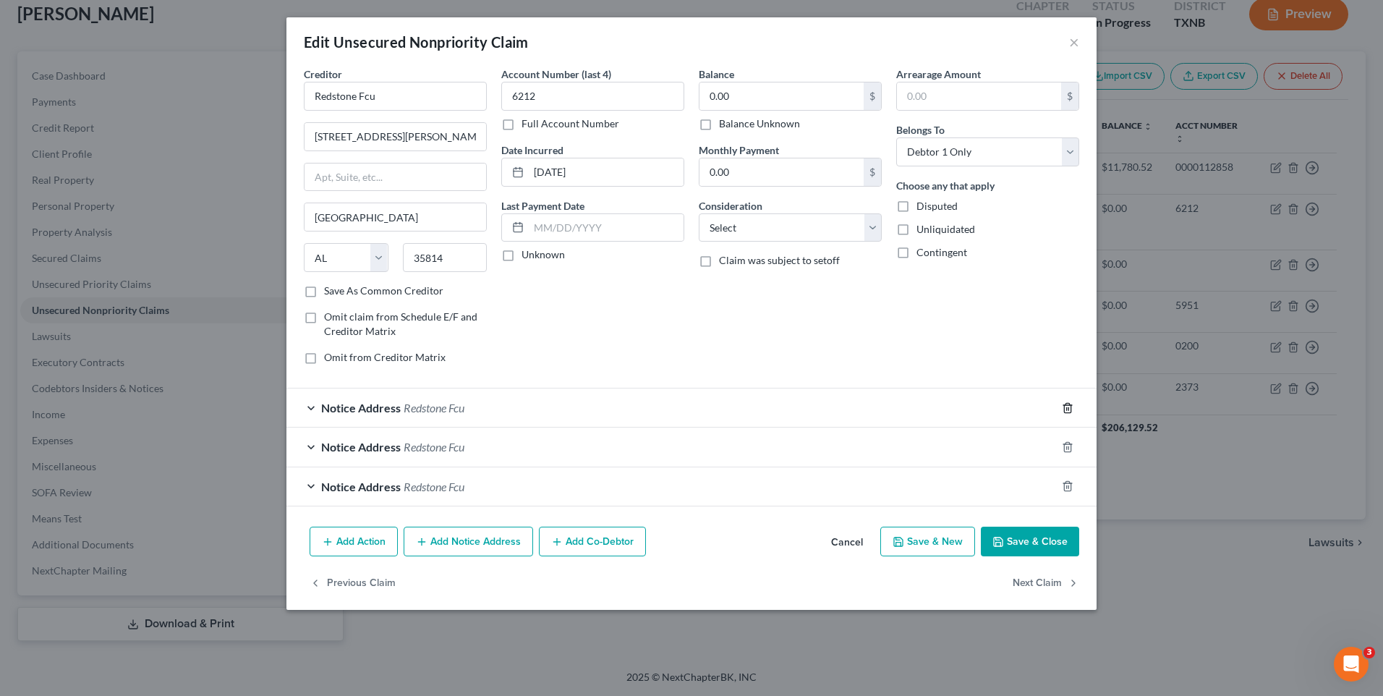
click at [1068, 405] on polyline "button" at bounding box center [1068, 405] width 9 height 0
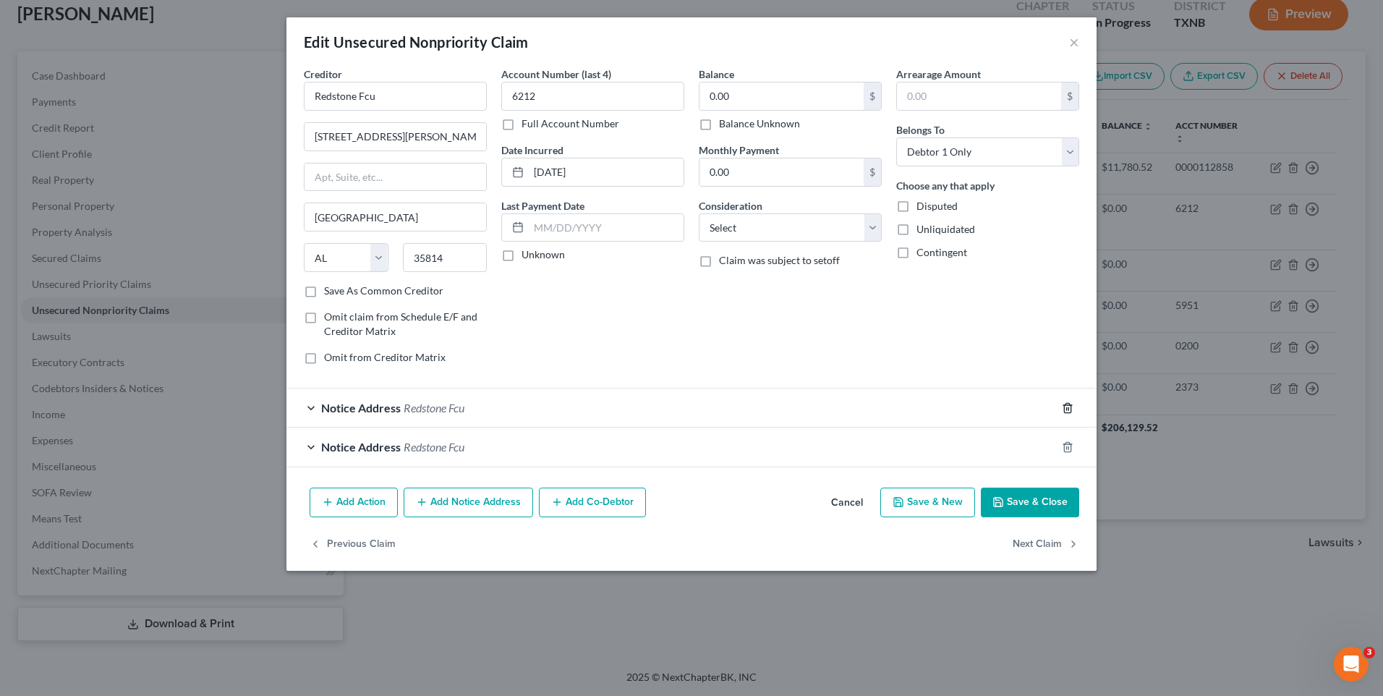
click at [1068, 405] on polyline "button" at bounding box center [1068, 405] width 9 height 0
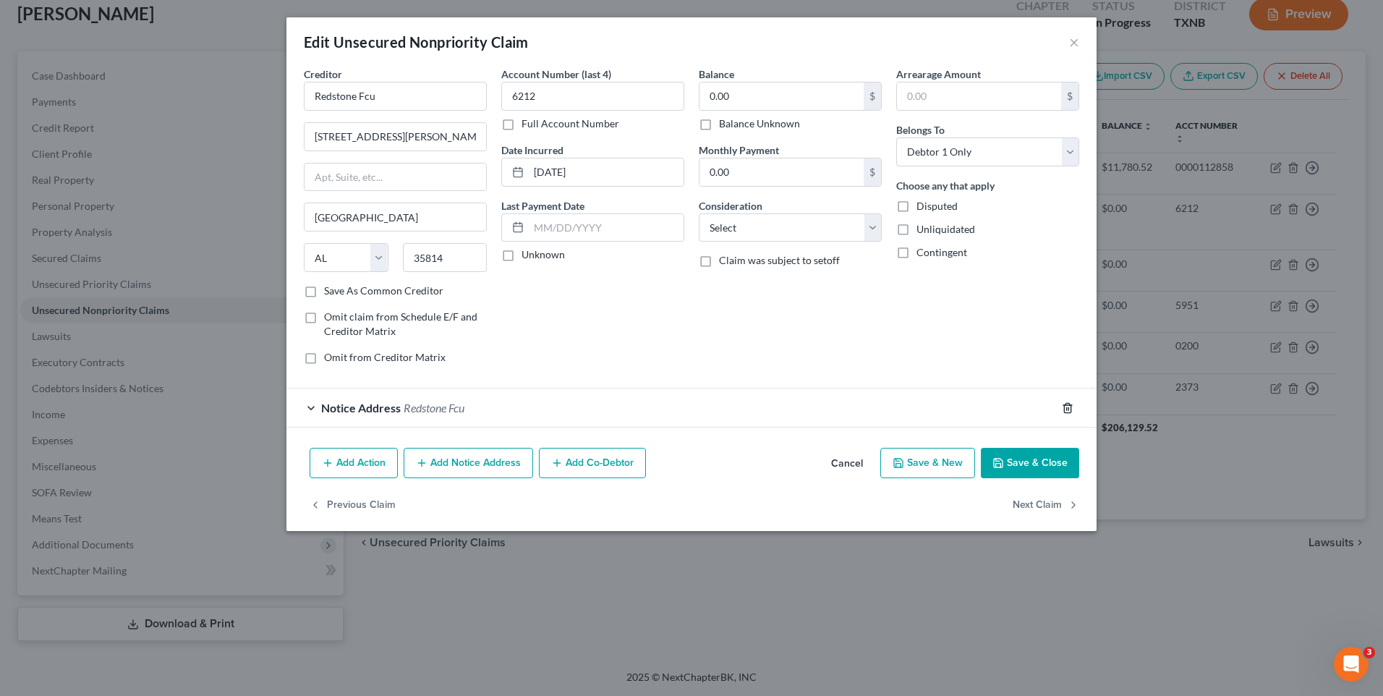
click at [1069, 407] on icon "button" at bounding box center [1068, 408] width 12 height 12
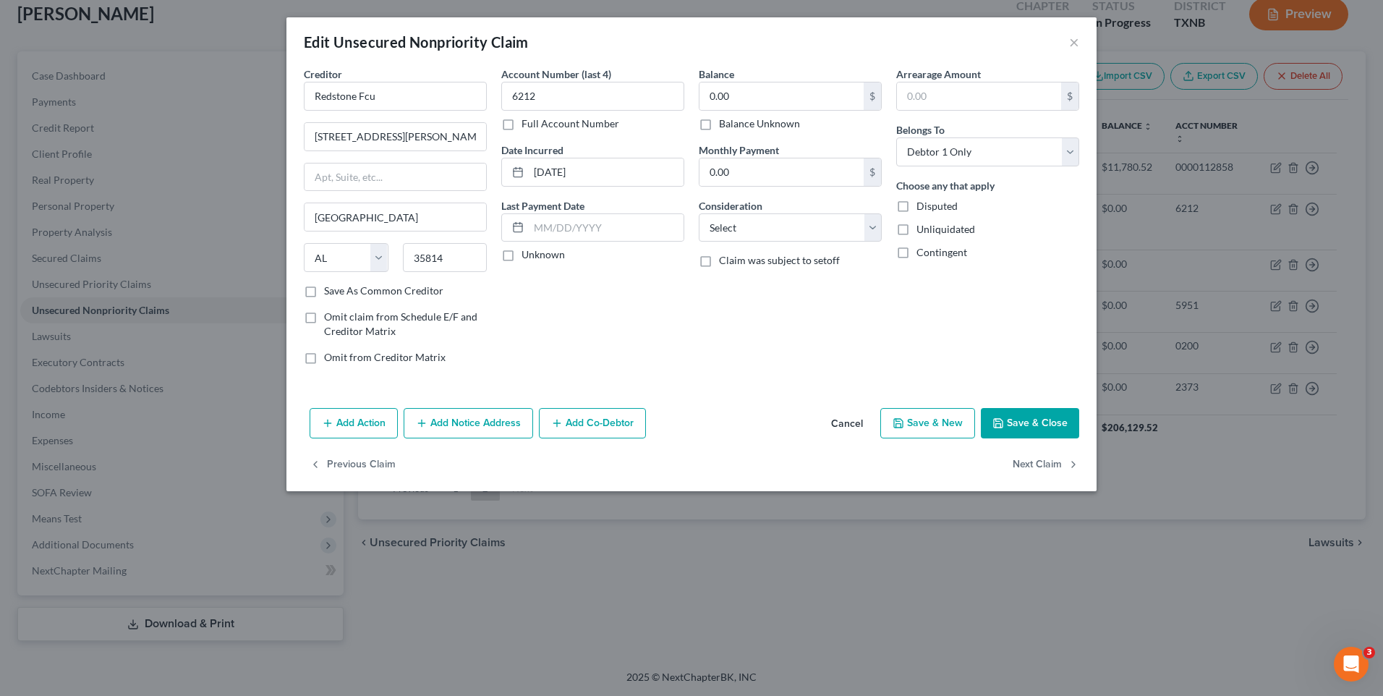
click at [1028, 420] on button "Save & Close" at bounding box center [1030, 423] width 98 height 30
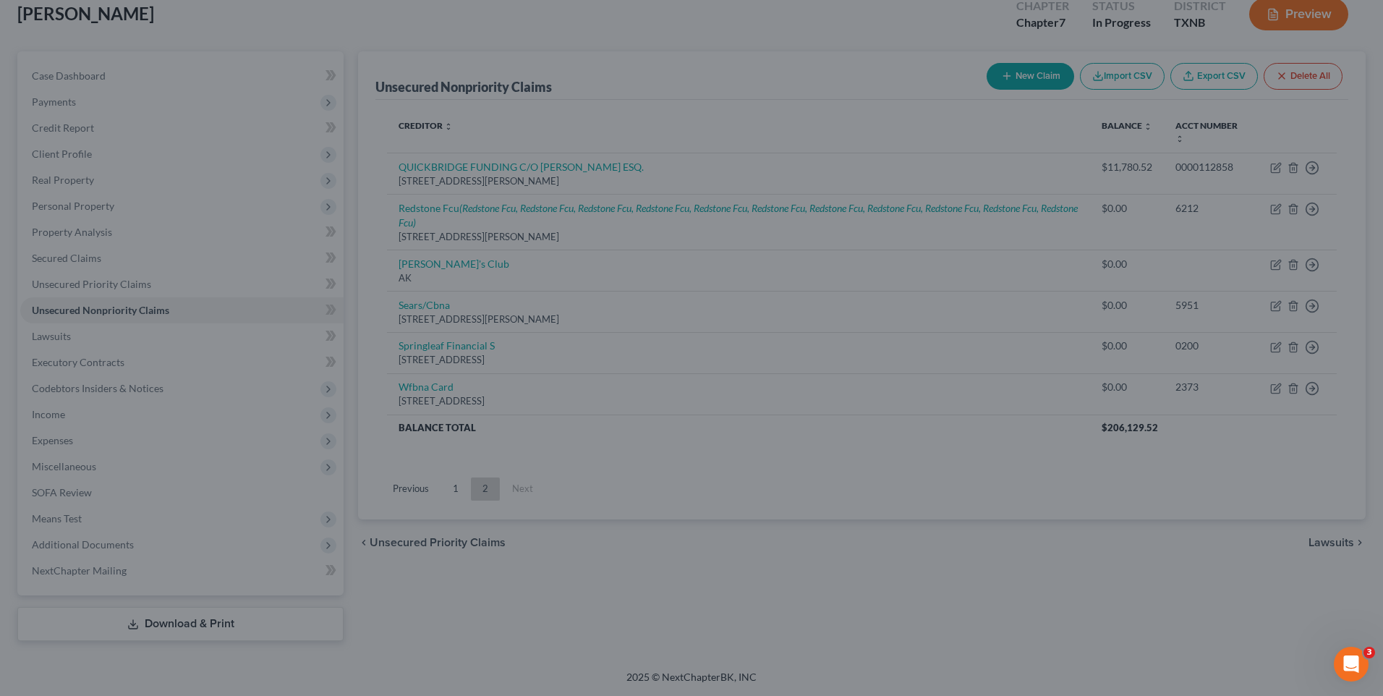
type input "0"
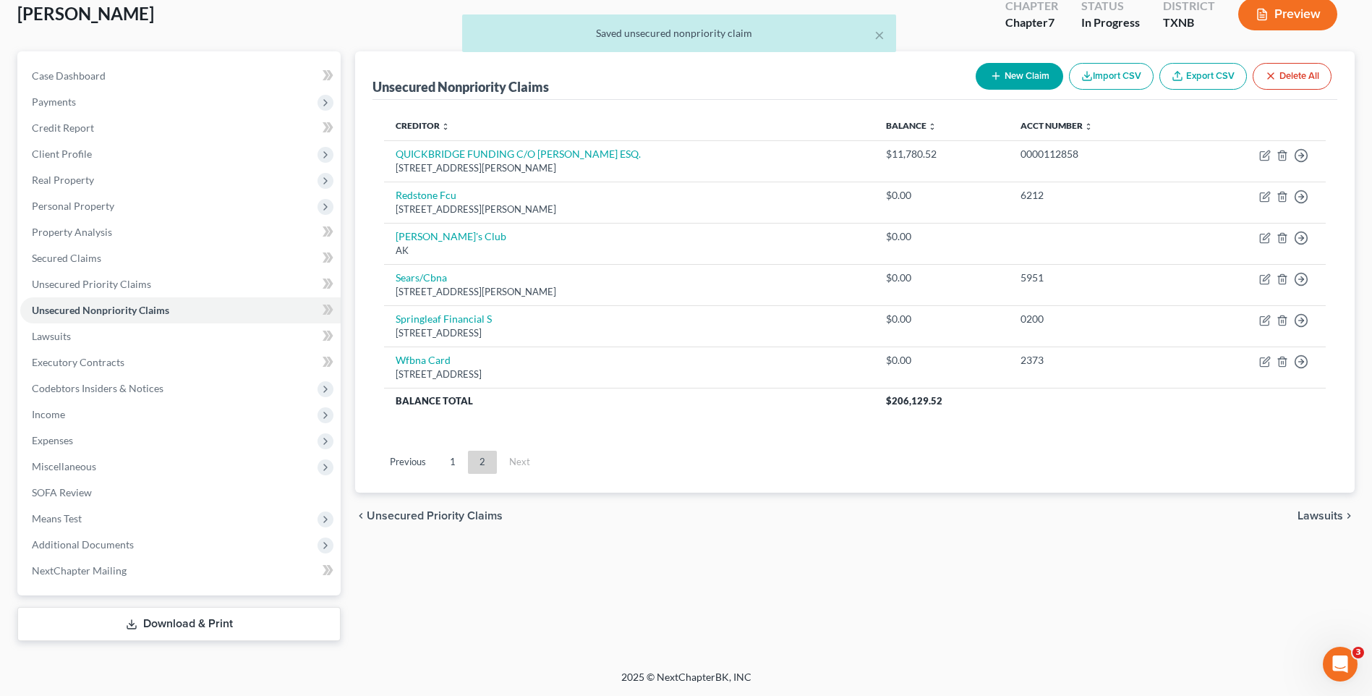
click at [1303, 516] on span "Lawsuits" at bounding box center [1321, 516] width 46 height 12
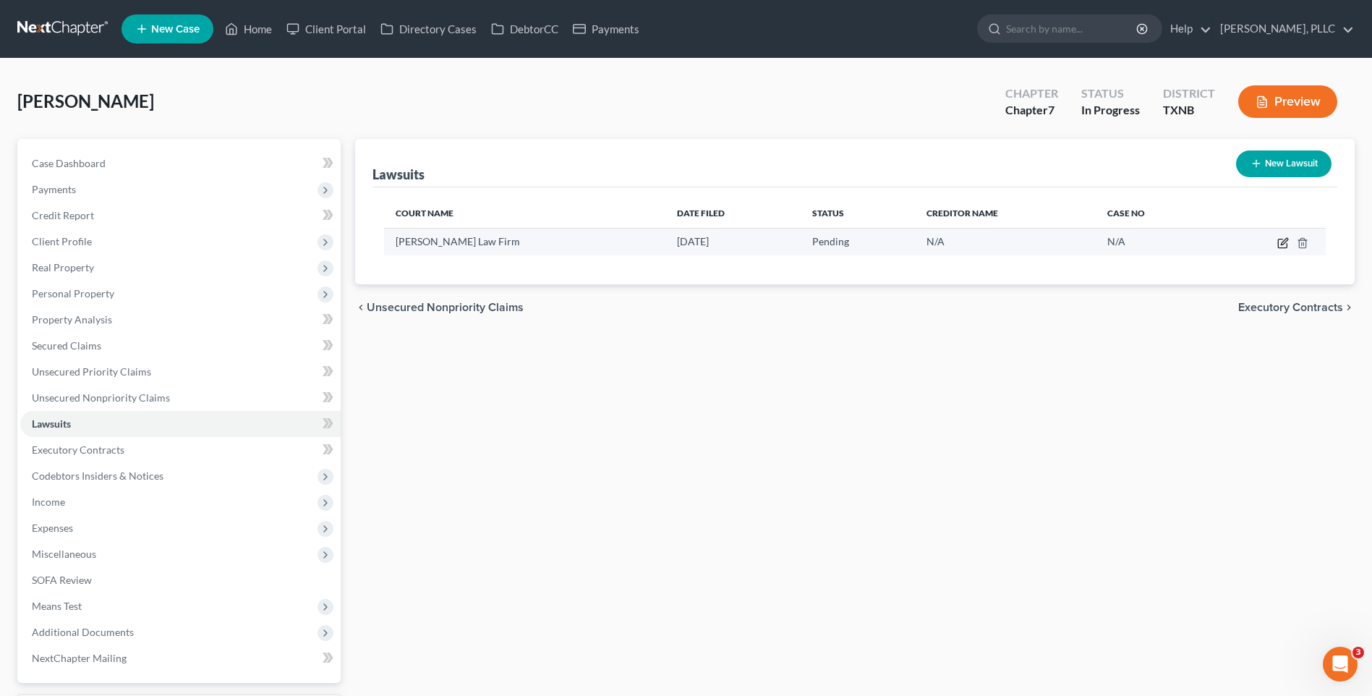
click at [1283, 241] on icon "button" at bounding box center [1284, 243] width 12 height 12
select select "45"
select select "0"
select select "45"
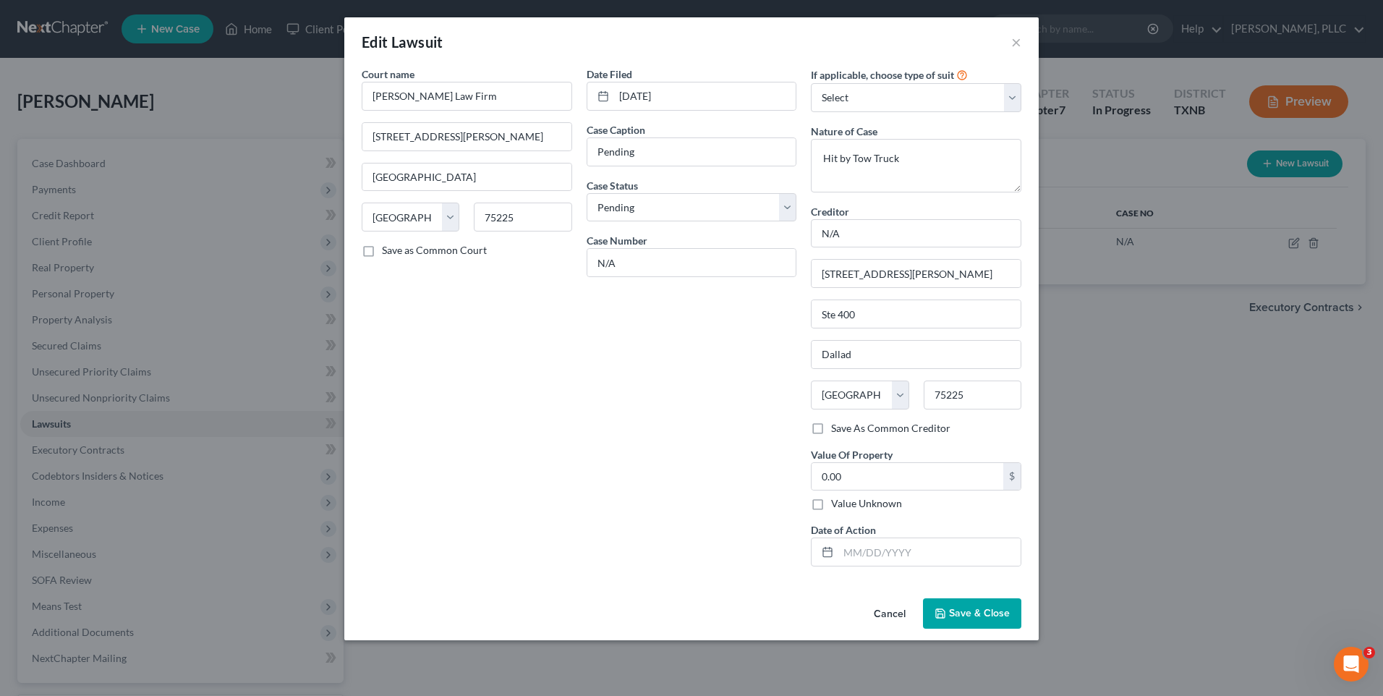
click at [962, 603] on button "Save & Close" at bounding box center [972, 613] width 98 height 30
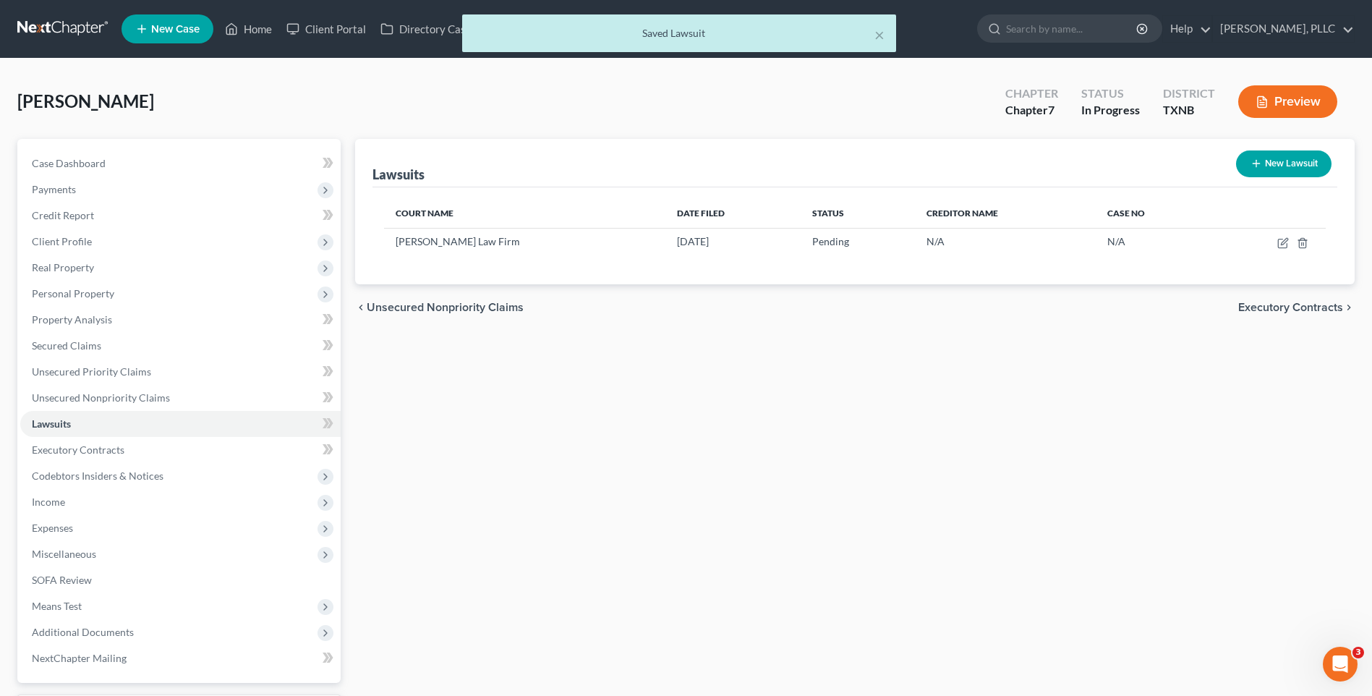
click at [1268, 304] on span "Executory Contracts" at bounding box center [1291, 308] width 105 height 12
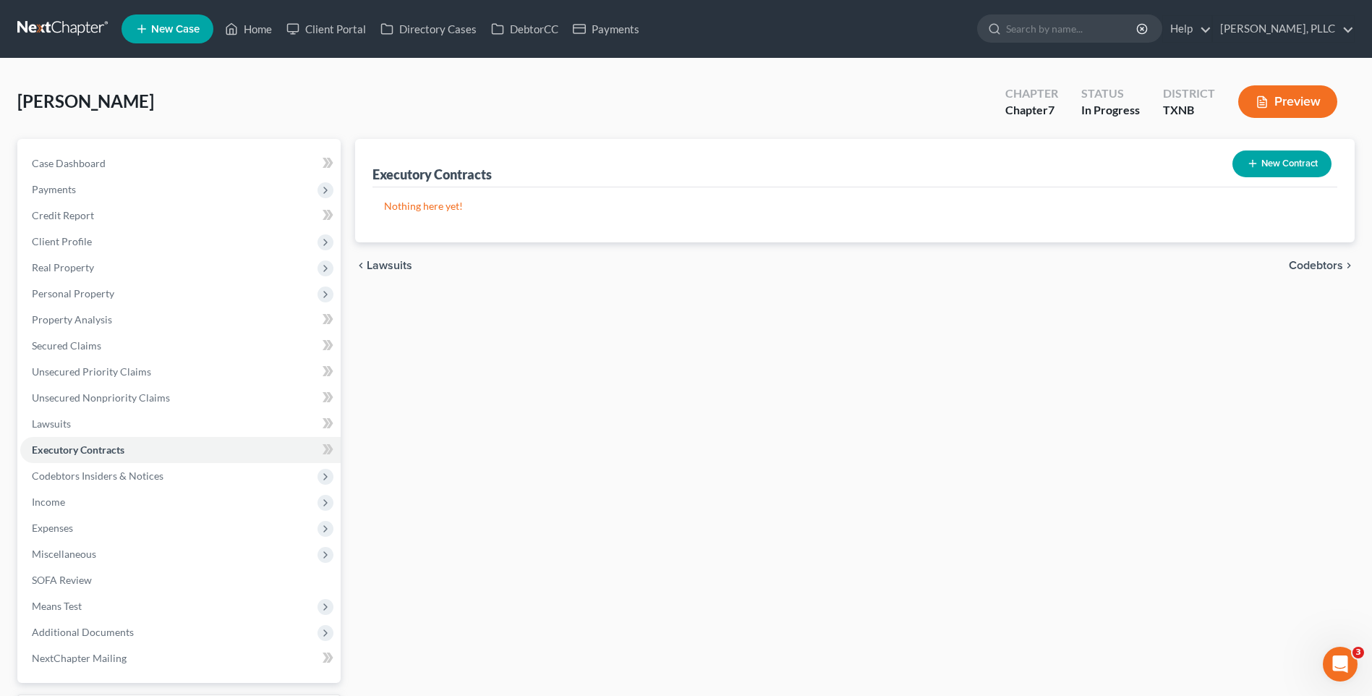
click at [1308, 265] on span "Codebtors" at bounding box center [1316, 266] width 54 height 12
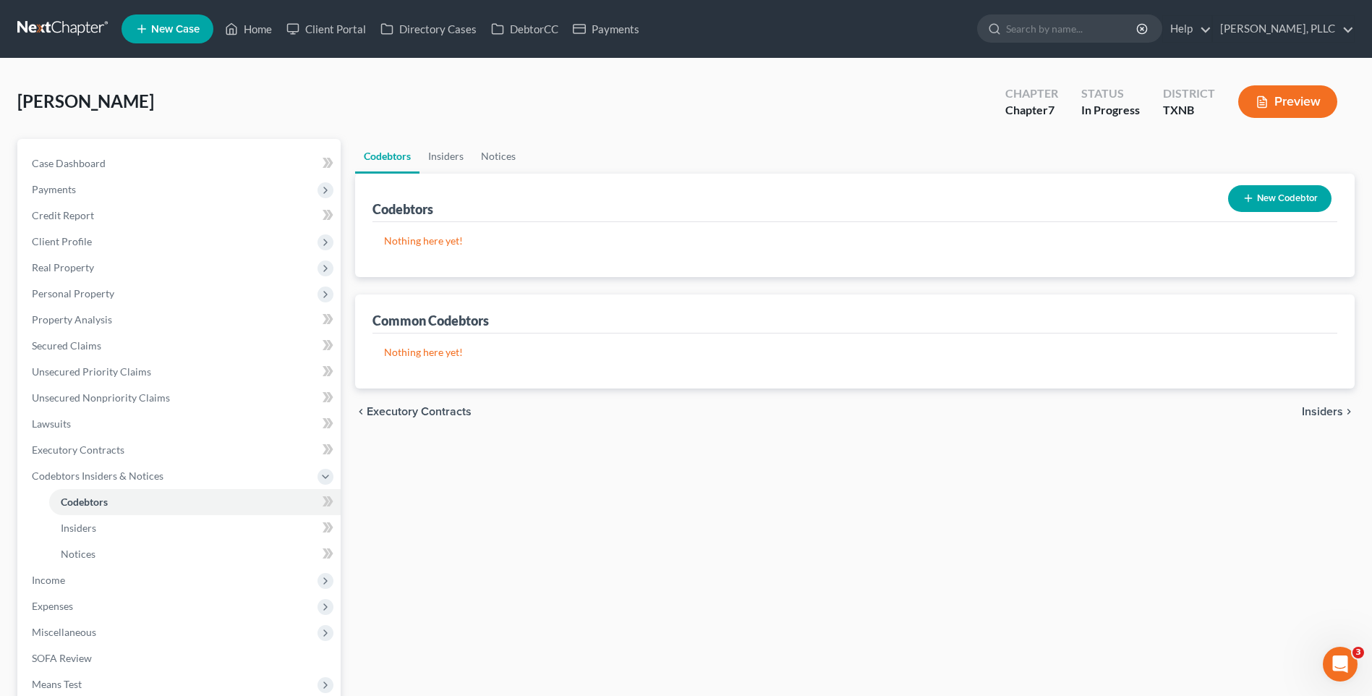
click at [1323, 410] on span "Insiders" at bounding box center [1322, 412] width 41 height 12
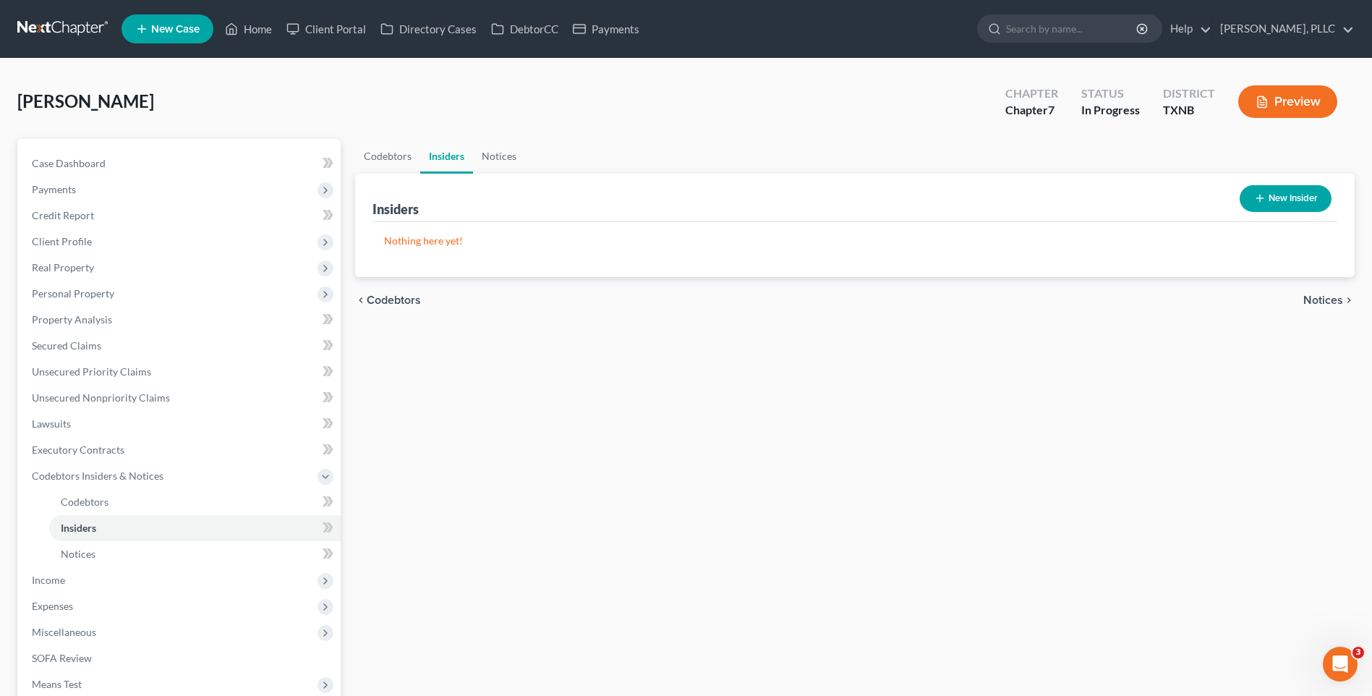
click at [1338, 297] on span "Notices" at bounding box center [1324, 300] width 40 height 12
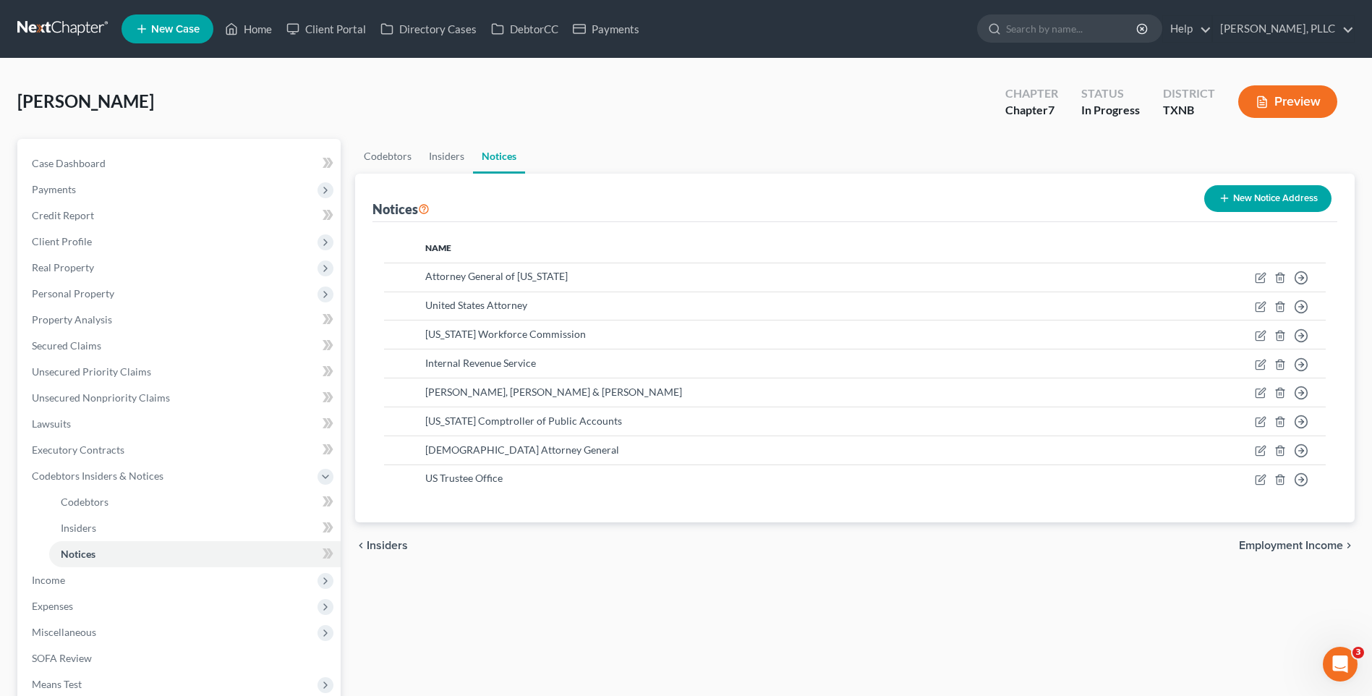
click at [1297, 540] on span "Employment Income" at bounding box center [1291, 546] width 104 height 12
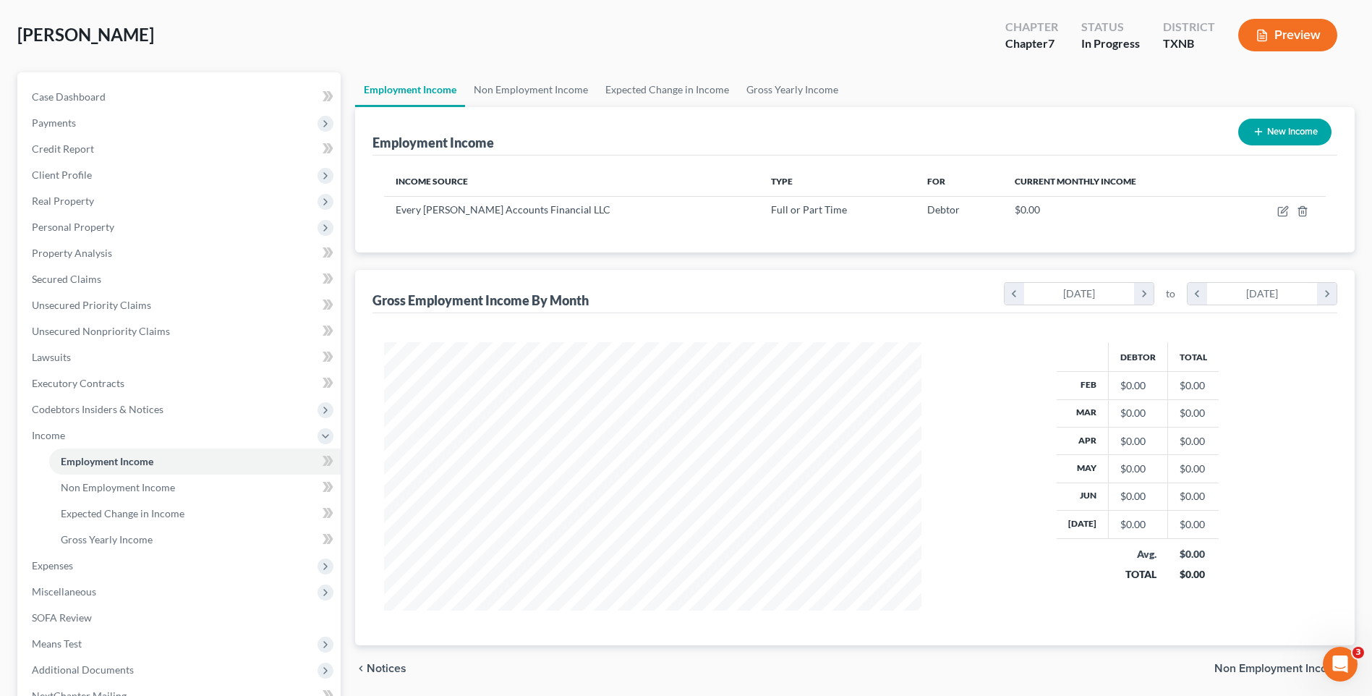
scroll to position [192, 0]
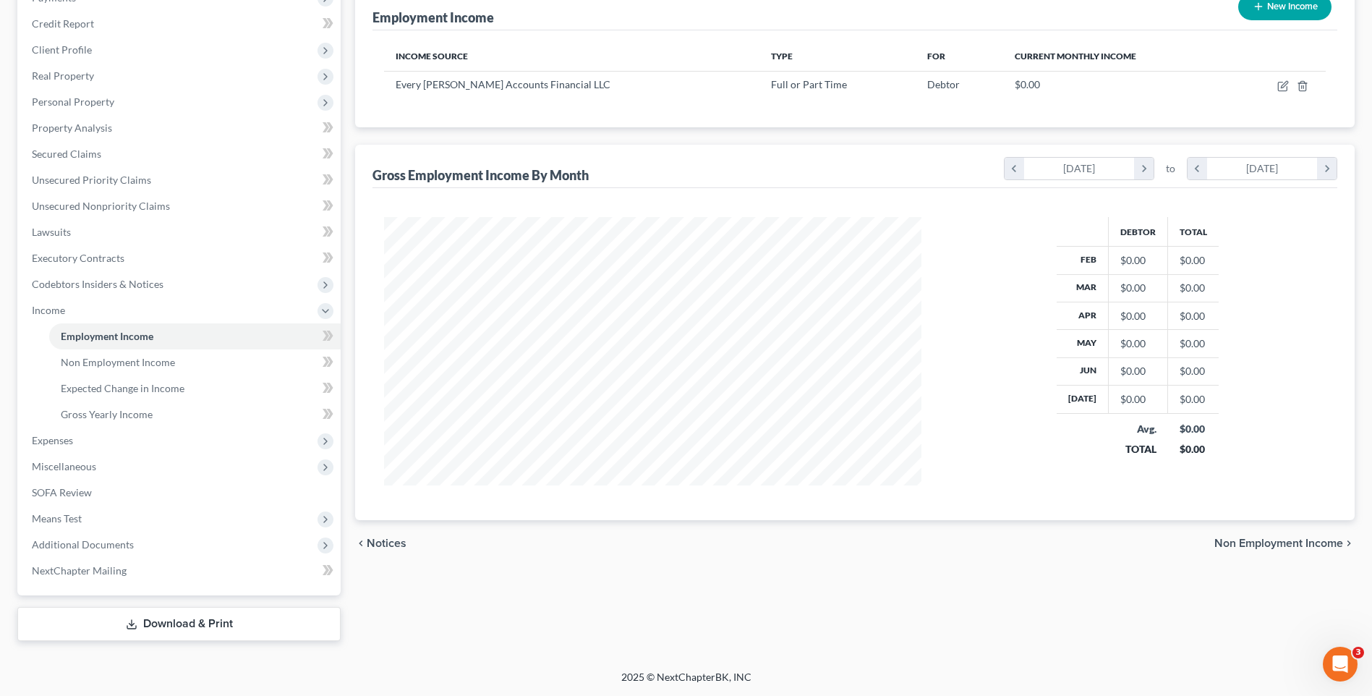
click at [1262, 542] on span "Non Employment Income" at bounding box center [1279, 544] width 129 height 12
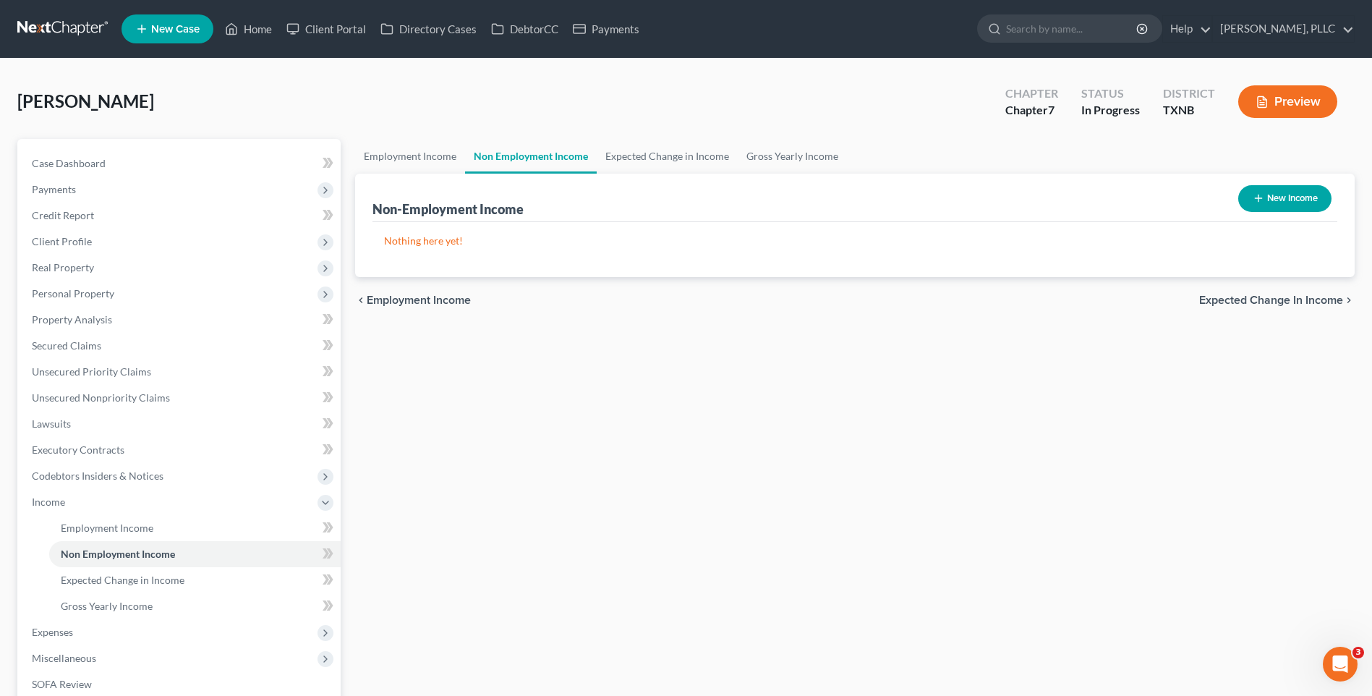
click at [1260, 296] on span "Expected Change in Income" at bounding box center [1272, 300] width 144 height 12
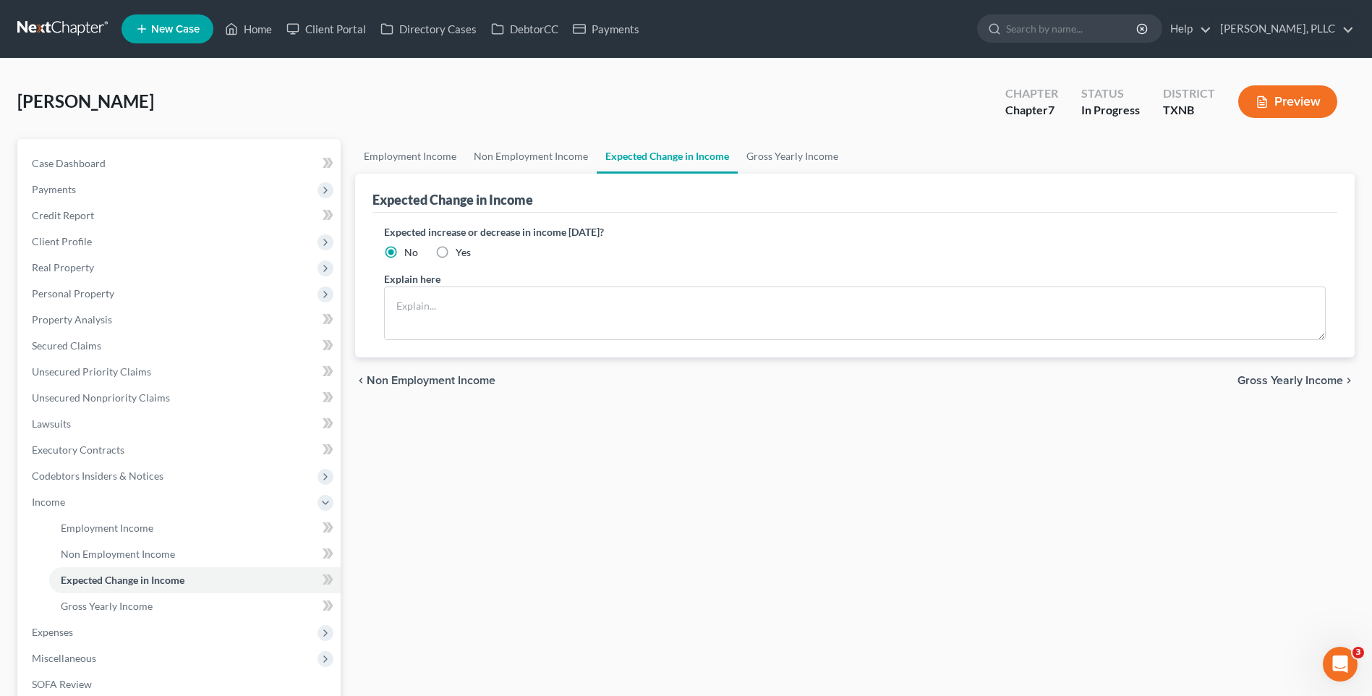
click at [1286, 378] on span "Gross Yearly Income" at bounding box center [1291, 381] width 106 height 12
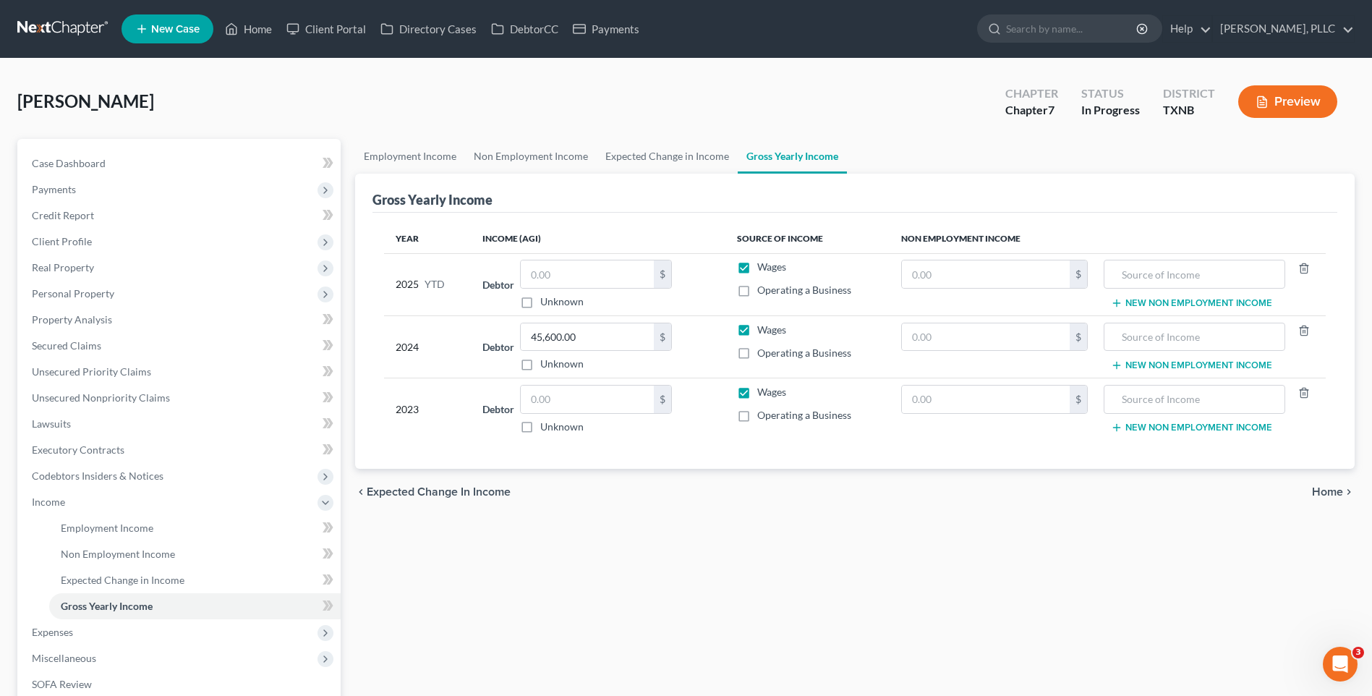
click at [577, 603] on div "Employment Income Non Employment Income Expected Change in Income Gross Yearly …" at bounding box center [855, 486] width 1014 height 694
click at [552, 403] on input "text" at bounding box center [587, 399] width 133 height 27
type input "28,509.00"
drag, startPoint x: 561, startPoint y: 570, endPoint x: 568, endPoint y: 561, distance: 11.3
click at [561, 570] on div "Employment Income Non Employment Income Expected Change in Income Gross Yearly …" at bounding box center [855, 486] width 1014 height 694
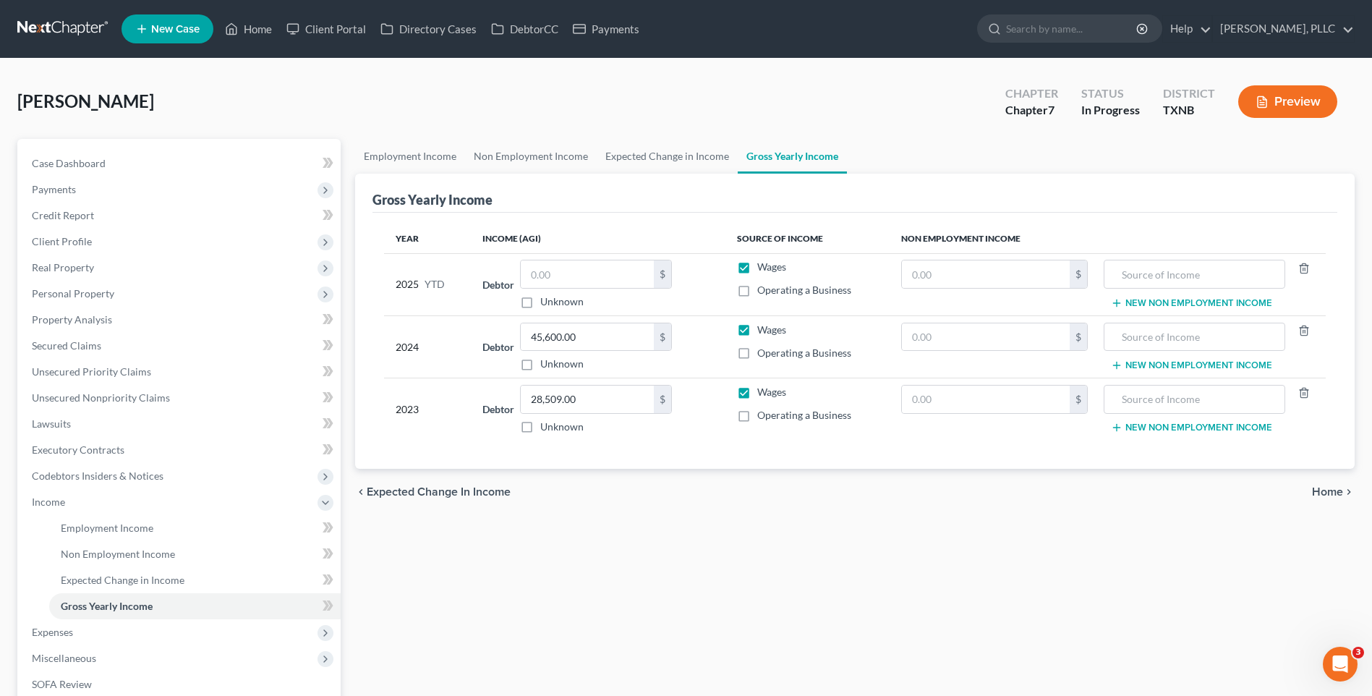
click at [757, 349] on label "Operating a Business" at bounding box center [804, 353] width 94 height 14
click at [763, 349] on input "Operating a Business" at bounding box center [767, 350] width 9 height 9
checkbox input "true"
click at [757, 418] on label "Operating a Business" at bounding box center [804, 415] width 94 height 14
click at [763, 417] on input "Operating a Business" at bounding box center [767, 412] width 9 height 9
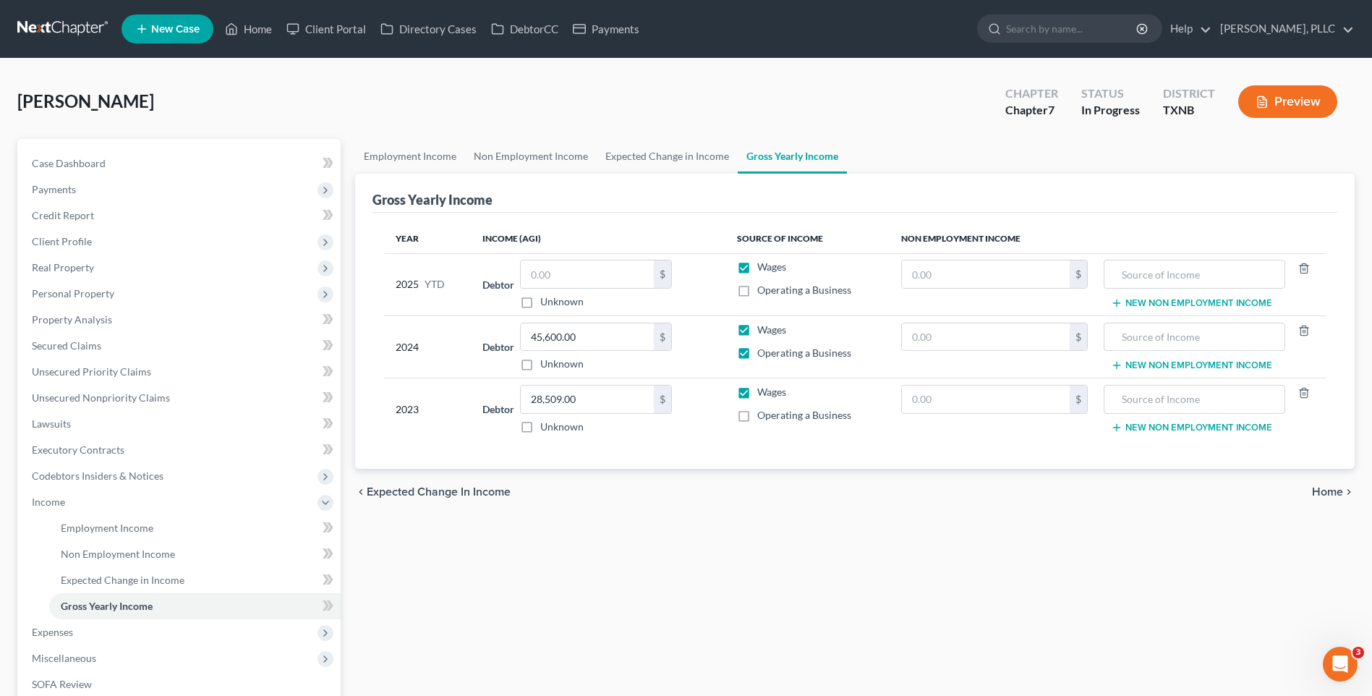
checkbox input "true"
click at [757, 329] on label "Wages" at bounding box center [771, 330] width 29 height 14
click at [763, 329] on input "Wages" at bounding box center [767, 327] width 9 height 9
checkbox input "false"
click at [757, 266] on label "Wages" at bounding box center [771, 267] width 29 height 14
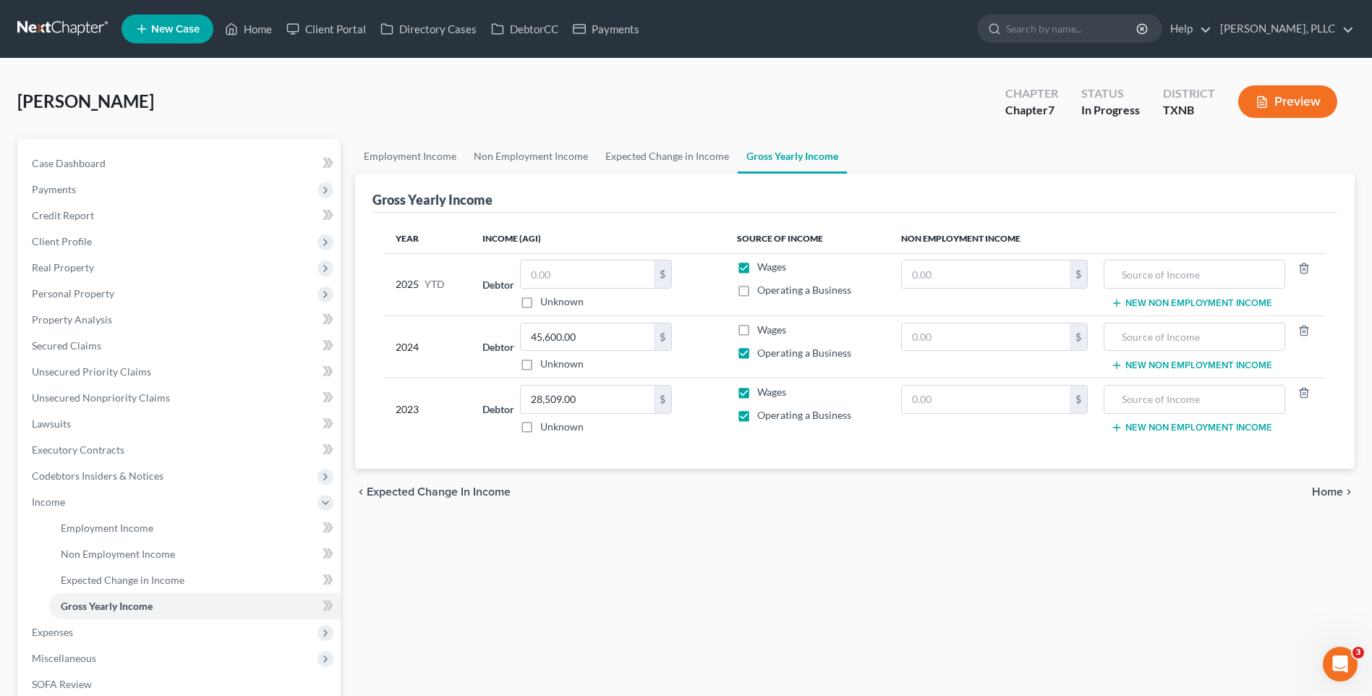
click at [763, 266] on input "Wages" at bounding box center [767, 264] width 9 height 9
checkbox input "false"
click at [573, 593] on div "Employment Income Non Employment Income Expected Change in Income Gross Yearly …" at bounding box center [855, 486] width 1014 height 694
click at [757, 394] on label "Wages" at bounding box center [771, 392] width 29 height 14
click at [763, 394] on input "Wages" at bounding box center [767, 389] width 9 height 9
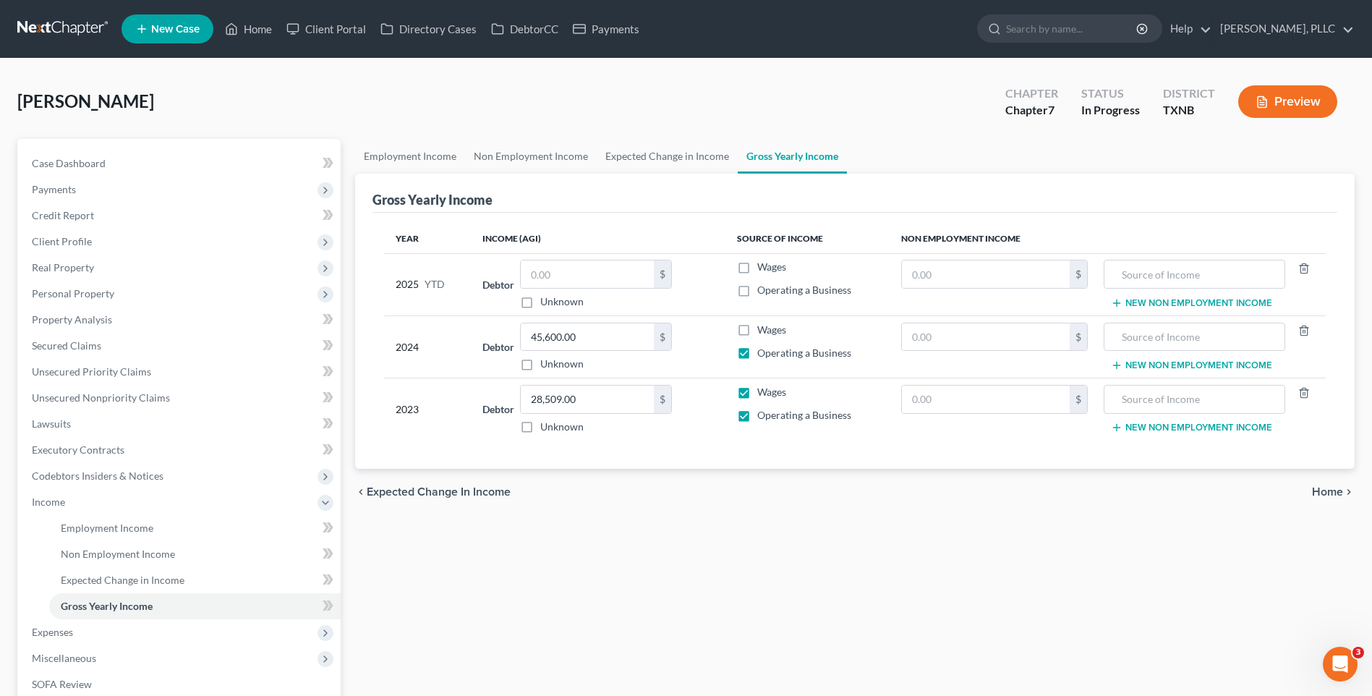
checkbox input "false"
click at [605, 589] on div "Employment Income Non Employment Income Expected Change in Income Gross Yearly …" at bounding box center [855, 486] width 1014 height 694
click at [578, 335] on input "text" at bounding box center [587, 336] width 133 height 27
type input "15,000.00"
click at [739, 572] on div "Employment Income Non Employment Income Expected Change in Income Gross Yearly …" at bounding box center [855, 486] width 1014 height 694
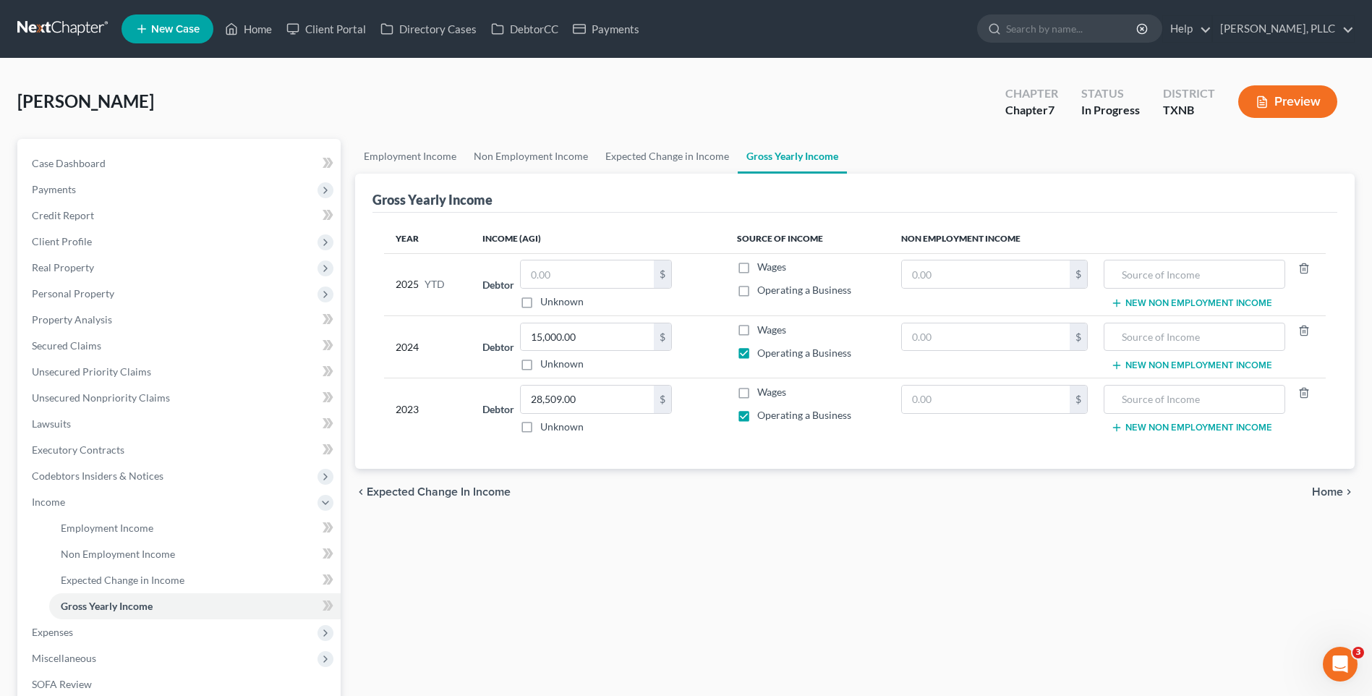
click at [1330, 488] on span "Home" at bounding box center [1327, 492] width 31 height 12
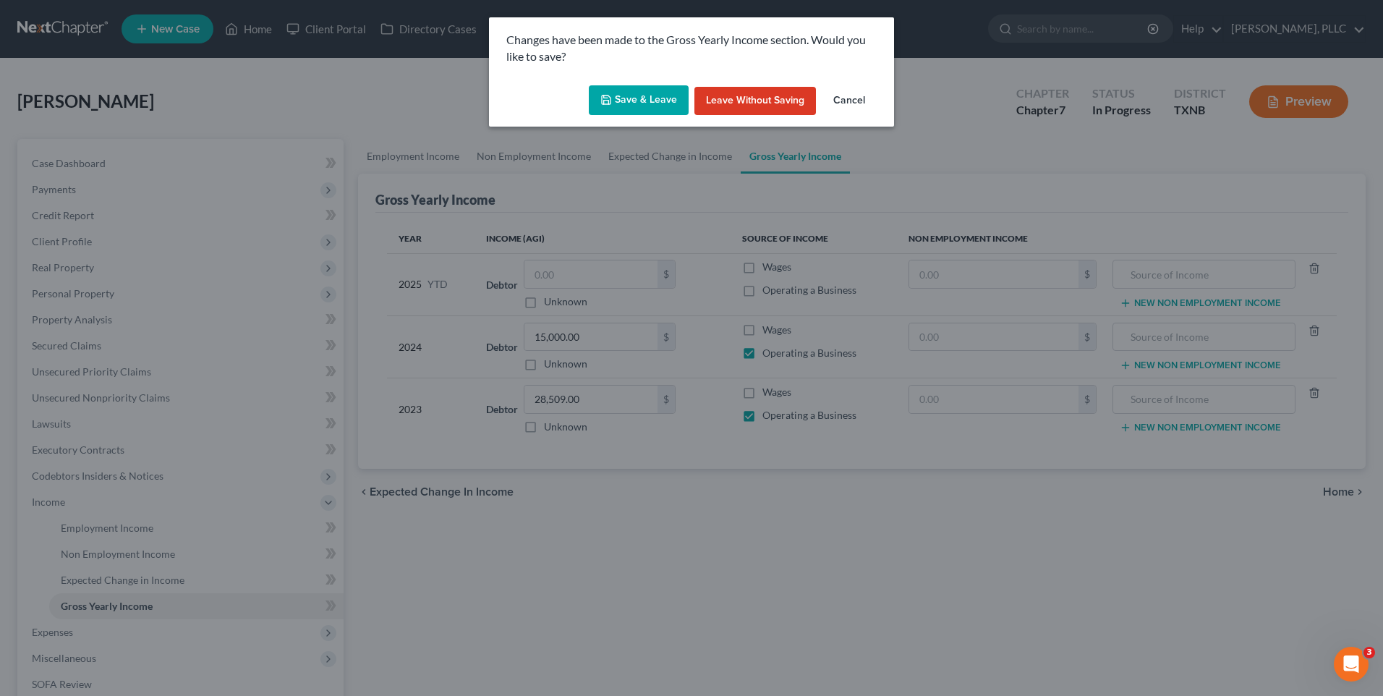
click at [624, 100] on button "Save & Leave" at bounding box center [639, 100] width 100 height 30
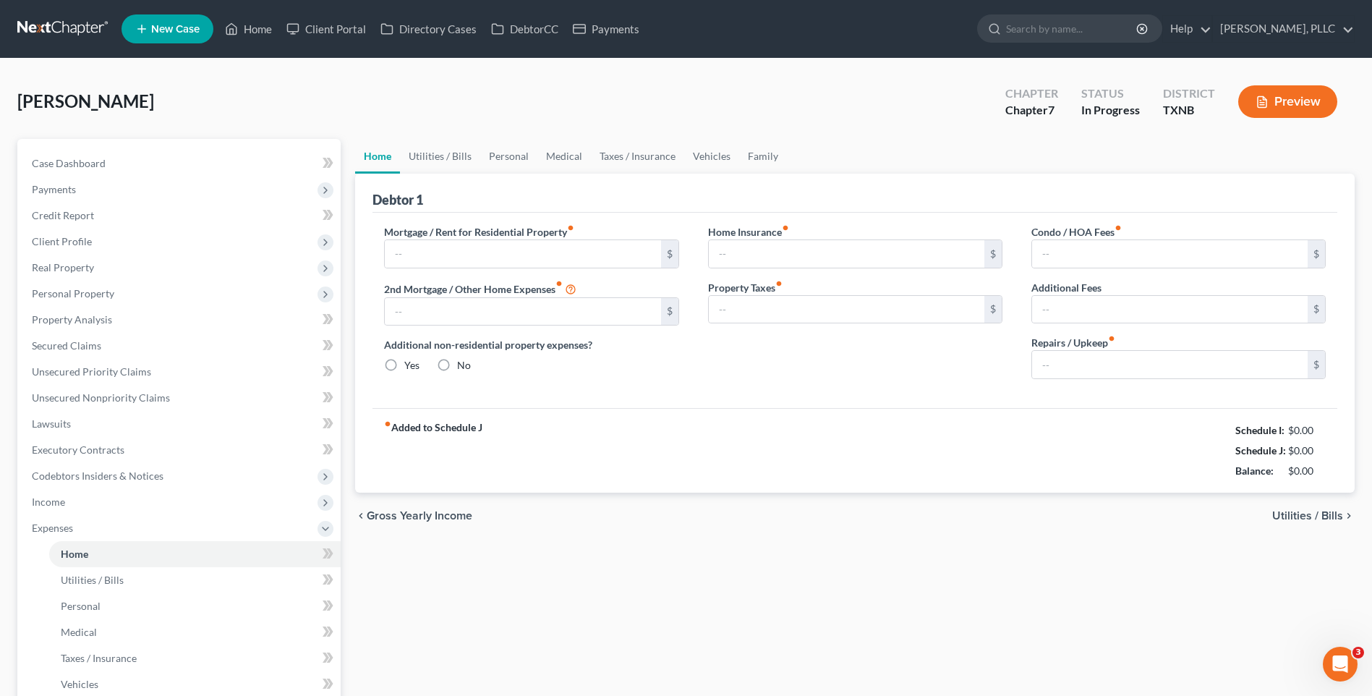
type input "2,350.00"
type input "0.00"
radio input "true"
type input "237.00"
type input "0.00"
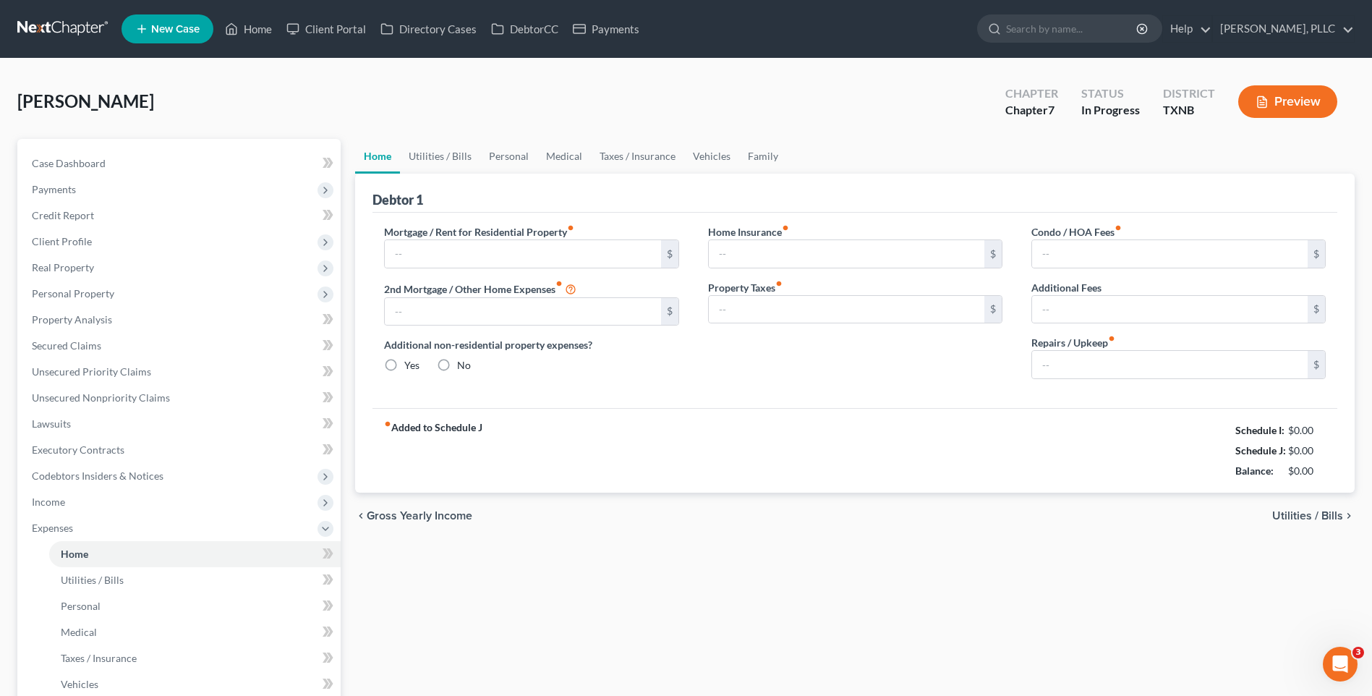
type input "0.00"
click at [1312, 510] on span "Utilities / Bills" at bounding box center [1308, 516] width 71 height 12
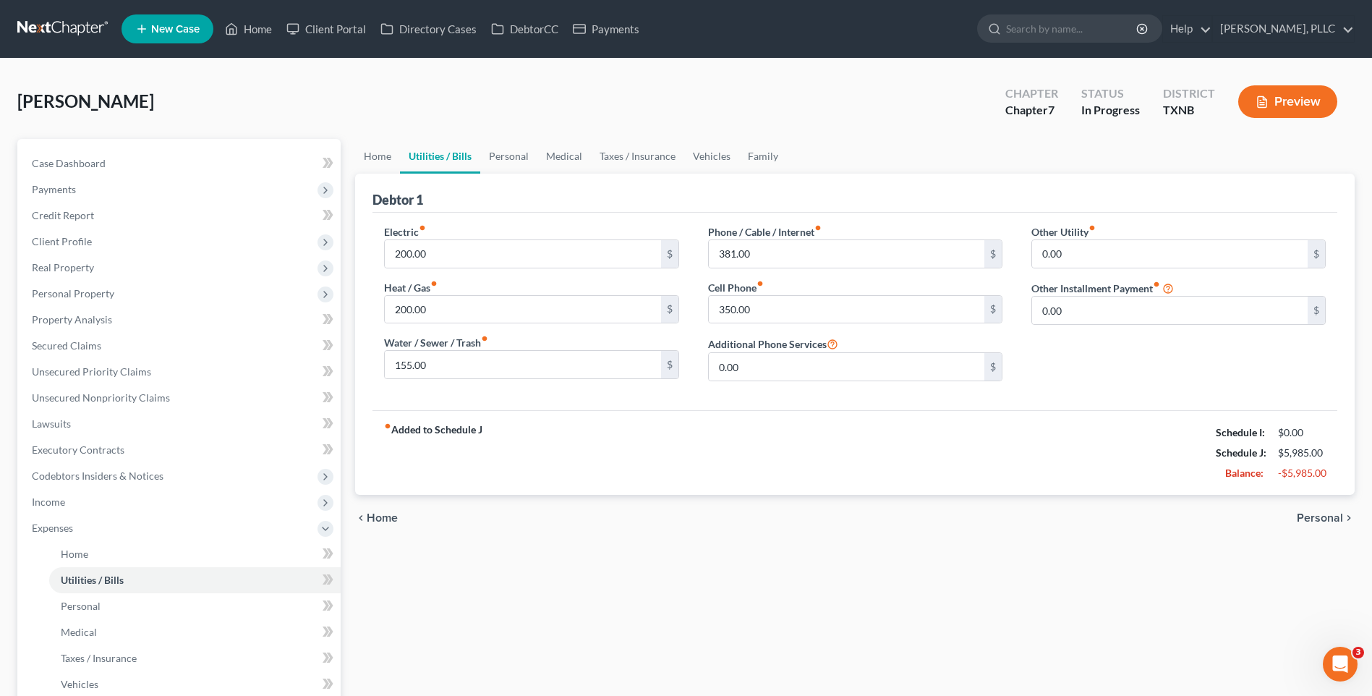
click at [1315, 513] on span "Personal" at bounding box center [1320, 518] width 46 height 12
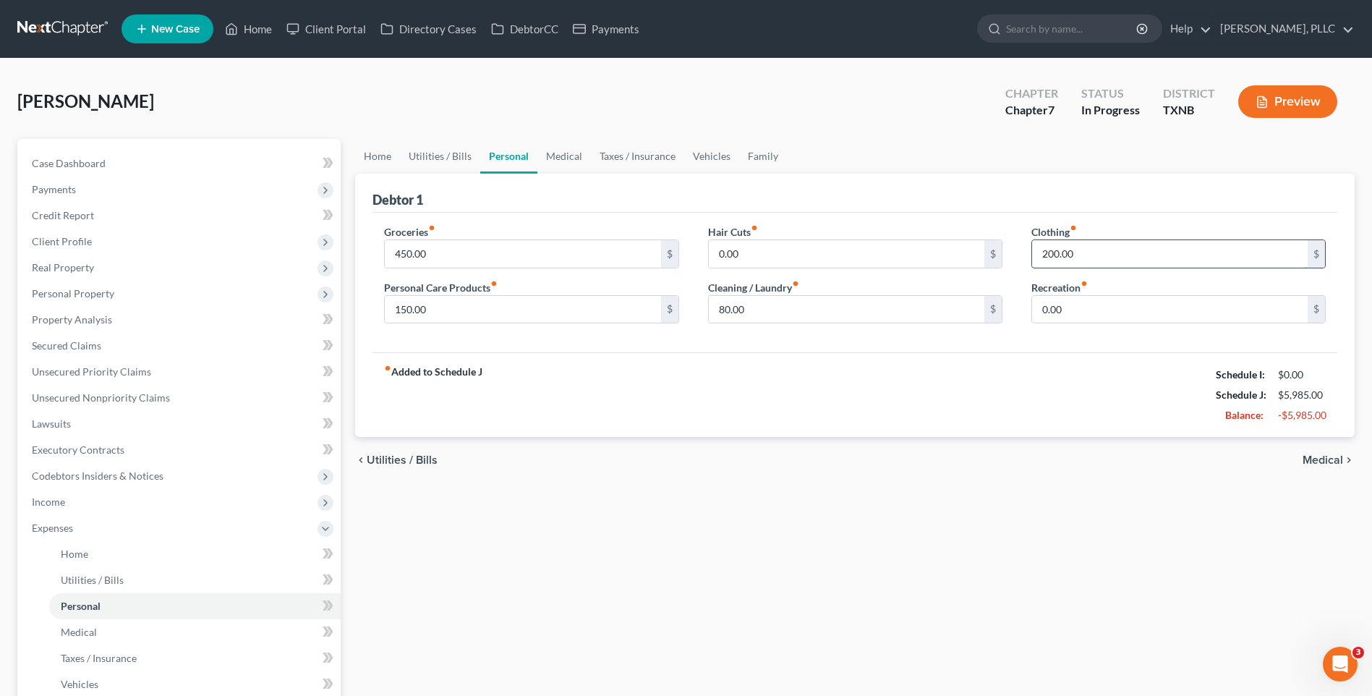
click at [1087, 255] on input "200.00" at bounding box center [1170, 253] width 276 height 27
click at [1087, 307] on input "0.00" at bounding box center [1170, 309] width 276 height 27
click at [1087, 255] on input "200.00" at bounding box center [1170, 253] width 276 height 27
click at [1083, 305] on input "0.00" at bounding box center [1170, 309] width 276 height 27
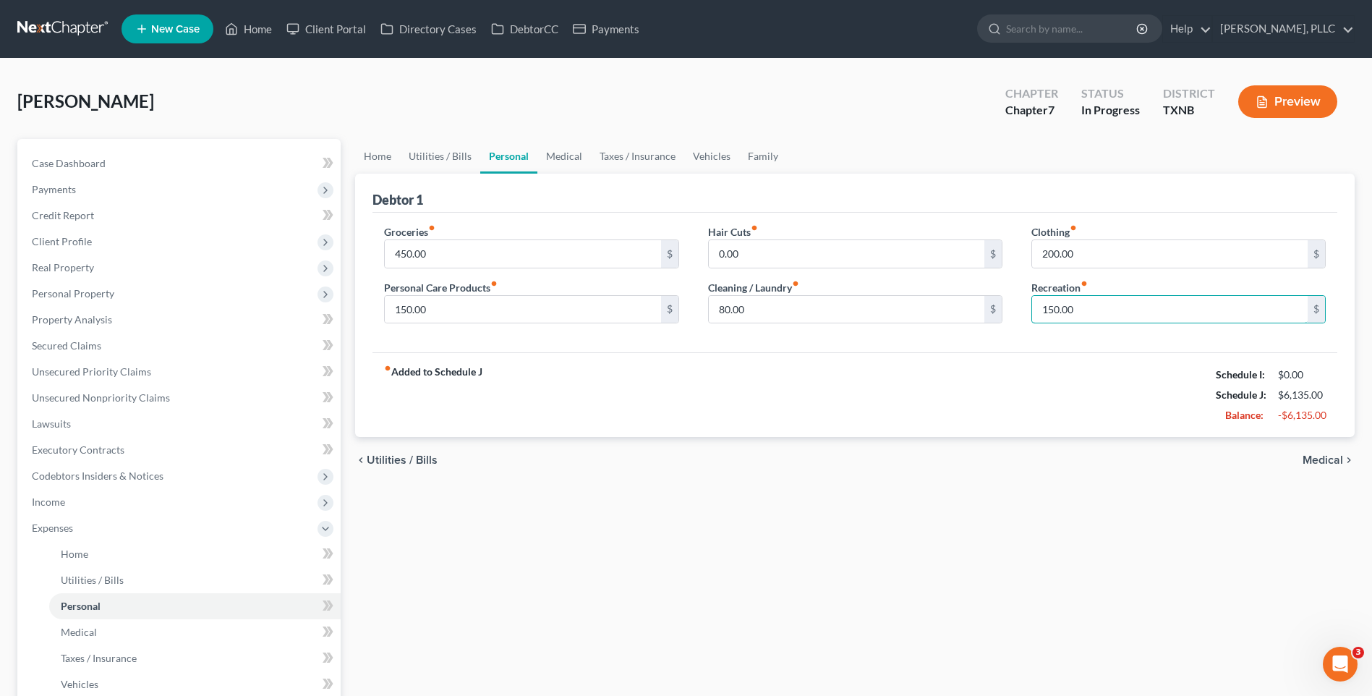
type input "150.00"
click at [1334, 464] on span "Medical" at bounding box center [1323, 460] width 41 height 12
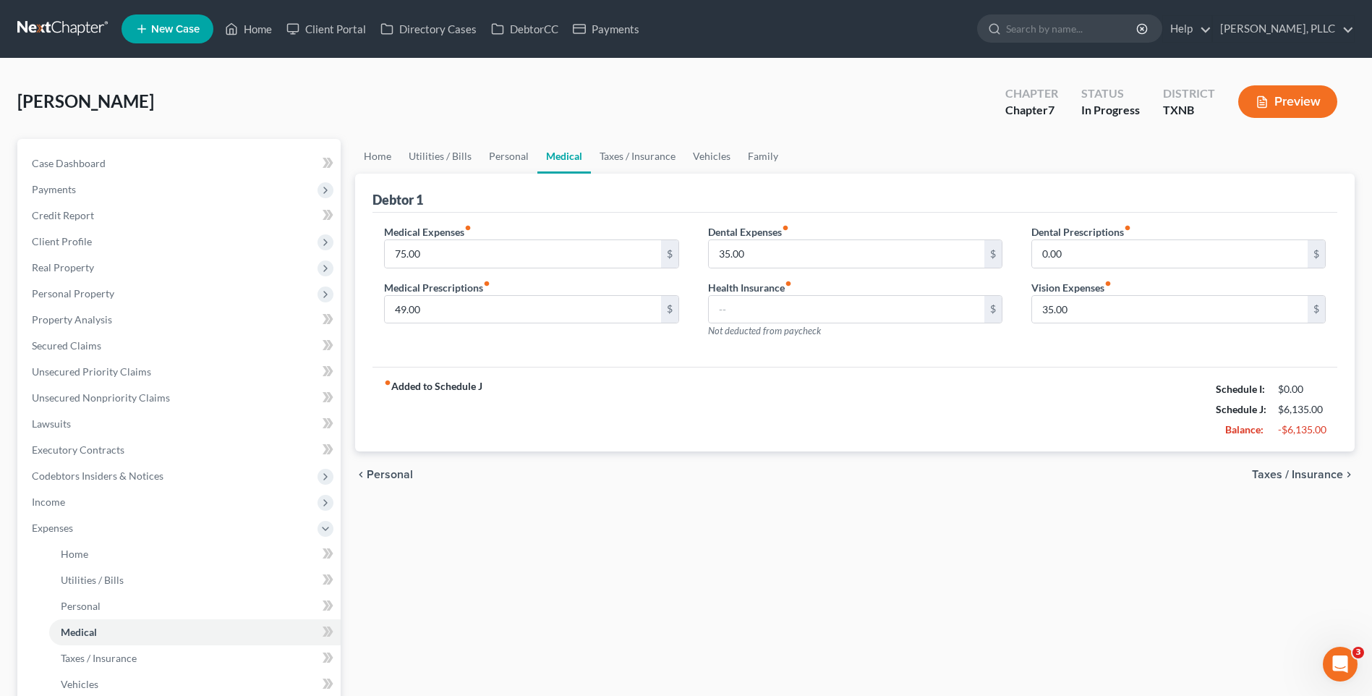
click at [1312, 473] on span "Taxes / Insurance" at bounding box center [1297, 475] width 91 height 12
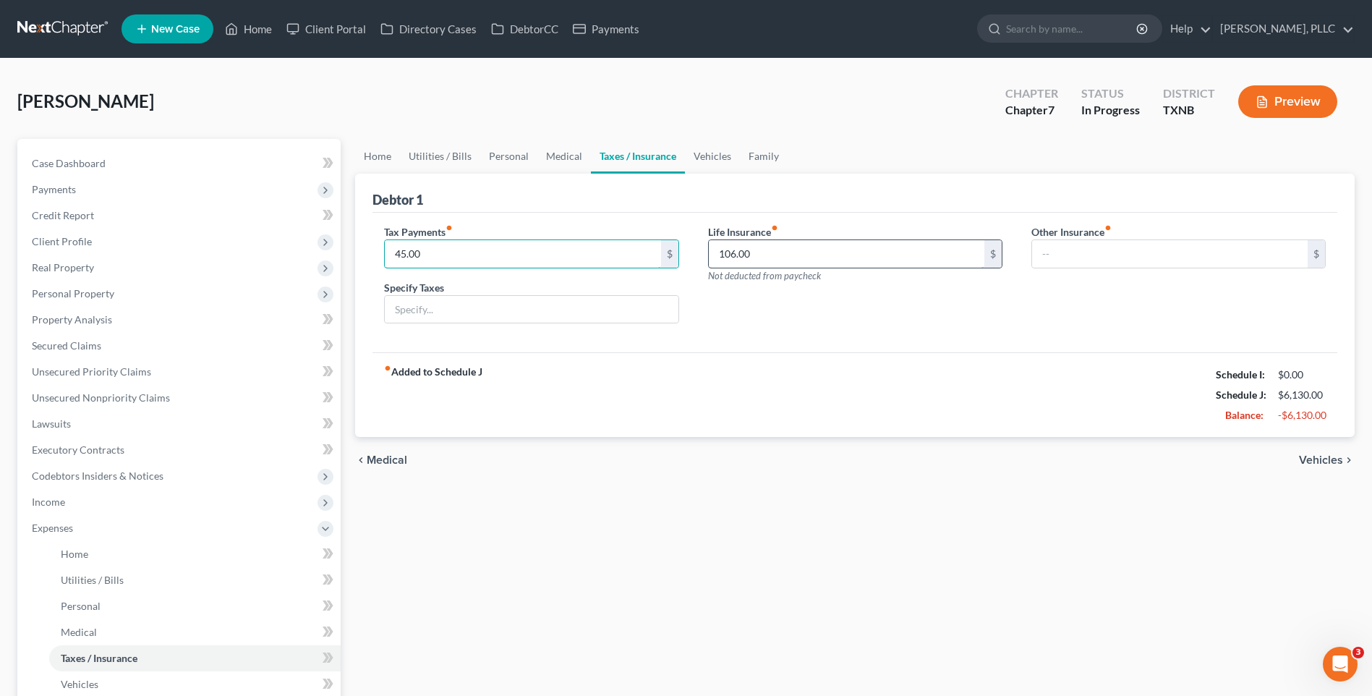
type input "45.00"
click at [807, 260] on input "106.00" at bounding box center [847, 253] width 276 height 27
click at [1323, 459] on span "Vehicles" at bounding box center [1321, 460] width 44 height 12
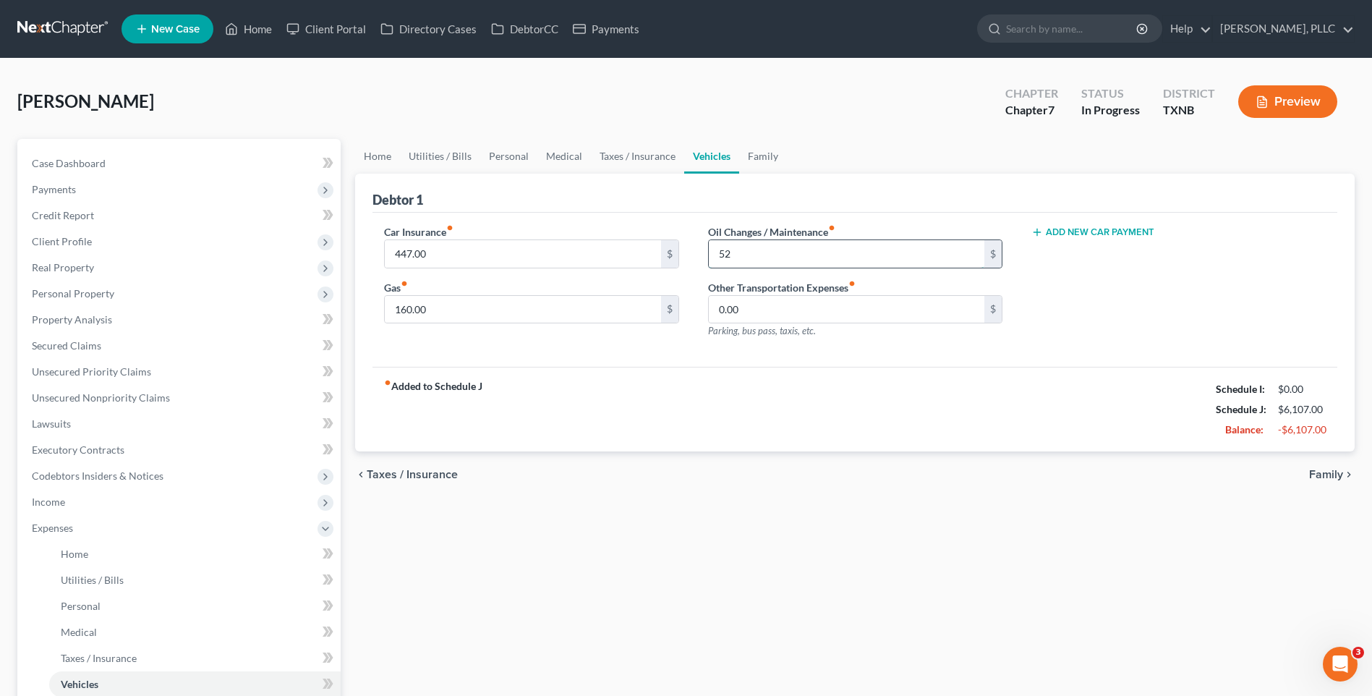
type input "5"
type input "25.00"
click at [1331, 469] on span "Family" at bounding box center [1326, 475] width 34 height 12
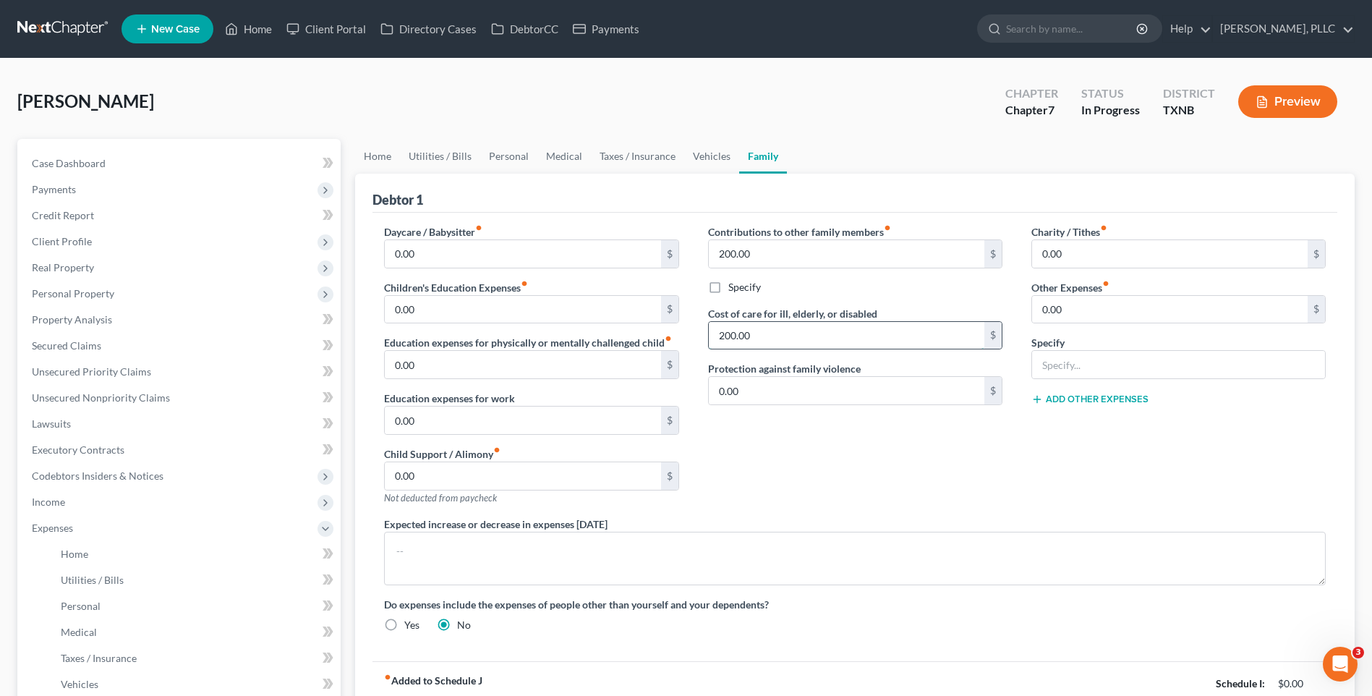
click at [778, 338] on input "200.00" at bounding box center [847, 335] width 276 height 27
click at [757, 243] on input "200.00" at bounding box center [847, 253] width 276 height 27
click at [772, 346] on input "200.00" at bounding box center [847, 335] width 276 height 27
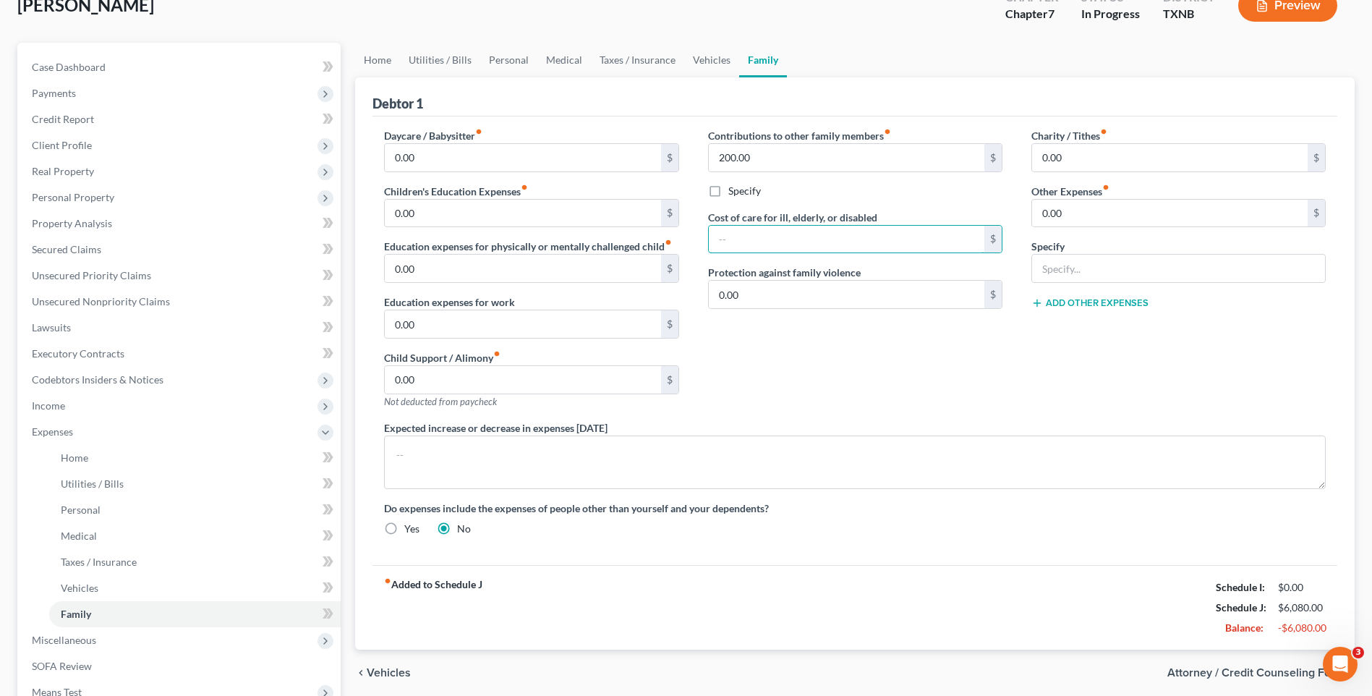
scroll to position [106, 0]
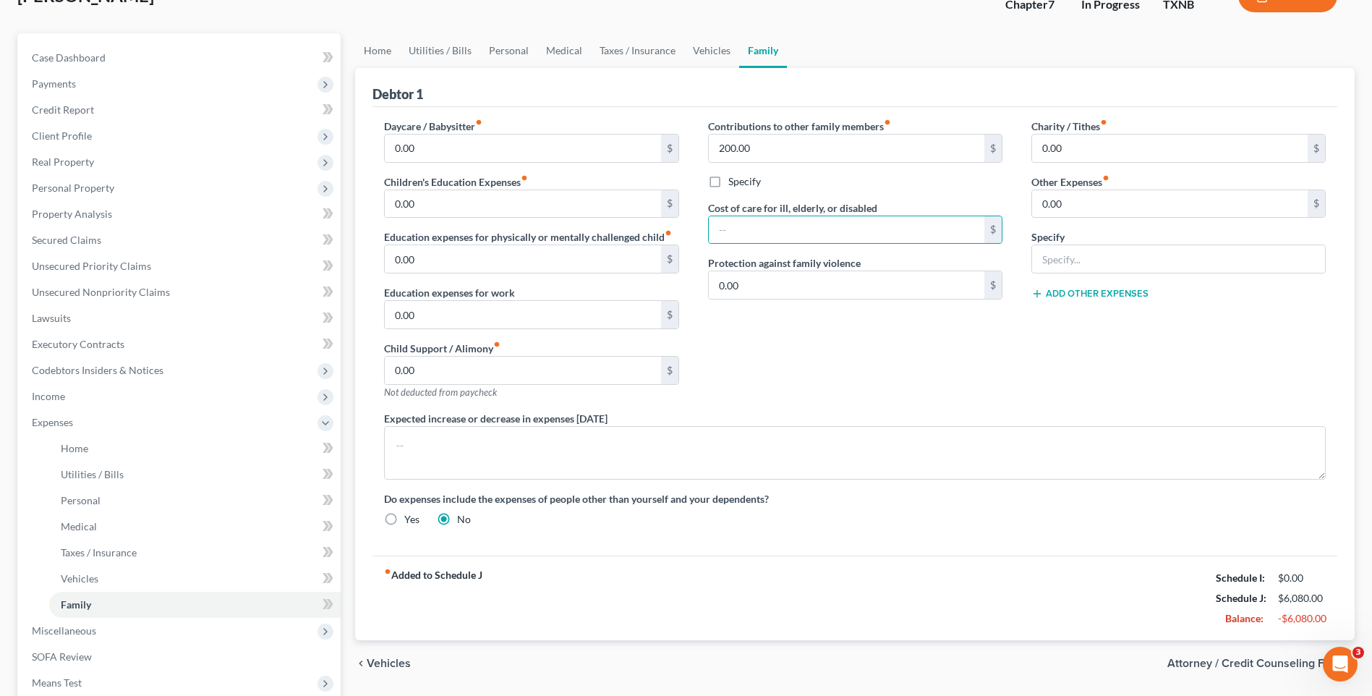
click at [1240, 661] on span "Attorney / Credit Counseling Fees" at bounding box center [1256, 664] width 176 height 12
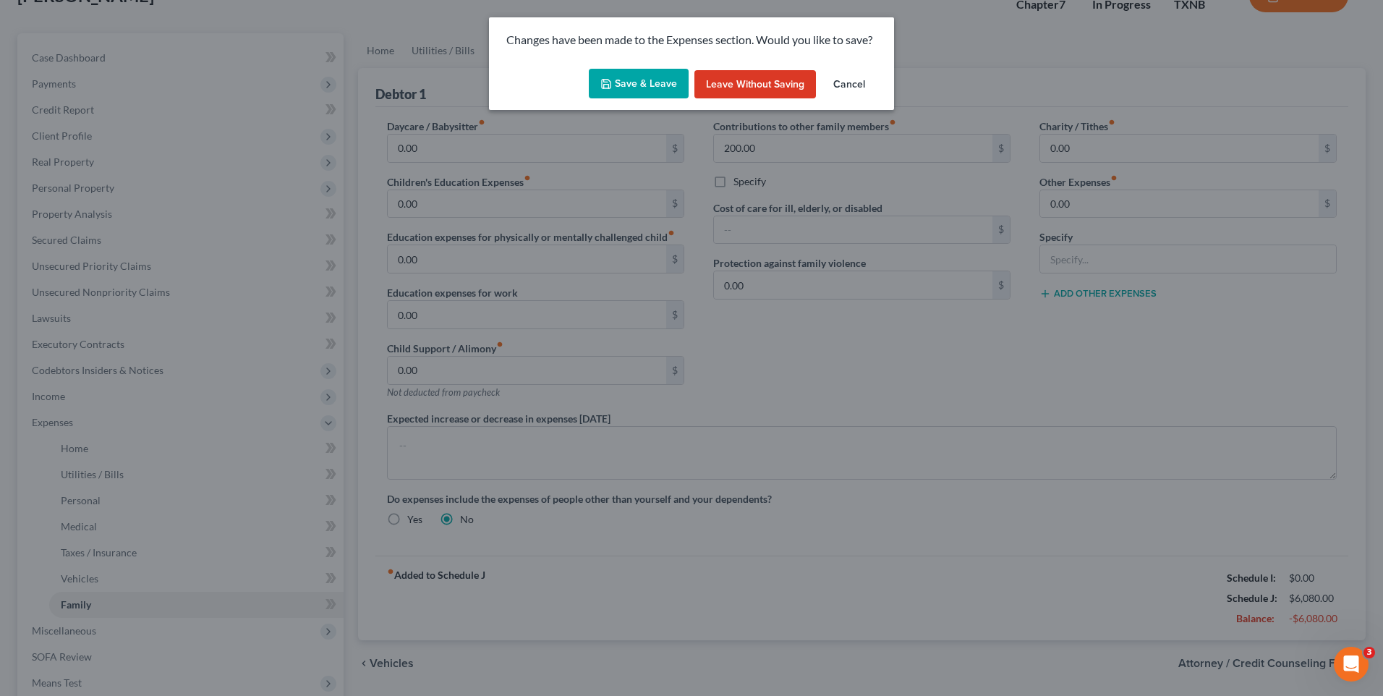
click at [623, 77] on button "Save & Leave" at bounding box center [639, 84] width 100 height 30
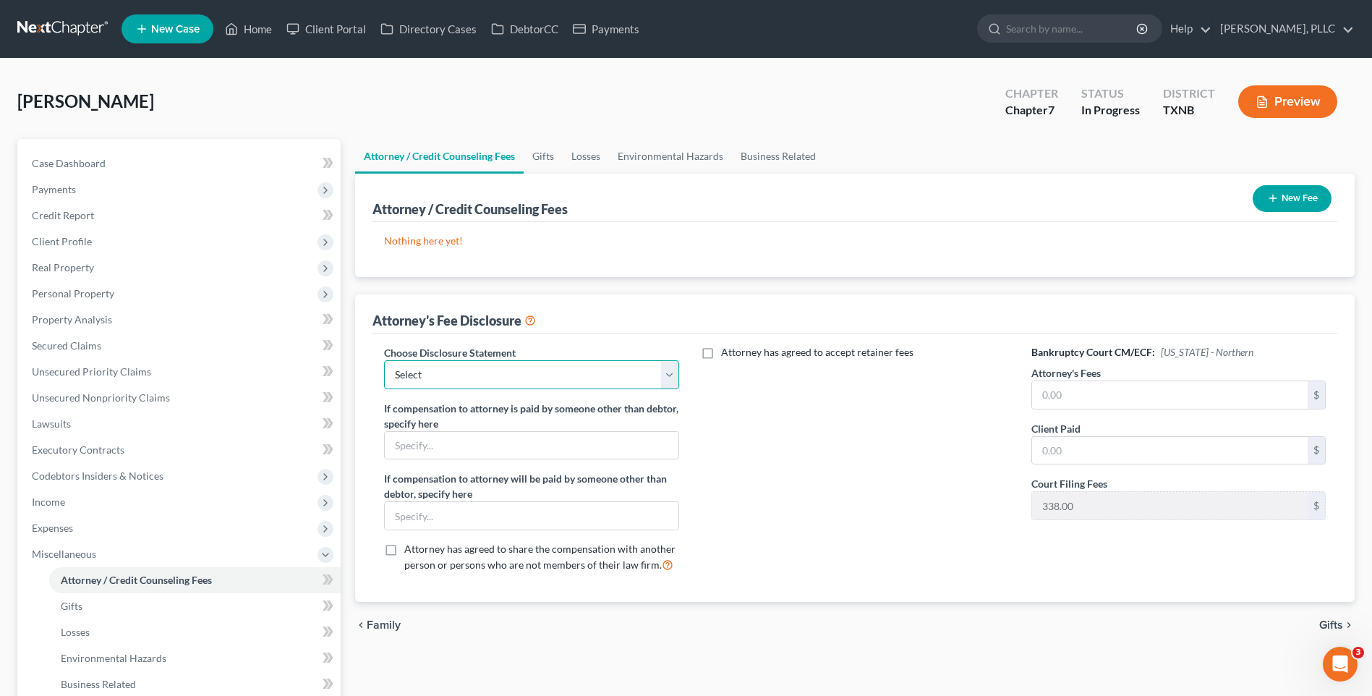
click at [674, 374] on select "Select Fee Disclosure Supplement" at bounding box center [531, 374] width 294 height 29
select select "0"
click at [384, 360] on select "Select Fee Disclosure Supplement" at bounding box center [531, 374] width 294 height 29
click at [1098, 394] on input "text" at bounding box center [1170, 394] width 276 height 27
click at [1280, 199] on button "New Fee" at bounding box center [1292, 198] width 79 height 27
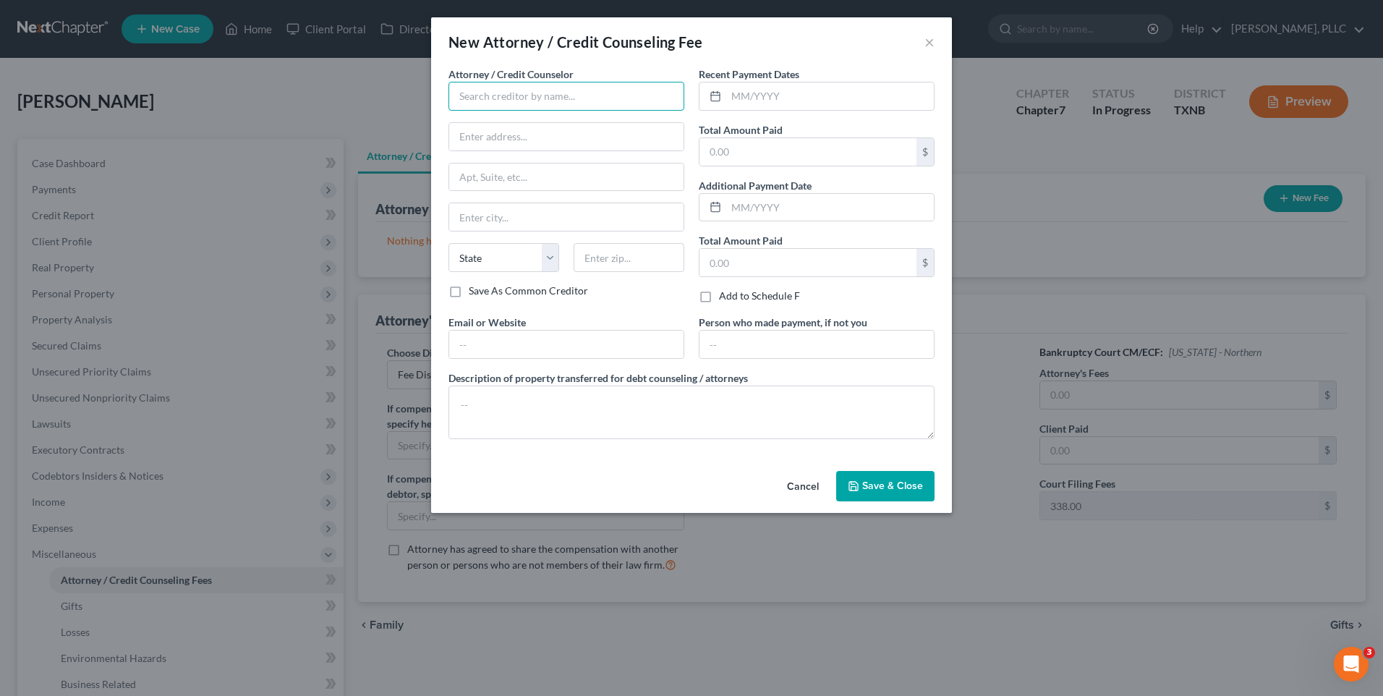
click at [512, 95] on input "text" at bounding box center [567, 96] width 236 height 29
type input "[PERSON_NAME], PLLC"
type input "8330 Lyndon B Johnson Fwy"
type input "Ste 445"
type input "Dallas"
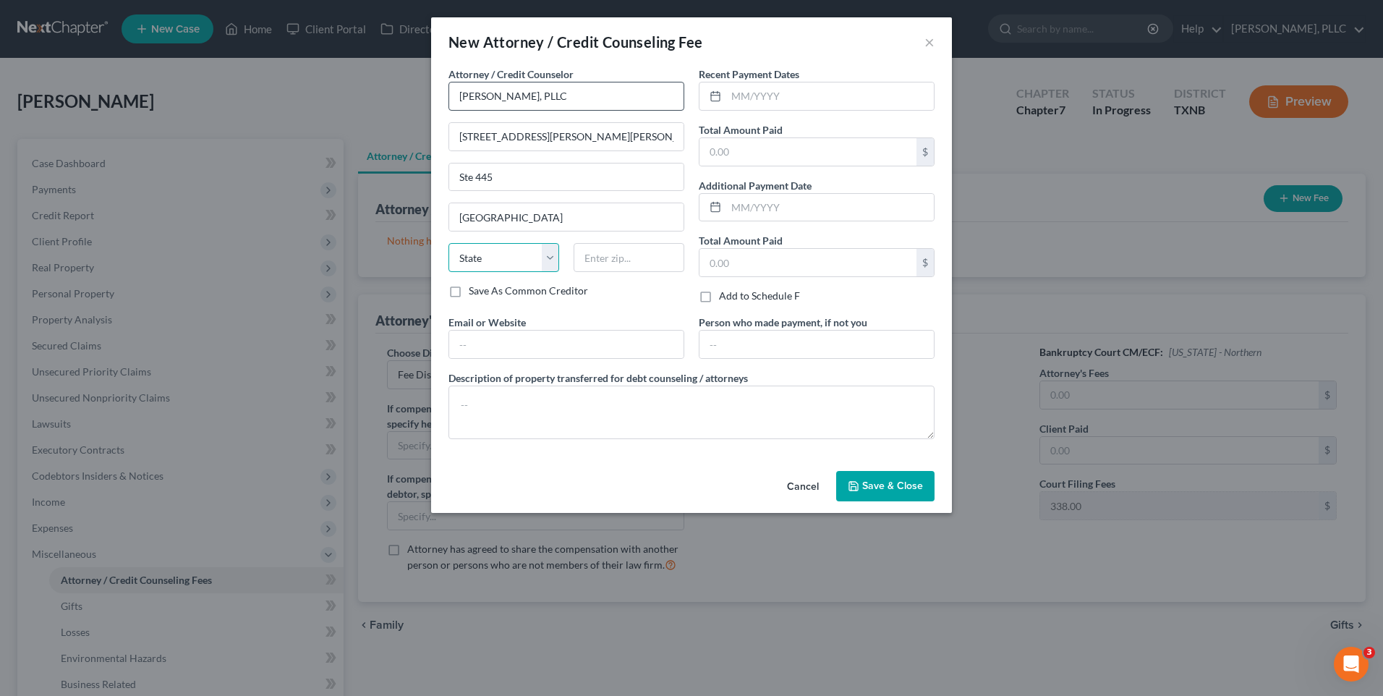
select select "45"
type input "75243"
click at [760, 93] on input "text" at bounding box center [830, 95] width 208 height 27
click at [743, 352] on input "text" at bounding box center [817, 344] width 234 height 27
type input "Debtor"
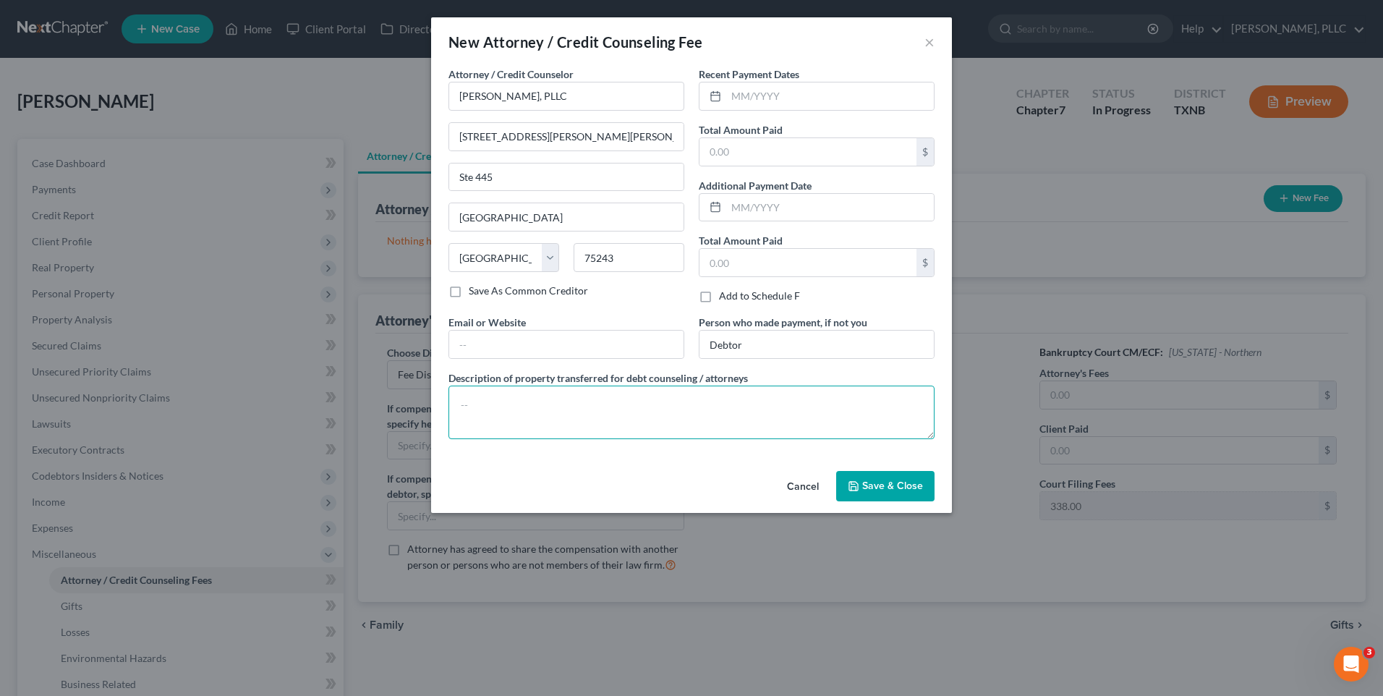
click at [535, 412] on textarea at bounding box center [692, 413] width 486 height 54
paste textarea "Cash payment for bankruptcy legal services incl $338.00 court filing fee, $50.0…"
type textarea "Cash payment for bankruptcy legal services incl $338.00 court filing fee, $50.0…"
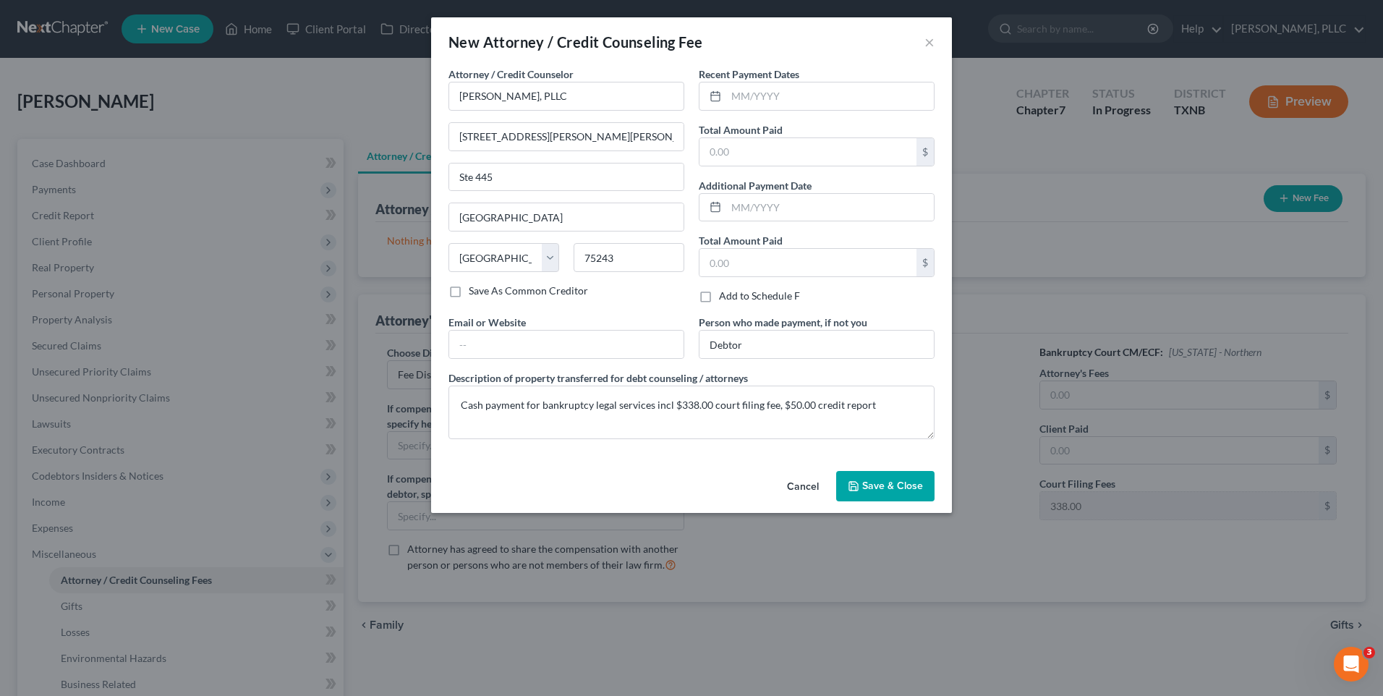
click at [891, 484] on span "Save & Close" at bounding box center [892, 486] width 61 height 12
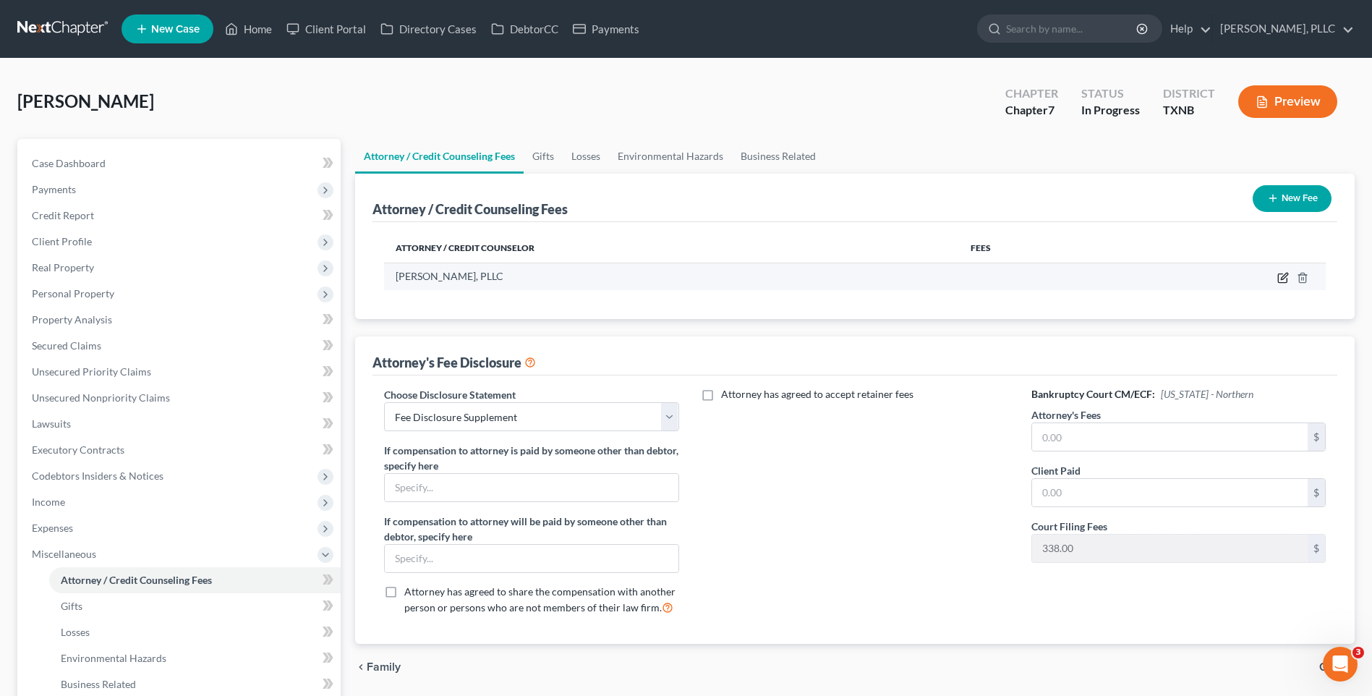
click at [1281, 277] on icon "button" at bounding box center [1284, 278] width 12 height 12
select select "45"
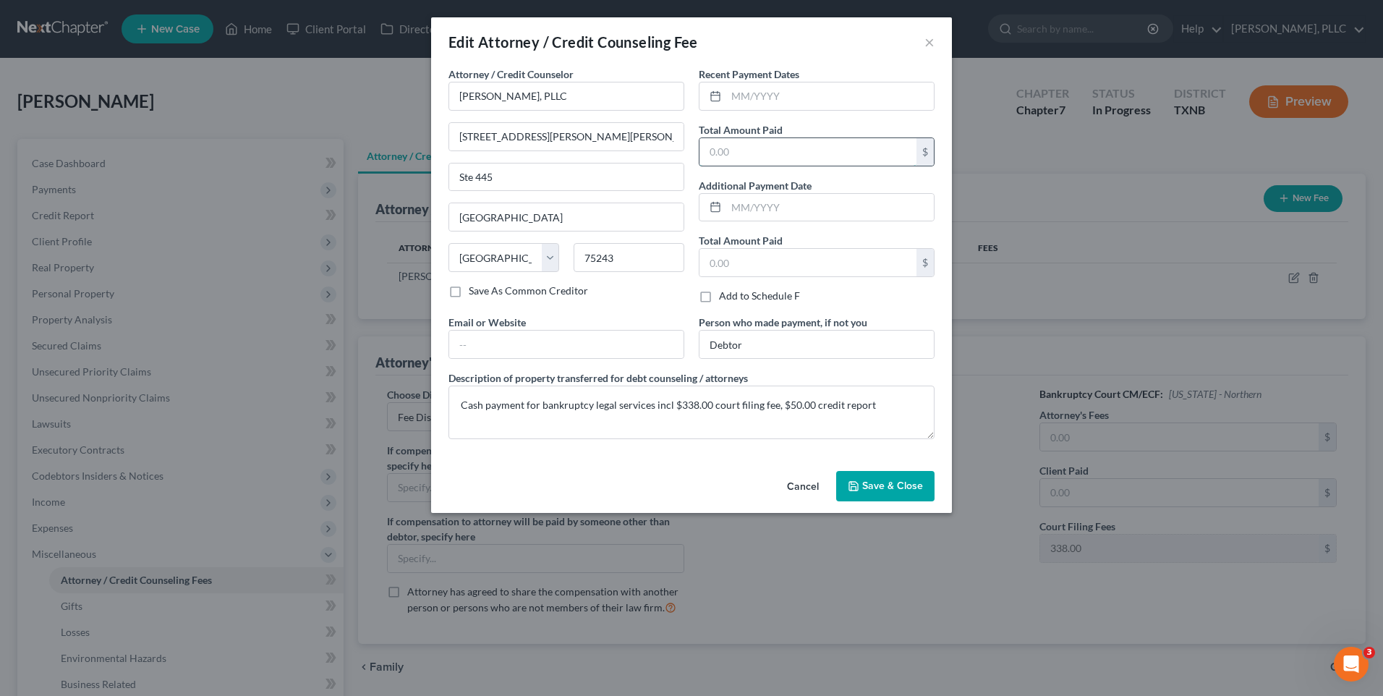
click at [763, 148] on input "text" at bounding box center [808, 151] width 217 height 27
type input "3,112.00"
click at [761, 105] on input "text" at bounding box center [830, 95] width 208 height 27
type input "[DATE]"
click at [878, 481] on span "Save & Close" at bounding box center [892, 486] width 61 height 12
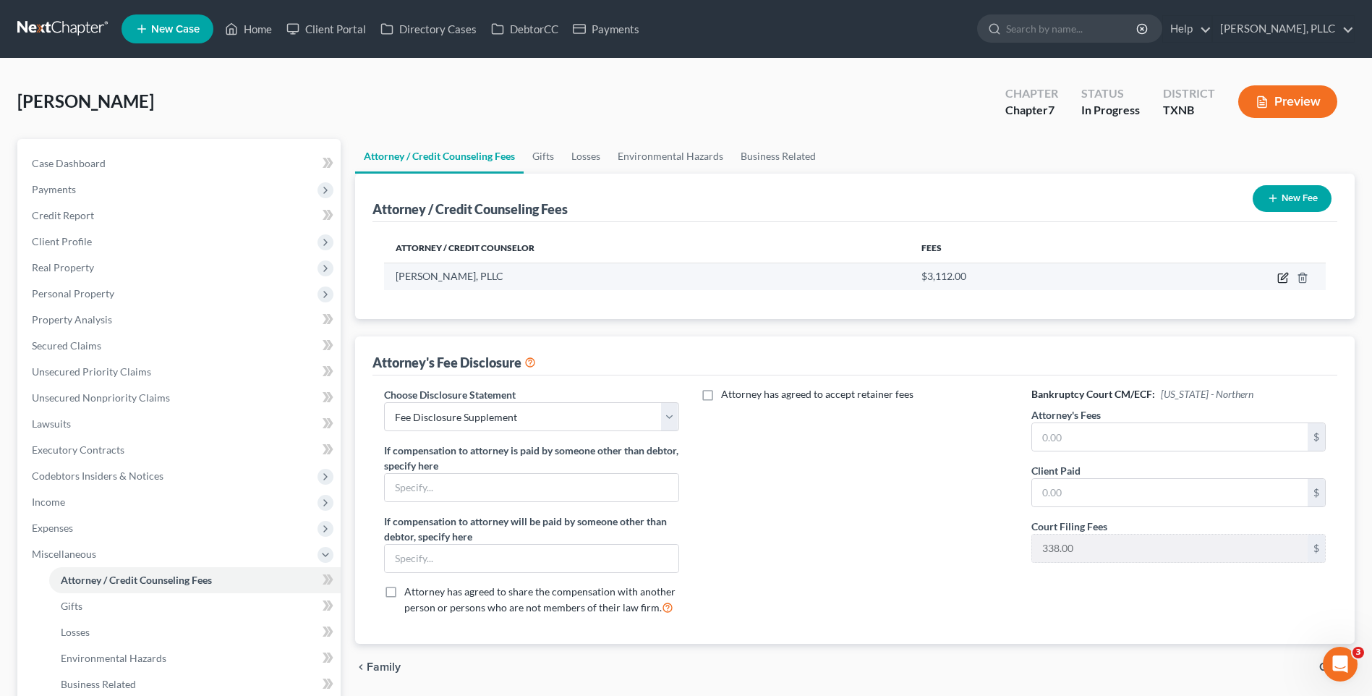
click at [1285, 276] on icon "button" at bounding box center [1284, 278] width 12 height 12
select select "45"
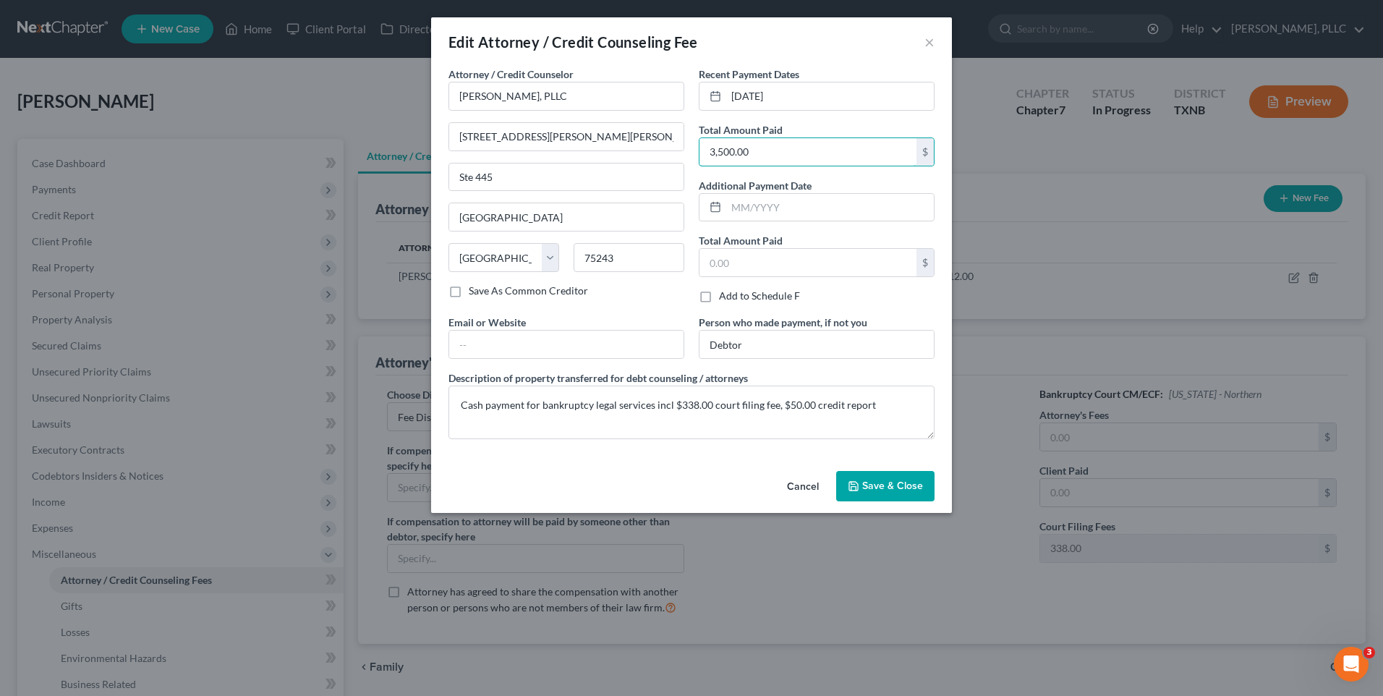
type input "3,500.00"
click at [890, 488] on span "Save & Close" at bounding box center [892, 486] width 61 height 12
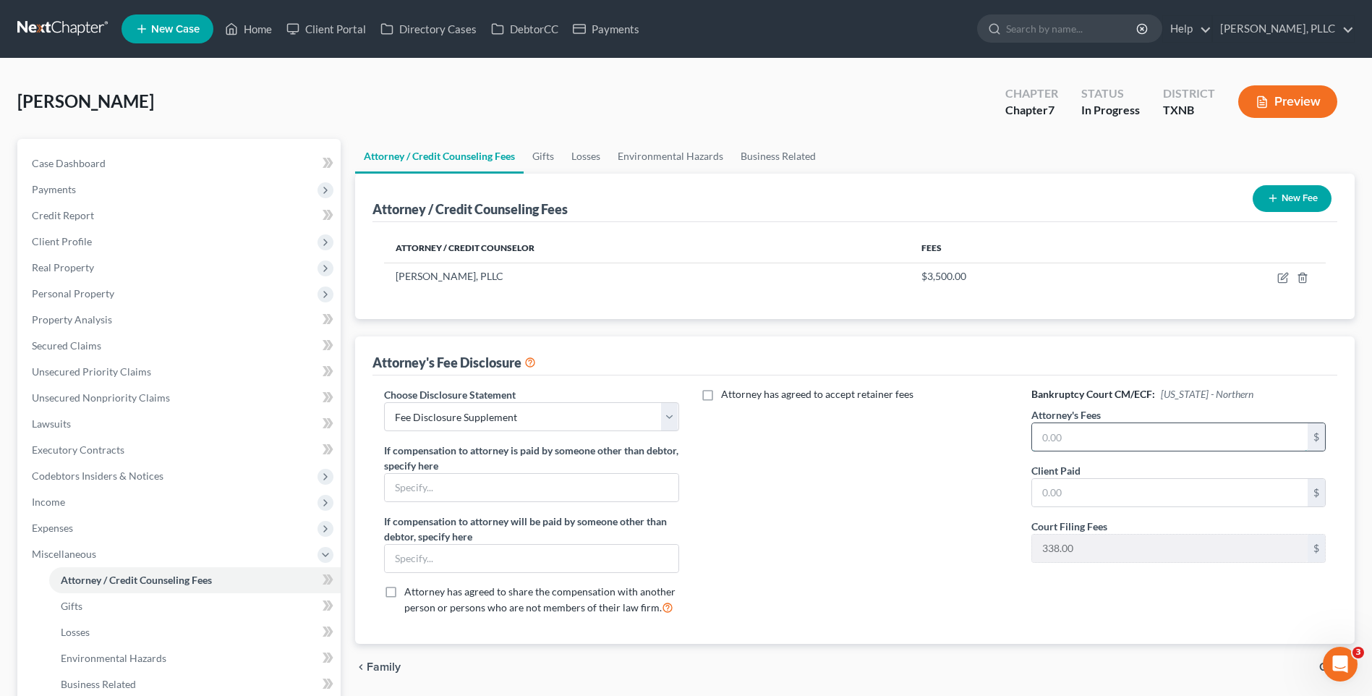
click at [1085, 438] on input "text" at bounding box center [1170, 436] width 276 height 27
type input "3,112.00"
click at [1072, 498] on input "text" at bounding box center [1170, 492] width 276 height 27
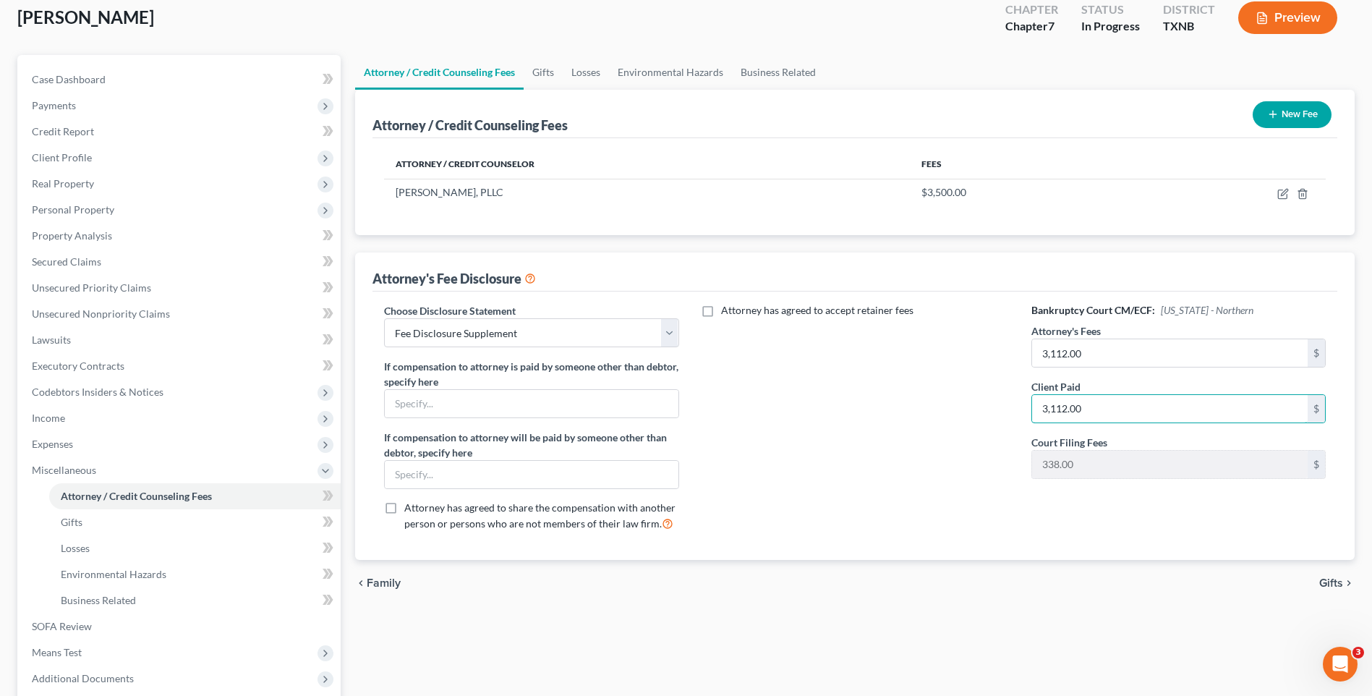
scroll to position [83, 0]
type input "3,112.00"
click at [1333, 585] on span "Gifts" at bounding box center [1332, 584] width 24 height 12
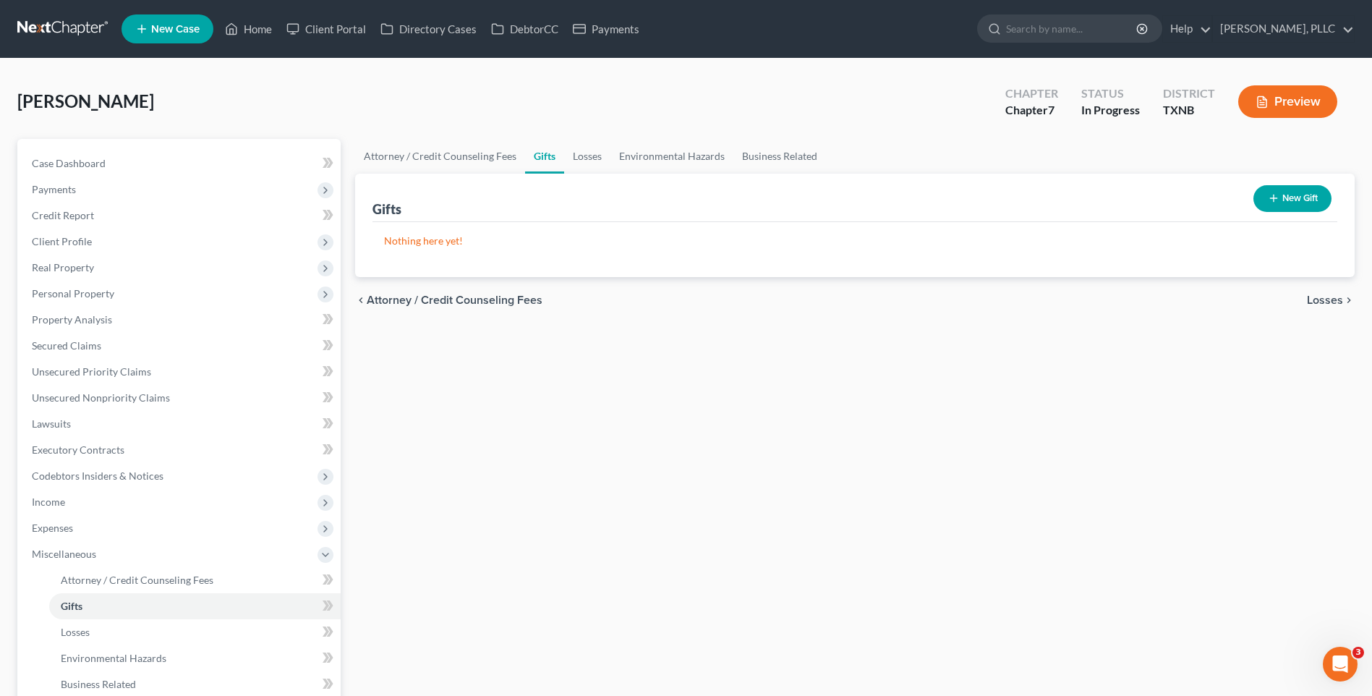
click at [1321, 298] on span "Losses" at bounding box center [1325, 300] width 36 height 12
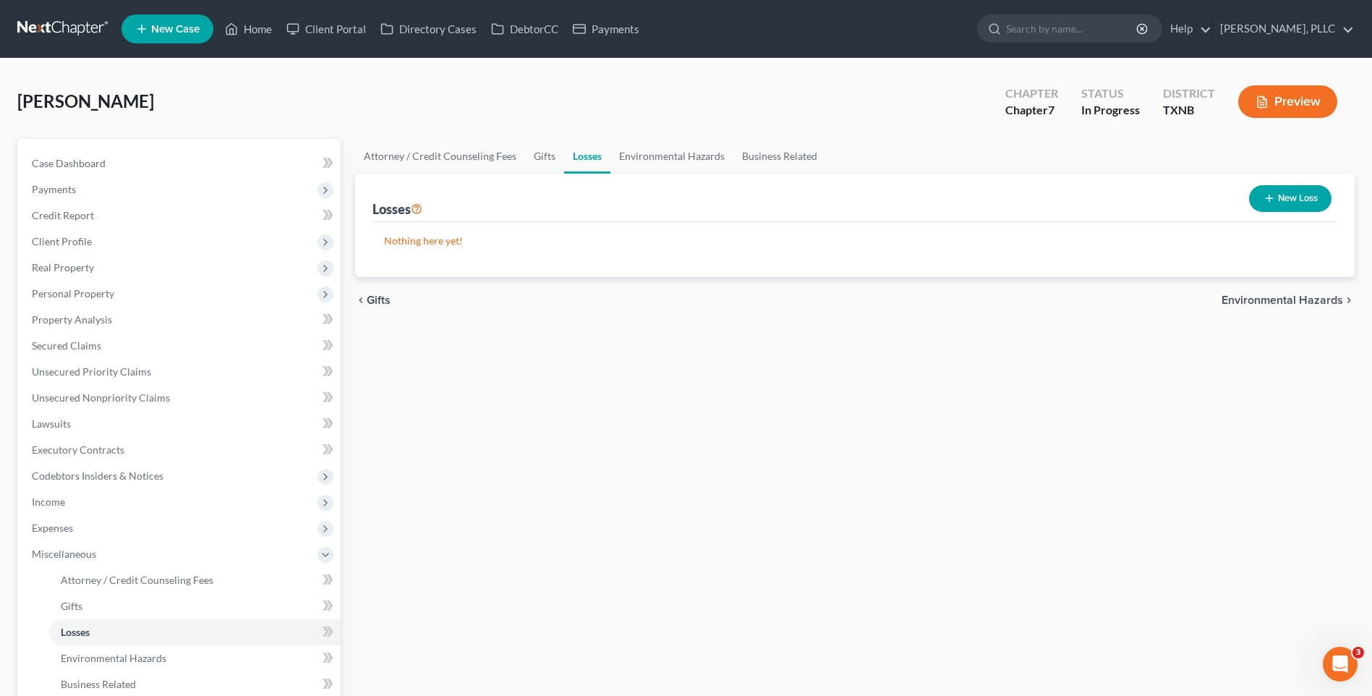
click at [1317, 304] on span "Environmental Hazards" at bounding box center [1283, 300] width 122 height 12
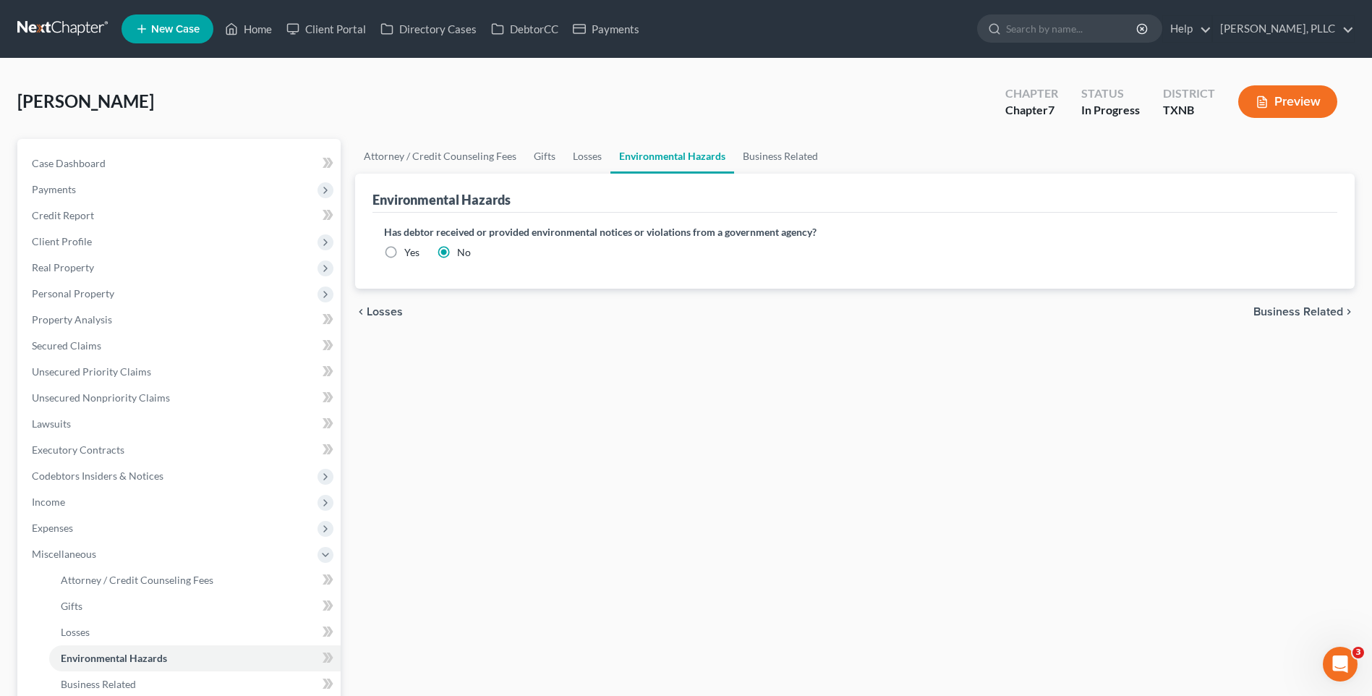
click at [1312, 314] on span "Business Related" at bounding box center [1299, 312] width 90 height 12
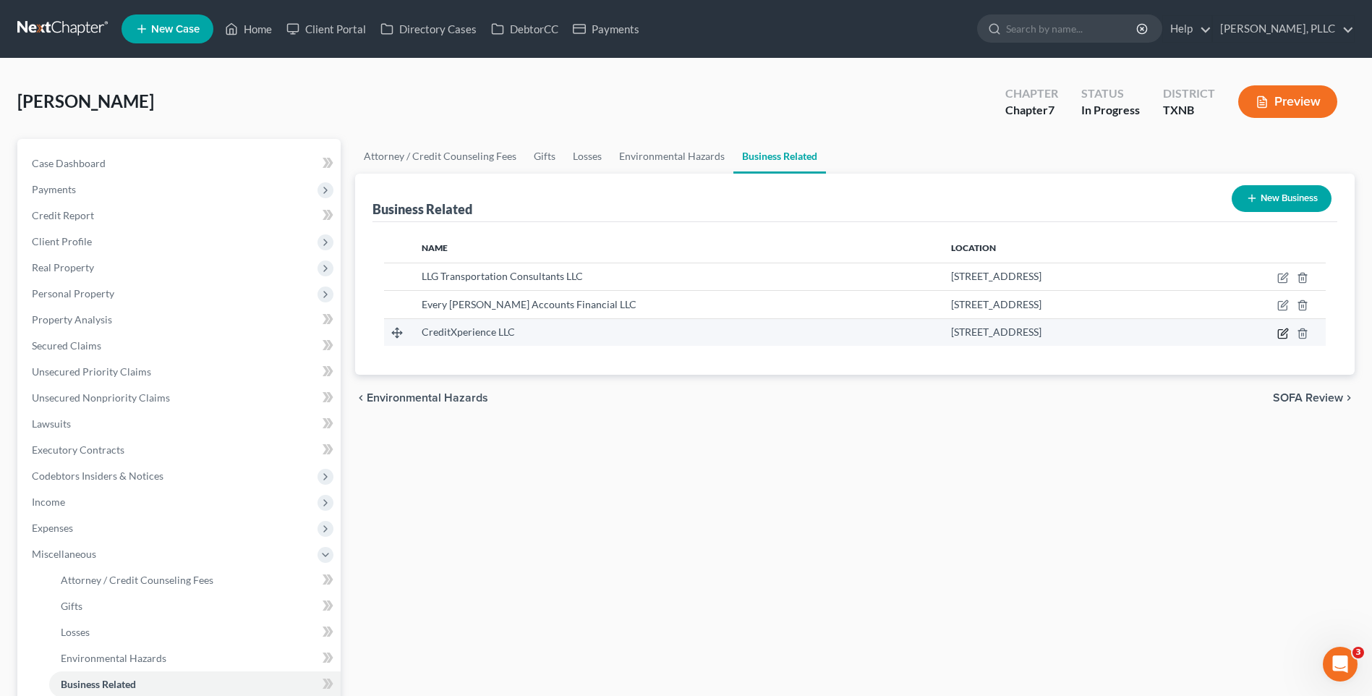
click at [1283, 330] on icon "button" at bounding box center [1284, 334] width 12 height 12
select select "member"
select select "45"
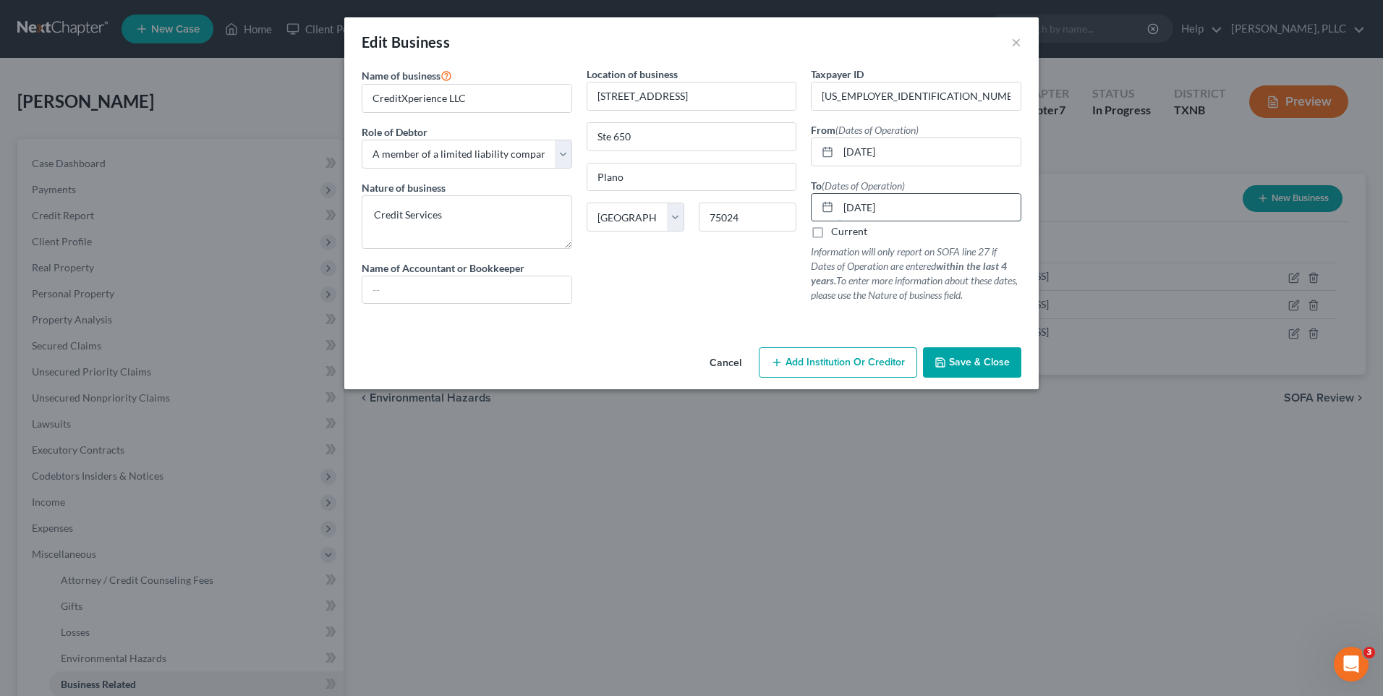
click at [923, 209] on input "02/03/2025" at bounding box center [930, 207] width 182 height 27
click at [982, 359] on span "Save & Close" at bounding box center [979, 362] width 61 height 12
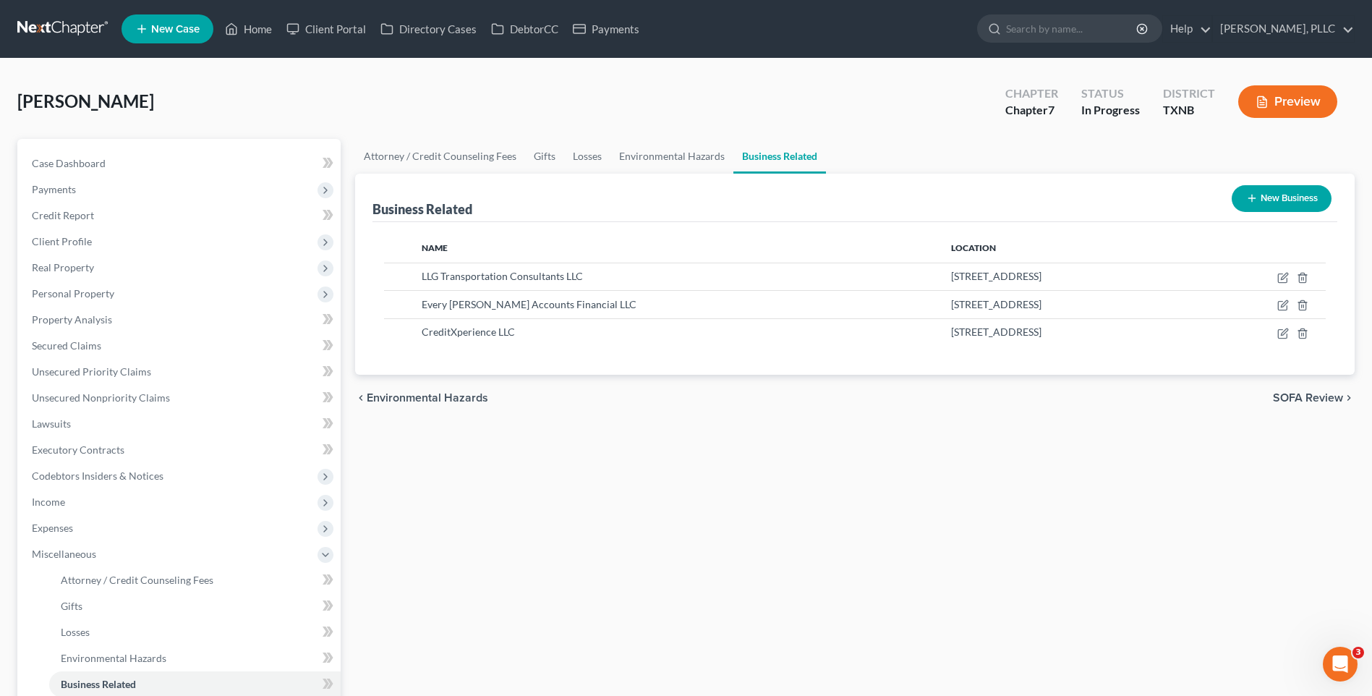
click at [1074, 498] on div "Attorney / Credit Counseling Fees Gifts Losses Environmental Hazards Business R…" at bounding box center [855, 499] width 1014 height 720
click at [1302, 392] on span "SOFA Review" at bounding box center [1308, 398] width 70 height 12
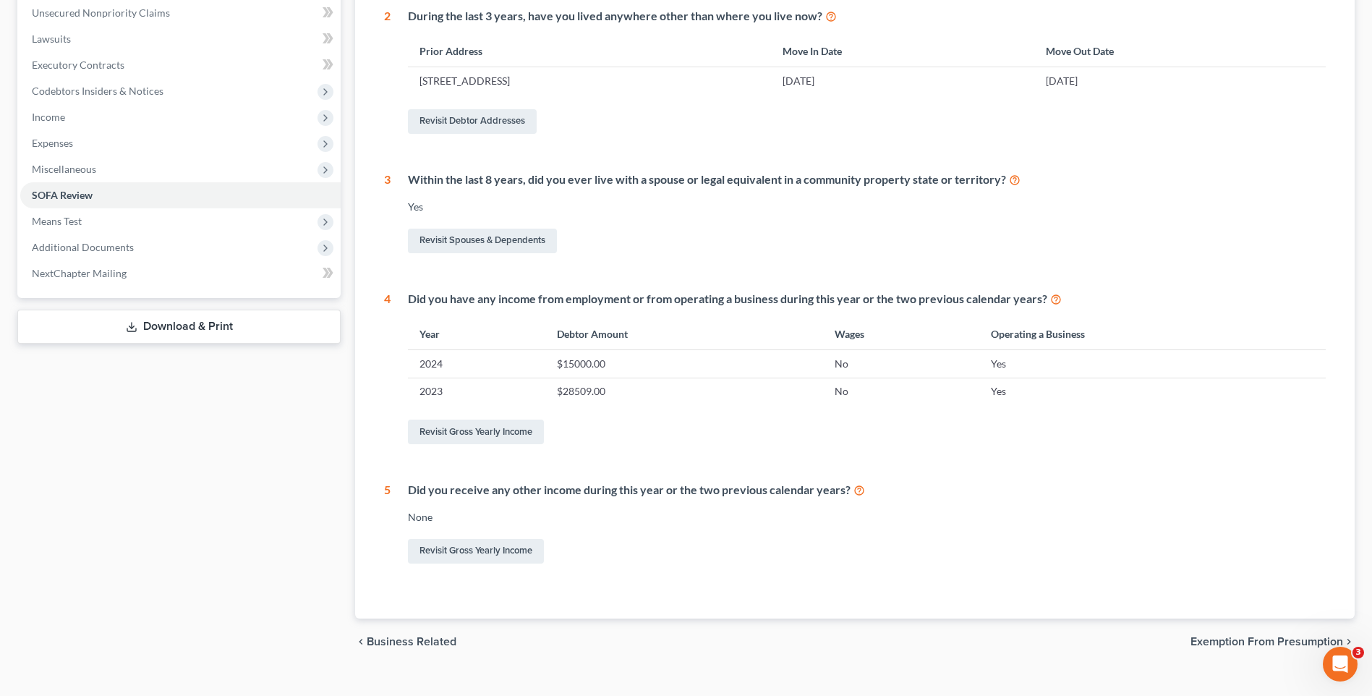
scroll to position [409, 0]
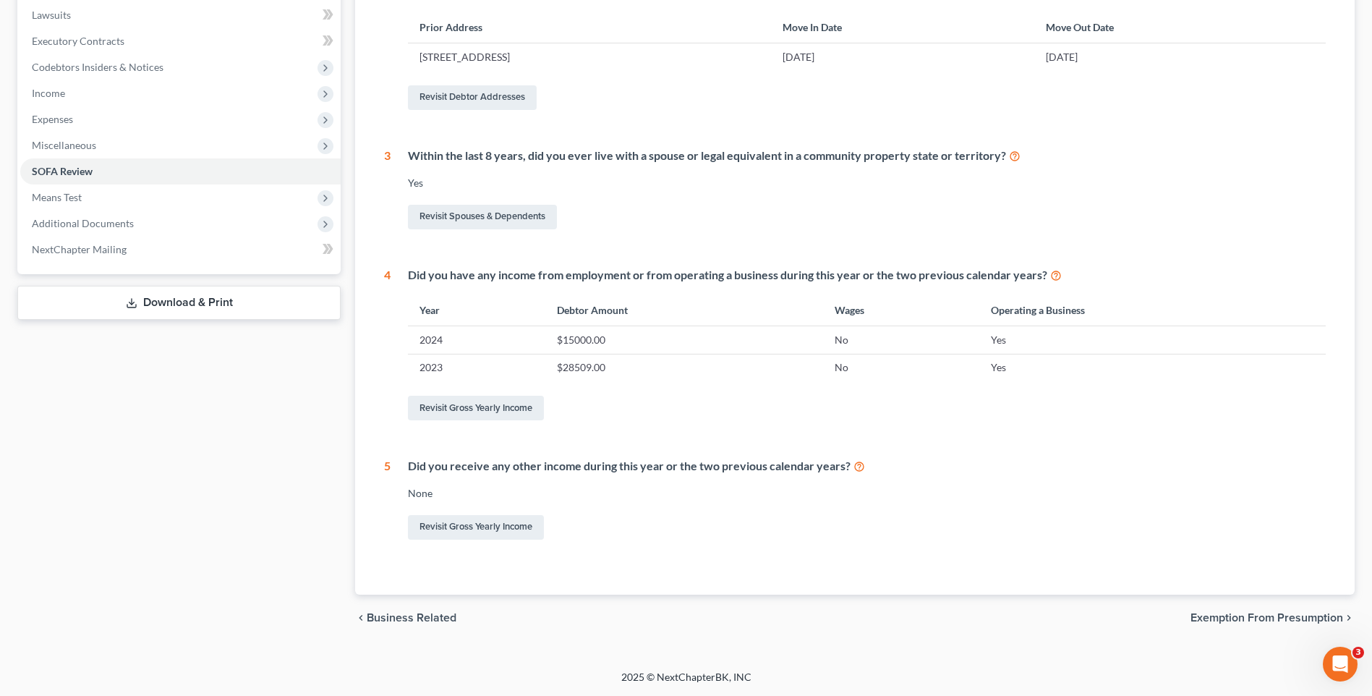
click at [1219, 620] on span "Exemption from Presumption" at bounding box center [1267, 618] width 153 height 12
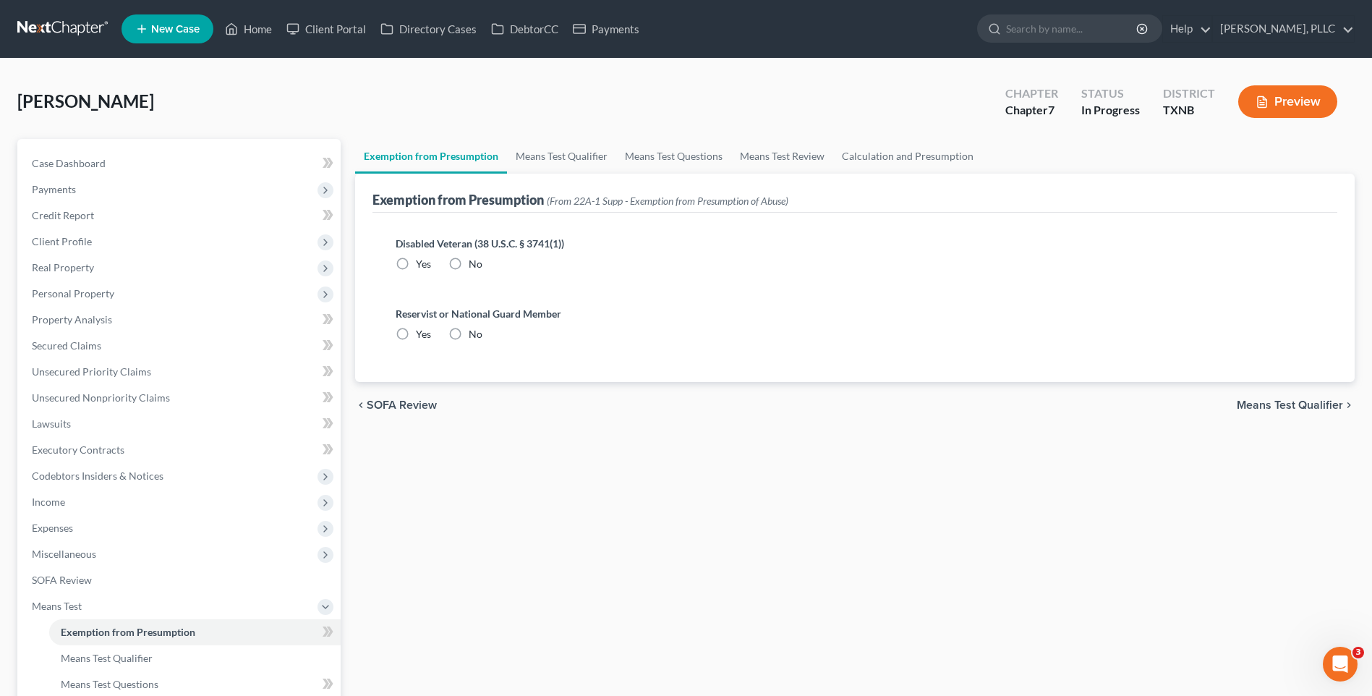
click at [469, 263] on label "No" at bounding box center [476, 264] width 14 height 14
click at [475, 263] on input "No" at bounding box center [479, 261] width 9 height 9
radio input "true"
click at [469, 334] on label "No" at bounding box center [476, 334] width 14 height 14
click at [475, 334] on input "No" at bounding box center [479, 331] width 9 height 9
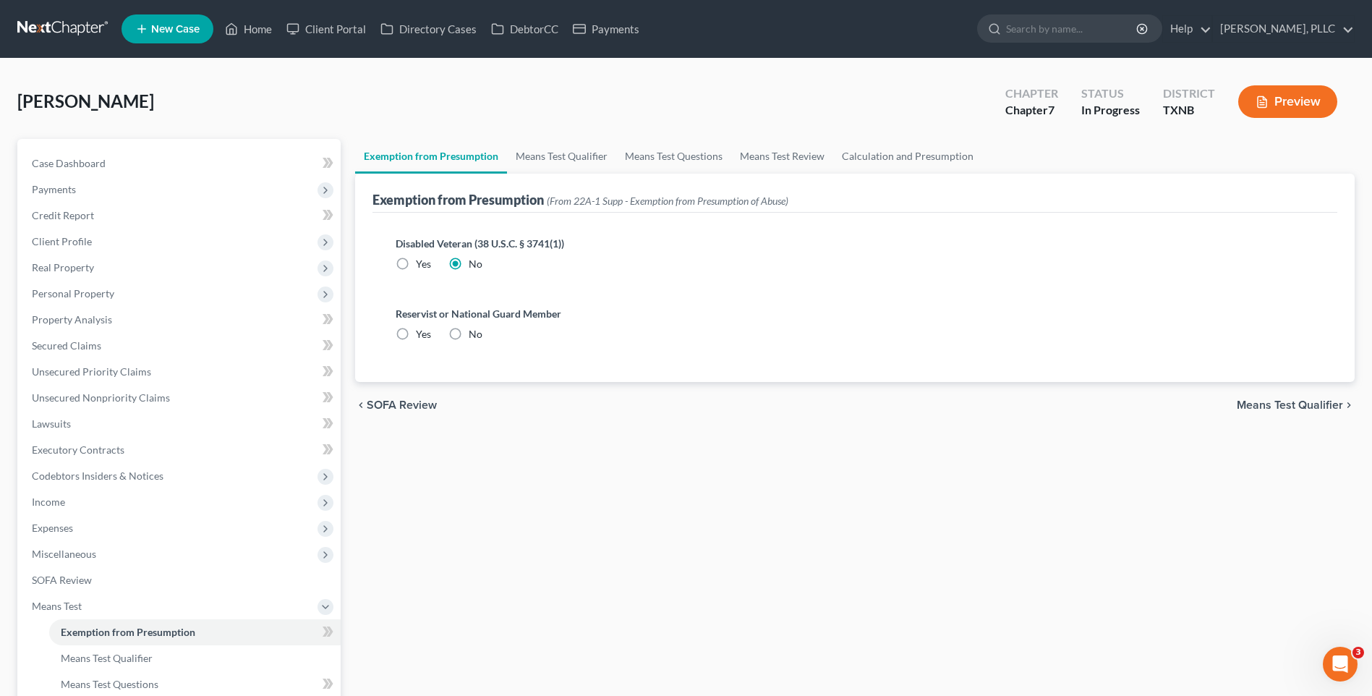
radio input "true"
click at [1270, 408] on span "Means Test Qualifier" at bounding box center [1290, 405] width 106 height 12
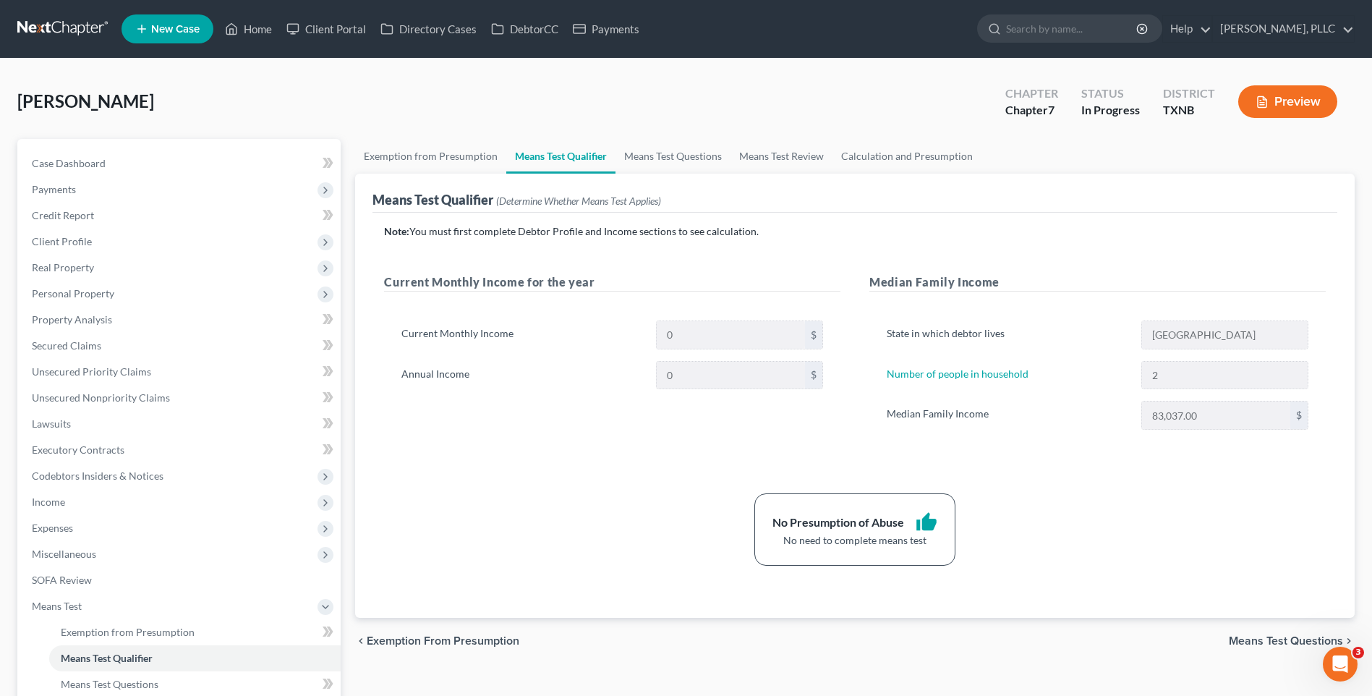
click at [1289, 640] on span "Means Test Questions" at bounding box center [1286, 641] width 114 height 12
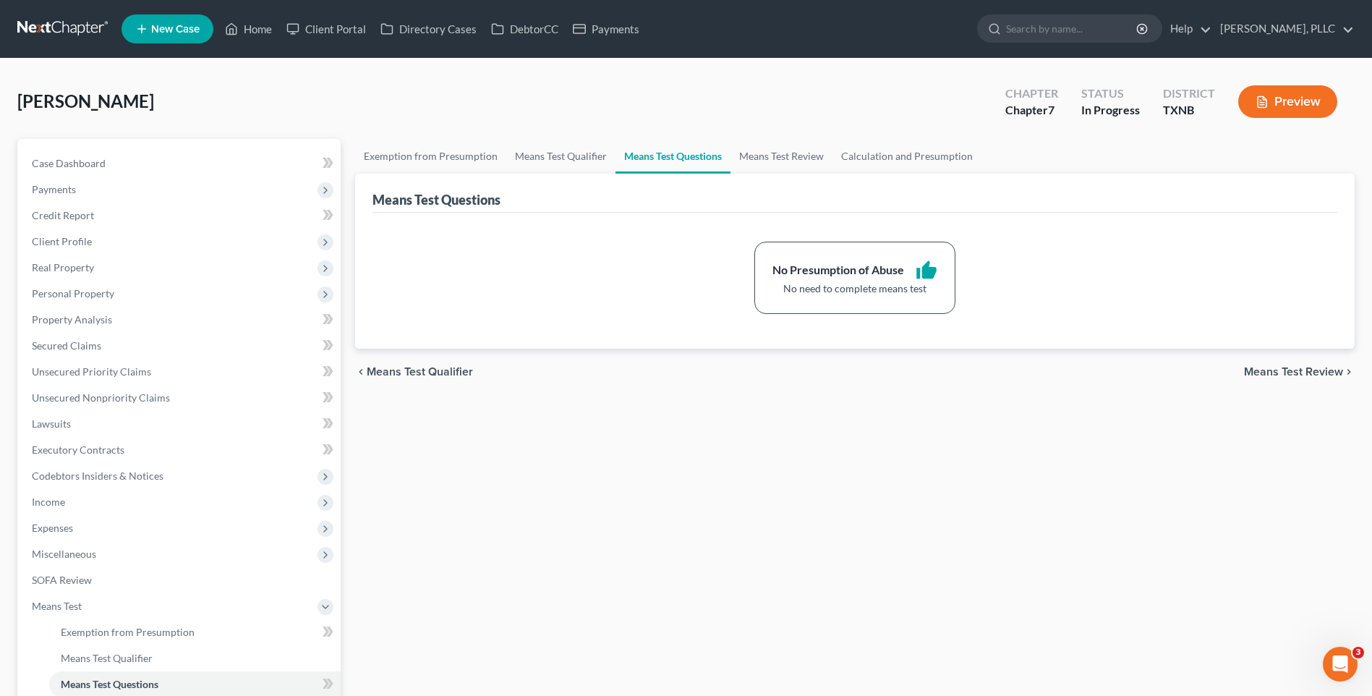
drag, startPoint x: 579, startPoint y: 485, endPoint x: 415, endPoint y: 78, distance: 438.5
click at [579, 483] on div "Exemption from Presumption Means Test Qualifier Means Test Questions Means Test…" at bounding box center [855, 499] width 1014 height 720
click at [260, 30] on link "Home" at bounding box center [248, 29] width 61 height 26
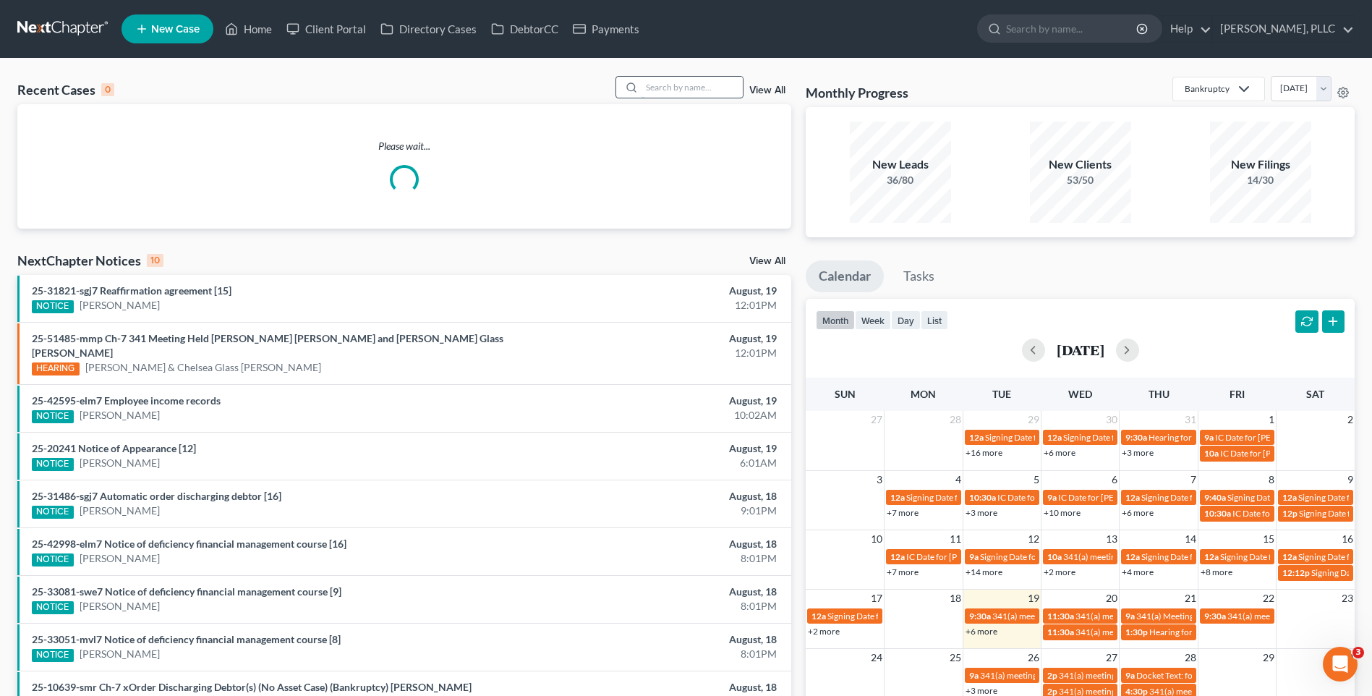
click at [665, 87] on input "search" at bounding box center [692, 87] width 101 height 21
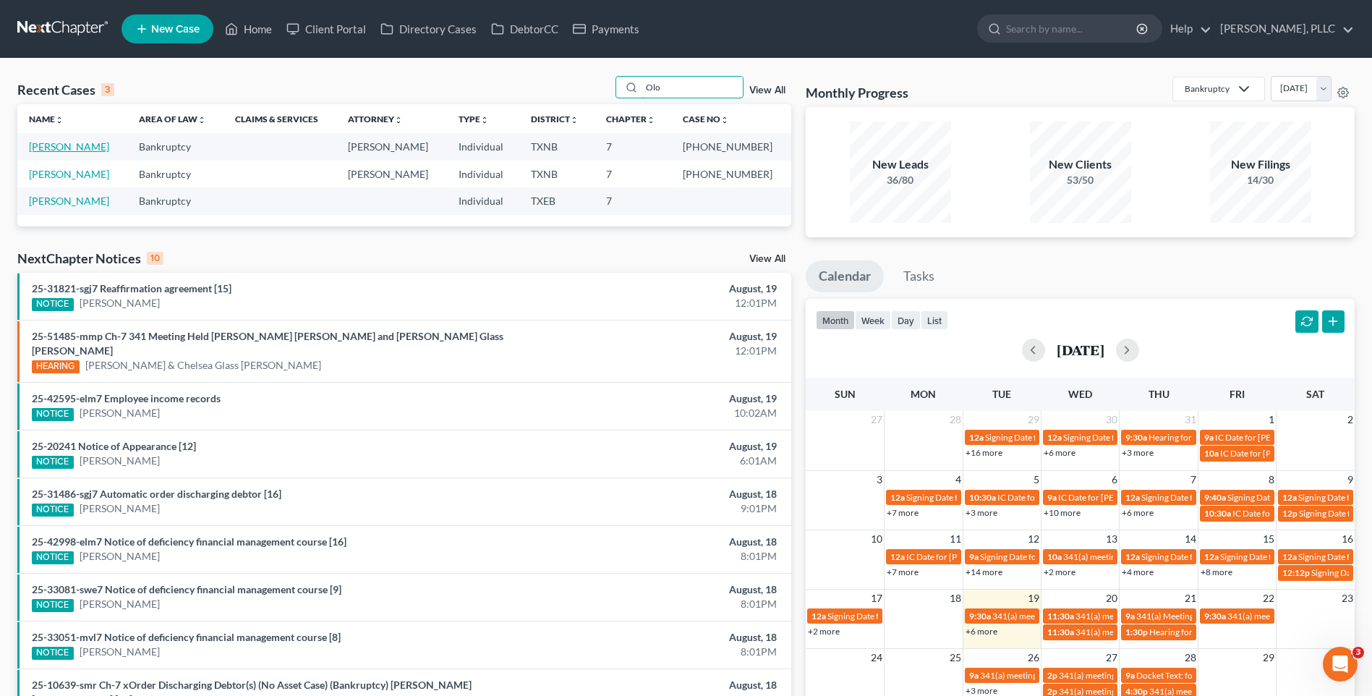
type input "Olo"
click at [43, 141] on link "Olowu, Micheal" at bounding box center [69, 146] width 80 height 12
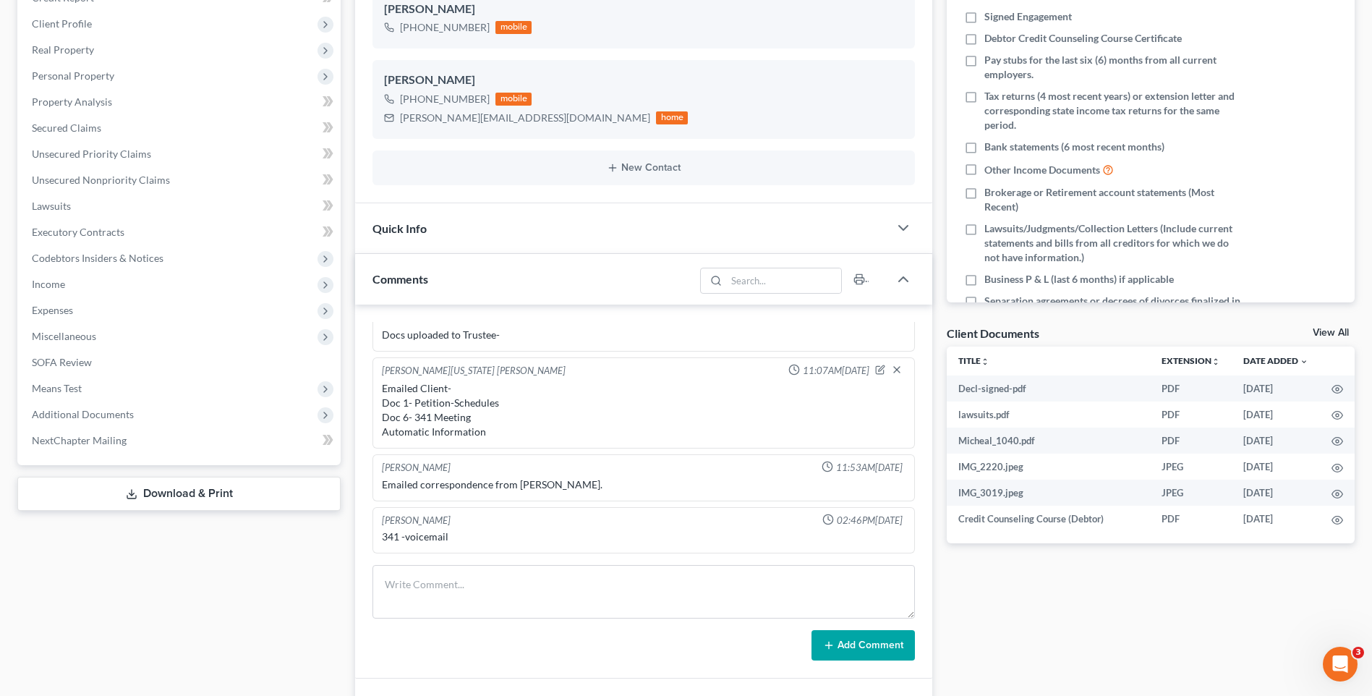
scroll to position [217, 0]
click at [84, 413] on span "Additional Documents" at bounding box center [83, 415] width 102 height 12
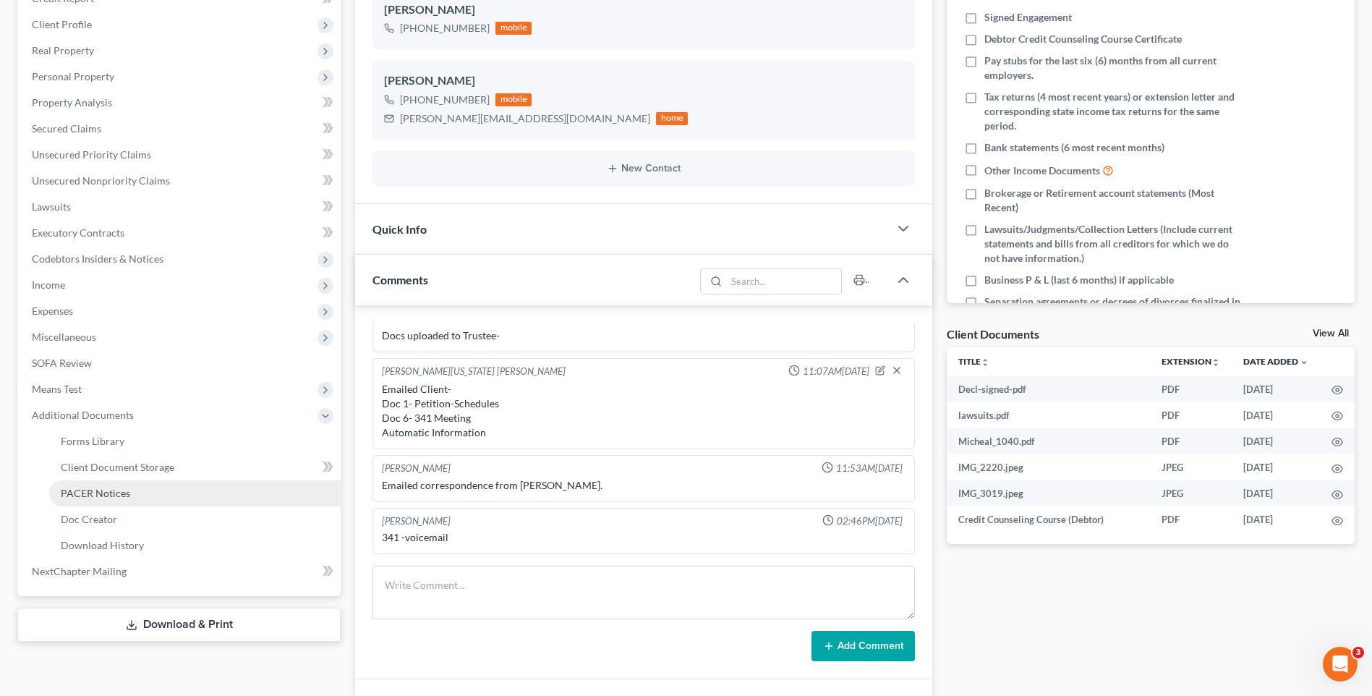
click at [103, 488] on span "PACER Notices" at bounding box center [95, 493] width 69 height 12
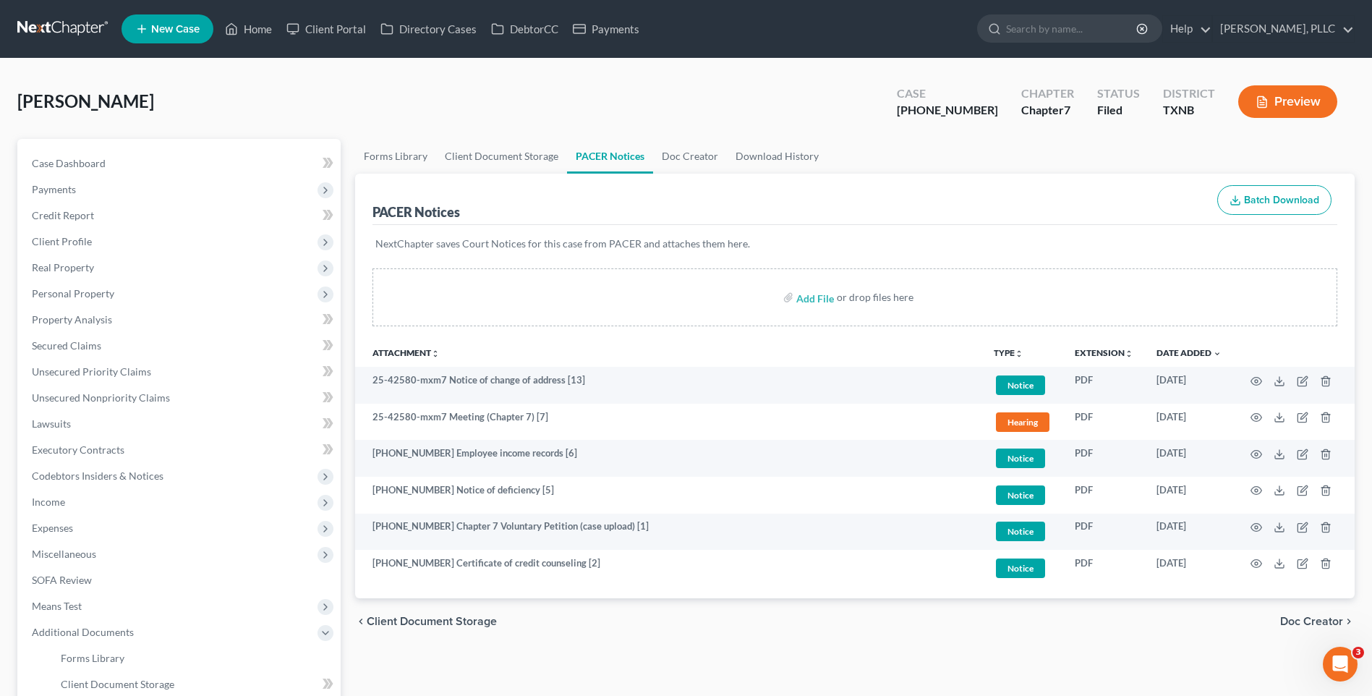
click at [218, 109] on div "Olowu, Micheal Upgraded Case 25-42580-7 Chapter Chapter 7 Status Filed District…" at bounding box center [686, 107] width 1338 height 63
click at [260, 27] on link "Home" at bounding box center [248, 29] width 61 height 26
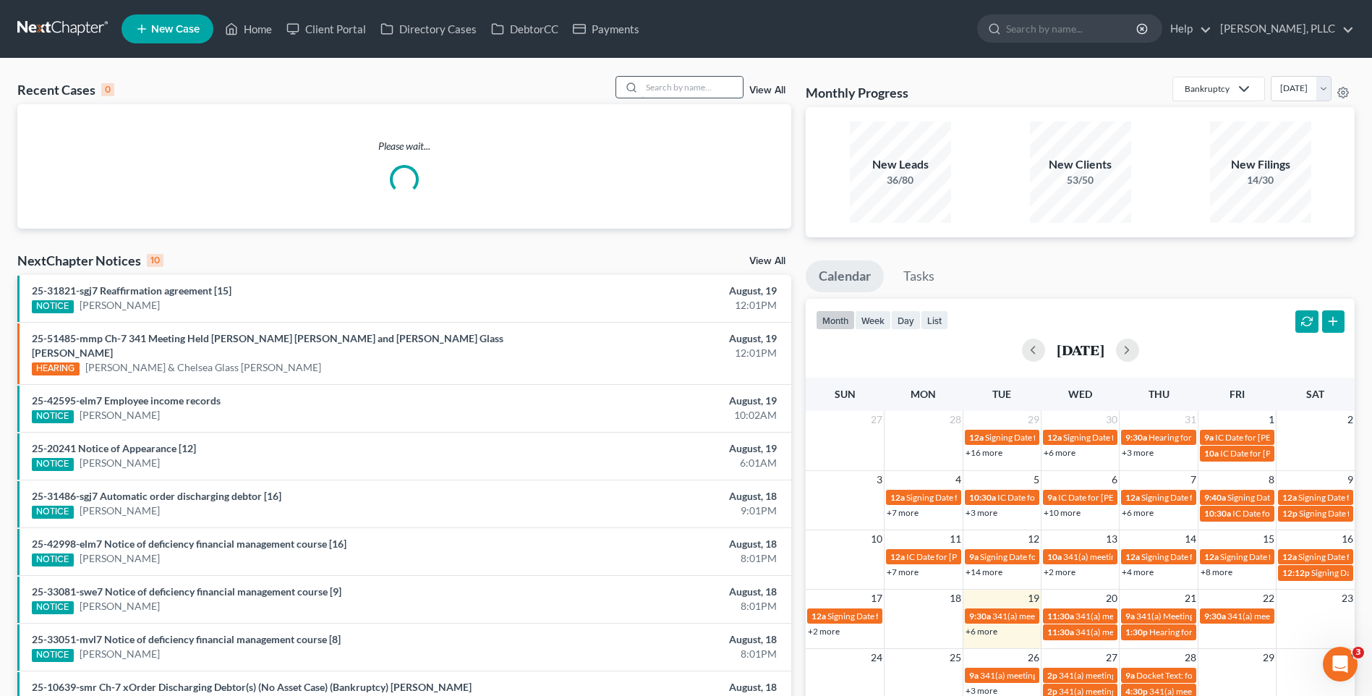
click at [685, 88] on input "search" at bounding box center [692, 87] width 101 height 21
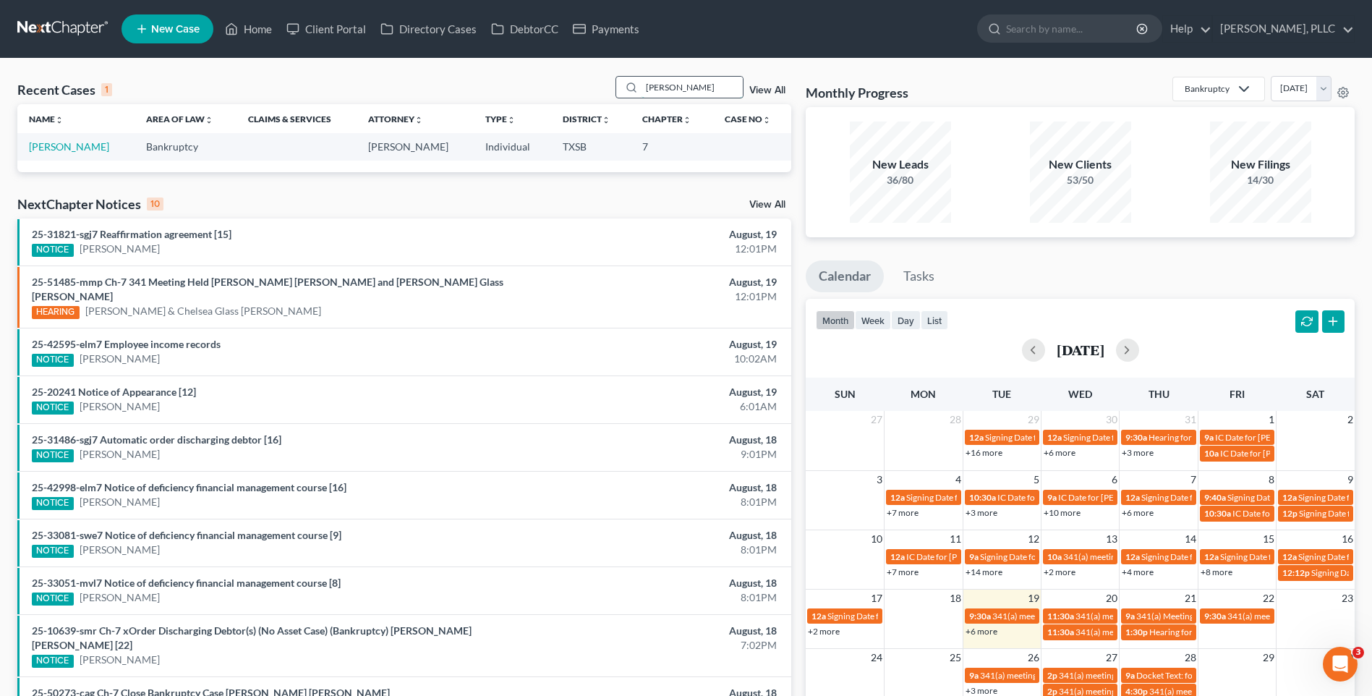
type input "bertha"
click at [72, 145] on link "Salazar-Melendez, Bertha" at bounding box center [69, 146] width 80 height 12
select select "6"
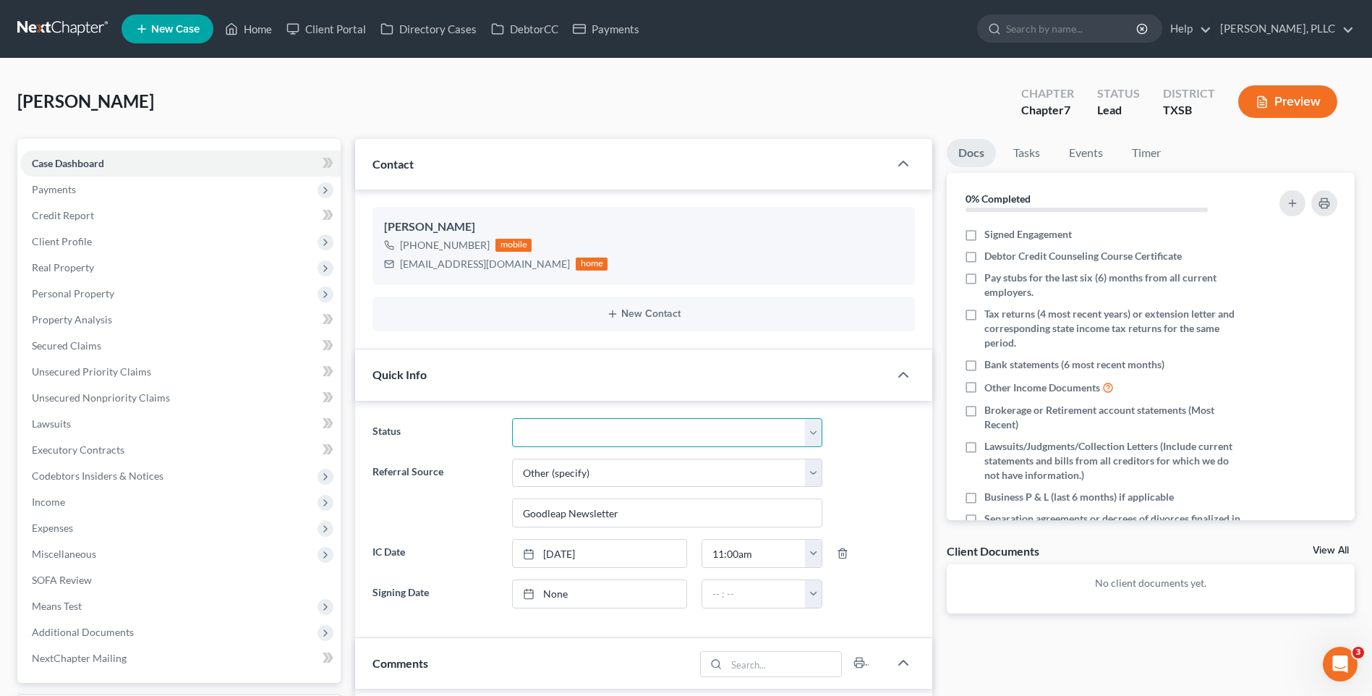
click at [811, 427] on select "Appellate Phase Case Closed Dead File Demand Letter Phase Discharged Discharge …" at bounding box center [667, 432] width 310 height 29
select select "13"
click at [512, 418] on select "Appellate Phase Case Closed Dead File Demand Letter Phase Discharged Discharge …" at bounding box center [667, 432] width 310 height 29
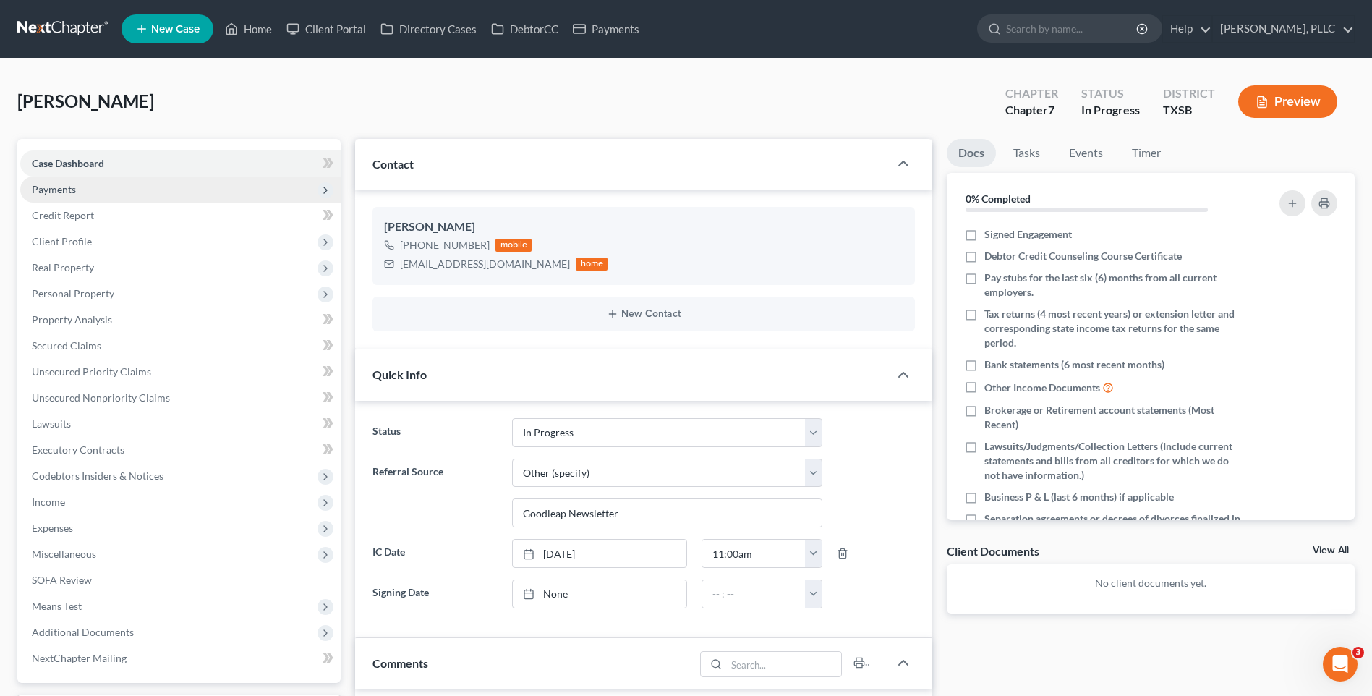
click at [44, 187] on span "Payments" at bounding box center [54, 189] width 44 height 12
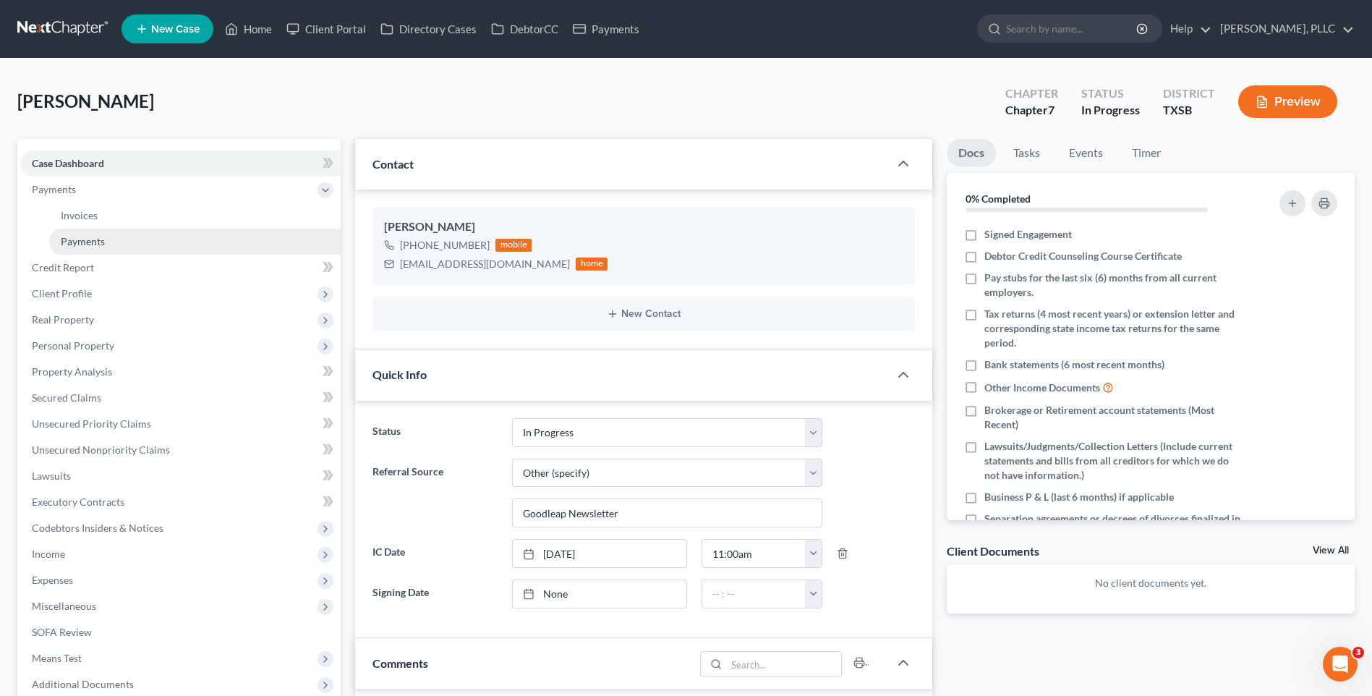
click at [72, 237] on span "Payments" at bounding box center [83, 241] width 44 height 12
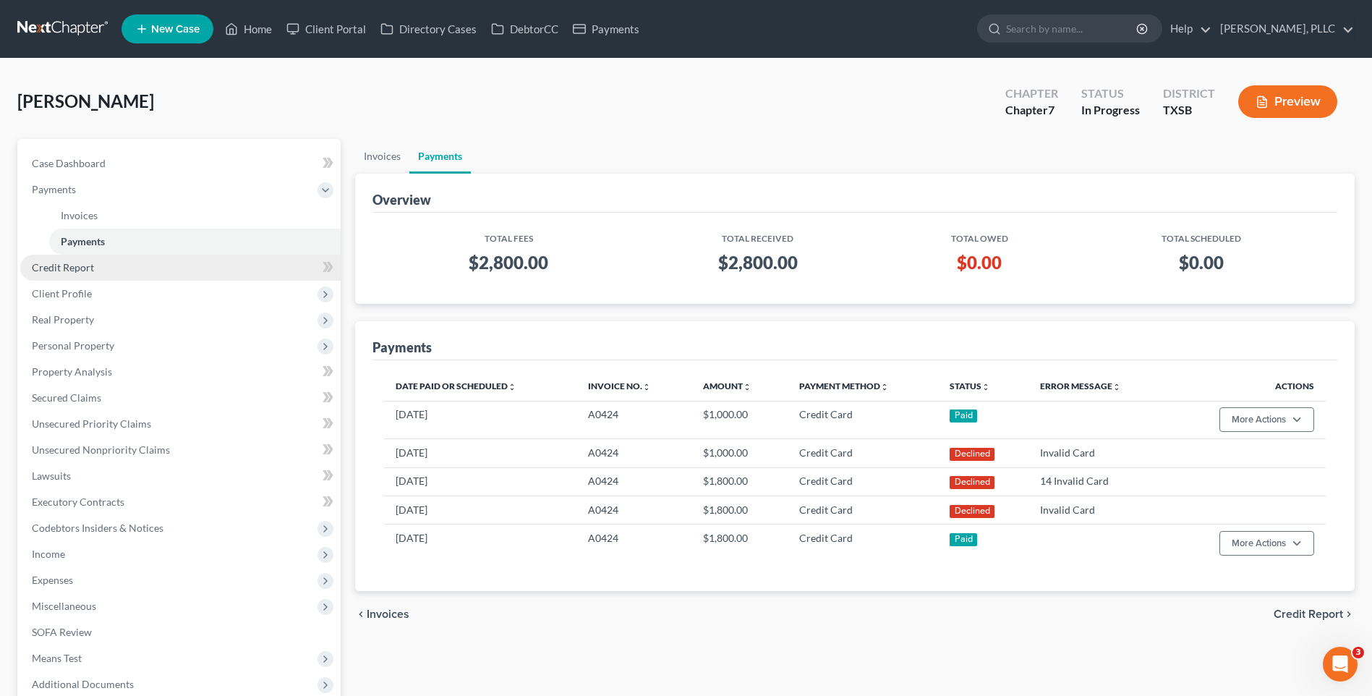
click at [84, 265] on span "Credit Report" at bounding box center [63, 267] width 62 height 12
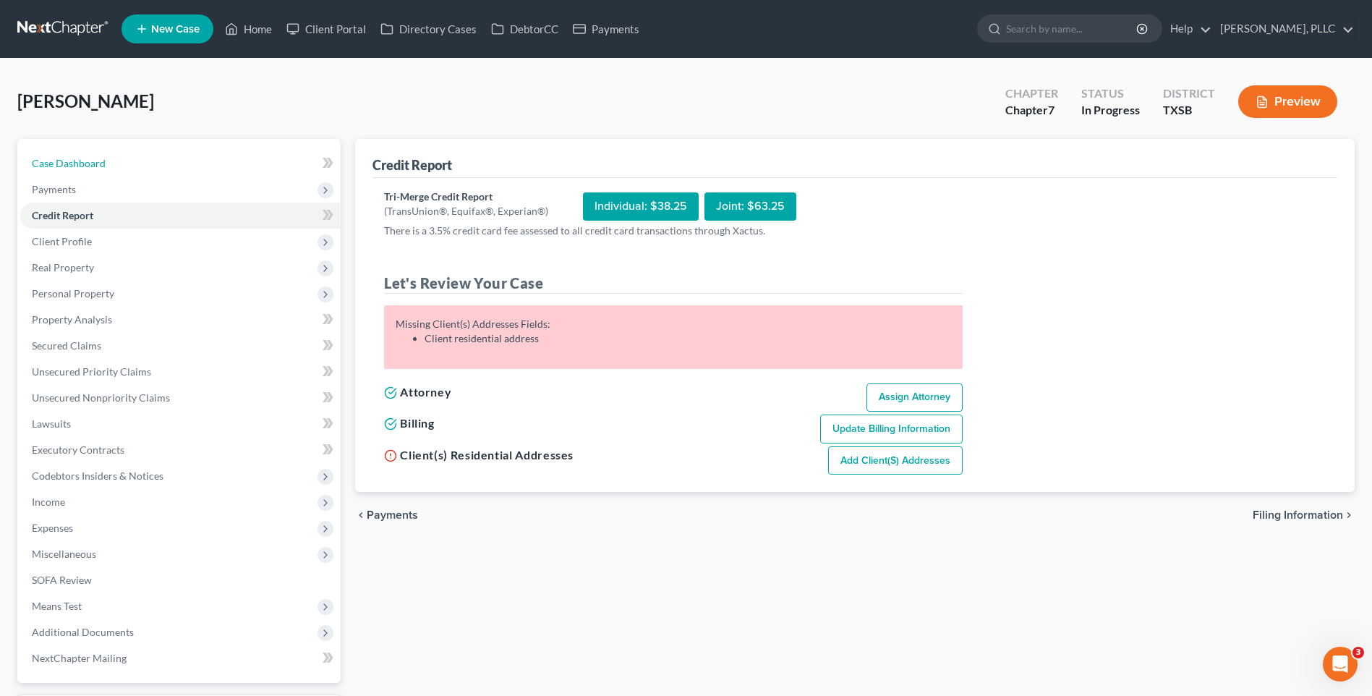
drag, startPoint x: 54, startPoint y: 158, endPoint x: 345, endPoint y: 332, distance: 339.7
click at [54, 158] on span "Case Dashboard" at bounding box center [69, 163] width 74 height 12
select select "6"
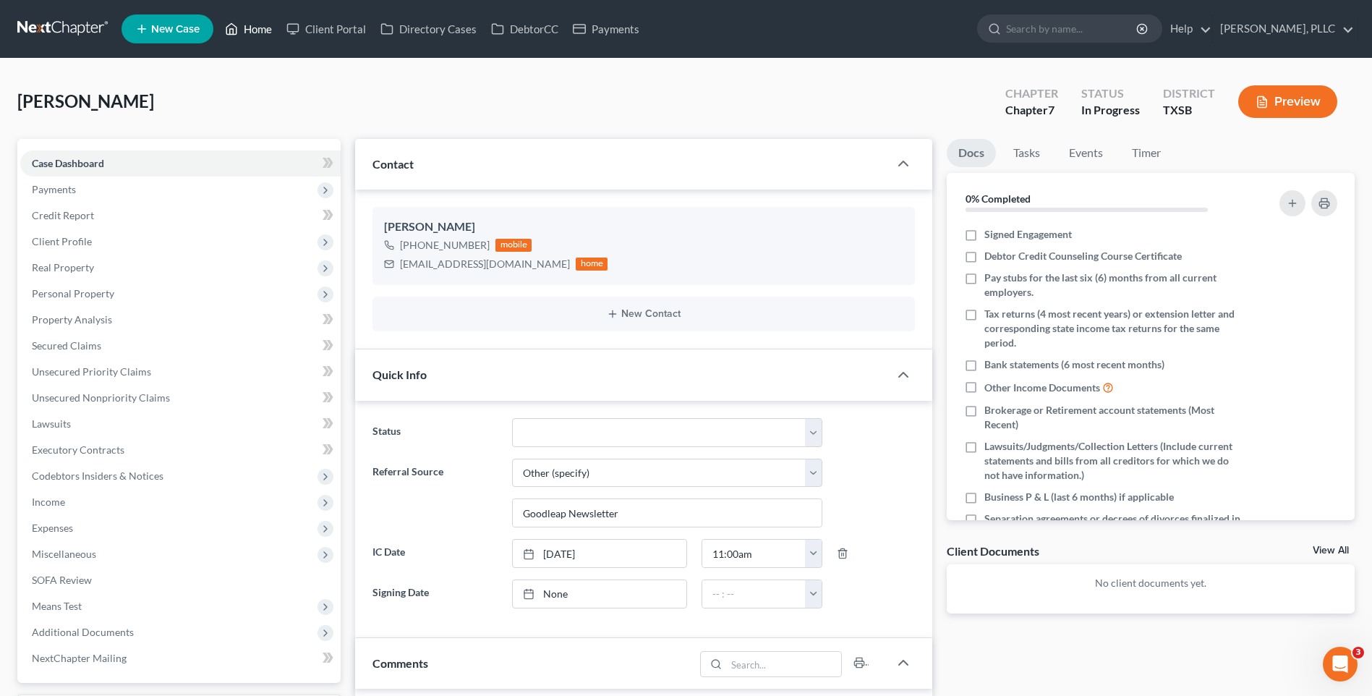
click at [270, 25] on link "Home" at bounding box center [248, 29] width 61 height 26
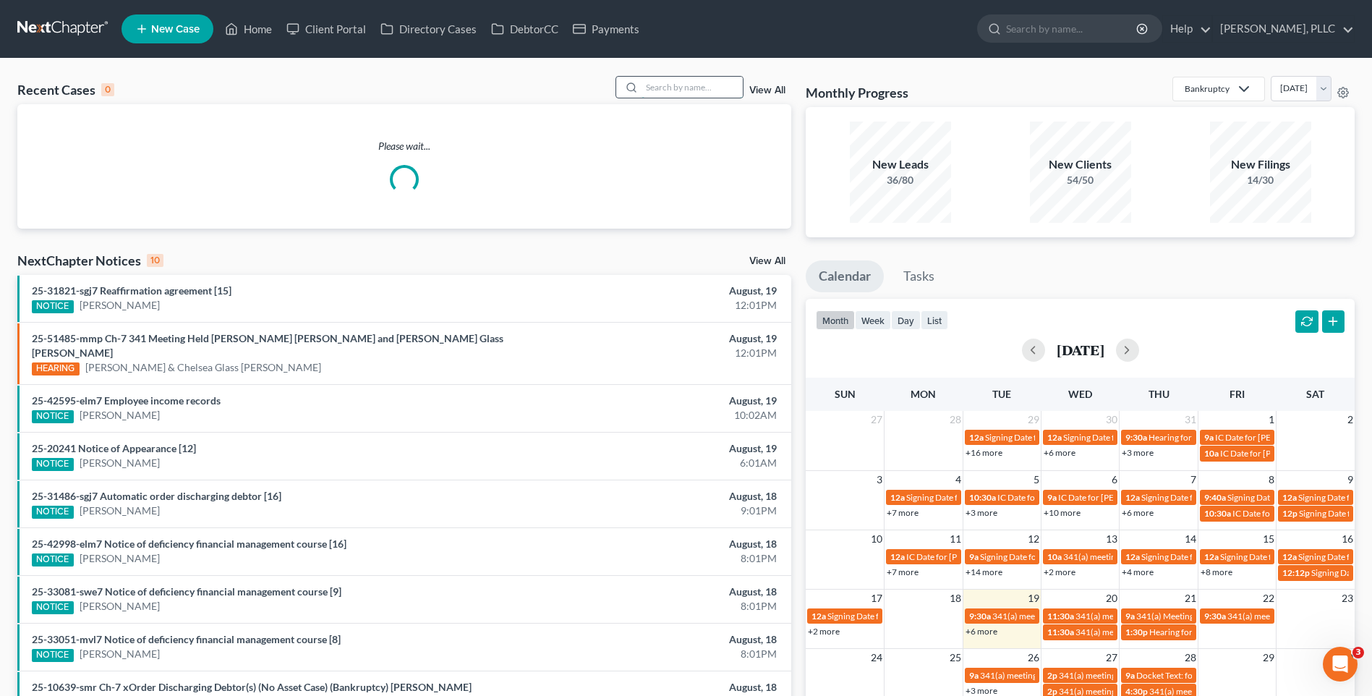
click at [701, 86] on input "search" at bounding box center [692, 87] width 101 height 21
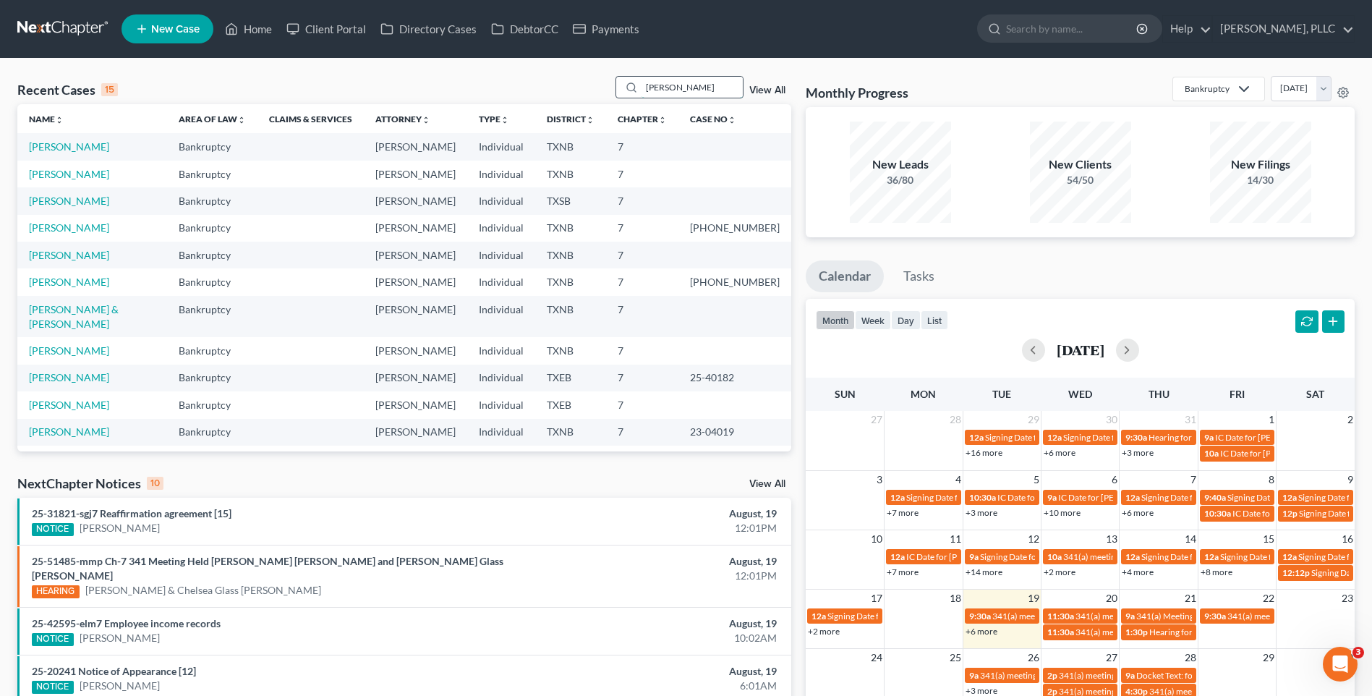
type input "Witherspoon"
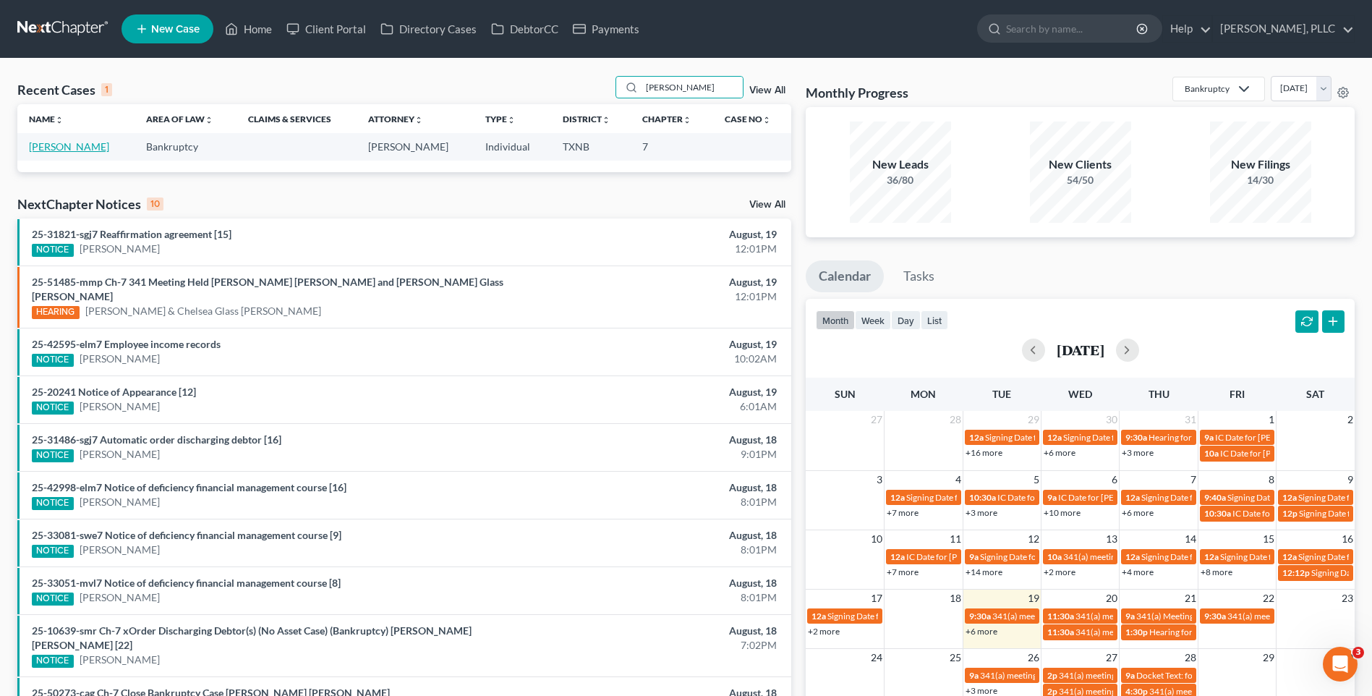
click at [61, 151] on link "Witherspoon, Lashanta" at bounding box center [69, 146] width 80 height 12
select select "6"
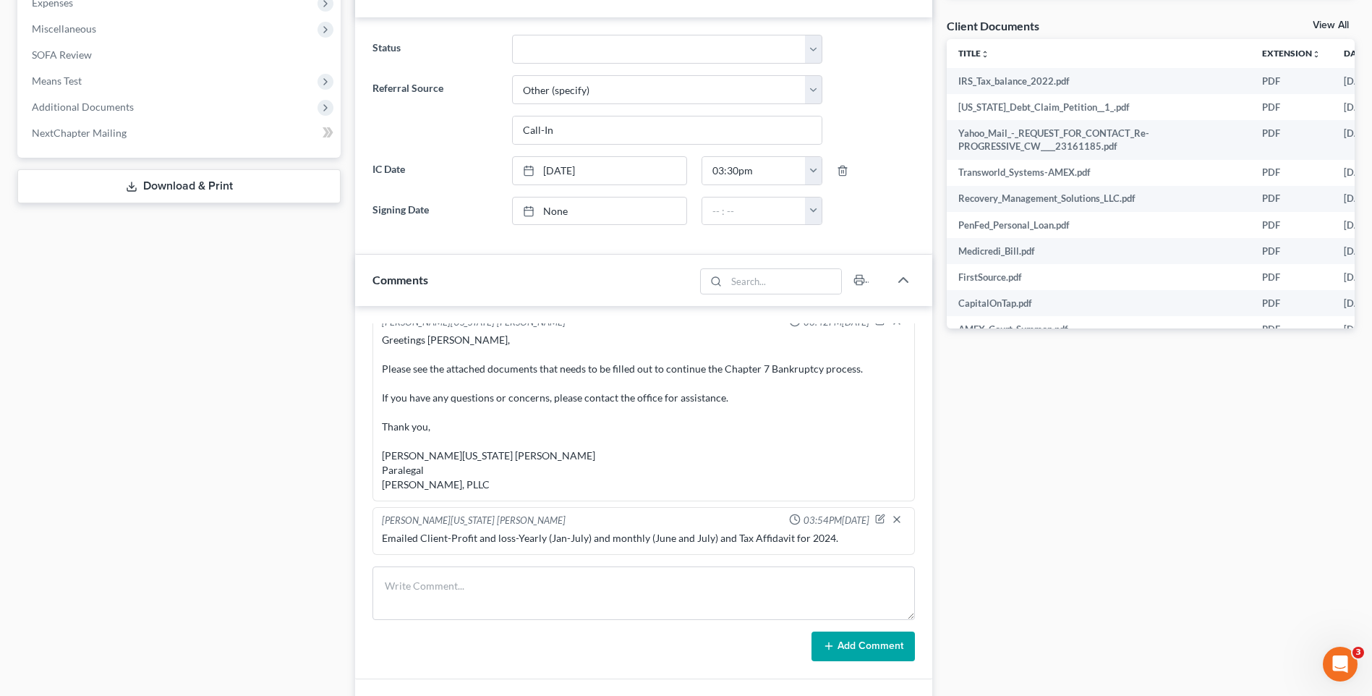
scroll to position [557, 0]
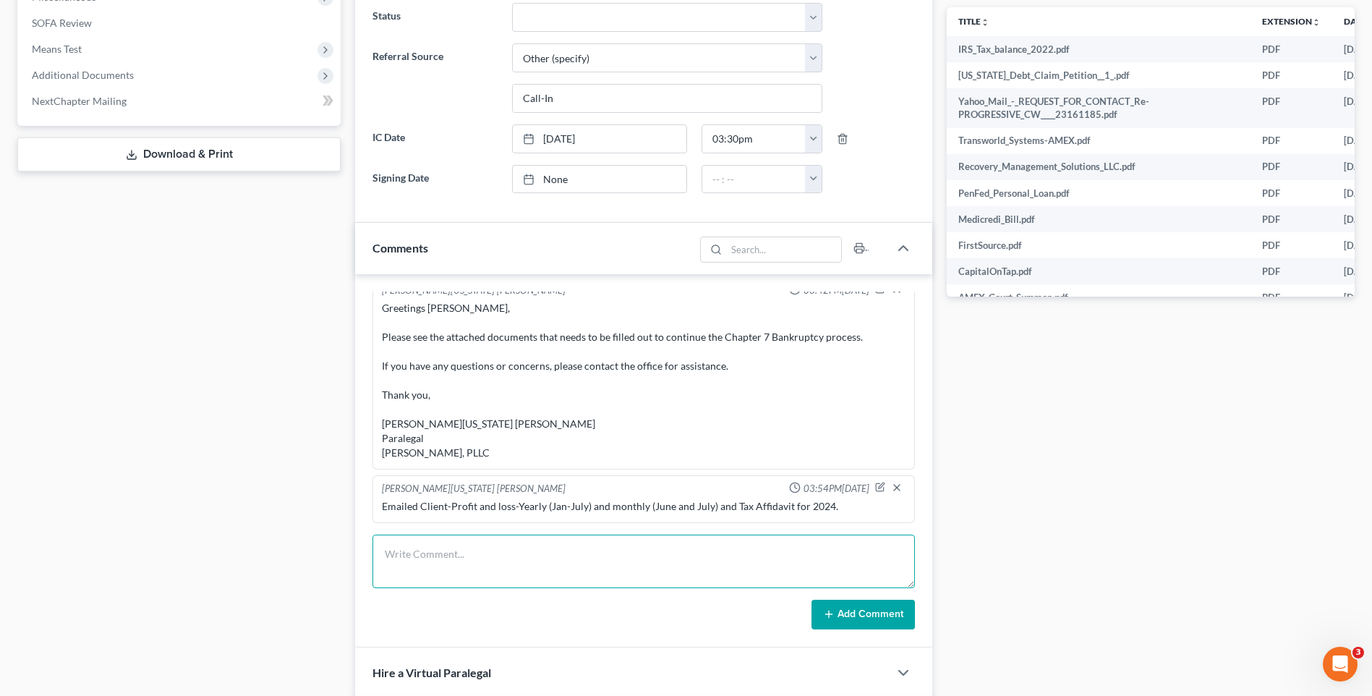
paste textarea "Greetings Lashanta Witherspoon, The following items are needed to be forwarded …"
type textarea "Greetings Lashanta Witherspoon, The following items are needed to be forwarded …"
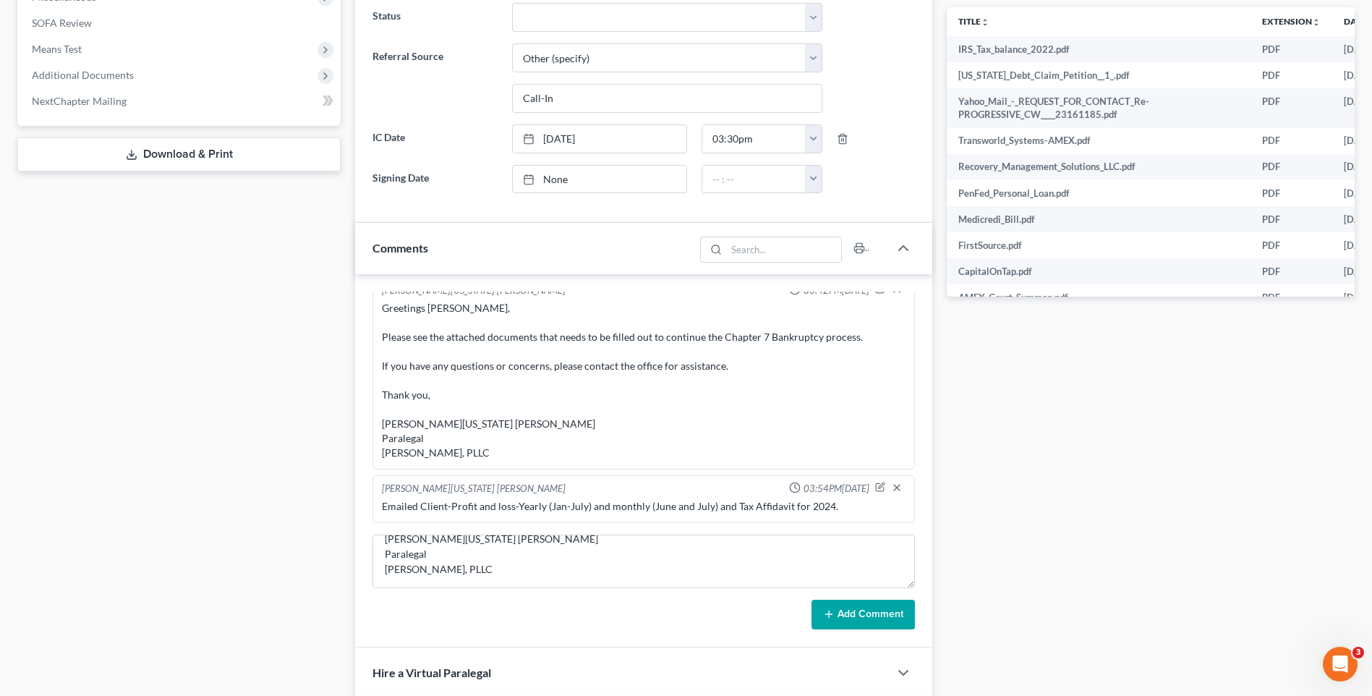
click at [860, 614] on button "Add Comment" at bounding box center [863, 615] width 103 height 30
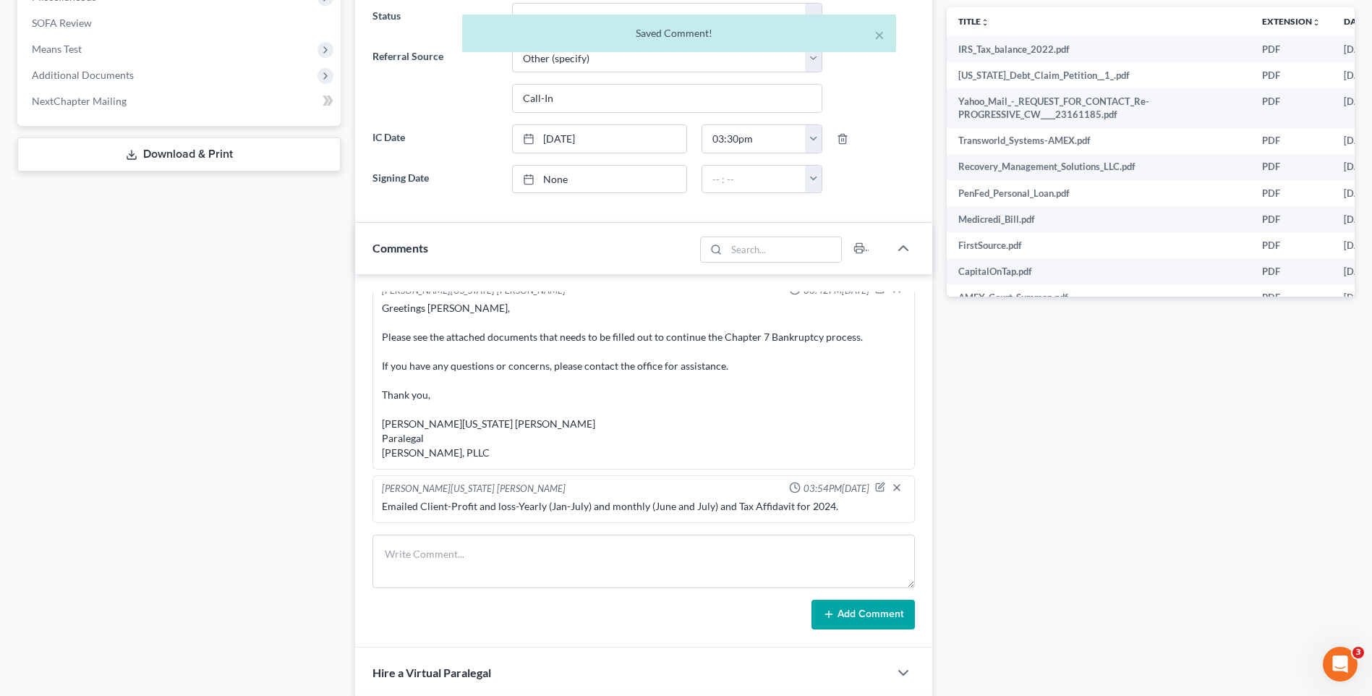
scroll to position [1793, 0]
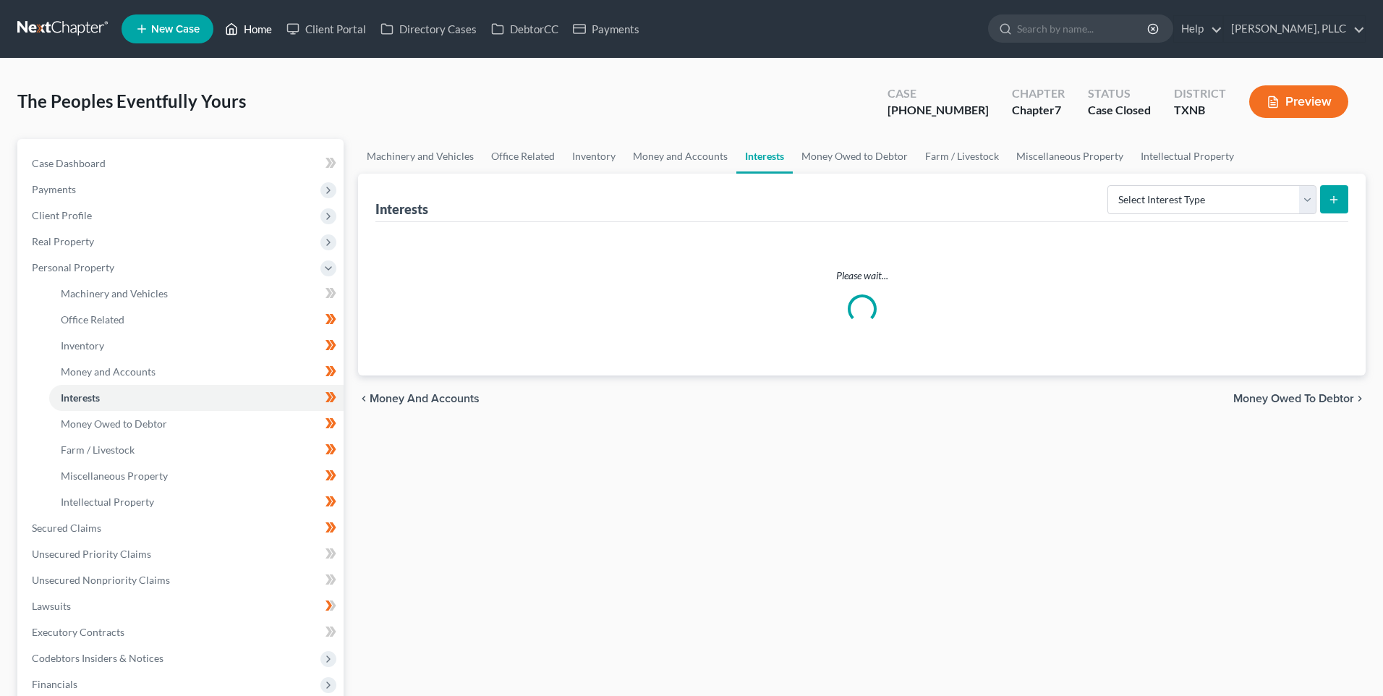
click at [254, 30] on link "Home" at bounding box center [248, 29] width 61 height 26
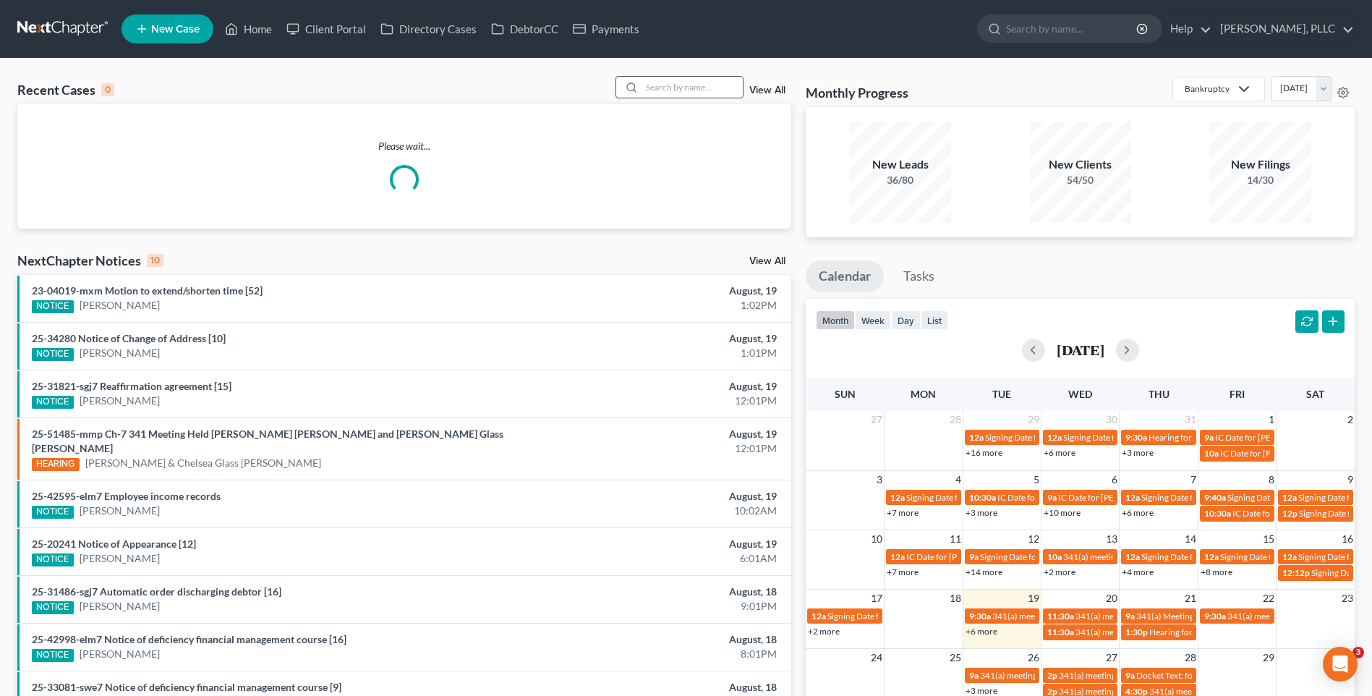
click at [689, 88] on input "search" at bounding box center [692, 87] width 101 height 21
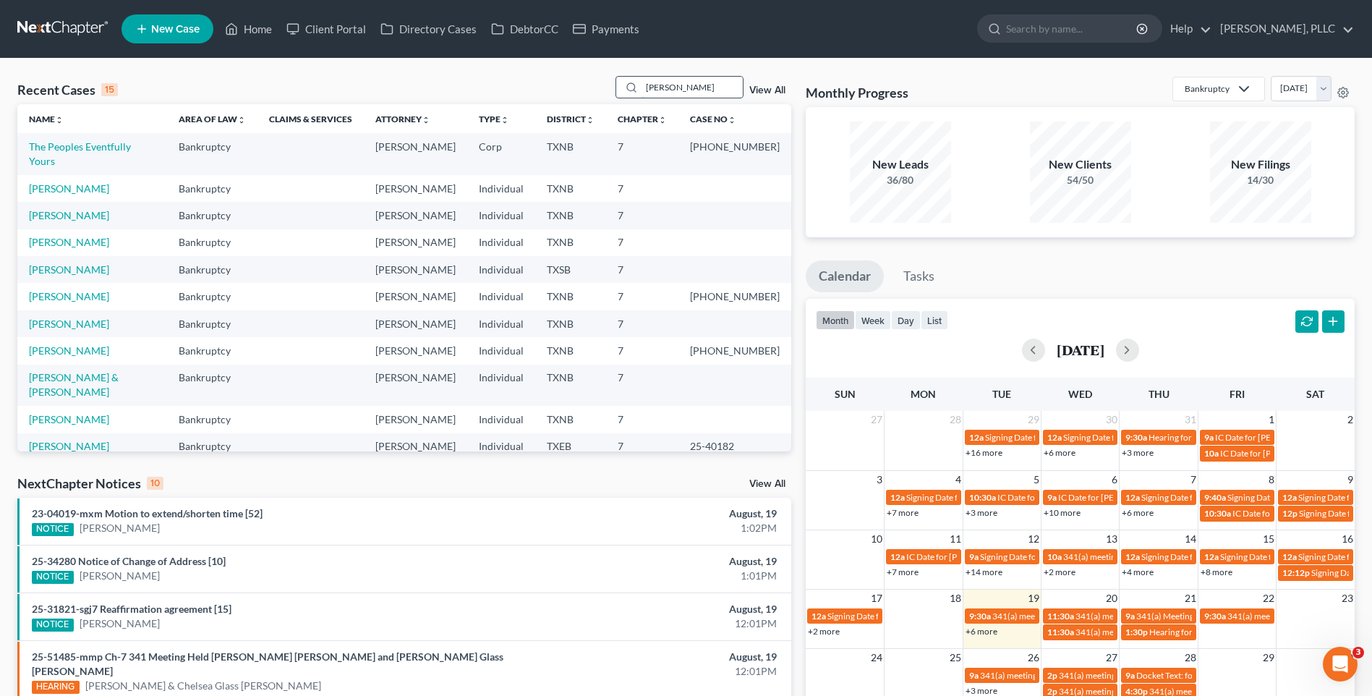
type input "Vera"
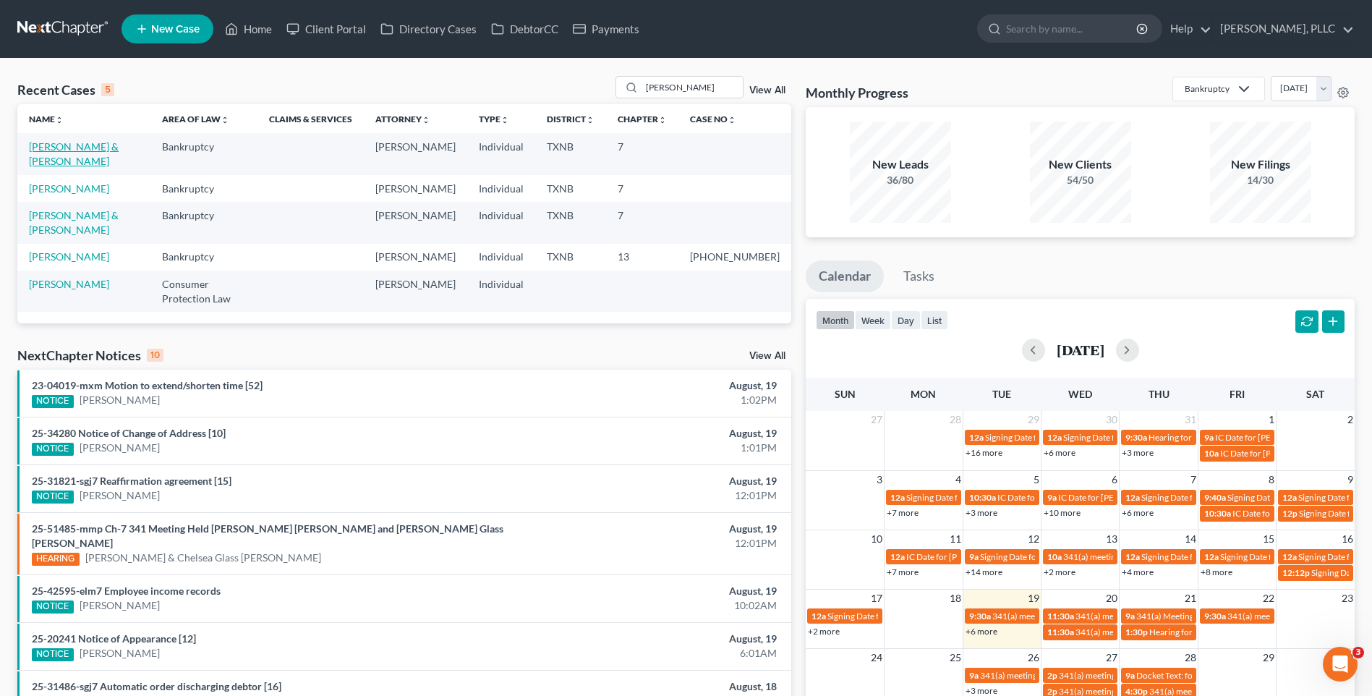
click at [81, 142] on link "Vera, Andrew & Kai" at bounding box center [74, 153] width 90 height 27
select select "4"
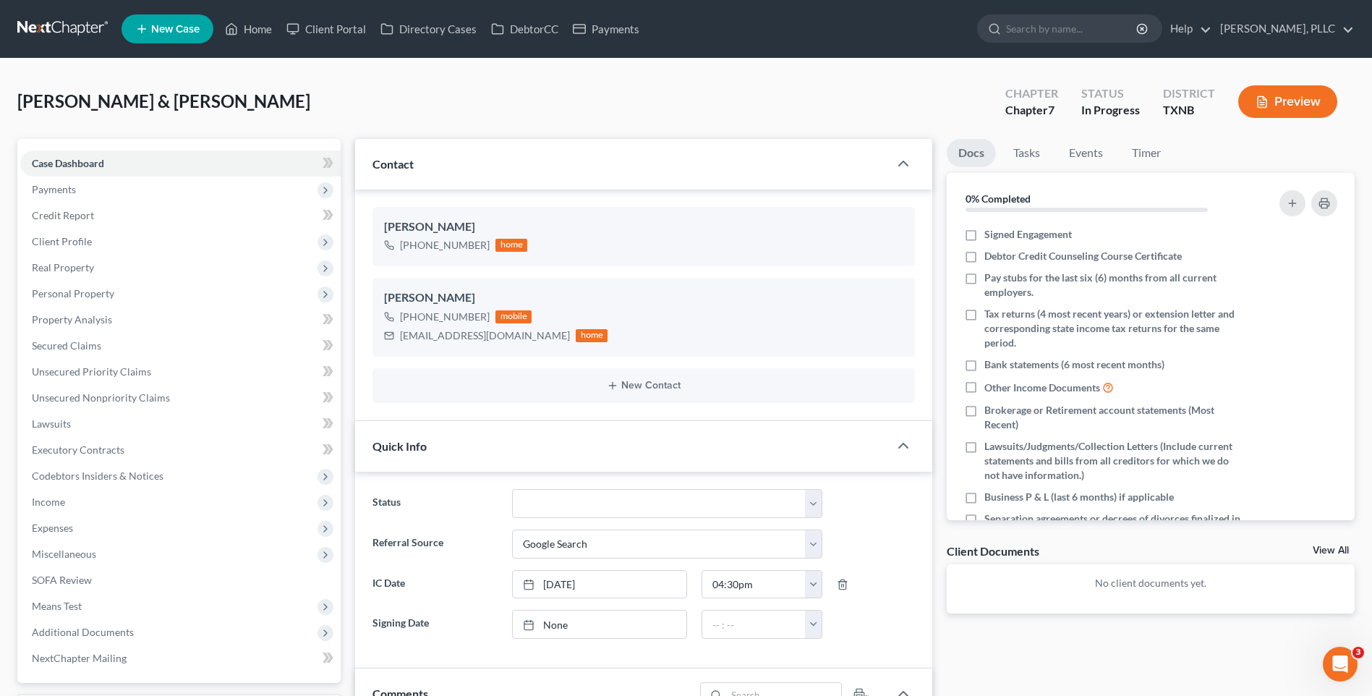
scroll to position [221, 0]
click at [52, 184] on span "Payments" at bounding box center [54, 189] width 44 height 12
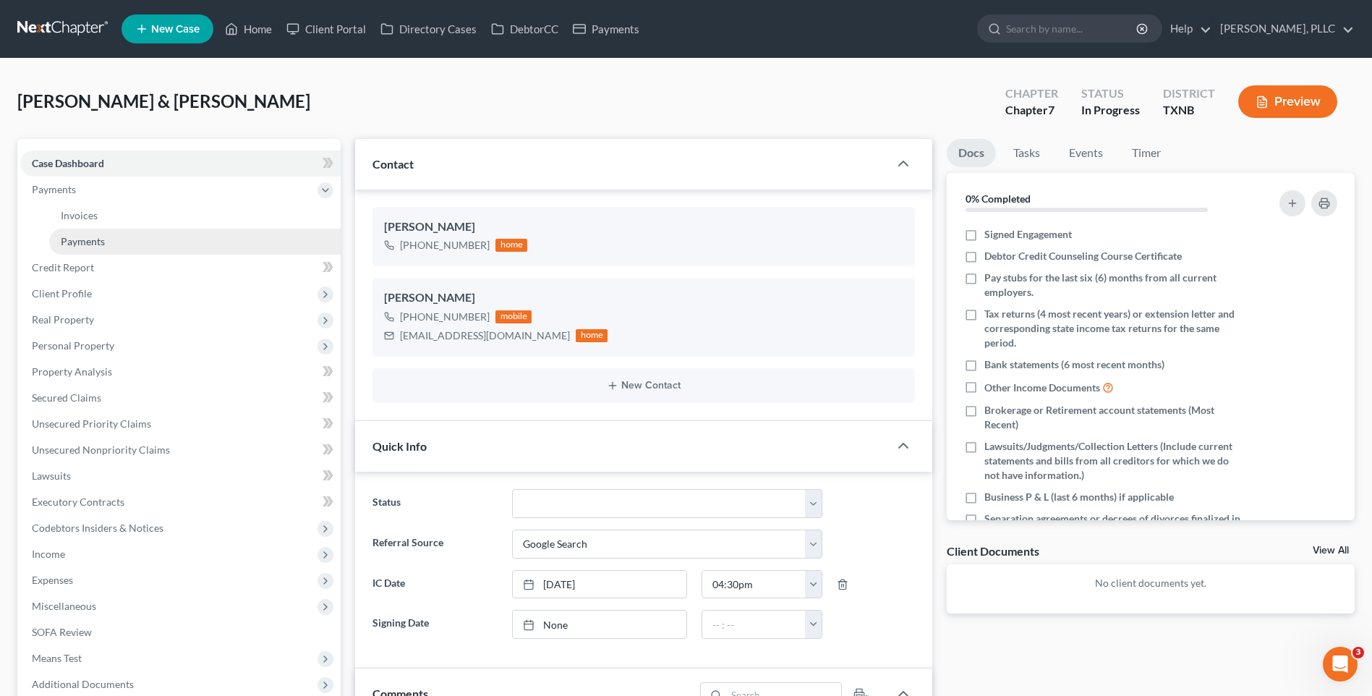
click at [98, 236] on span "Payments" at bounding box center [83, 241] width 44 height 12
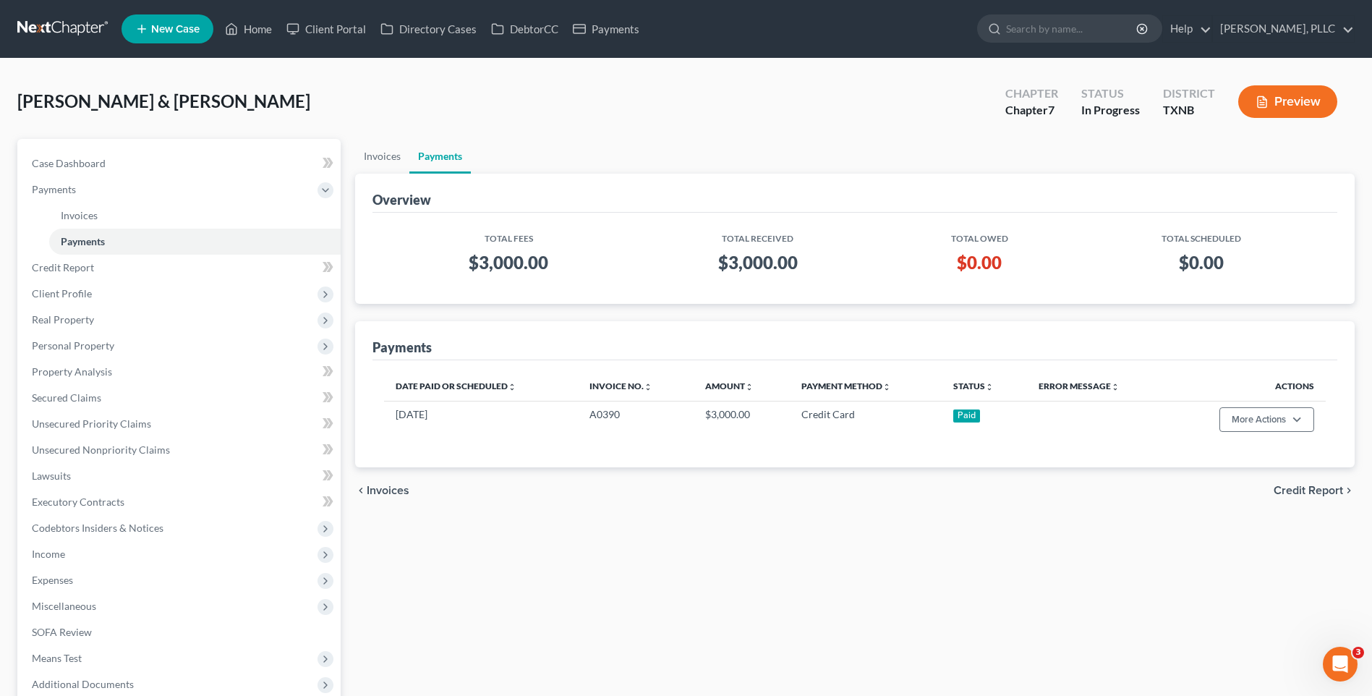
click at [49, 229] on link "Payments" at bounding box center [195, 242] width 292 height 26
click at [201, 113] on div "Vera, Andrew & Kai Upgraded Chapter Chapter 7 Status In Progress District TXNB …" at bounding box center [686, 107] width 1338 height 63
click at [95, 164] on span "Case Dashboard" at bounding box center [69, 163] width 74 height 12
select select "4"
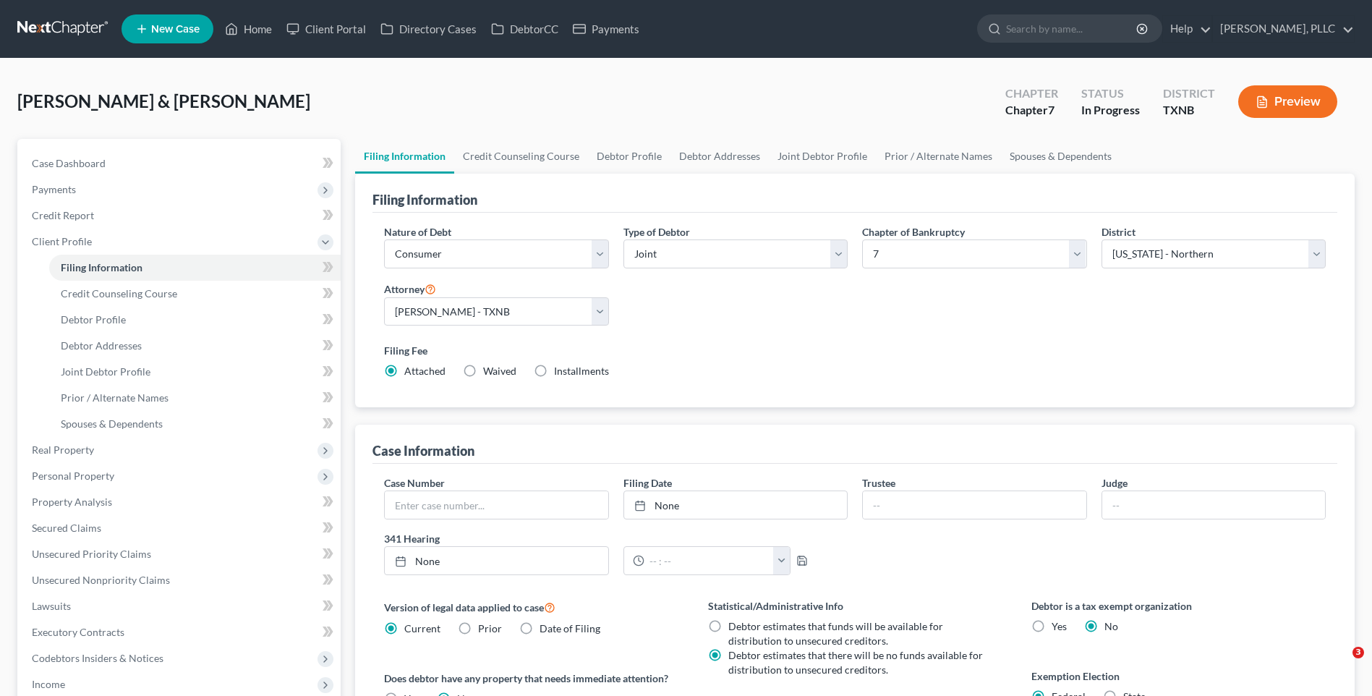
select select "1"
select select "0"
select select "78"
select select "1"
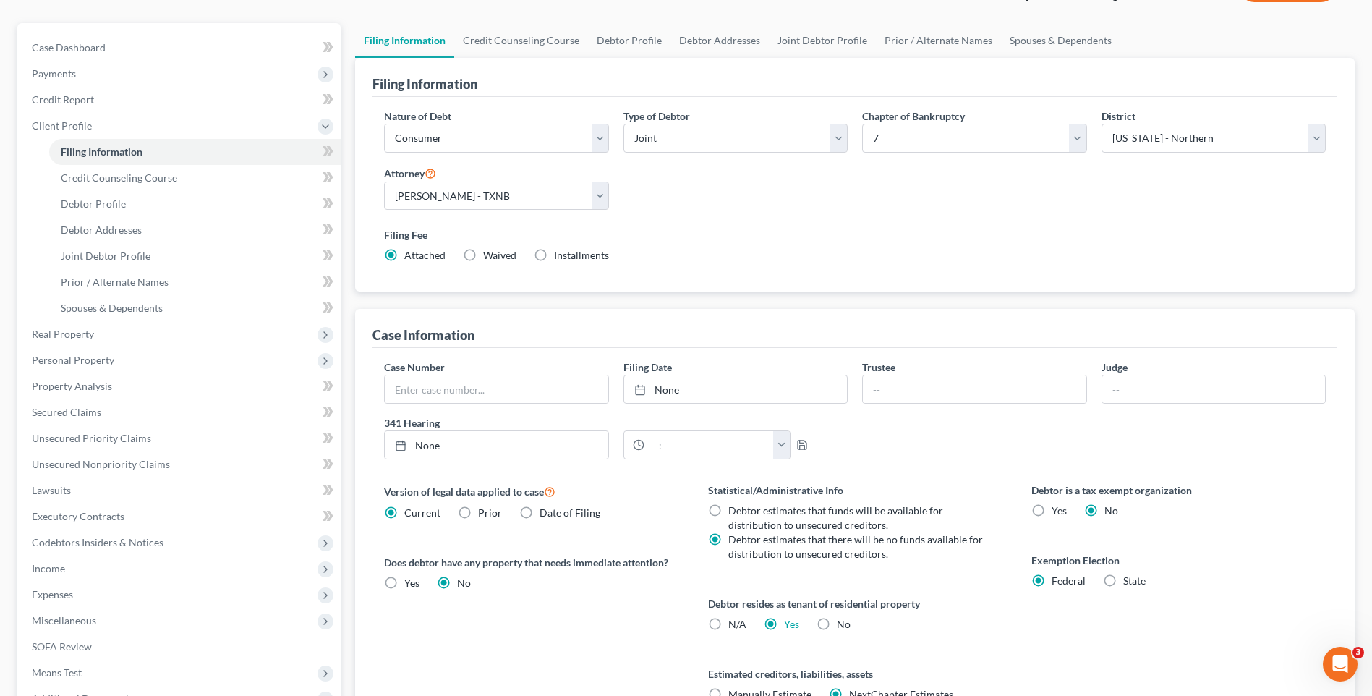
drag, startPoint x: 1278, startPoint y: 232, endPoint x: 1328, endPoint y: 237, distance: 50.2
click at [1278, 232] on label "Filing Fee" at bounding box center [855, 234] width 942 height 15
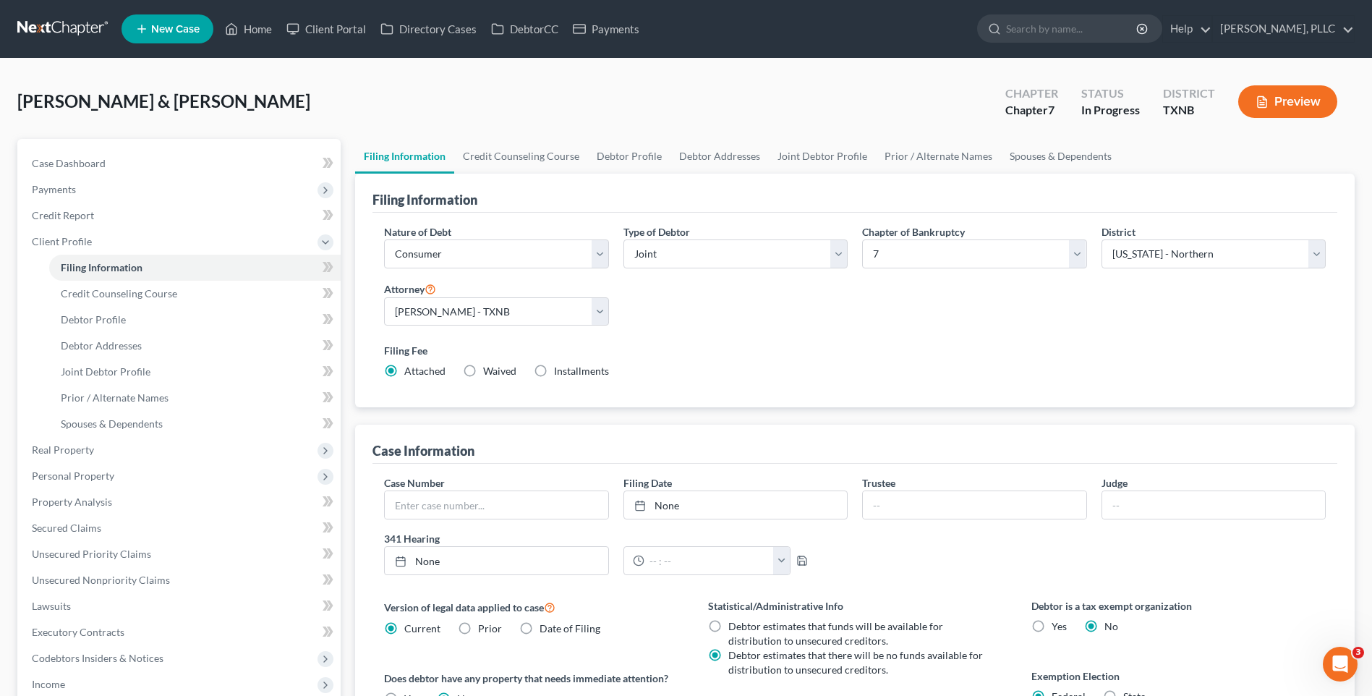
click at [1111, 337] on div "Filing Fee Attached Waived Waived Installments Installments" at bounding box center [855, 363] width 956 height 53
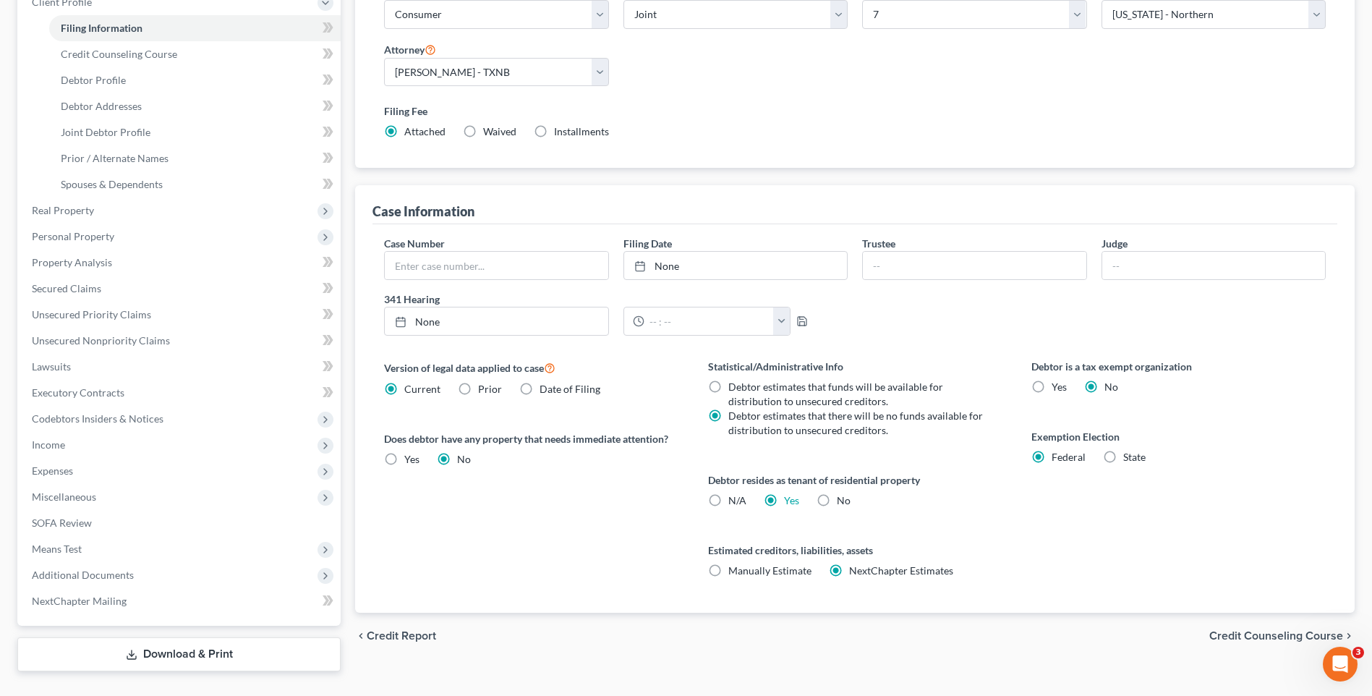
scroll to position [240, 0]
click at [1257, 634] on span "Credit Counseling Course" at bounding box center [1277, 635] width 134 height 12
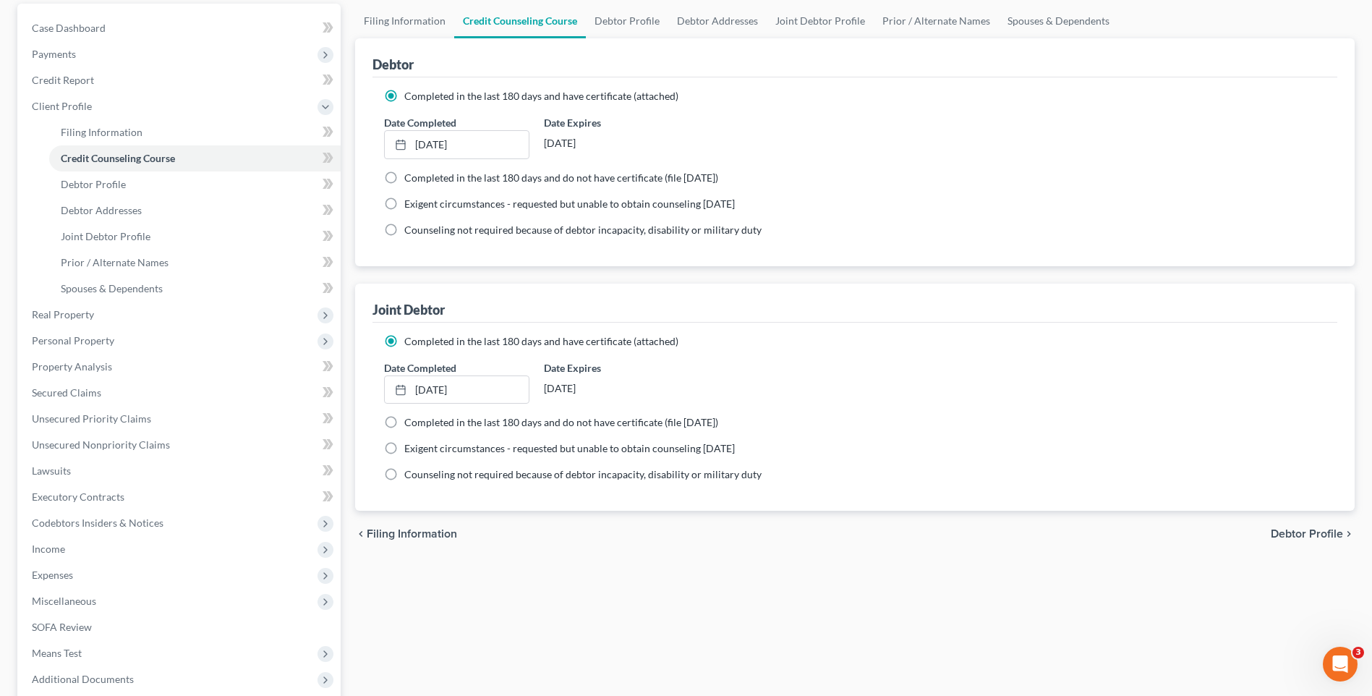
scroll to position [187, 0]
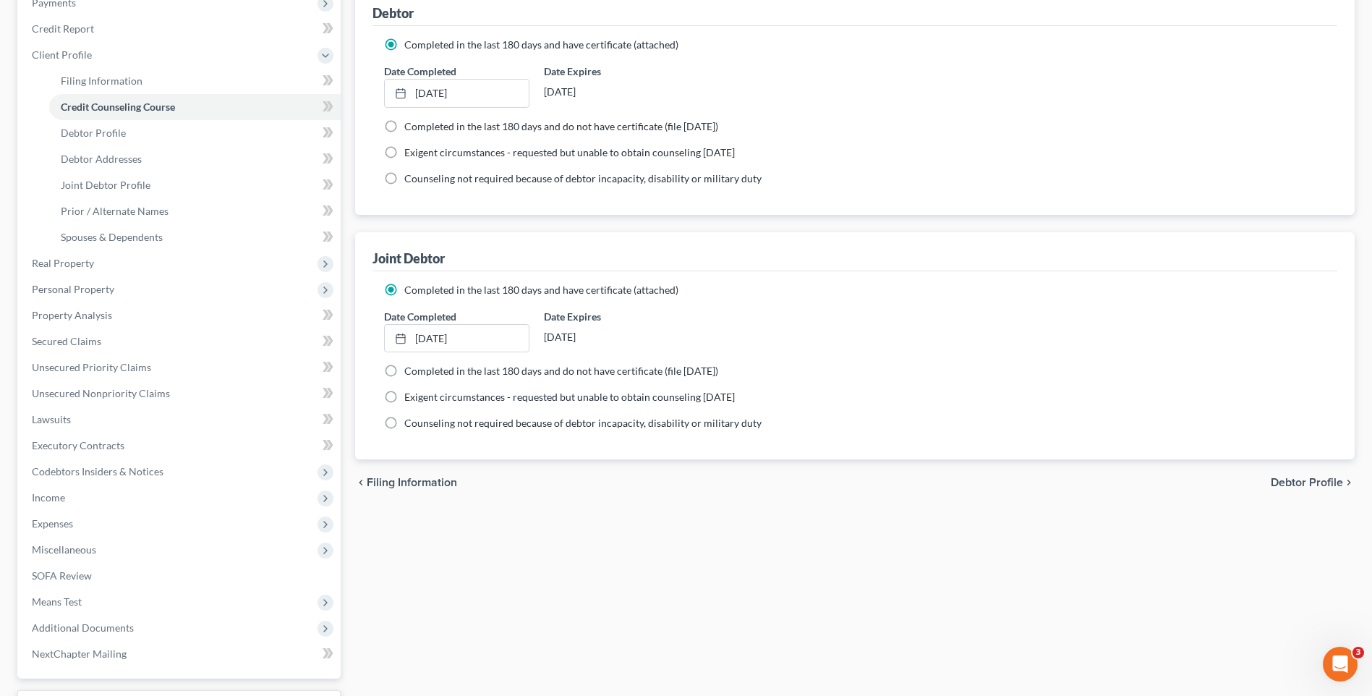
click at [1307, 485] on span "Debtor Profile" at bounding box center [1307, 483] width 72 height 12
select select "1"
select select "2"
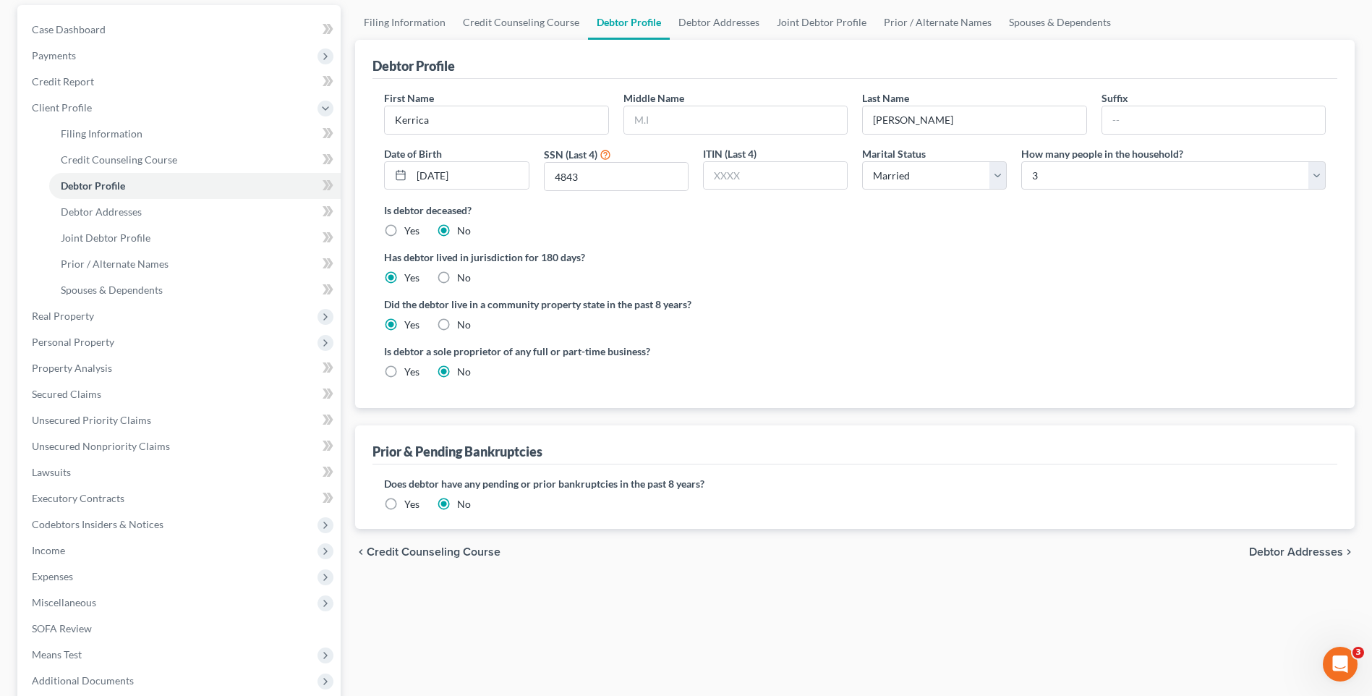
scroll to position [150, 0]
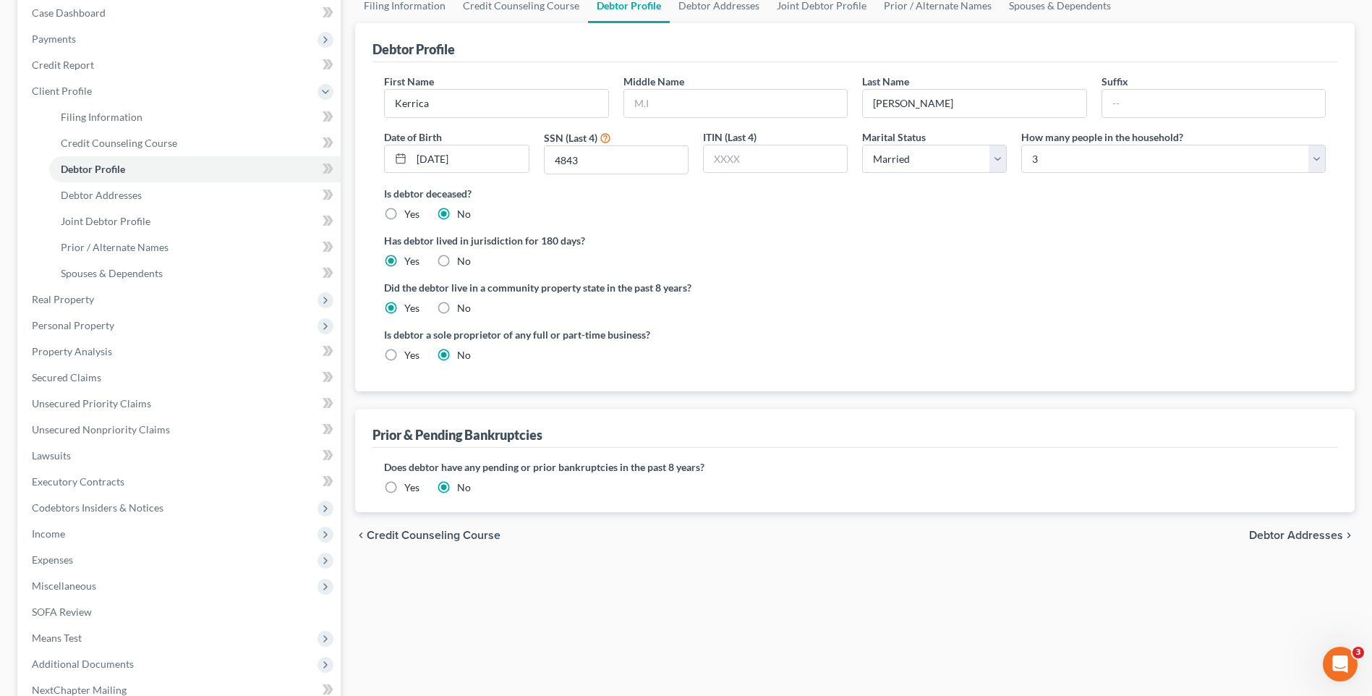
click at [1262, 539] on span "Debtor Addresses" at bounding box center [1296, 536] width 94 height 12
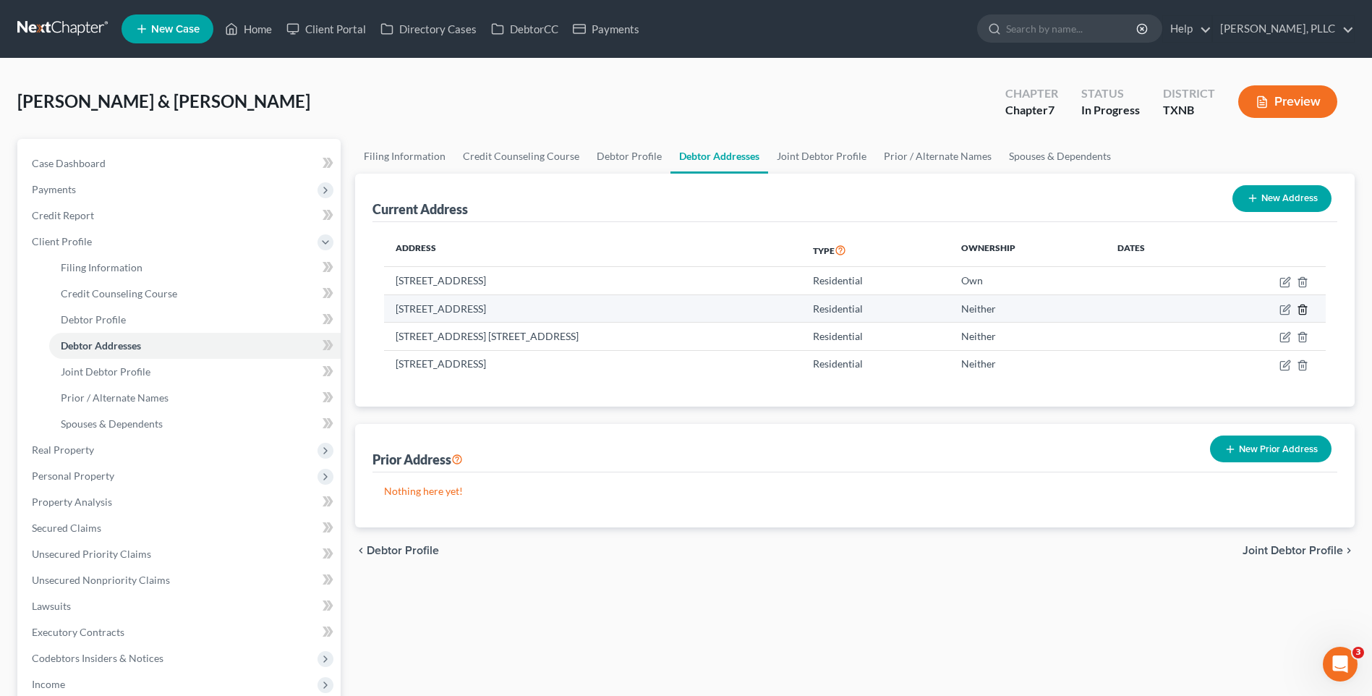
click at [1300, 307] on polyline "button" at bounding box center [1303, 307] width 9 height 0
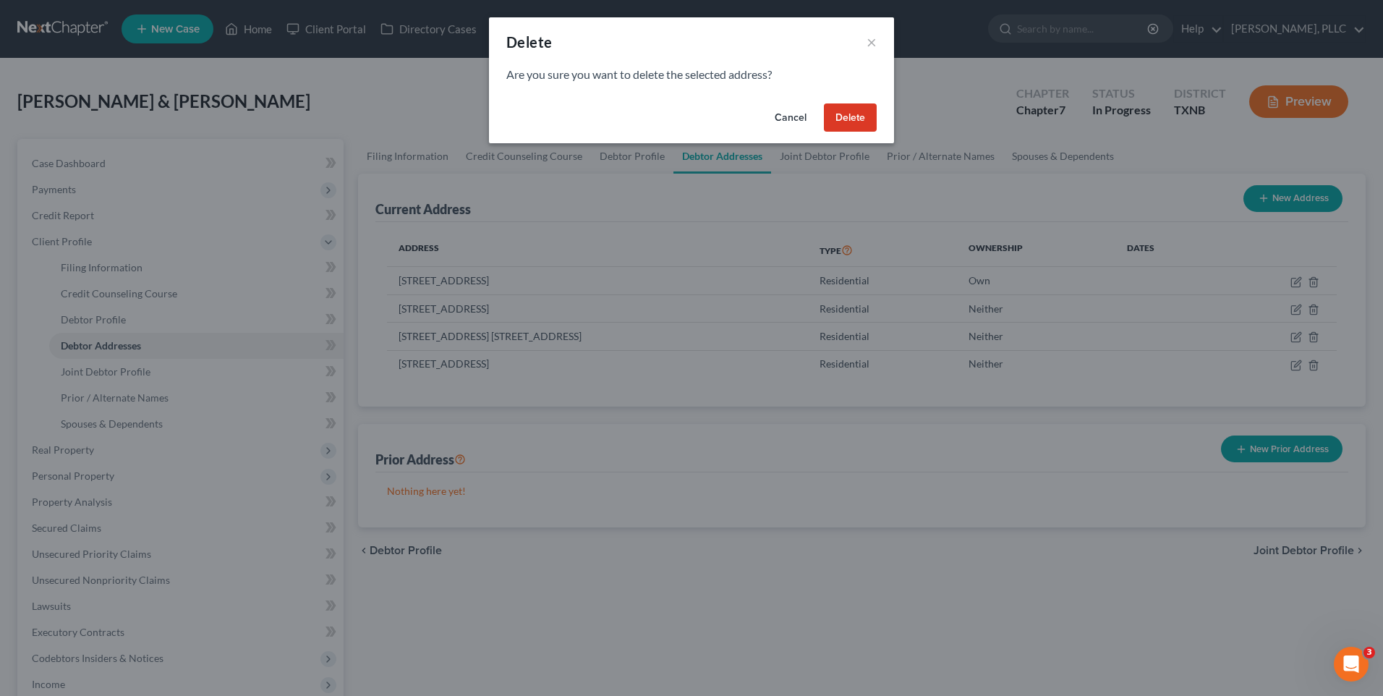
click at [850, 111] on button "Delete" at bounding box center [850, 117] width 53 height 29
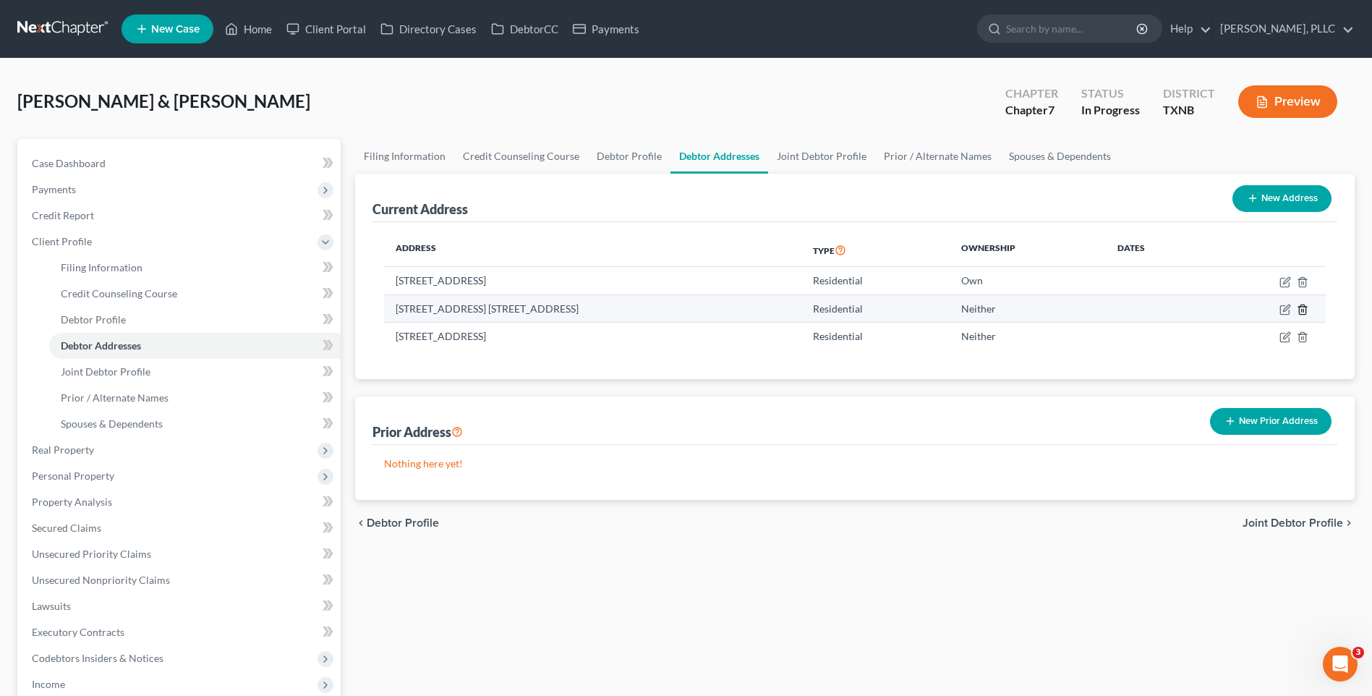
click at [1304, 312] on line "button" at bounding box center [1304, 310] width 0 height 3
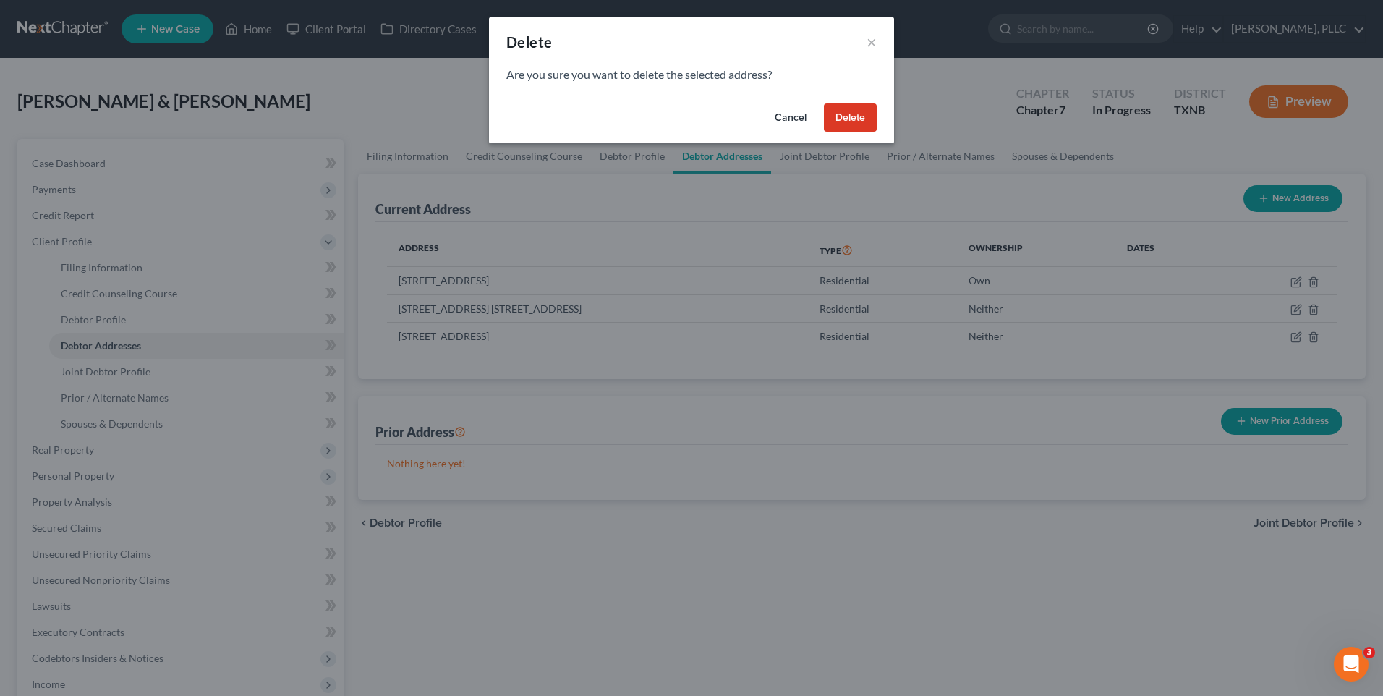
click at [846, 124] on button "Delete" at bounding box center [850, 117] width 53 height 29
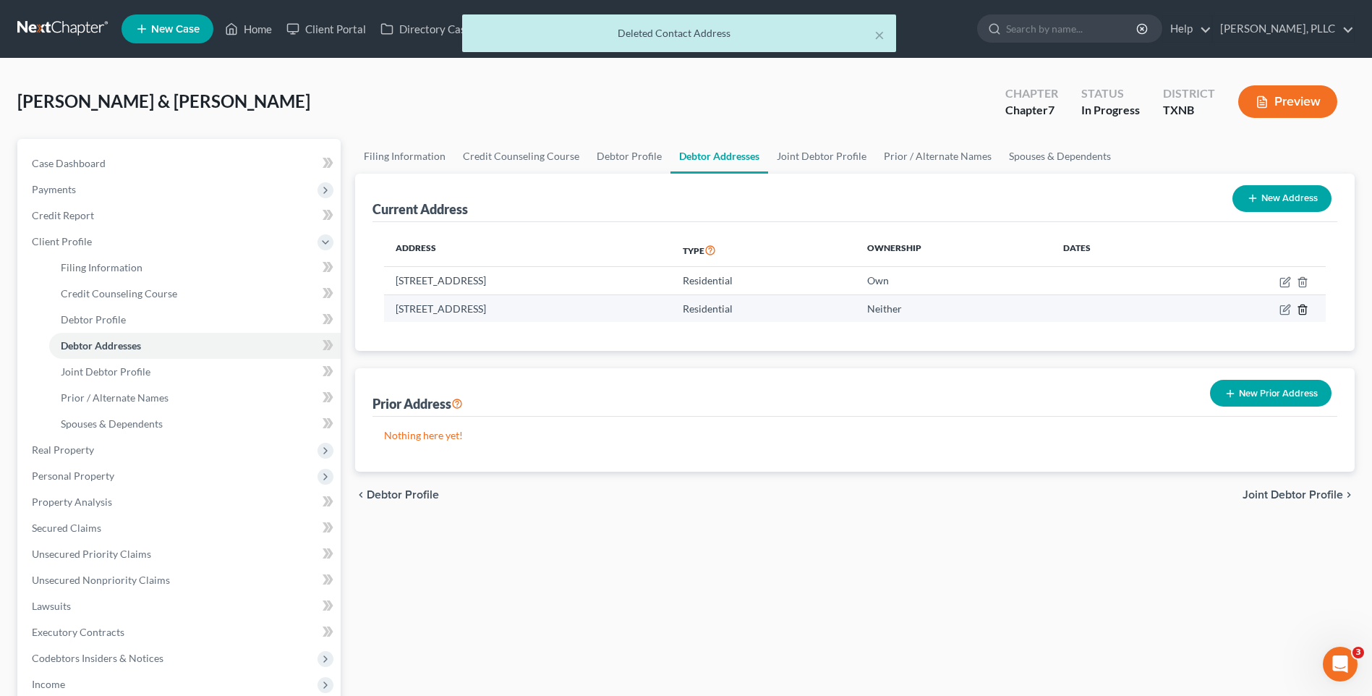
click at [1302, 309] on icon "button" at bounding box center [1303, 310] width 12 height 12
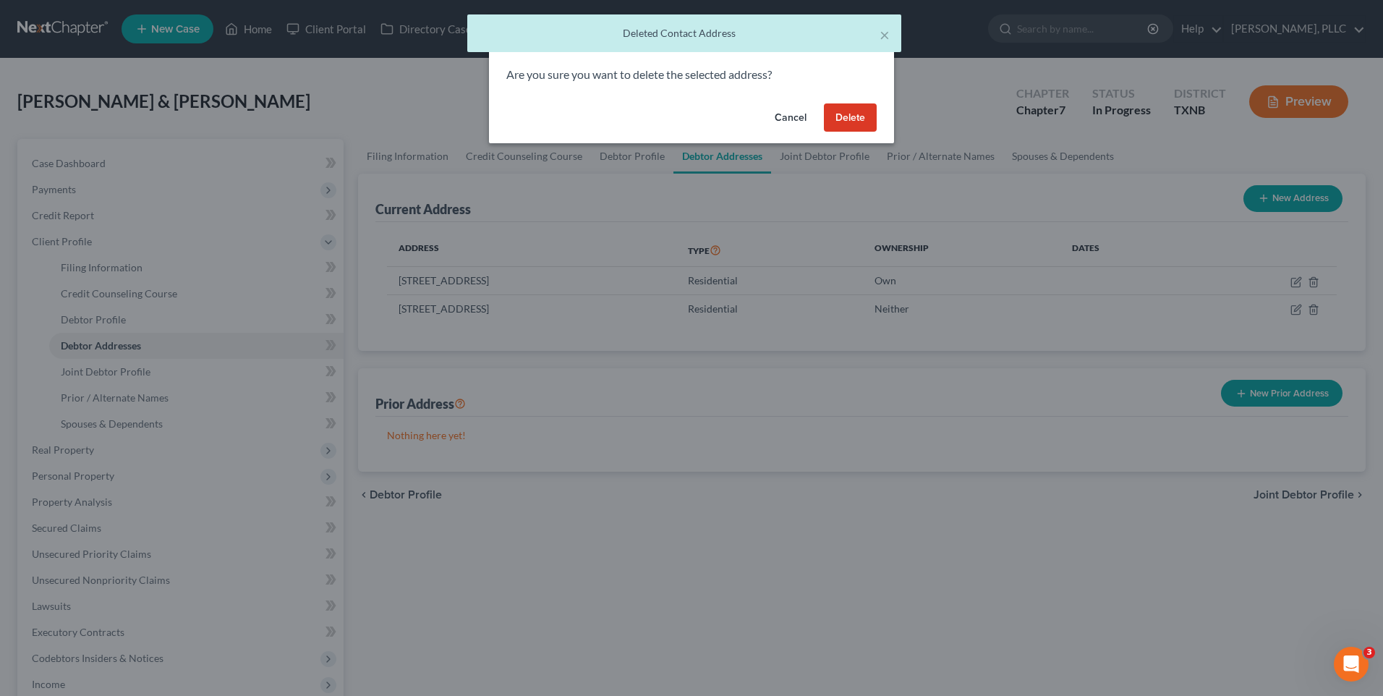
click at [846, 115] on button "Delete" at bounding box center [850, 117] width 53 height 29
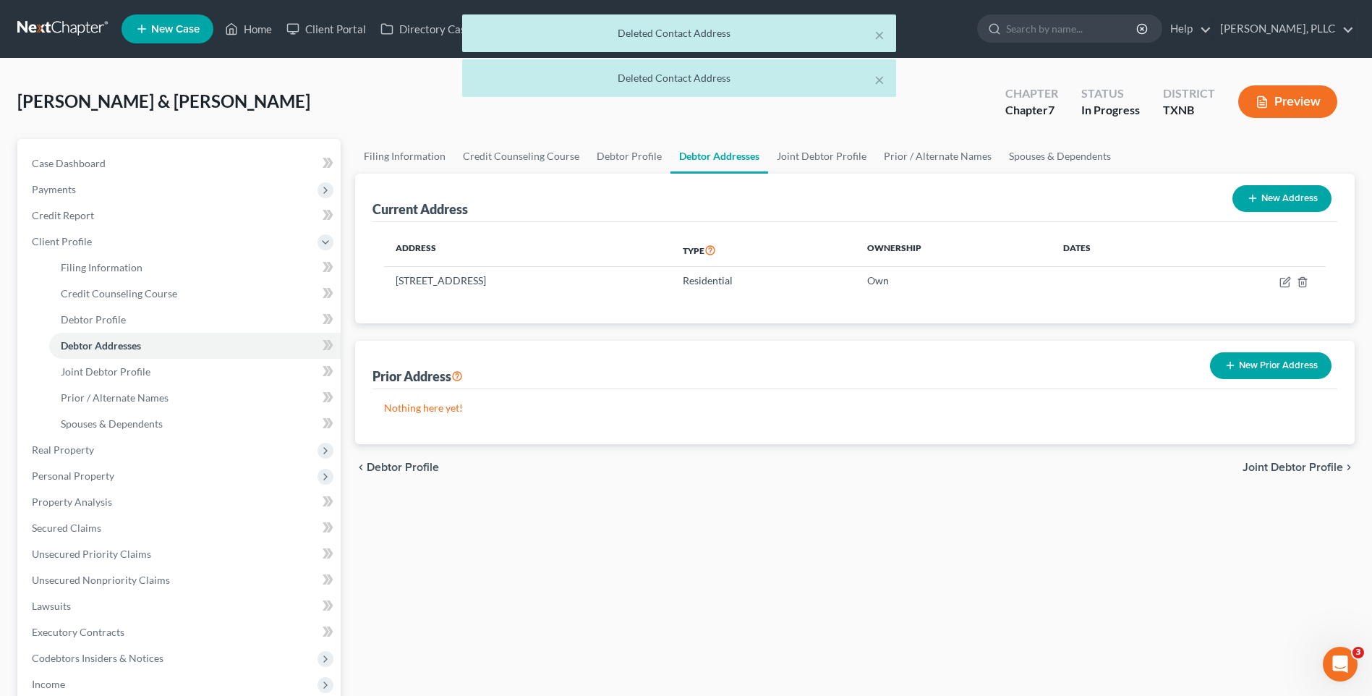
click at [1240, 364] on button "New Prior Address" at bounding box center [1271, 365] width 122 height 27
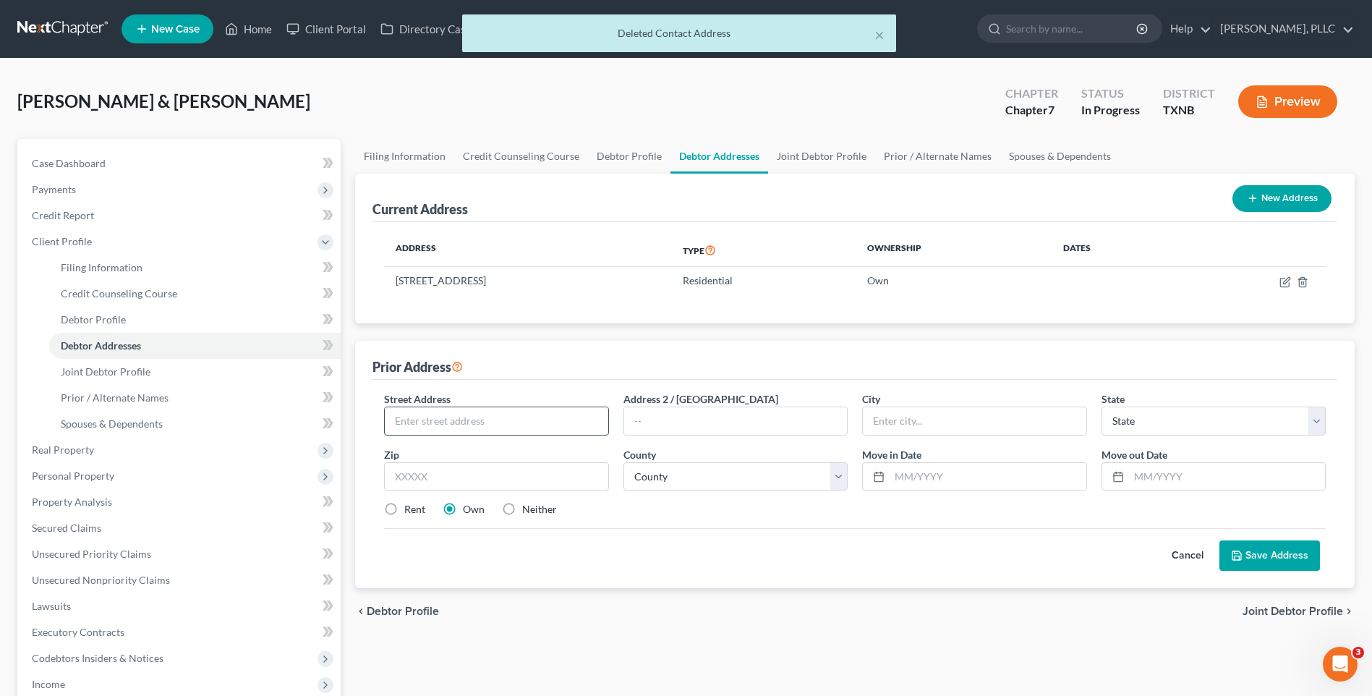
click at [452, 421] on input "text" at bounding box center [496, 420] width 223 height 27
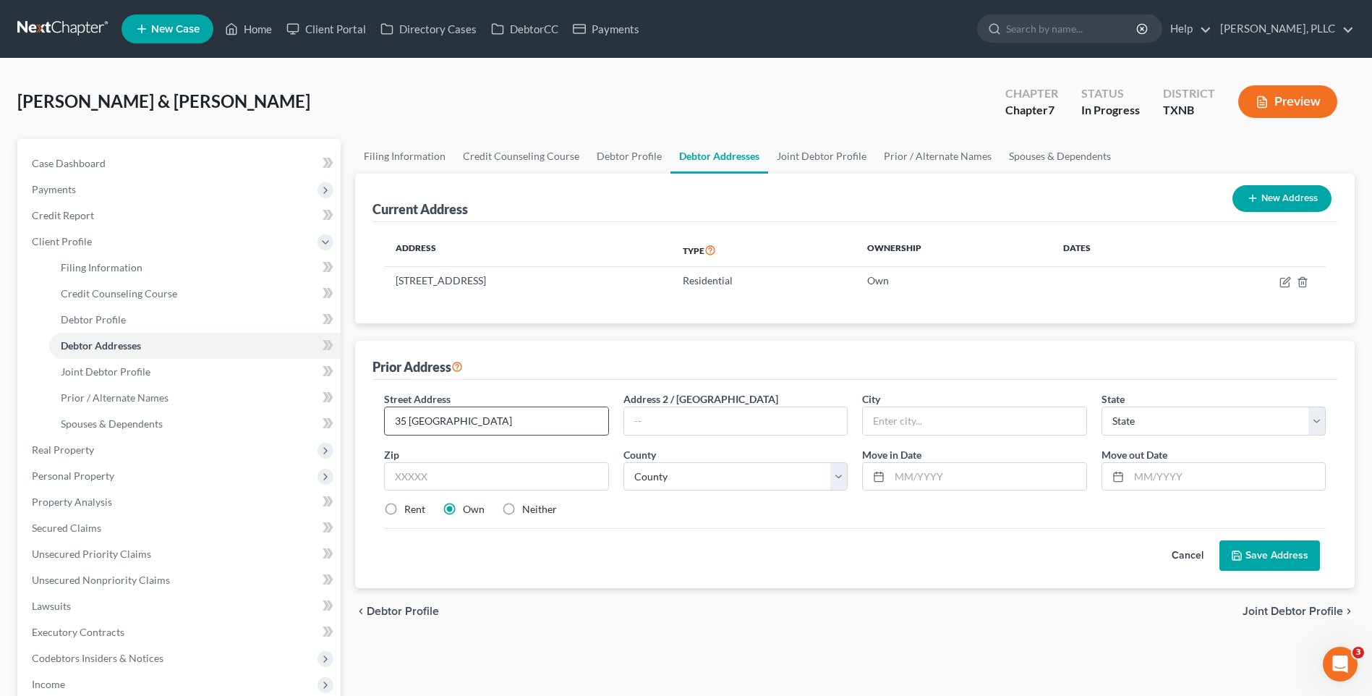
type input "35 Southtown"
type input "Purvis"
click at [1320, 418] on select "State AL AK AR AZ CA CO CT DE DC FL GA GU HI ID IL IN IA KS KY LA ME MD MA MI M…" at bounding box center [1214, 421] width 224 height 29
select select "25"
click at [1102, 407] on select "State AL AK AR AZ CA CO CT DE DC FL GA GU HI ID IL IN IA KS KY LA ME MD MA MI M…" at bounding box center [1214, 421] width 224 height 29
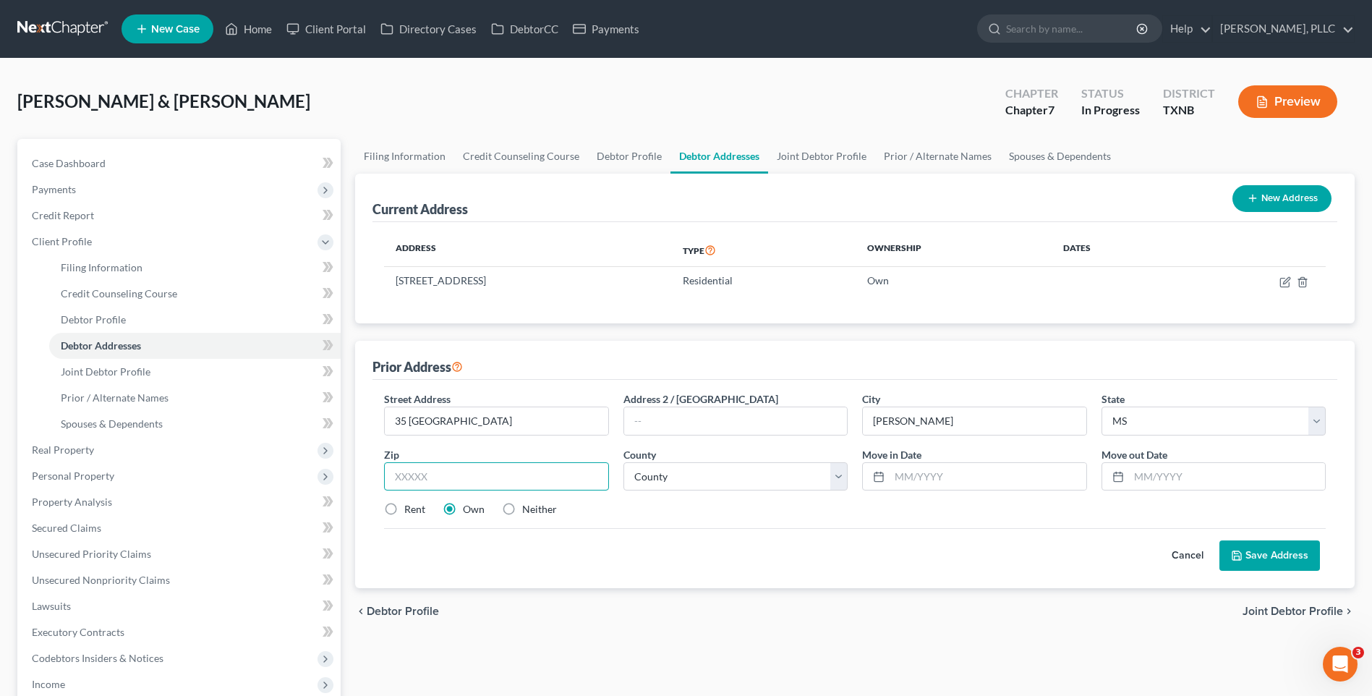
click at [459, 481] on input "text" at bounding box center [496, 476] width 224 height 29
type input "39475"
click at [970, 483] on input "text" at bounding box center [988, 476] width 196 height 27
type input "11/2024"
click at [1185, 475] on input "text" at bounding box center [1227, 476] width 196 height 27
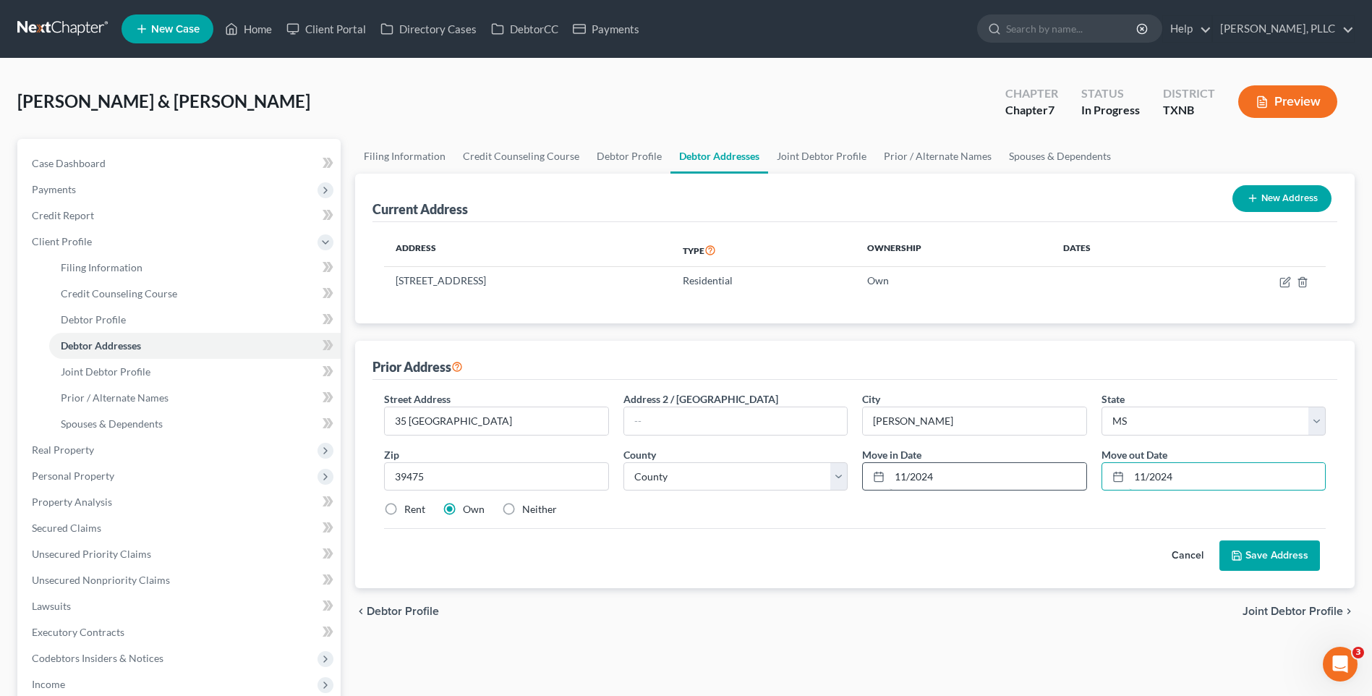
type input "11/2024"
drag, startPoint x: 937, startPoint y: 473, endPoint x: 896, endPoint y: 475, distance: 41.3
click at [896, 475] on input "11/2024" at bounding box center [988, 476] width 196 height 27
type input "12/2023"
click at [1270, 559] on button "Save Address" at bounding box center [1270, 555] width 101 height 30
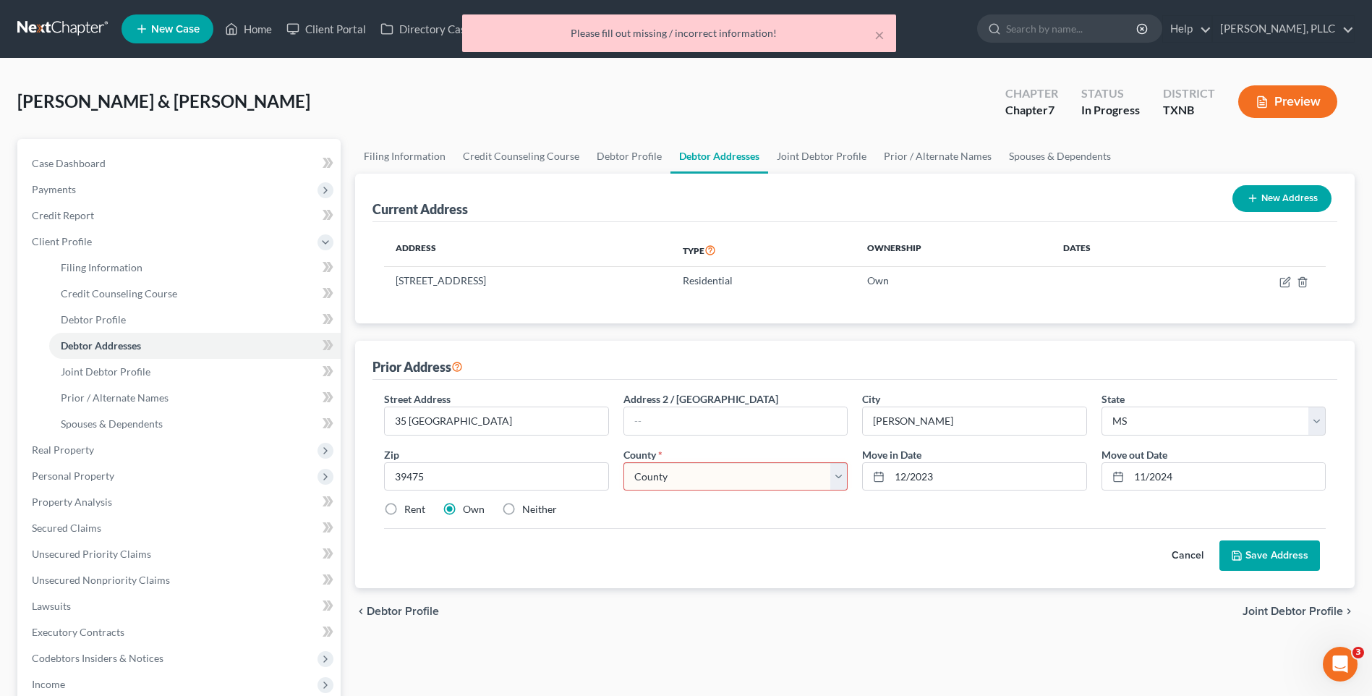
click at [839, 475] on select "County Adams County Alcorn County Amite County Attala County Benton County Boli…" at bounding box center [736, 476] width 224 height 29
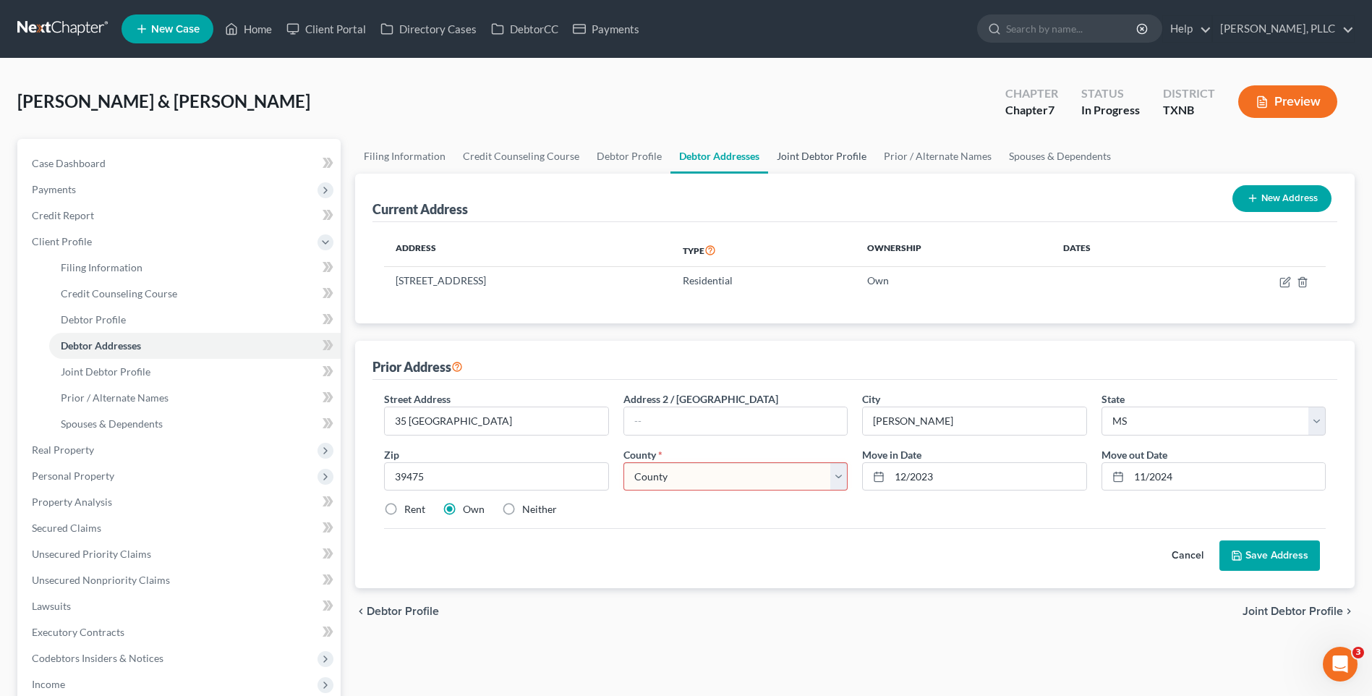
select select "36"
click at [624, 462] on select "County Adams County Alcorn County Amite County Attala County Benton County Boli…" at bounding box center [736, 476] width 224 height 29
click at [1252, 553] on button "Save Address" at bounding box center [1270, 555] width 101 height 30
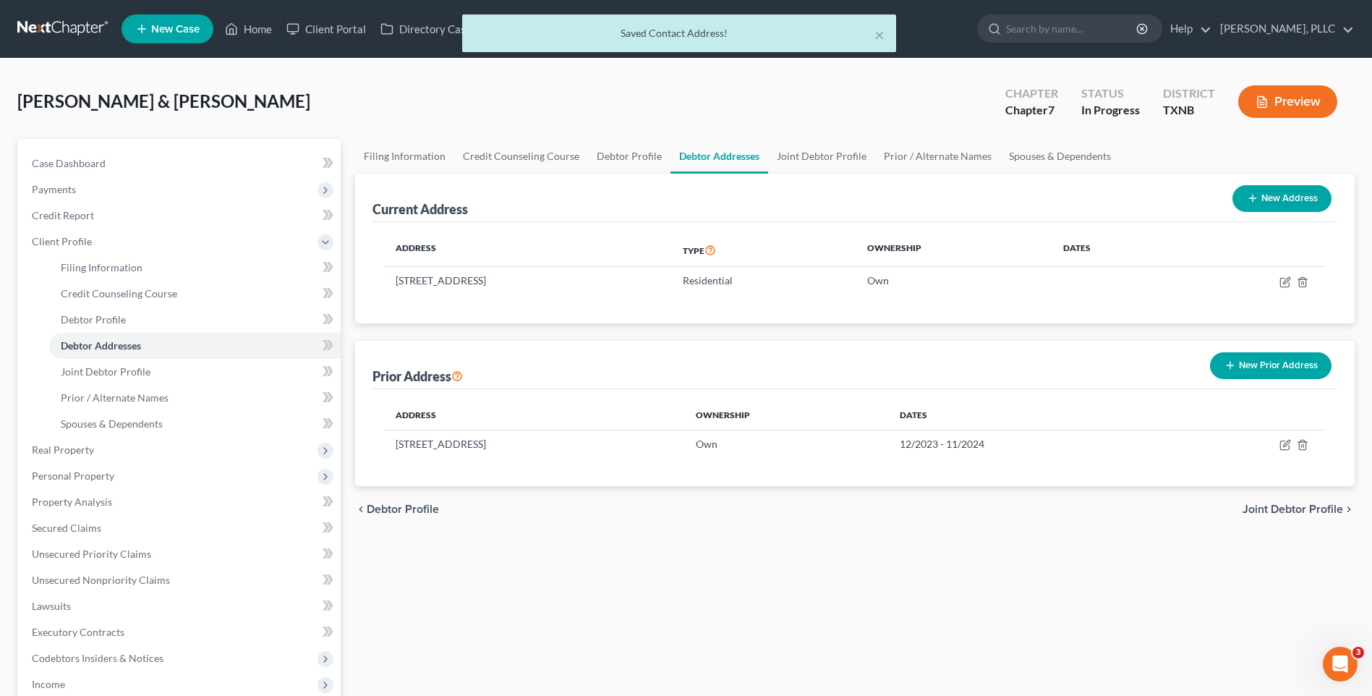
click at [1275, 504] on span "Joint Debtor Profile" at bounding box center [1293, 510] width 101 height 12
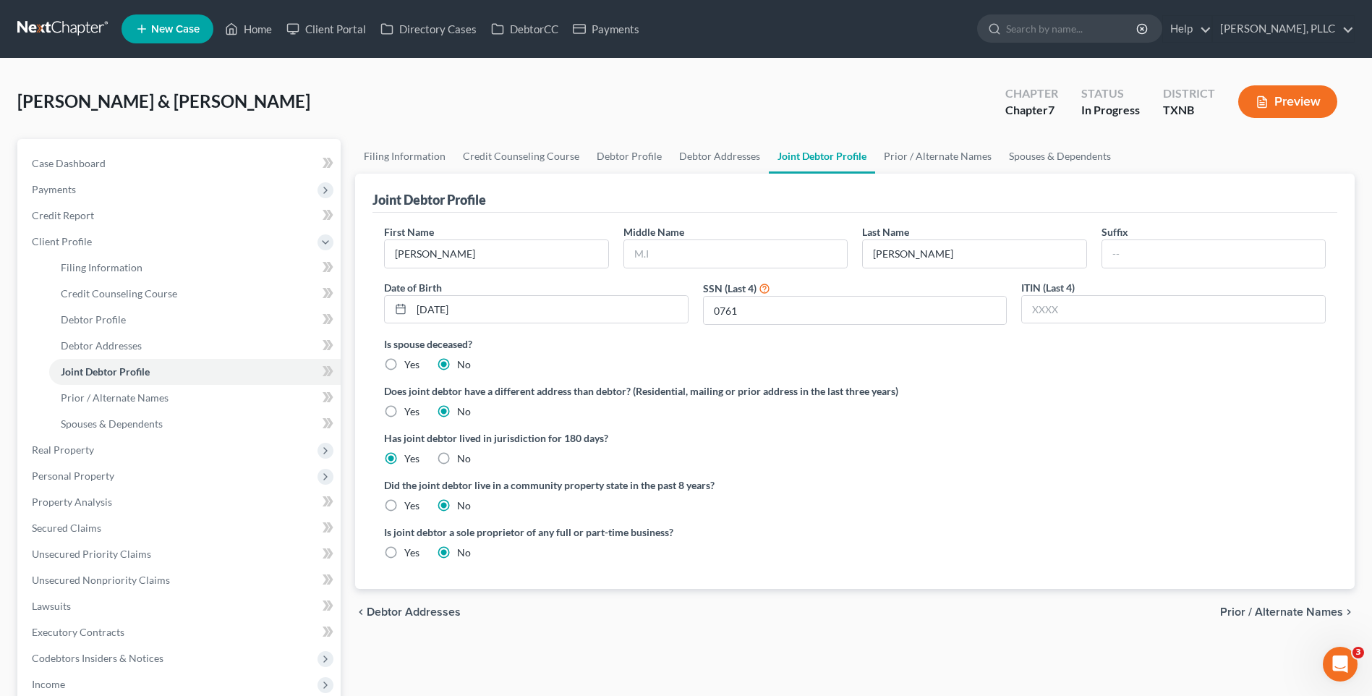
click at [1255, 614] on span "Prior / Alternate Names" at bounding box center [1282, 612] width 123 height 12
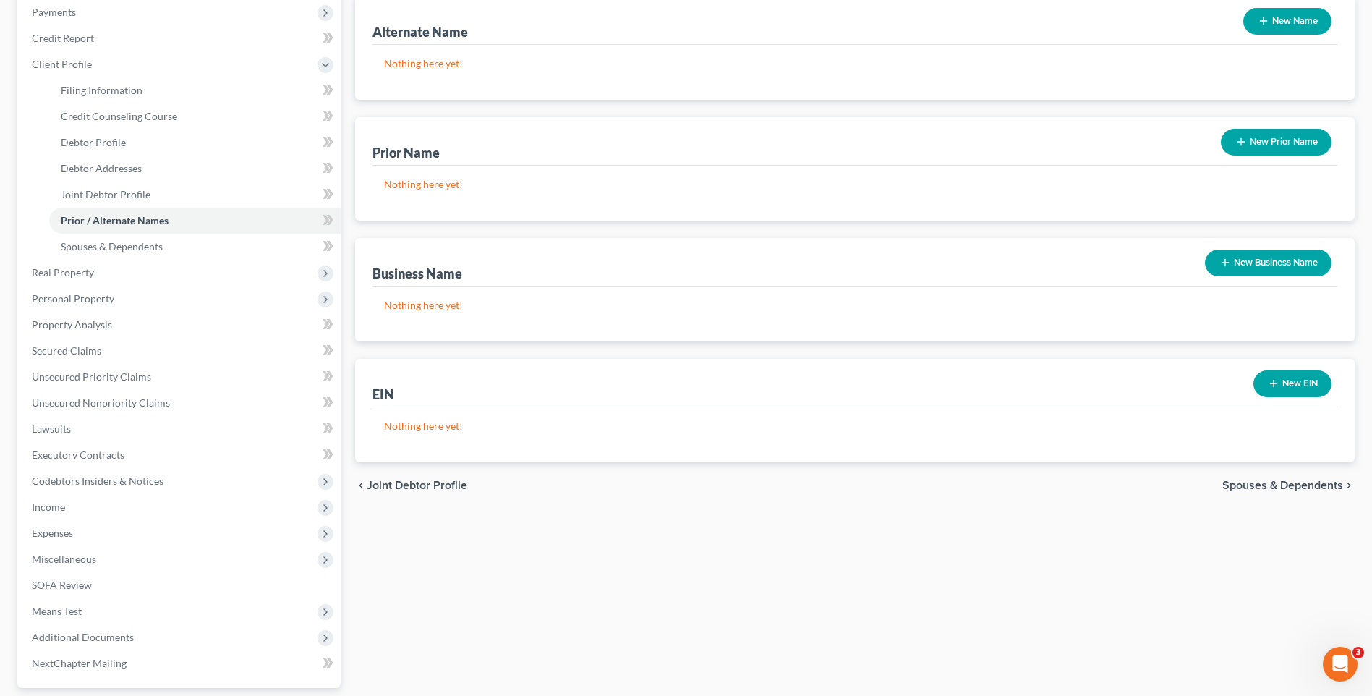
scroll to position [231, 0]
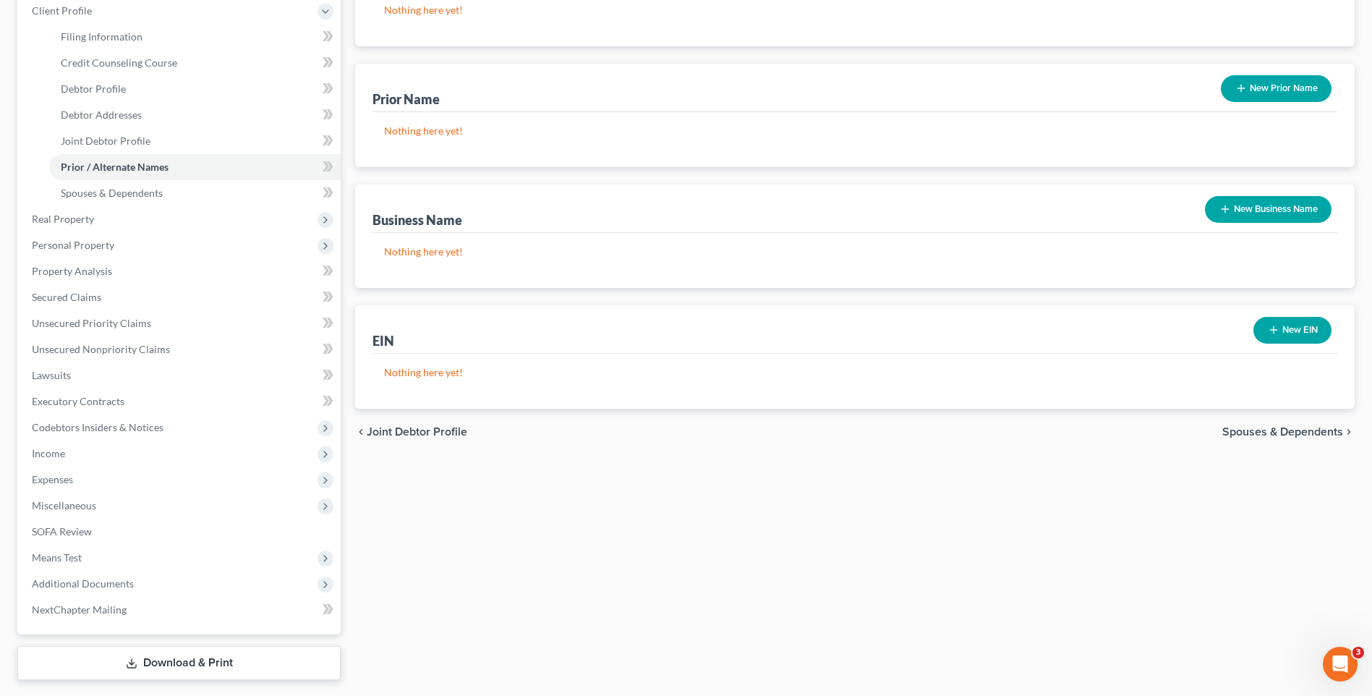
click at [1284, 424] on div "chevron_left Joint Debtor Profile Spouses & Dependents chevron_right" at bounding box center [855, 432] width 1000 height 46
click at [1285, 426] on span "Spouses & Dependents" at bounding box center [1283, 432] width 121 height 12
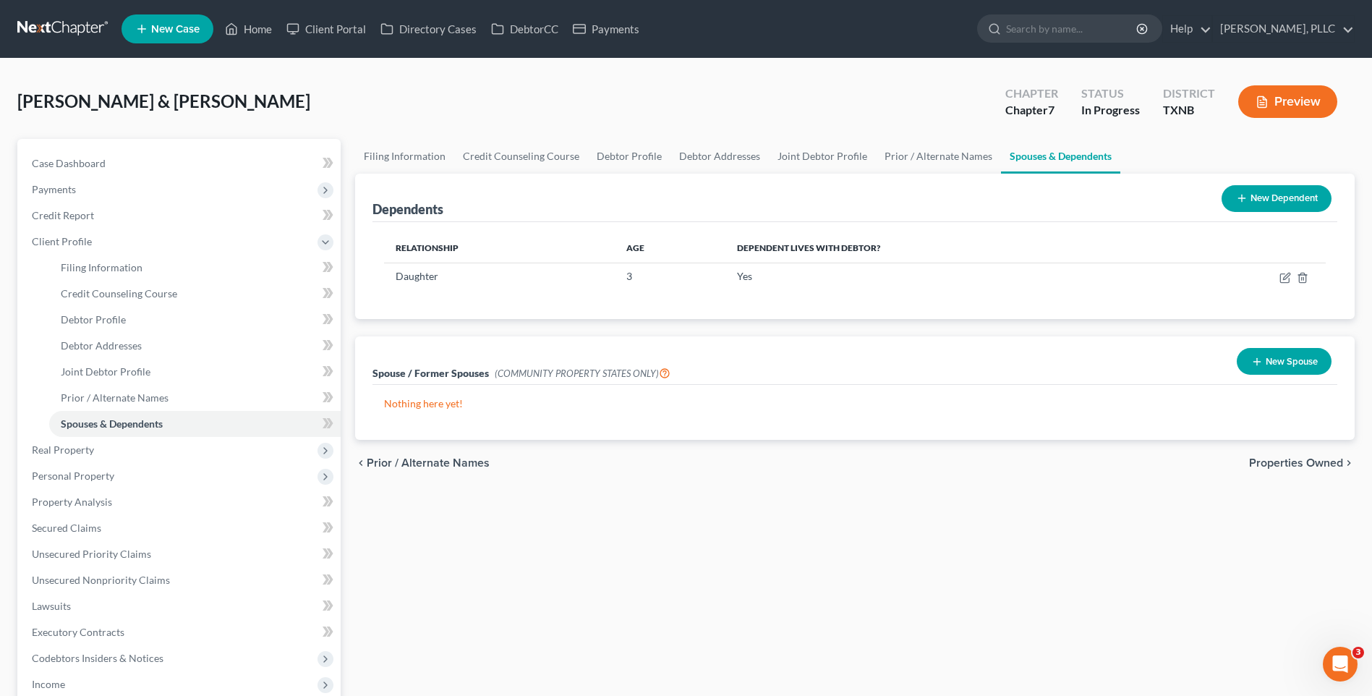
click at [1280, 463] on span "Properties Owned" at bounding box center [1296, 463] width 94 height 12
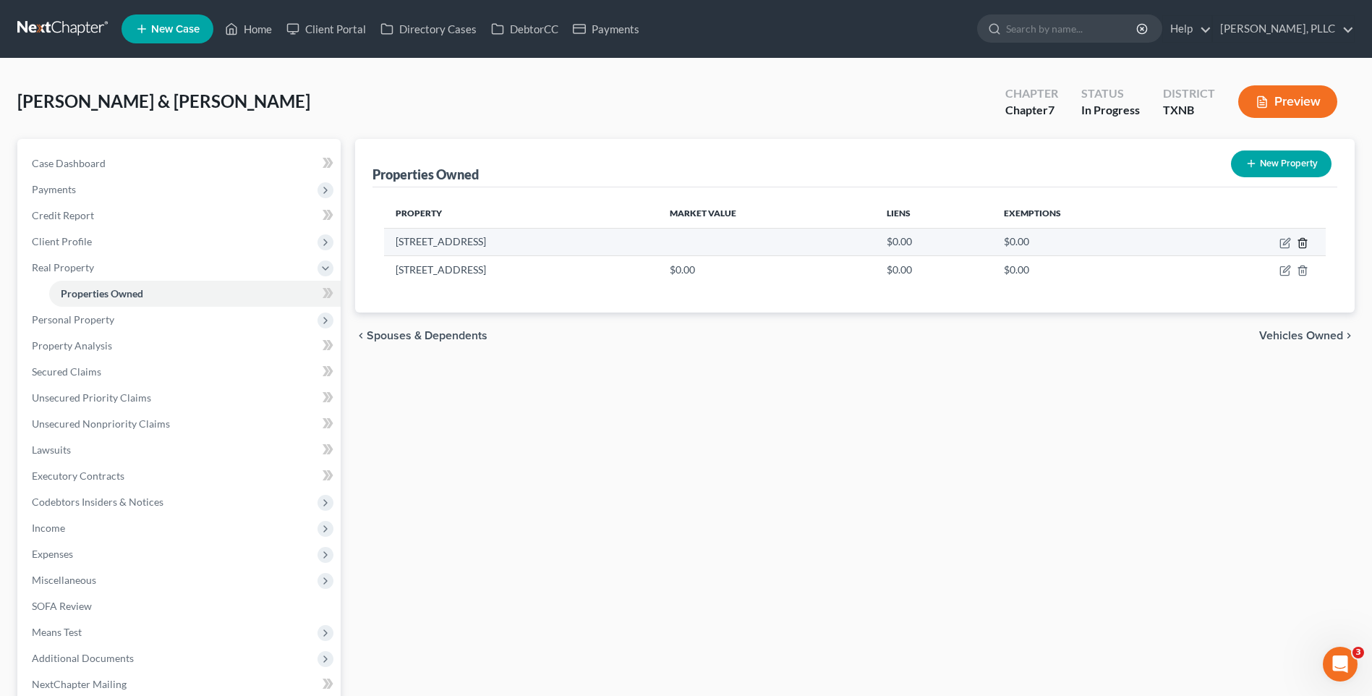
click at [1299, 239] on icon "button" at bounding box center [1303, 243] width 12 height 12
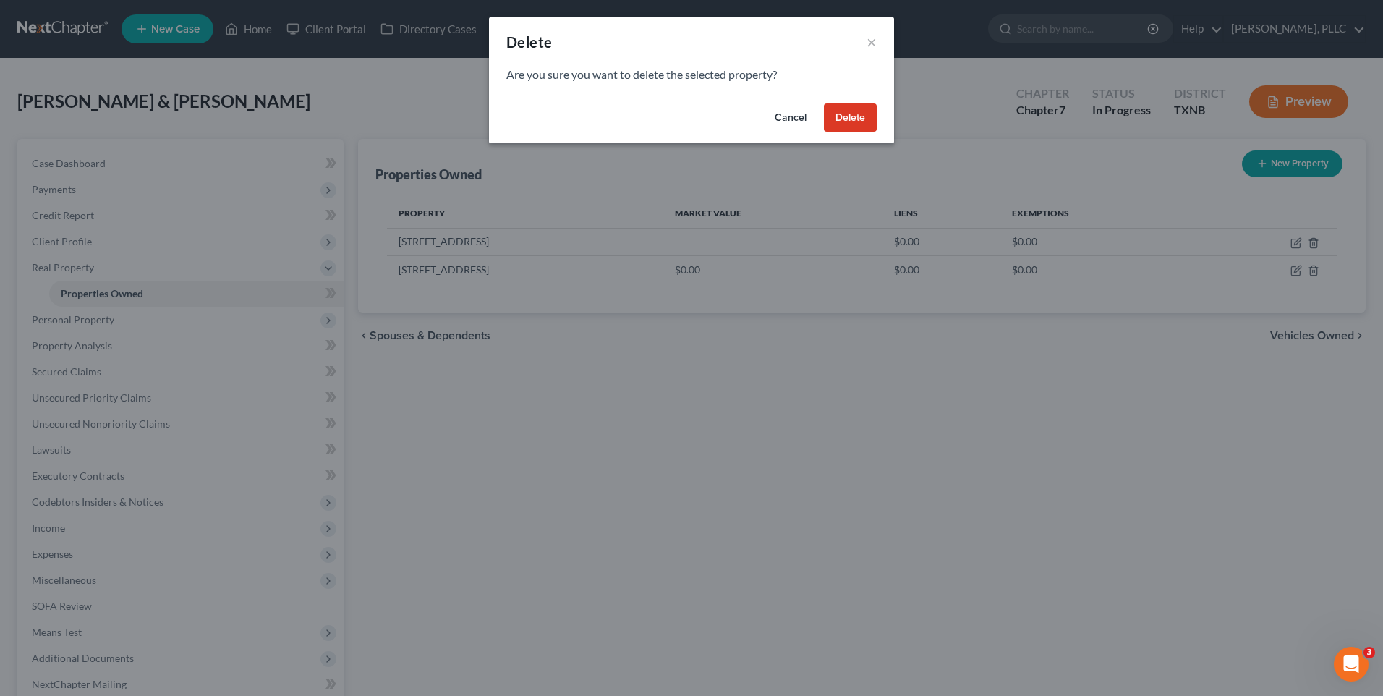
click at [828, 121] on button "Delete" at bounding box center [850, 117] width 53 height 29
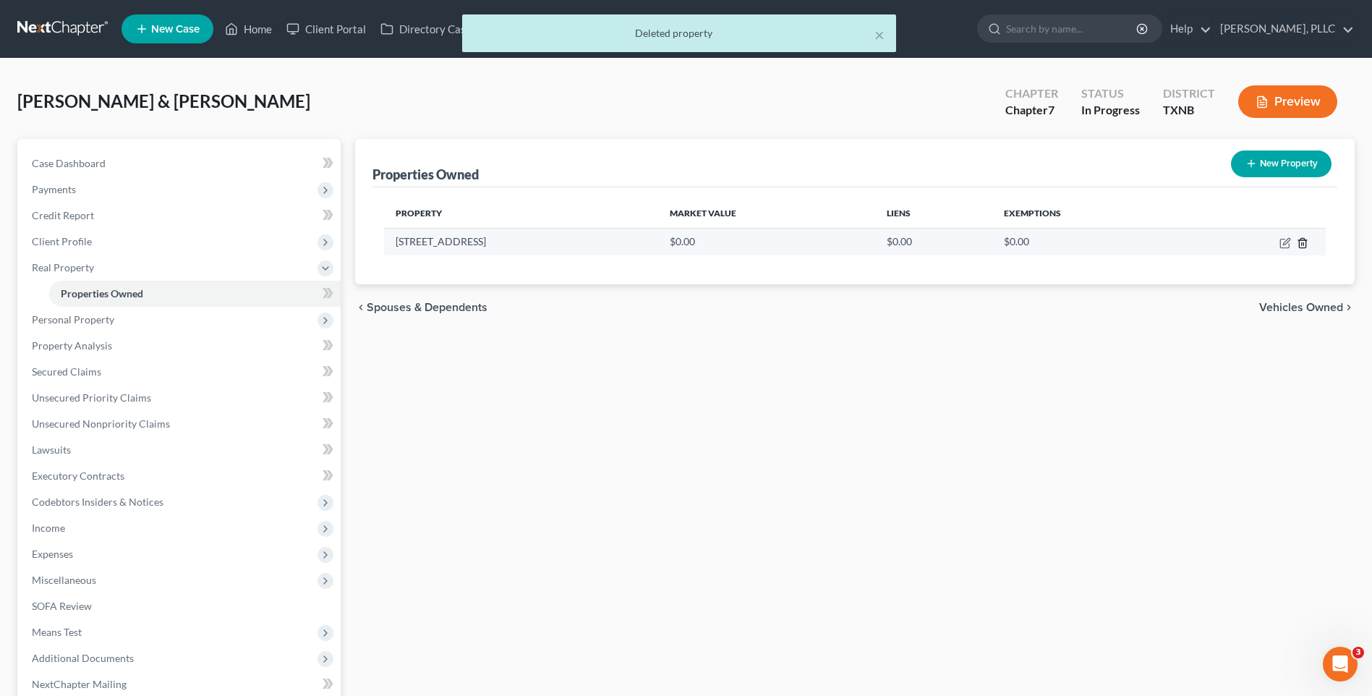
click at [1304, 238] on icon "button" at bounding box center [1302, 242] width 7 height 9
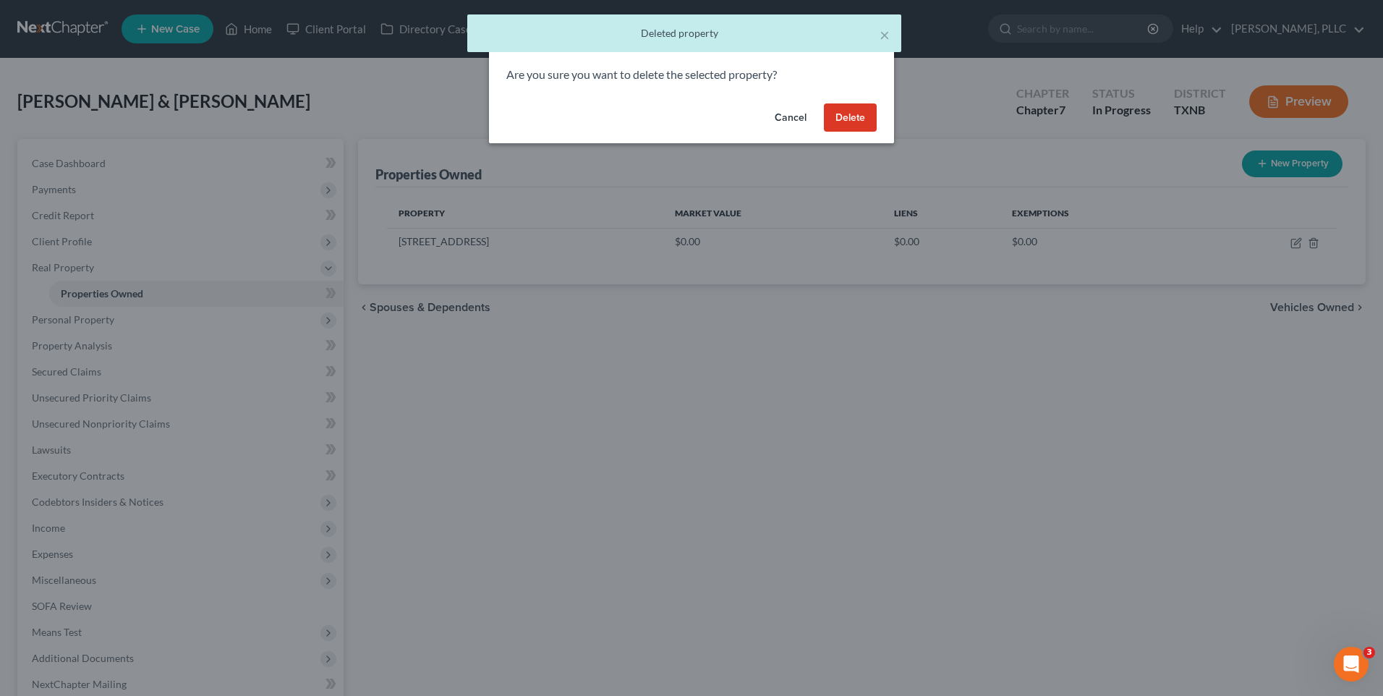
drag, startPoint x: 857, startPoint y: 114, endPoint x: 864, endPoint y: 113, distance: 7.4
click at [857, 114] on button "Delete" at bounding box center [850, 117] width 53 height 29
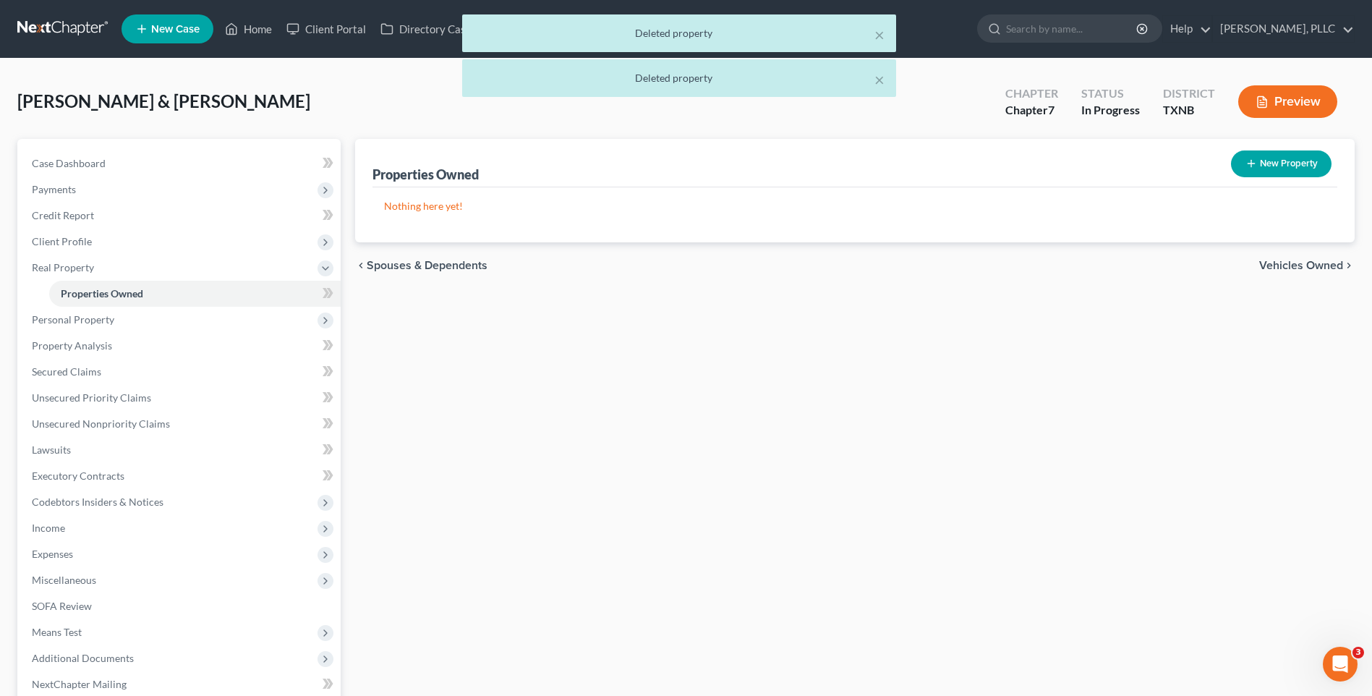
click at [1299, 265] on span "Vehicles Owned" at bounding box center [1302, 266] width 84 height 12
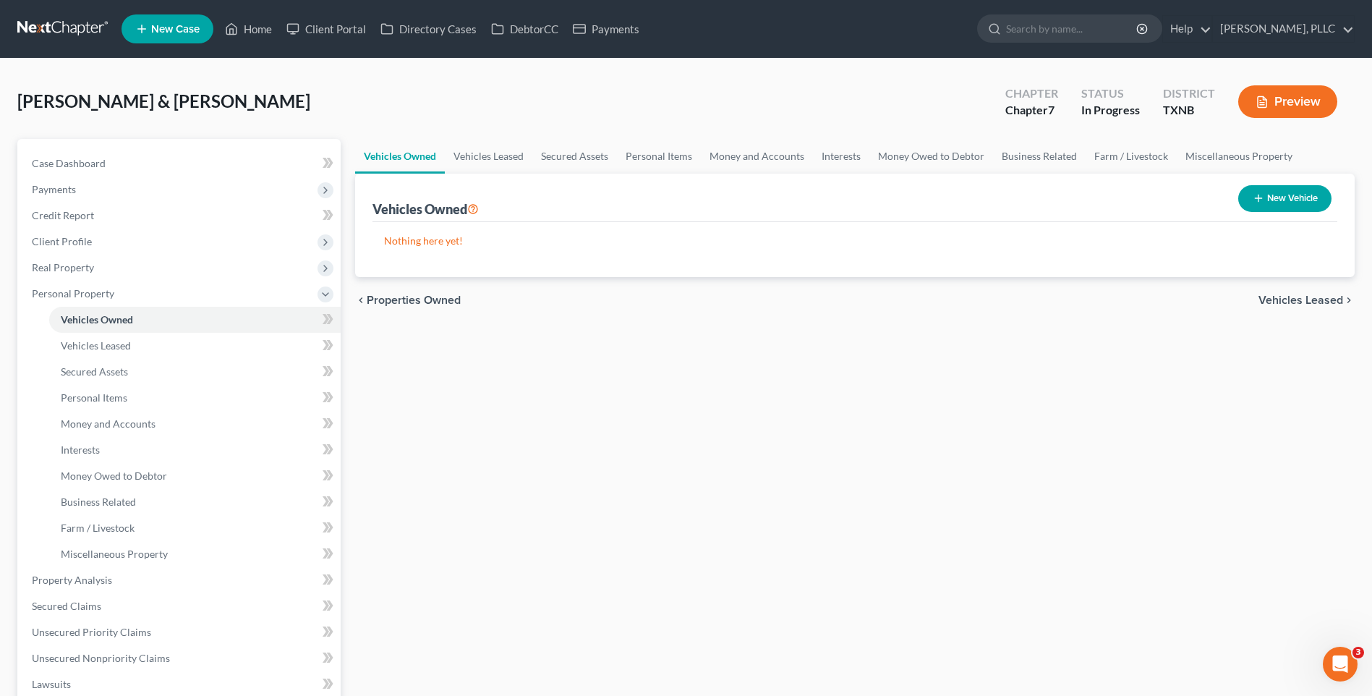
click at [1286, 296] on span "Vehicles Leased" at bounding box center [1301, 300] width 85 height 12
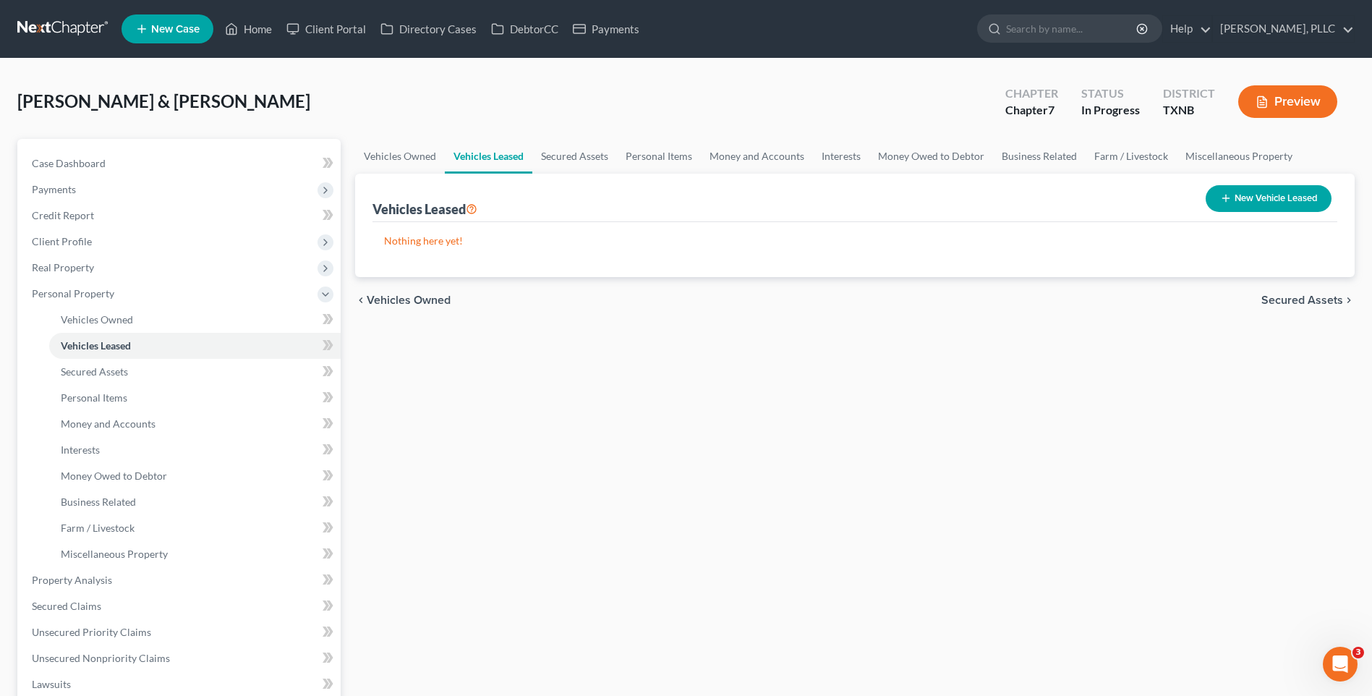
click at [1289, 296] on span "Secured Assets" at bounding box center [1303, 300] width 82 height 12
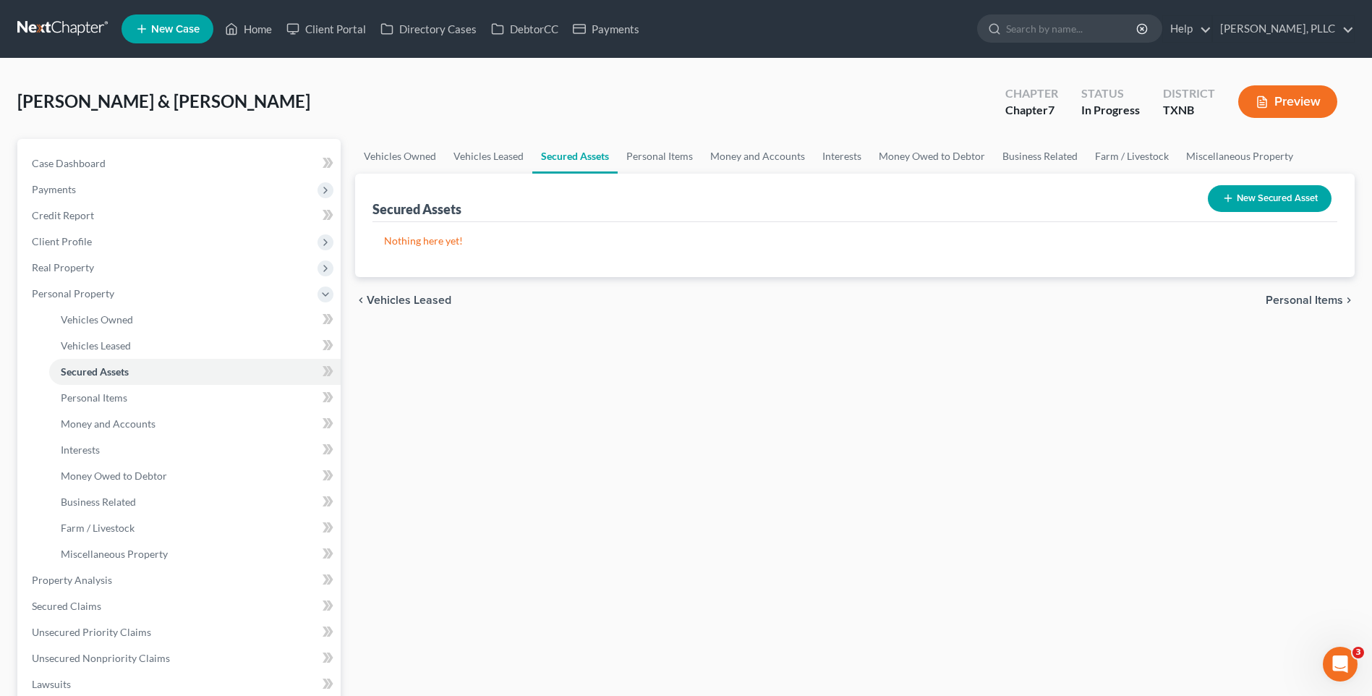
click at [1298, 297] on span "Personal Items" at bounding box center [1304, 300] width 77 height 12
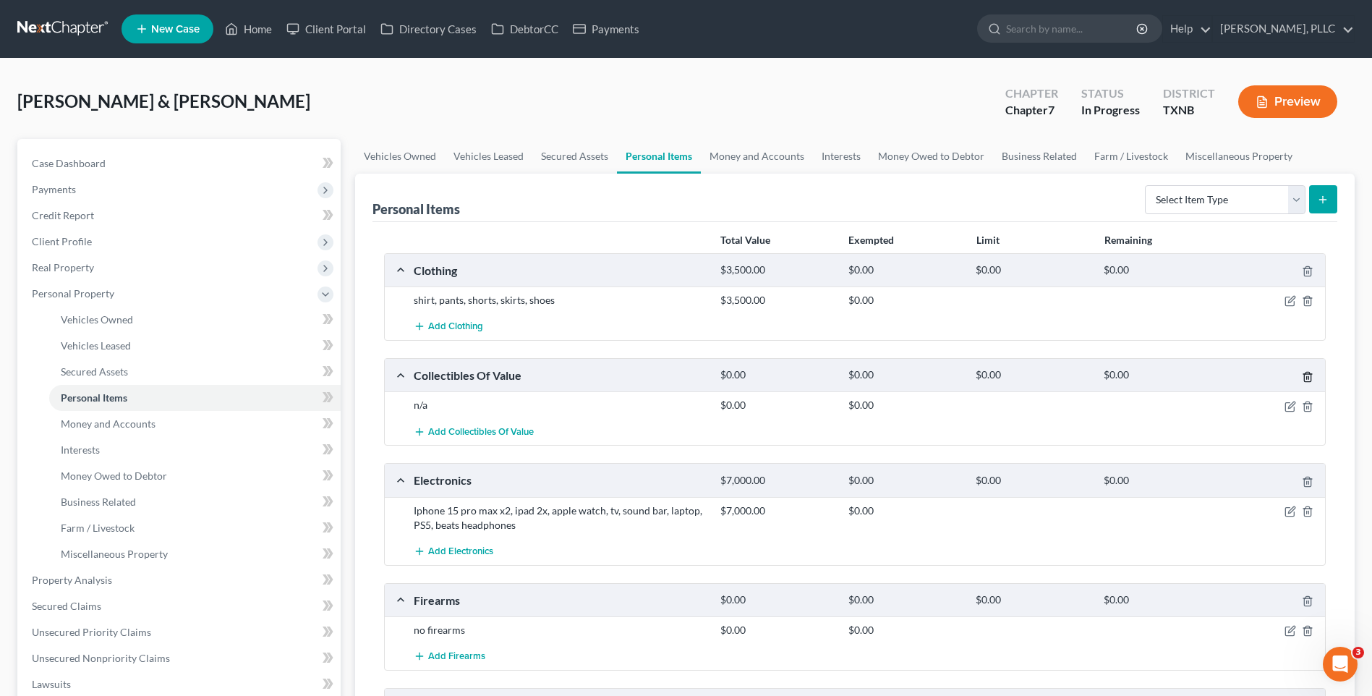
click at [1307, 373] on icon "button" at bounding box center [1308, 377] width 12 height 12
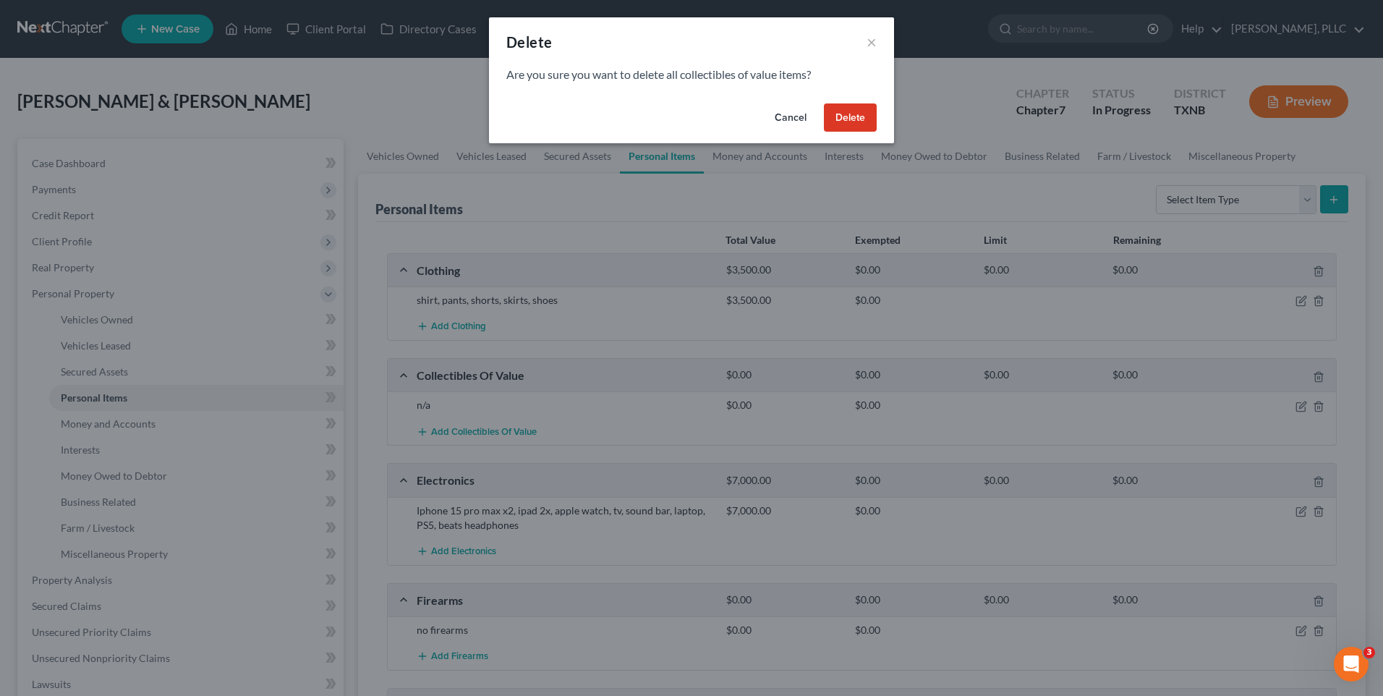
click at [852, 113] on button "Delete" at bounding box center [850, 117] width 53 height 29
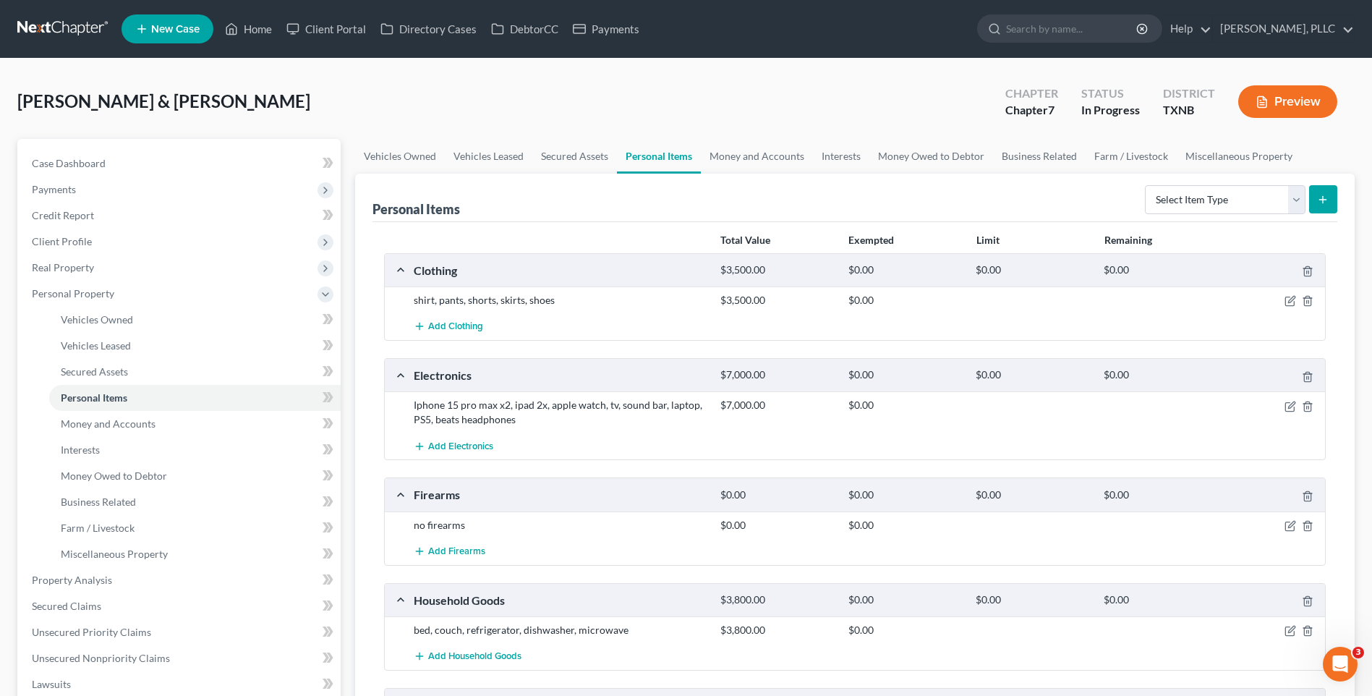
click at [9, 563] on div "Ramsey, Kerrica & Harvey, Harvey Upgraded Chapter Chapter 7 Status In Progress …" at bounding box center [686, 577] width 1372 height 1037
click at [1291, 302] on icon "button" at bounding box center [1292, 300] width 7 height 7
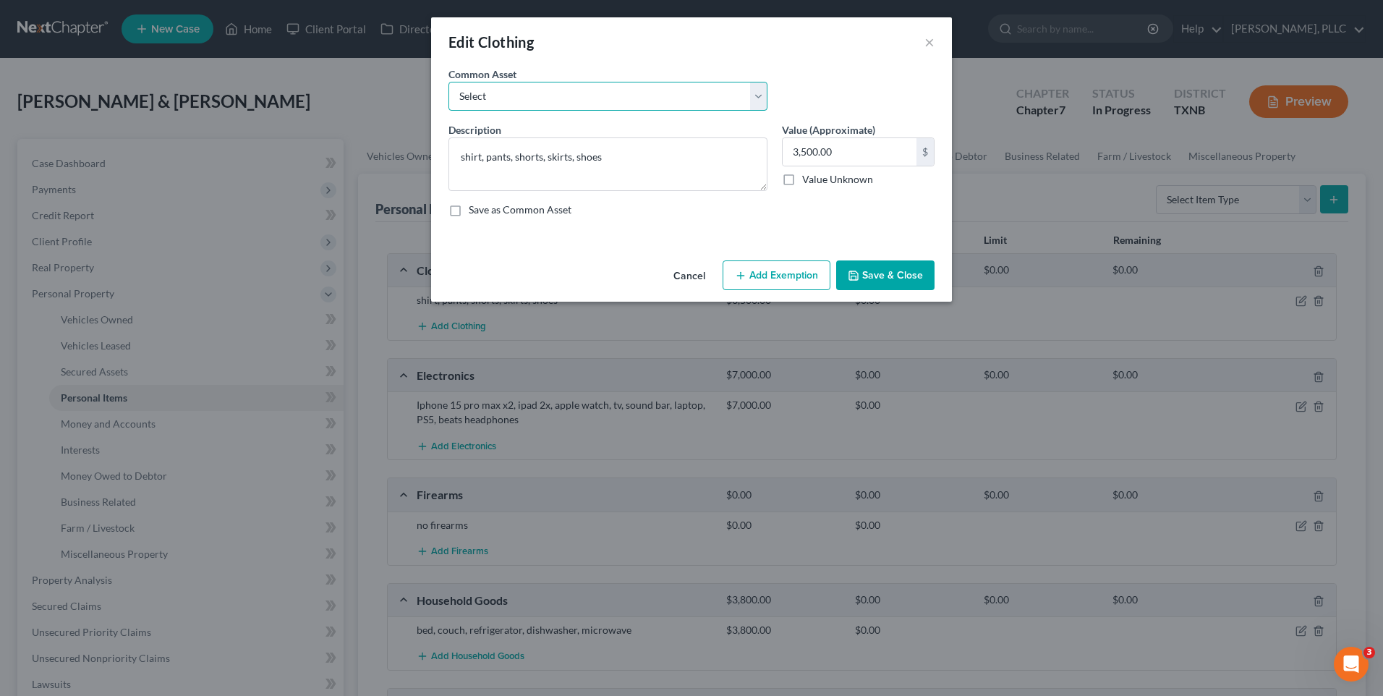
click at [758, 97] on select "Select Clothing (Adult)" at bounding box center [608, 96] width 319 height 29
click at [752, 92] on select "Select Clothing (Adult)" at bounding box center [608, 96] width 319 height 29
click at [763, 94] on select "Select Clothing (Adult)" at bounding box center [608, 96] width 319 height 29
select select "0"
click at [449, 82] on select "Select Clothing (Adult)" at bounding box center [608, 96] width 319 height 29
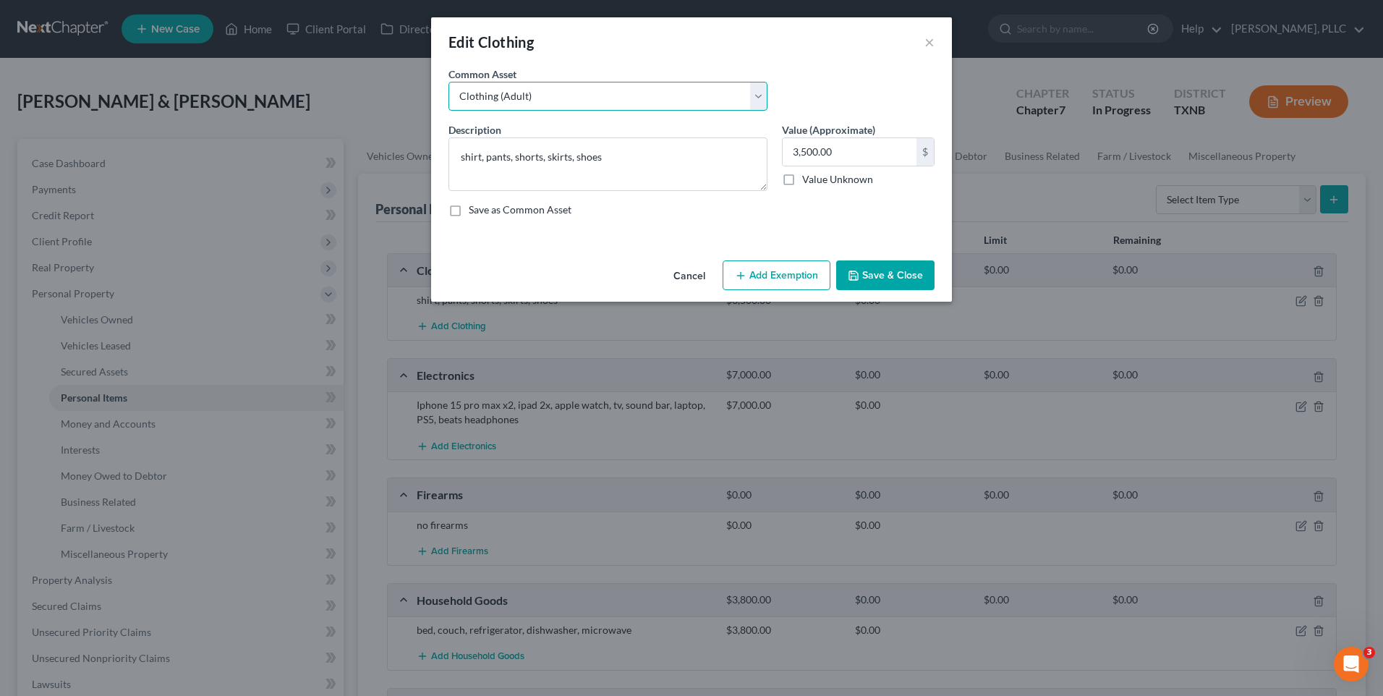
type textarea "Clothing (Adult)"
type input "600.00"
click at [531, 160] on textarea "Clothing (Adult)" at bounding box center [608, 164] width 319 height 54
type textarea "Clothing (Adult)shoes, belts, husband clothes etc"
click at [833, 150] on input "600.00" at bounding box center [850, 151] width 134 height 27
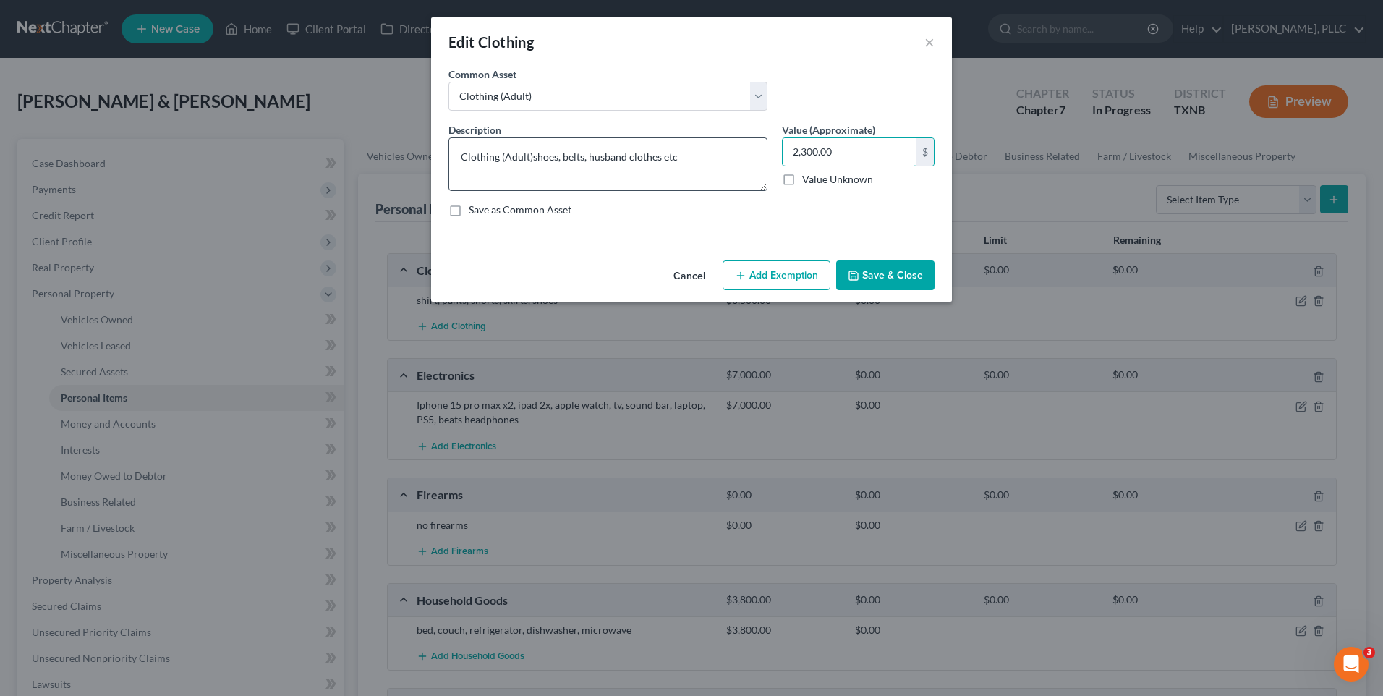
type input "2,300.00"
type textarea "Clothing (Adult)shoes, belts, husband clothes and shoes"
click at [886, 274] on button "Save & Close" at bounding box center [885, 275] width 98 height 30
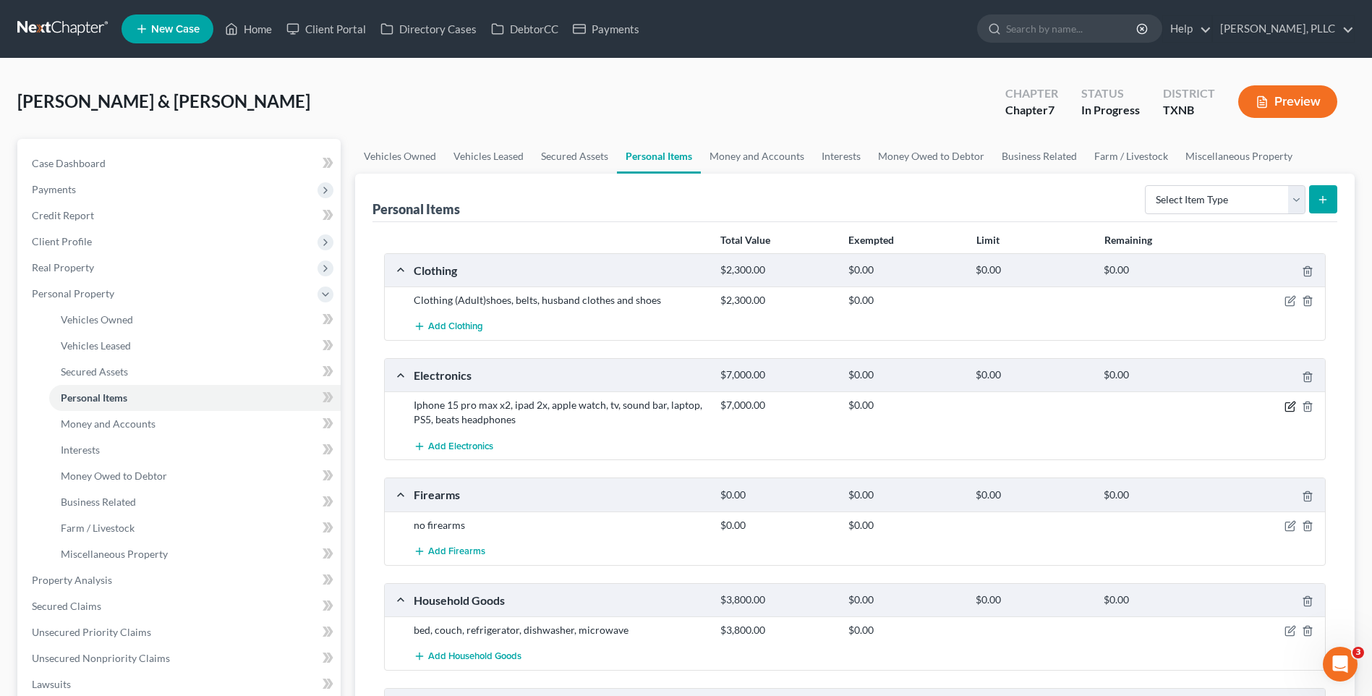
click at [1290, 404] on icon "button" at bounding box center [1291, 407] width 12 height 12
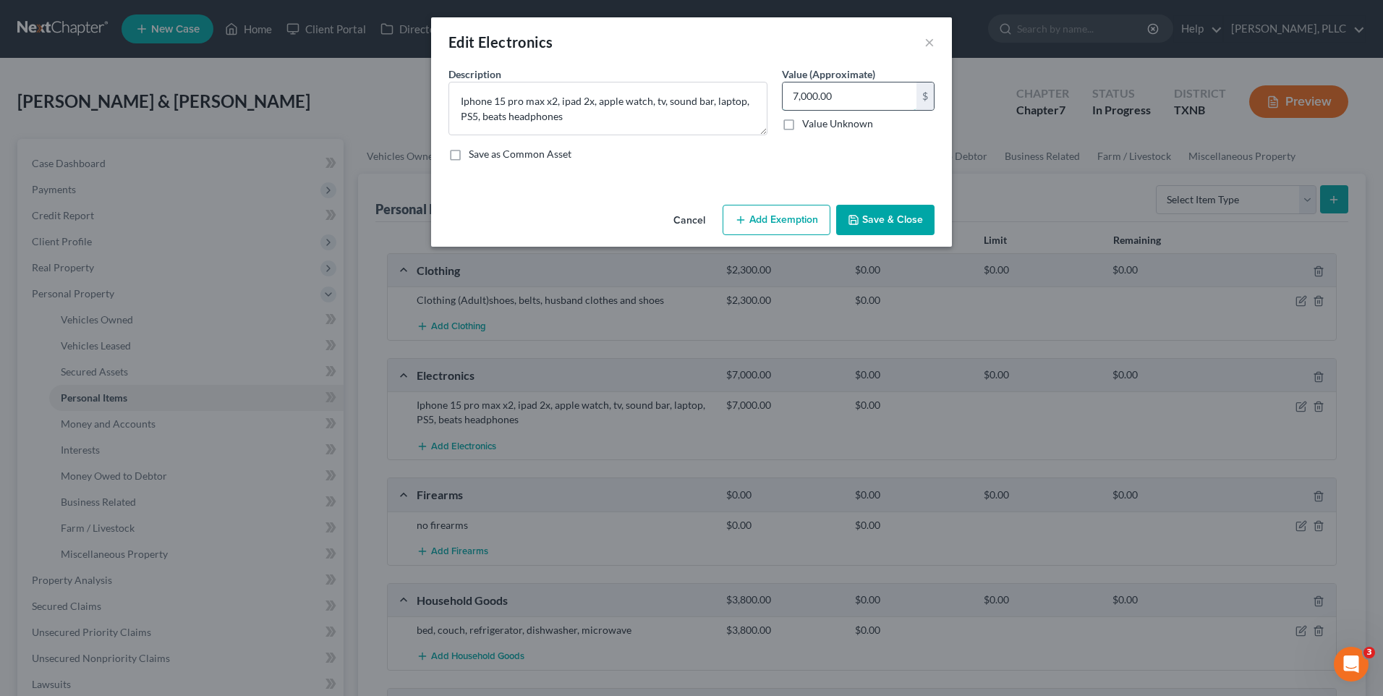
click at [843, 94] on input "7,000.00" at bounding box center [850, 95] width 134 height 27
type input "4,500.00"
click at [876, 210] on button "Save & Close" at bounding box center [885, 220] width 98 height 30
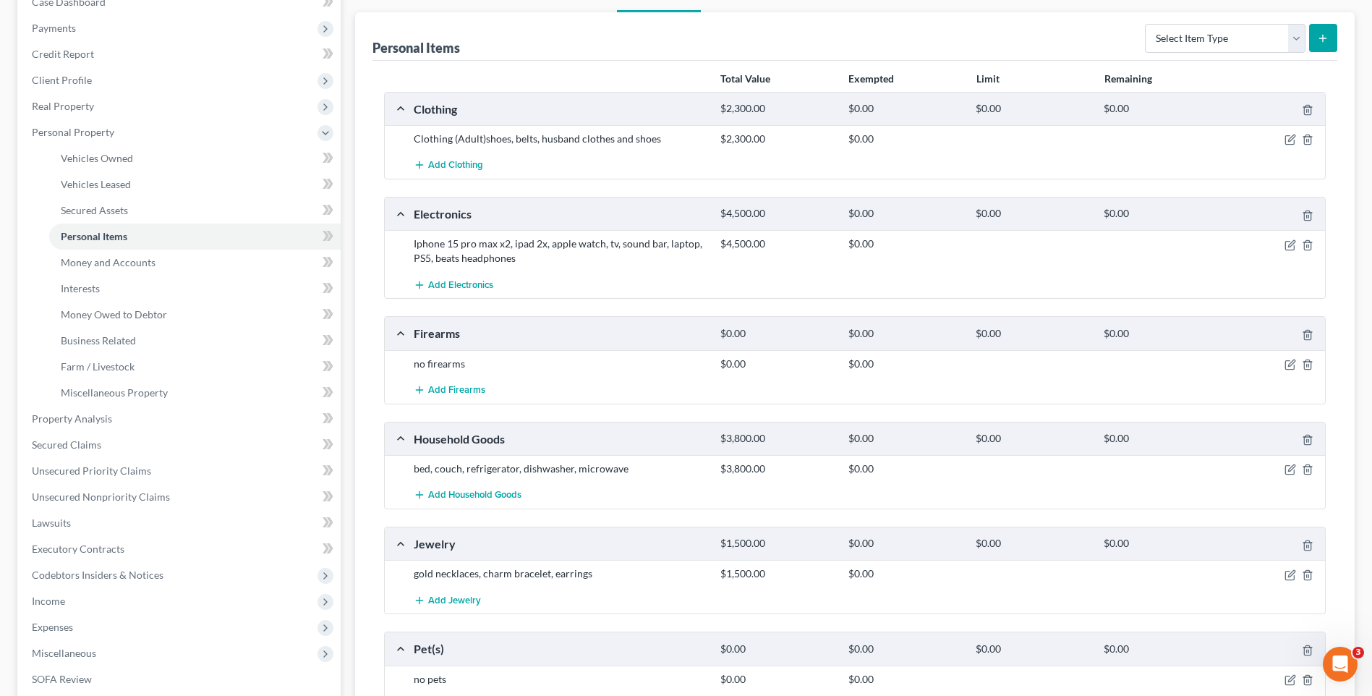
scroll to position [163, 0]
click at [1308, 331] on polyline "button" at bounding box center [1308, 331] width 9 height 0
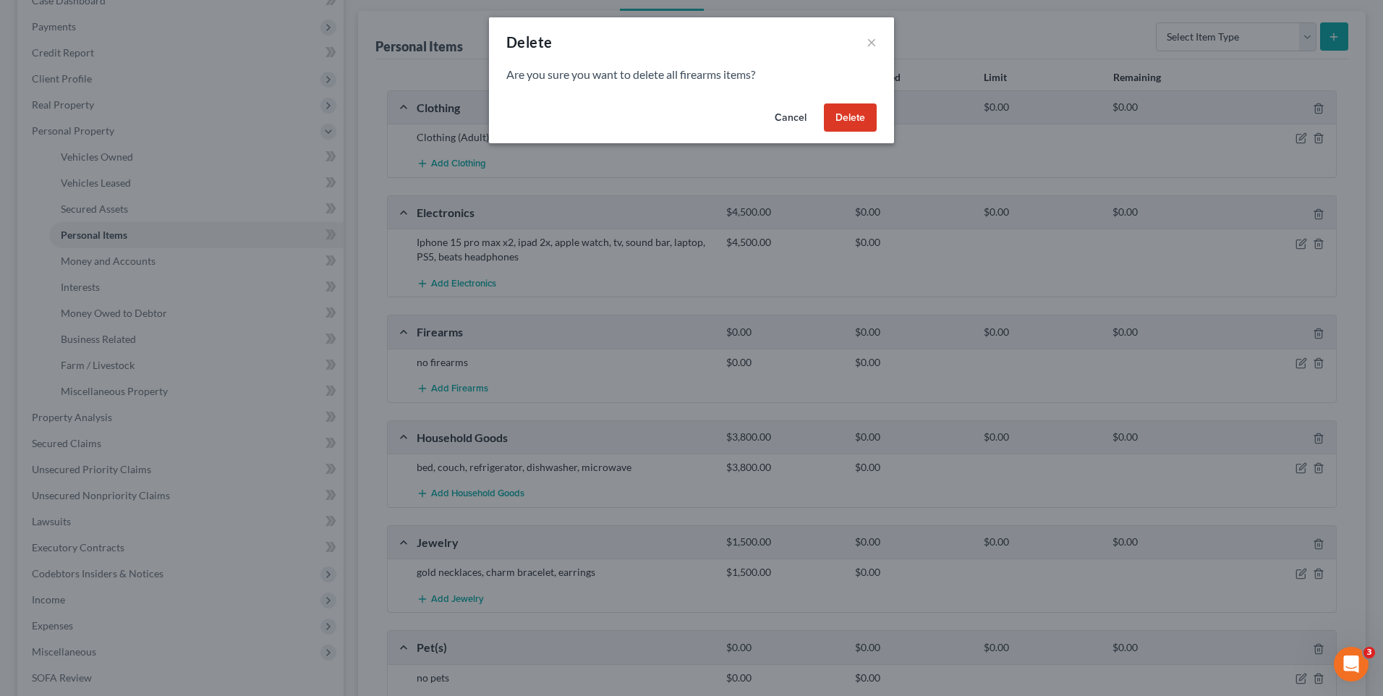
click at [850, 109] on button "Delete" at bounding box center [850, 117] width 53 height 29
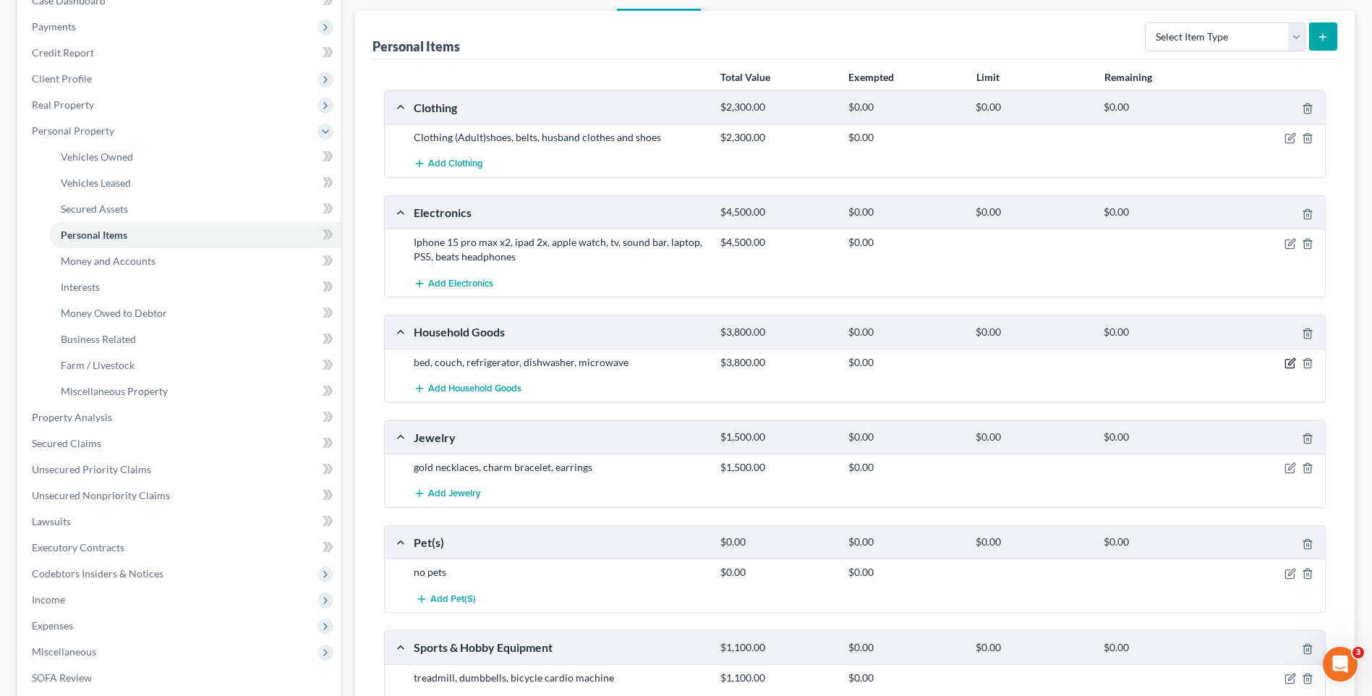
click at [1292, 362] on icon "button" at bounding box center [1291, 363] width 12 height 12
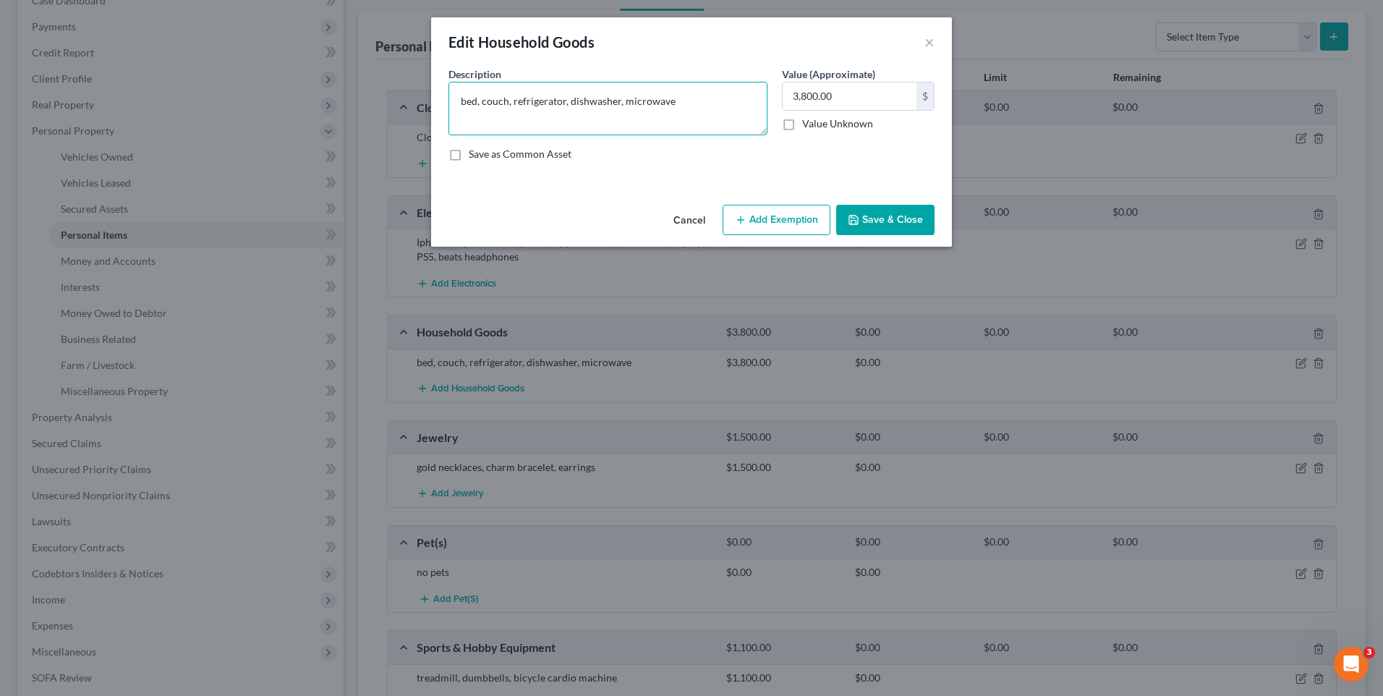
click at [679, 102] on textarea "bed, couch, refrigerator, dishwasher, microwave" at bounding box center [608, 109] width 319 height 54
click at [479, 99] on textarea "bed, couch, refrigerator, dishwasher, microwave, pots, pans, linens" at bounding box center [608, 109] width 319 height 54
click at [566, 101] on textarea "bedroom sets (3), couch, refrigerator, dishwasher, microwave, pots, pans, linens" at bounding box center [608, 109] width 319 height 54
click at [563, 102] on textarea "bedroom sets (3), couch, refrigerator, dishwasher, microwave, pots, pans, linens" at bounding box center [608, 109] width 319 height 54
click at [642, 117] on textarea "bedroom sets (3), Living room set, dinette set, refrigerator, dishwasher, micro…" at bounding box center [608, 109] width 319 height 54
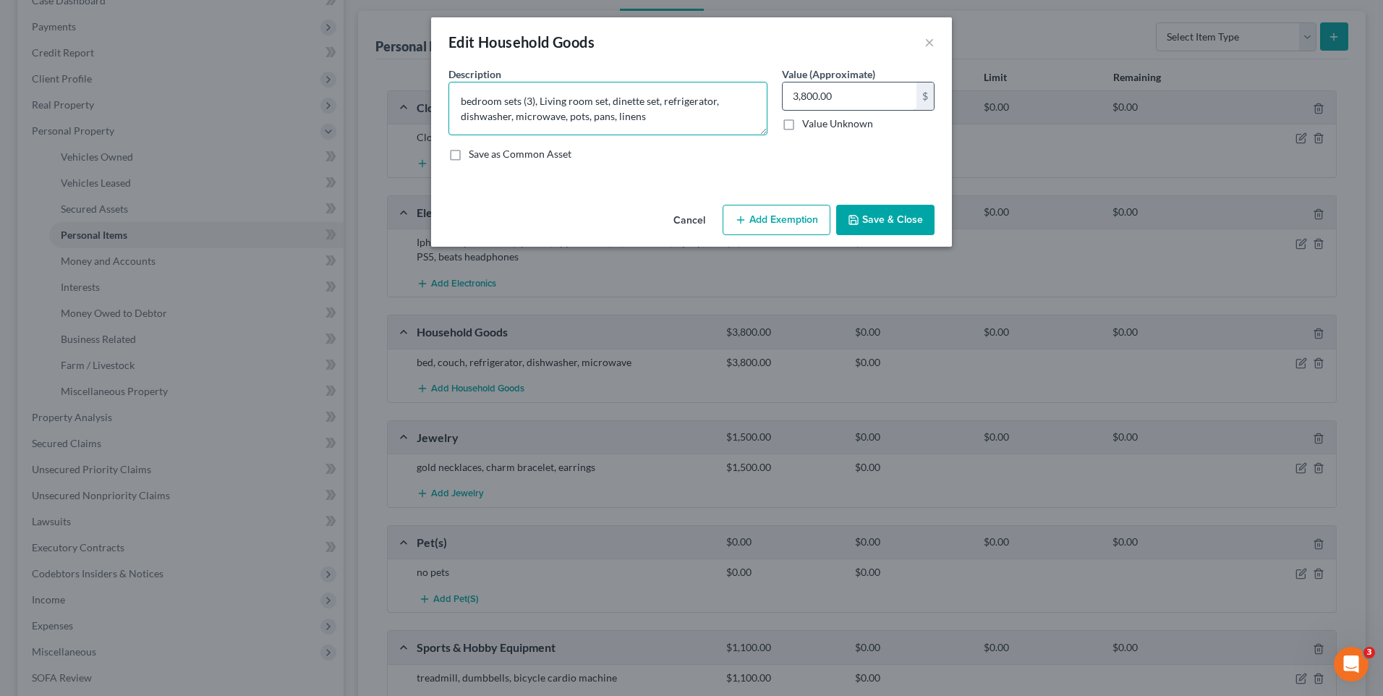
type textarea "bedroom sets (3), Living room set, dinette set, refrigerator, dishwasher, micro…"
click at [849, 100] on input "3,800.00" at bounding box center [850, 95] width 134 height 27
type input "2,500.00"
click at [867, 221] on button "Save & Close" at bounding box center [885, 220] width 98 height 30
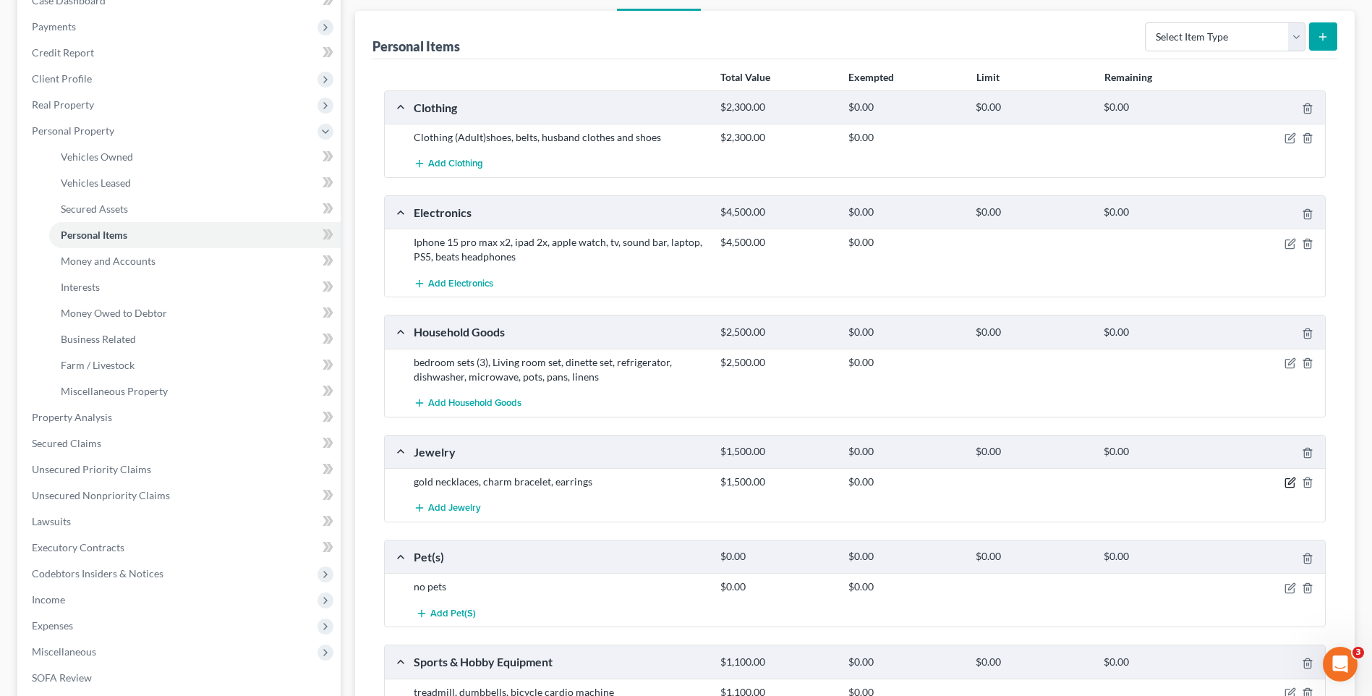
click at [1290, 480] on icon "button" at bounding box center [1291, 483] width 12 height 12
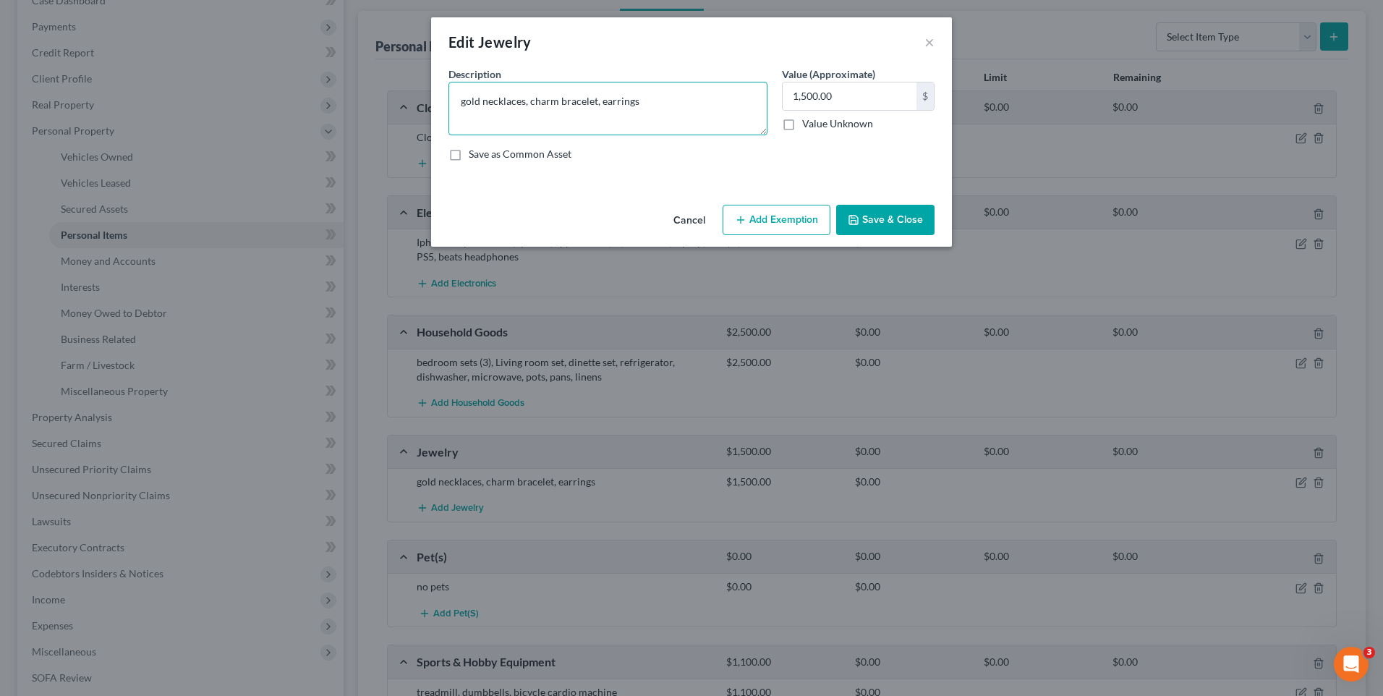
click at [637, 103] on textarea "gold necklaces, charm bracelet, earrings" at bounding box center [608, 109] width 319 height 54
click at [853, 89] on input "1,500.00" at bounding box center [850, 95] width 134 height 27
type input "1,100.00"
click at [523, 104] on textarea "gold necklaces, charm bracelet, earrings" at bounding box center [608, 109] width 319 height 54
type textarea "gold necklaces (7), charm bracelet, earrings"
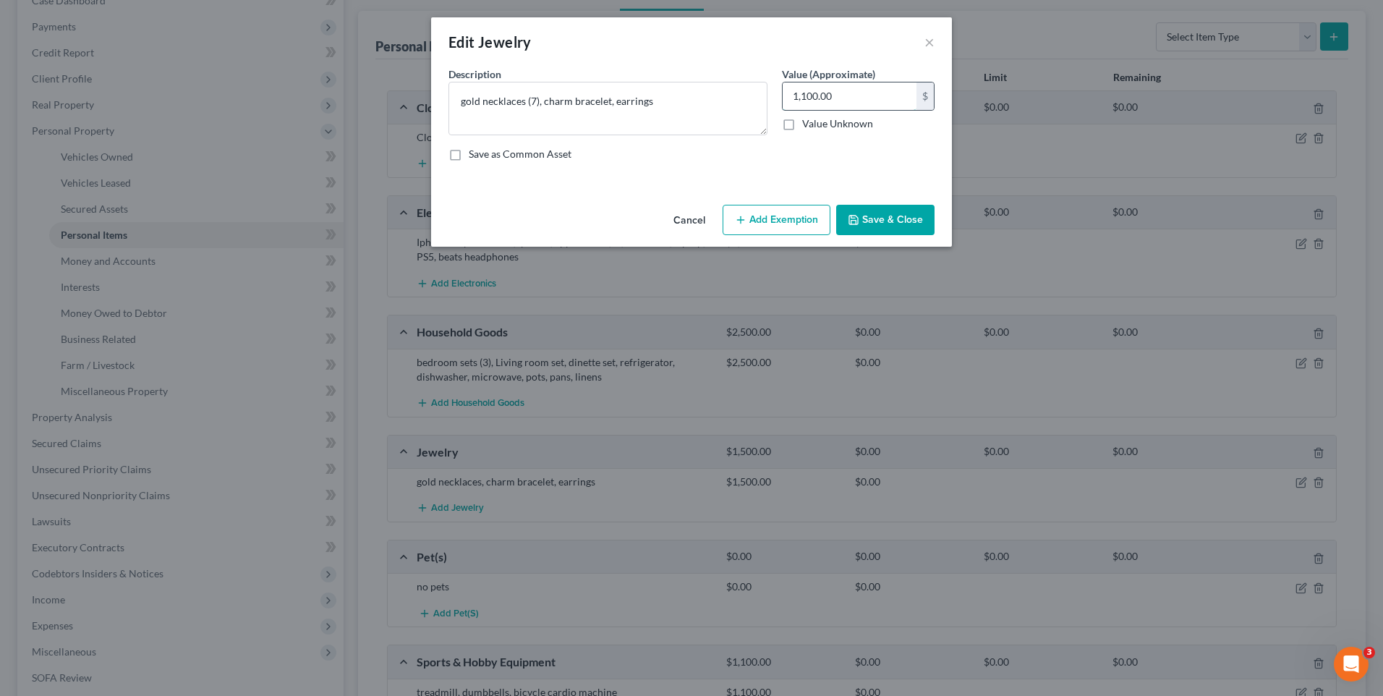
click at [853, 90] on input "1,100.00" at bounding box center [850, 95] width 134 height 27
click at [854, 90] on input "1,100.00" at bounding box center [850, 95] width 134 height 27
click at [855, 90] on input "1,100.00" at bounding box center [850, 95] width 134 height 27
click at [838, 90] on input "1,100.00" at bounding box center [850, 95] width 134 height 27
click at [842, 89] on input "1,100.00" at bounding box center [850, 95] width 134 height 27
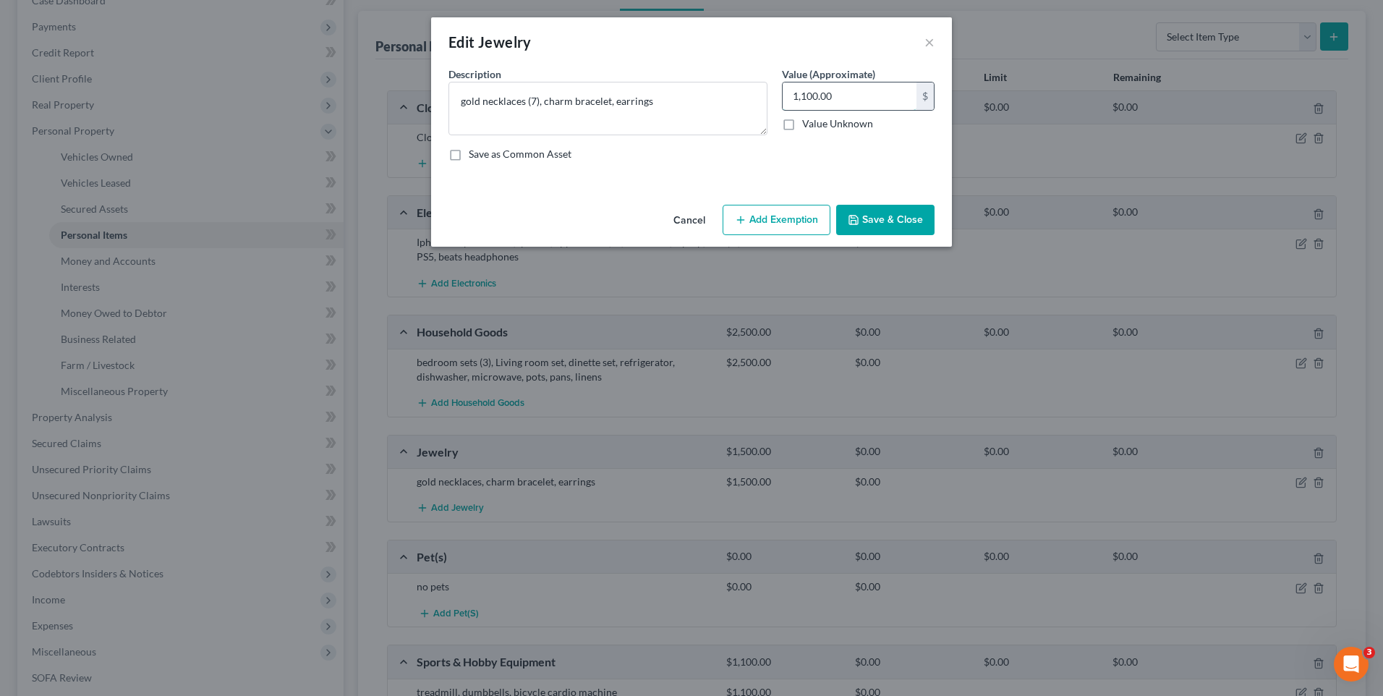
drag, startPoint x: 794, startPoint y: 97, endPoint x: 875, endPoint y: 93, distance: 80.4
click at [875, 93] on input "1,100.00" at bounding box center [850, 95] width 134 height 27
type input "700.00"
click at [875, 211] on button "Save & Close" at bounding box center [885, 220] width 98 height 30
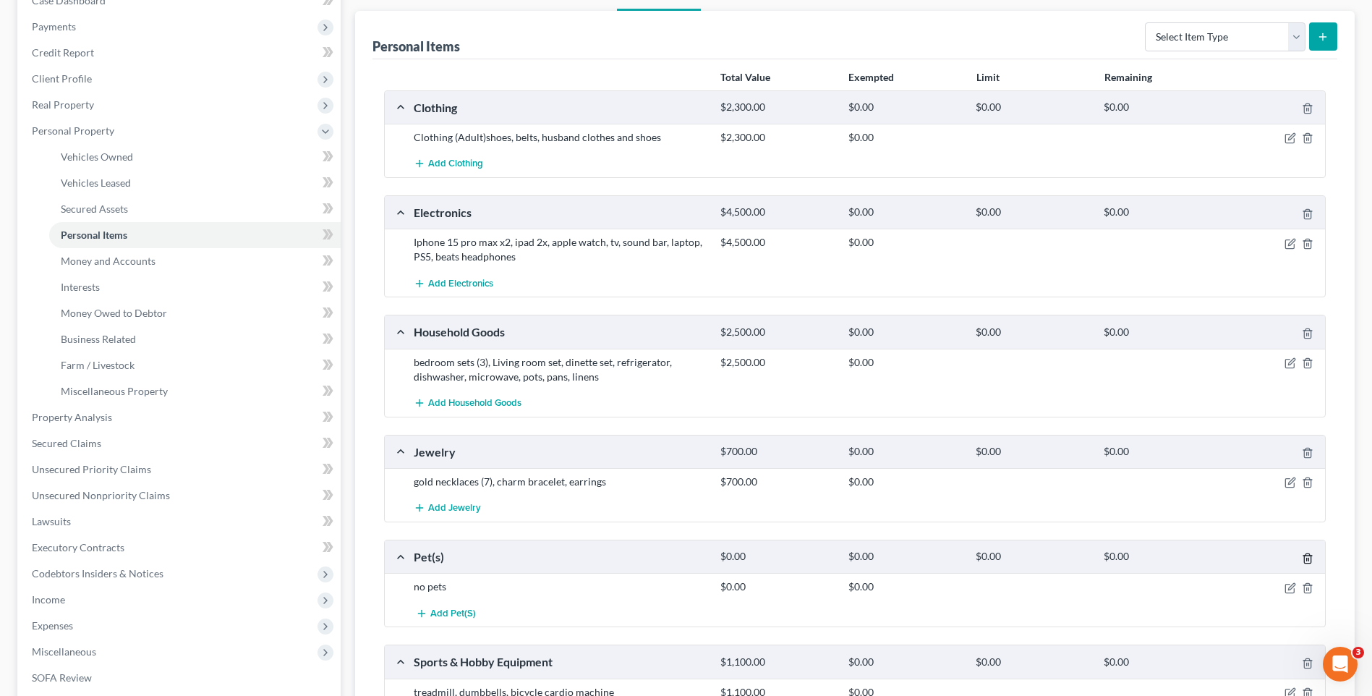
click at [1309, 553] on icon "button" at bounding box center [1307, 557] width 7 height 9
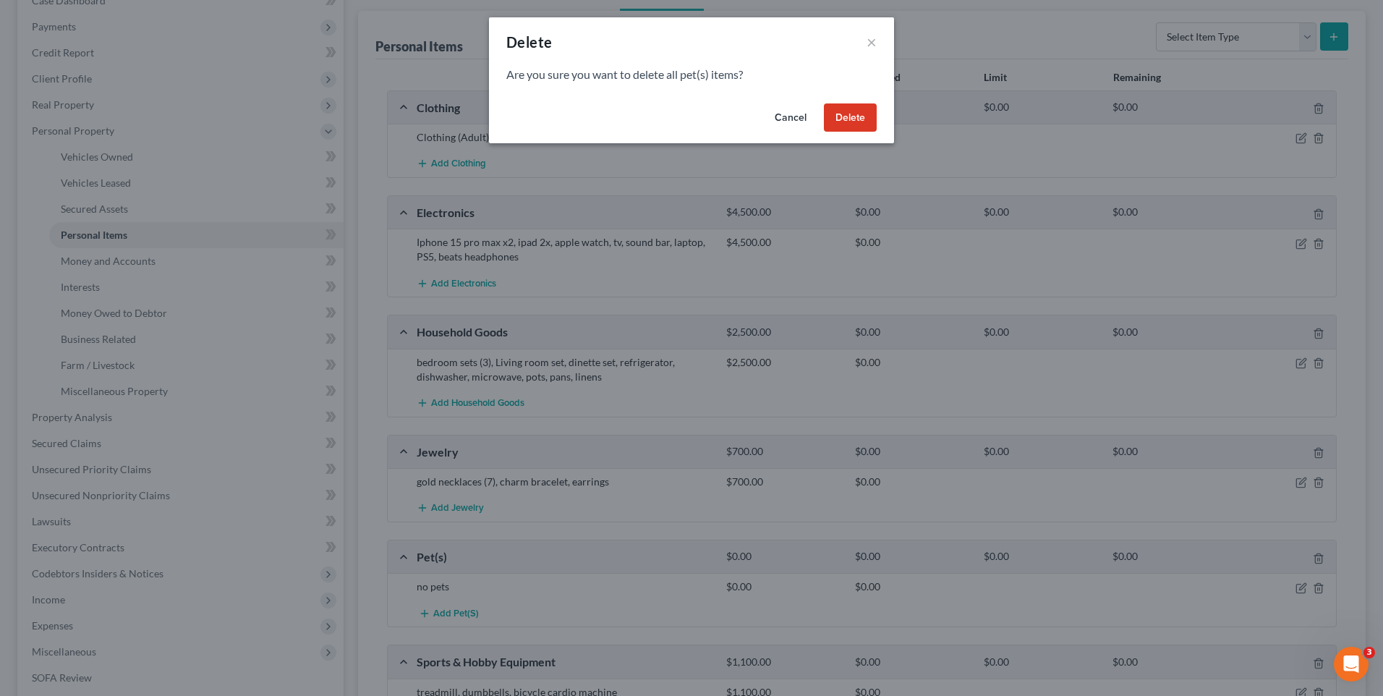
click at [856, 120] on button "Delete" at bounding box center [850, 117] width 53 height 29
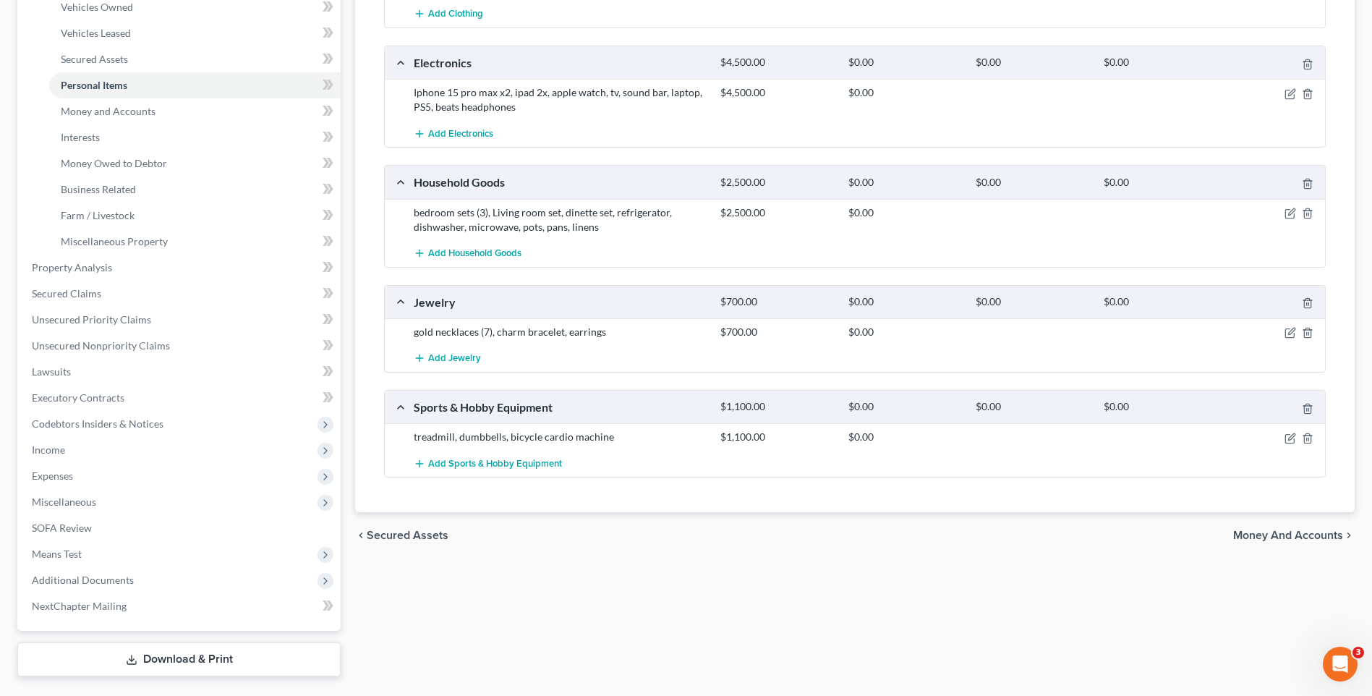
scroll to position [315, 0]
click at [1290, 433] on icon "button" at bounding box center [1291, 436] width 12 height 12
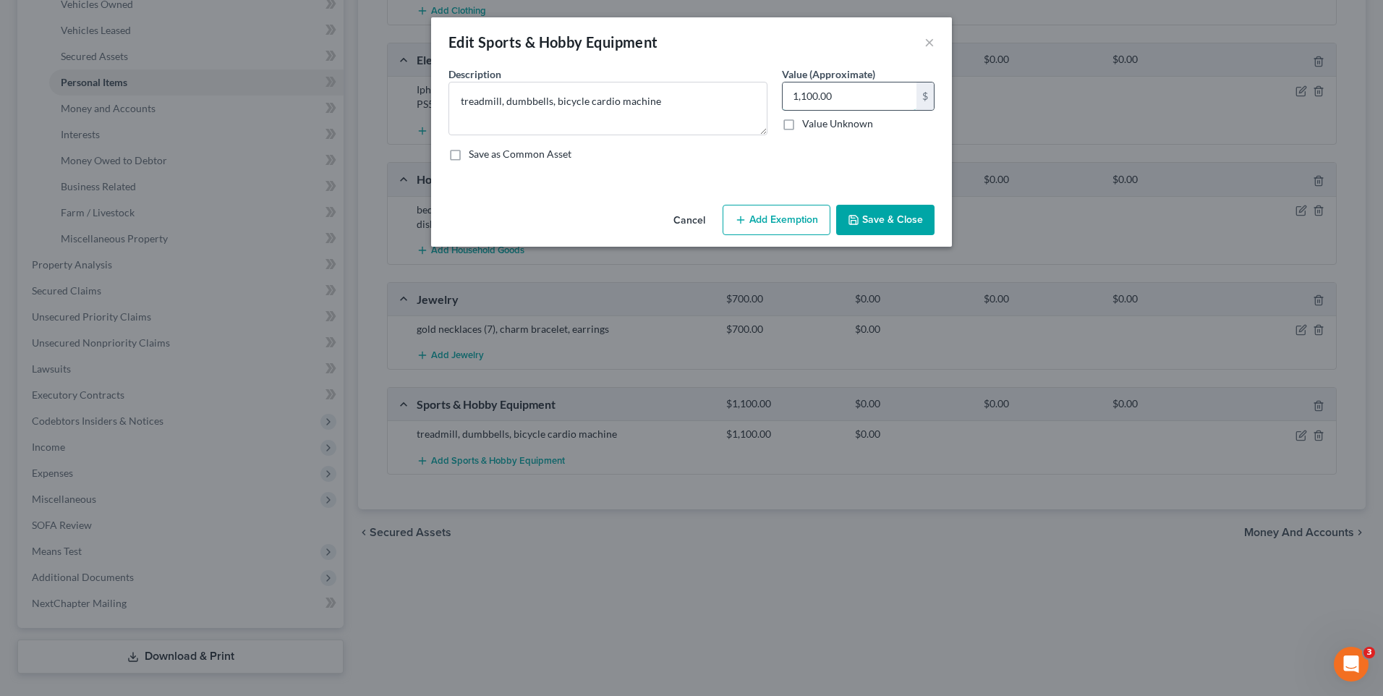
click at [855, 98] on input "1,100.00" at bounding box center [850, 95] width 134 height 27
type input "500.00"
click at [877, 218] on button "Save & Close" at bounding box center [885, 220] width 98 height 30
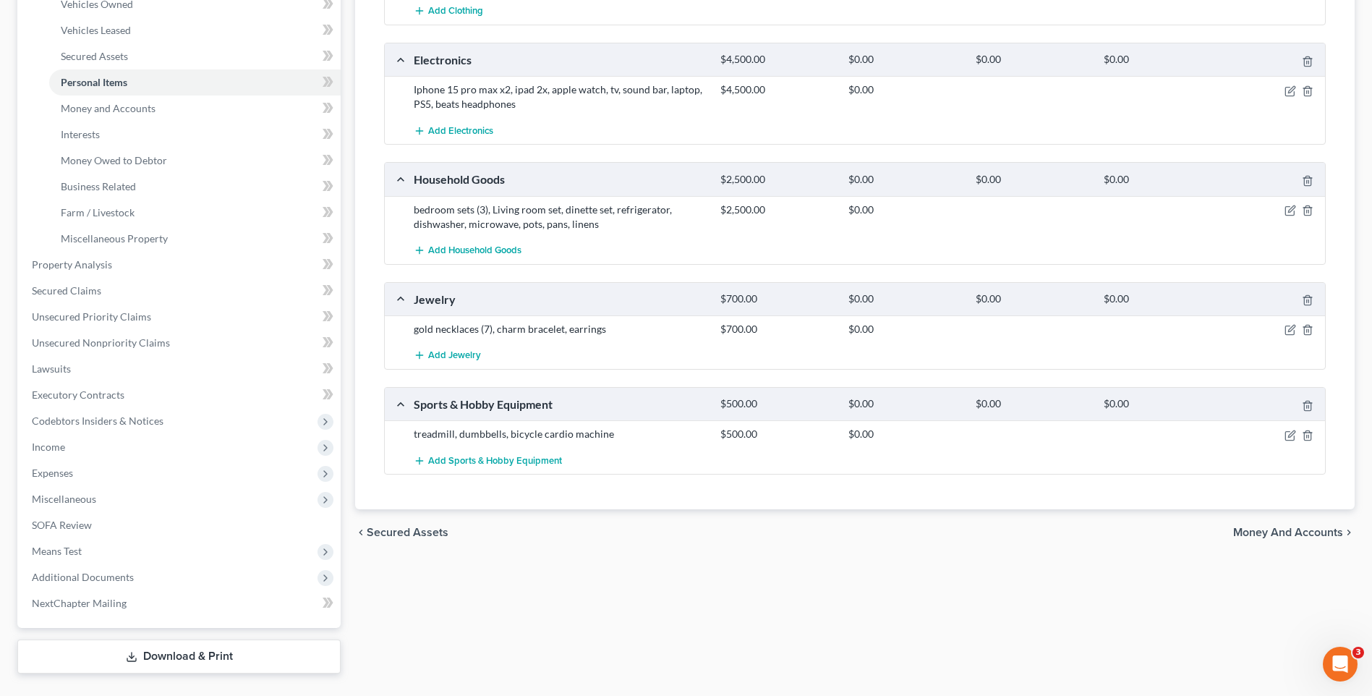
click at [1269, 532] on span "Money and Accounts" at bounding box center [1289, 533] width 110 height 12
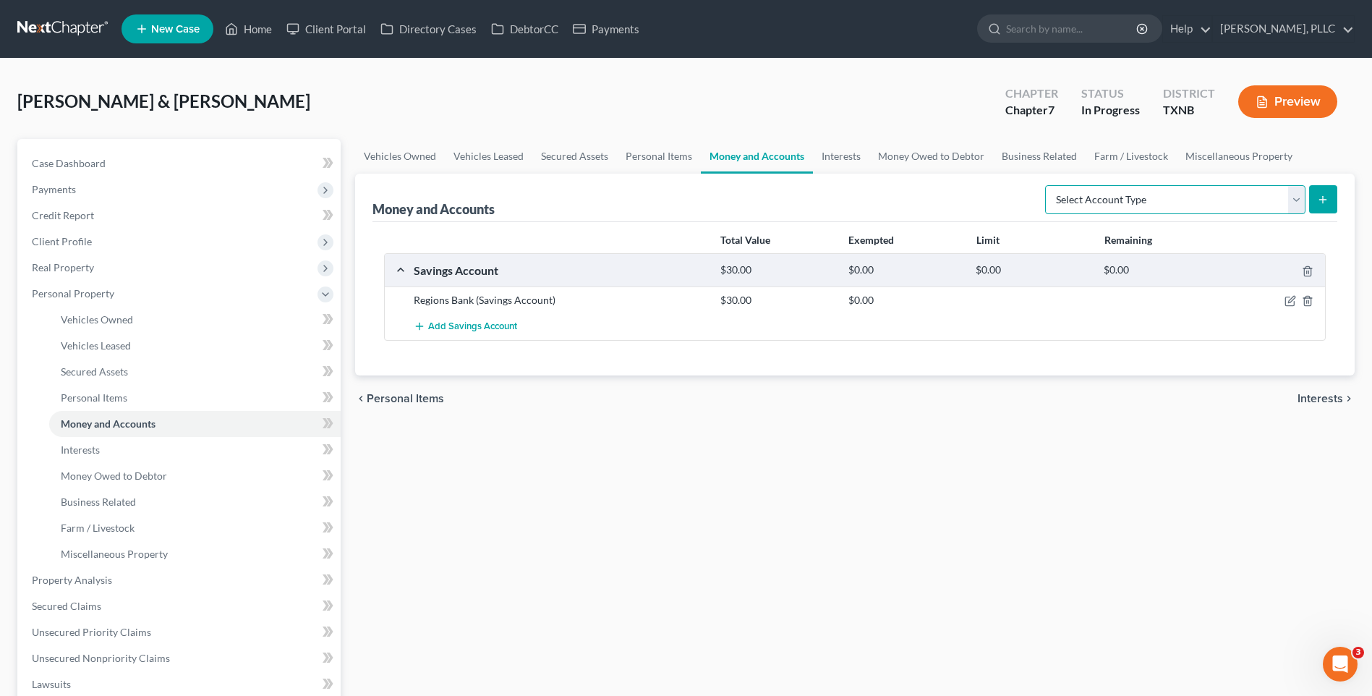
click at [1294, 195] on select "Select Account Type Brokerage Cash on Hand Certificates of Deposit Checking Acc…" at bounding box center [1175, 199] width 260 height 29
select select "checking"
click at [1048, 185] on select "Select Account Type Brokerage Cash on Hand Certificates of Deposit Checking Acc…" at bounding box center [1175, 199] width 260 height 29
click at [1323, 204] on icon "submit" at bounding box center [1323, 200] width 12 height 12
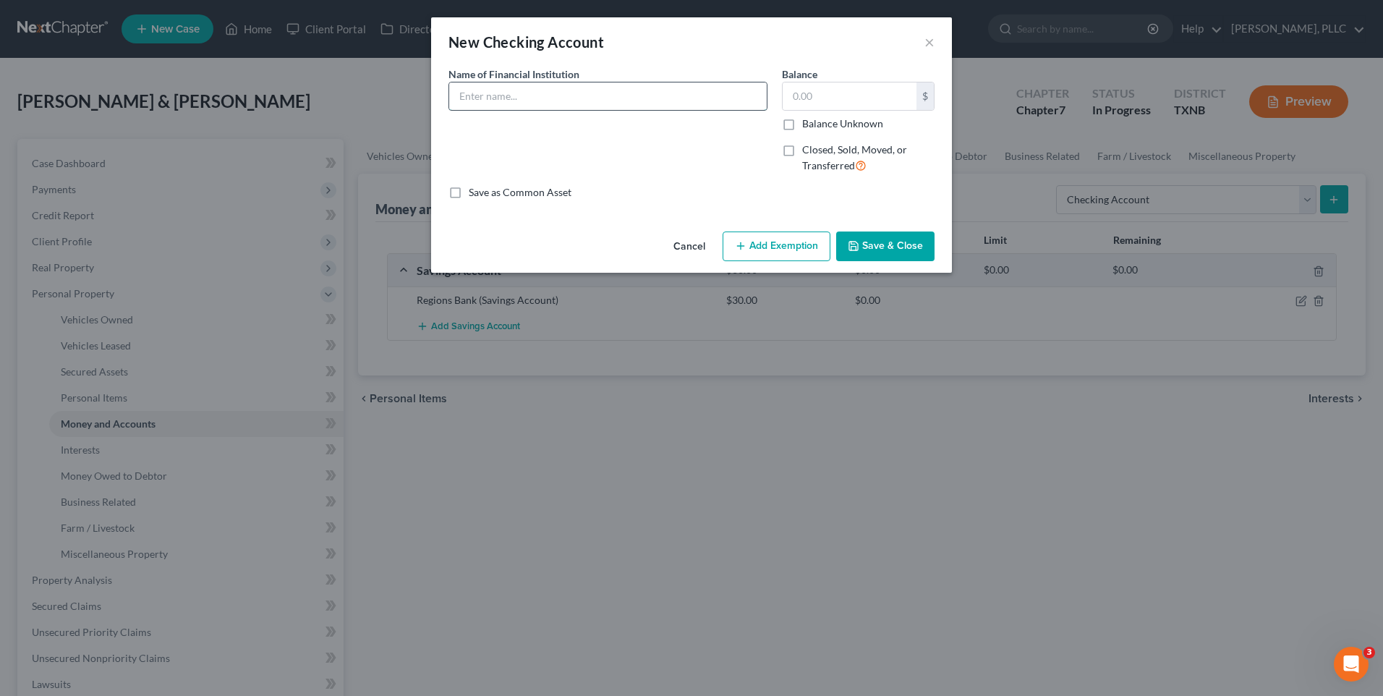
click at [518, 106] on input "text" at bounding box center [608, 95] width 318 height 27
type input "Regions Bank"
click at [801, 104] on input "text" at bounding box center [850, 95] width 134 height 27
type input "560.00"
click at [875, 250] on button "Save & Close" at bounding box center [885, 247] width 98 height 30
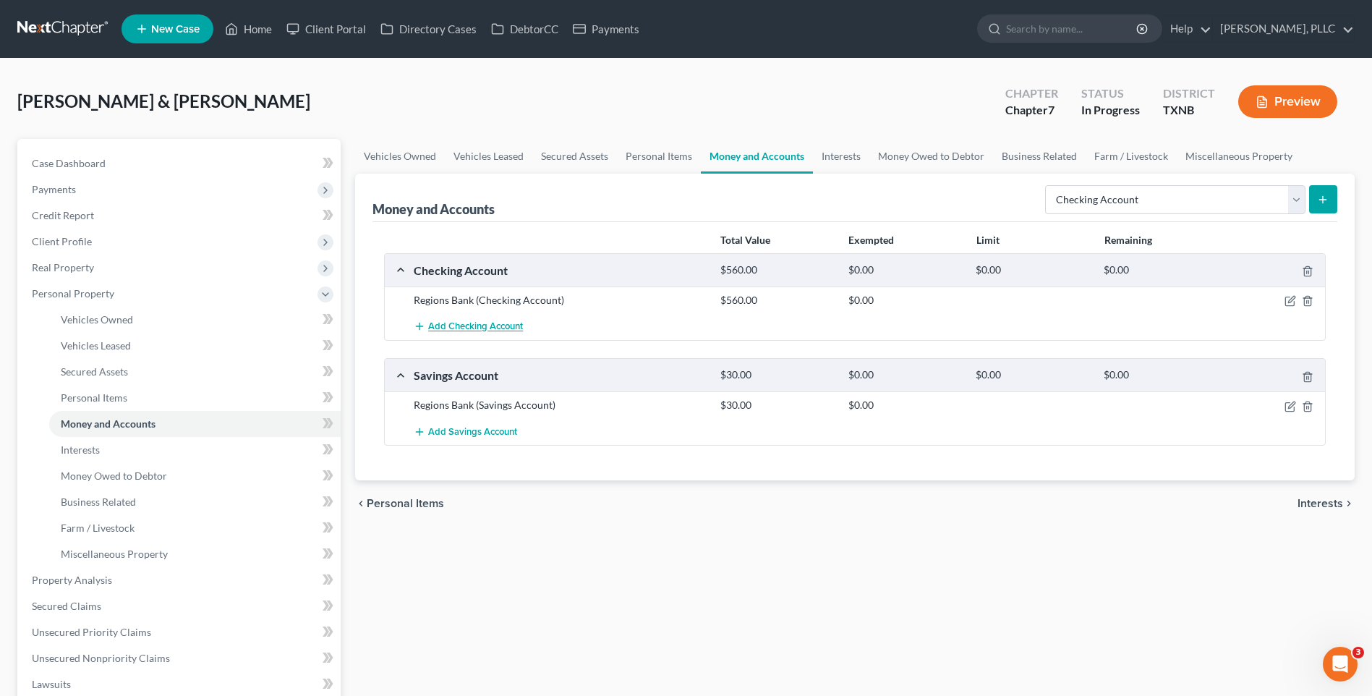
click at [464, 325] on span "Add Checking Account" at bounding box center [475, 327] width 95 height 12
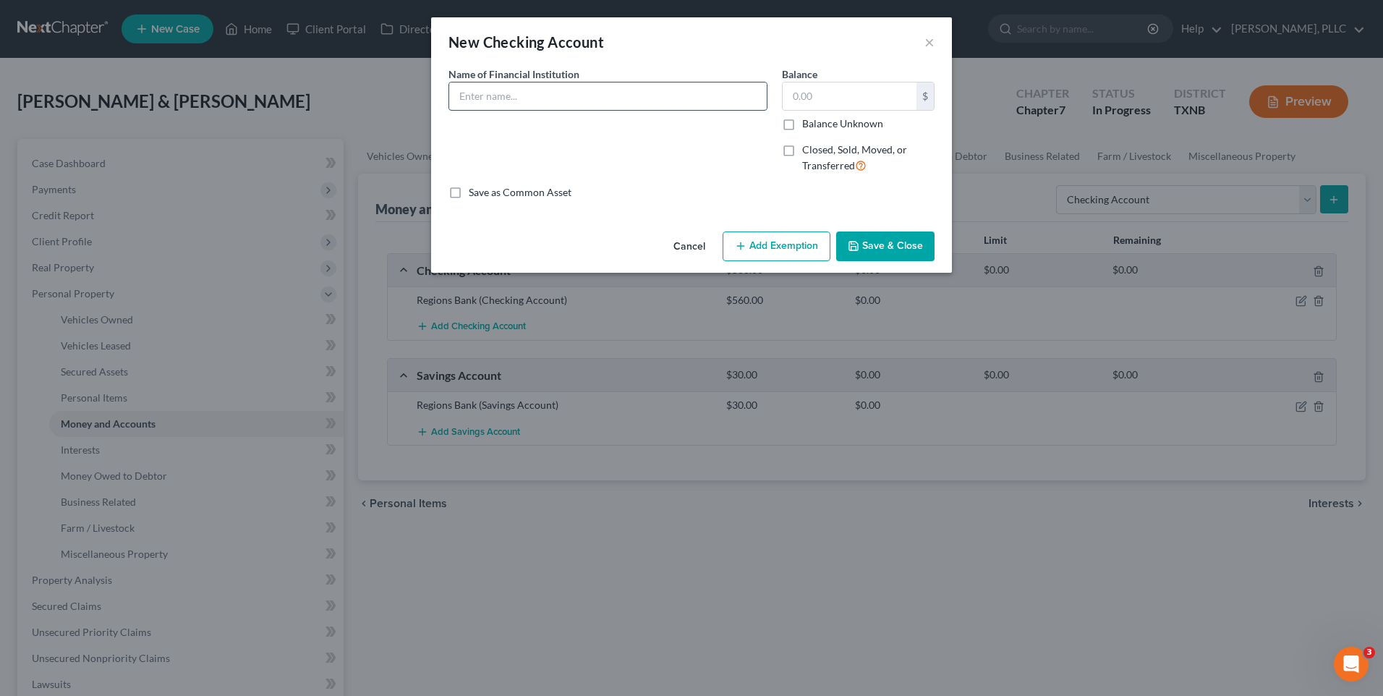
click at [533, 95] on input "text" at bounding box center [608, 95] width 318 height 27
type input "Chase Bank"
type input "560.00"
click at [899, 247] on button "Save & Close" at bounding box center [885, 247] width 98 height 30
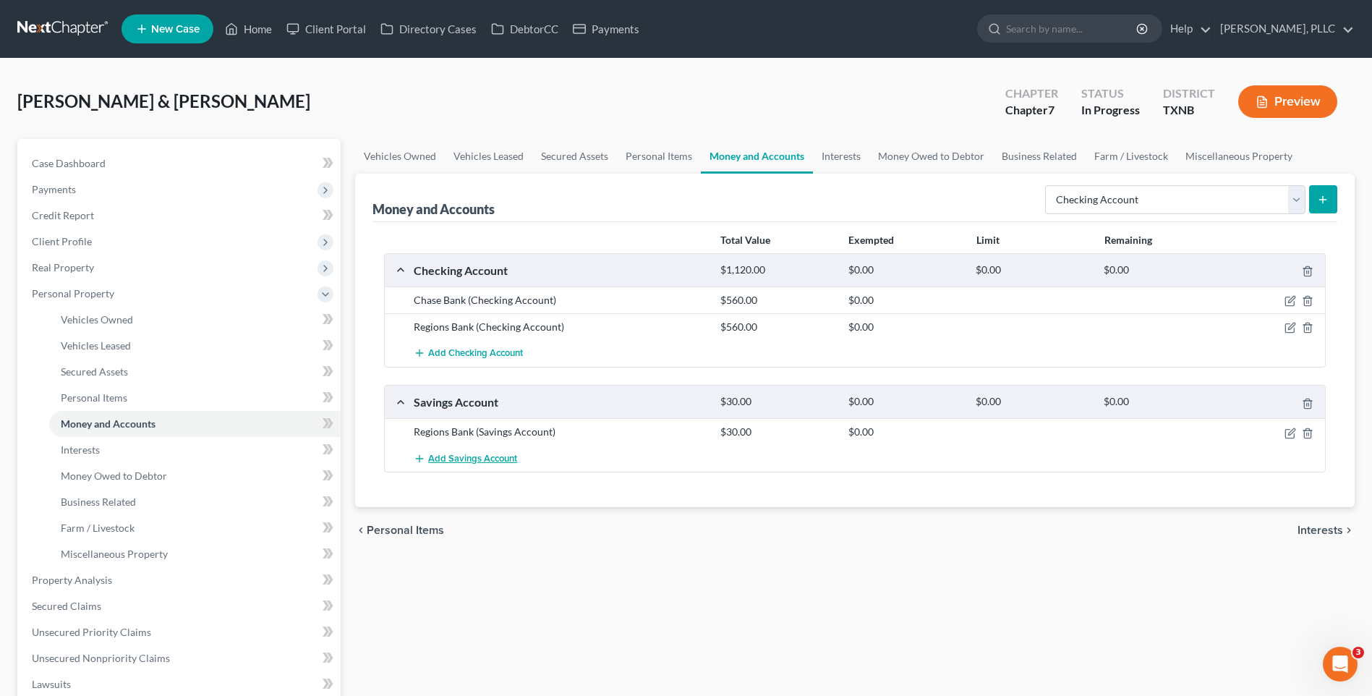
click at [464, 458] on span "Add Savings Account" at bounding box center [472, 459] width 89 height 12
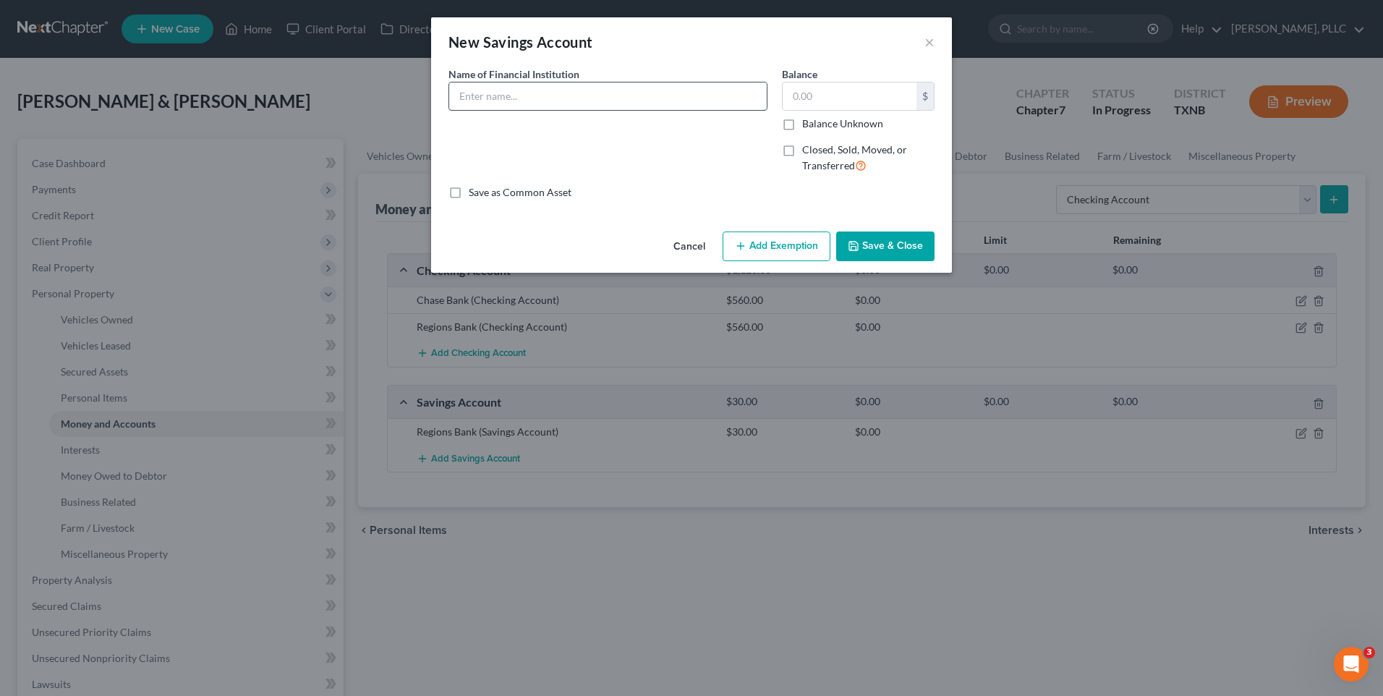
click at [509, 97] on input "text" at bounding box center [608, 95] width 318 height 27
type input "Chase Bank"
click at [820, 95] on input "text" at bounding box center [850, 95] width 134 height 27
type input "0.00"
click at [892, 245] on button "Save & Close" at bounding box center [885, 247] width 98 height 30
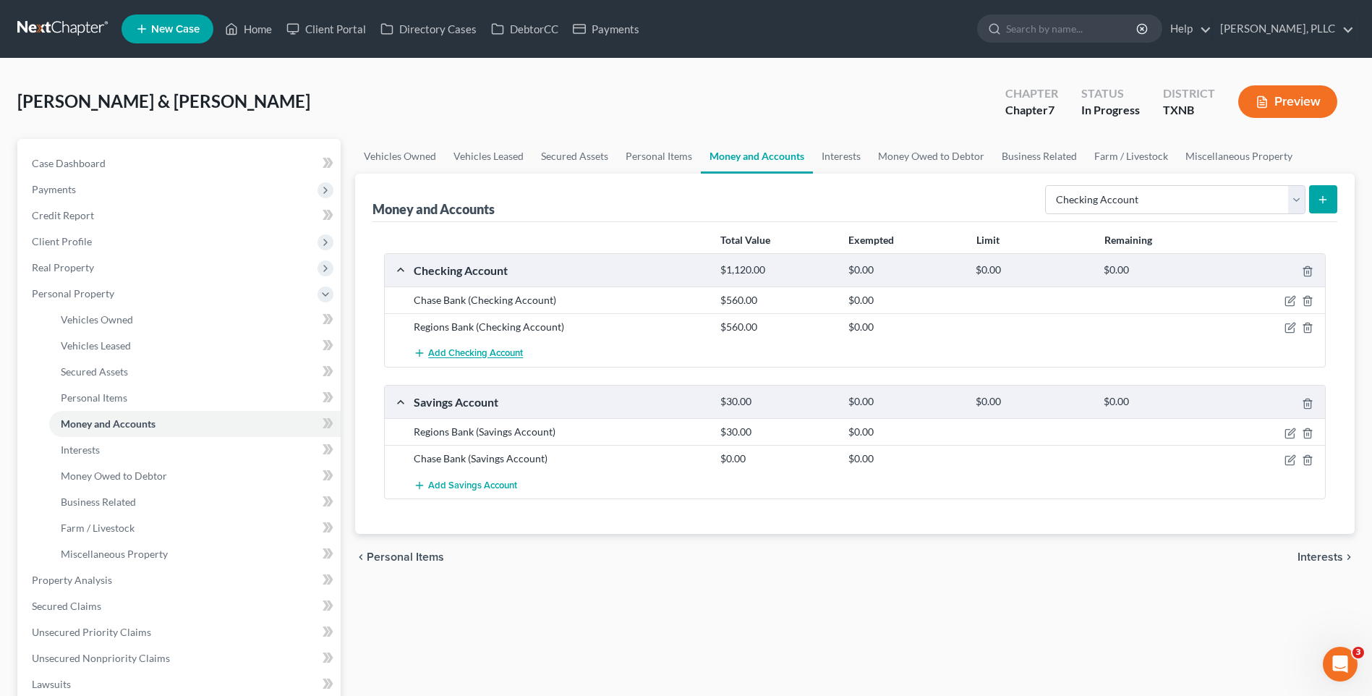
click at [490, 353] on span "Add Checking Account" at bounding box center [475, 354] width 95 height 12
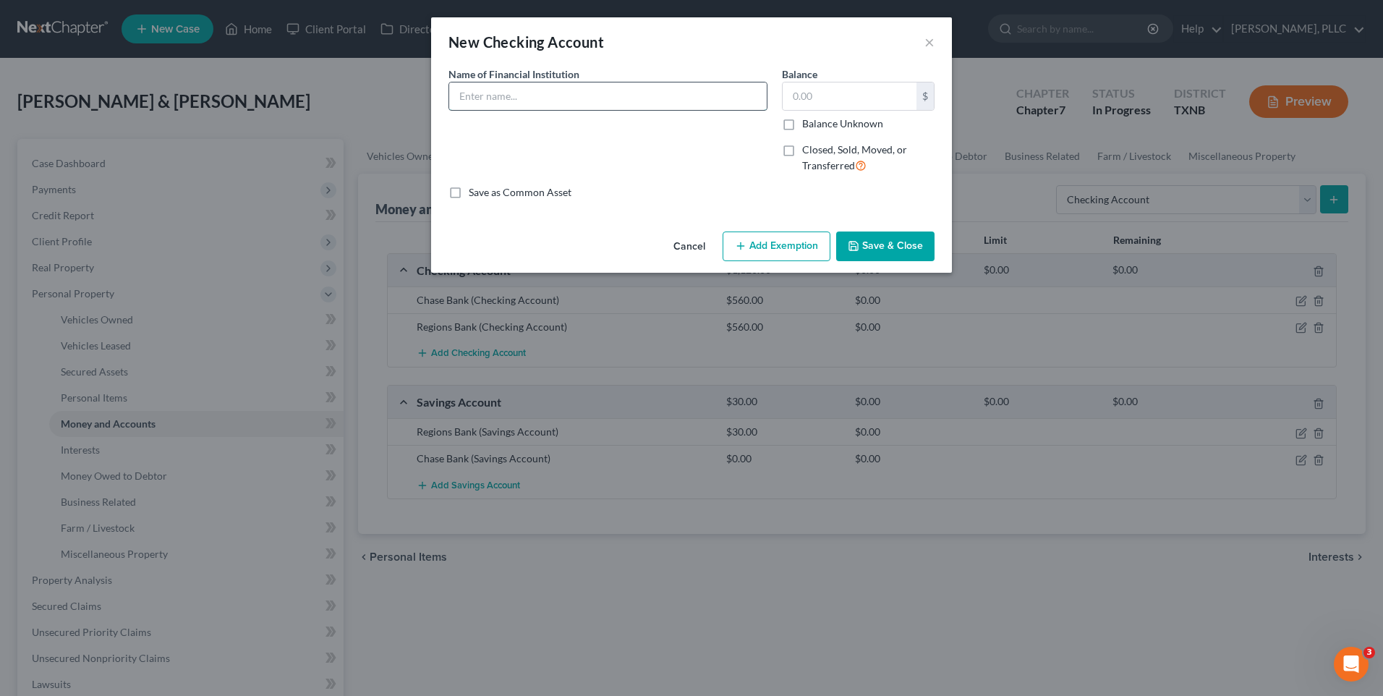
click at [518, 101] on input "text" at bounding box center [608, 95] width 318 height 27
type input "CashApp"
click at [812, 106] on input "text" at bounding box center [850, 95] width 134 height 27
type input "40.00"
click at [859, 247] on icon "button" at bounding box center [854, 246] width 12 height 12
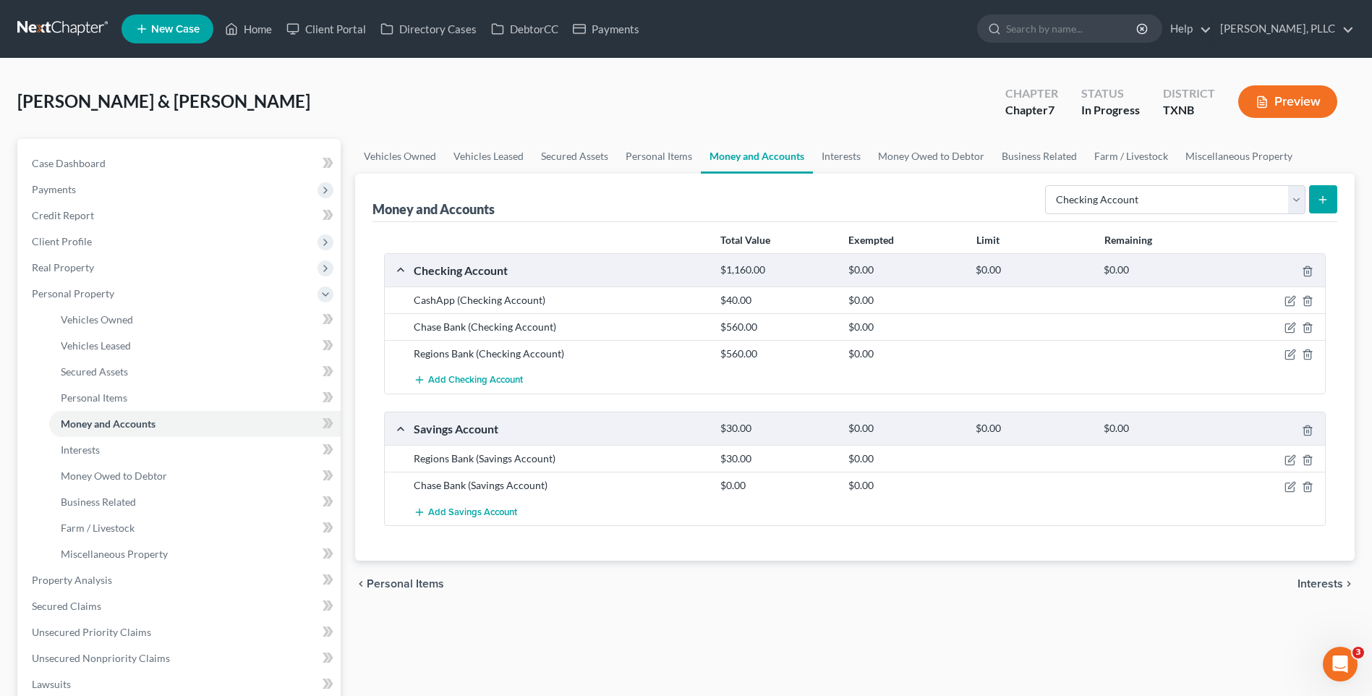
click at [1328, 581] on span "Interests" at bounding box center [1321, 584] width 46 height 12
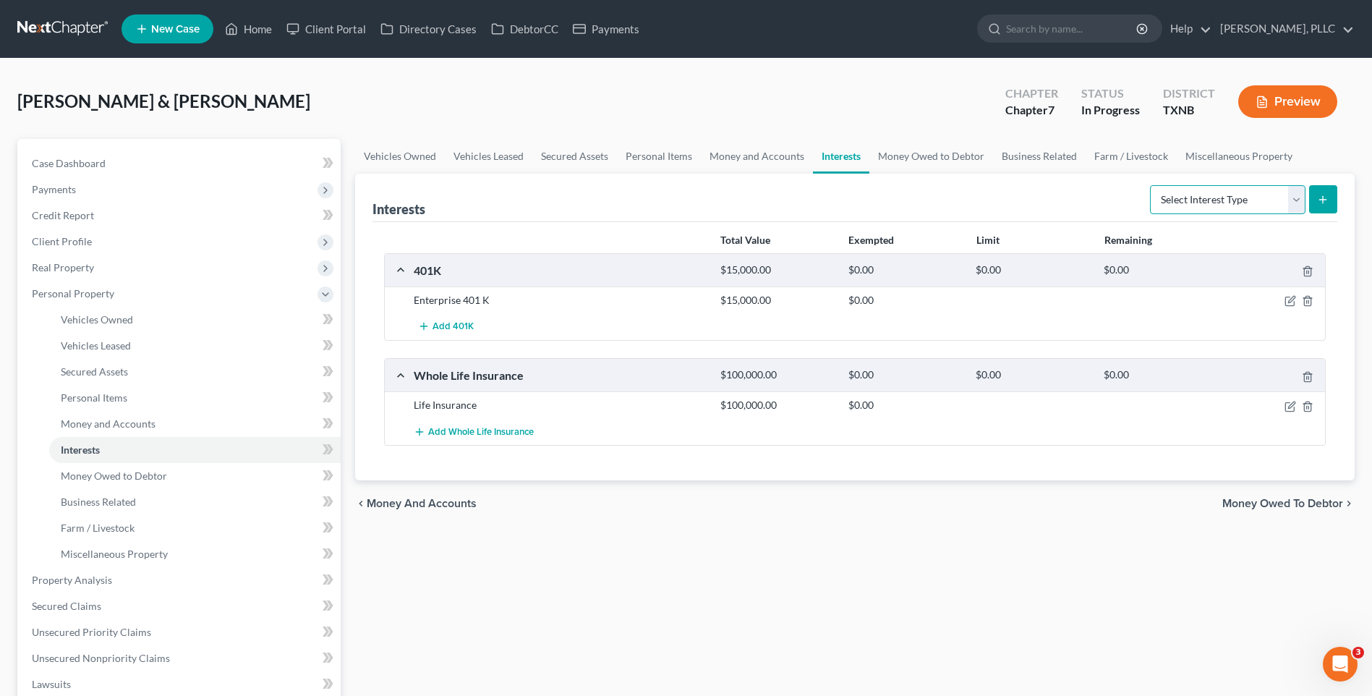
click at [1299, 201] on select "Select Interest Type 401K Annuity Bond Education IRA Government Bond Government…" at bounding box center [1228, 199] width 156 height 29
click at [718, 587] on div "Vehicles Owned Vehicles Leased Secured Assets Personal Items Money and Accounts…" at bounding box center [855, 564] width 1014 height 850
click at [1290, 299] on icon "button" at bounding box center [1291, 301] width 12 height 12
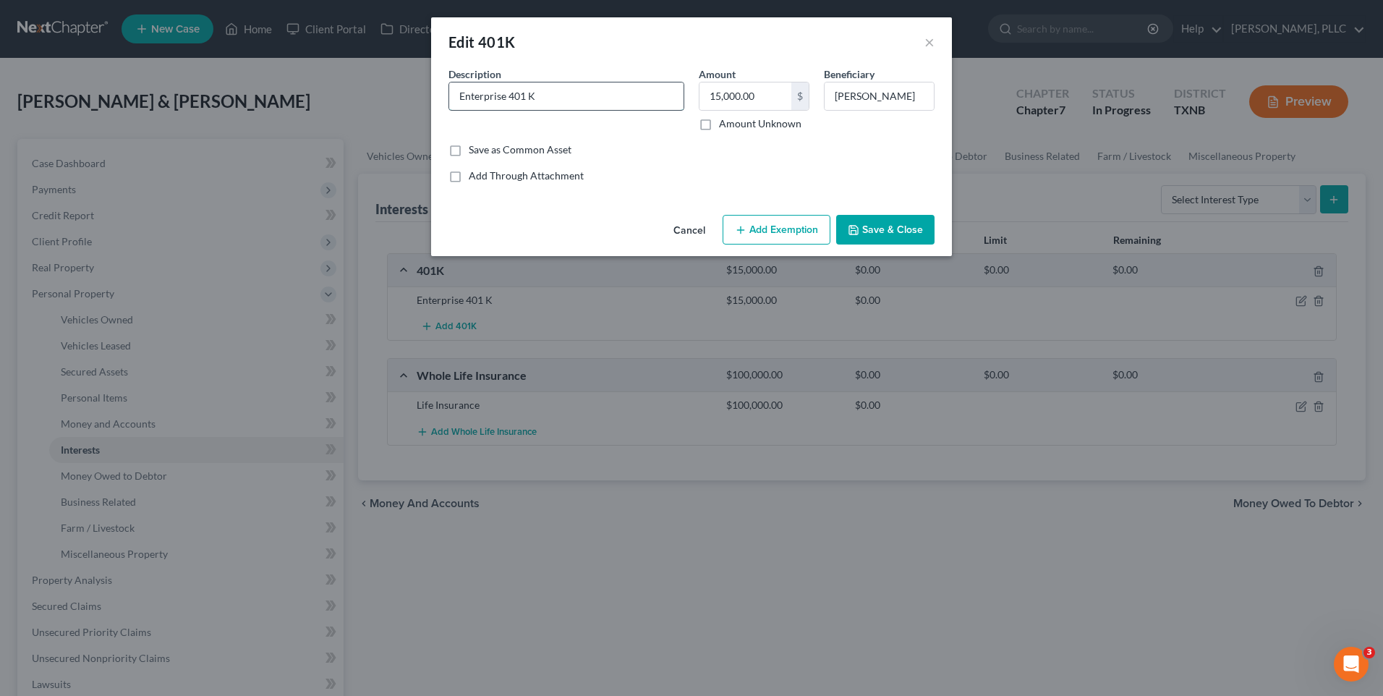
click at [548, 96] on input "Enterprise 401 K" at bounding box center [566, 95] width 234 height 27
type input "Enterprise 401 K"
click at [920, 226] on button "Save & Close" at bounding box center [885, 230] width 98 height 30
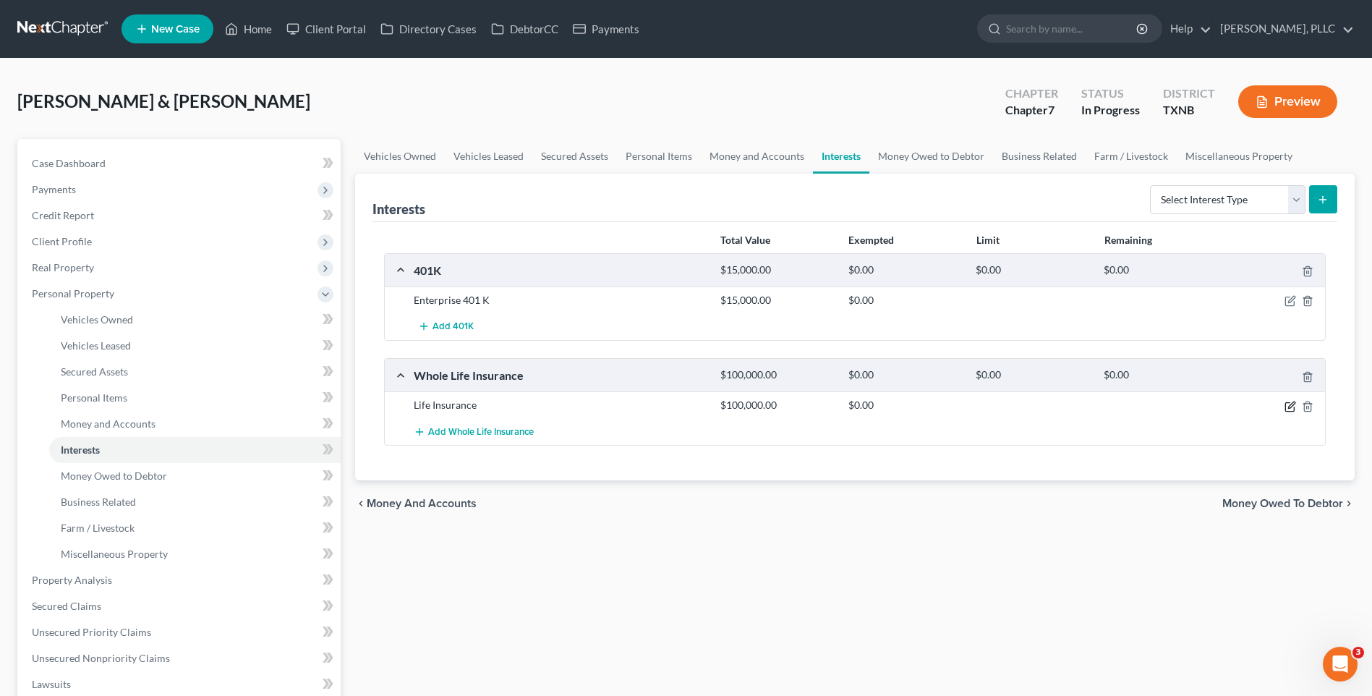
click at [1287, 404] on icon "button" at bounding box center [1291, 407] width 12 height 12
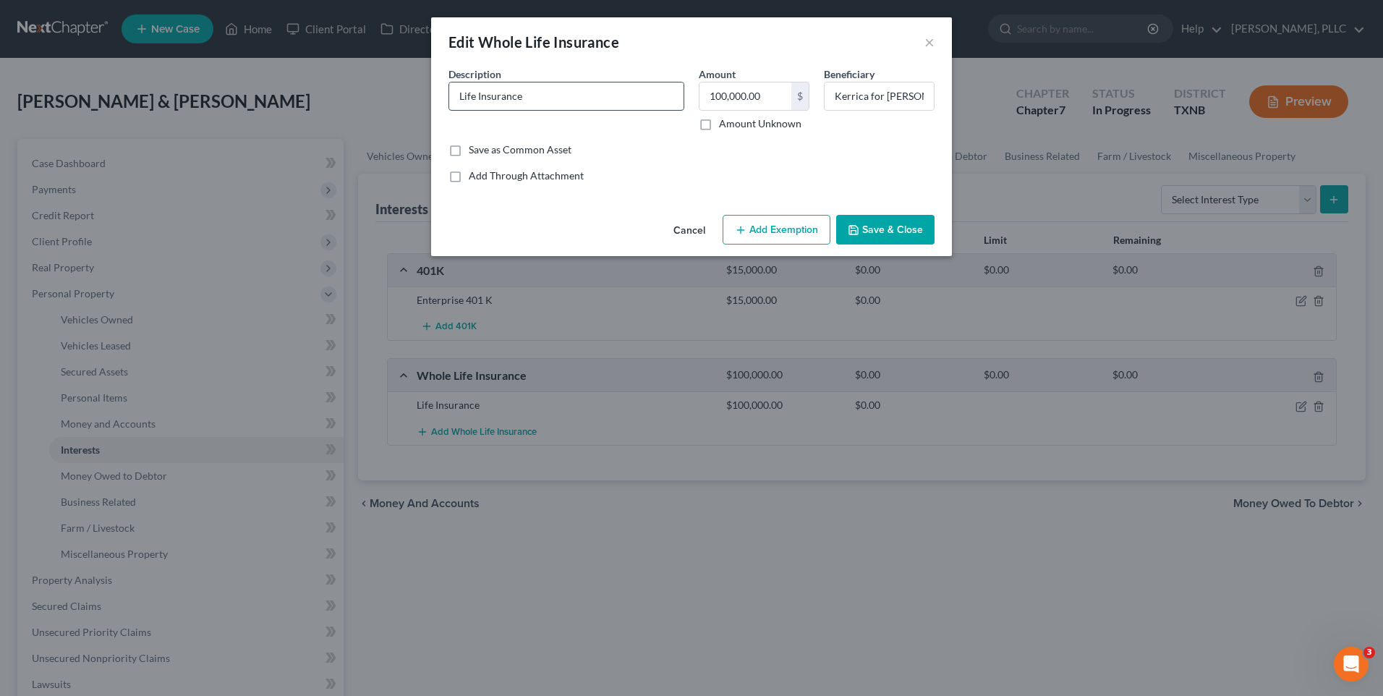
click at [462, 100] on input "Life Insurance" at bounding box center [566, 95] width 234 height 27
click at [593, 98] on input "Prime America Life Insurance" at bounding box center [566, 95] width 234 height 27
type input "Prime America Life Insurance (100,000)"
type input "0.00"
click at [891, 225] on button "Save & Close" at bounding box center [885, 230] width 98 height 30
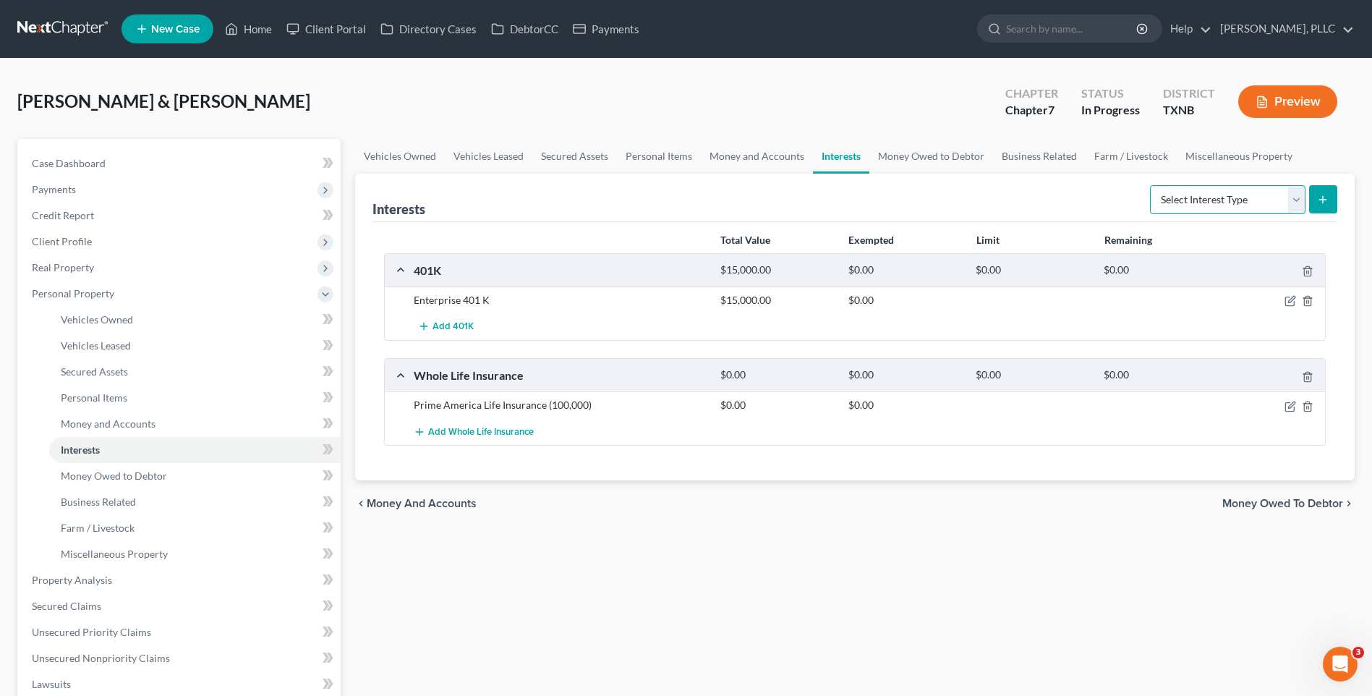
click at [1294, 195] on select "Select Interest Type 401K Annuity Bond Education IRA Government Bond Government…" at bounding box center [1228, 199] width 156 height 29
click at [867, 569] on div "Vehicles Owned Vehicles Leased Secured Assets Personal Items Money and Accounts…" at bounding box center [855, 564] width 1014 height 850
click at [1278, 500] on span "Money Owed to Debtor" at bounding box center [1283, 504] width 121 height 12
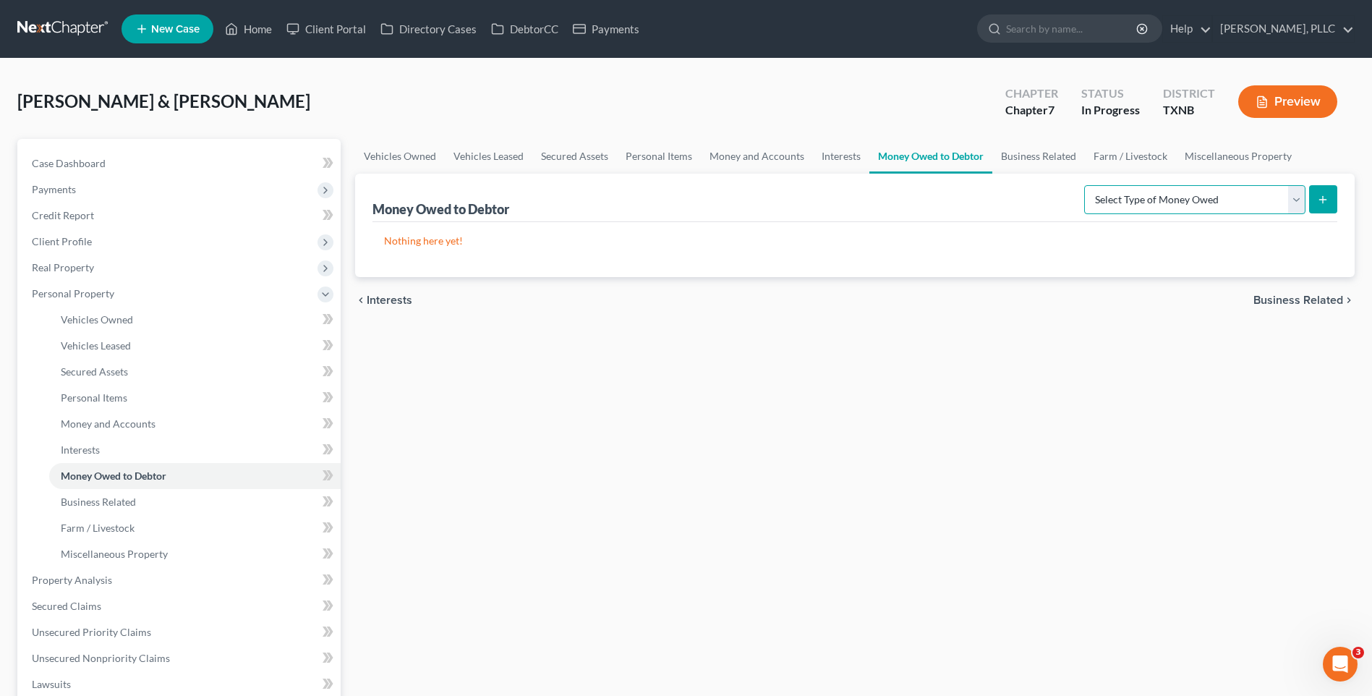
click at [1295, 198] on select "Select Type of Money Owed Accounts Receivable Alimony Child Support Claims Agai…" at bounding box center [1194, 199] width 221 height 29
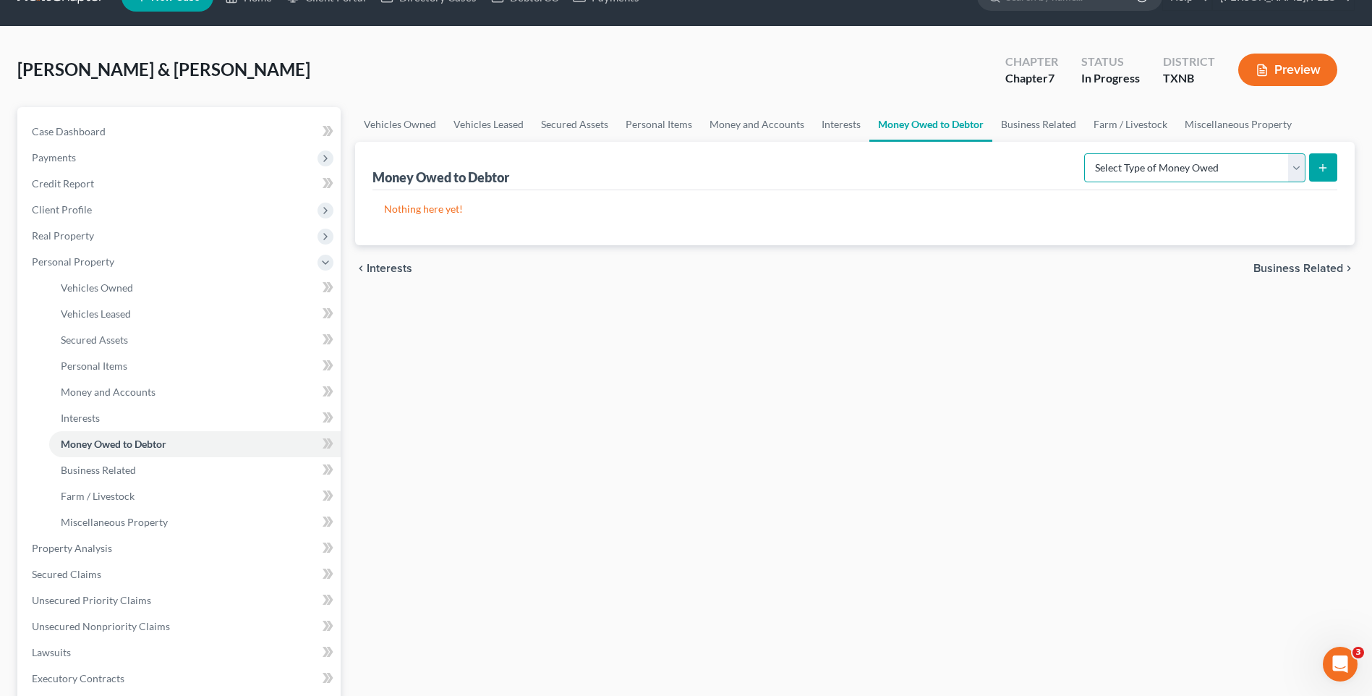
scroll to position [36, 0]
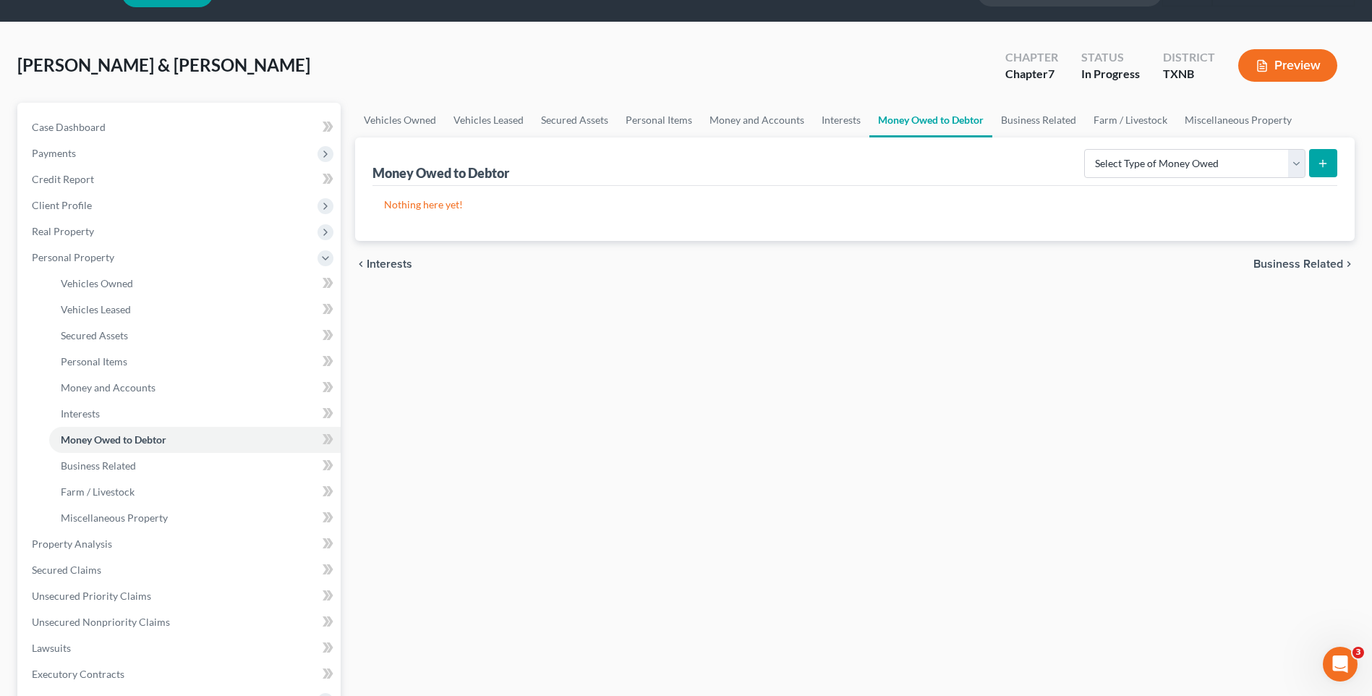
click at [1309, 265] on span "Business Related" at bounding box center [1299, 264] width 90 height 12
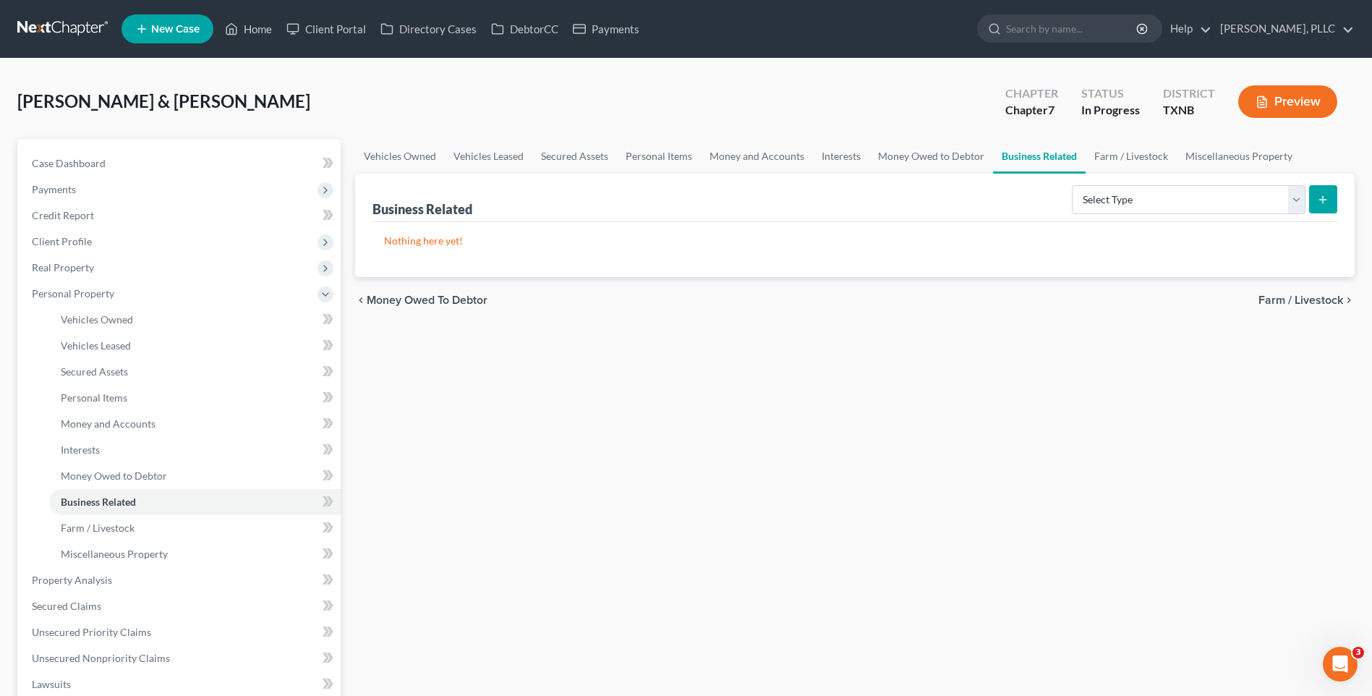
click at [1302, 302] on span "Farm / Livestock" at bounding box center [1301, 300] width 85 height 12
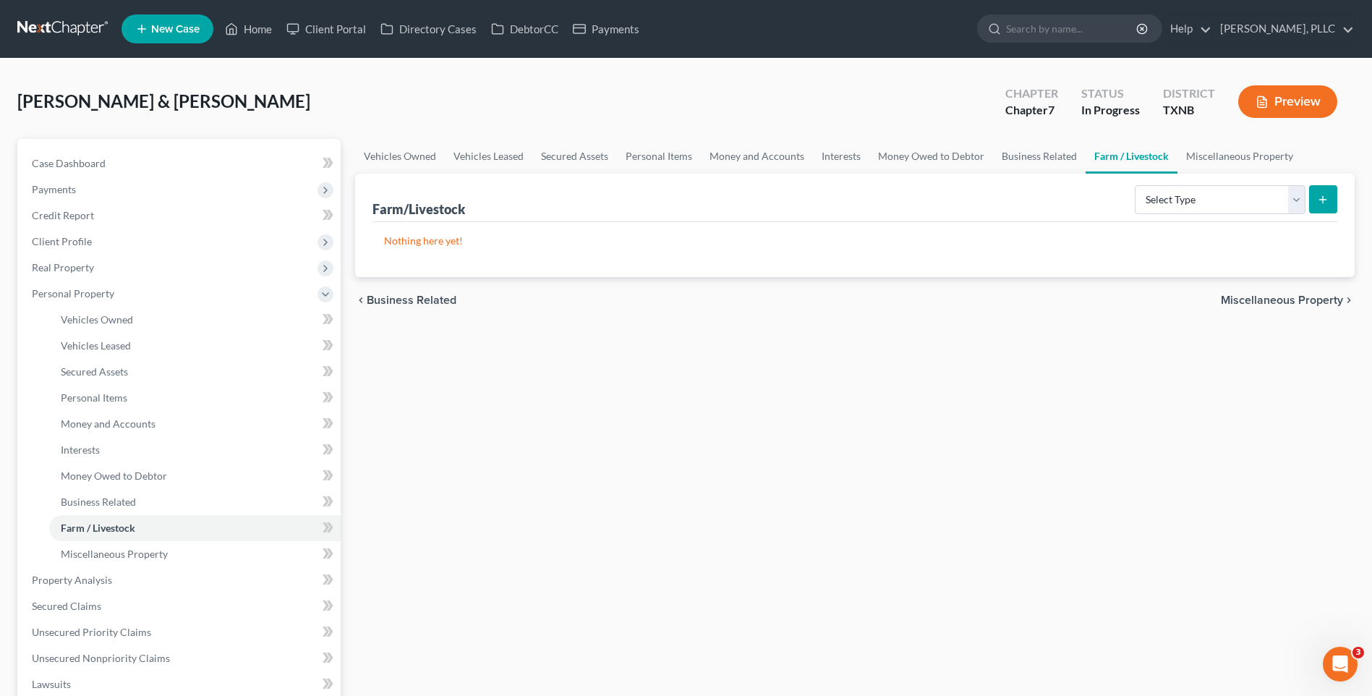
click at [1314, 307] on div "chevron_left Business Related Miscellaneous Property chevron_right" at bounding box center [855, 300] width 1000 height 46
click at [1312, 301] on span "Miscellaneous Property" at bounding box center [1282, 300] width 122 height 12
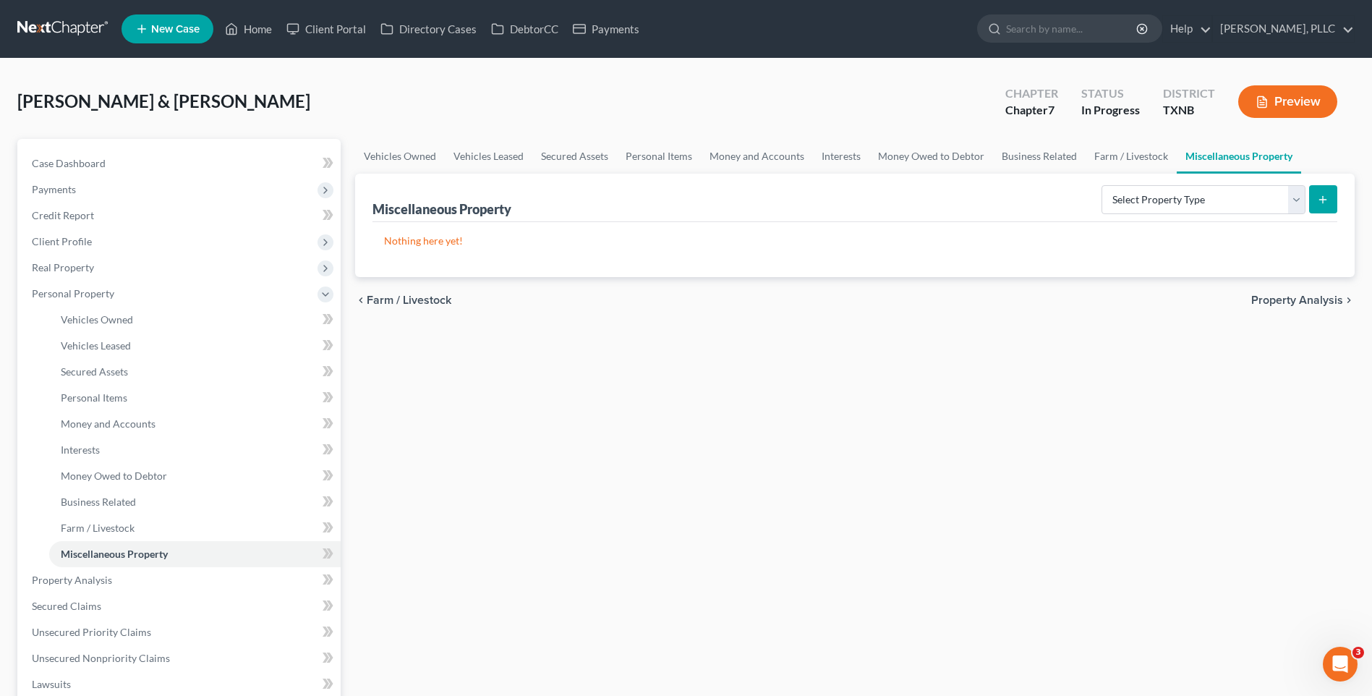
click at [1302, 300] on span "Property Analysis" at bounding box center [1298, 300] width 92 height 12
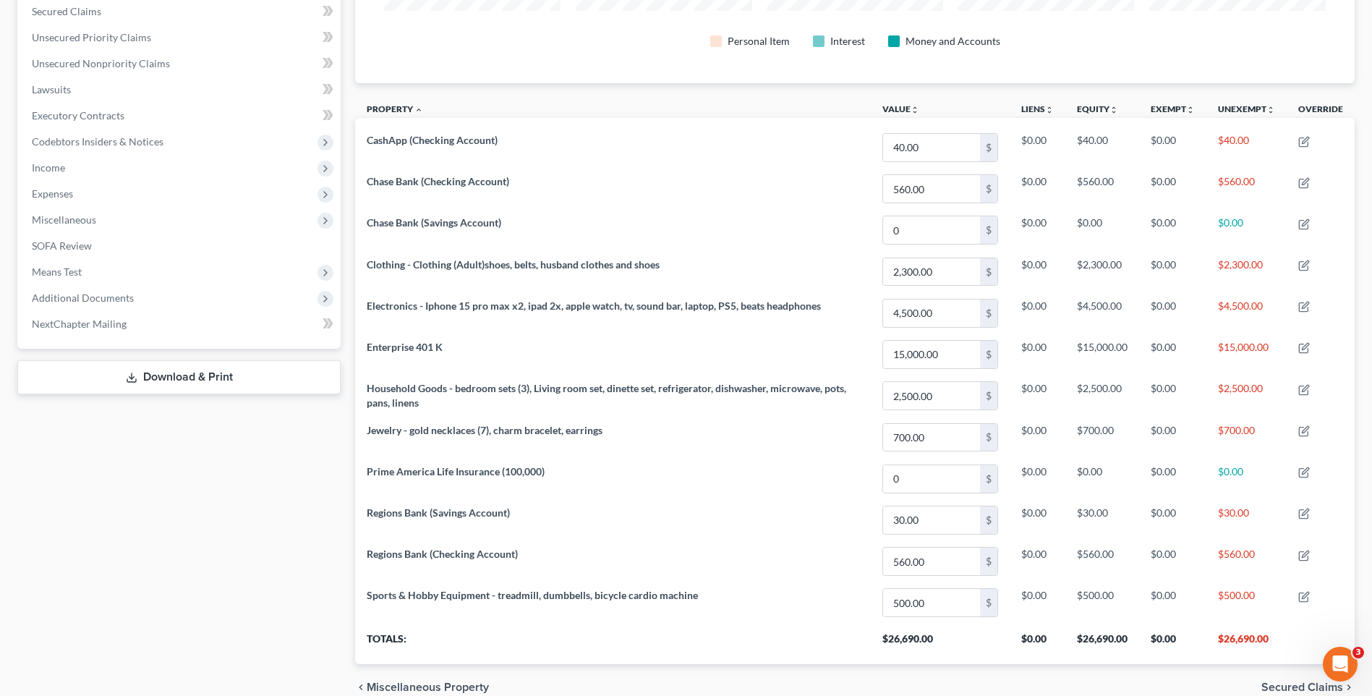
scroll to position [404, 0]
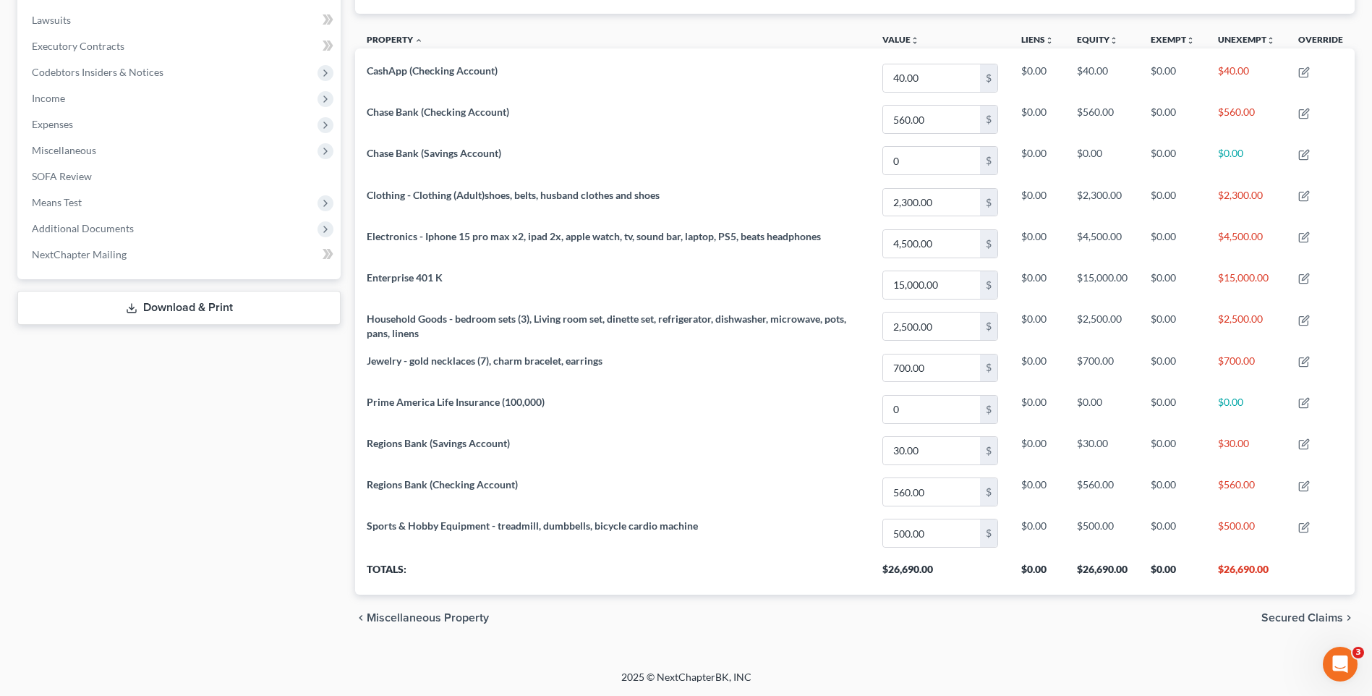
click at [1275, 613] on span "Secured Claims" at bounding box center [1303, 618] width 82 height 12
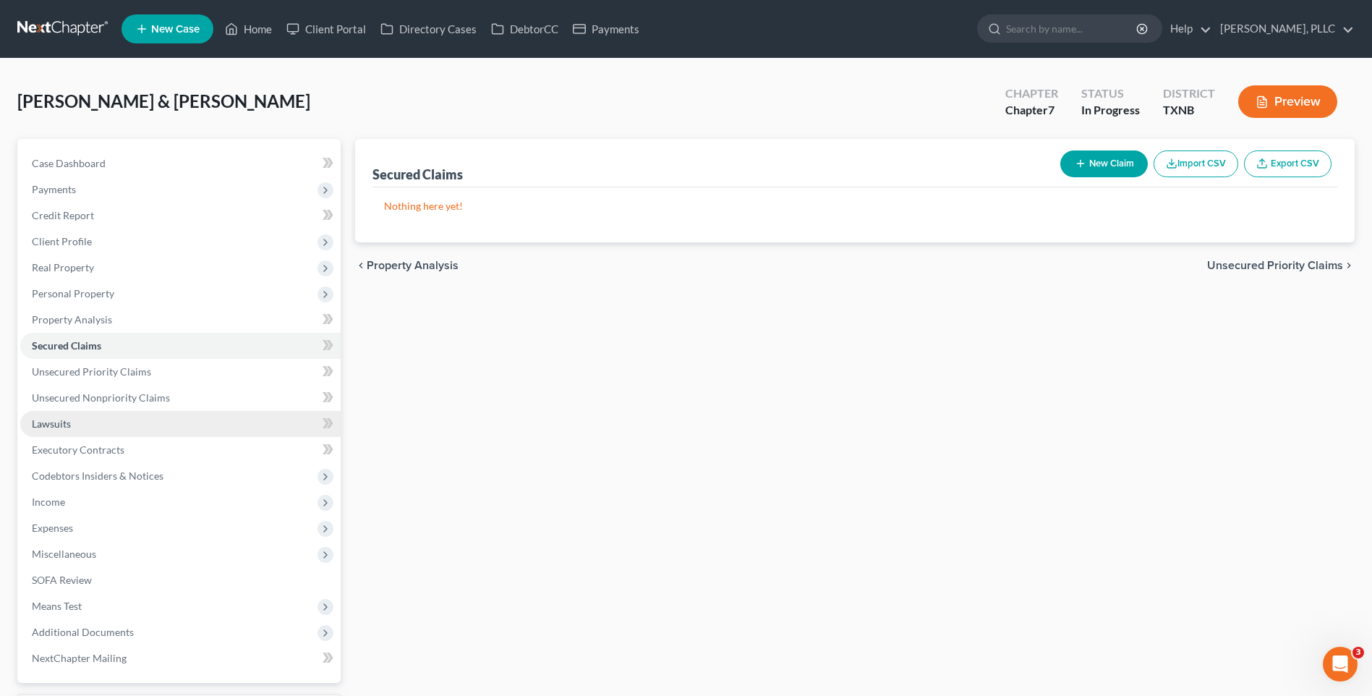
click at [51, 420] on span "Lawsuits" at bounding box center [51, 423] width 39 height 12
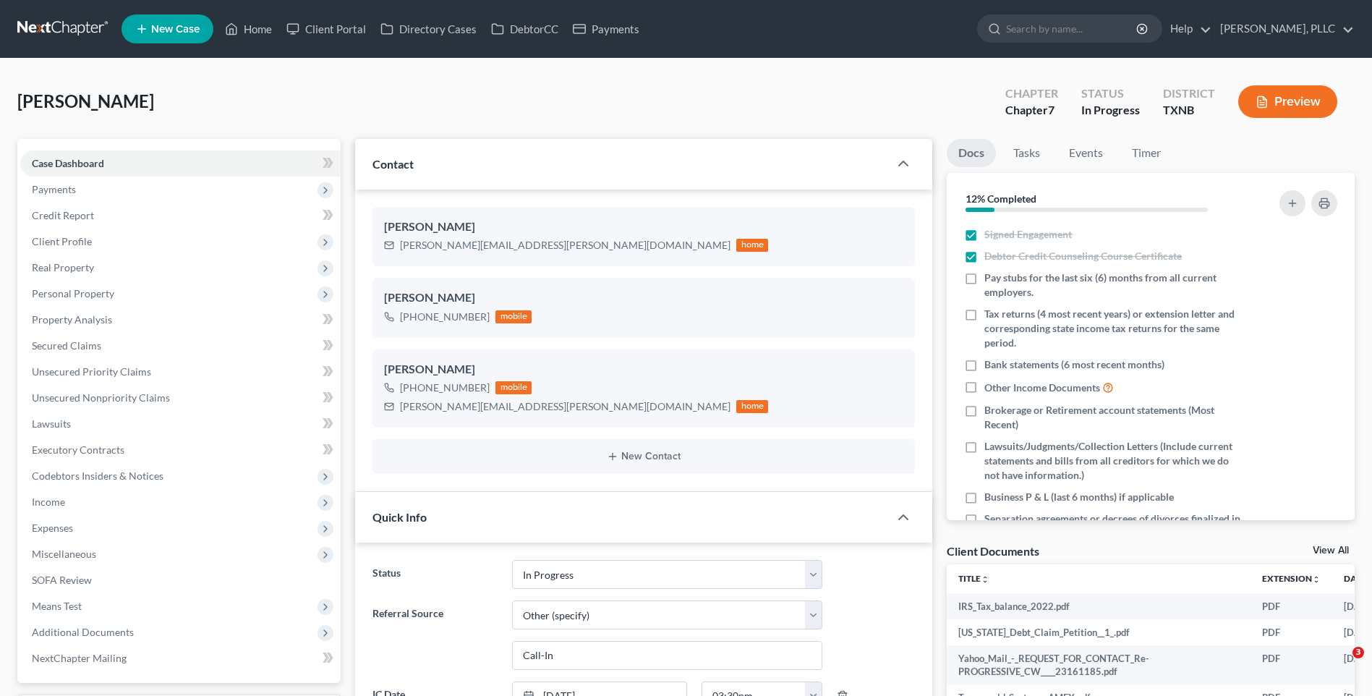
select select "13"
select select "6"
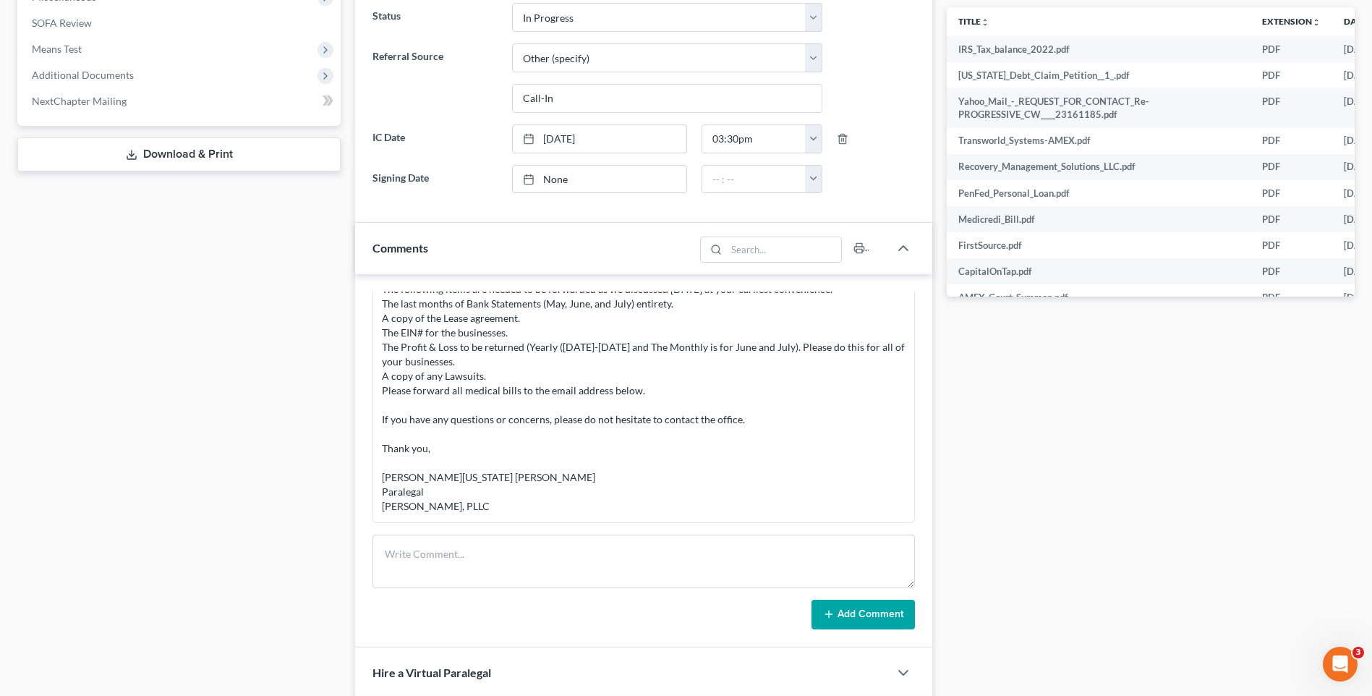
drag, startPoint x: 1310, startPoint y: 428, endPoint x: 1374, endPoint y: 423, distance: 63.9
click at [1307, 425] on div "Docs Tasks Events Timer 12% Completed Nothing here yet! Signed Engagement Debto…" at bounding box center [1151, 292] width 423 height 1421
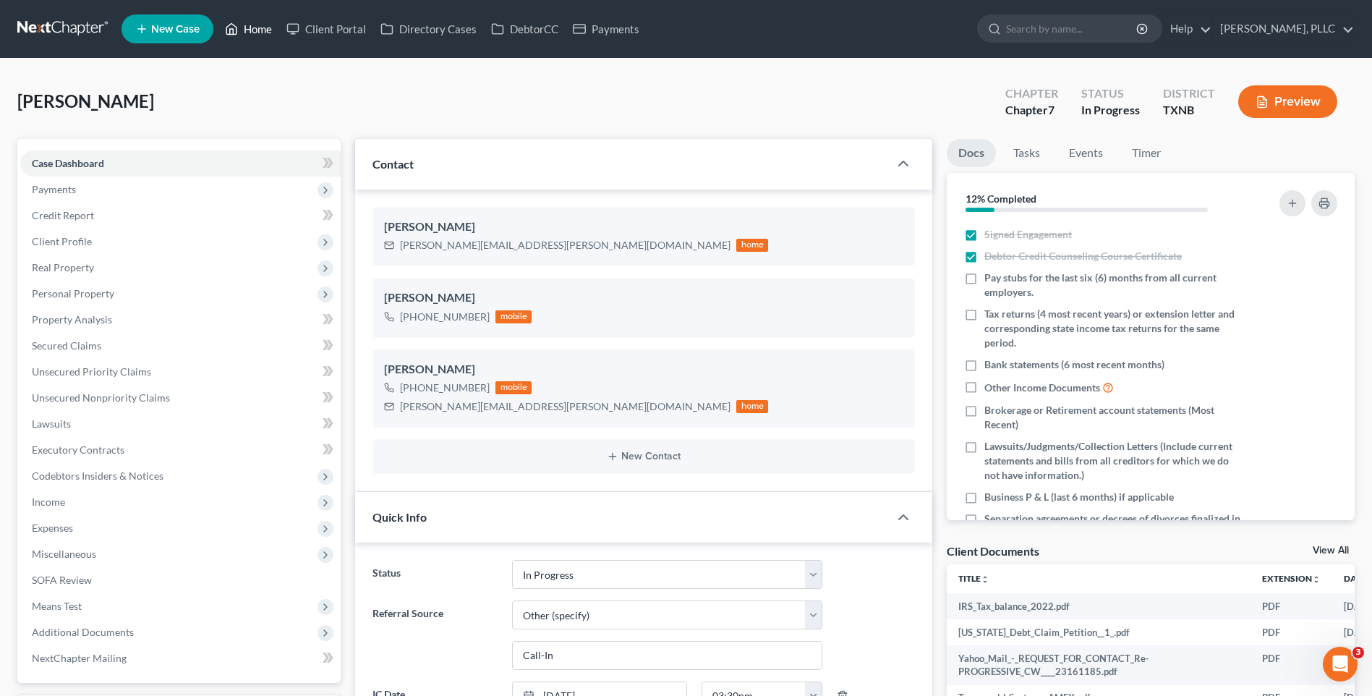
click at [247, 32] on link "Home" at bounding box center [248, 29] width 61 height 26
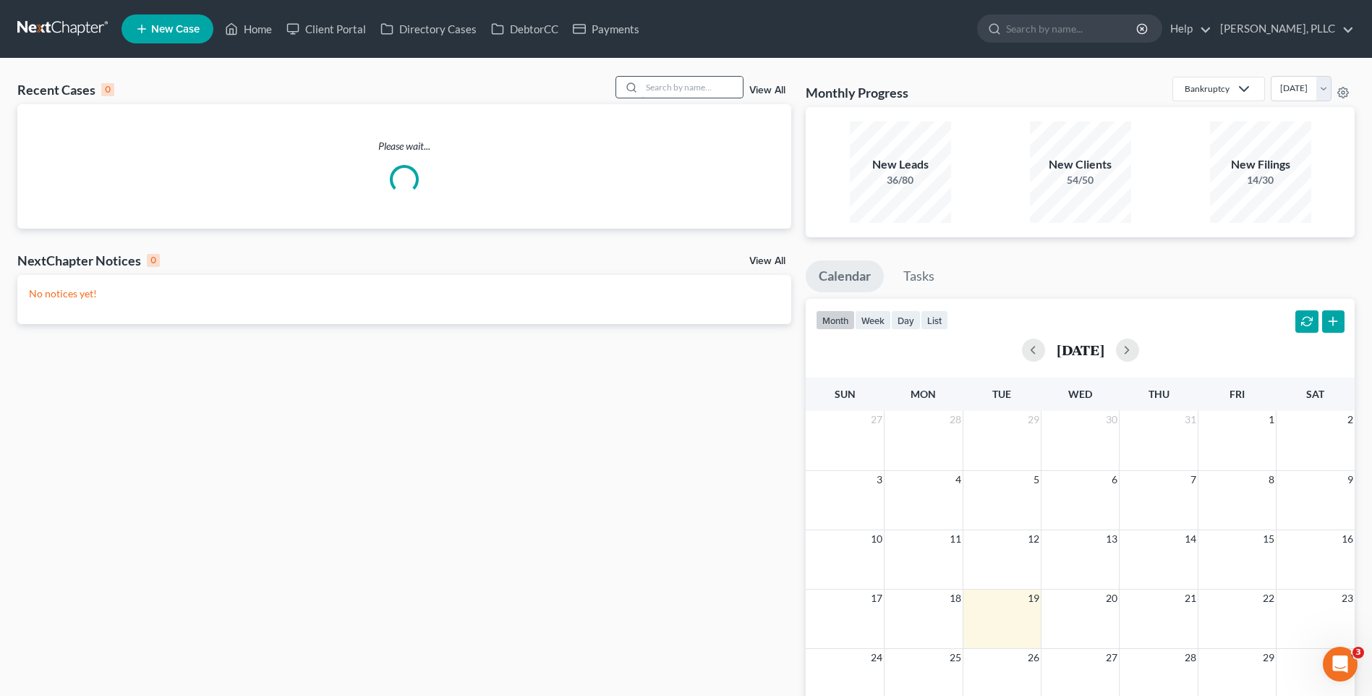
click at [673, 91] on input "search" at bounding box center [692, 87] width 101 height 21
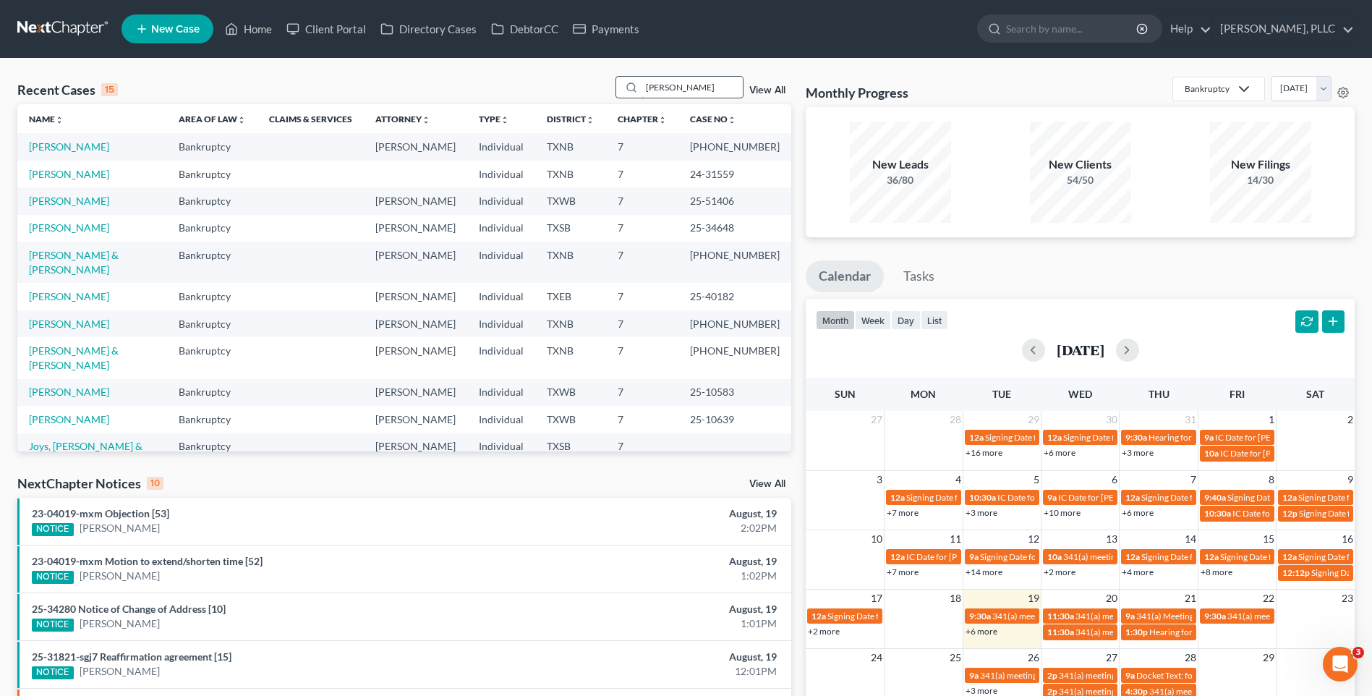
type input "[PERSON_NAME]"
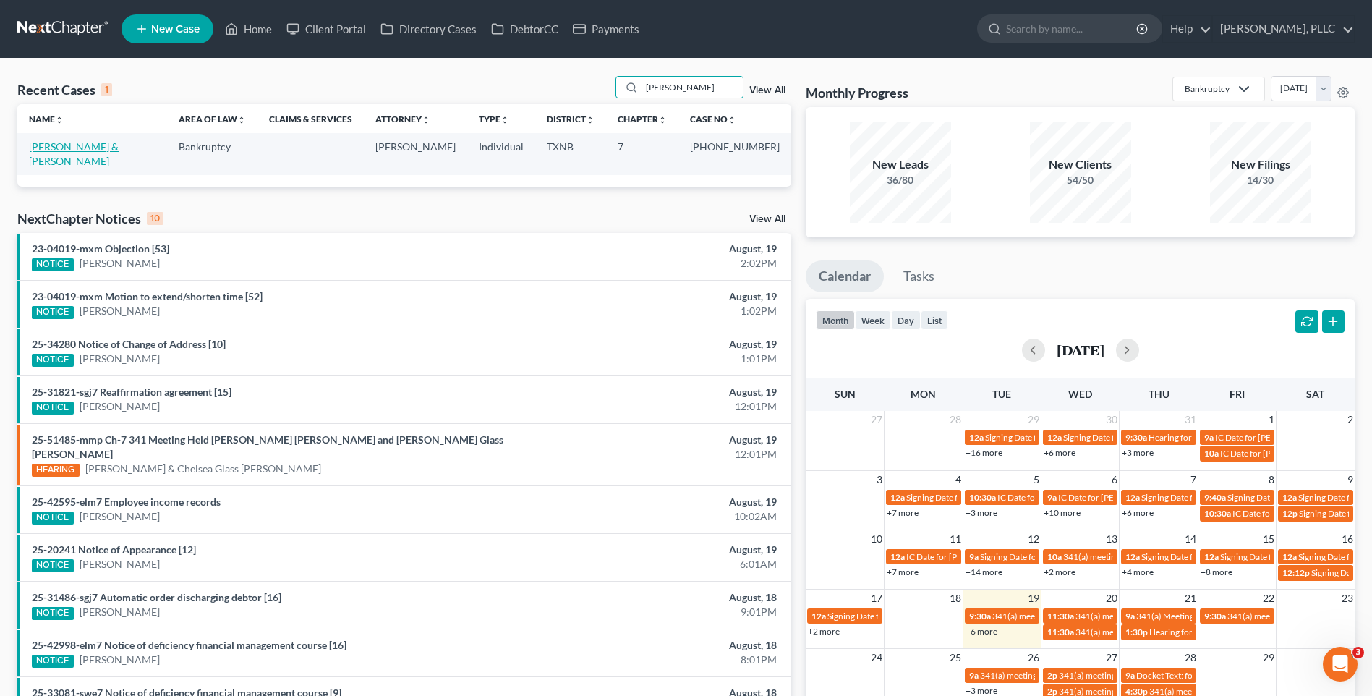
click at [106, 143] on link "[PERSON_NAME] & [PERSON_NAME]" at bounding box center [74, 153] width 90 height 27
select select "4"
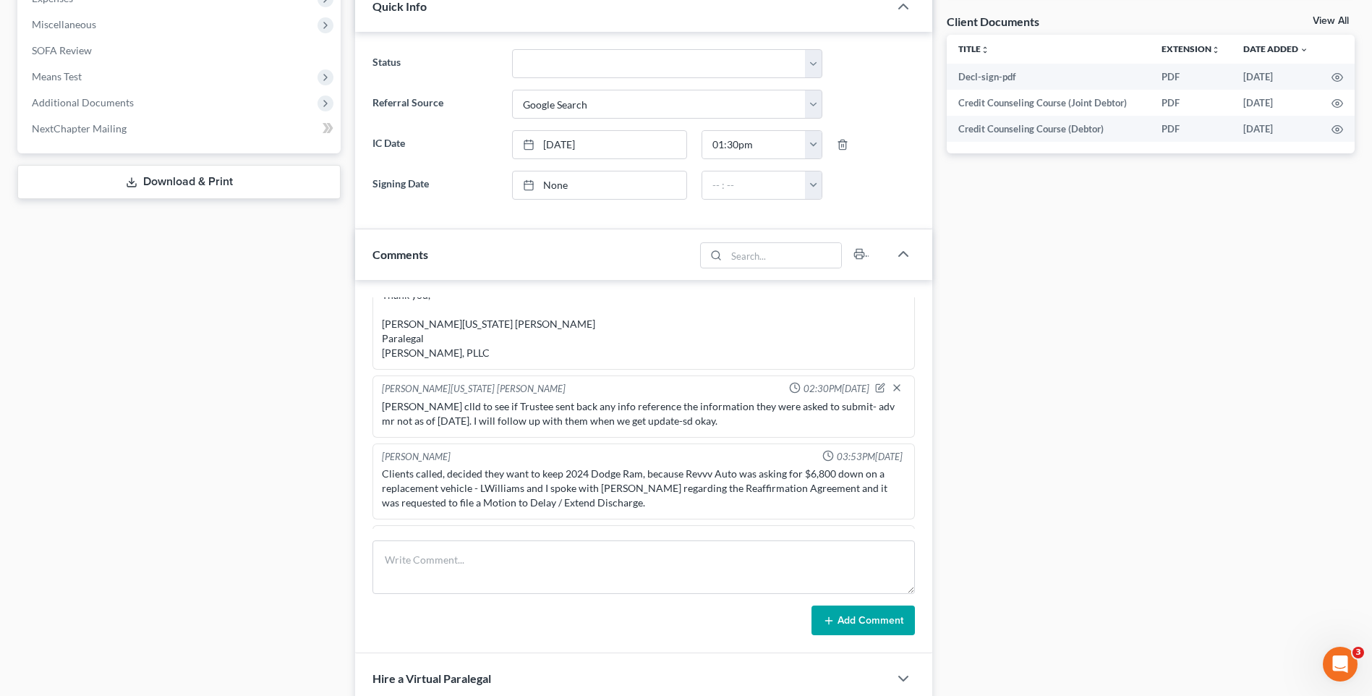
scroll to position [563, 0]
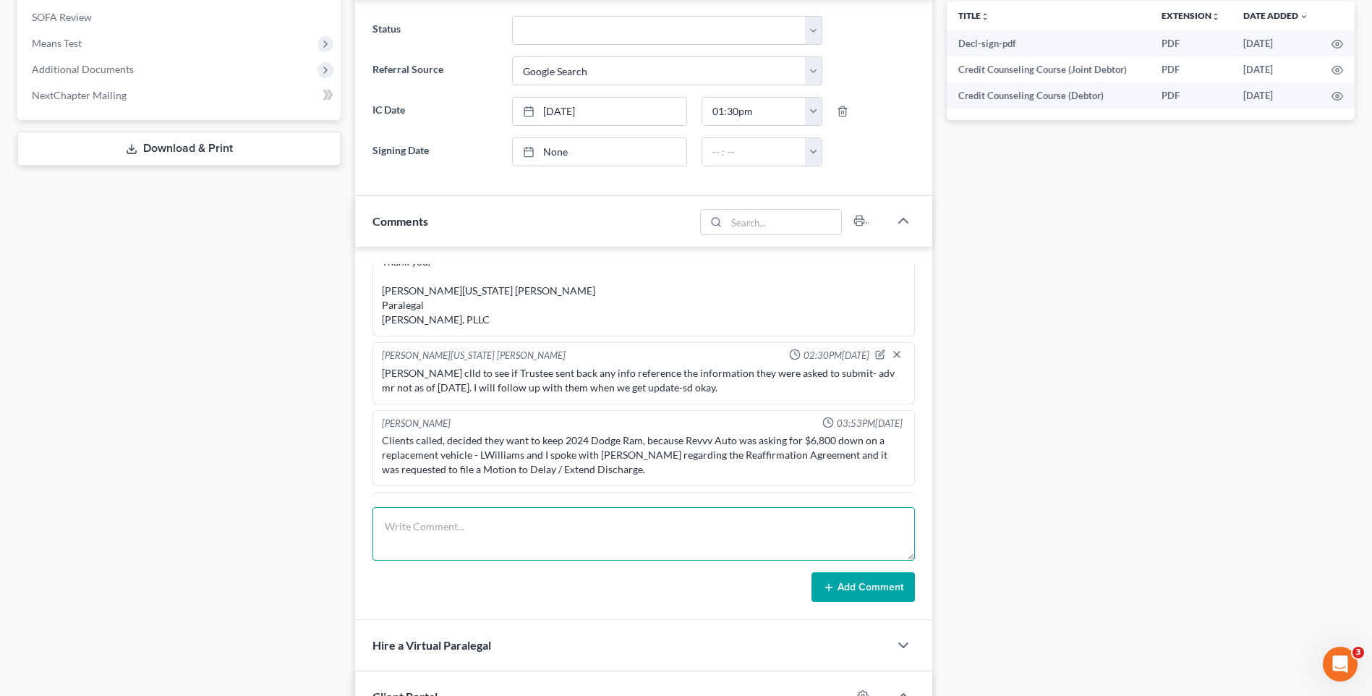
paste textarea "Greetings Trustee [PERSON_NAME], Our office is inquiring to see if the above cl…"
type textarea "Greetings Trustee [PERSON_NAME], Our office is inquiring to see if the above cl…"
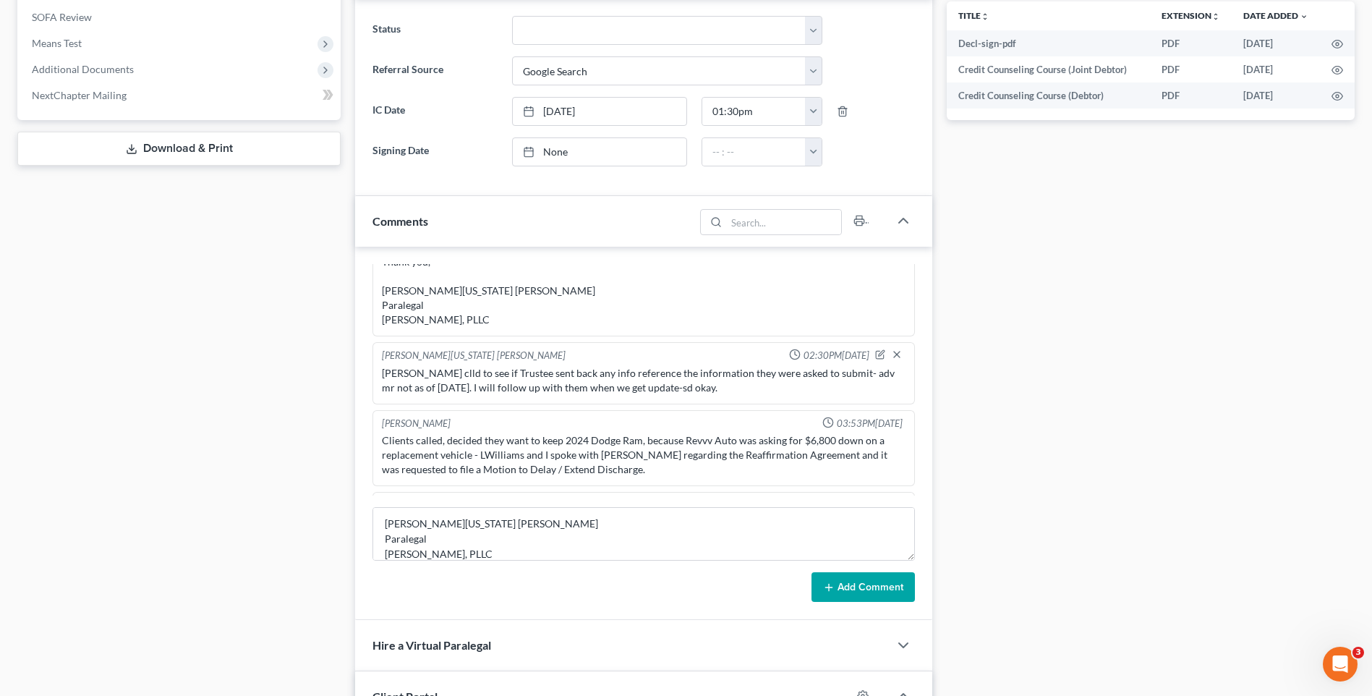
click at [844, 587] on button "Add Comment" at bounding box center [863, 587] width 103 height 30
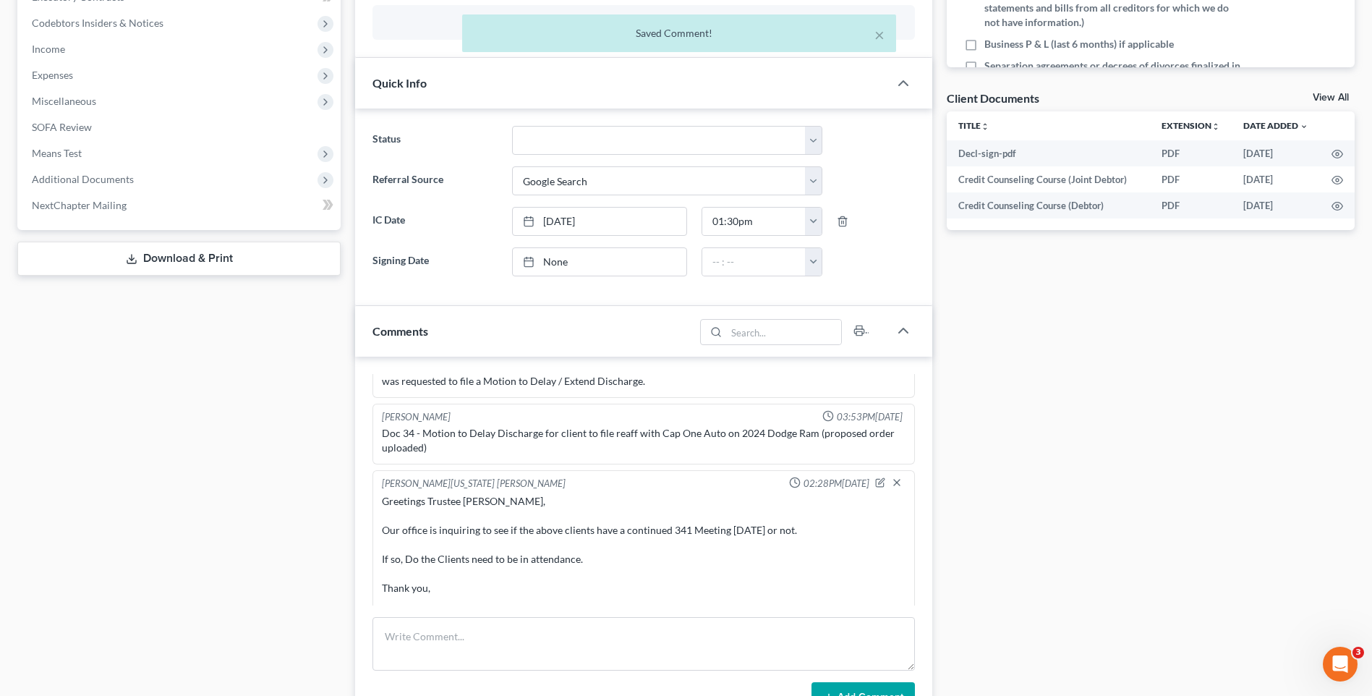
scroll to position [0, 0]
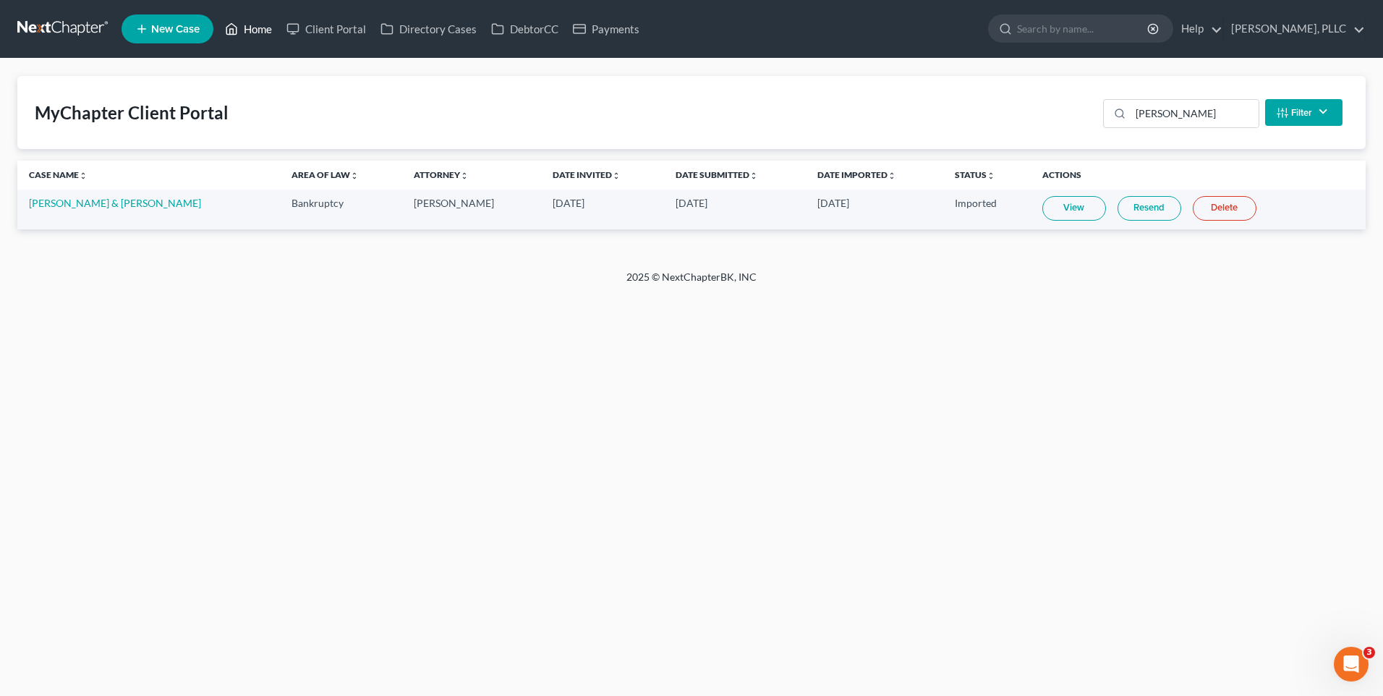
click at [259, 28] on link "Home" at bounding box center [248, 29] width 61 height 26
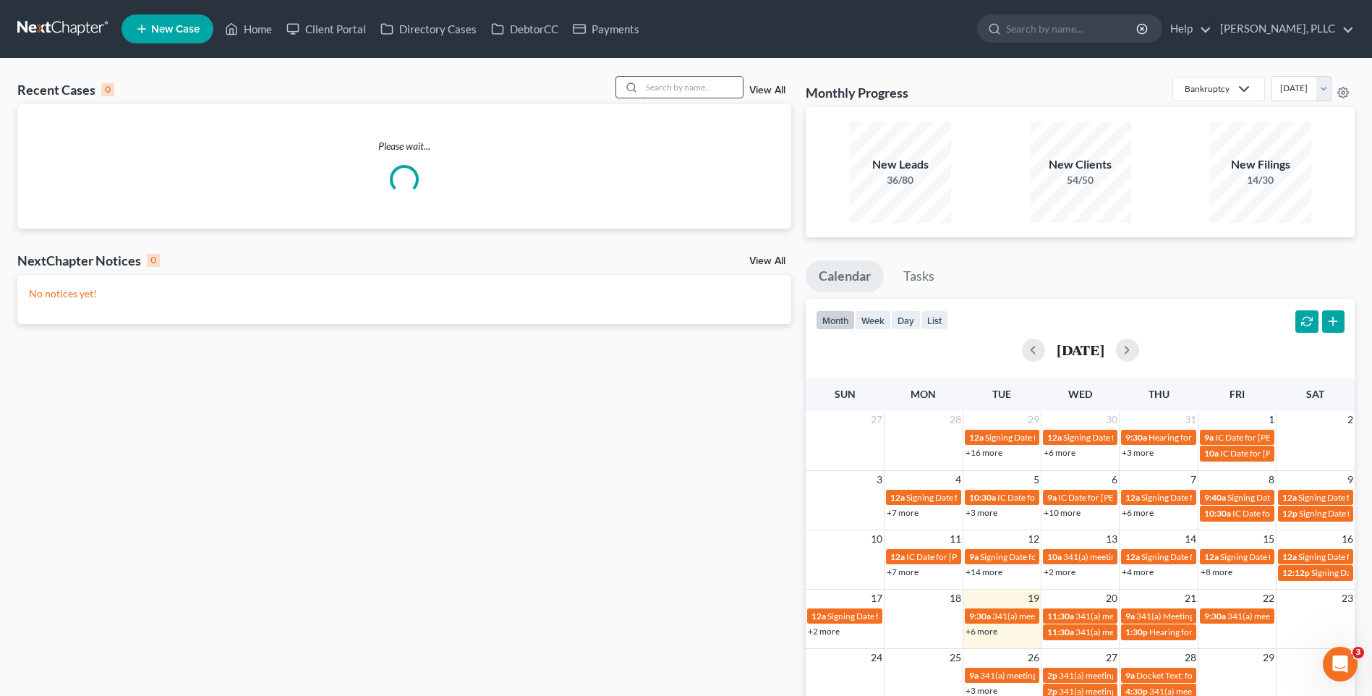
click at [687, 93] on input "search" at bounding box center [692, 87] width 101 height 21
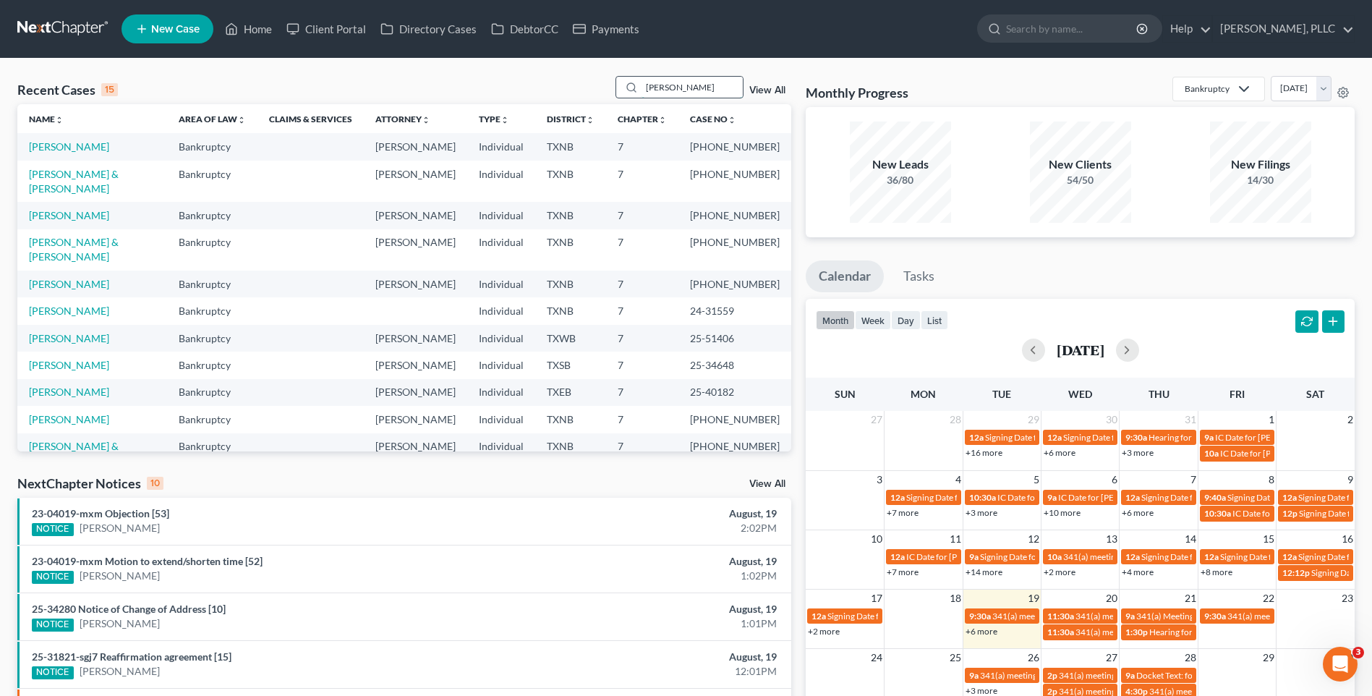
type input "[PERSON_NAME]"
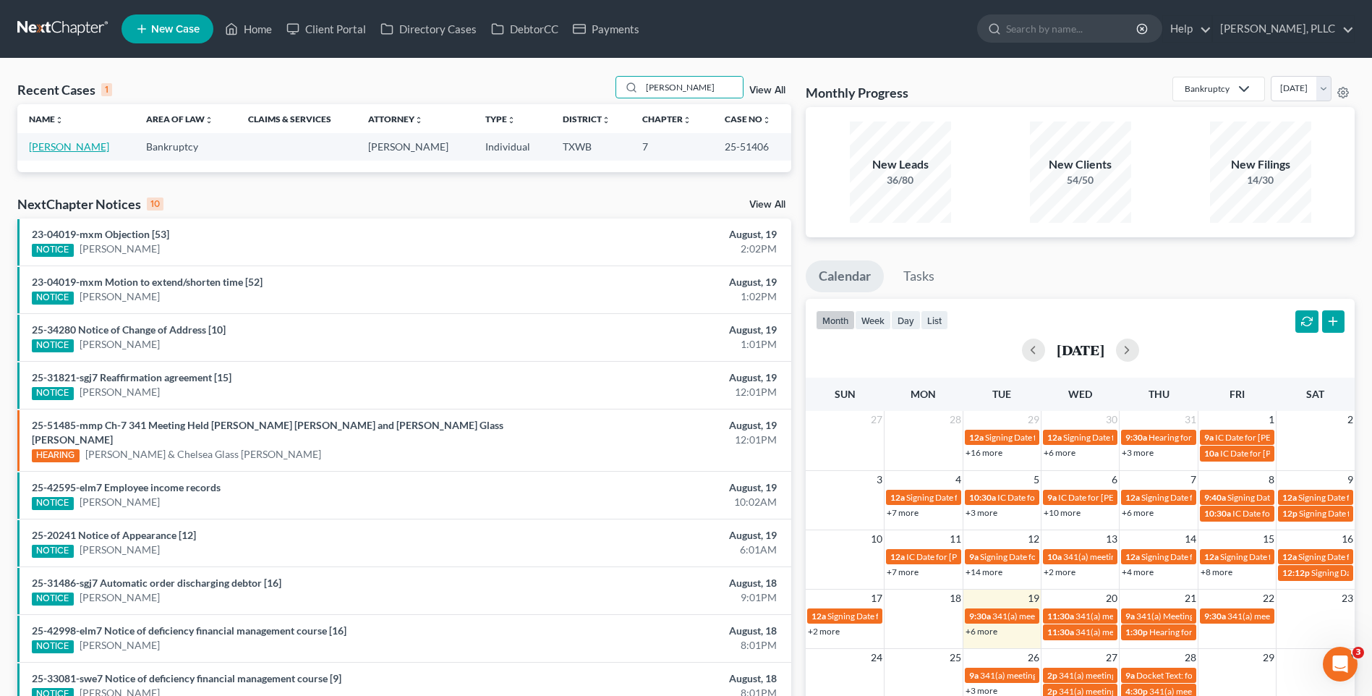
click at [45, 144] on link "[PERSON_NAME]" at bounding box center [69, 146] width 80 height 12
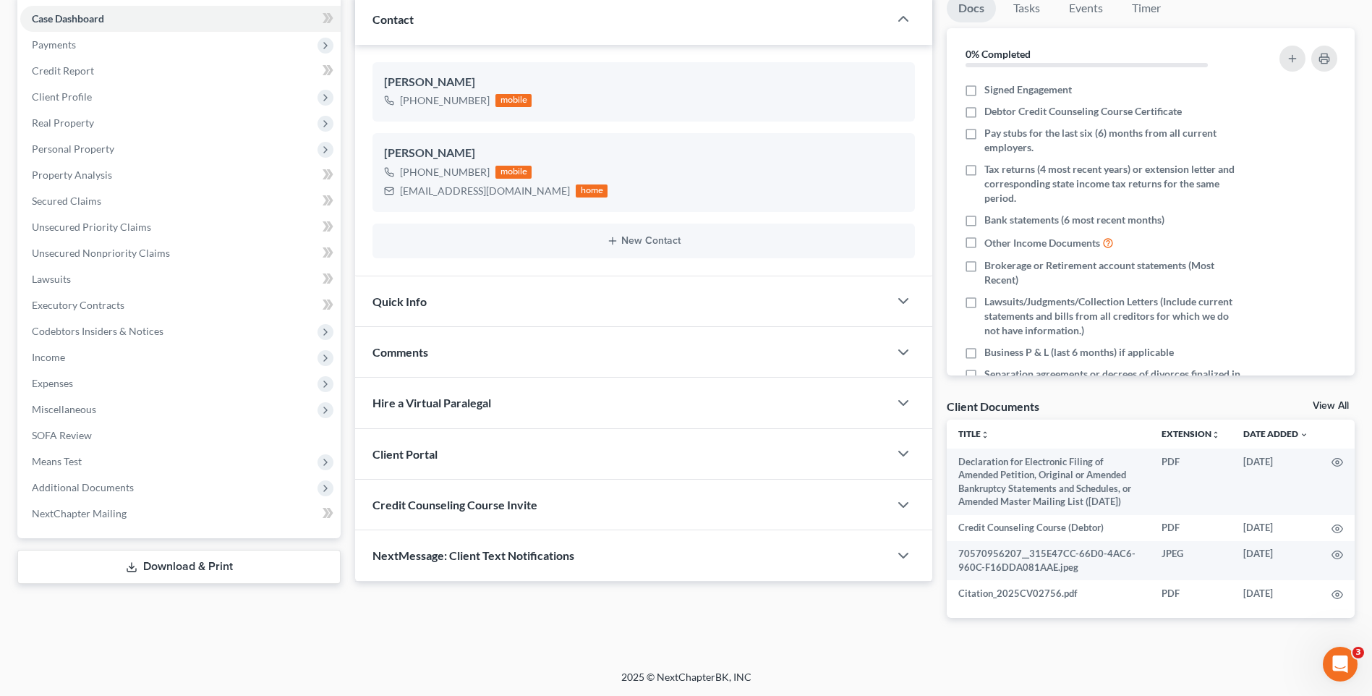
scroll to position [158, 0]
click at [60, 481] on span "Additional Documents" at bounding box center [83, 487] width 102 height 12
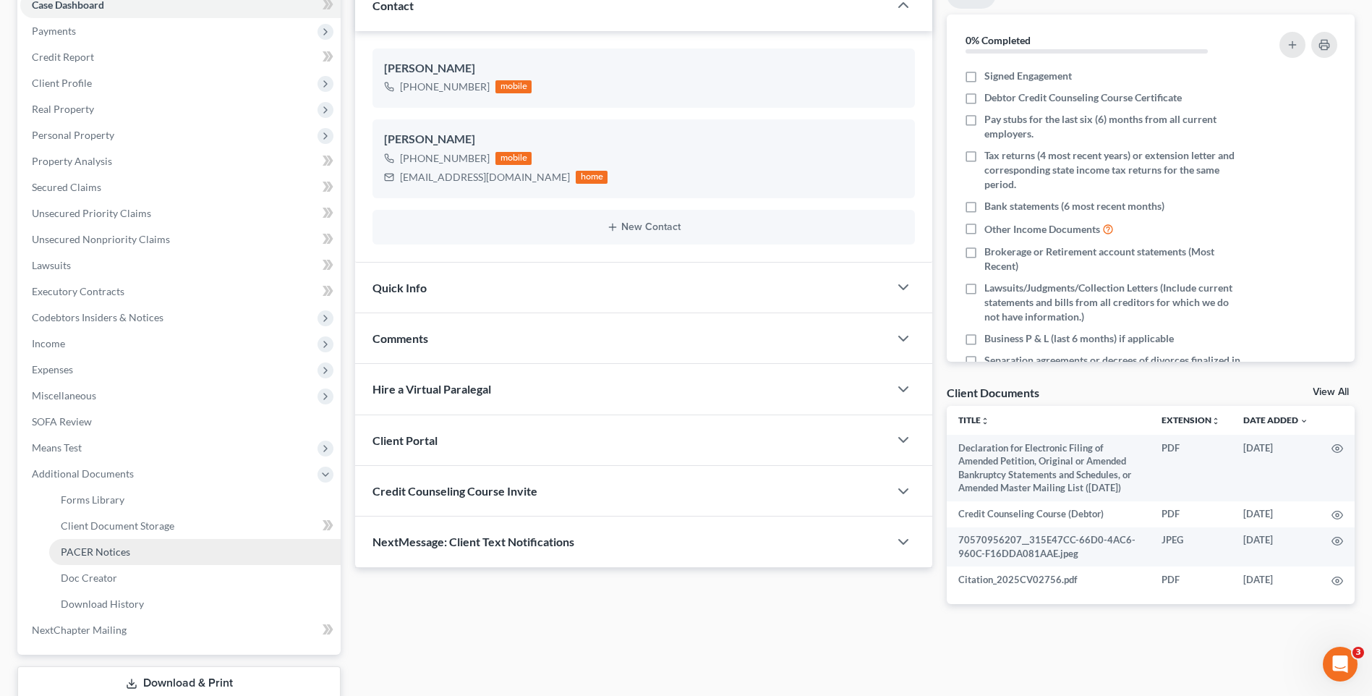
click at [105, 554] on span "PACER Notices" at bounding box center [95, 552] width 69 height 12
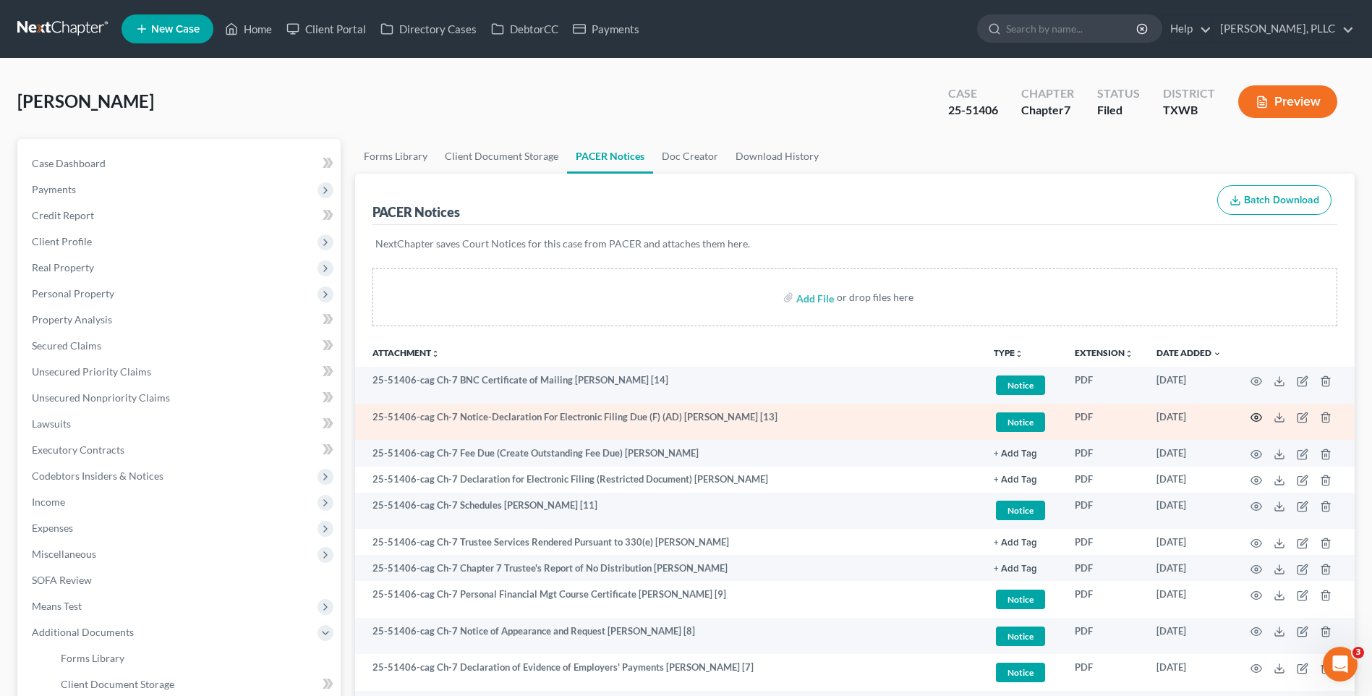
click at [1255, 415] on icon "button" at bounding box center [1257, 418] width 12 height 12
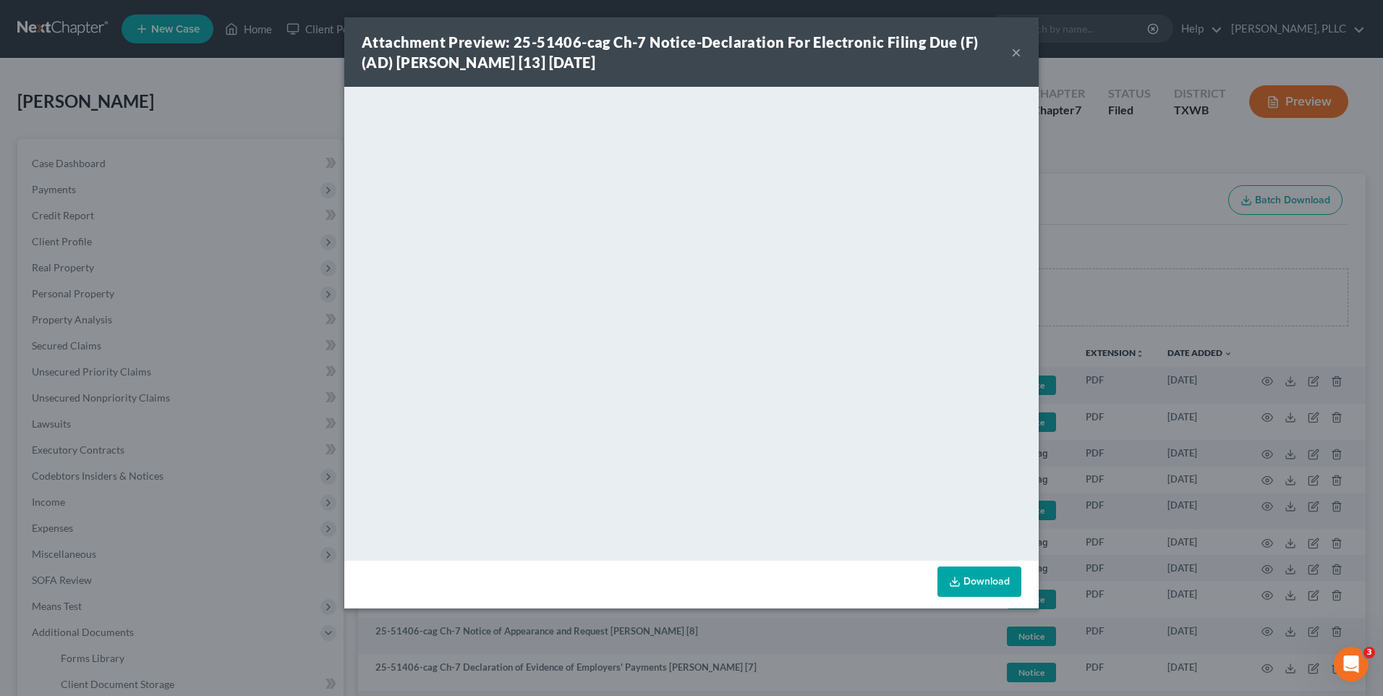
click at [1019, 49] on div "Attachment Preview: 25-51406-cag Ch-7 Notice-Declaration For Electronic Filing …" at bounding box center [691, 51] width 695 height 69
click at [1019, 51] on button "×" at bounding box center [1016, 51] width 10 height 17
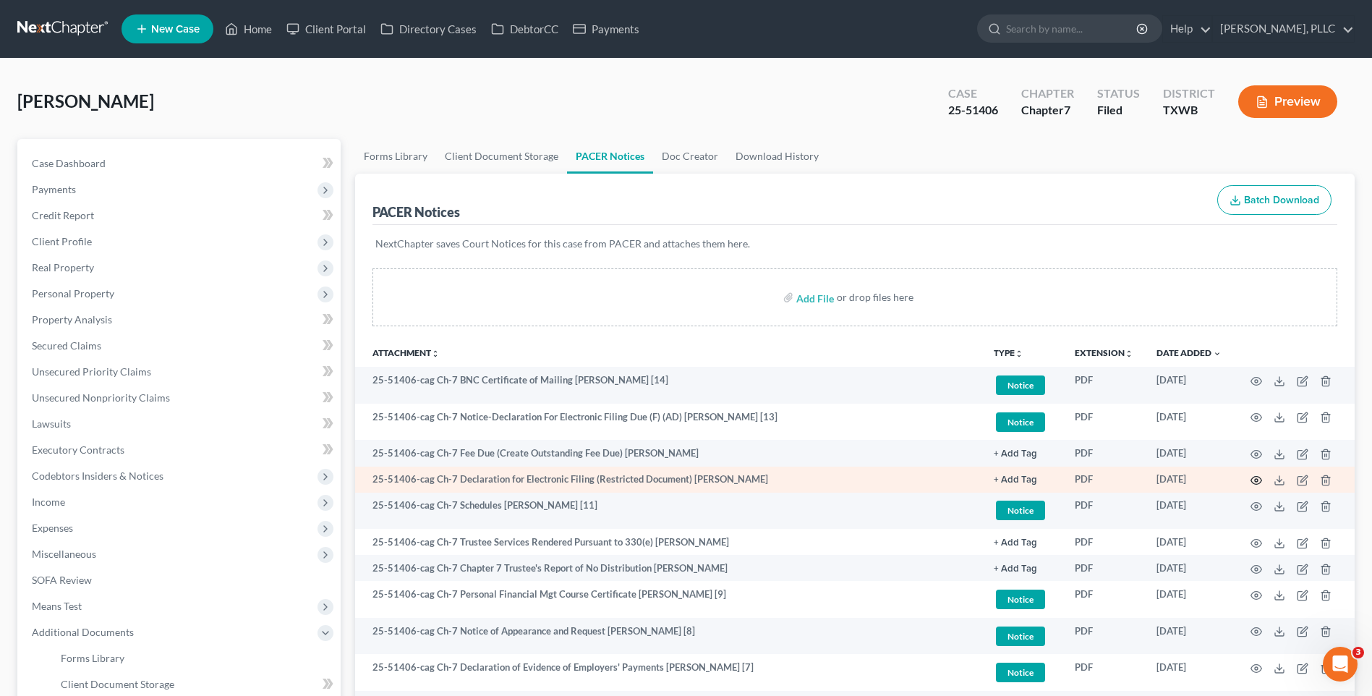
click at [1257, 477] on icon "button" at bounding box center [1257, 481] width 12 height 12
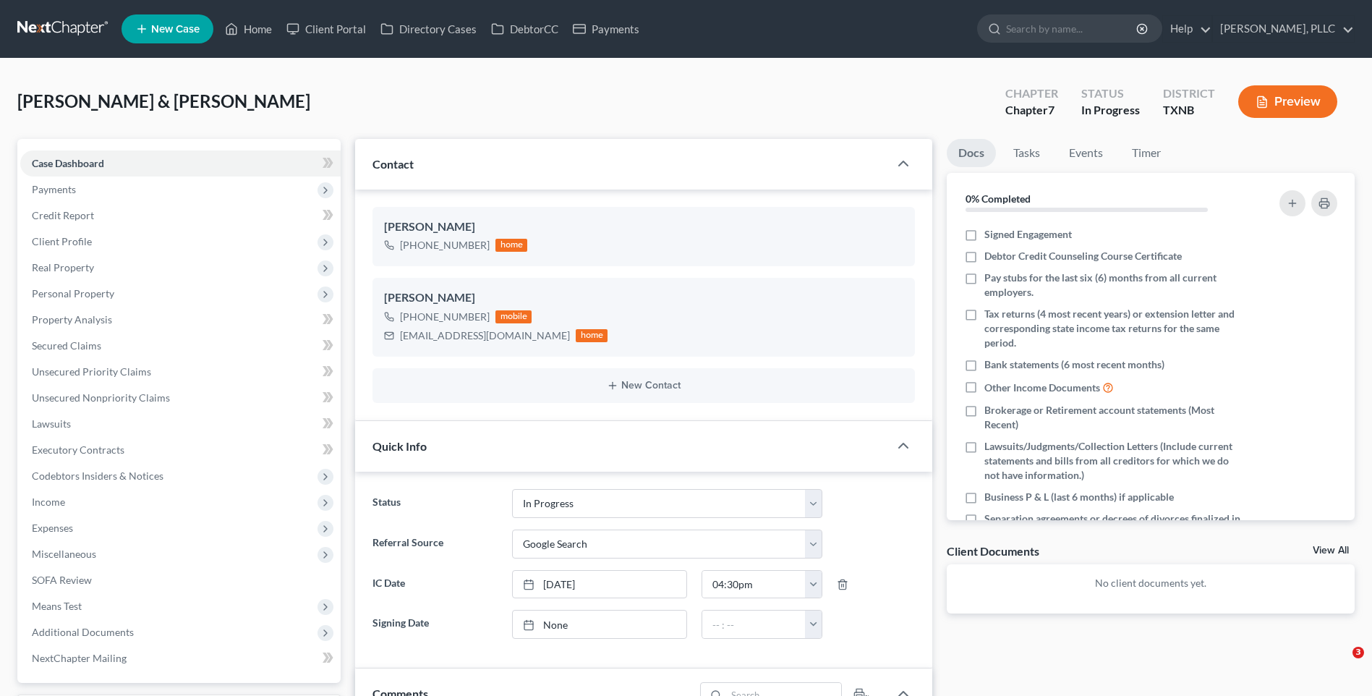
select select "13"
select select "4"
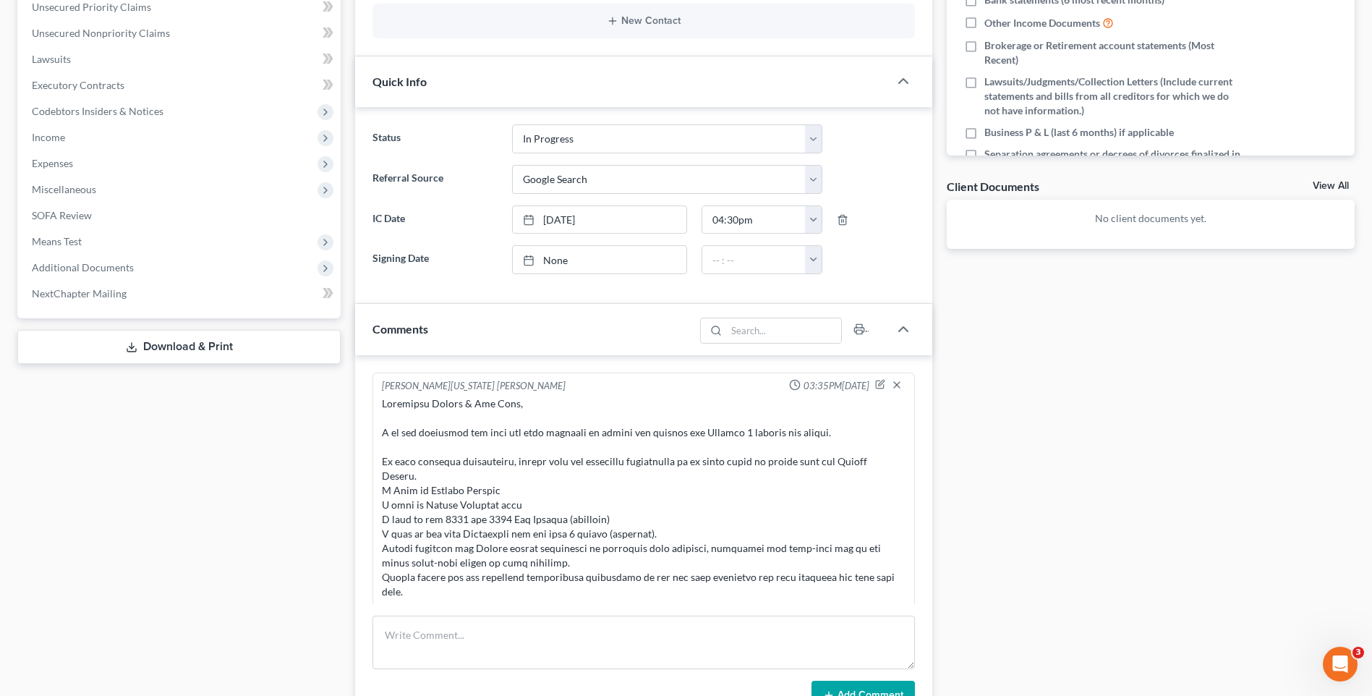
click at [1247, 490] on div "Docs Tasks Events Timer 0% Completed Nothing here yet! Signed Engagement Debtor…" at bounding box center [1151, 450] width 423 height 1352
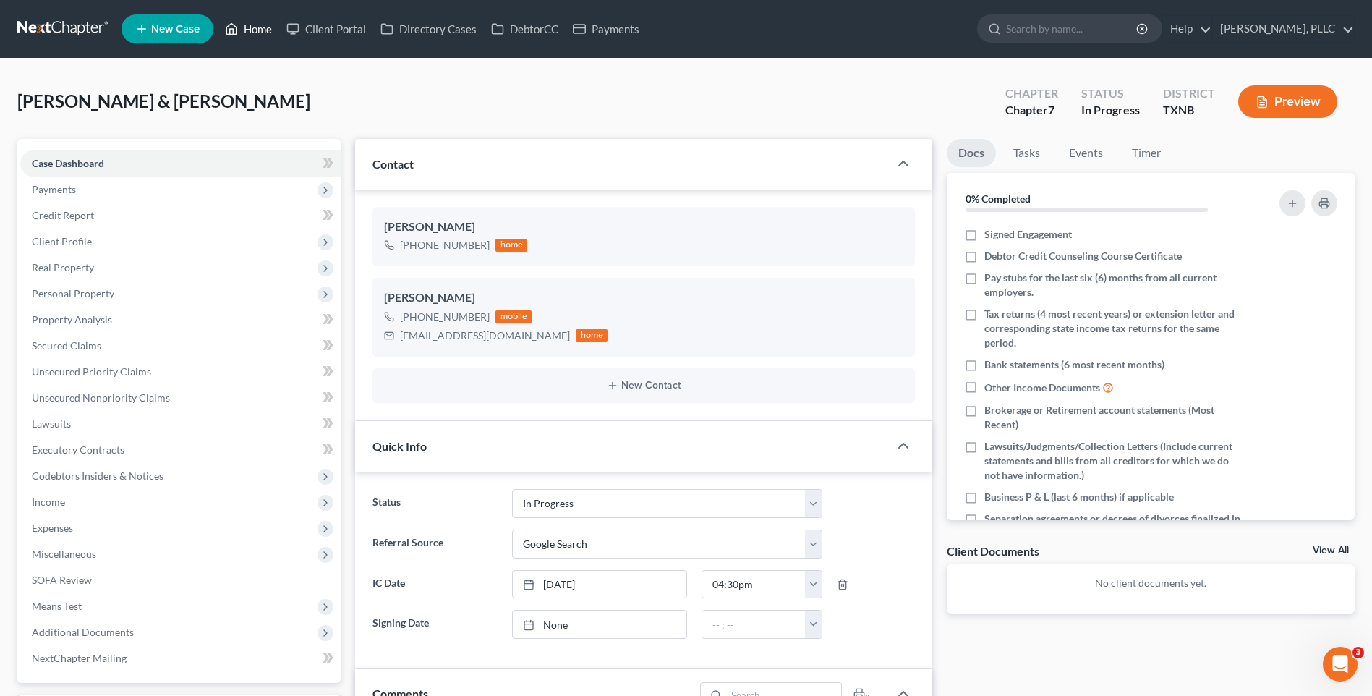
click at [256, 27] on link "Home" at bounding box center [248, 29] width 61 height 26
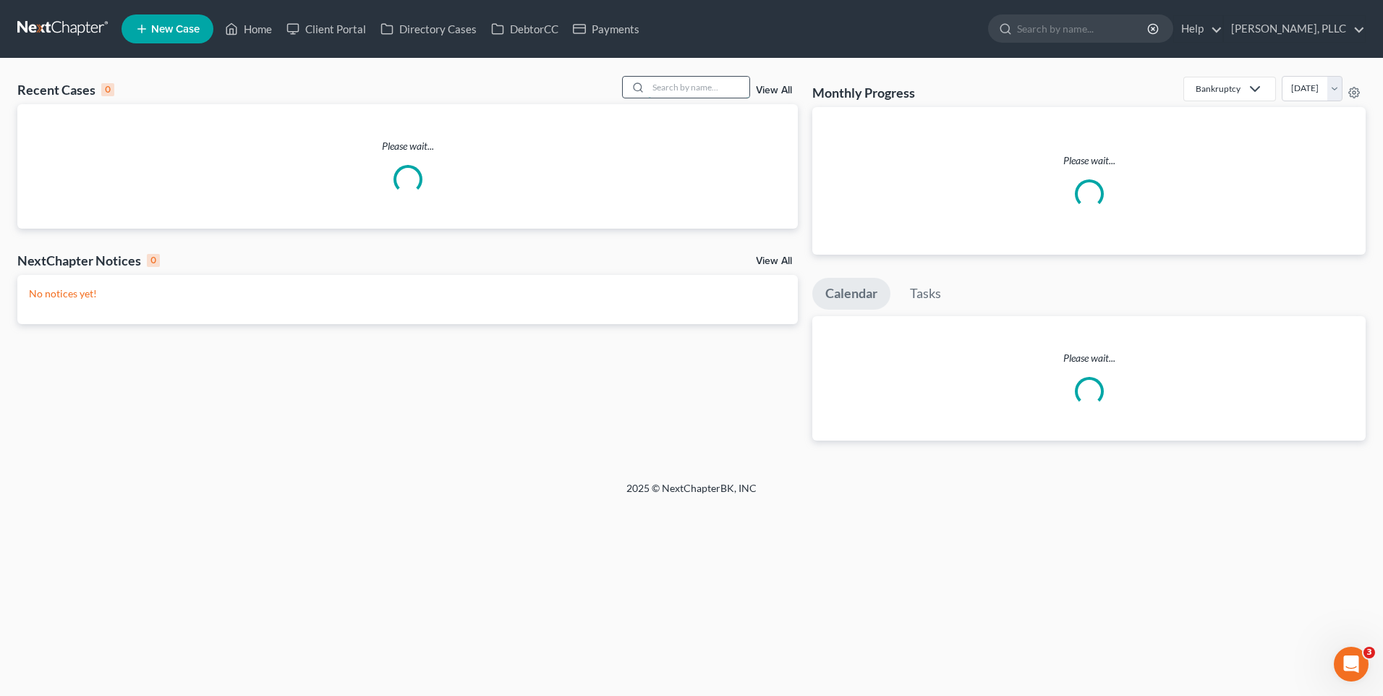
click at [700, 97] on input "search" at bounding box center [698, 87] width 101 height 21
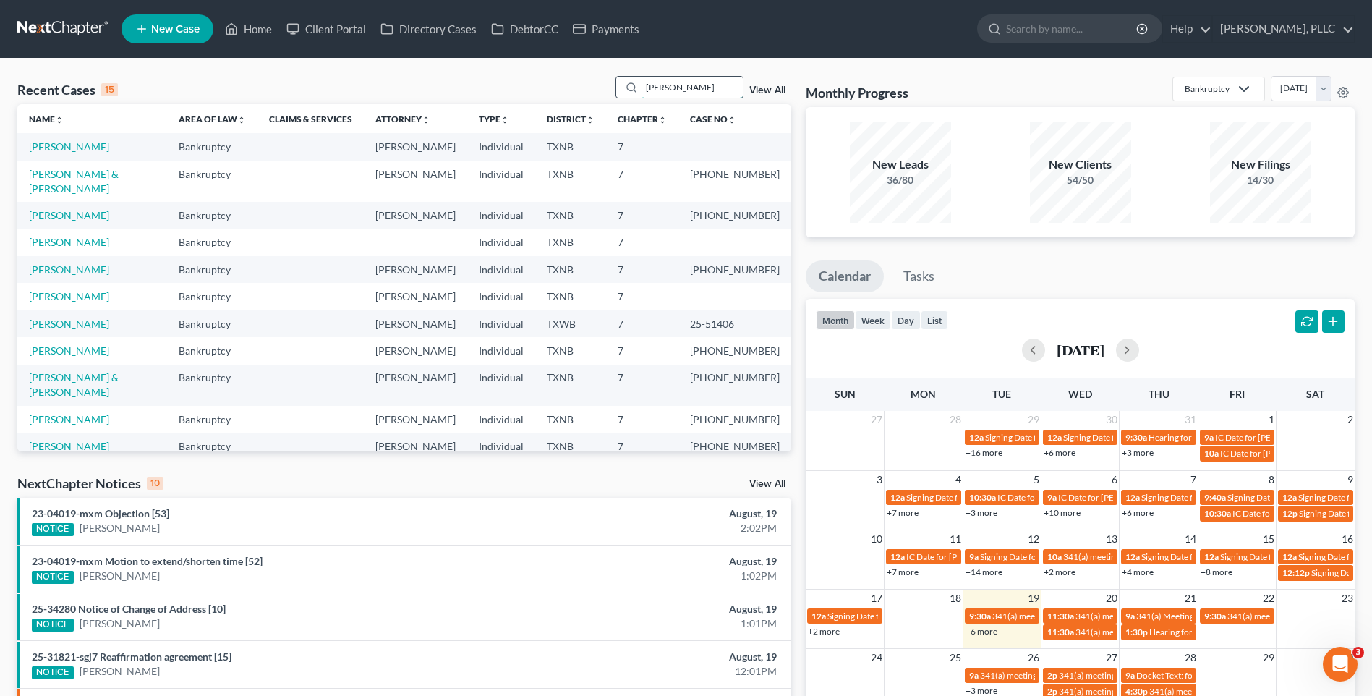
type input "[PERSON_NAME]"
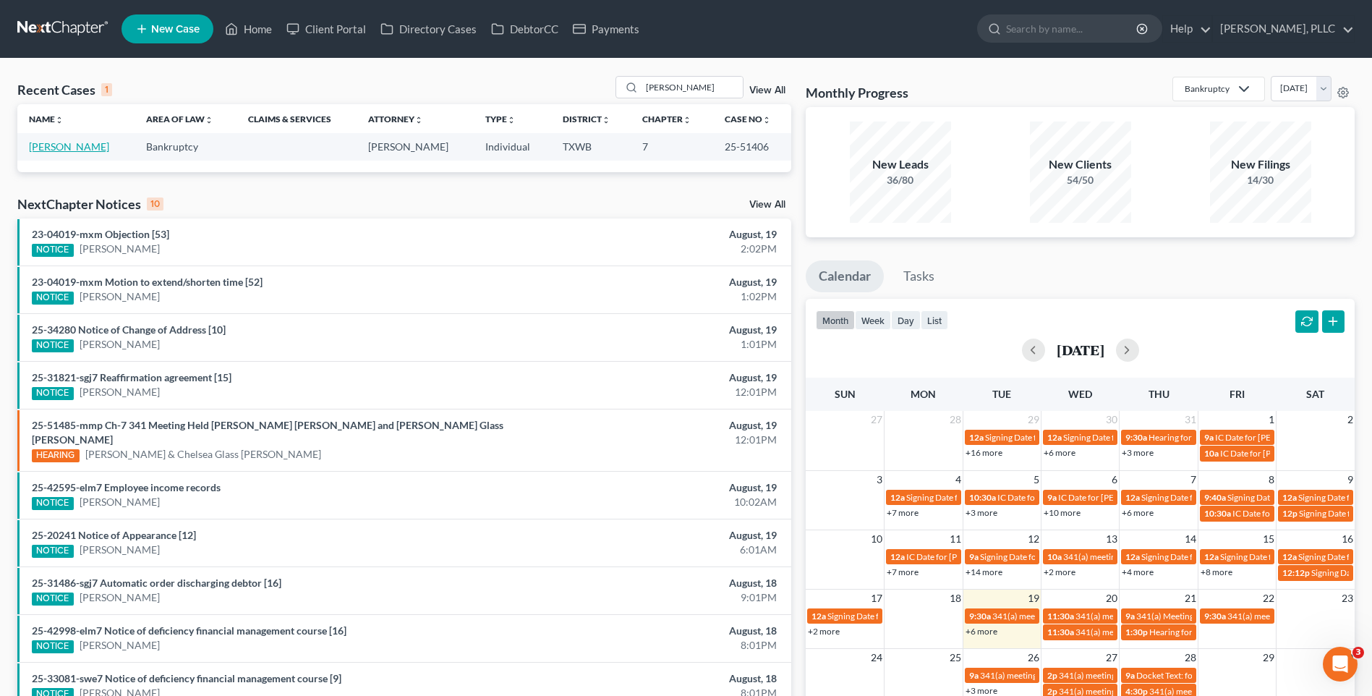
click at [74, 142] on link "[PERSON_NAME]" at bounding box center [69, 146] width 80 height 12
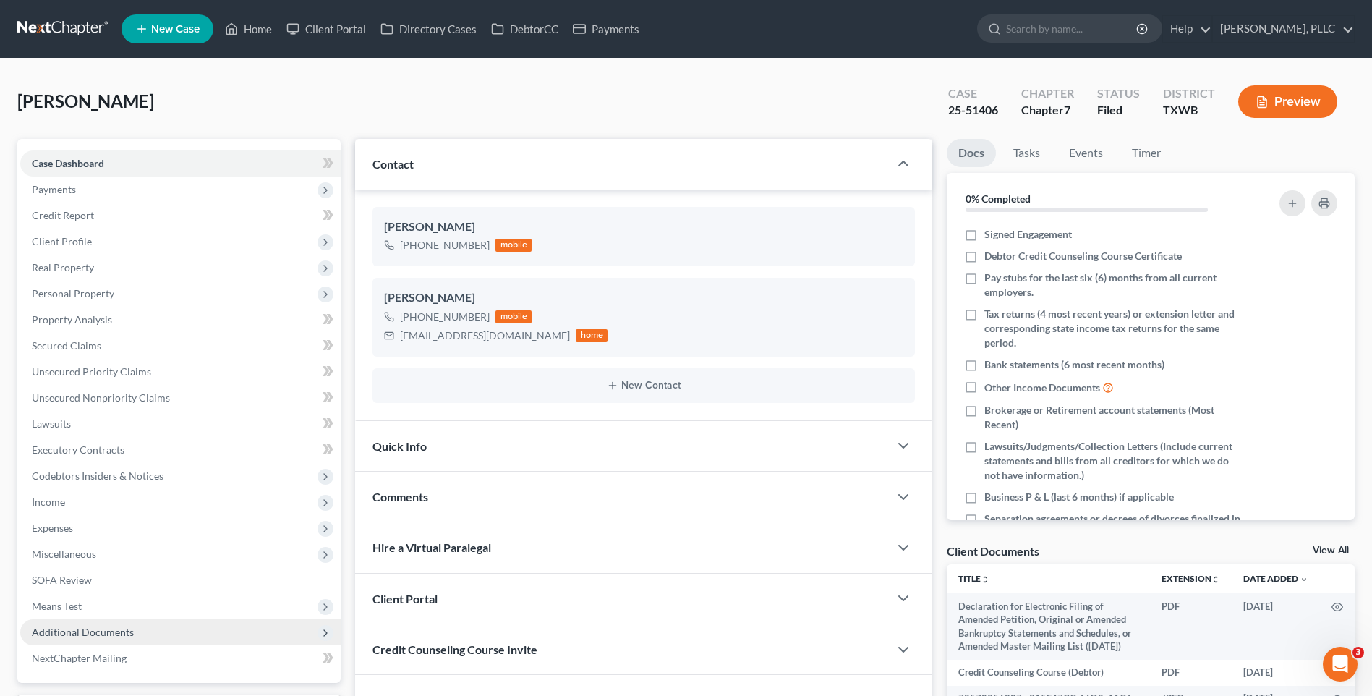
click at [91, 631] on span "Additional Documents" at bounding box center [83, 632] width 102 height 12
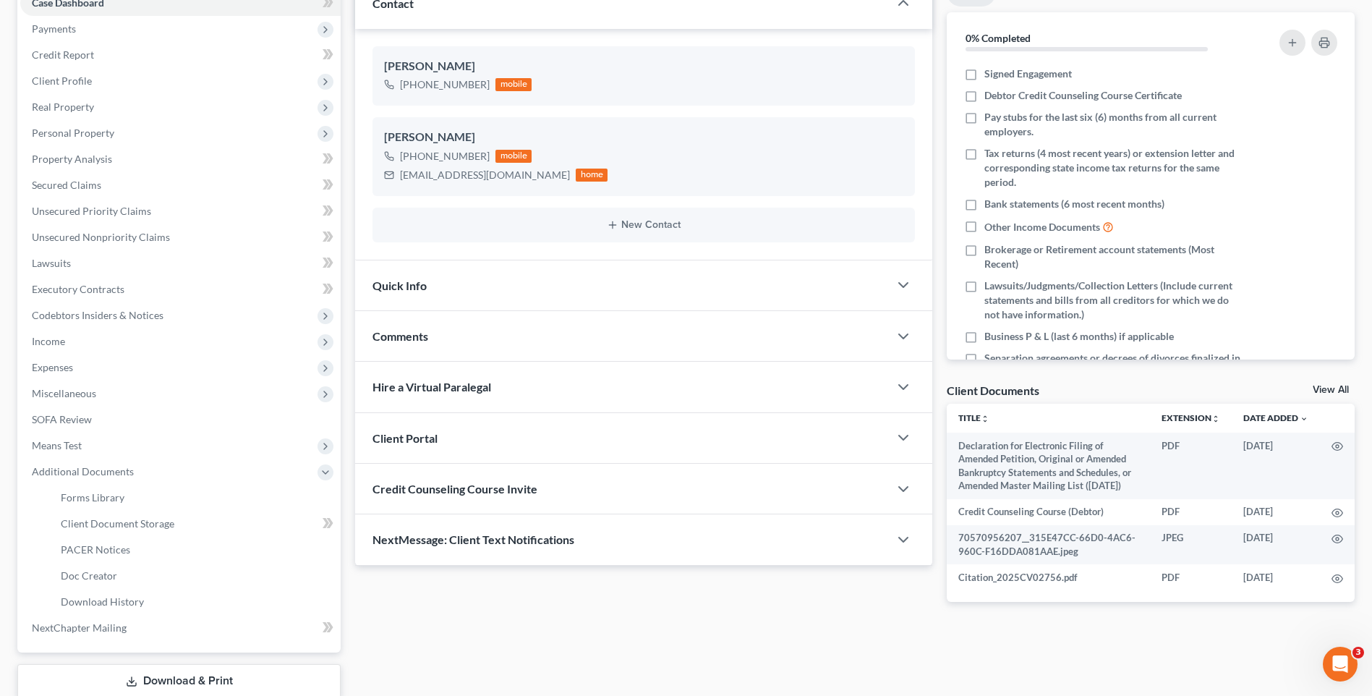
scroll to position [163, 0]
click at [101, 543] on span "PACER Notices" at bounding box center [95, 547] width 69 height 12
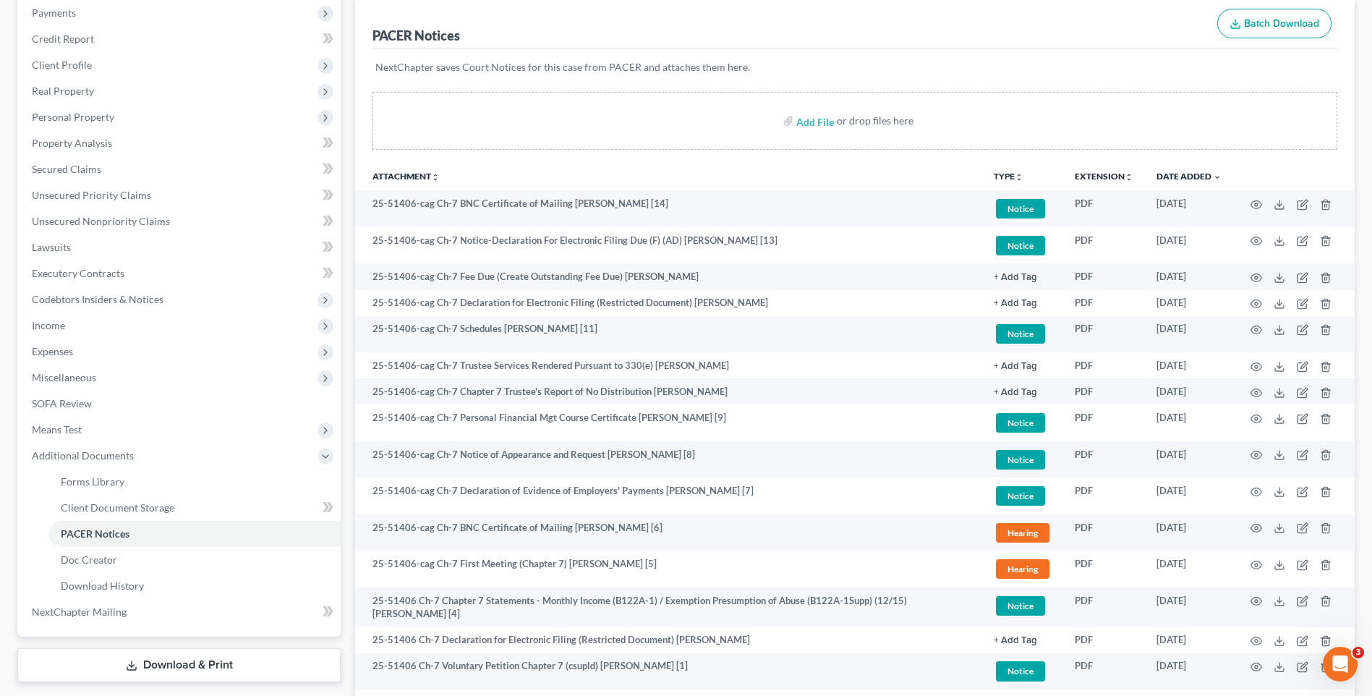
scroll to position [175, 0]
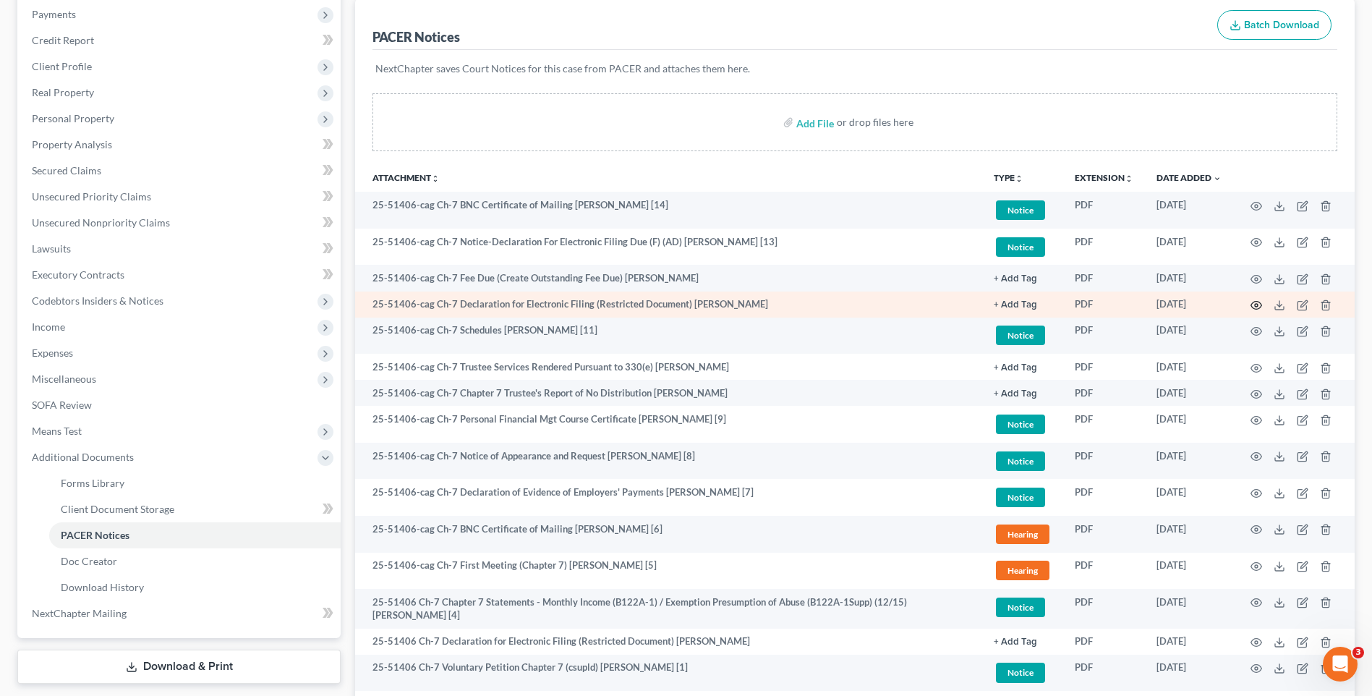
click at [1260, 302] on icon "button" at bounding box center [1257, 306] width 11 height 8
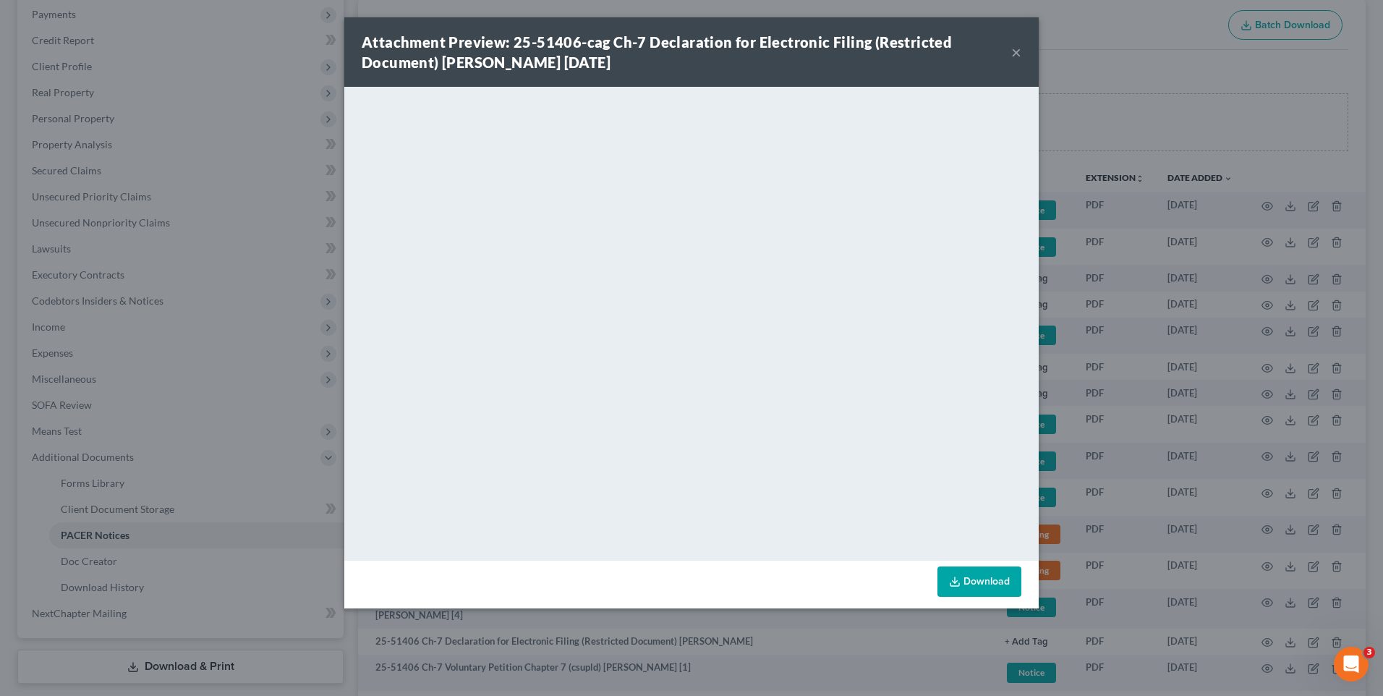
click at [1016, 54] on button "×" at bounding box center [1016, 51] width 10 height 17
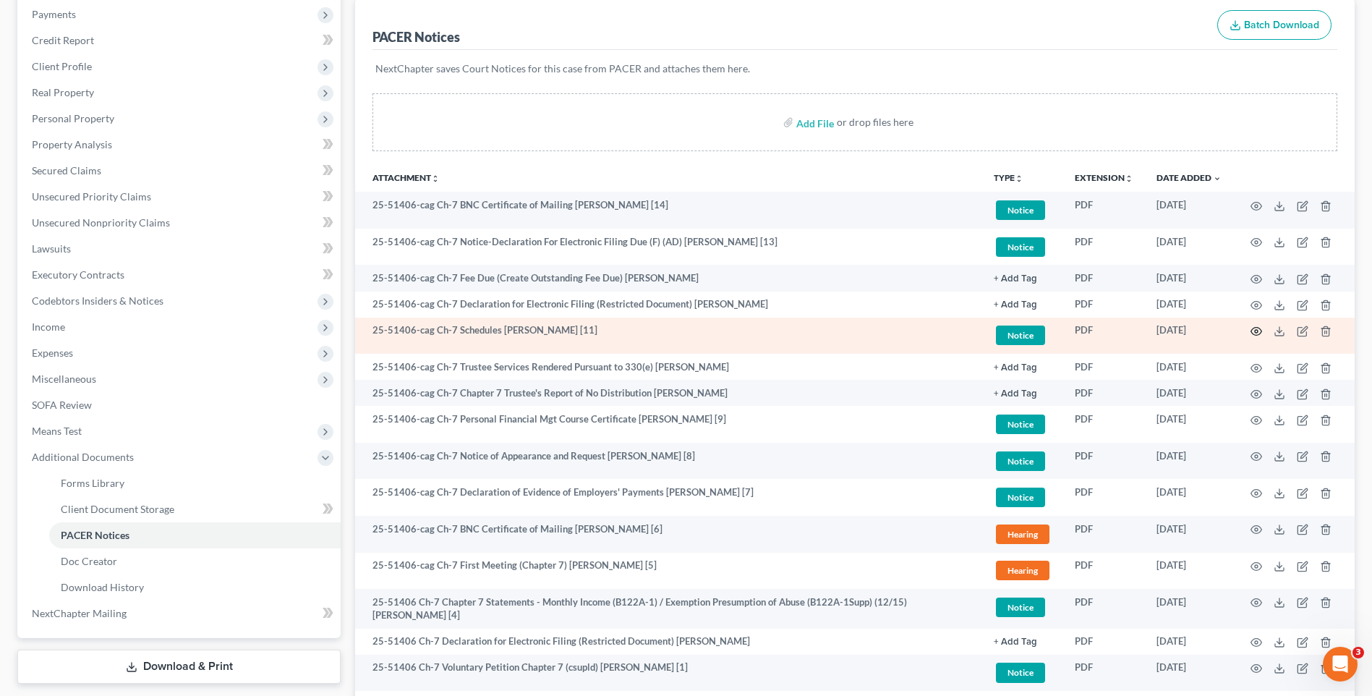
click at [1256, 326] on icon "button" at bounding box center [1257, 332] width 12 height 12
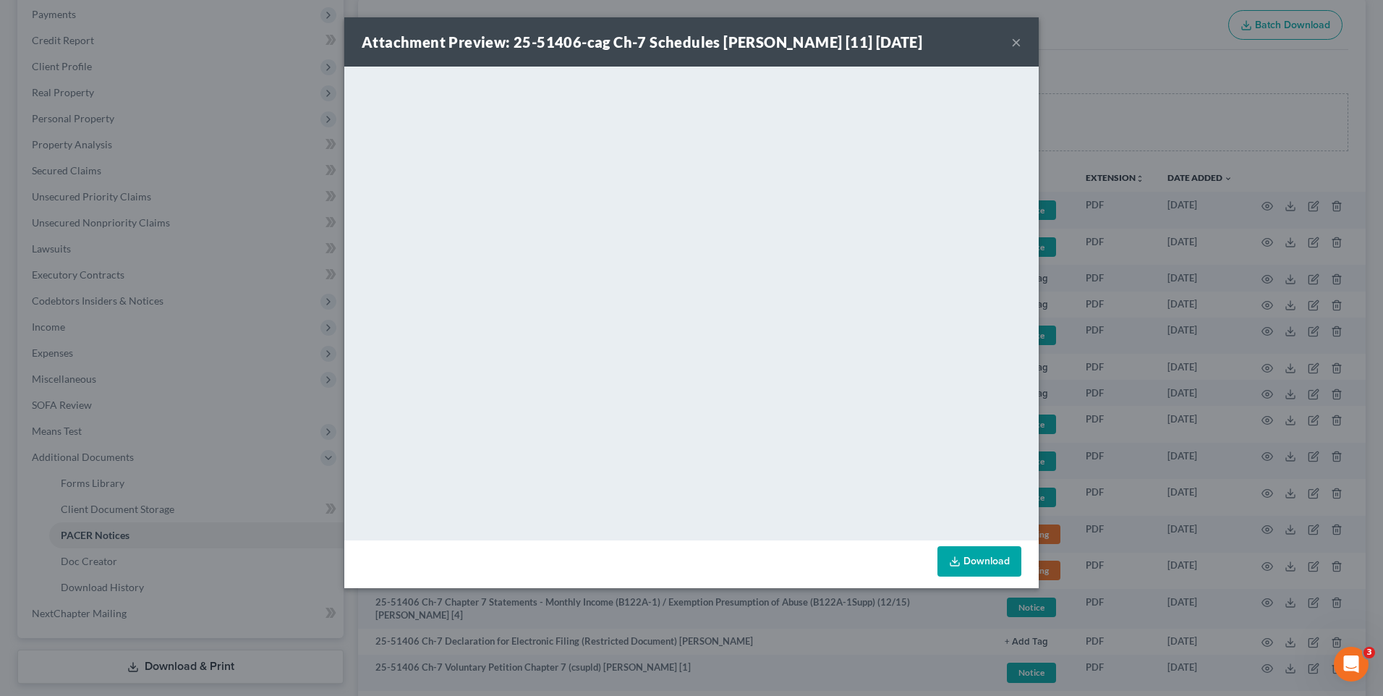
click at [1014, 40] on button "×" at bounding box center [1016, 41] width 10 height 17
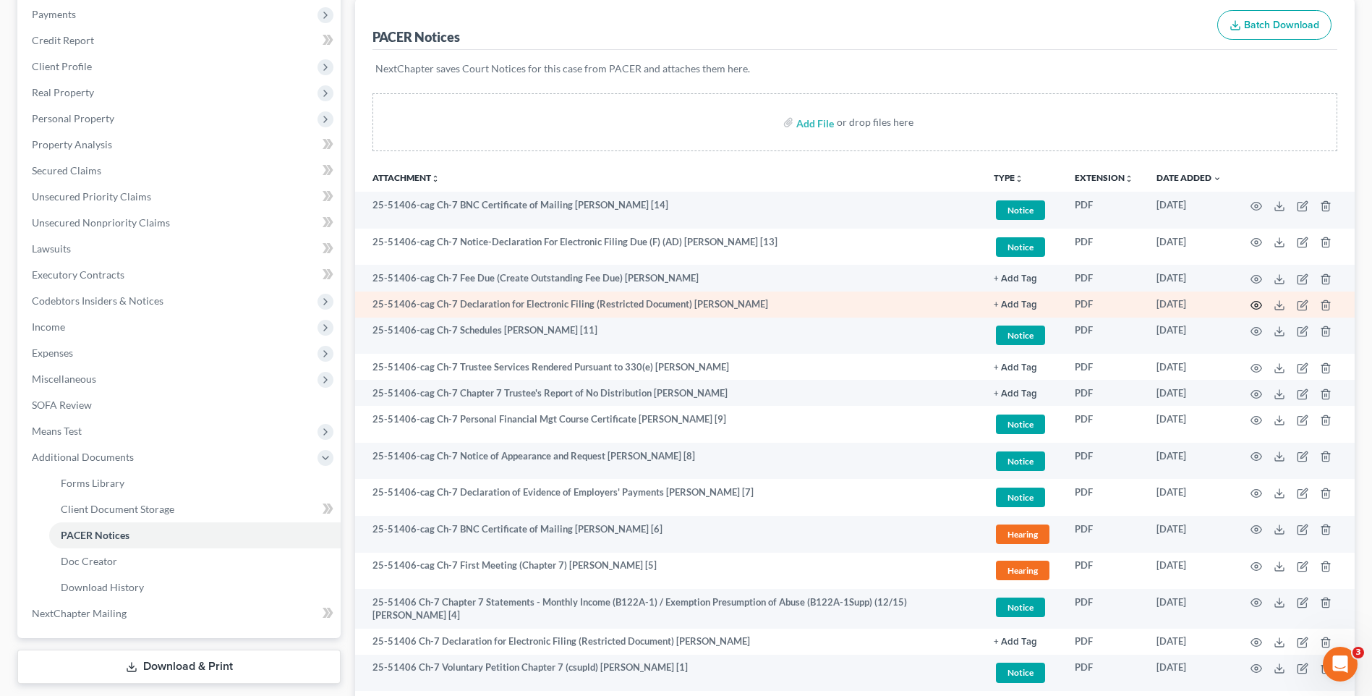
click at [1260, 303] on icon "button" at bounding box center [1257, 306] width 12 height 12
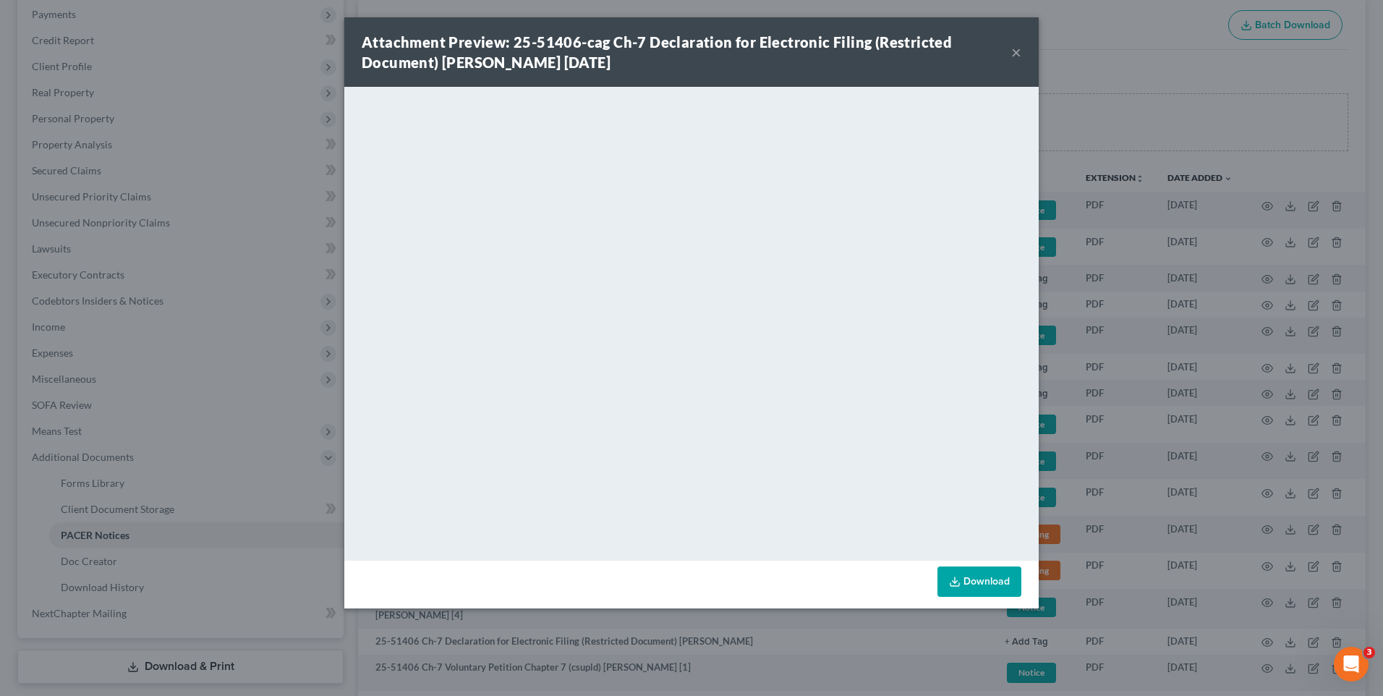
click at [1014, 46] on button "×" at bounding box center [1016, 51] width 10 height 17
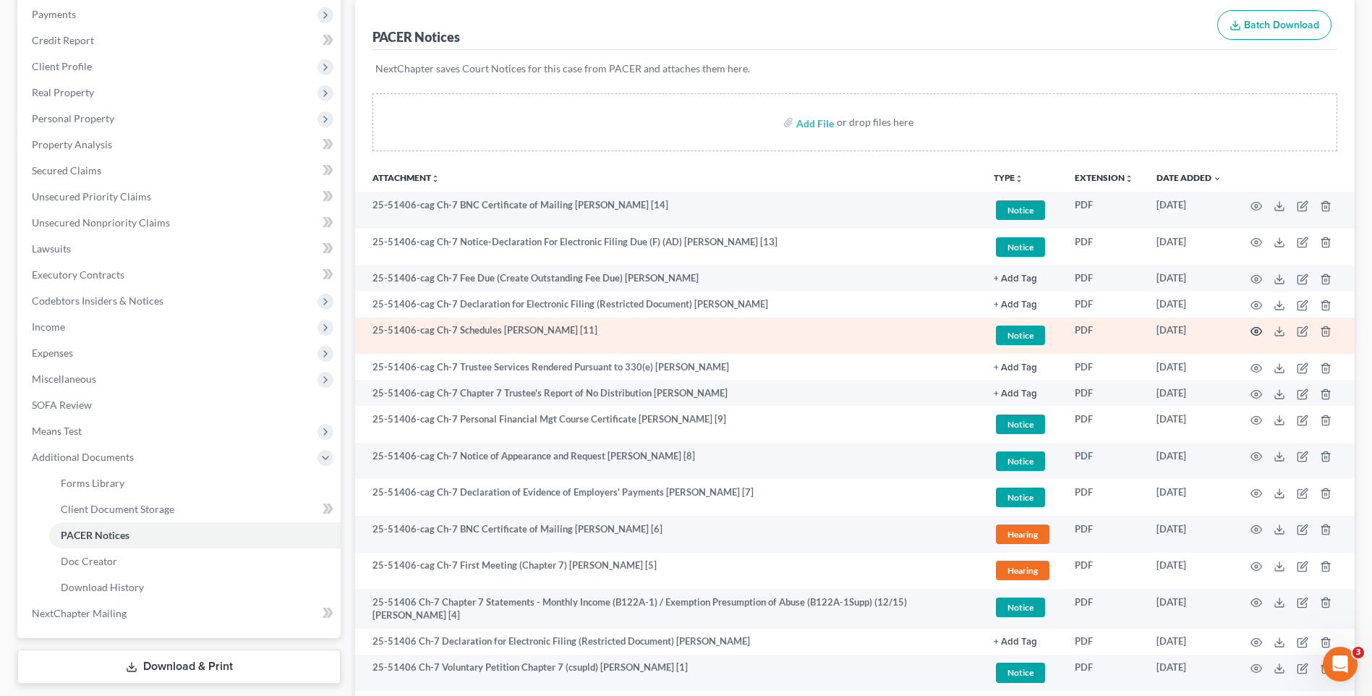
click at [1255, 328] on icon "button" at bounding box center [1257, 332] width 11 height 8
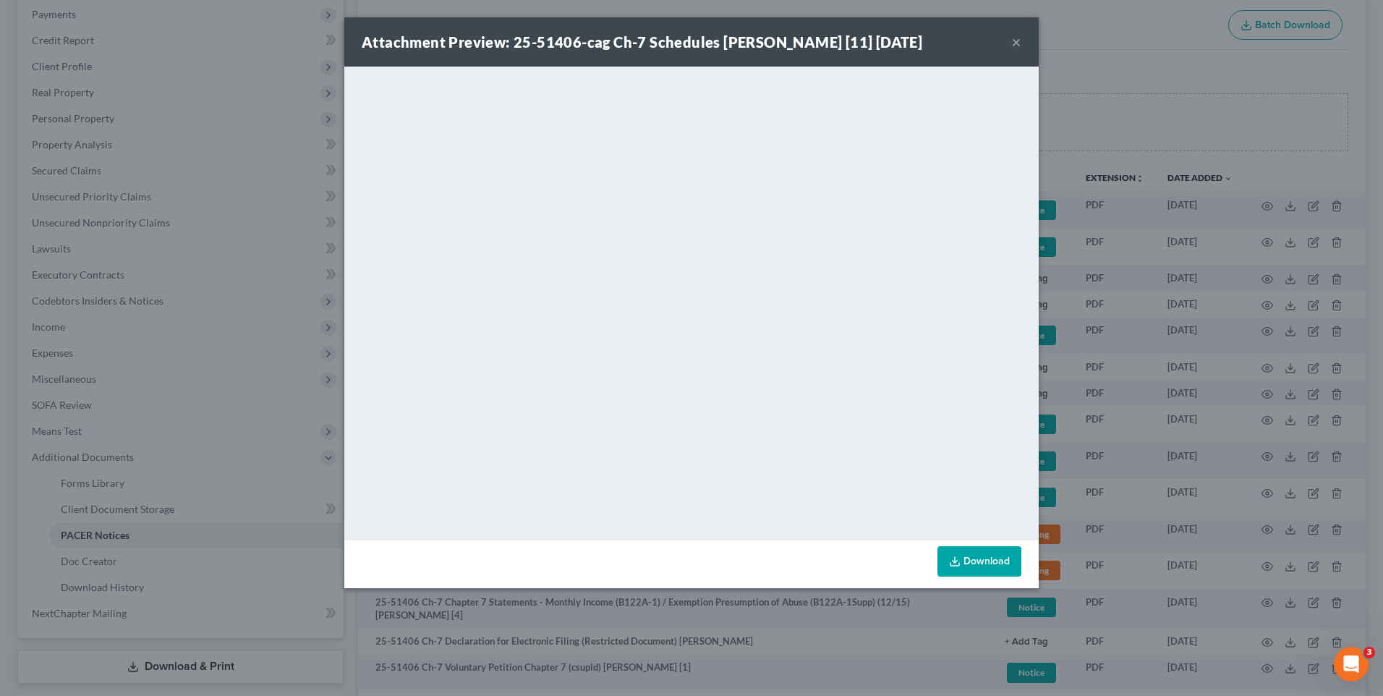
click at [1022, 41] on div "Attachment Preview: 25-51406-cag Ch-7 Schedules [PERSON_NAME] [11] [DATE] ×" at bounding box center [691, 41] width 695 height 49
click at [1012, 43] on button "×" at bounding box center [1016, 41] width 10 height 17
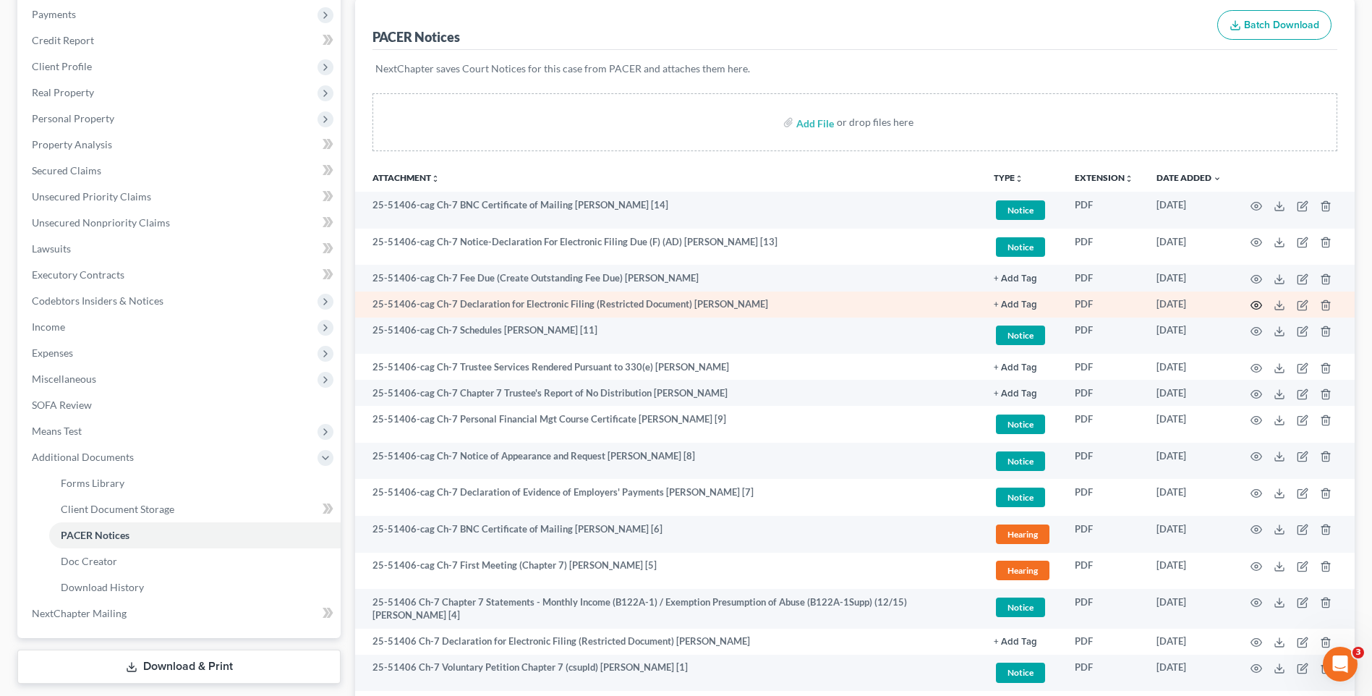
click at [1260, 302] on icon "button" at bounding box center [1257, 306] width 12 height 12
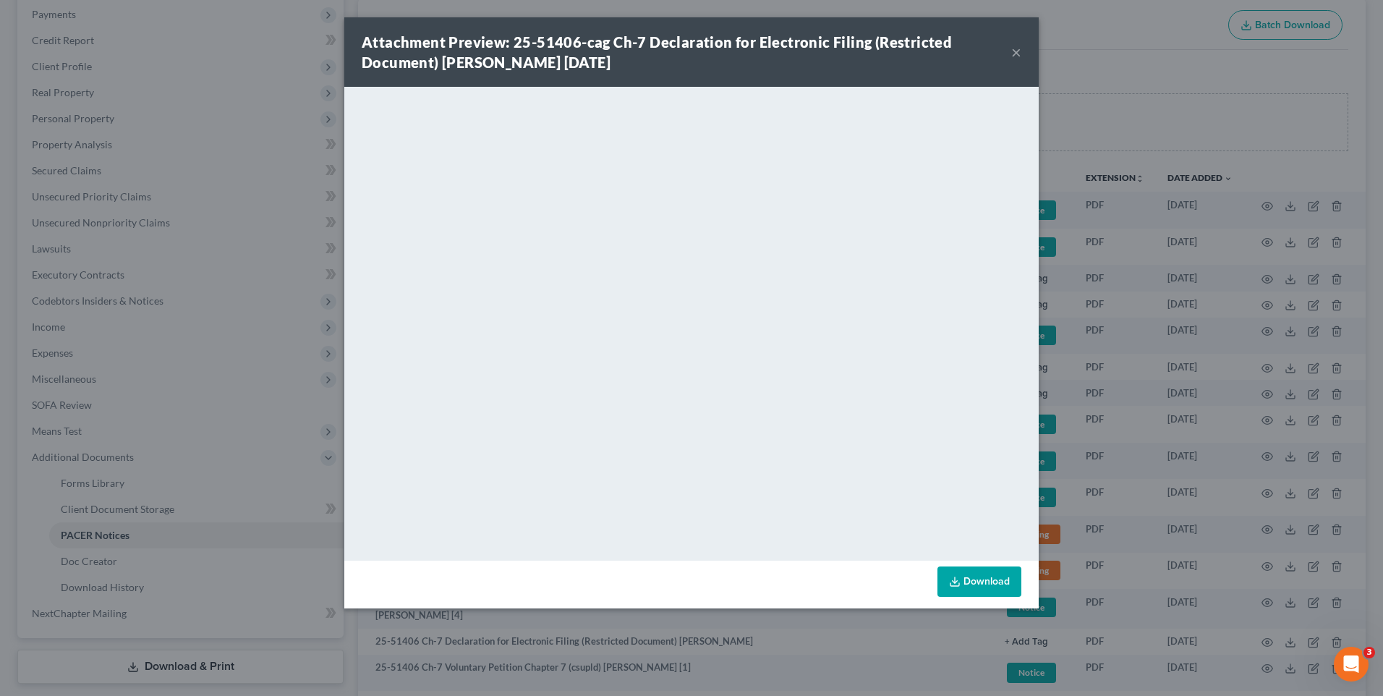
click at [1016, 49] on button "×" at bounding box center [1016, 51] width 10 height 17
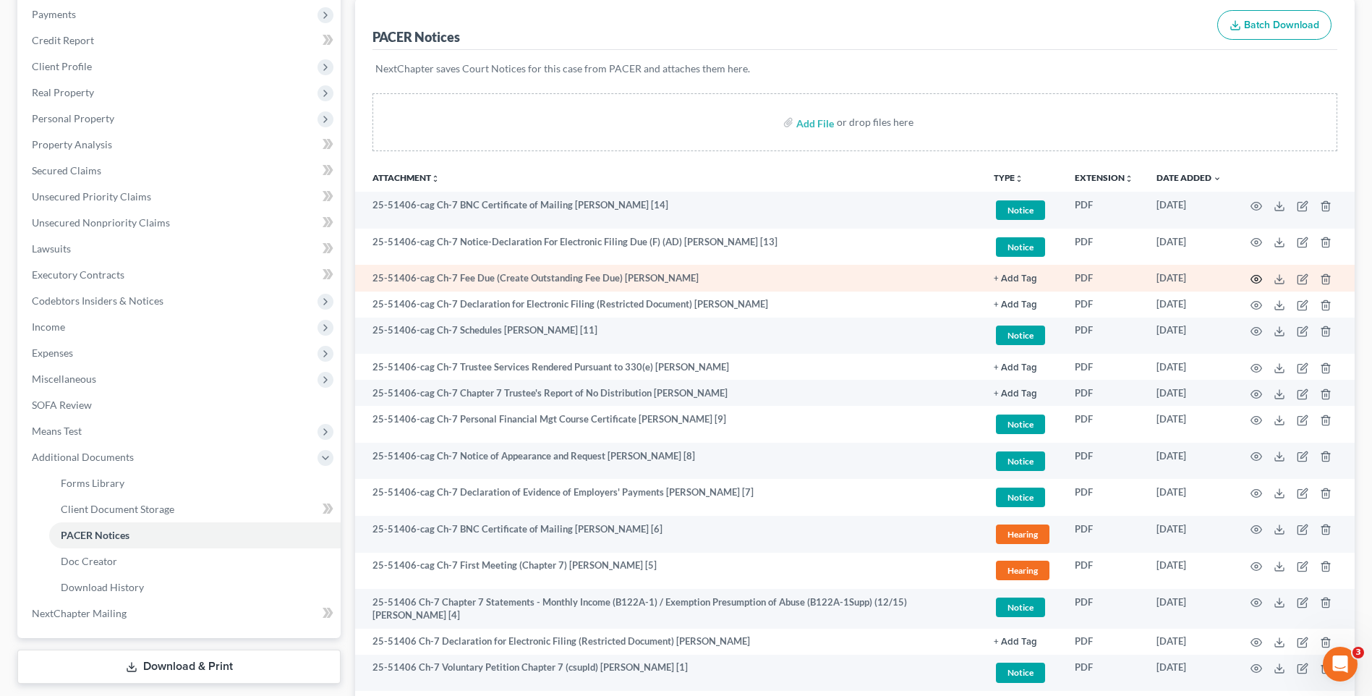
click at [1260, 275] on icon "button" at bounding box center [1257, 279] width 12 height 12
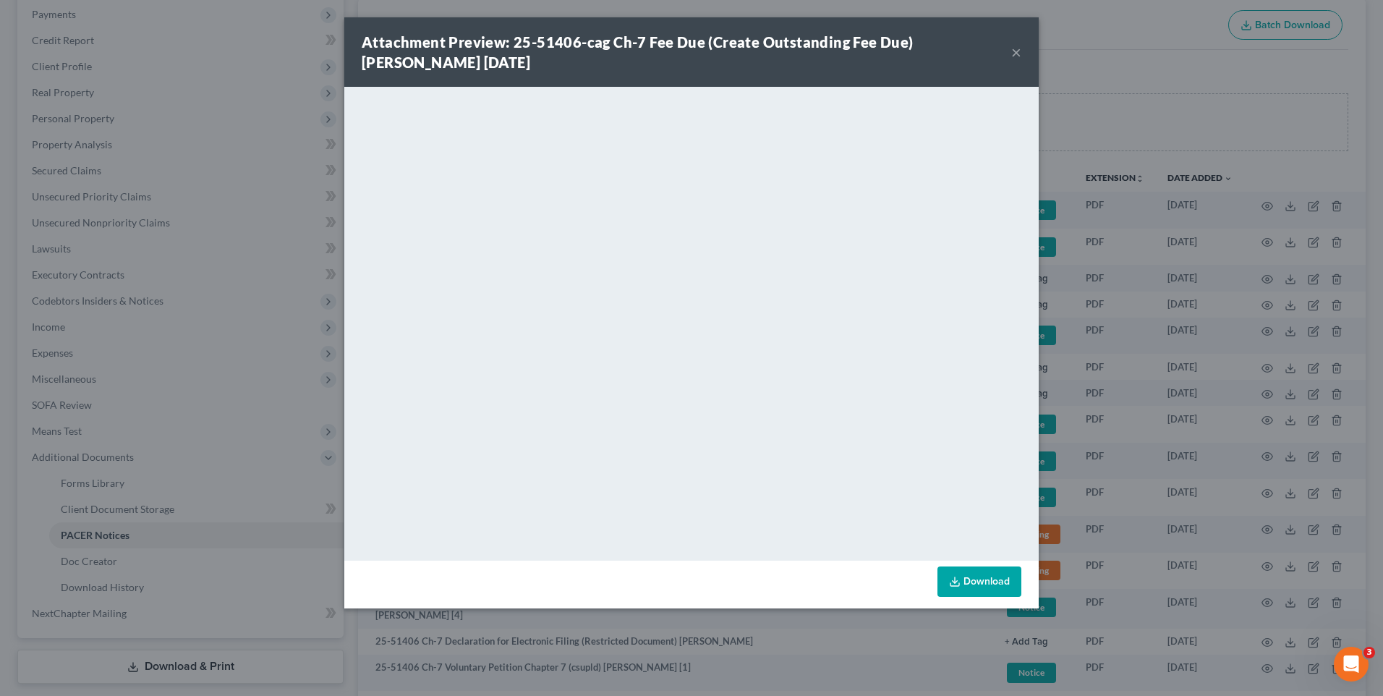
click at [1014, 53] on button "×" at bounding box center [1016, 51] width 10 height 17
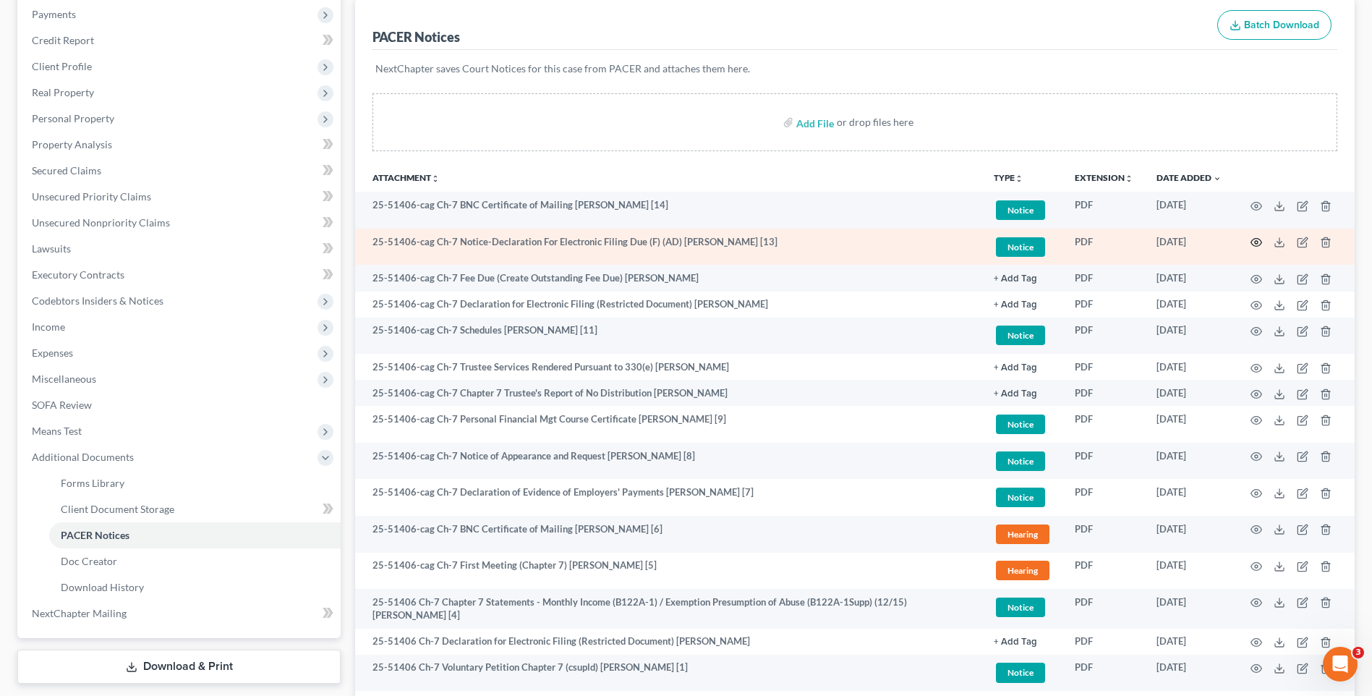
click at [1257, 240] on icon "button" at bounding box center [1257, 243] width 12 height 12
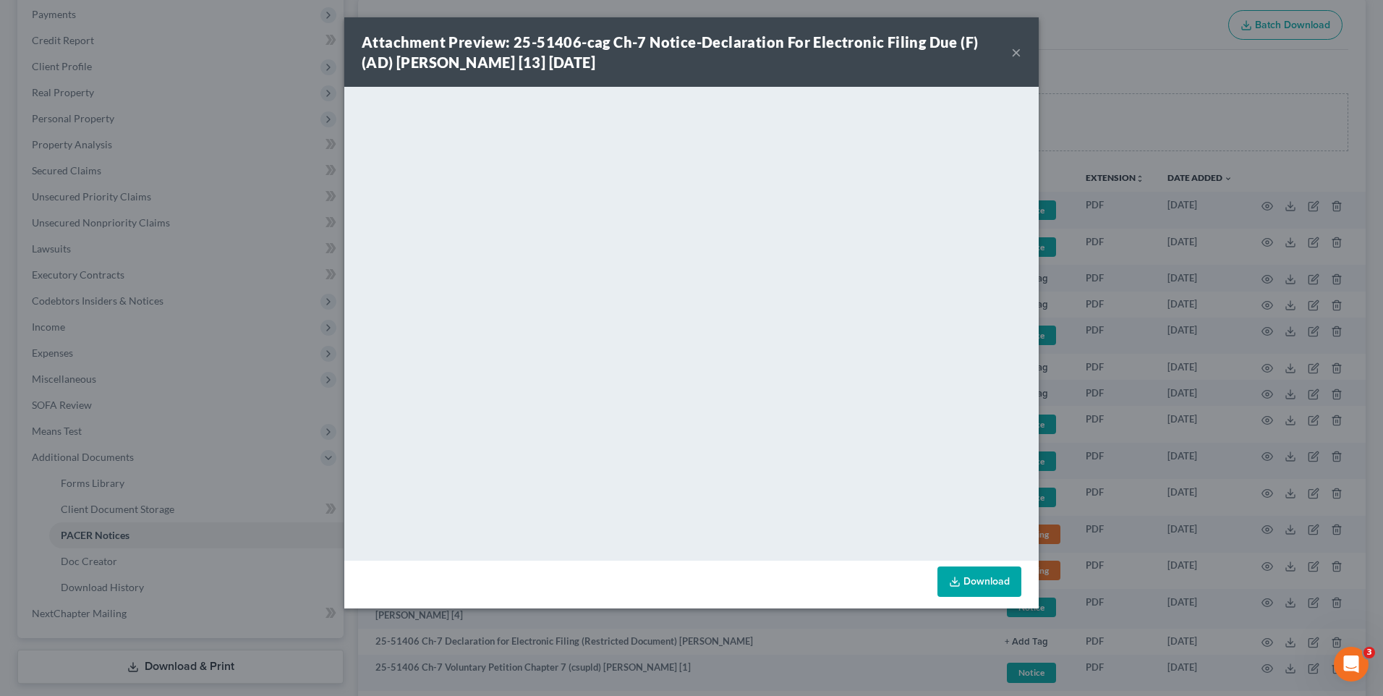
click at [1014, 48] on button "×" at bounding box center [1016, 51] width 10 height 17
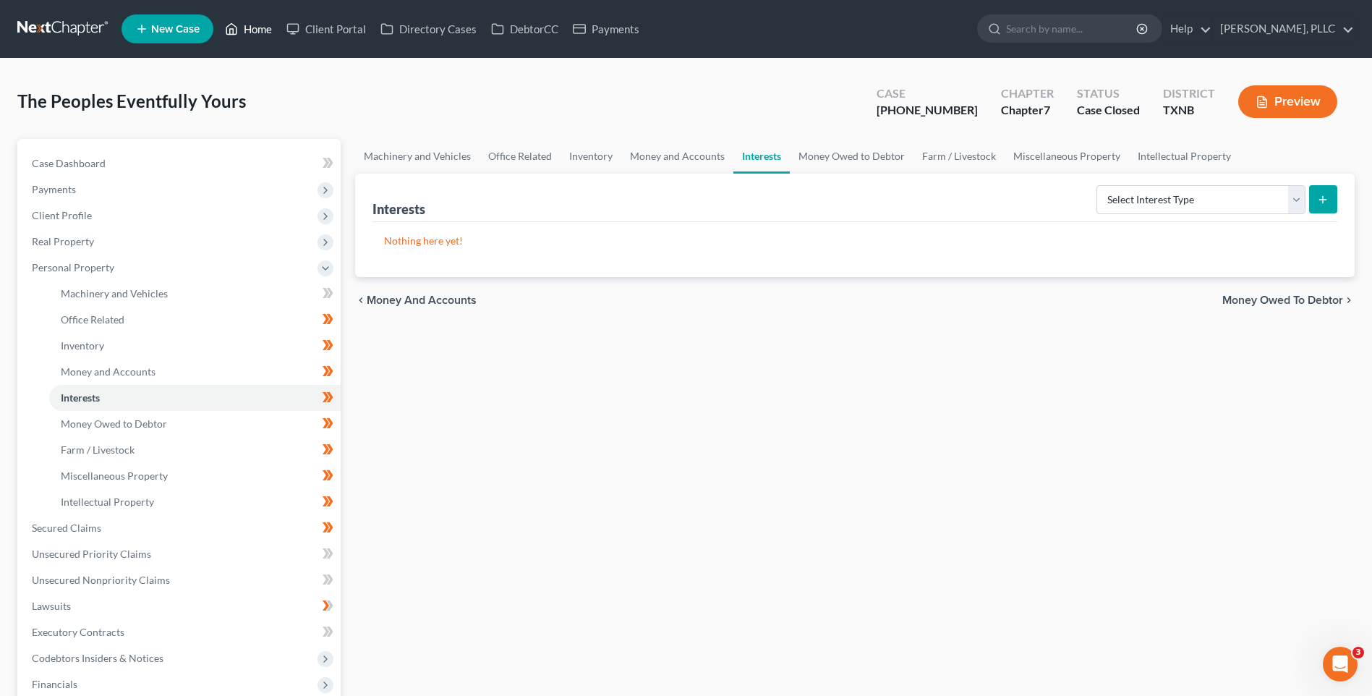
click at [261, 29] on link "Home" at bounding box center [248, 29] width 61 height 26
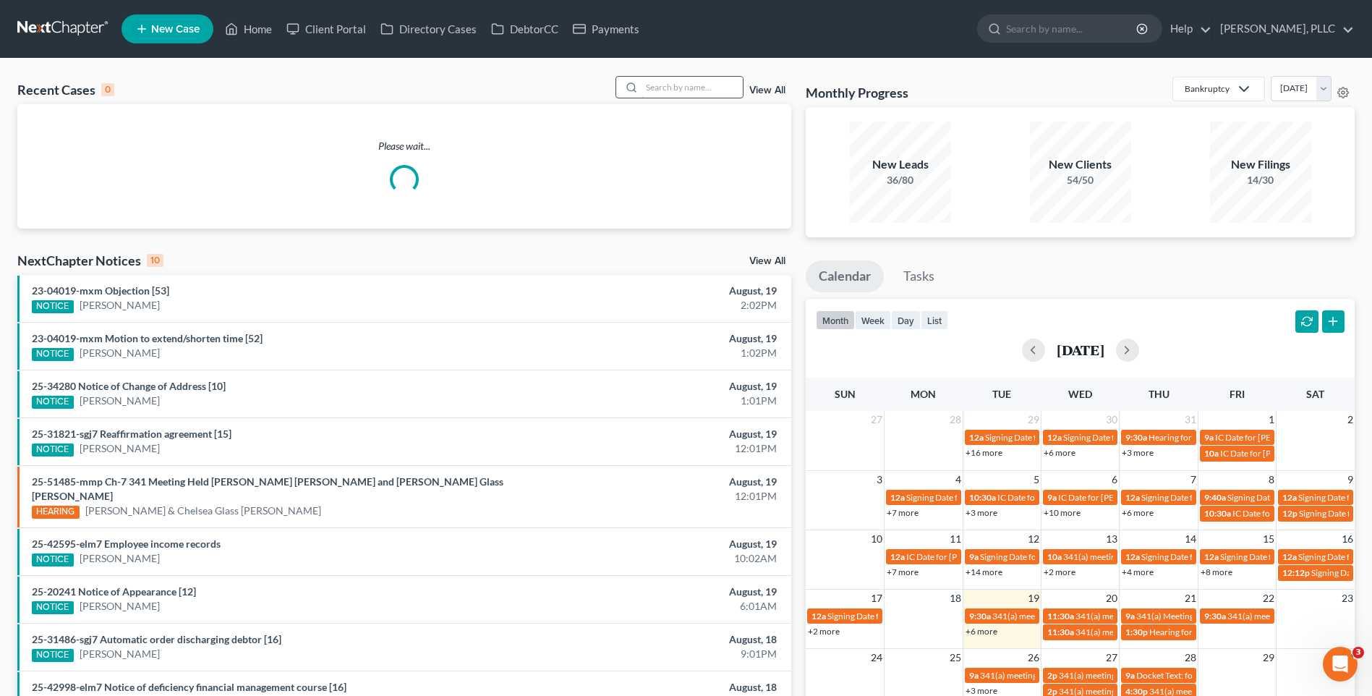
click at [678, 80] on input "search" at bounding box center [692, 87] width 101 height 21
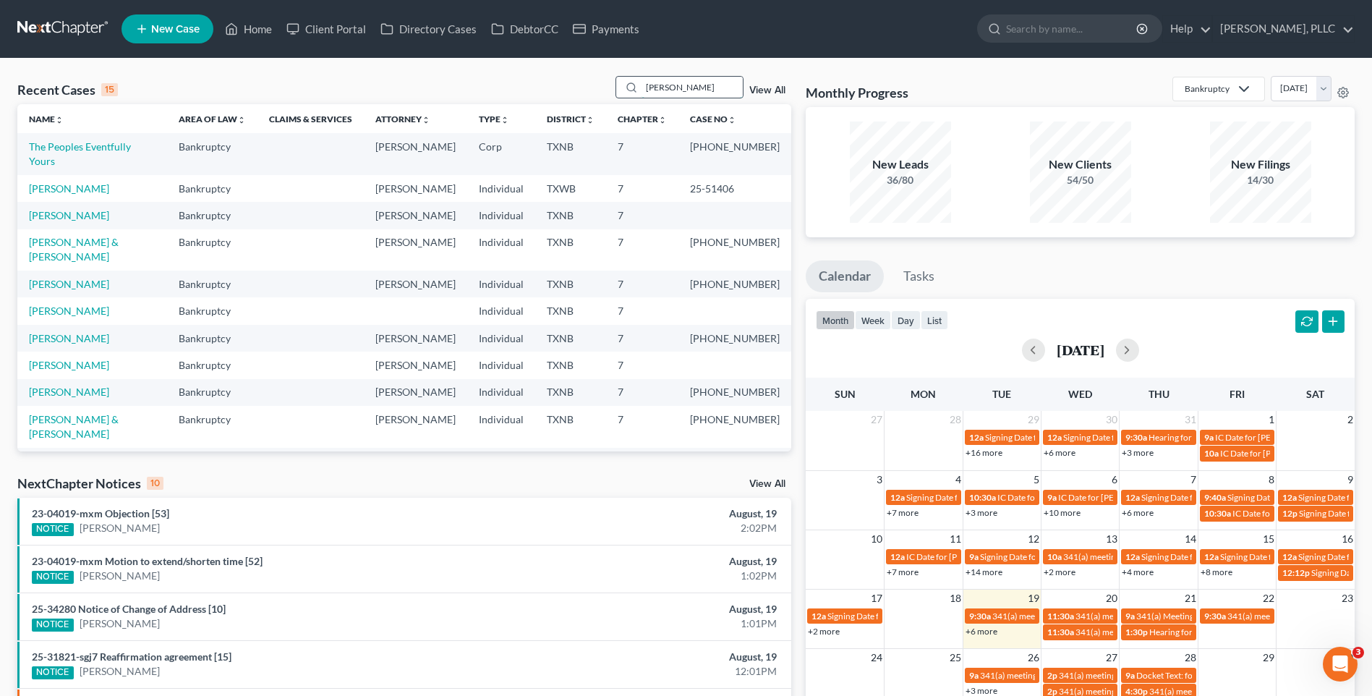
type input "[PERSON_NAME]"
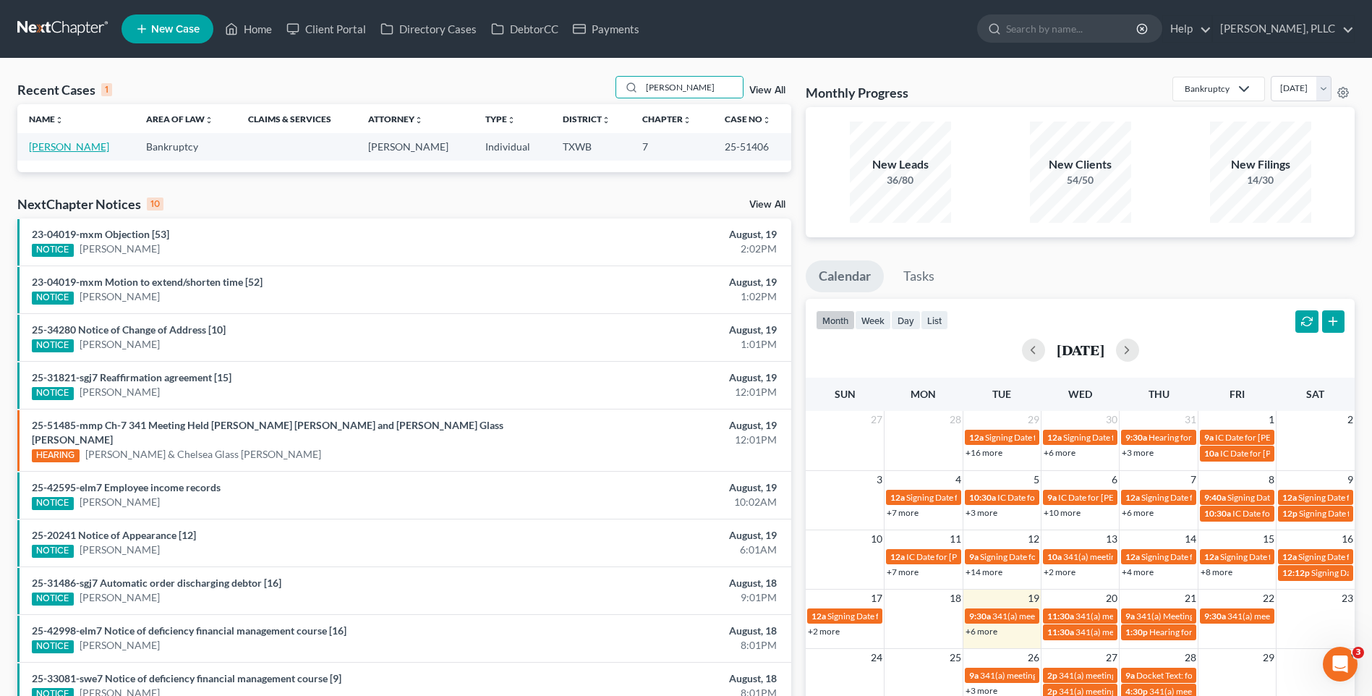
click at [76, 150] on link "[PERSON_NAME]" at bounding box center [69, 146] width 80 height 12
